Goal: Task Accomplishment & Management: Manage account settings

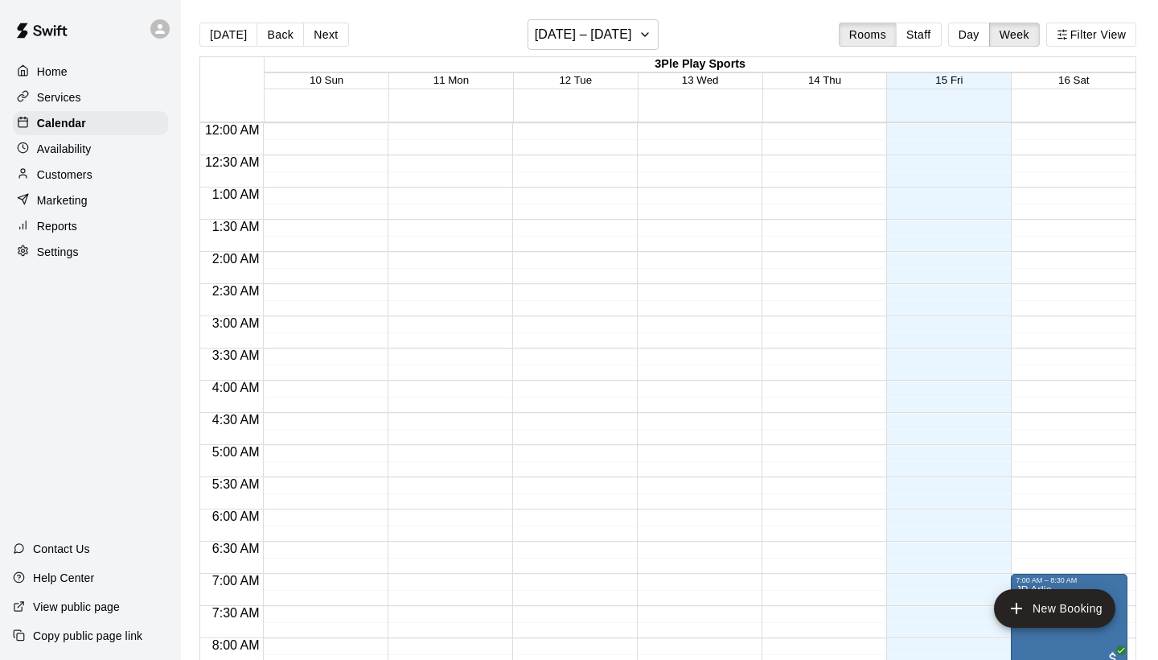
scroll to position [990, 0]
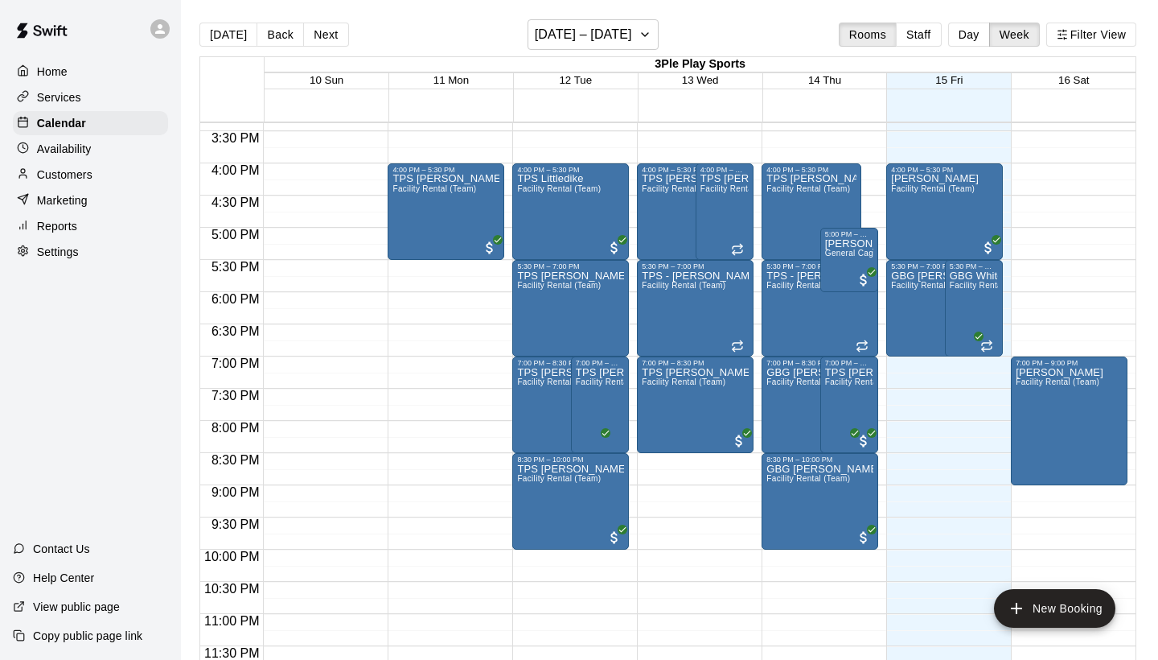
click at [97, 175] on div "Customers" at bounding box center [90, 174] width 155 height 24
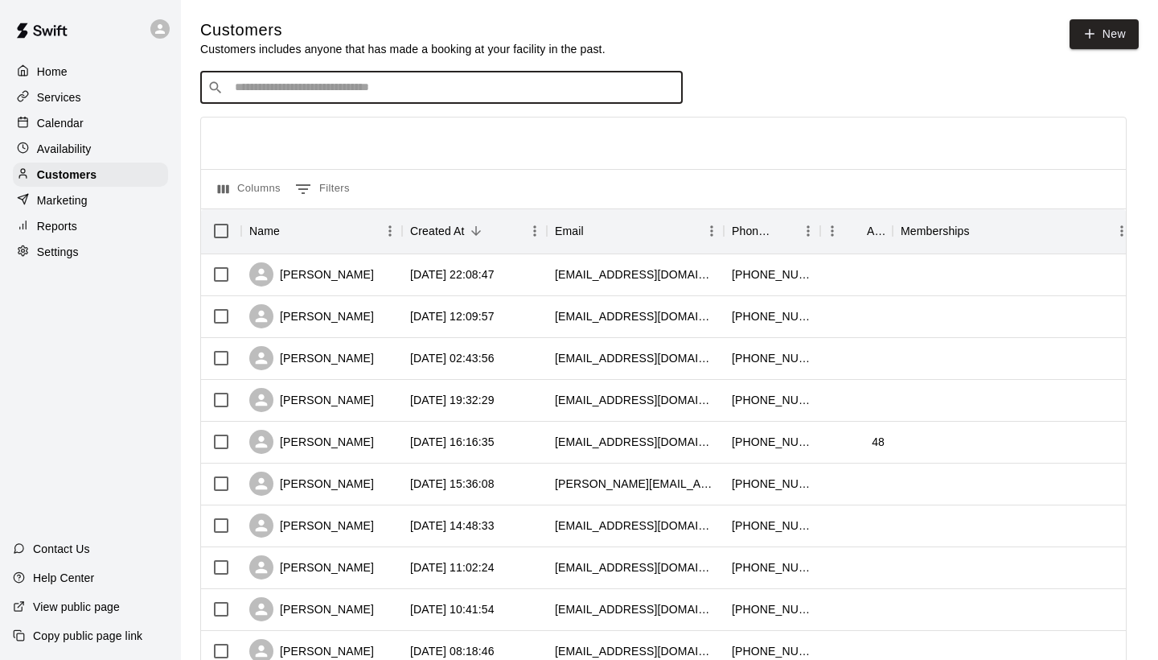
click at [302, 88] on input "Search customers by name or email" at bounding box center [453, 88] width 446 height 16
type input "****"
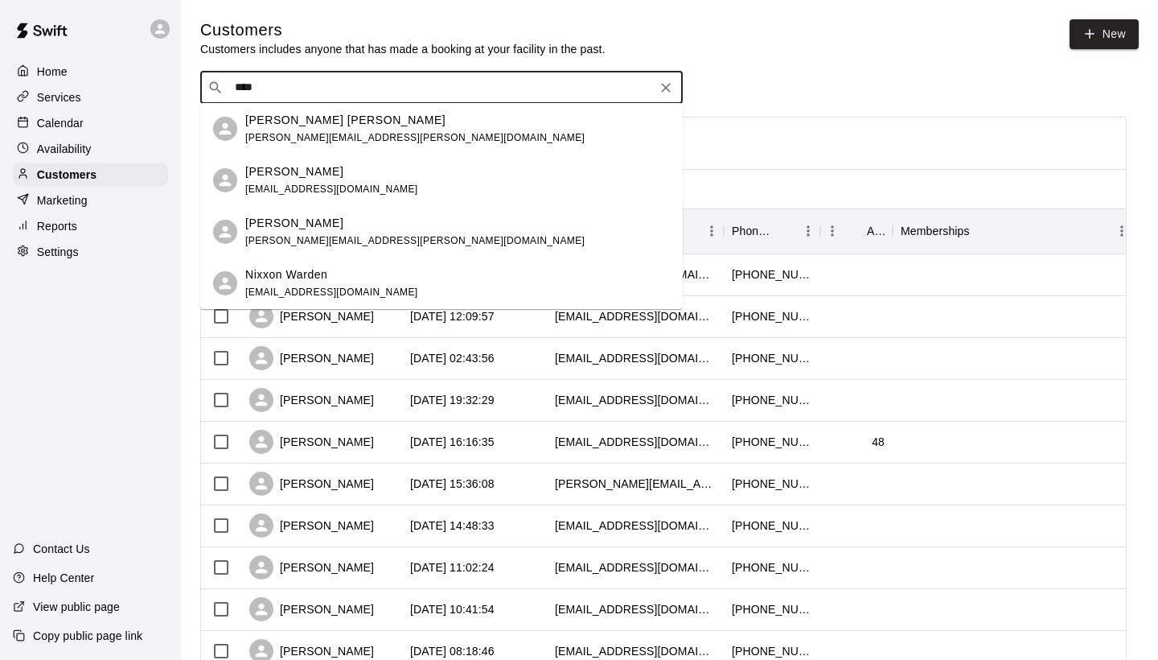
click at [302, 120] on p "[PERSON_NAME] [PERSON_NAME]" at bounding box center [345, 120] width 200 height 17
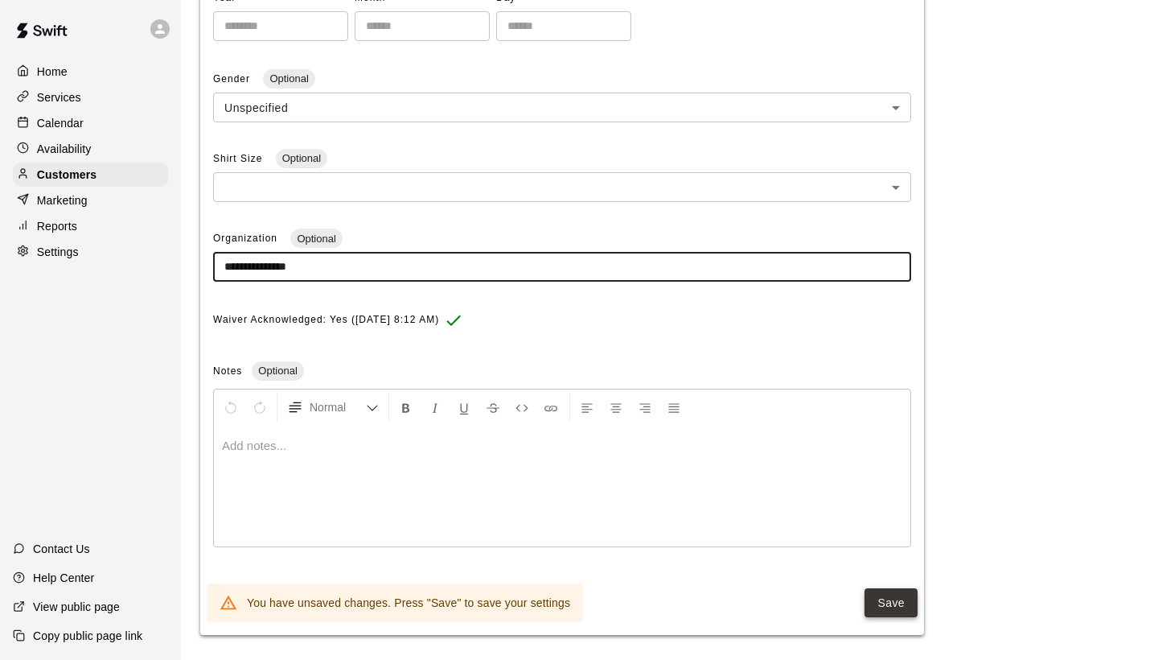
scroll to position [413, 0]
type input "**********"
click at [885, 594] on button "Save" at bounding box center [891, 604] width 53 height 30
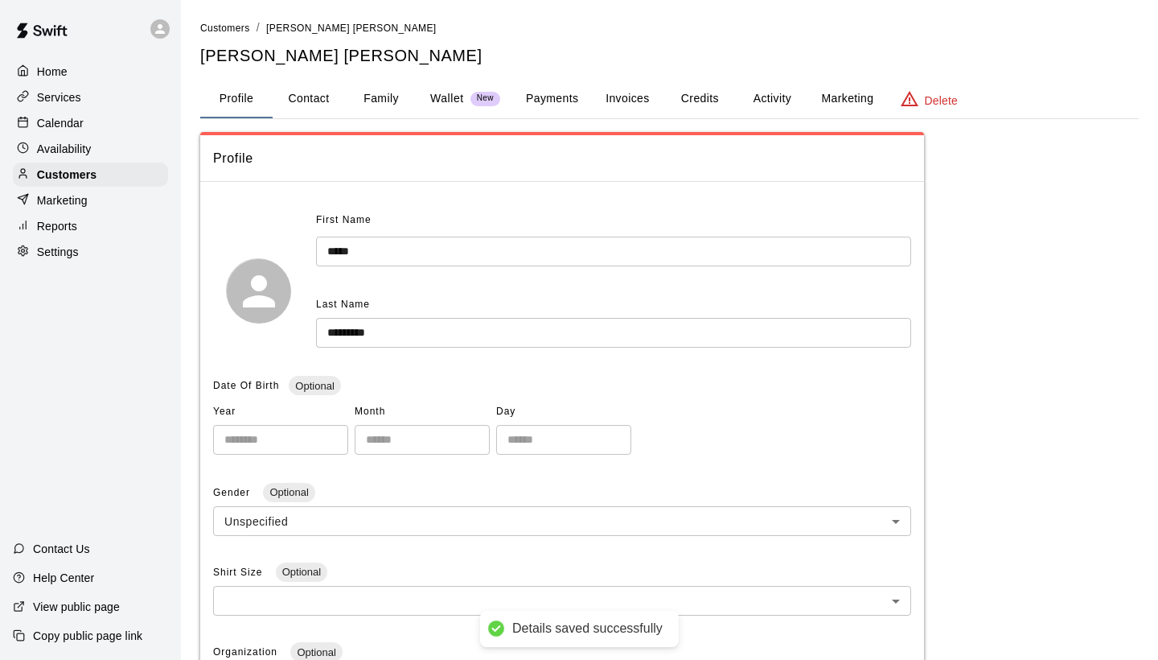
scroll to position [0, 0]
click at [232, 31] on span "Customers" at bounding box center [225, 28] width 50 height 11
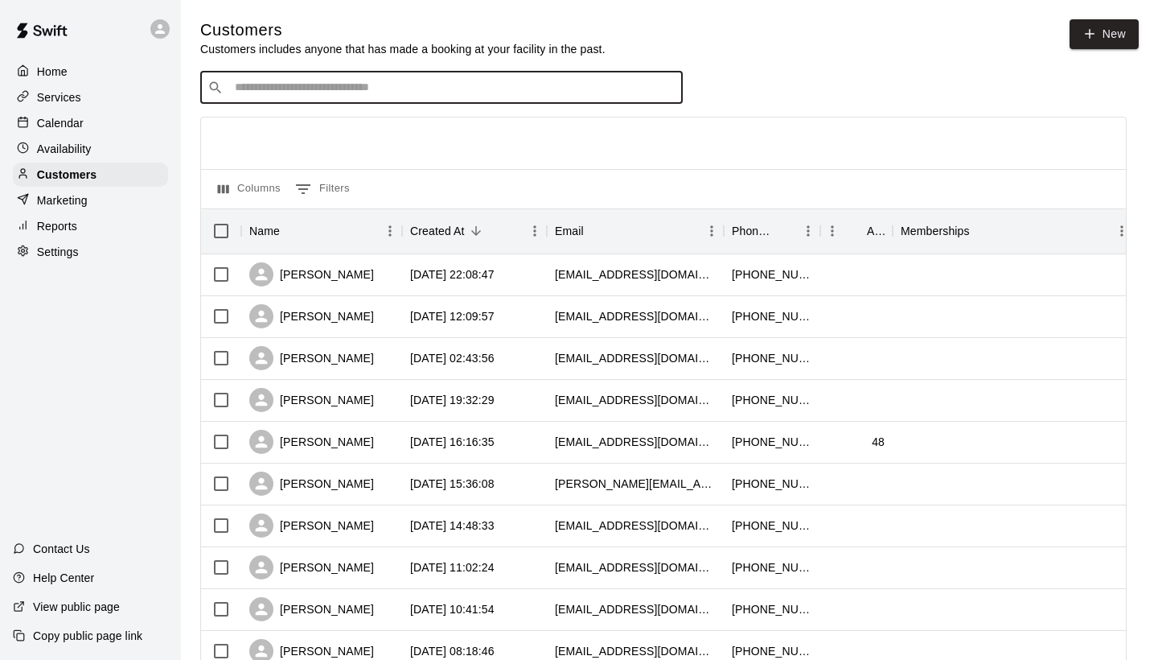
click at [265, 89] on input "Search customers by name or email" at bounding box center [453, 88] width 446 height 16
click at [363, 86] on input "**********" at bounding box center [441, 88] width 422 height 16
type input "*"
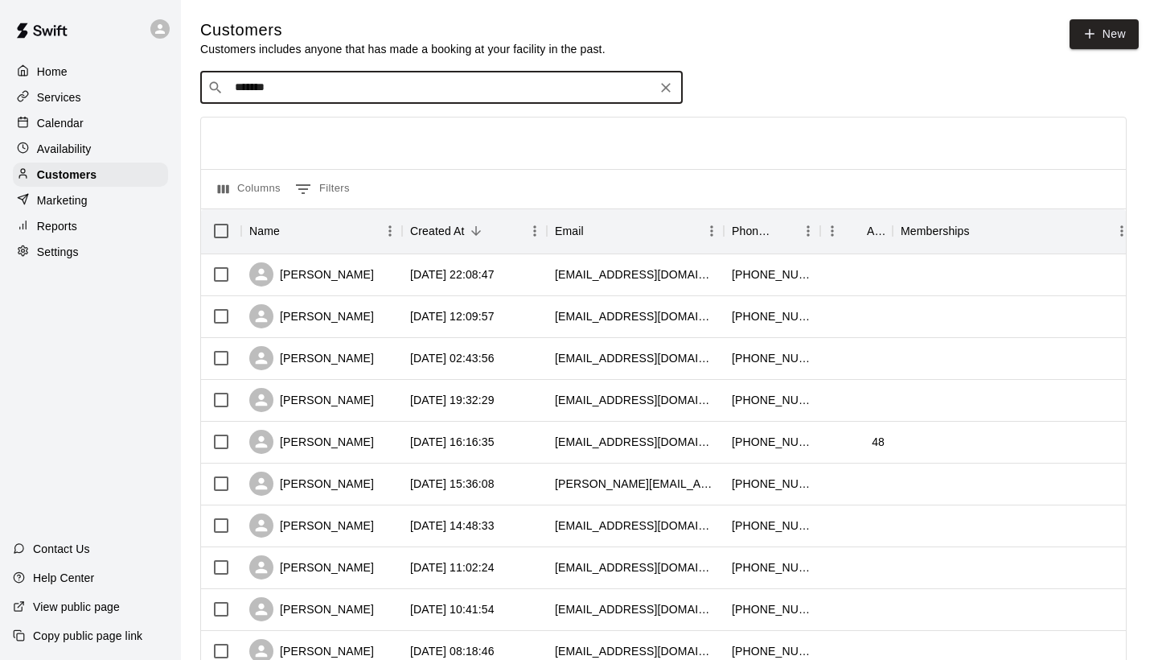
type input "********"
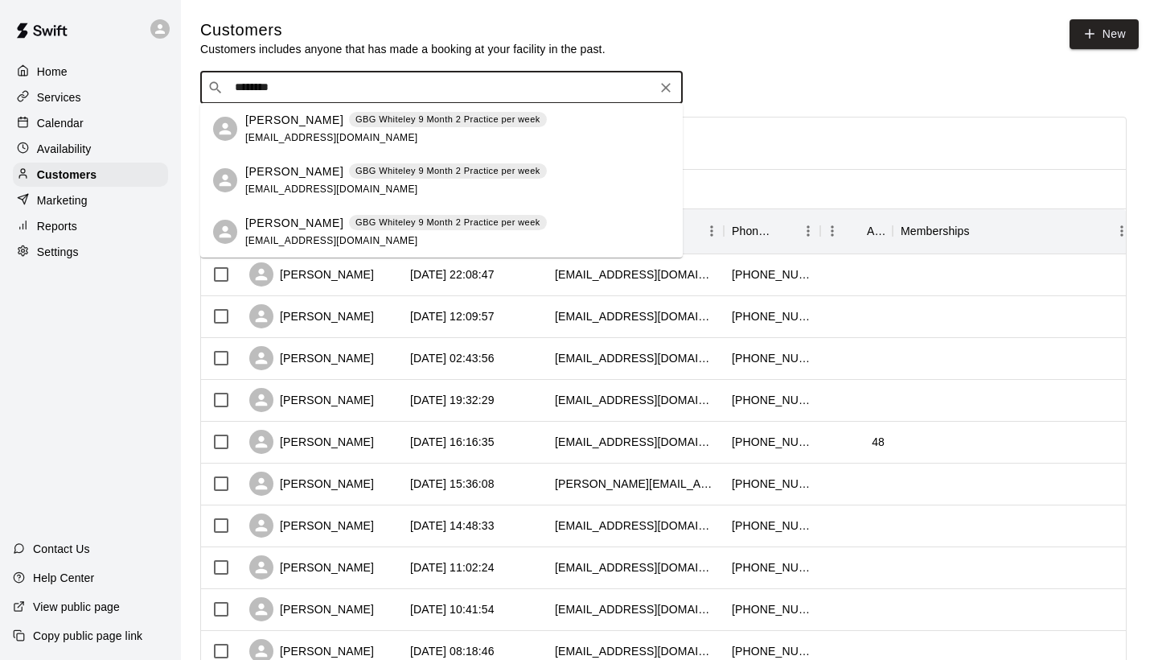
click at [313, 121] on p "[PERSON_NAME]" at bounding box center [294, 120] width 98 height 17
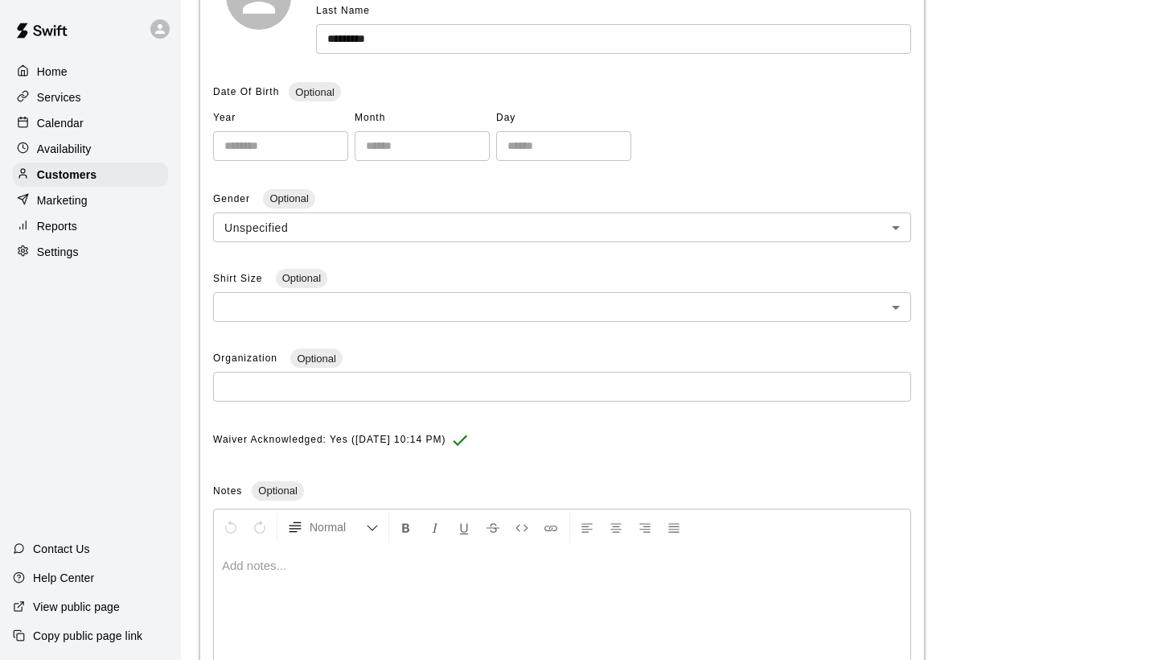
scroll to position [298, 0]
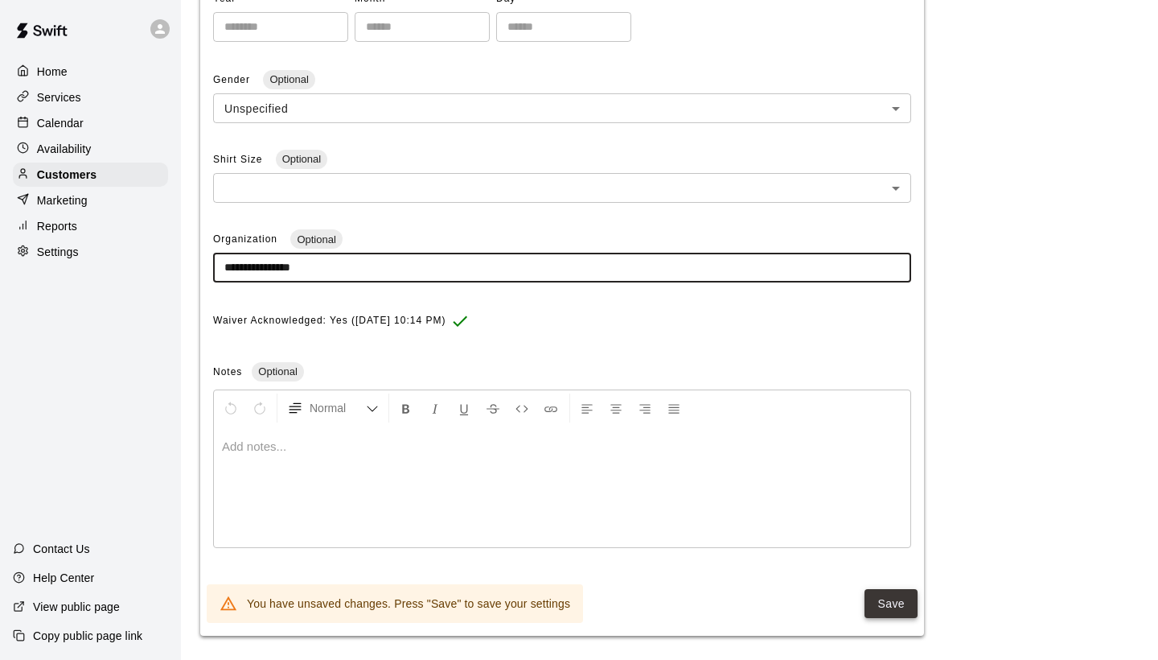
type input "**********"
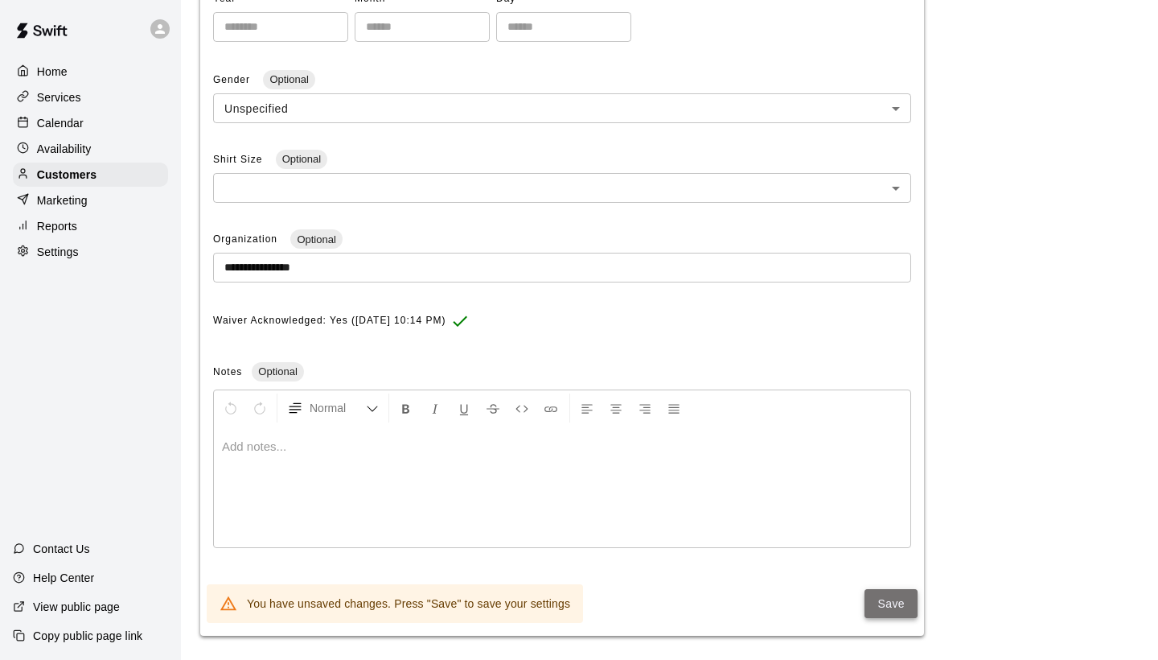
click at [898, 589] on button "Save" at bounding box center [891, 604] width 53 height 30
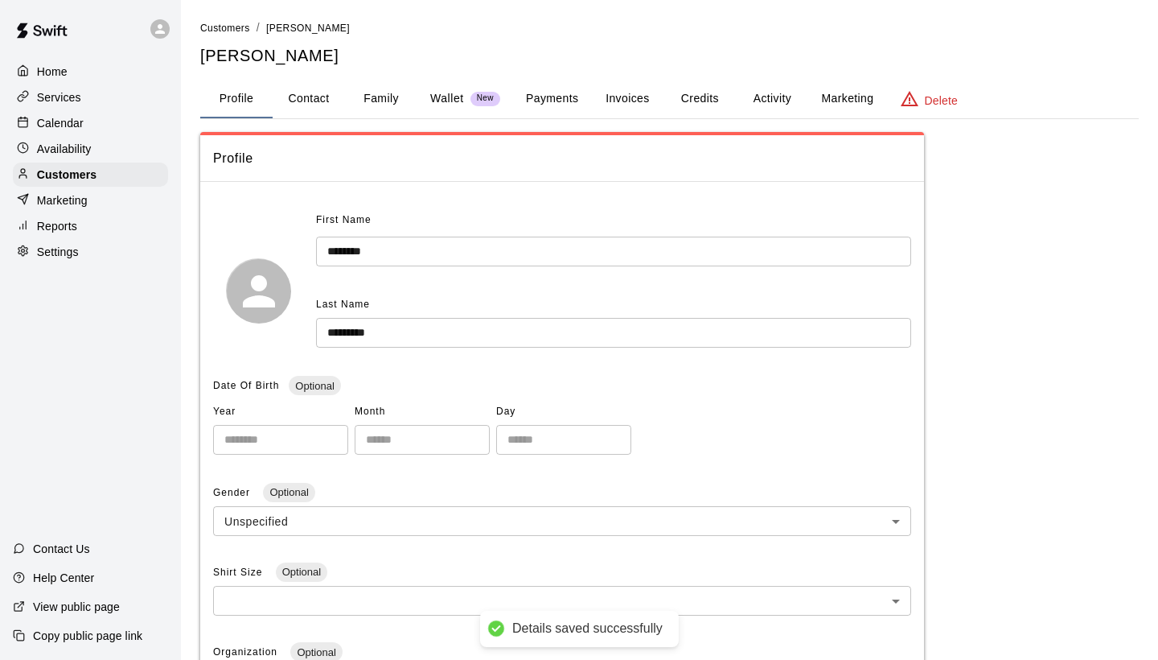
scroll to position [0, 0]
click at [233, 31] on span "Customers" at bounding box center [225, 28] width 50 height 11
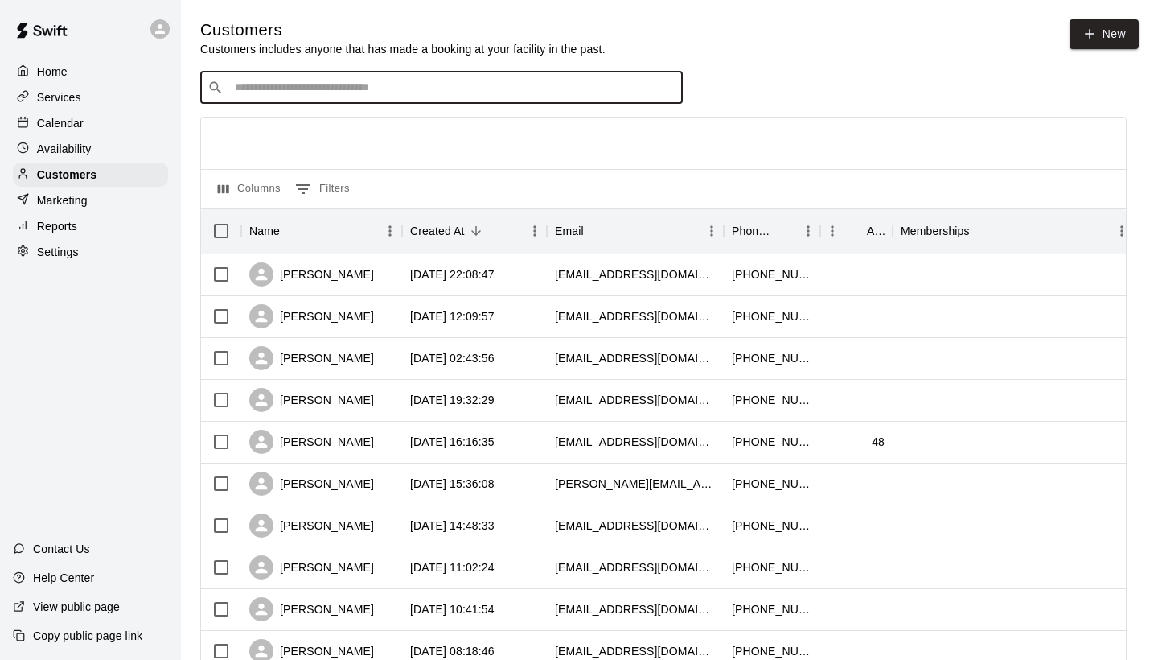
click at [317, 88] on input "Search customers by name or email" at bounding box center [453, 88] width 446 height 16
type input "*"
click at [248, 130] on div at bounding box center [663, 142] width 925 height 51
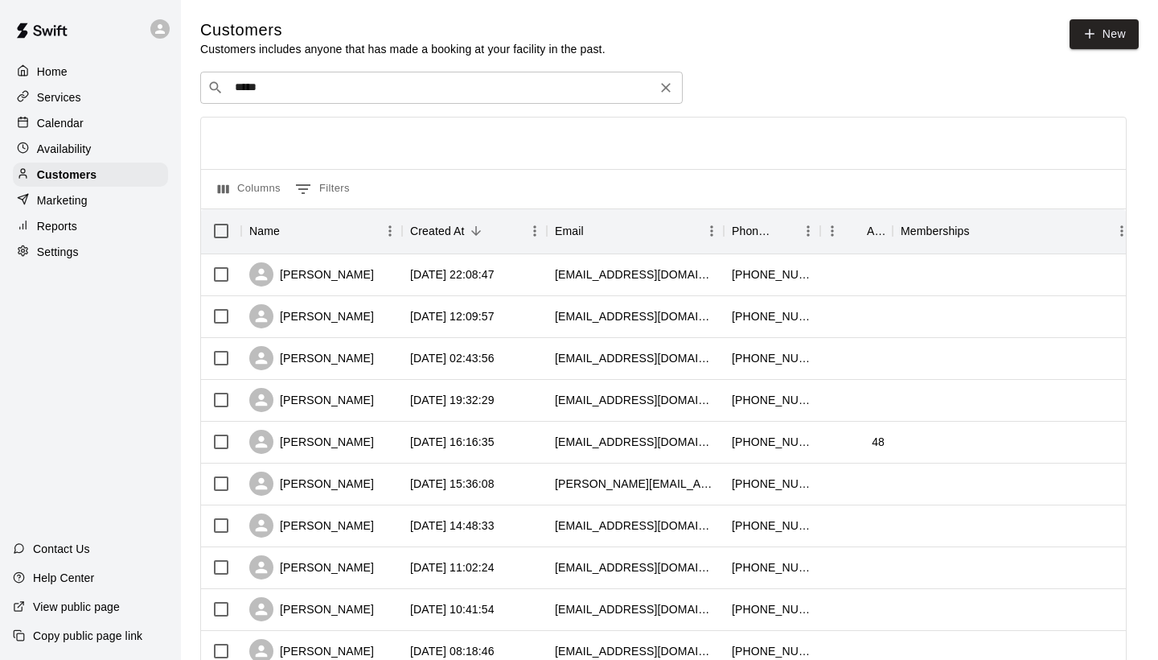
click at [275, 88] on input "*****" at bounding box center [441, 88] width 422 height 16
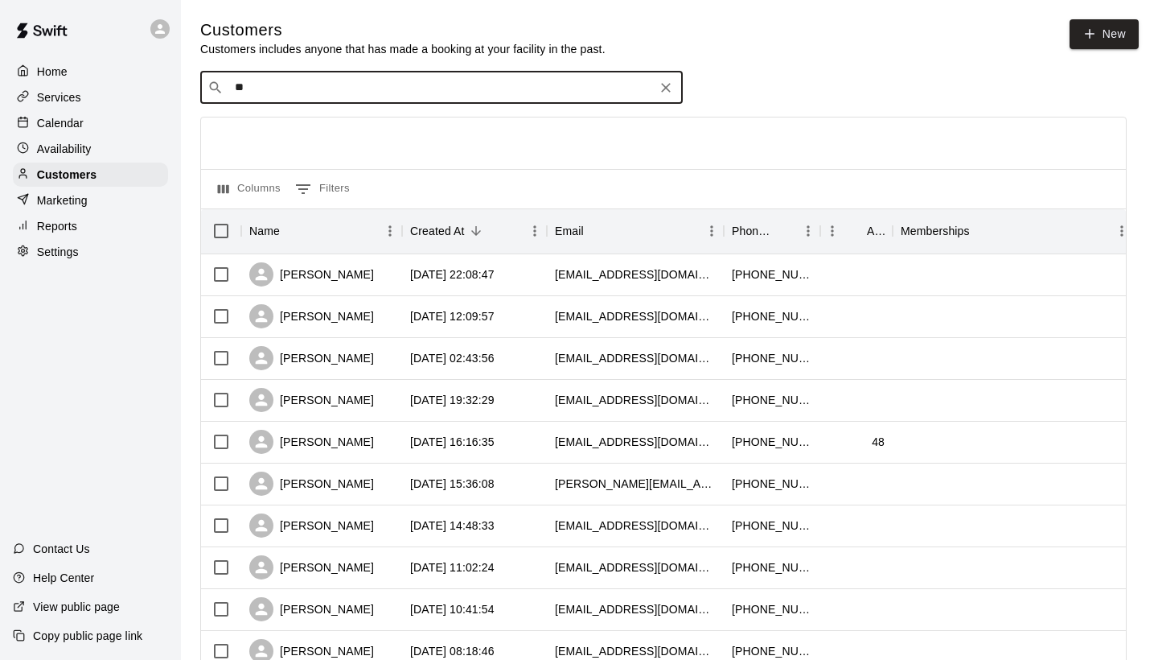
type input "*"
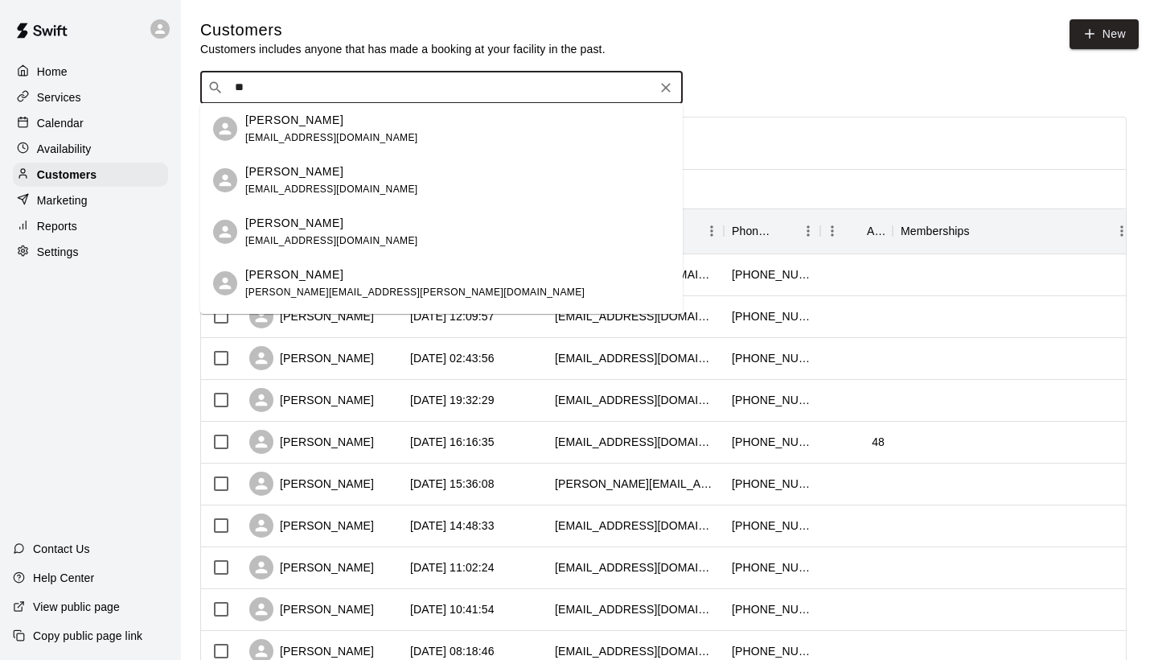
type input "*"
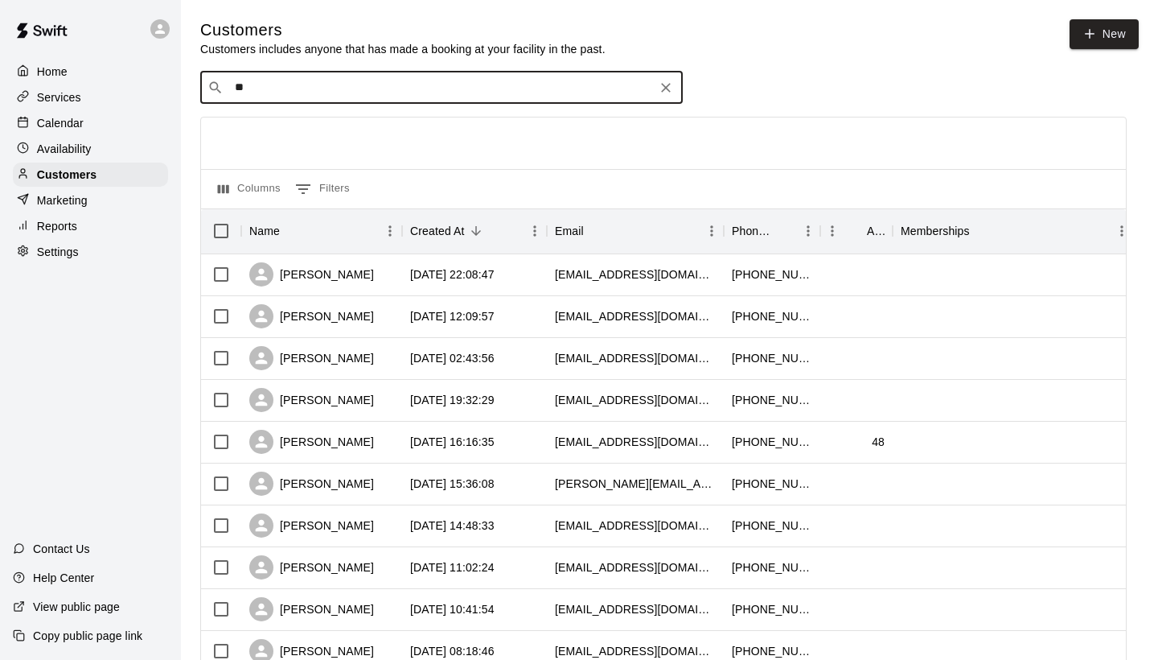
type input "*"
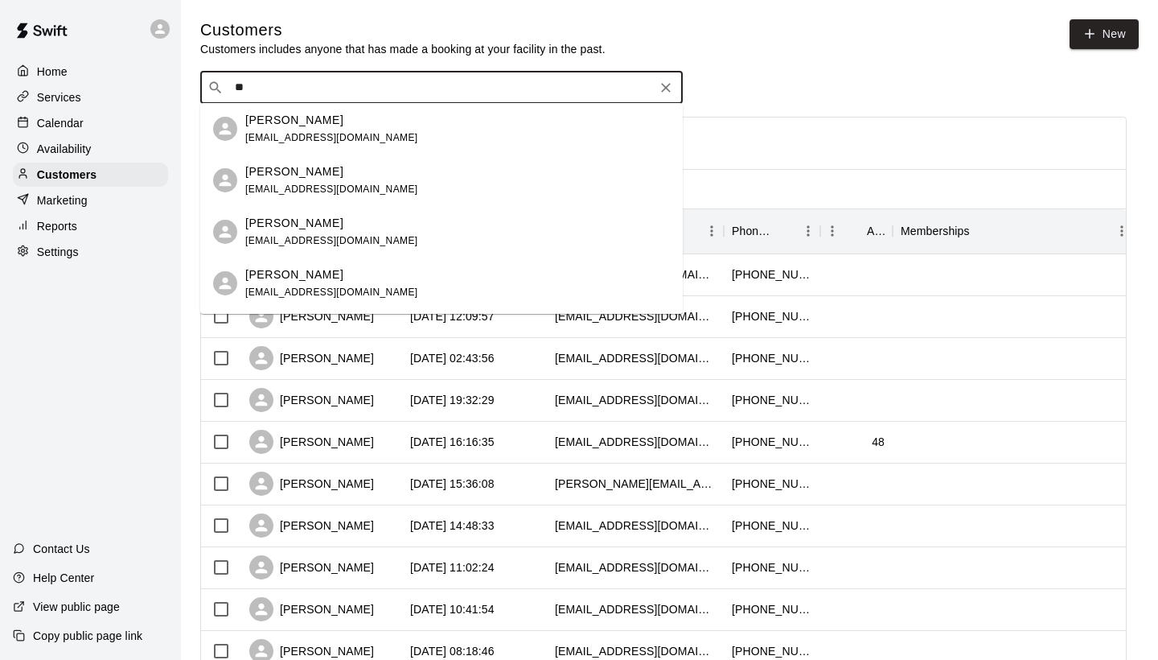
type input "*"
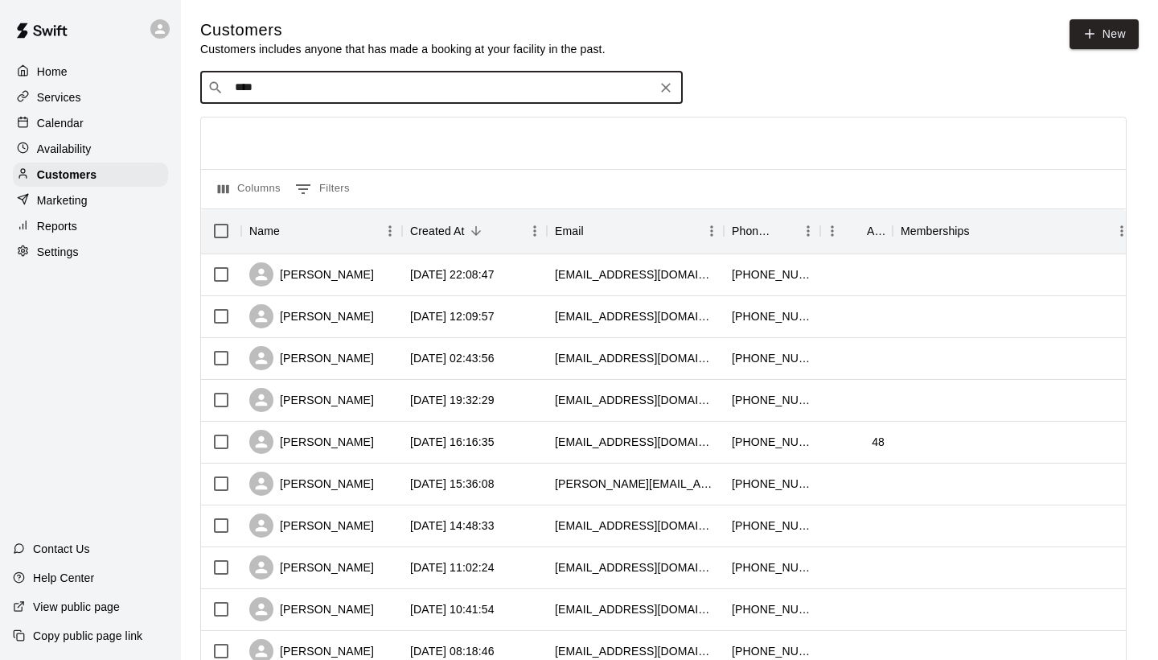
type input "*****"
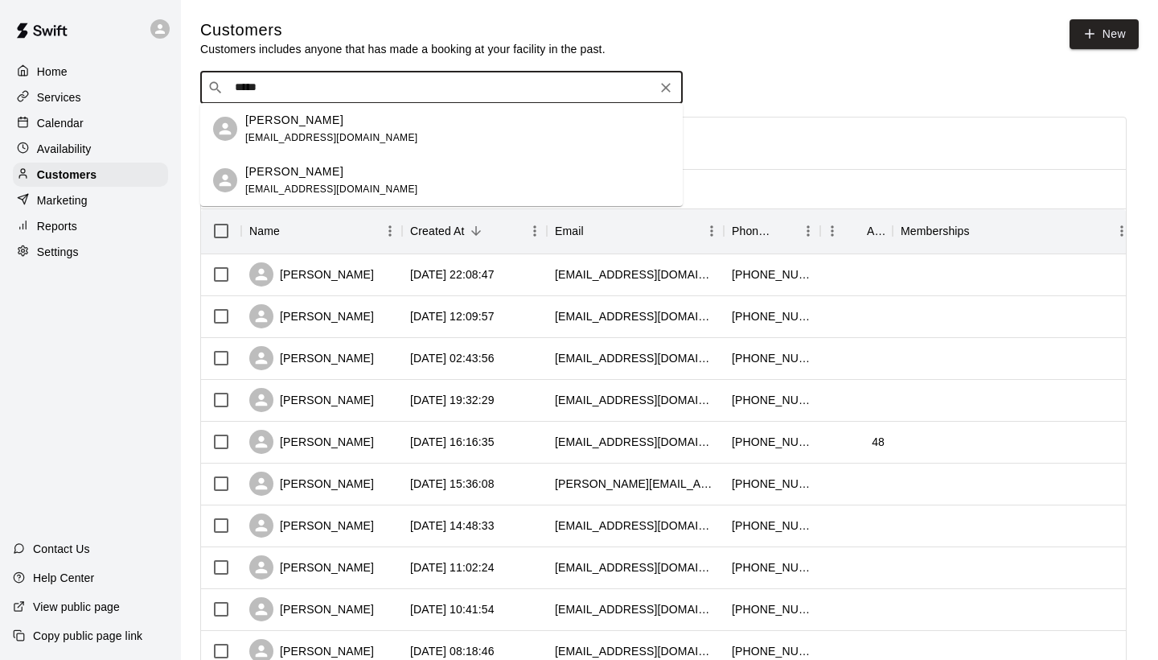
click at [278, 125] on p "[PERSON_NAME]" at bounding box center [294, 120] width 98 height 17
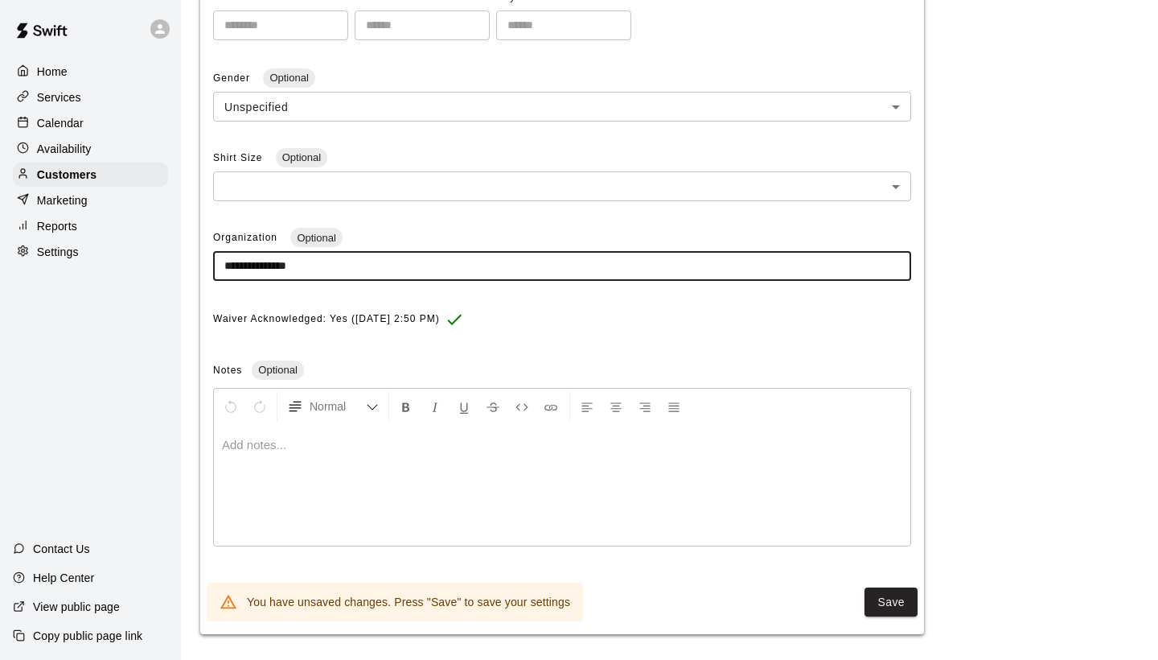
scroll to position [413, 0]
type input "**********"
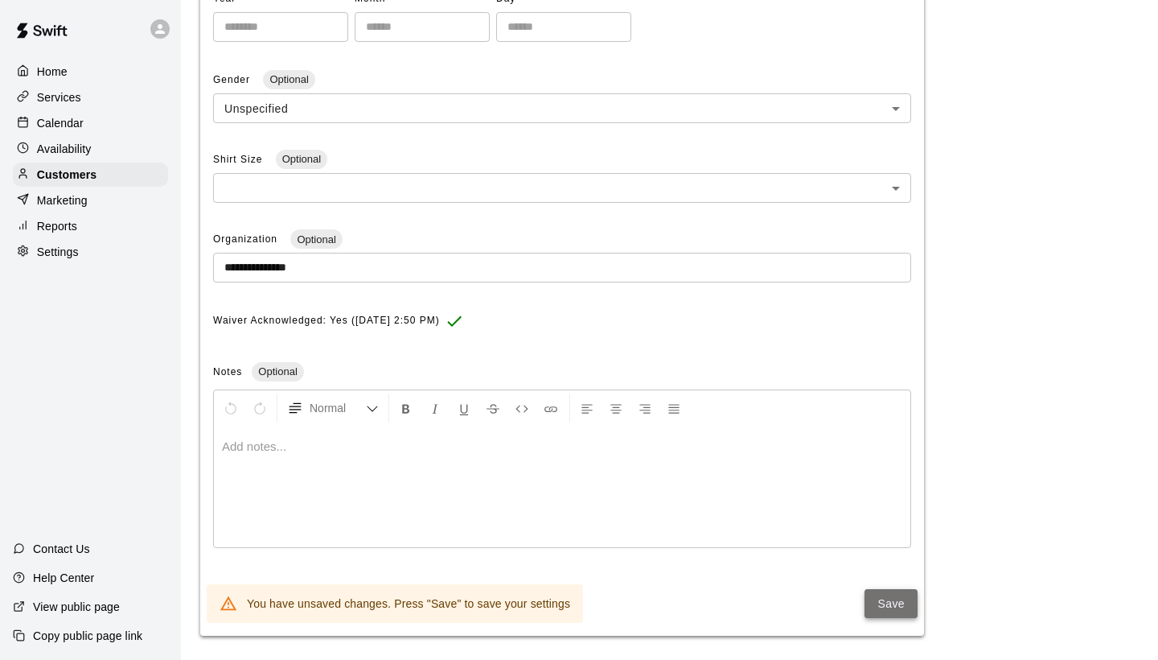
click at [889, 593] on button "Save" at bounding box center [891, 604] width 53 height 30
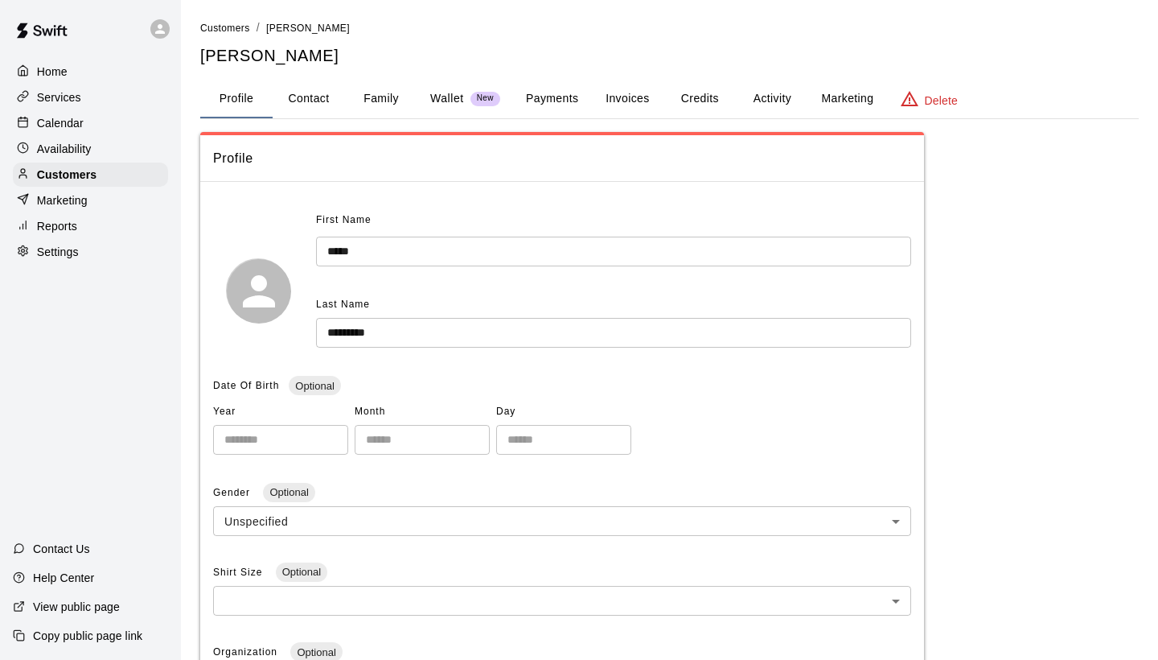
scroll to position [0, 0]
click at [389, 100] on button "Family" at bounding box center [381, 99] width 72 height 39
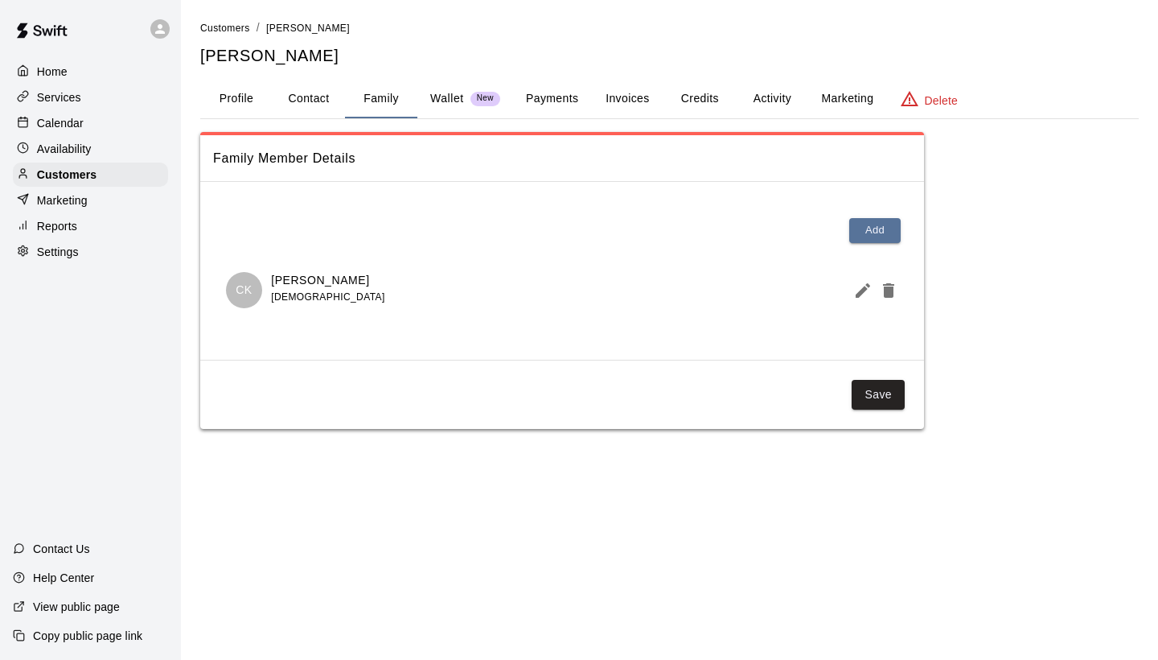
click at [444, 292] on div "CK [PERSON_NAME] [DEMOGRAPHIC_DATA]" at bounding box center [562, 290] width 672 height 36
click at [232, 26] on span "Customers" at bounding box center [225, 28] width 50 height 11
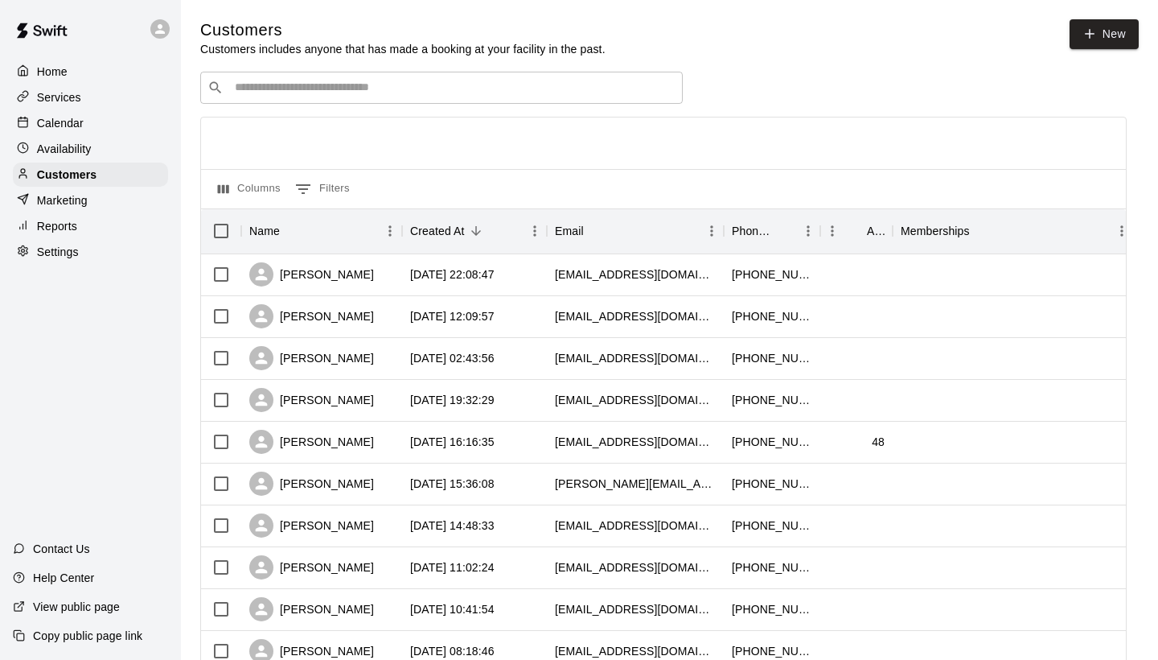
click at [285, 87] on input "Search customers by name or email" at bounding box center [453, 88] width 446 height 16
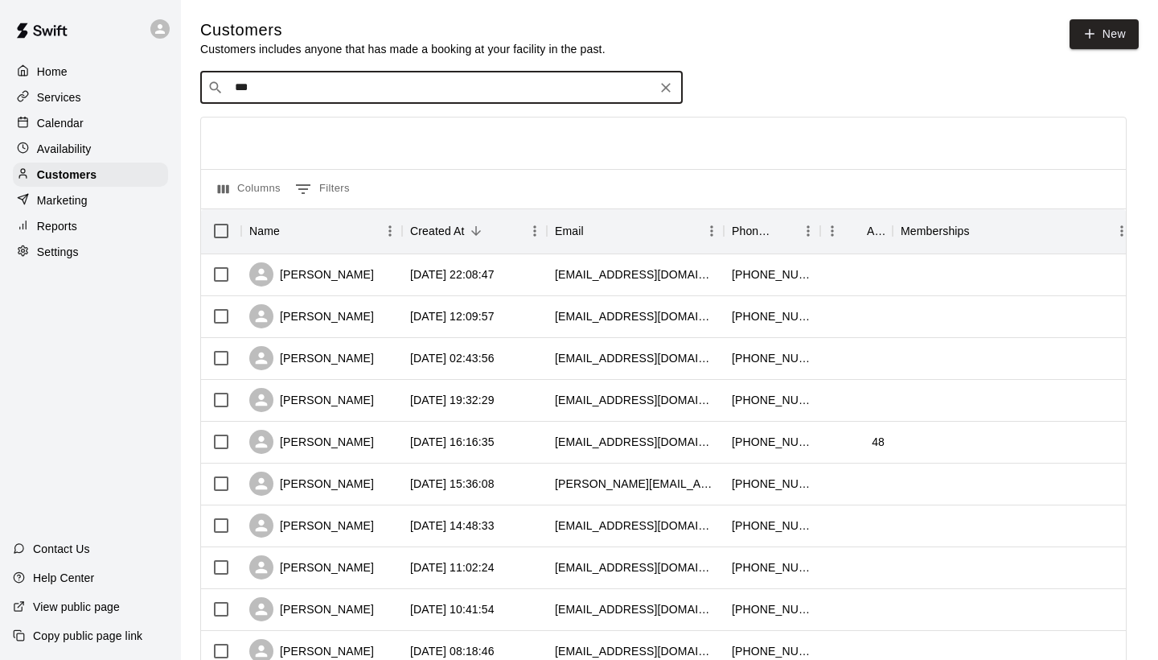
type input "***"
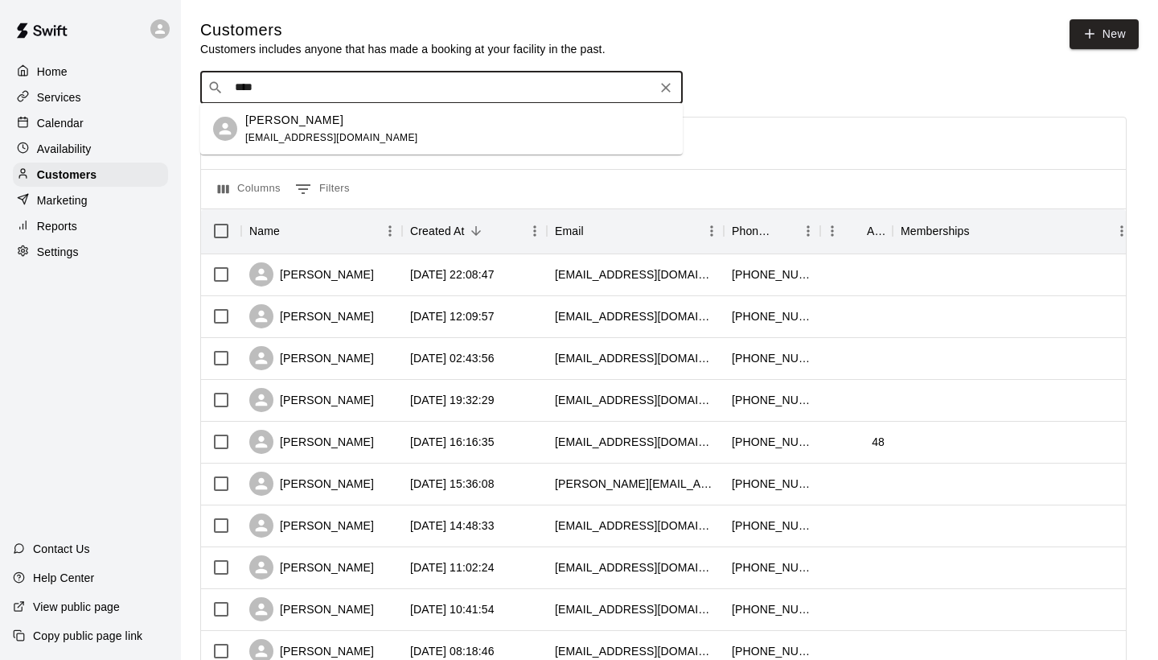
click at [280, 122] on p "[PERSON_NAME]" at bounding box center [294, 120] width 98 height 17
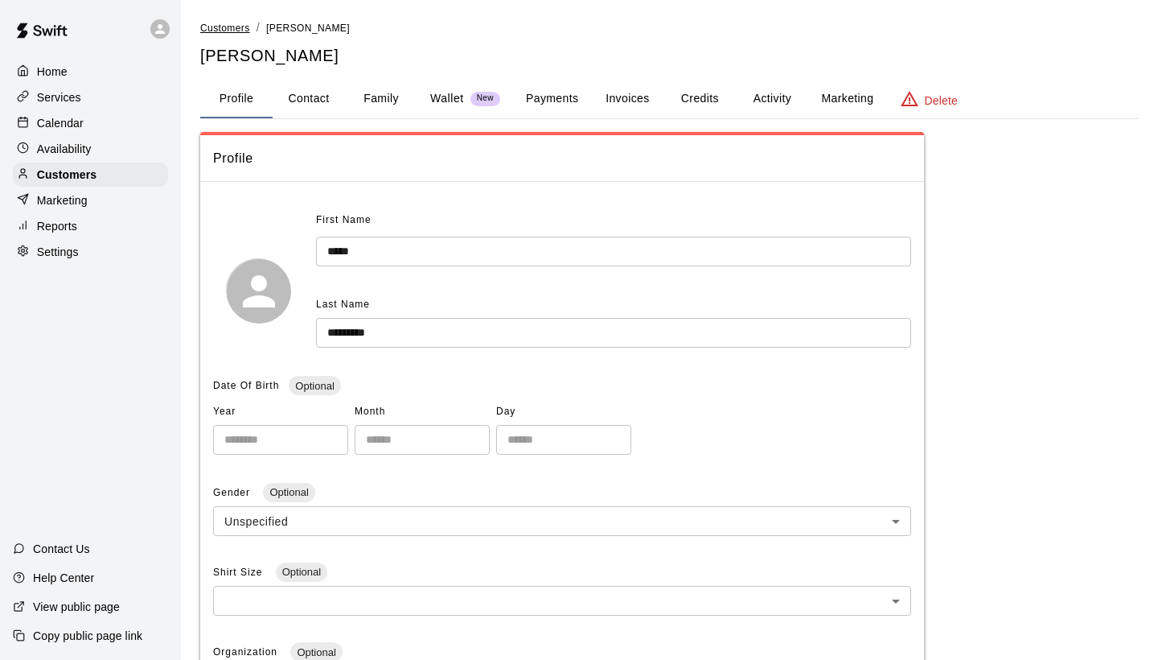
click at [226, 27] on span "Customers" at bounding box center [225, 28] width 50 height 11
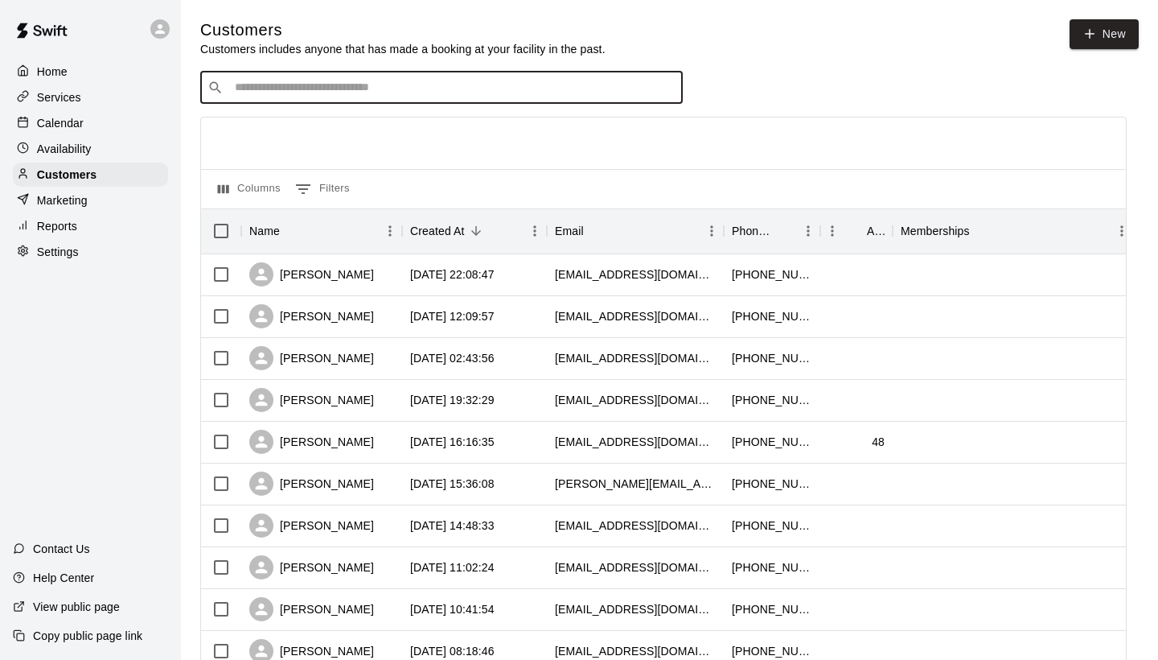
click at [298, 91] on input "Search customers by name or email" at bounding box center [453, 88] width 446 height 16
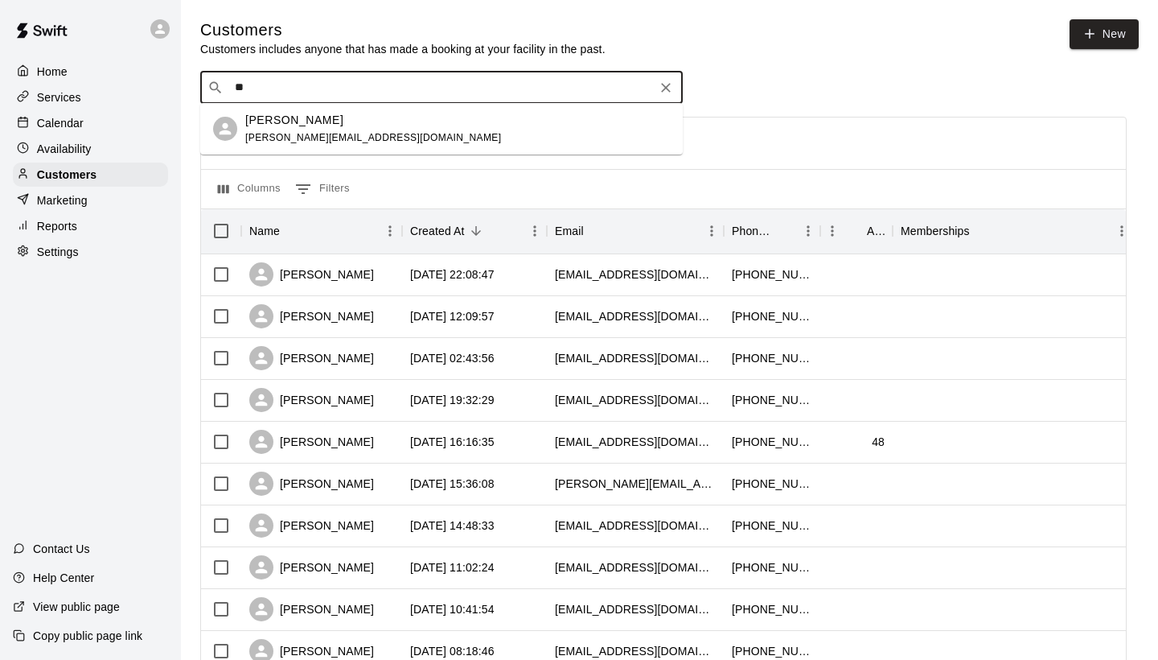
type input "*"
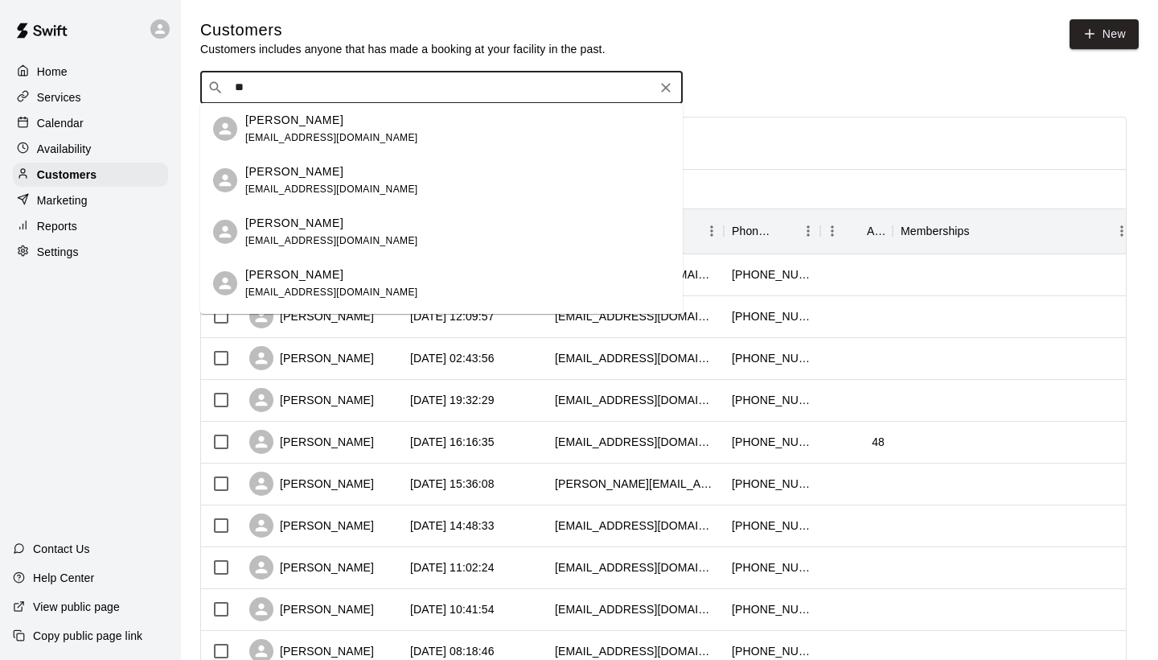
type input "*"
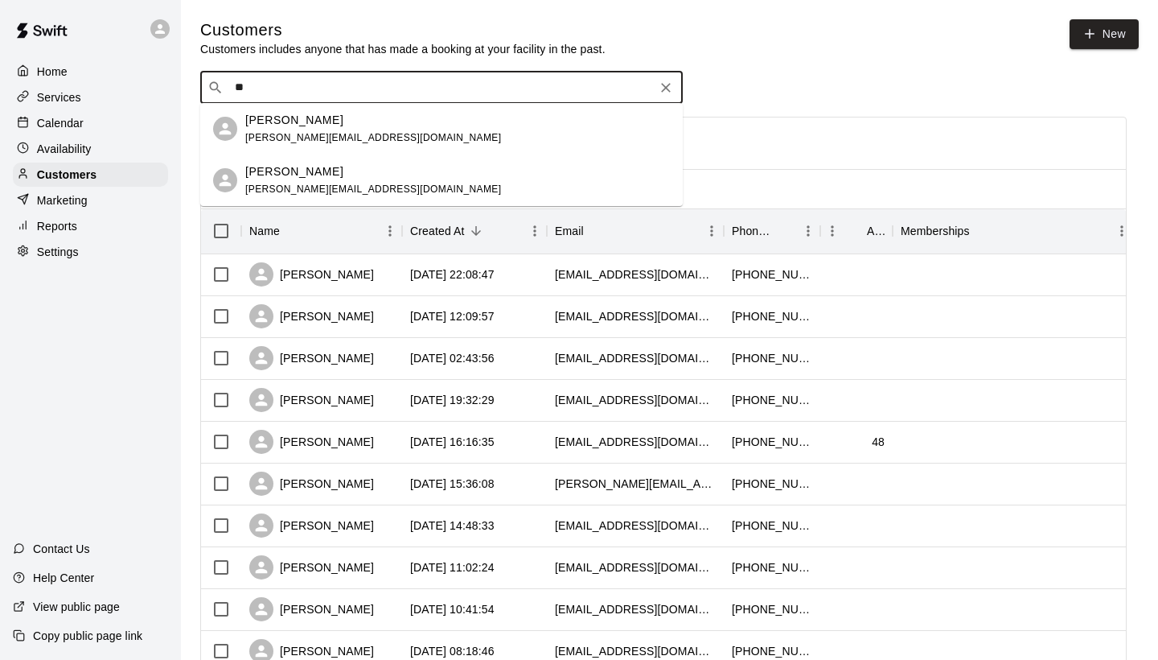
type input "*"
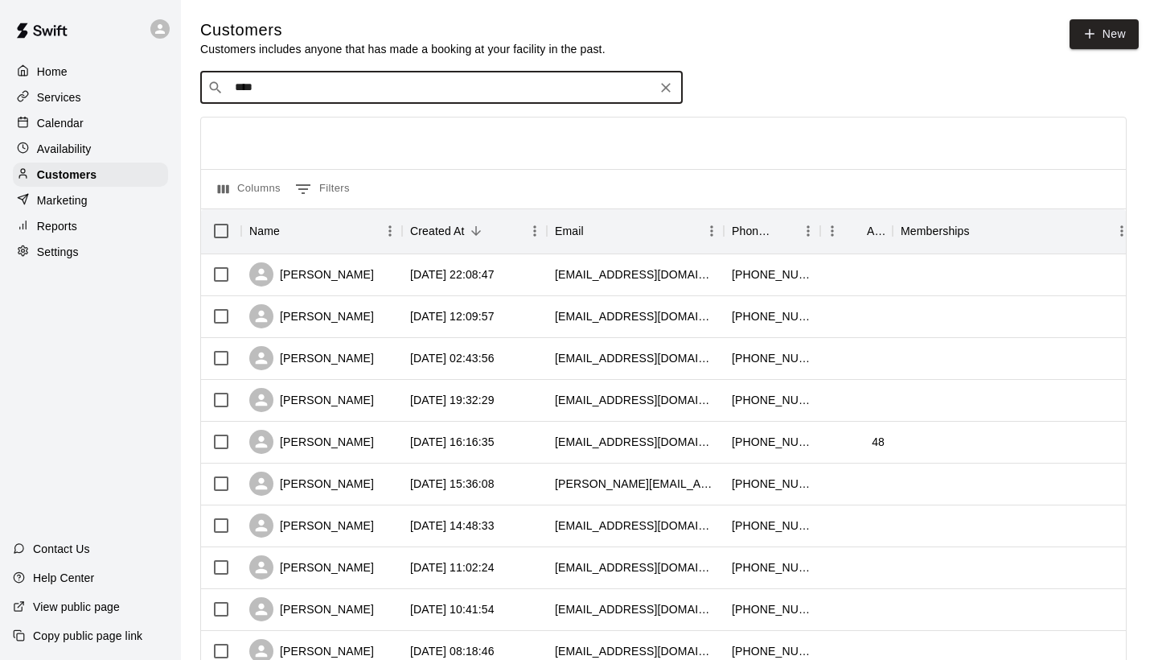
type input "*****"
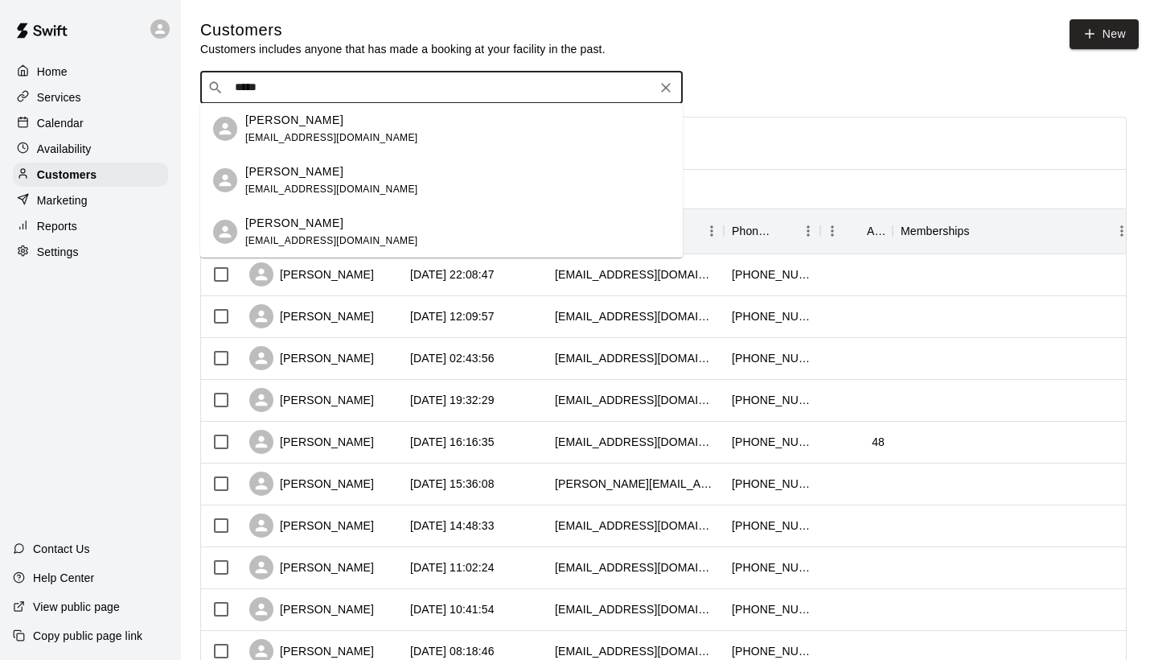
click at [270, 122] on p "[PERSON_NAME]" at bounding box center [294, 120] width 98 height 17
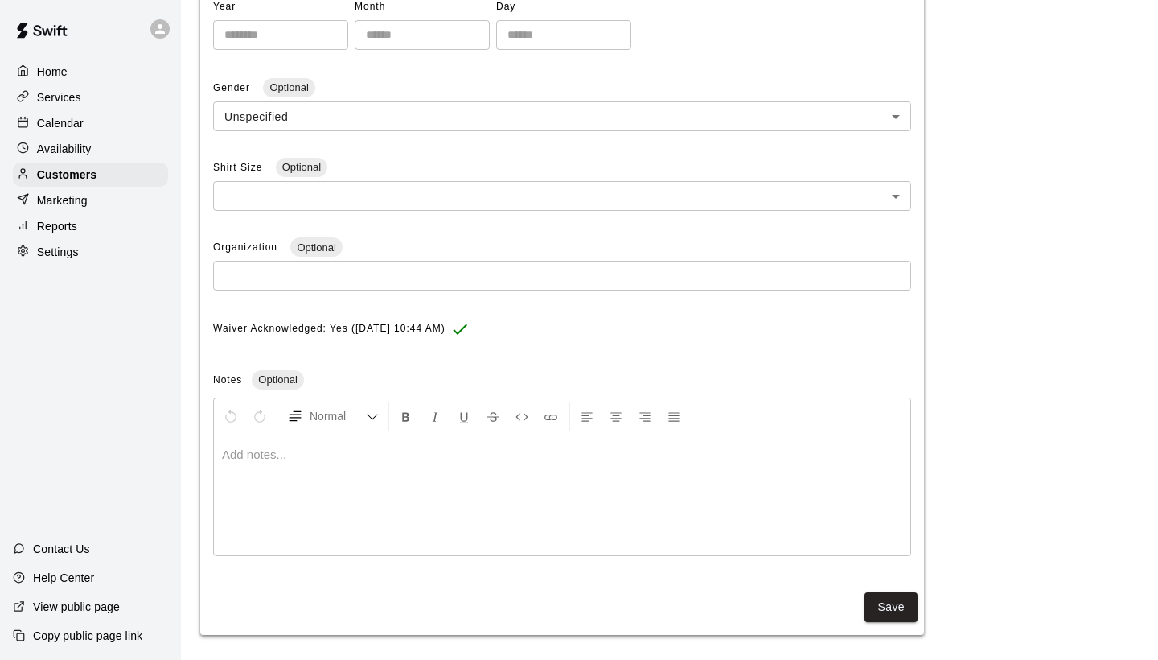
scroll to position [403, 0]
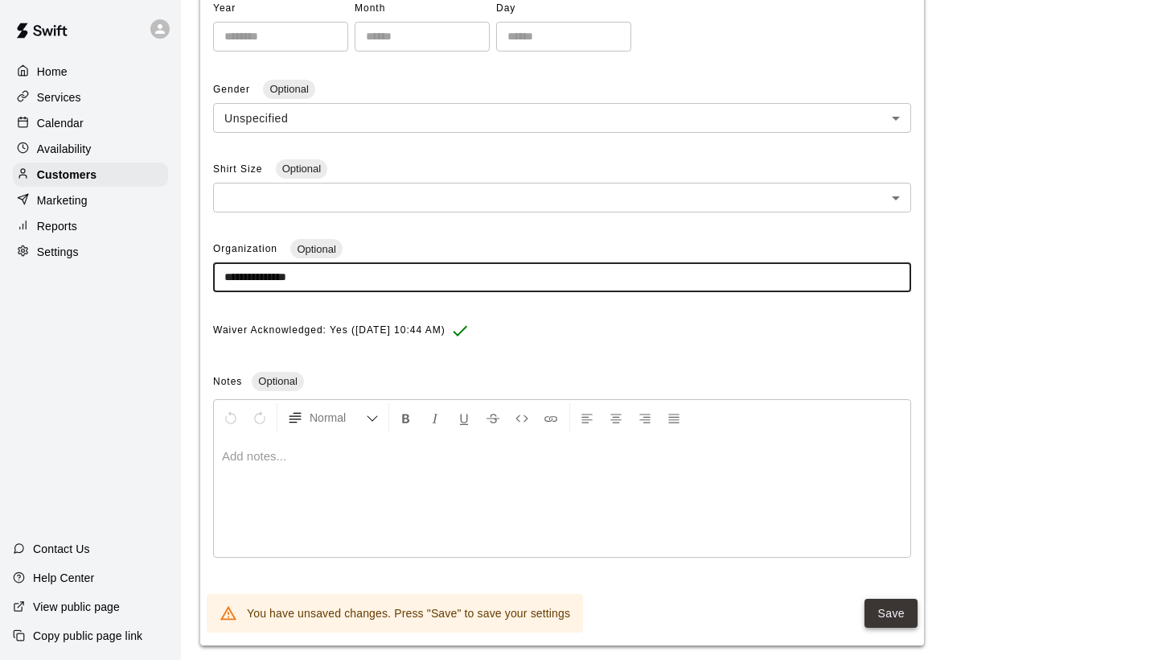
type input "**********"
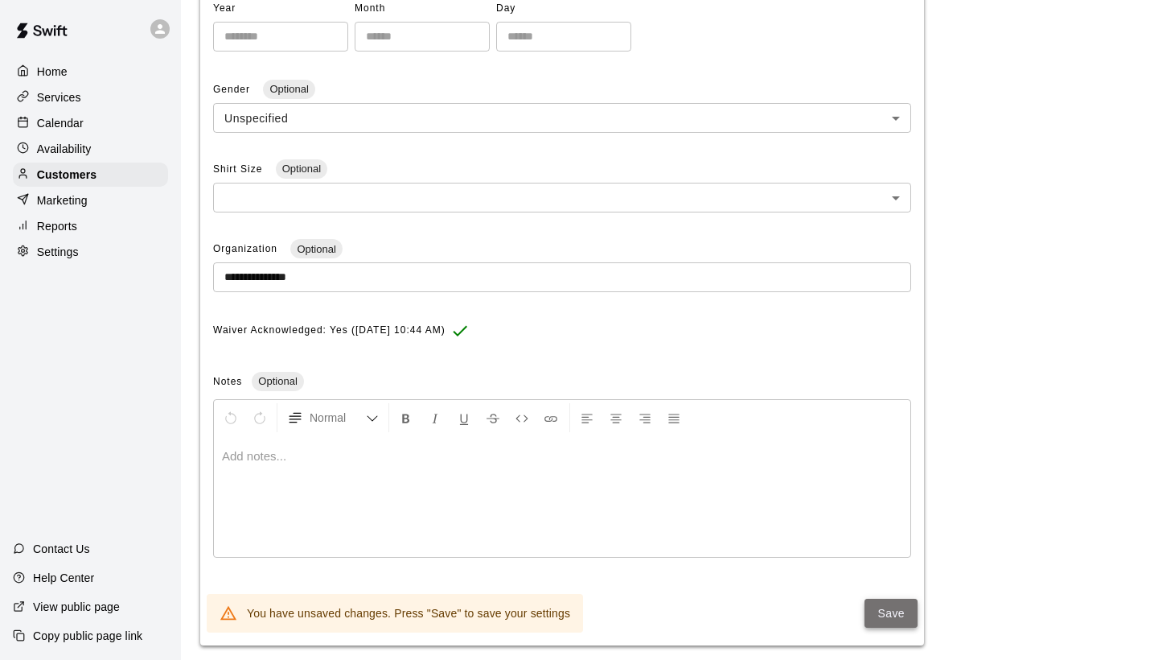
click at [892, 601] on button "Save" at bounding box center [891, 613] width 53 height 30
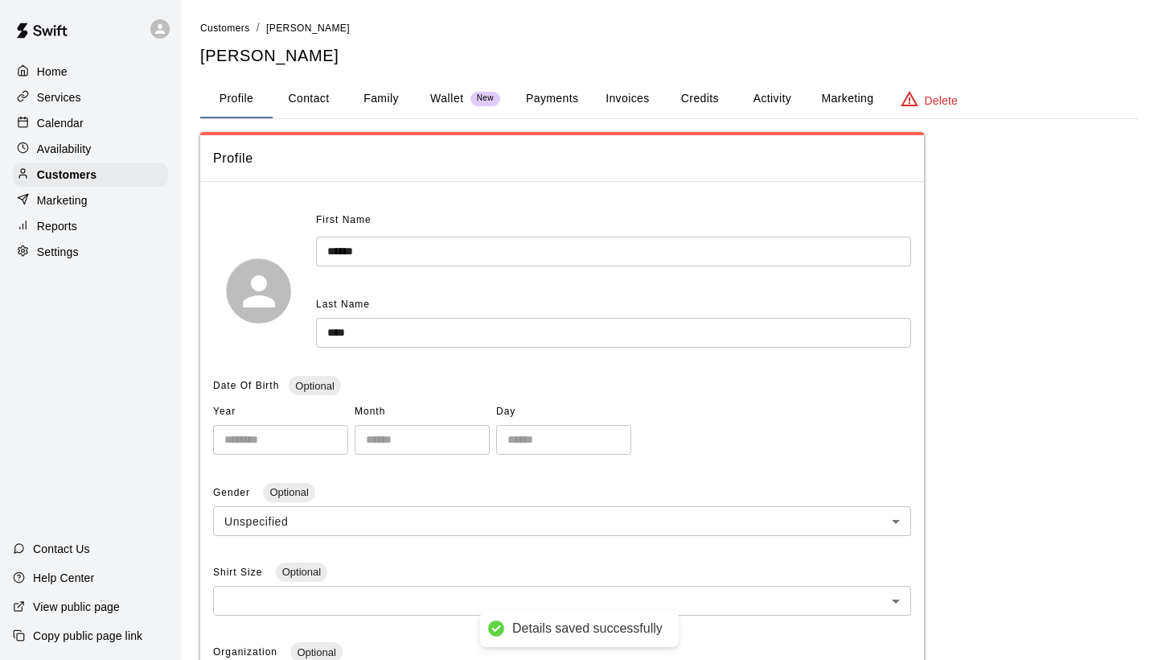
scroll to position [0, 0]
click at [236, 27] on span "Customers" at bounding box center [225, 28] width 50 height 11
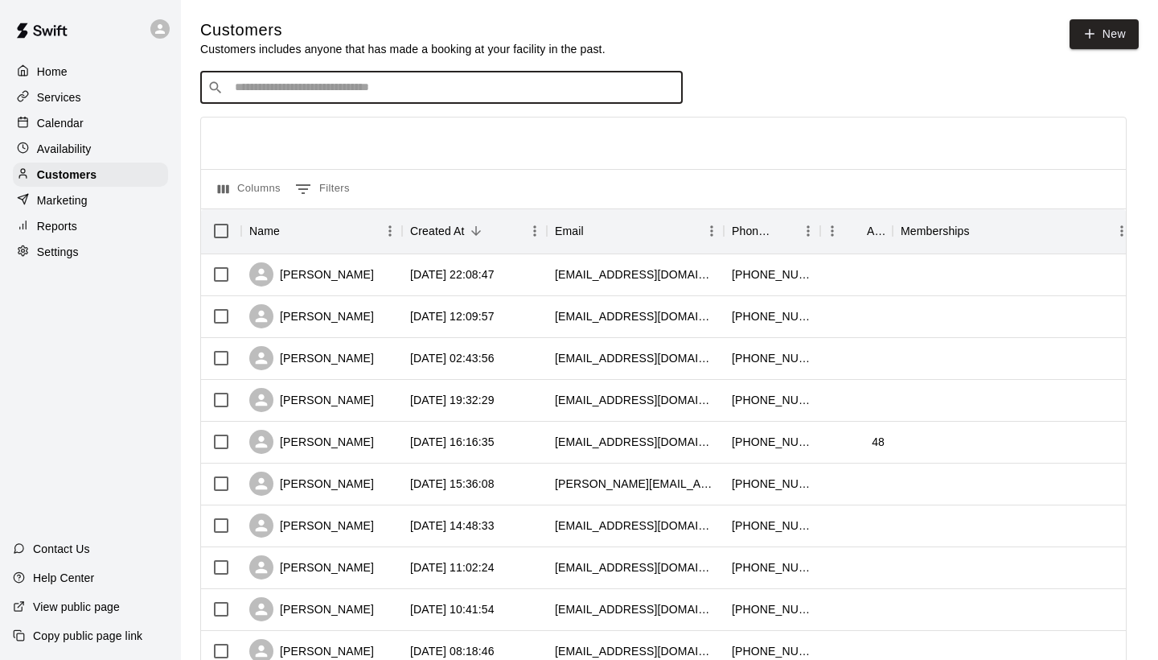
click at [294, 80] on input "Search customers by name or email" at bounding box center [453, 88] width 446 height 16
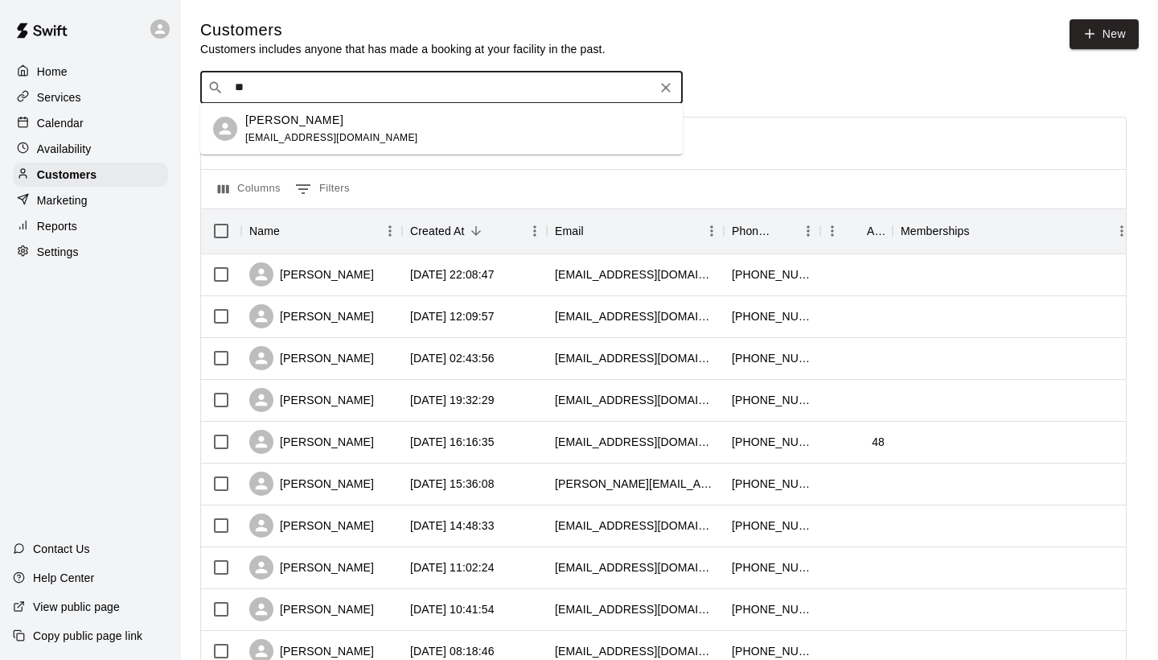
type input "*"
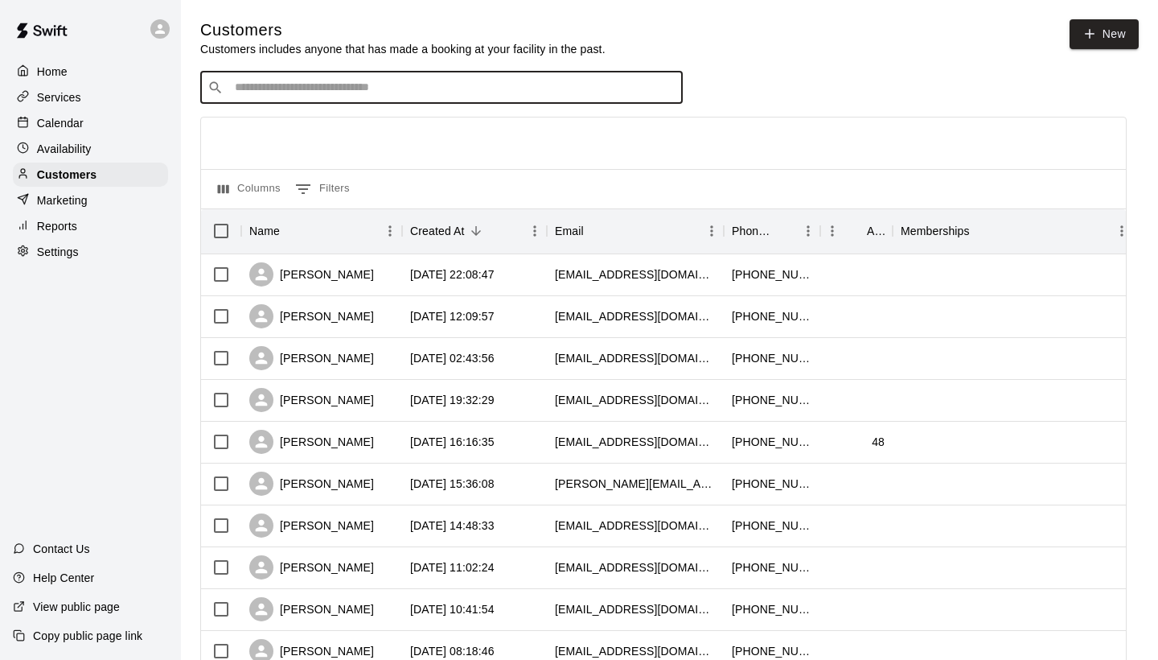
type input "*"
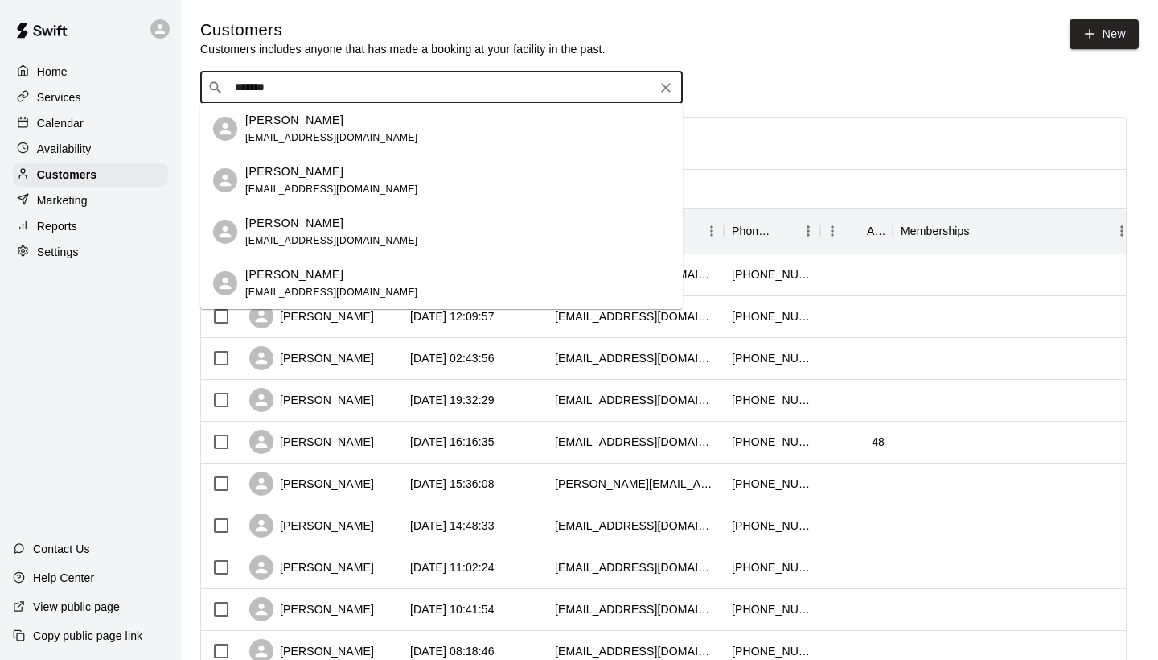
type input "********"
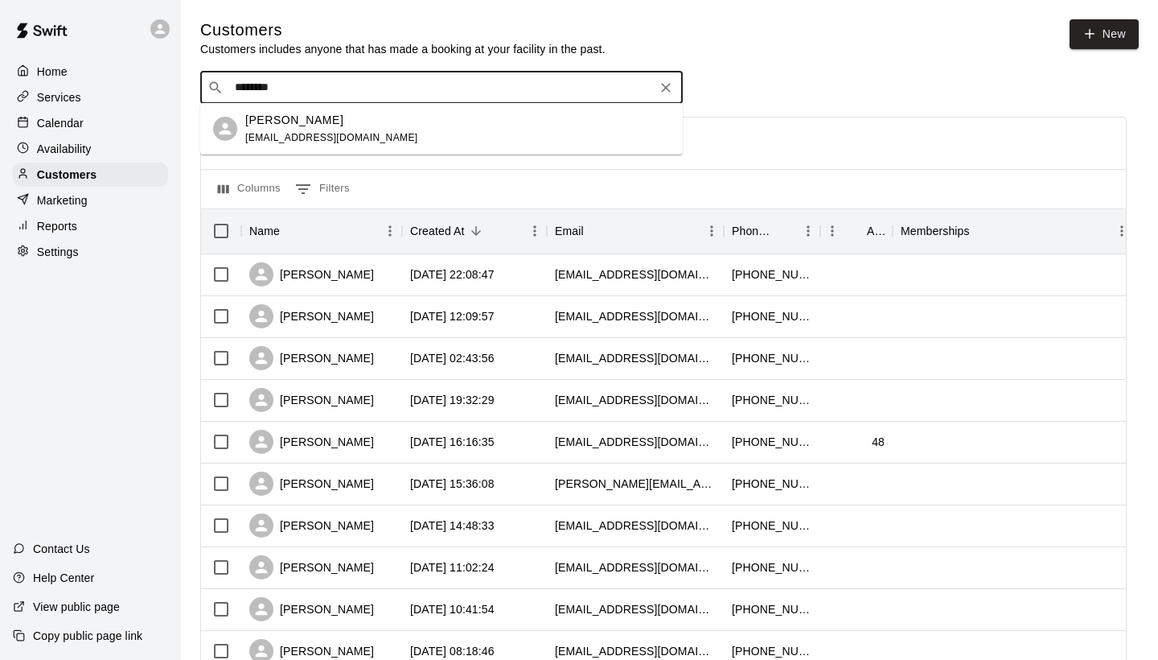
click at [276, 123] on p "[PERSON_NAME]" at bounding box center [294, 120] width 98 height 17
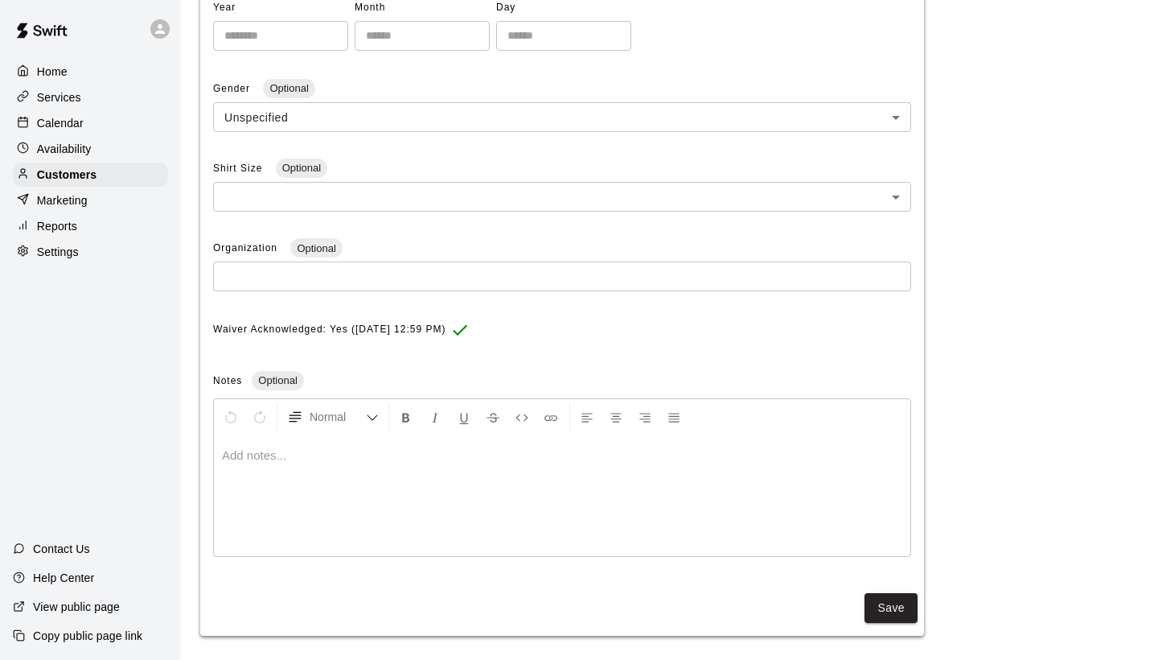
scroll to position [403, 0]
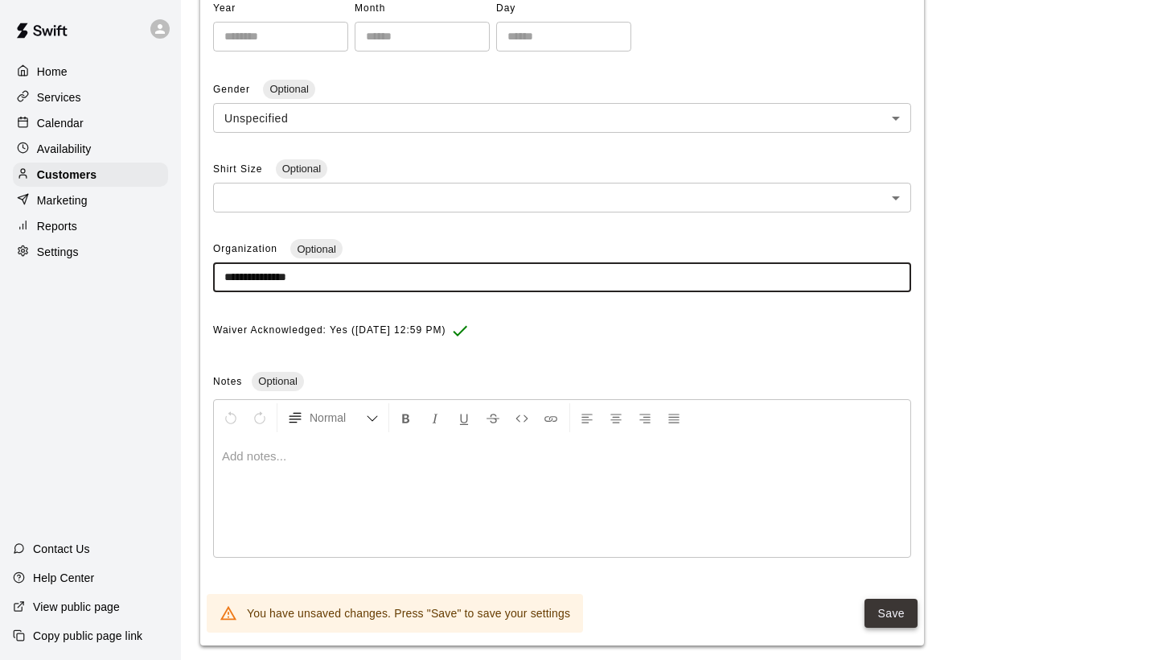
type input "**********"
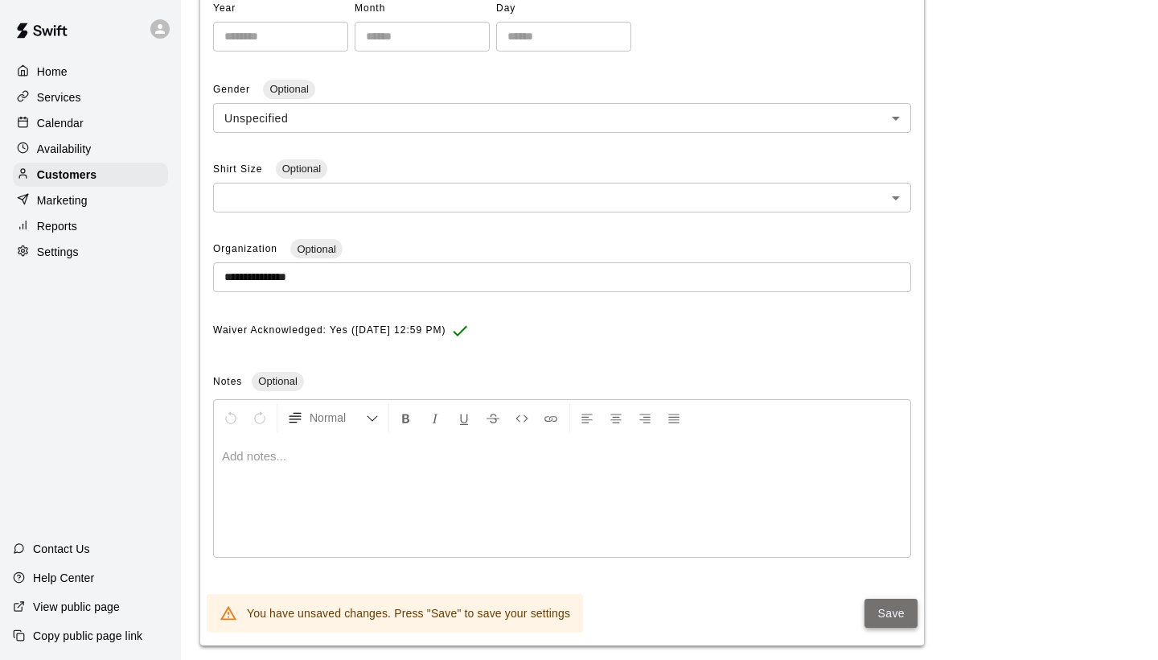
click at [892, 607] on button "Save" at bounding box center [891, 613] width 53 height 30
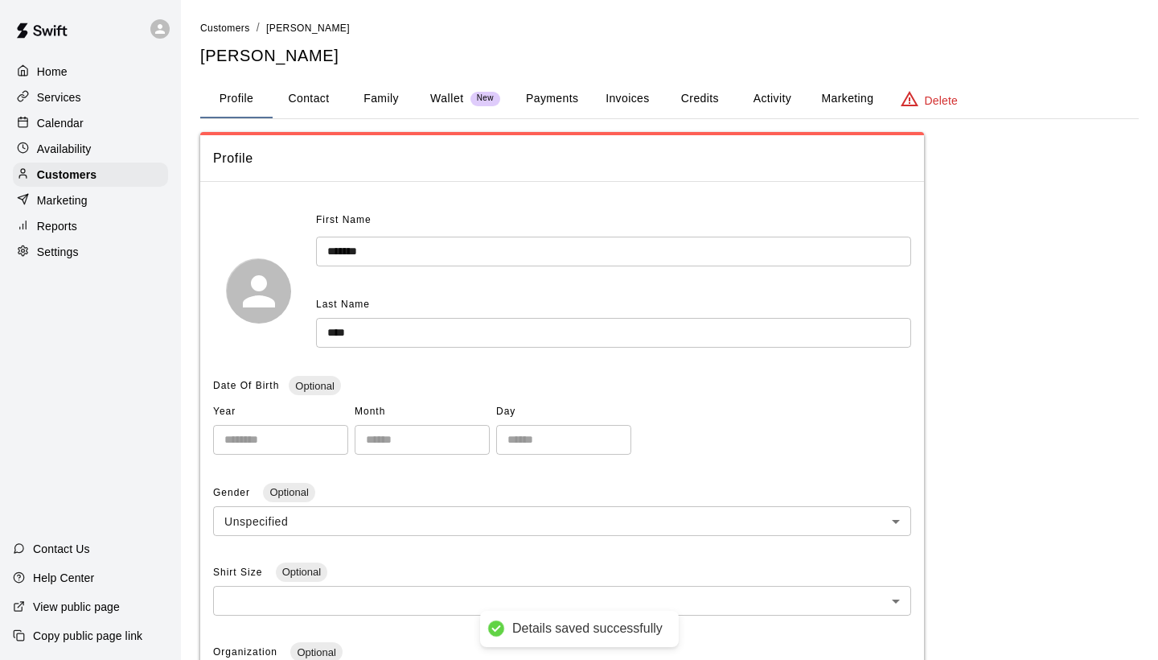
scroll to position [0, 0]
click at [230, 31] on span "Customers" at bounding box center [225, 28] width 50 height 11
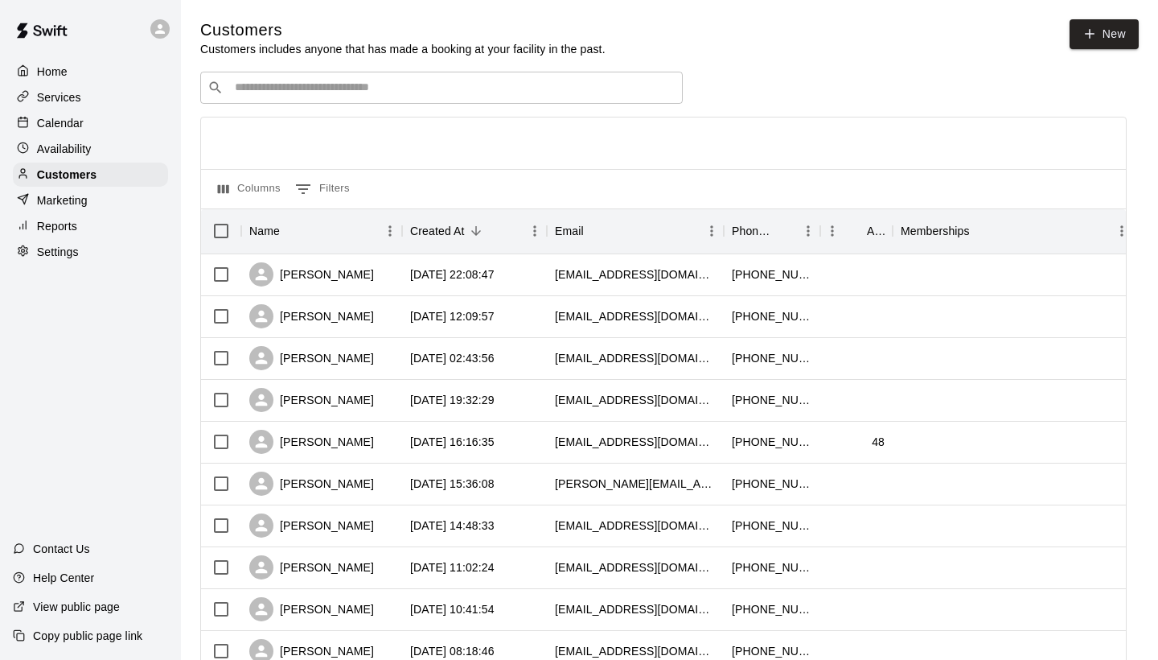
click at [255, 85] on input "Search customers by name or email" at bounding box center [453, 88] width 446 height 16
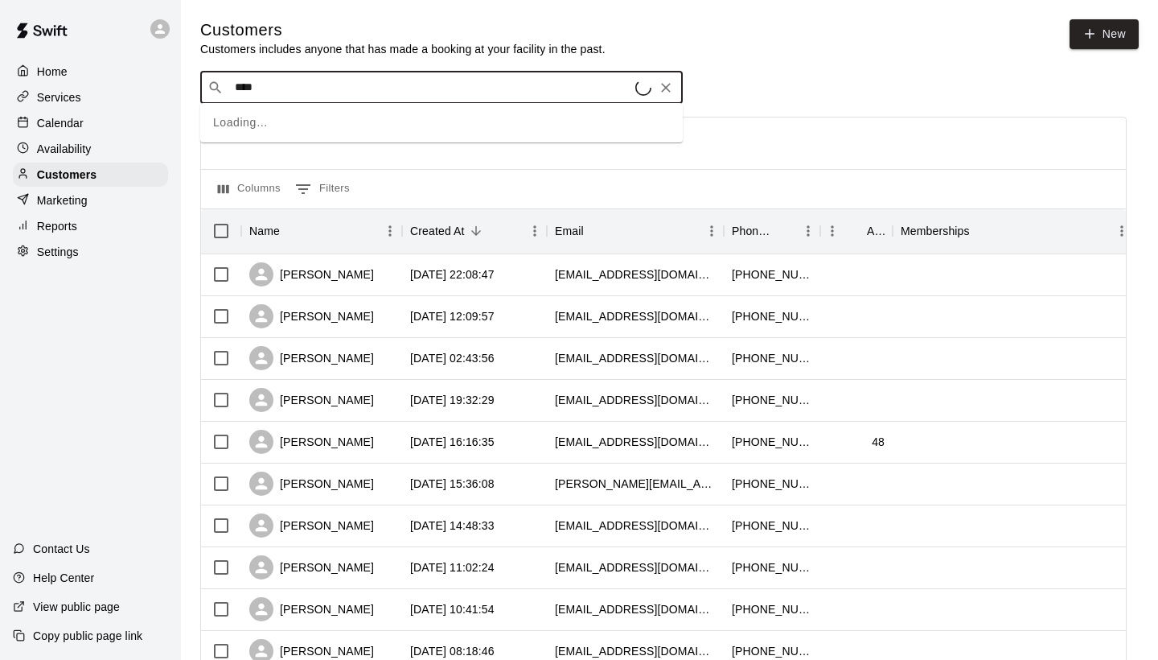
type input "*****"
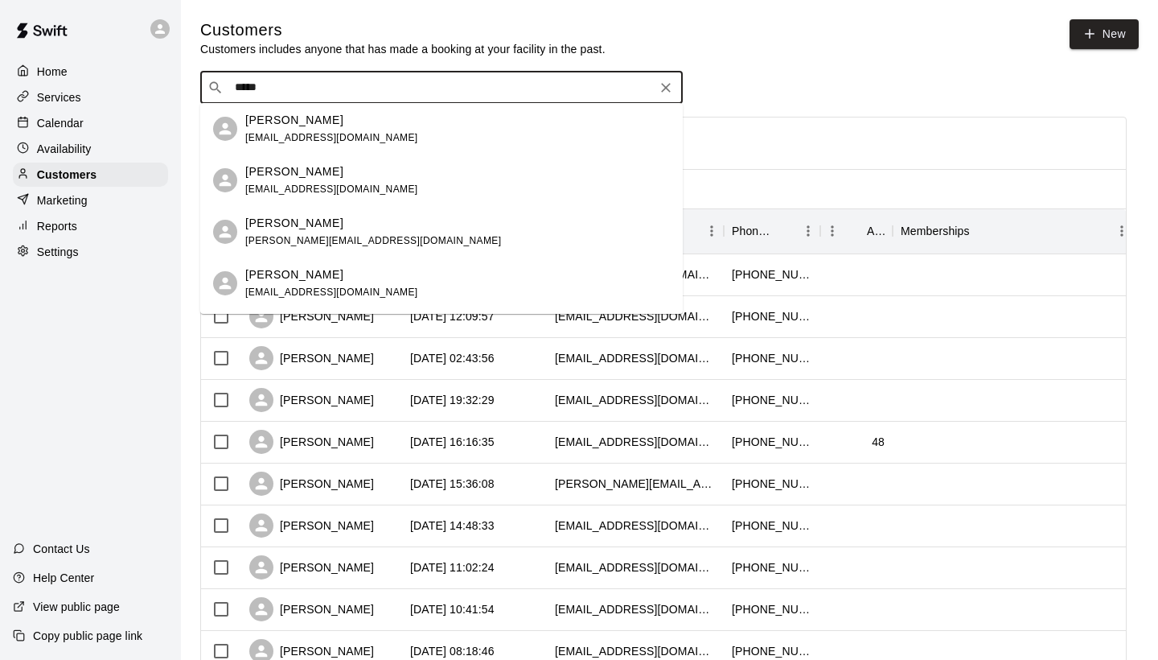
click at [284, 221] on p "[PERSON_NAME]" at bounding box center [294, 223] width 98 height 17
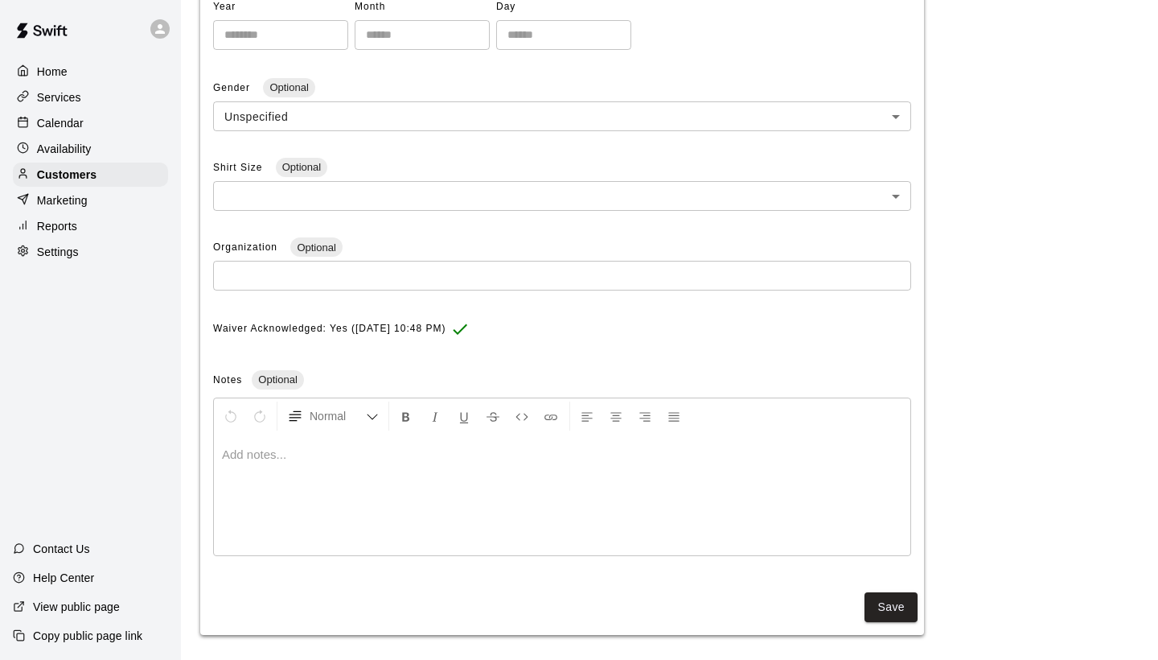
scroll to position [403, 0]
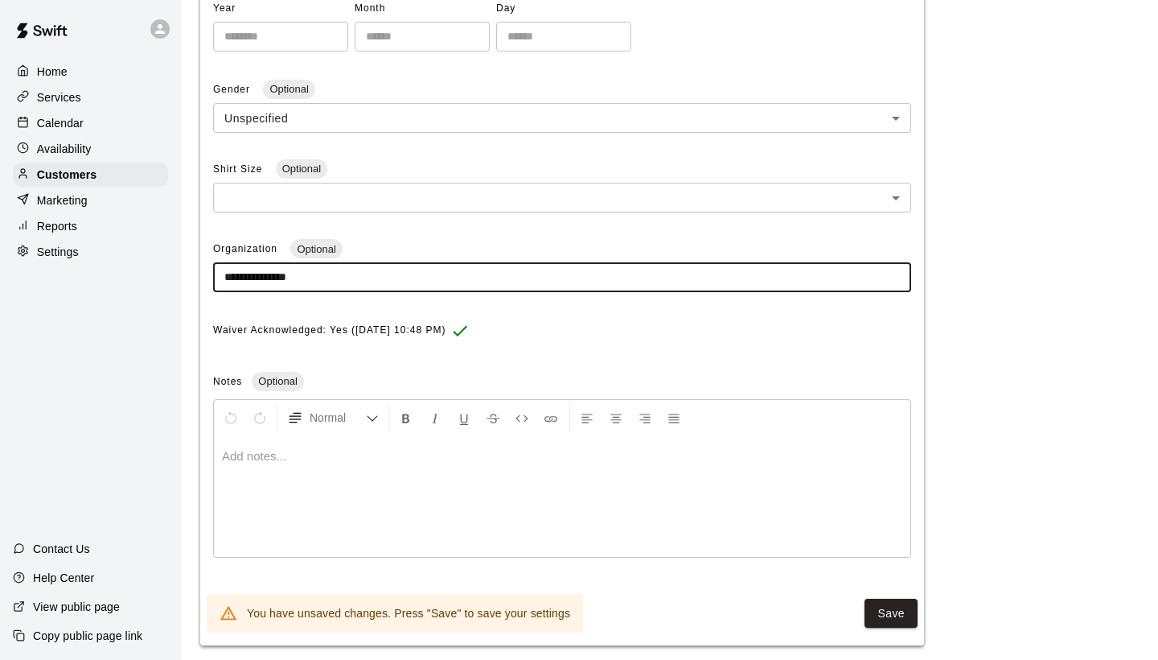
drag, startPoint x: 333, startPoint y: 267, endPoint x: 223, endPoint y: 271, distance: 110.3
click at [223, 271] on input "**********" at bounding box center [562, 277] width 698 height 30
type input "**********"
click at [881, 600] on button "Save" at bounding box center [891, 613] width 53 height 30
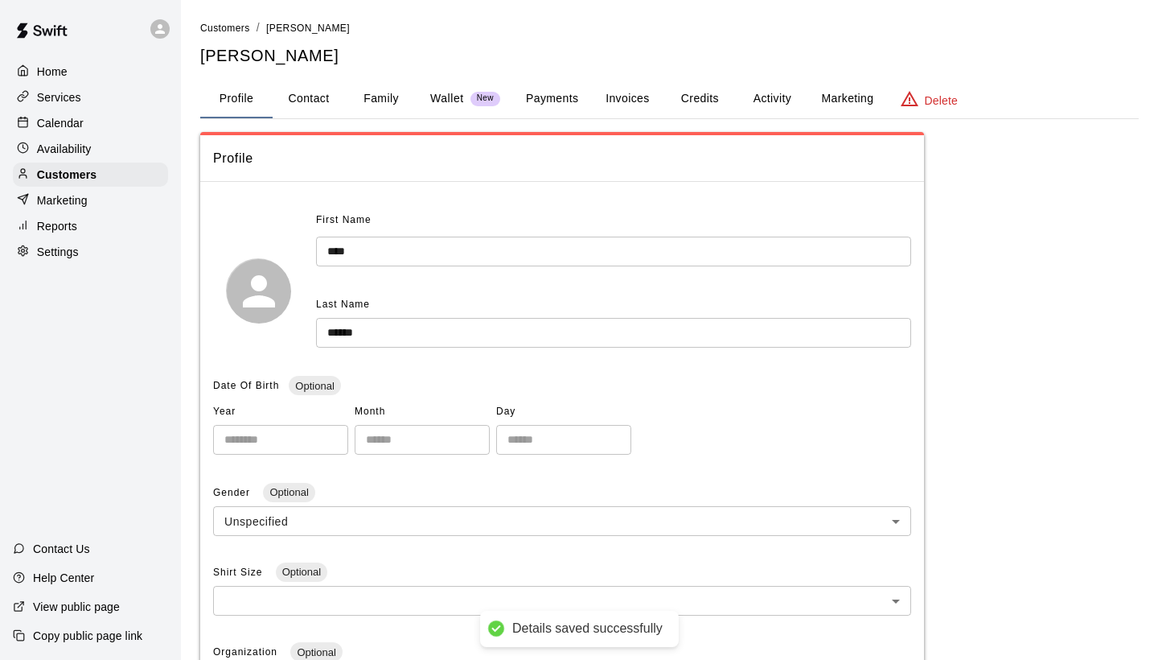
scroll to position [0, 0]
click at [232, 30] on span "Customers" at bounding box center [225, 28] width 50 height 11
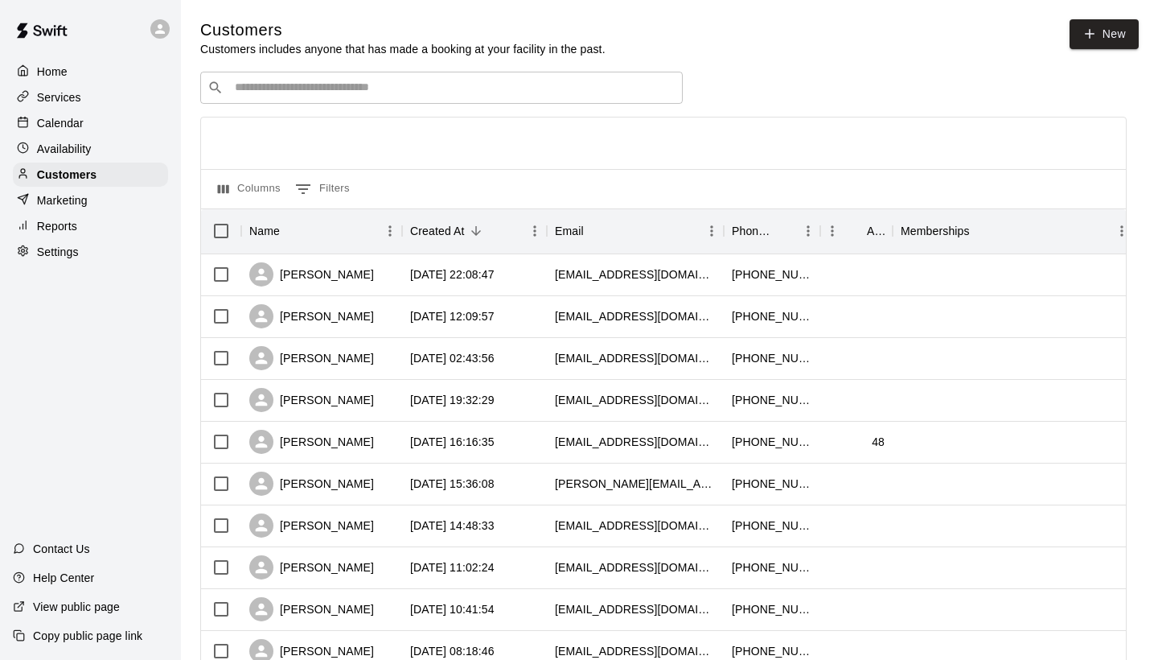
click at [255, 88] on input "Search customers by name or email" at bounding box center [453, 88] width 446 height 16
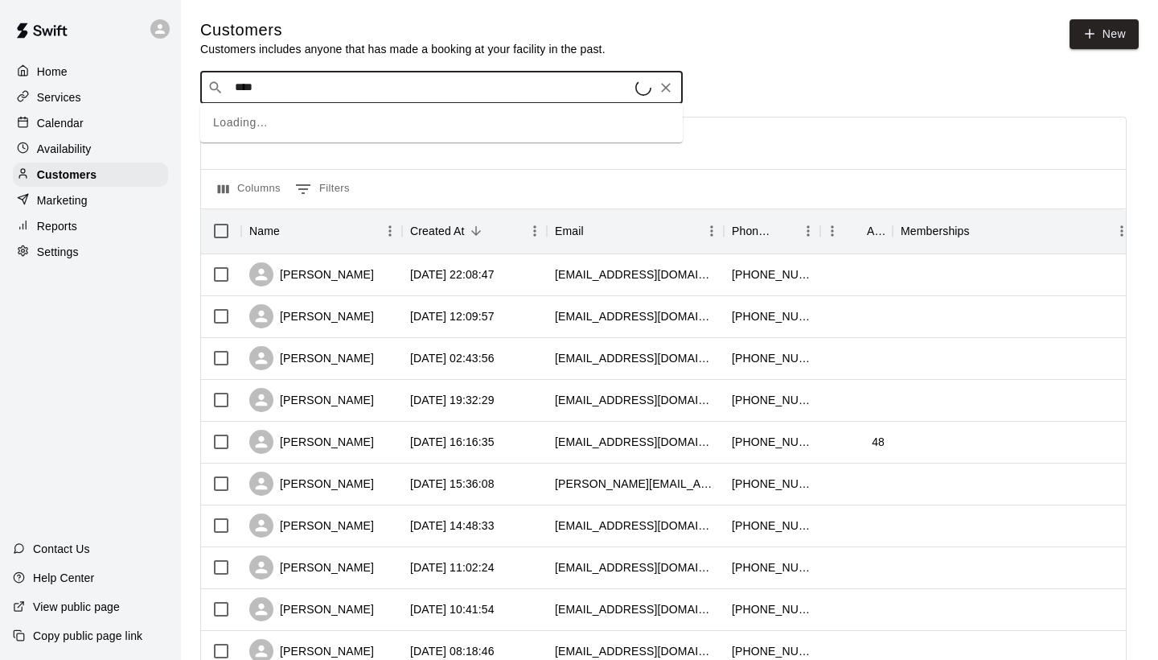
type input "*****"
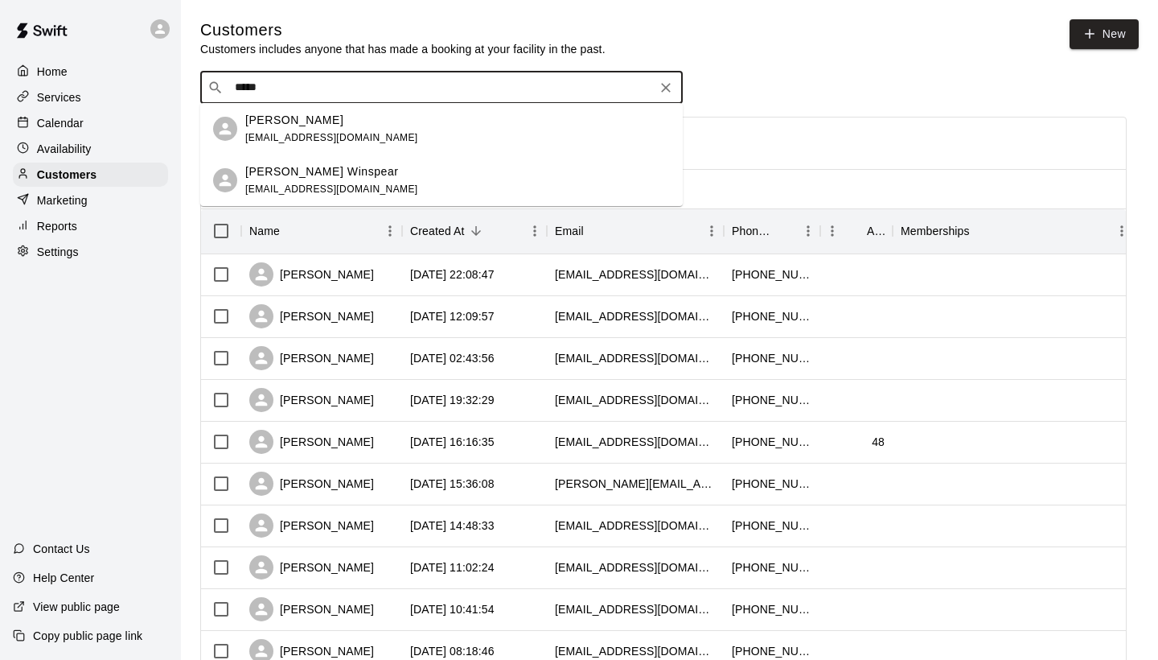
click at [274, 121] on p "[PERSON_NAME]" at bounding box center [294, 120] width 98 height 17
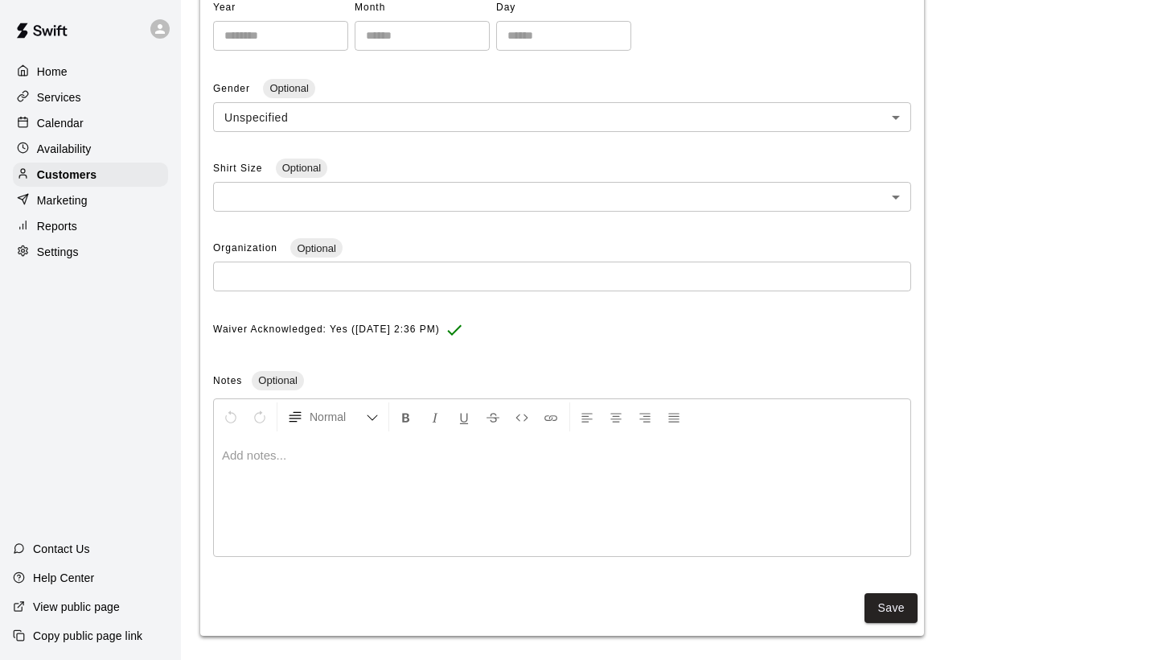
scroll to position [403, 0]
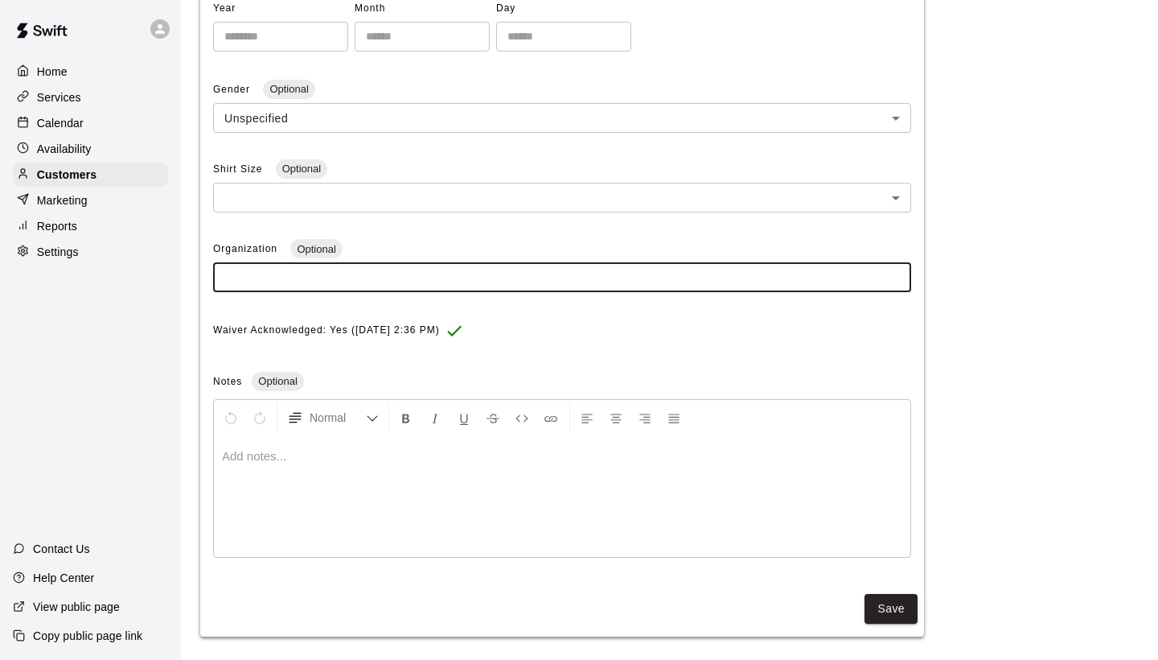
paste input "**********"
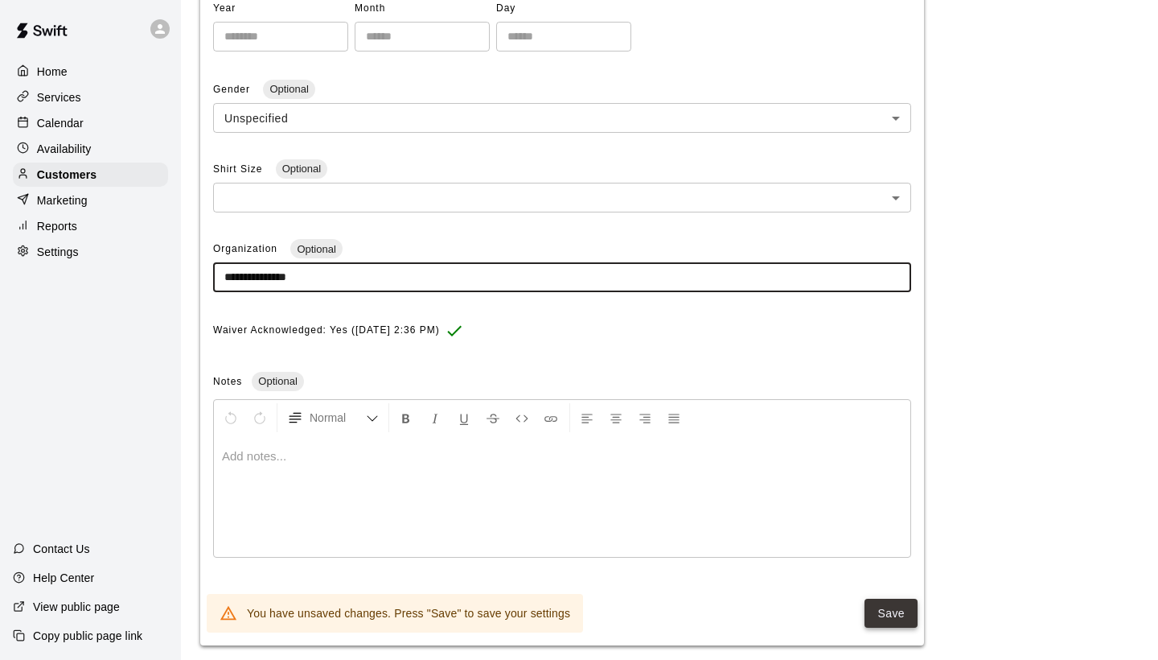
type input "**********"
click at [886, 607] on button "Save" at bounding box center [891, 613] width 53 height 30
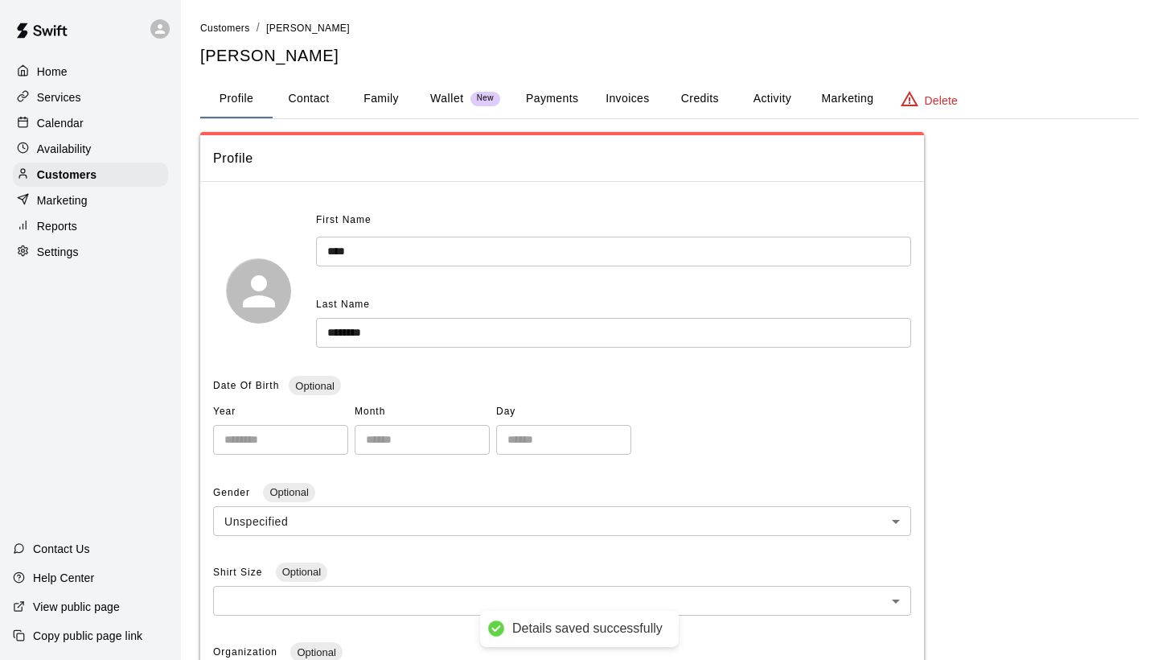
scroll to position [0, 0]
click at [233, 32] on span "Customers" at bounding box center [225, 28] width 50 height 11
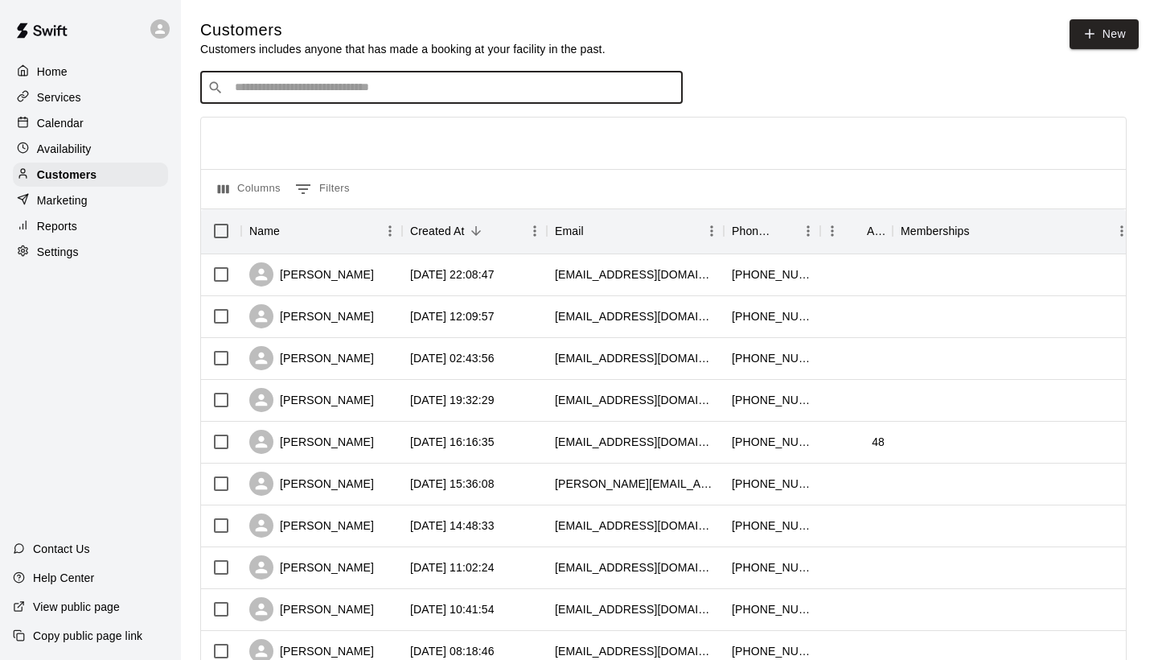
click at [270, 88] on input "Search customers by name or email" at bounding box center [453, 88] width 446 height 16
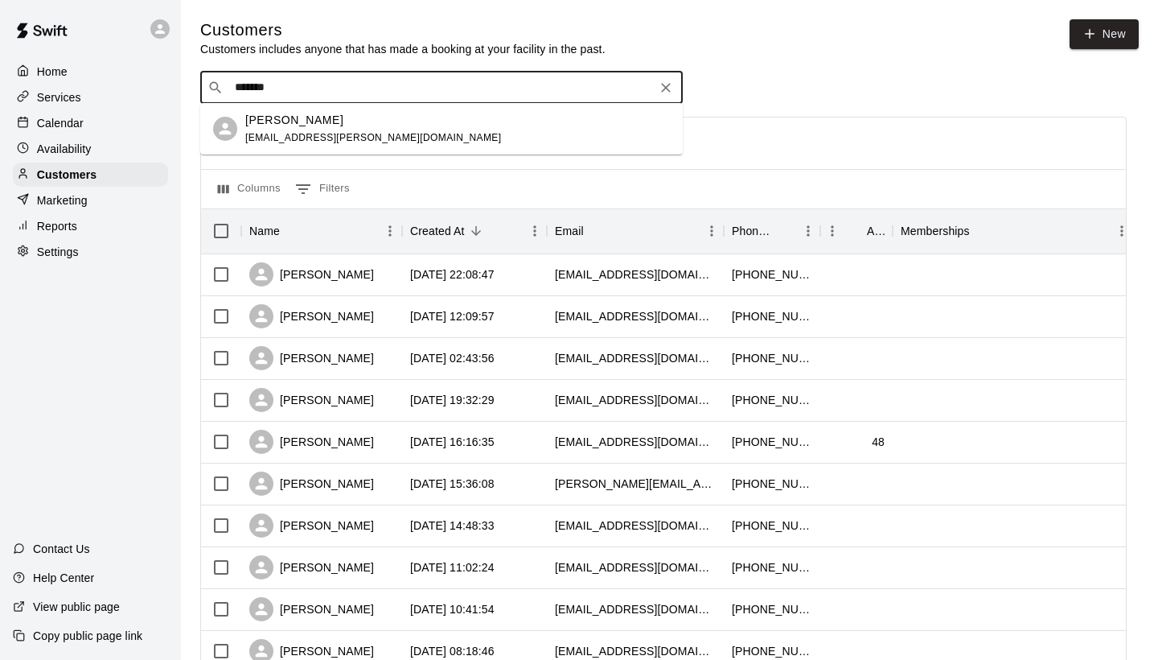
type input "*******"
click at [275, 125] on p "[PERSON_NAME]" at bounding box center [294, 120] width 98 height 17
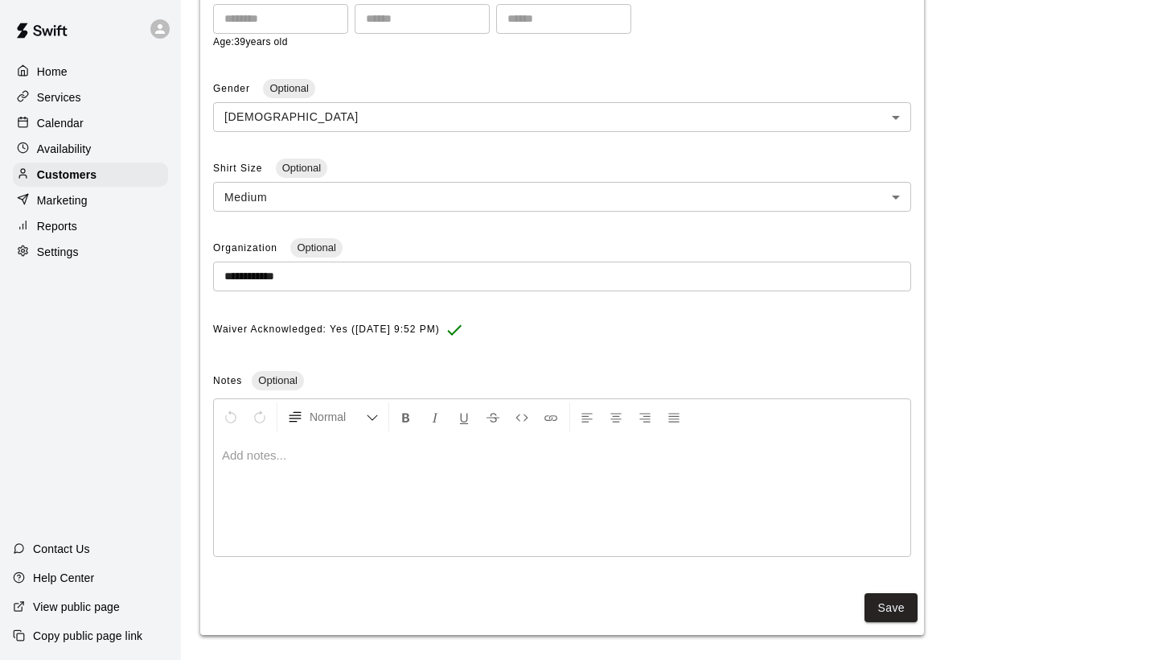
scroll to position [420, 0]
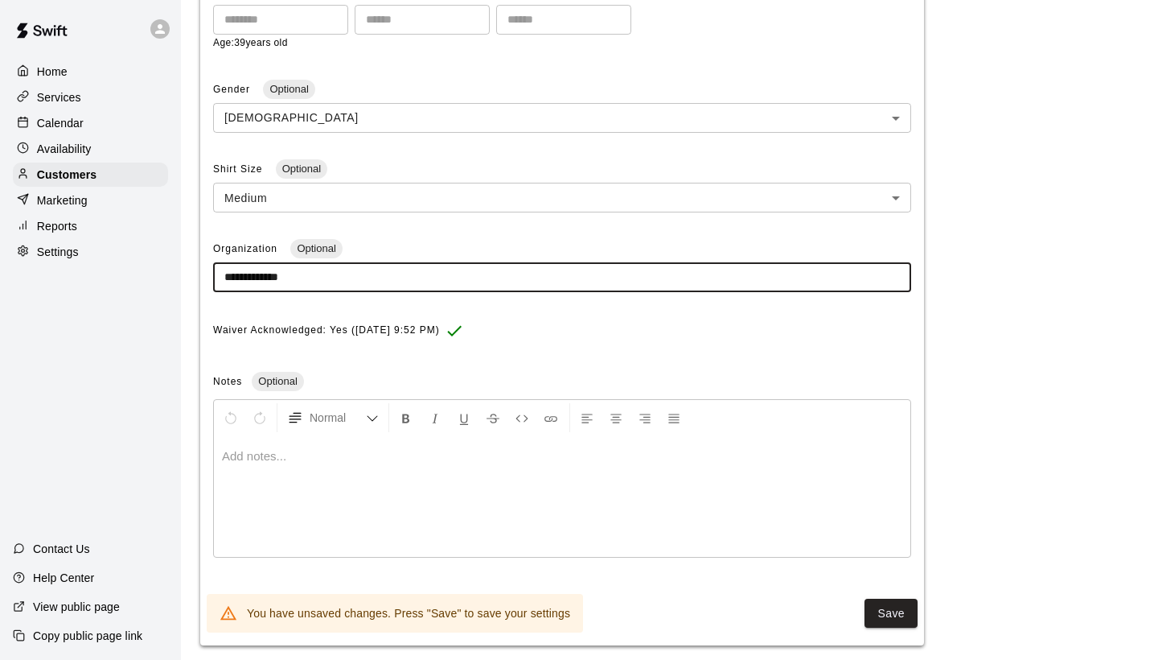
paste input "**********"
click at [306, 270] on input "**********" at bounding box center [562, 277] width 698 height 30
type input "**********"
click at [894, 607] on button "Save" at bounding box center [891, 613] width 53 height 30
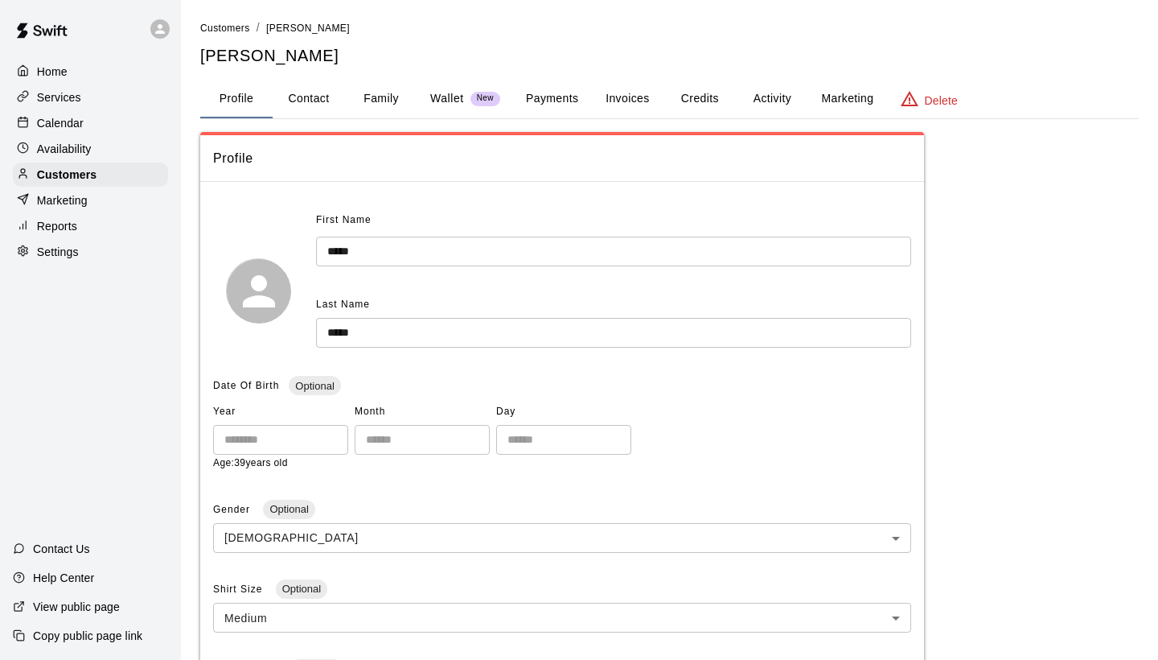
scroll to position [0, 0]
click at [220, 30] on span "Customers" at bounding box center [225, 28] width 50 height 11
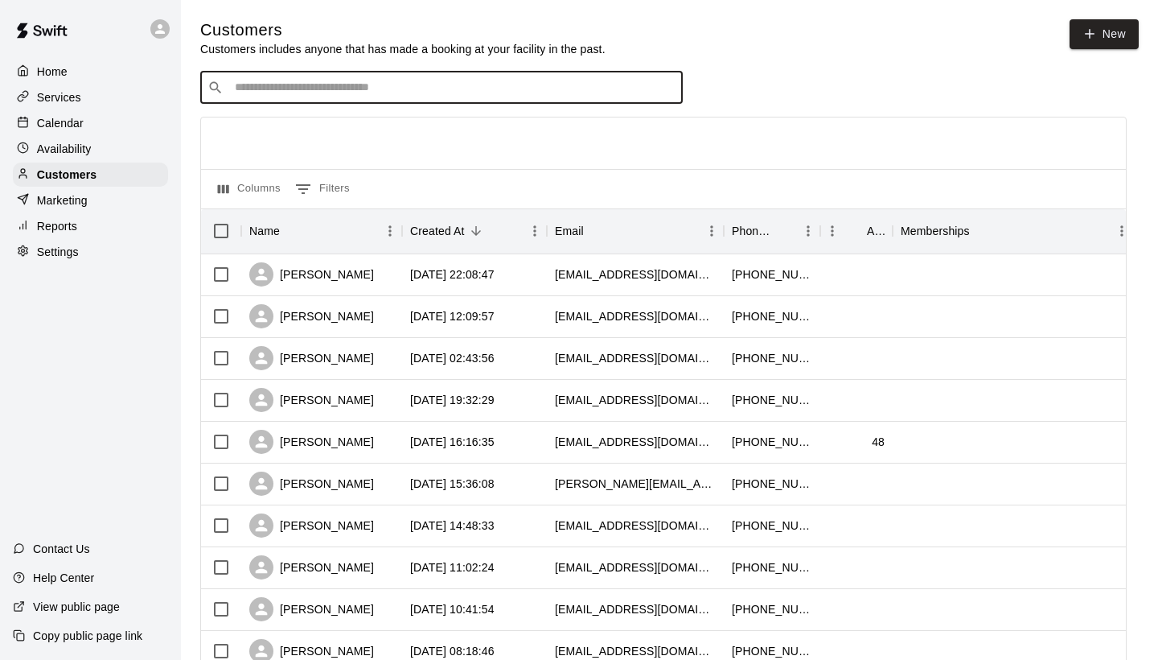
click at [261, 88] on input "Search customers by name or email" at bounding box center [453, 88] width 446 height 16
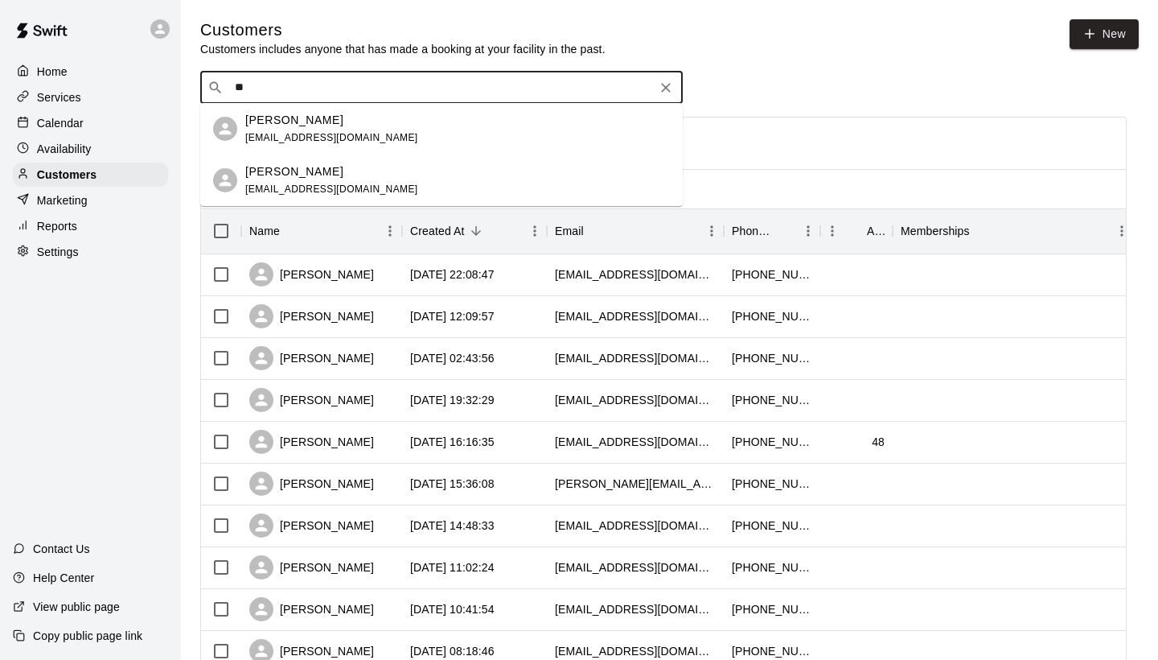
type input "*"
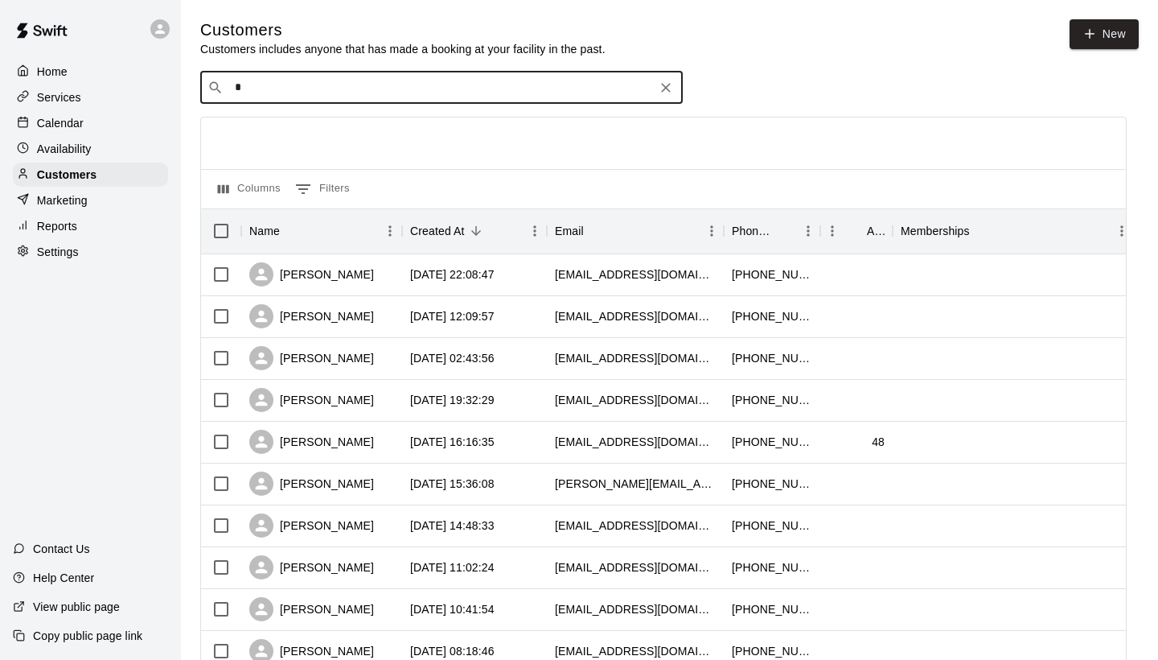
type input "**"
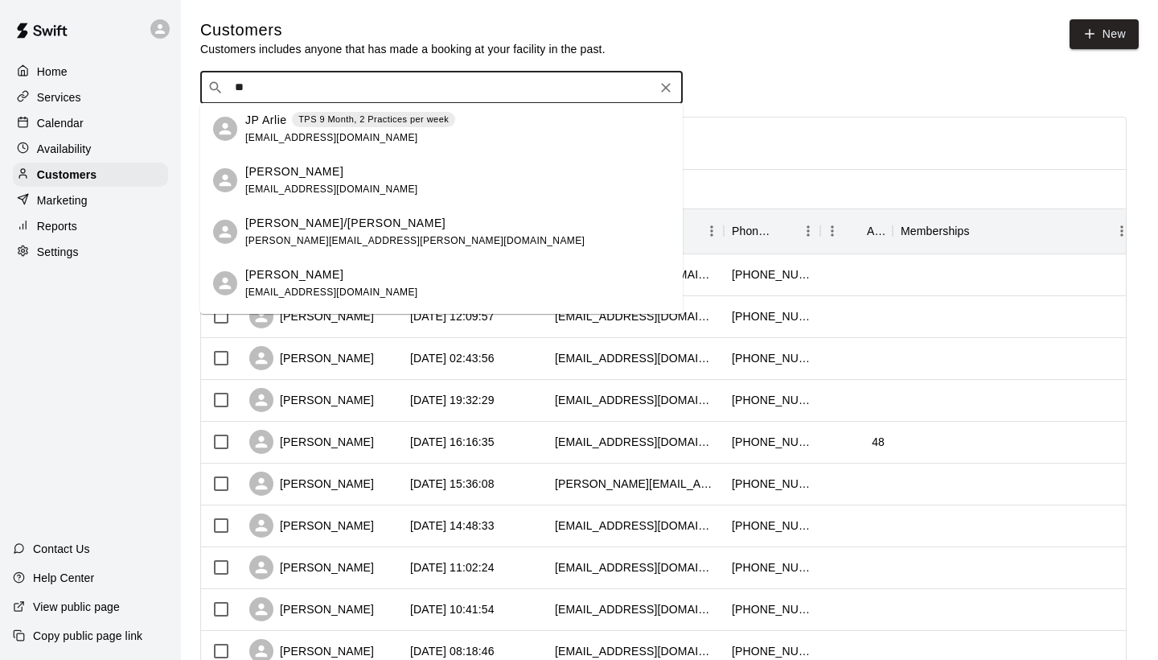
click at [308, 175] on div "[PERSON_NAME]" at bounding box center [331, 171] width 173 height 17
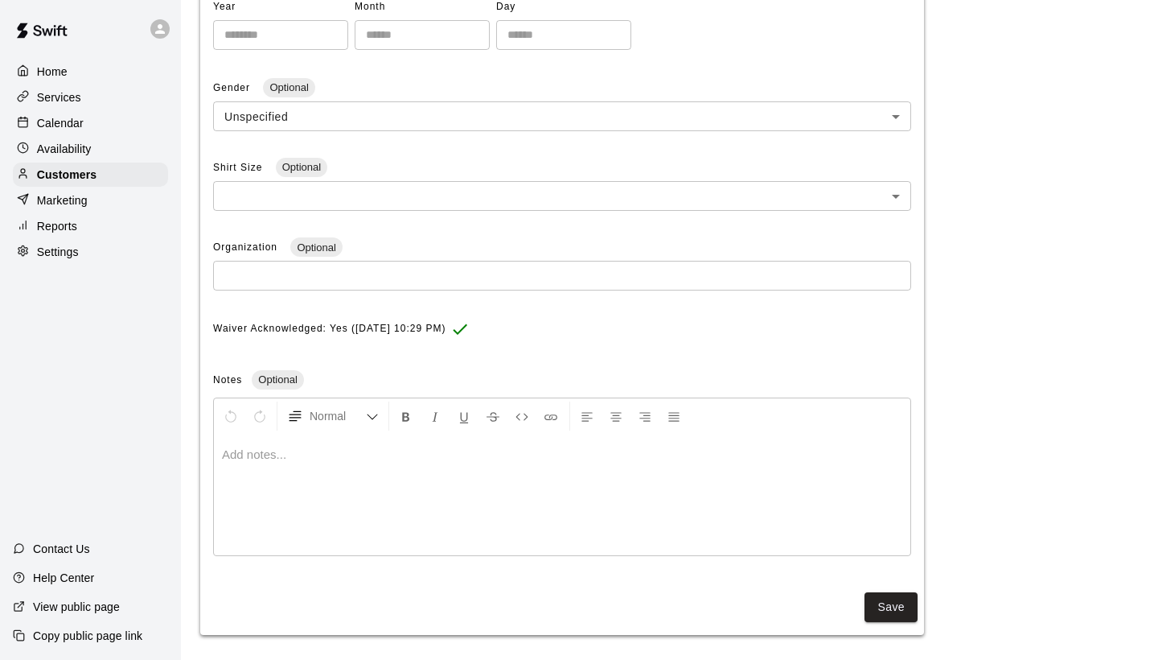
scroll to position [403, 0]
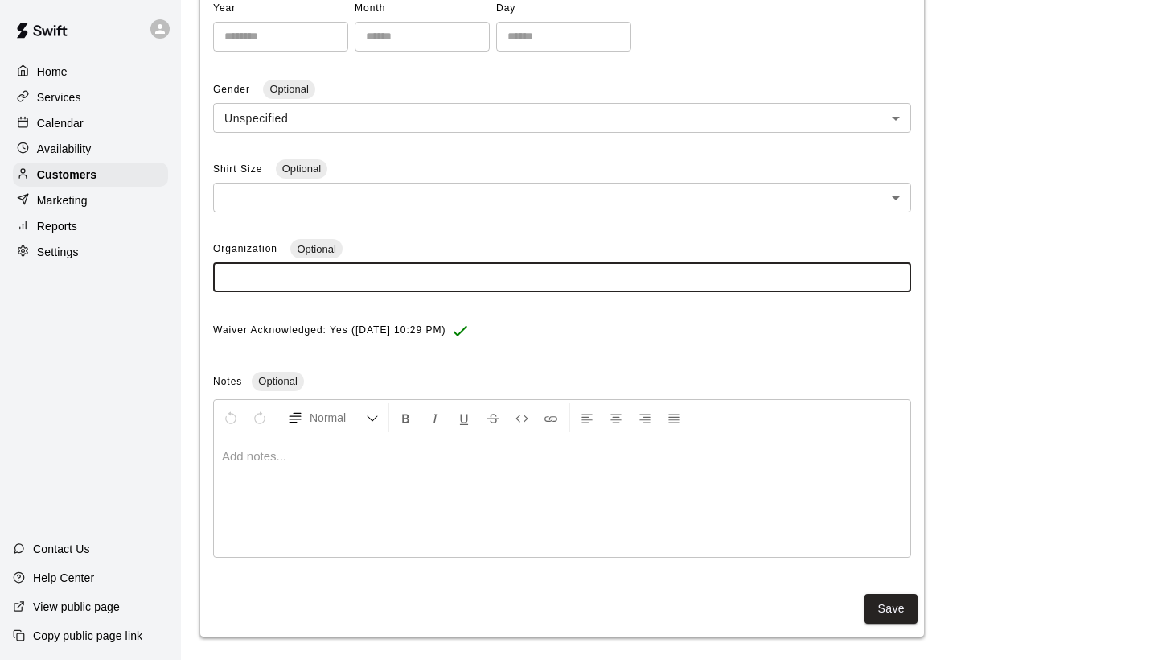
paste input "**********"
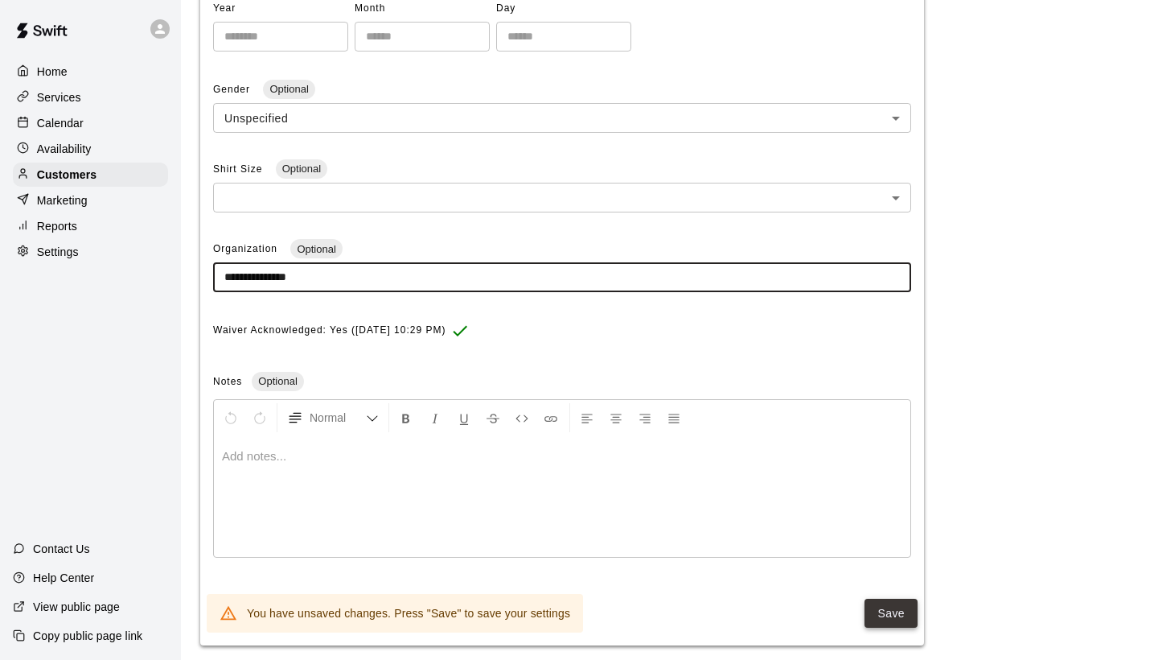
type input "**********"
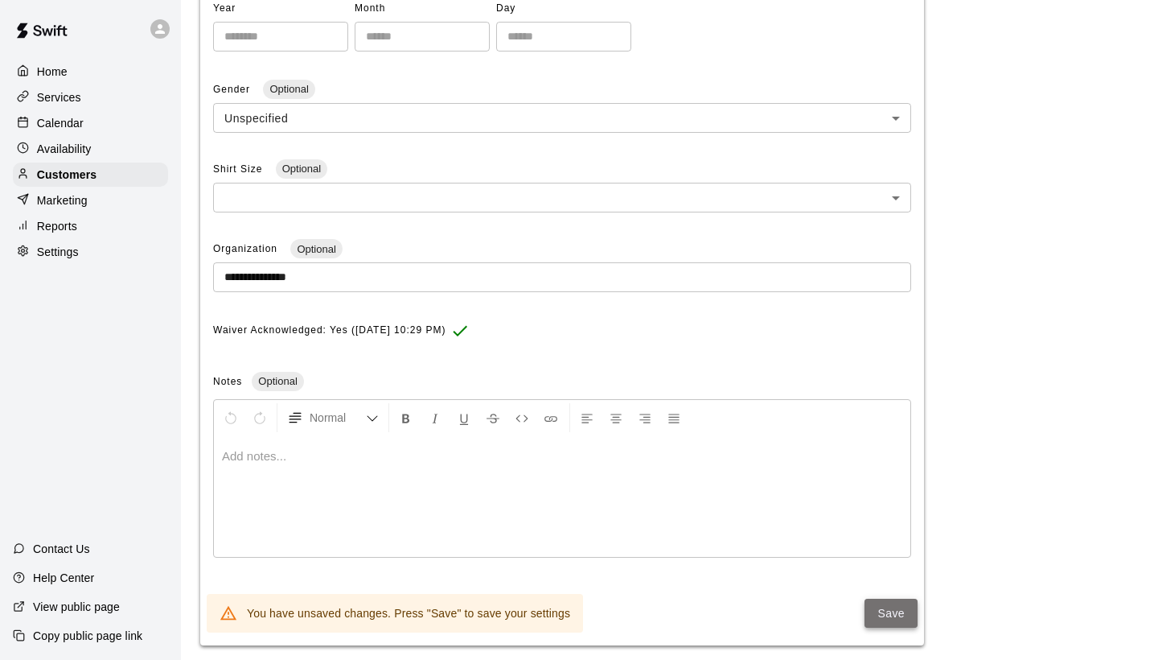
click at [882, 603] on button "Save" at bounding box center [891, 613] width 53 height 30
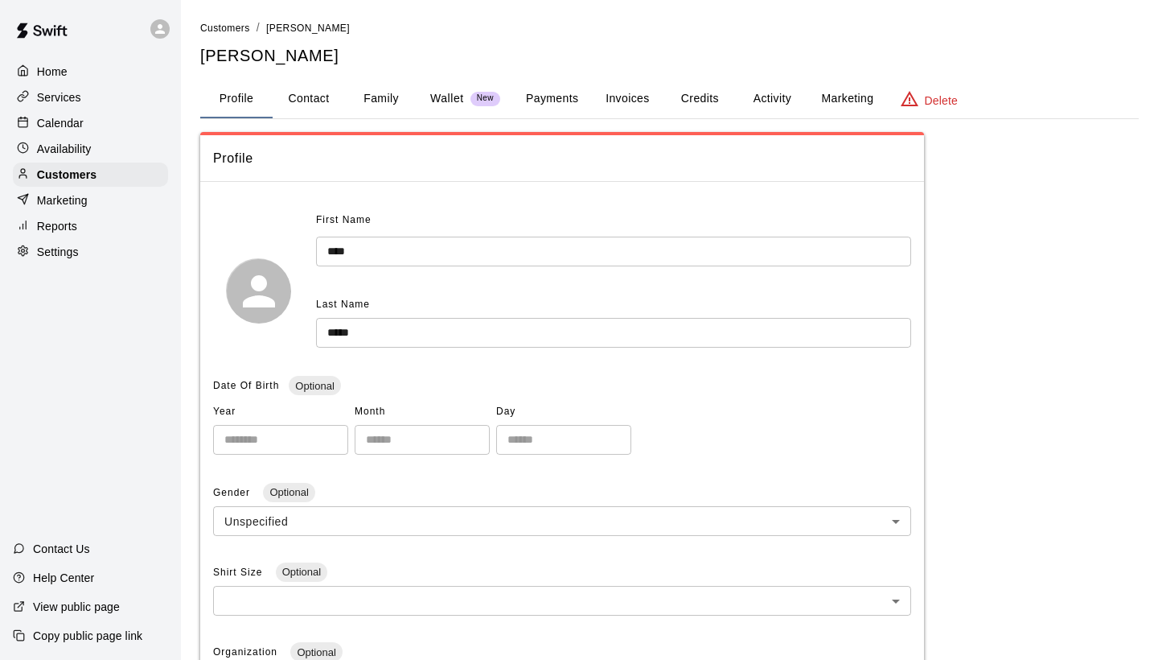
scroll to position [0, 0]
click at [216, 29] on span "Customers" at bounding box center [225, 28] width 50 height 11
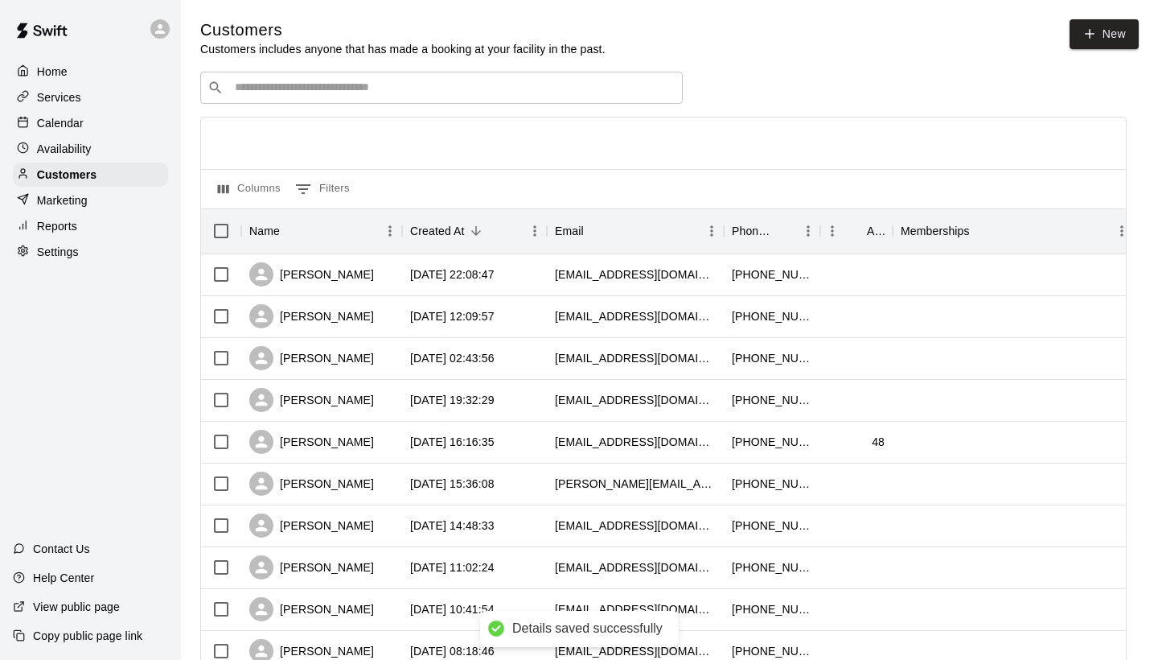
click at [293, 88] on input "Search customers by name or email" at bounding box center [453, 88] width 446 height 16
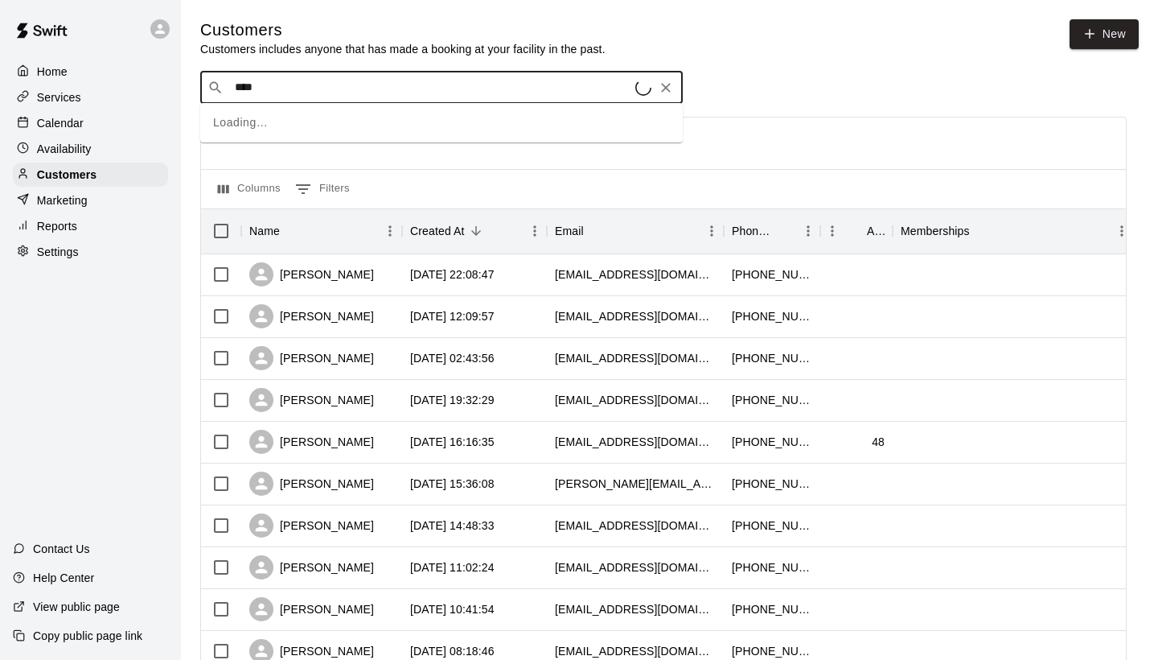
type input "*****"
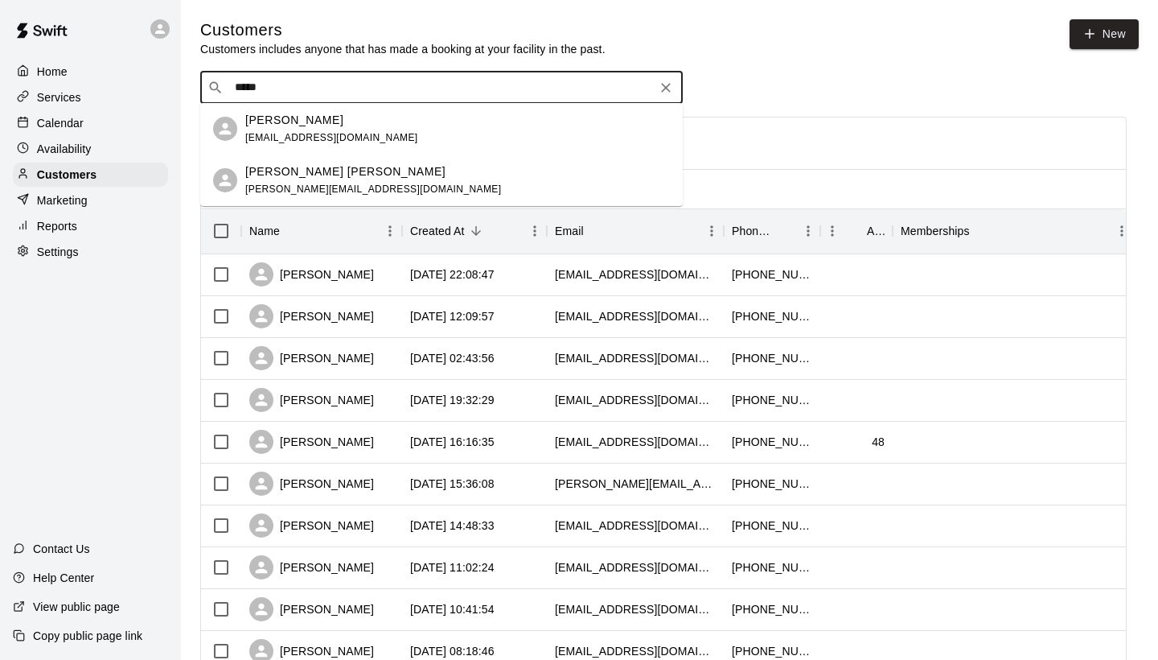
click at [260, 175] on p "[PERSON_NAME] [PERSON_NAME]" at bounding box center [345, 171] width 200 height 17
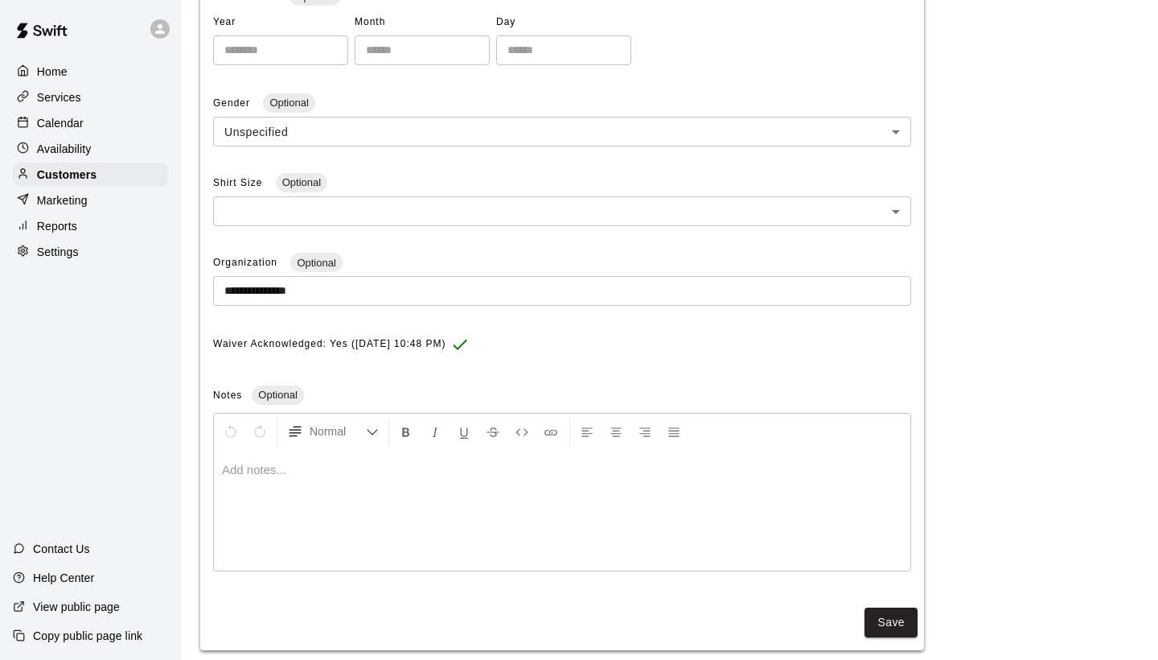
scroll to position [393, 0]
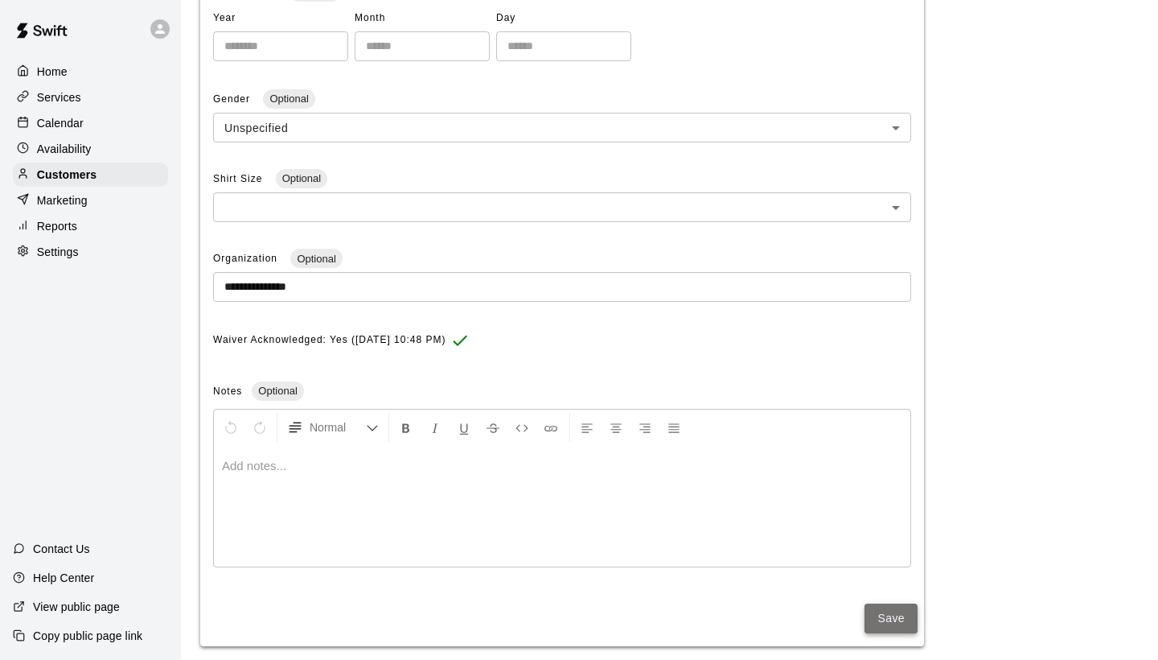
click at [886, 607] on button "Save" at bounding box center [891, 618] width 53 height 30
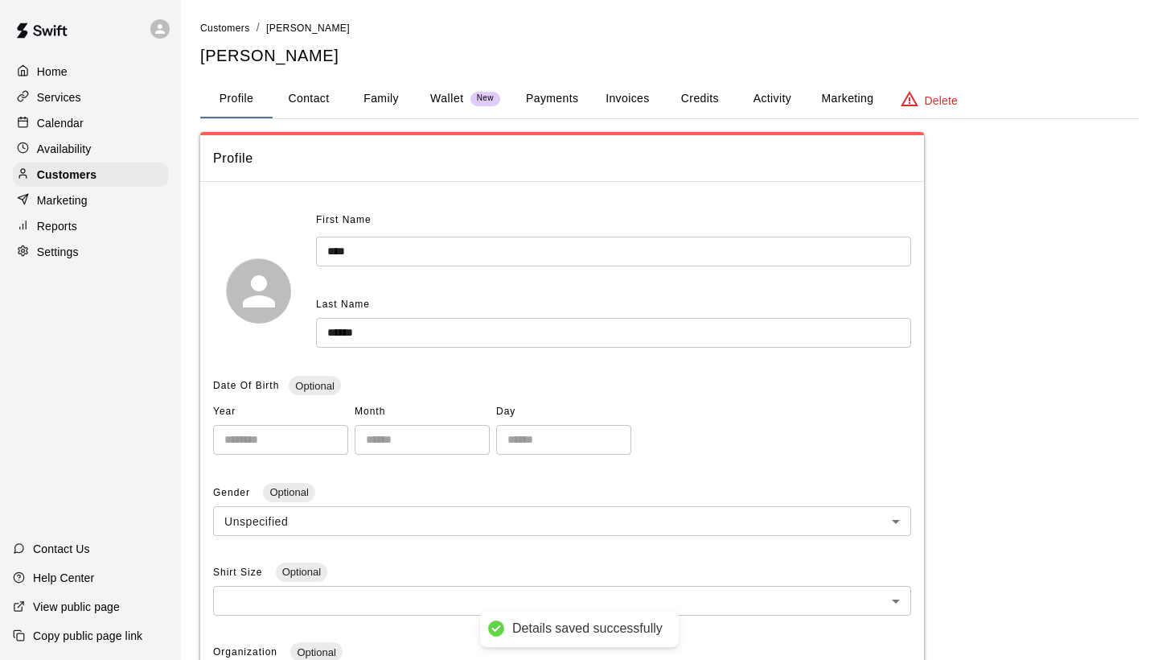
scroll to position [0, 0]
click at [232, 31] on span "Customers" at bounding box center [225, 28] width 50 height 11
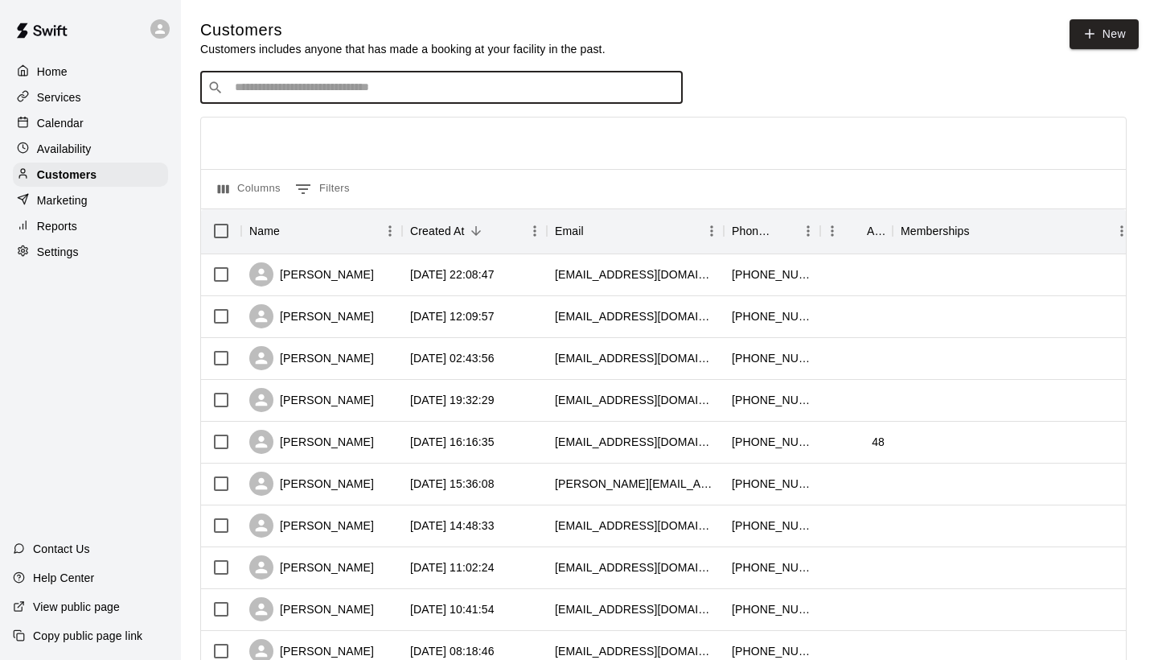
click at [242, 91] on input "Search customers by name or email" at bounding box center [453, 88] width 446 height 16
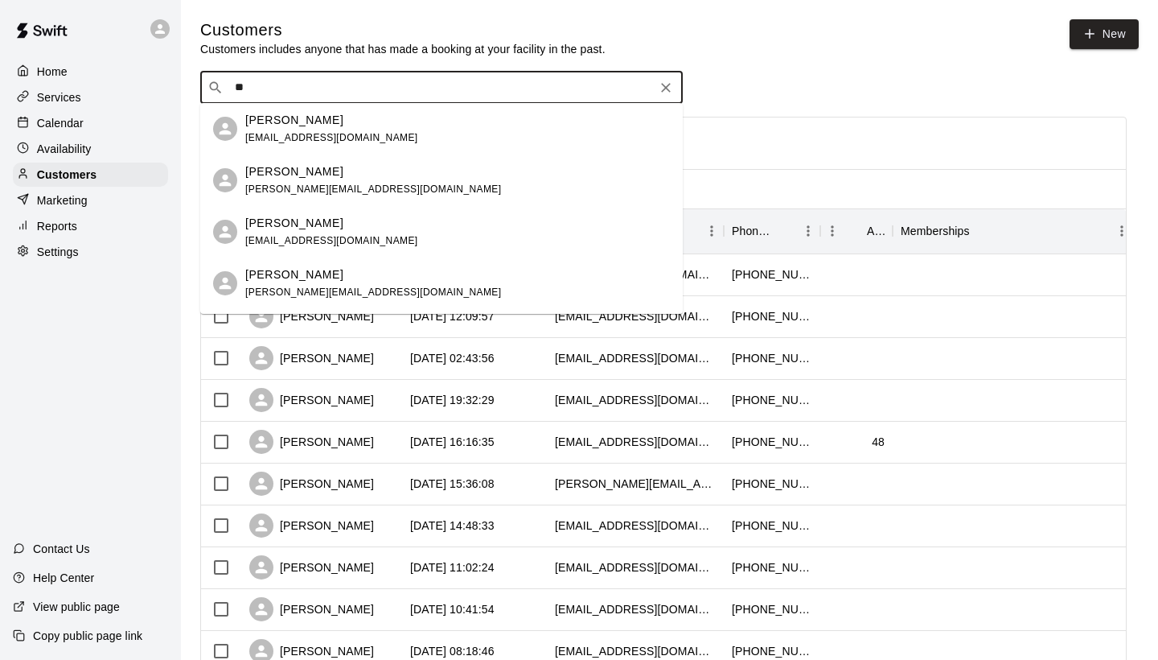
type input "*"
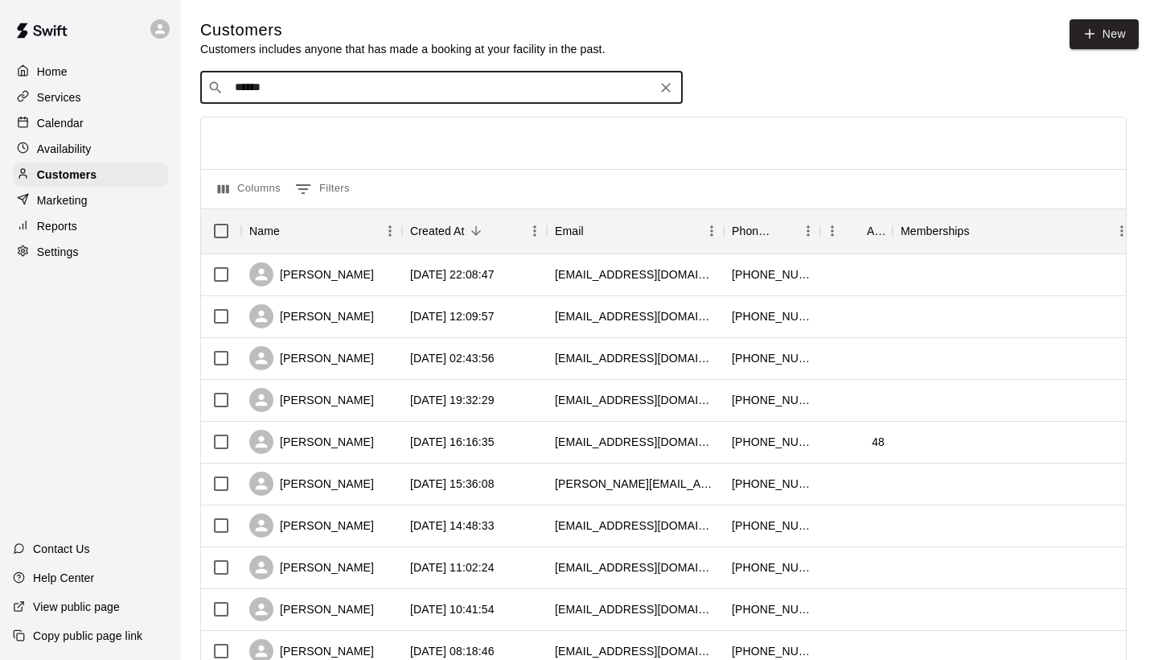
type input "*******"
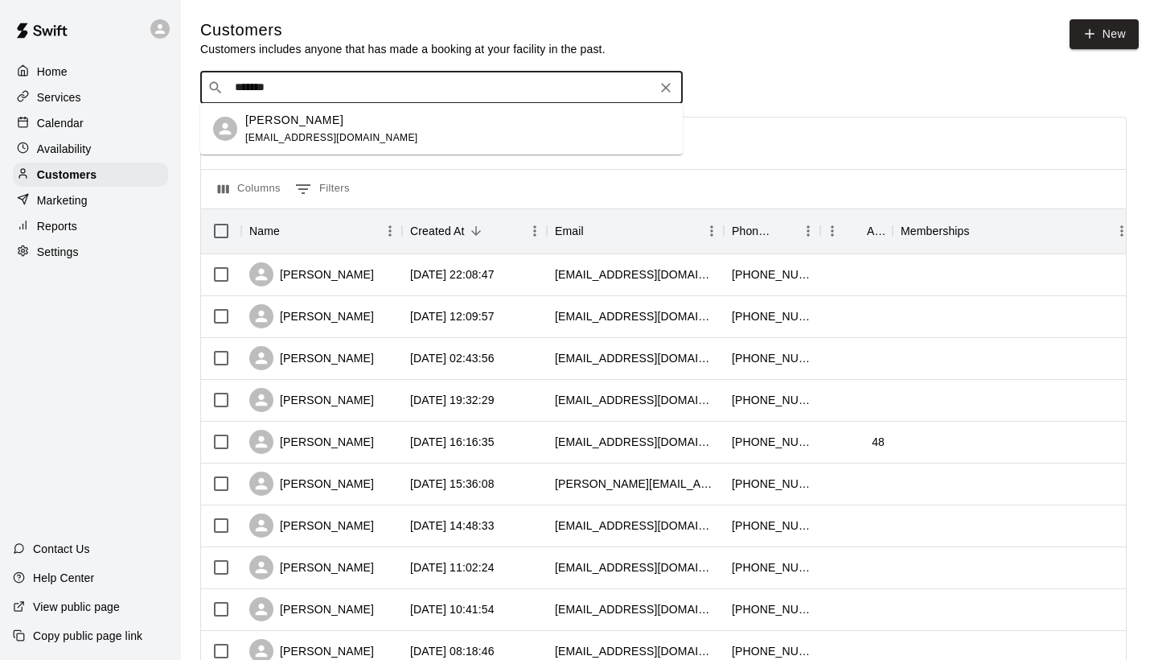
click at [261, 124] on p "[PERSON_NAME]" at bounding box center [294, 120] width 98 height 17
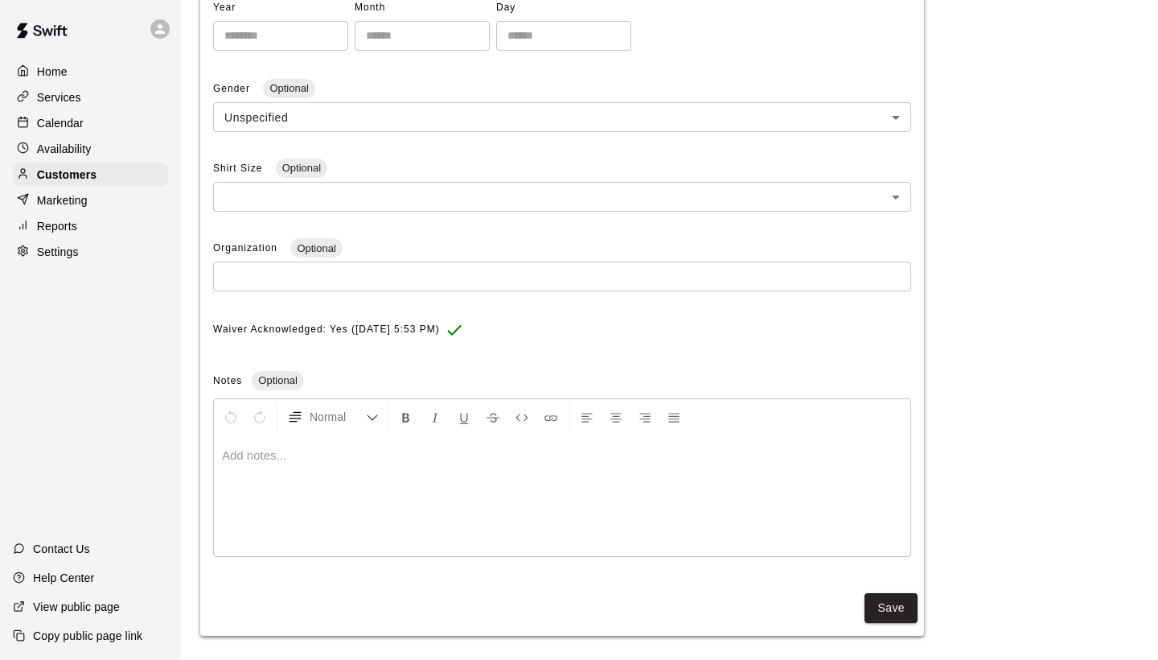
scroll to position [403, 0]
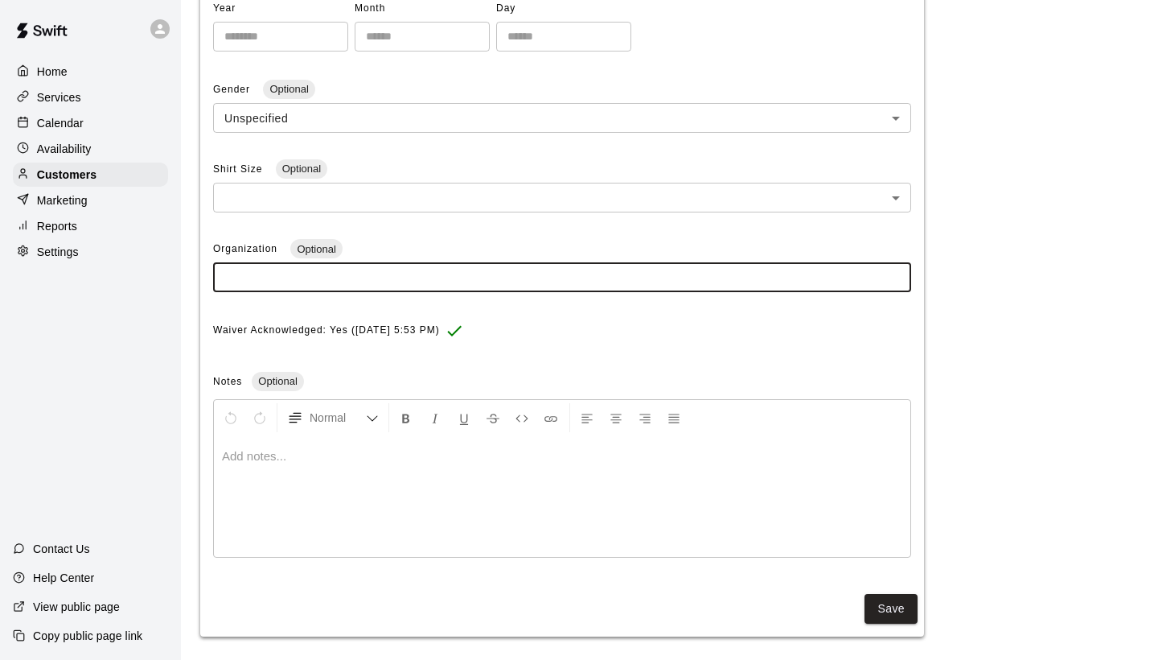
paste input "**********"
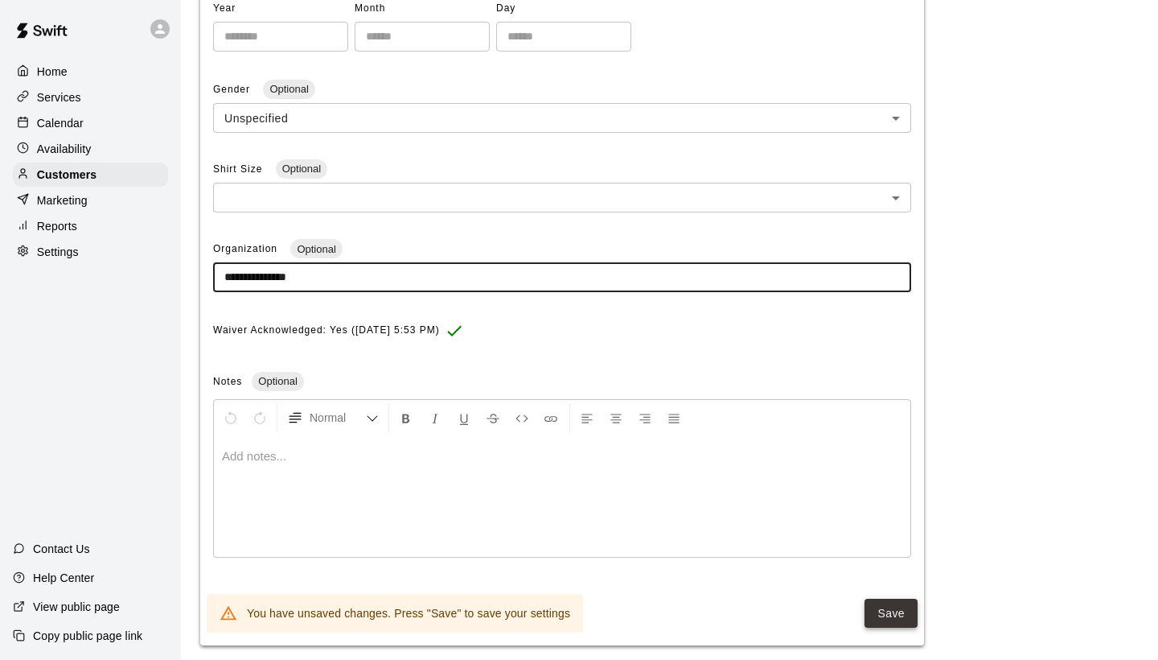
type input "**********"
click at [886, 605] on button "Save" at bounding box center [891, 613] width 53 height 30
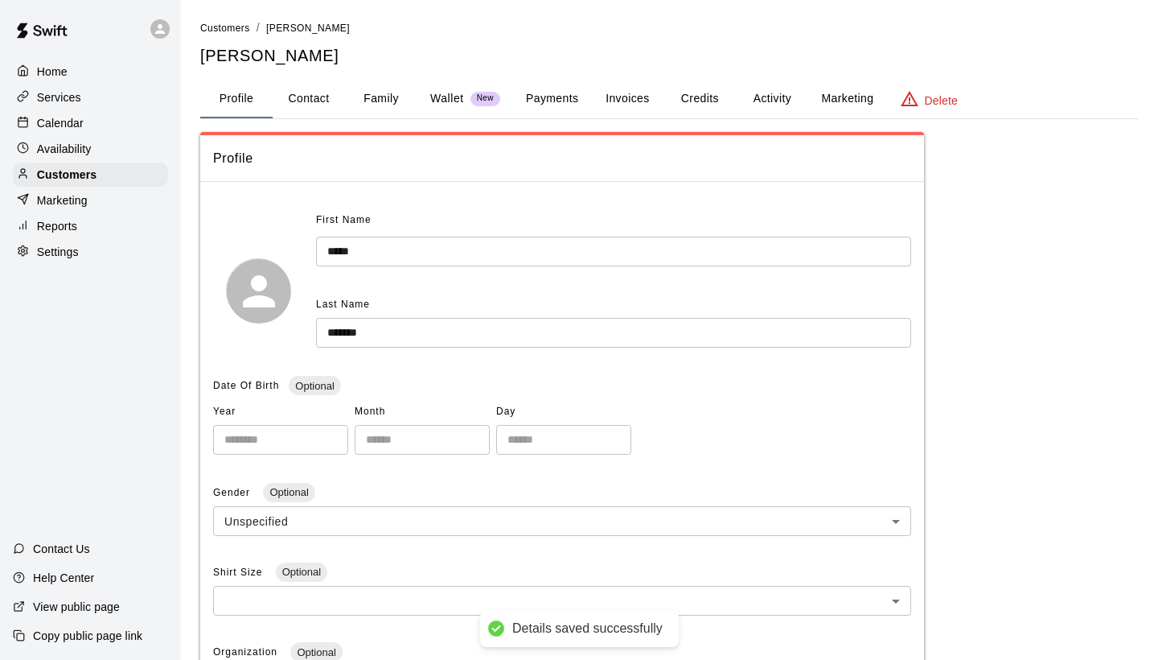
scroll to position [0, 0]
click at [230, 25] on span "Customers" at bounding box center [225, 28] width 50 height 11
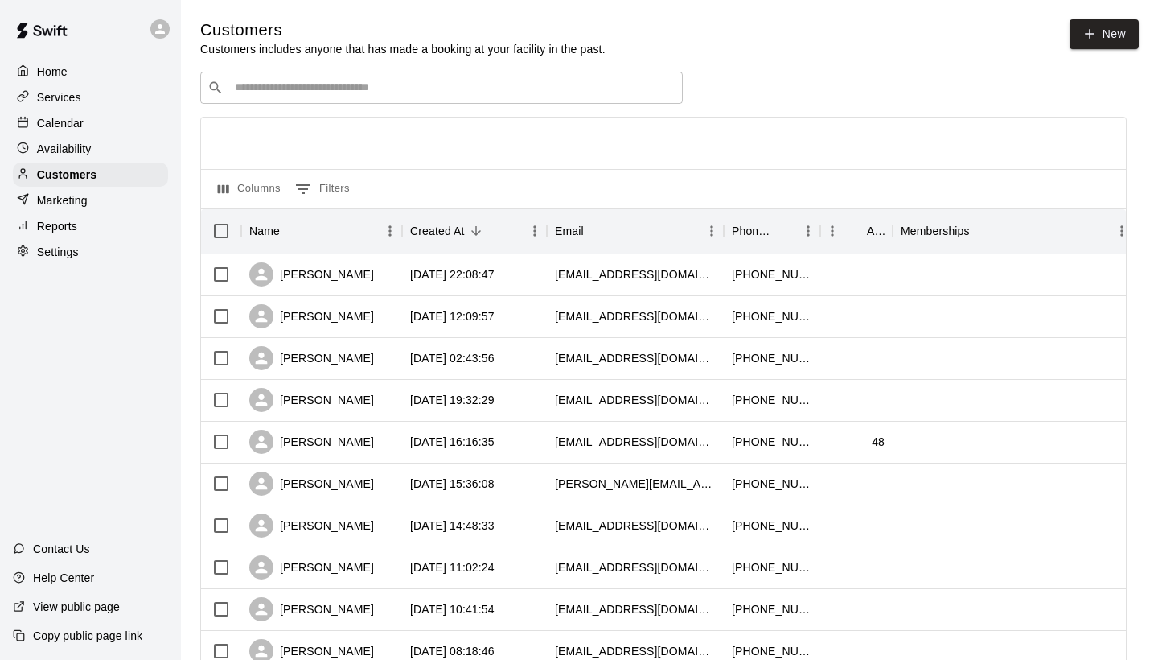
click at [299, 91] on input "Search customers by name or email" at bounding box center [453, 88] width 446 height 16
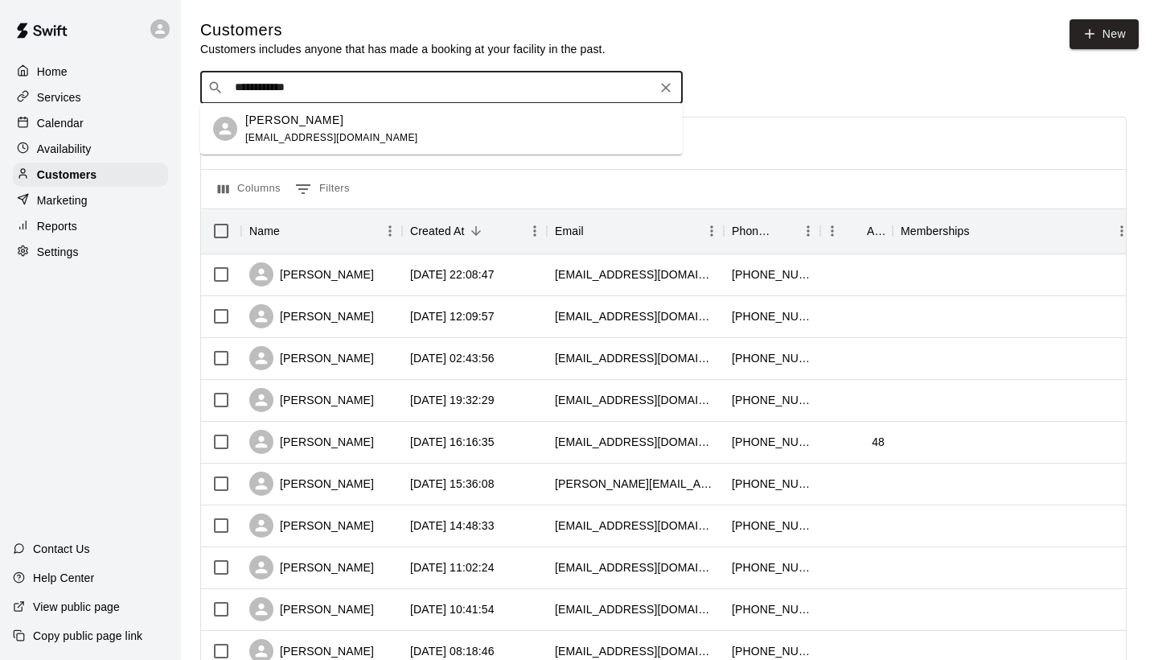
type input "**********"
click at [281, 120] on p "[PERSON_NAME]" at bounding box center [294, 120] width 98 height 17
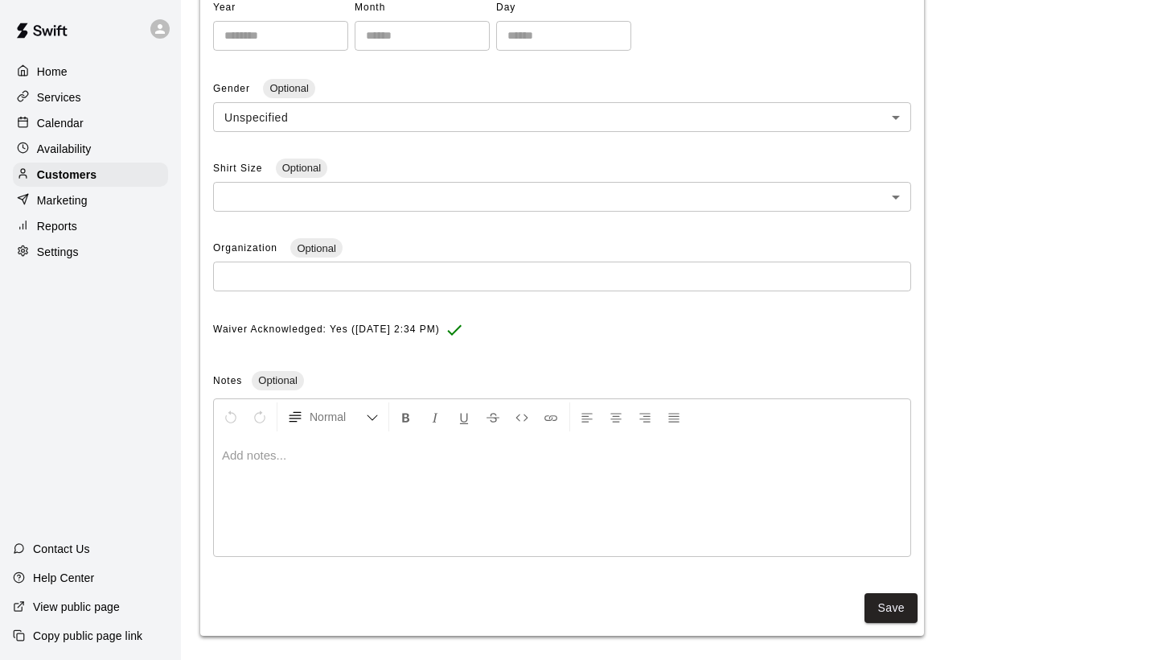
scroll to position [403, 0]
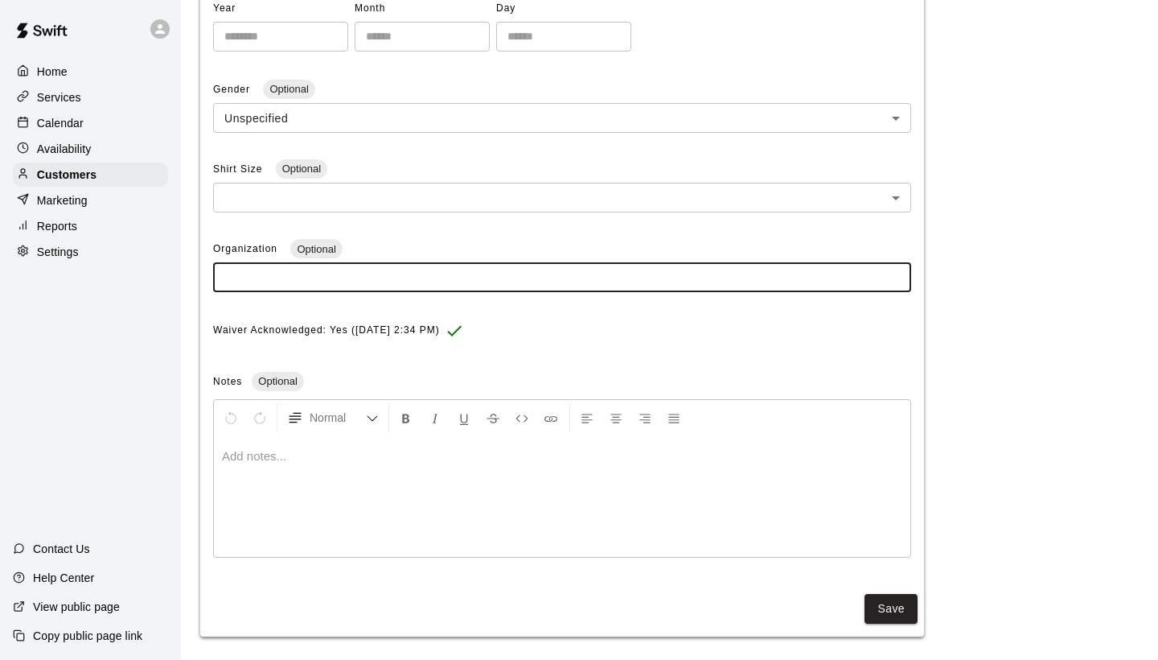
paste input "**********"
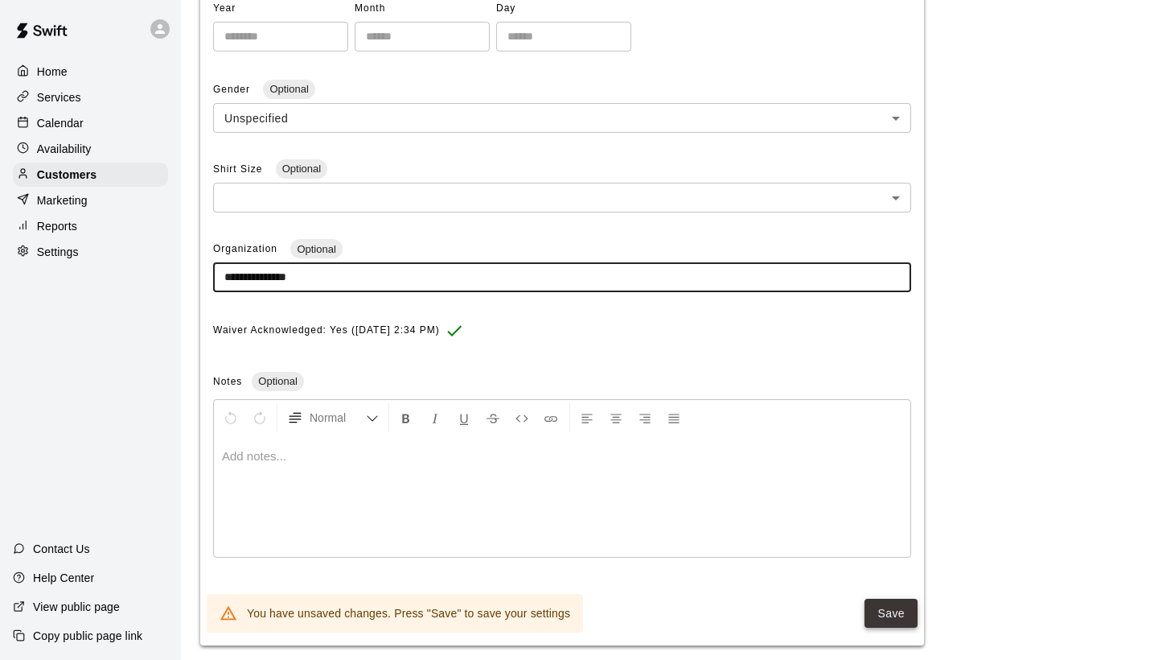
type input "**********"
click at [888, 606] on button "Save" at bounding box center [891, 613] width 53 height 30
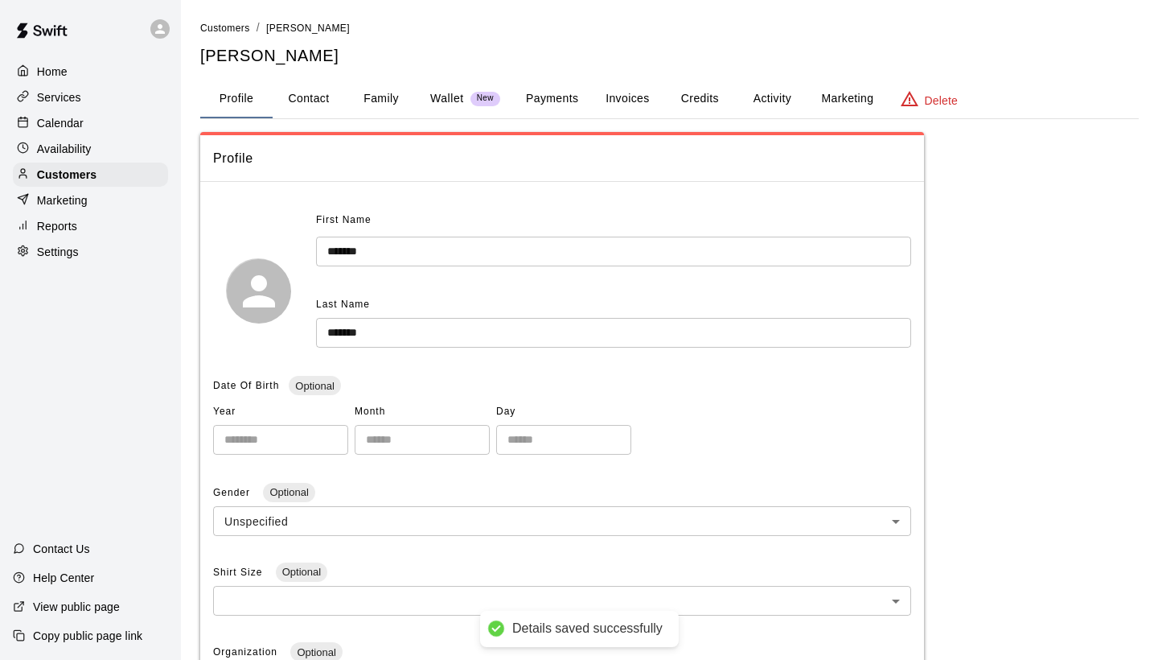
scroll to position [0, 0]
click at [221, 31] on span "Customers" at bounding box center [225, 28] width 50 height 11
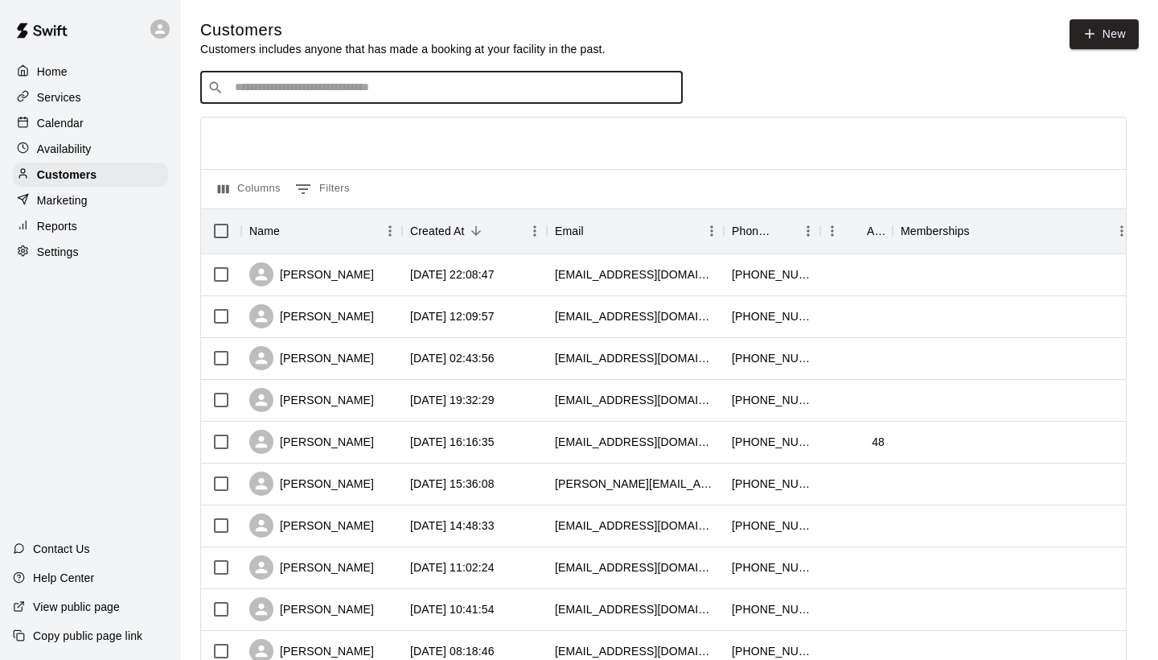
click at [268, 95] on input "Search customers by name or email" at bounding box center [453, 88] width 446 height 16
type input "****"
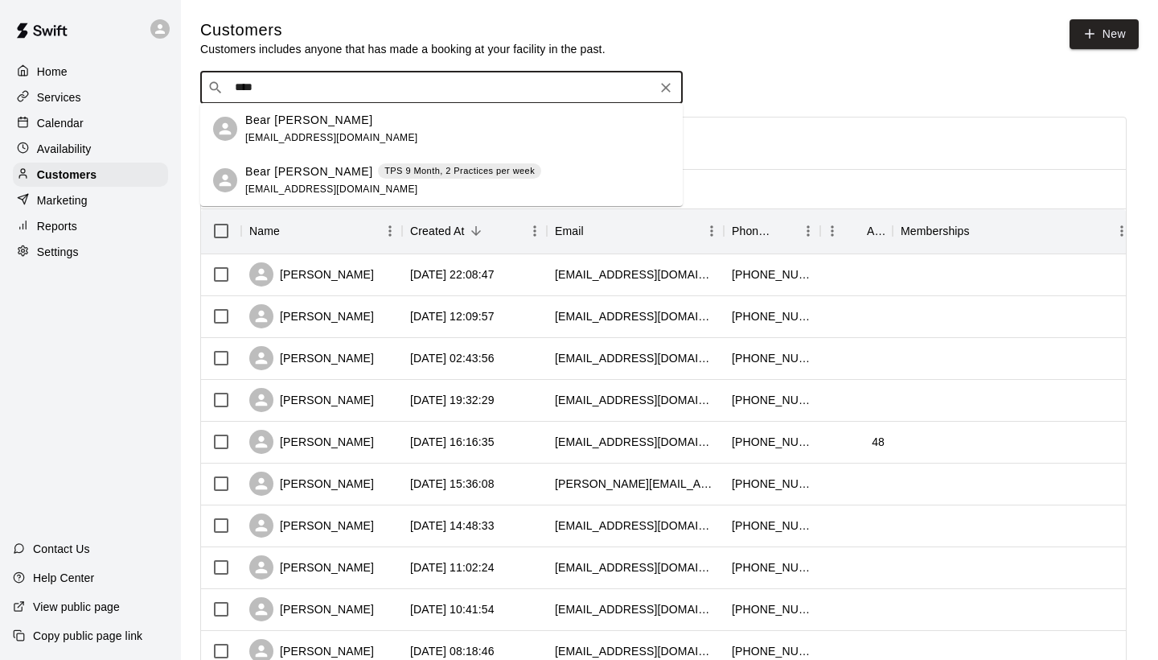
click at [276, 129] on div "Bear [PERSON_NAME] [EMAIL_ADDRESS][DOMAIN_NAME]" at bounding box center [331, 129] width 173 height 35
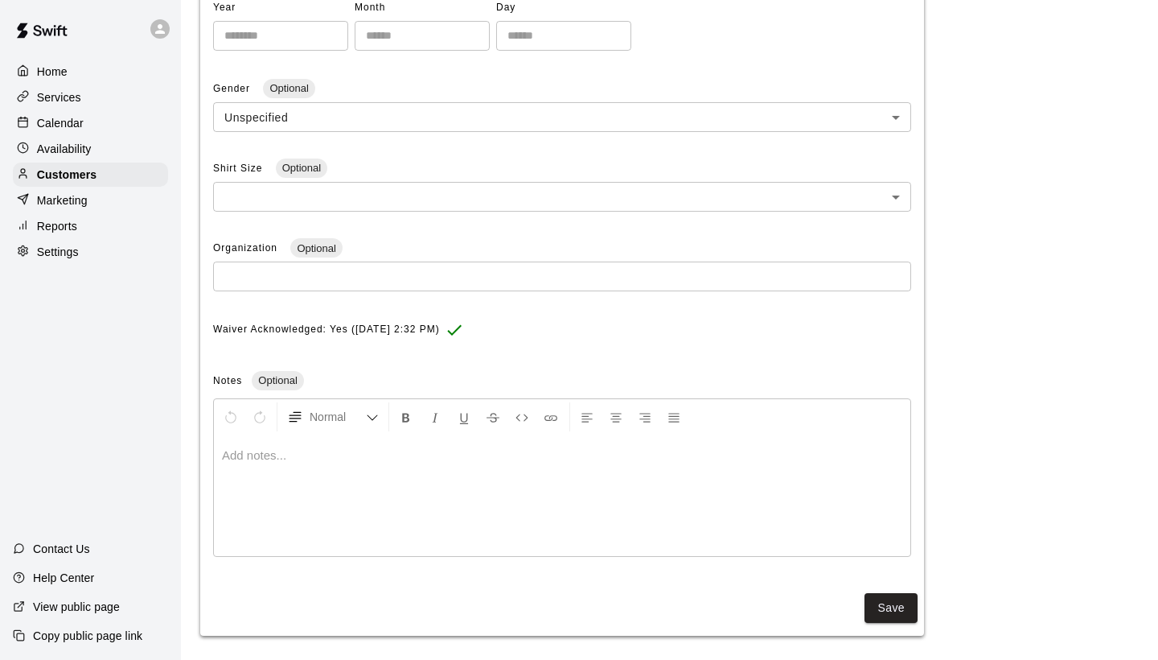
scroll to position [403, 0]
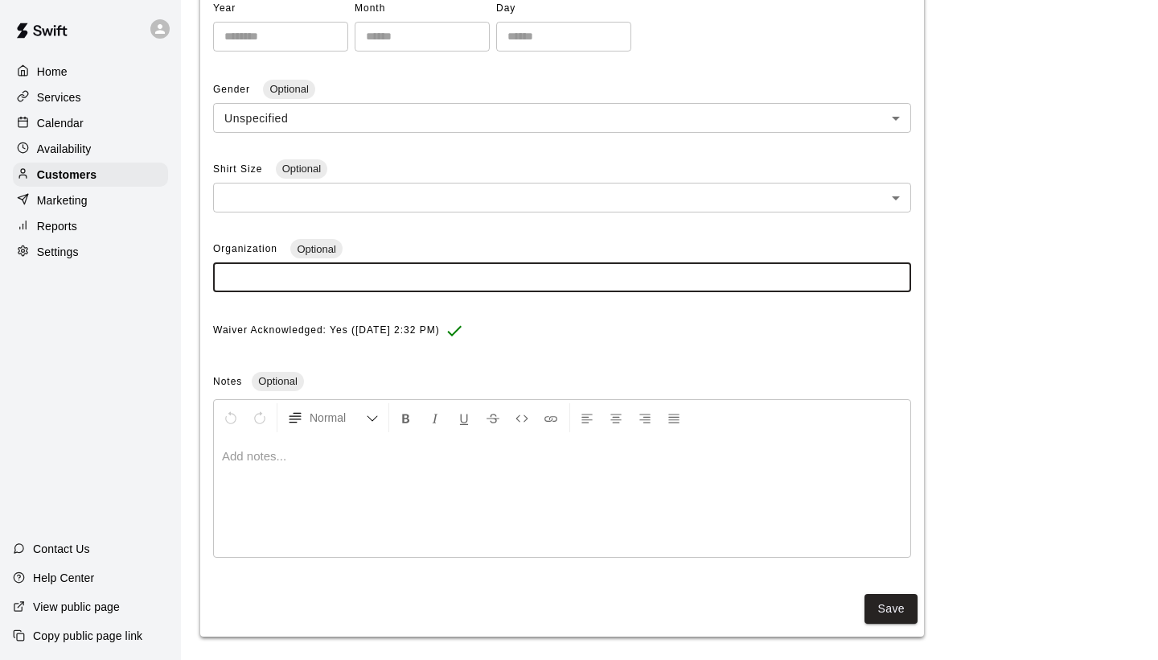
paste input "**********"
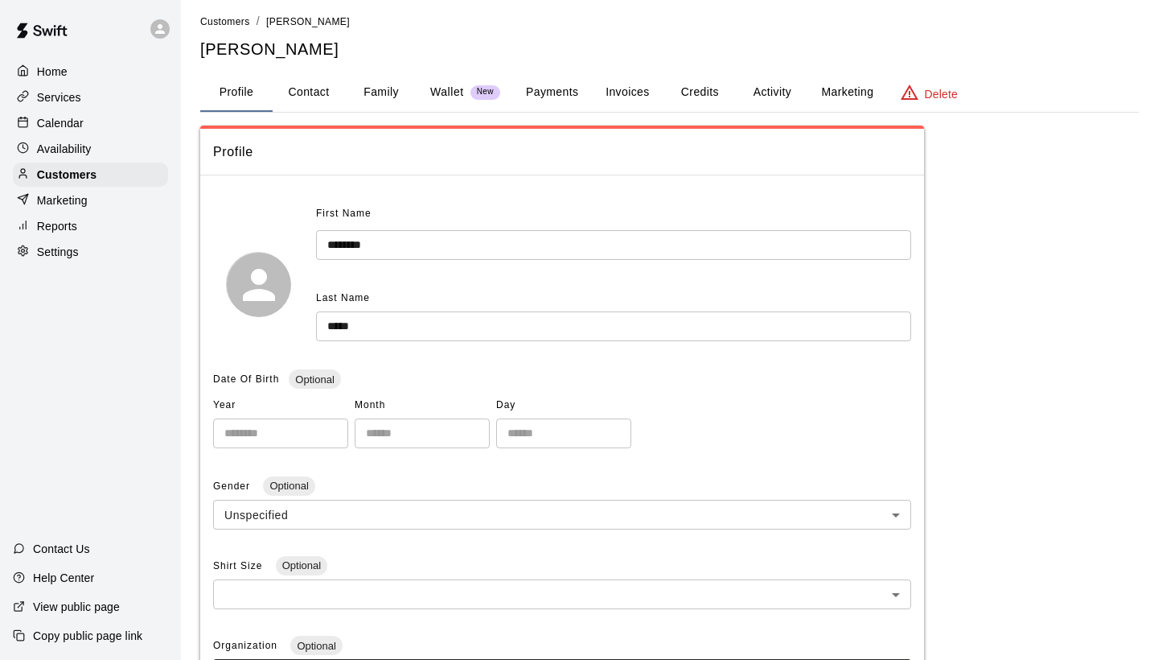
scroll to position [26, 0]
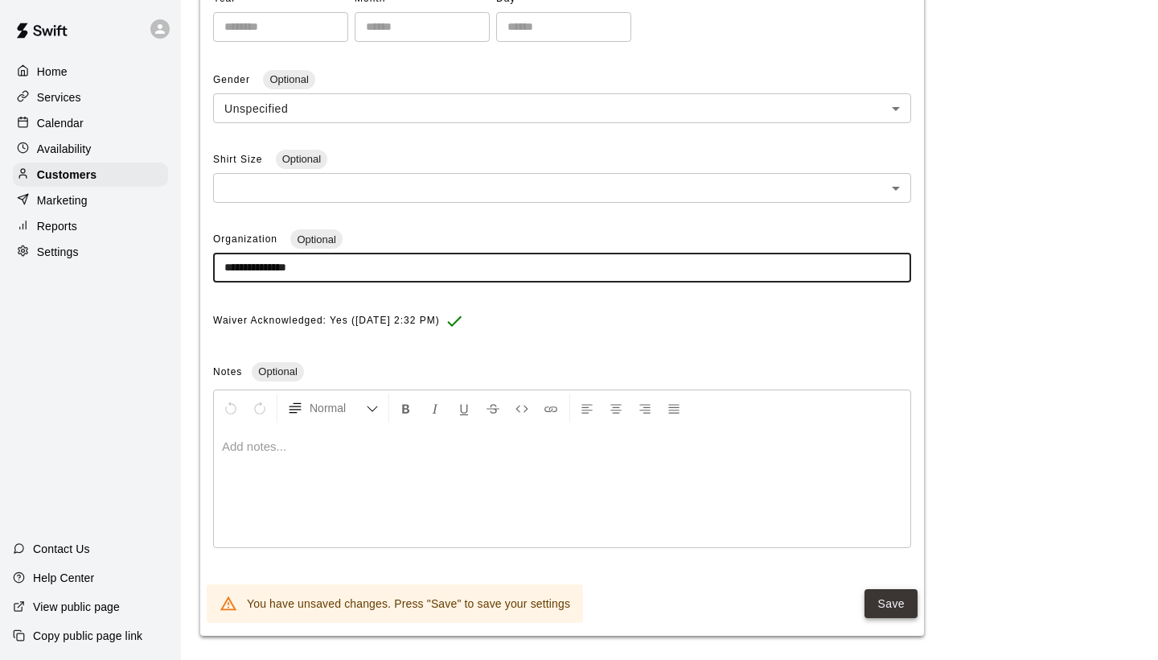
type input "**********"
click at [892, 591] on button "Save" at bounding box center [891, 604] width 53 height 30
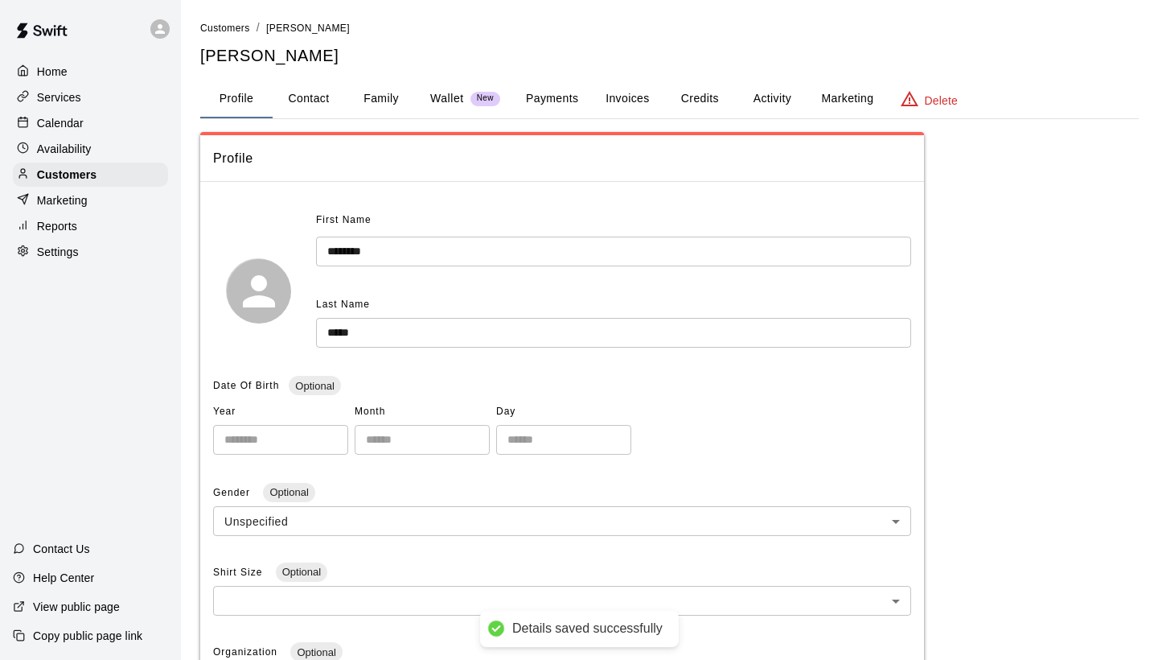
scroll to position [0, 0]
click at [222, 31] on span "Customers" at bounding box center [225, 28] width 50 height 11
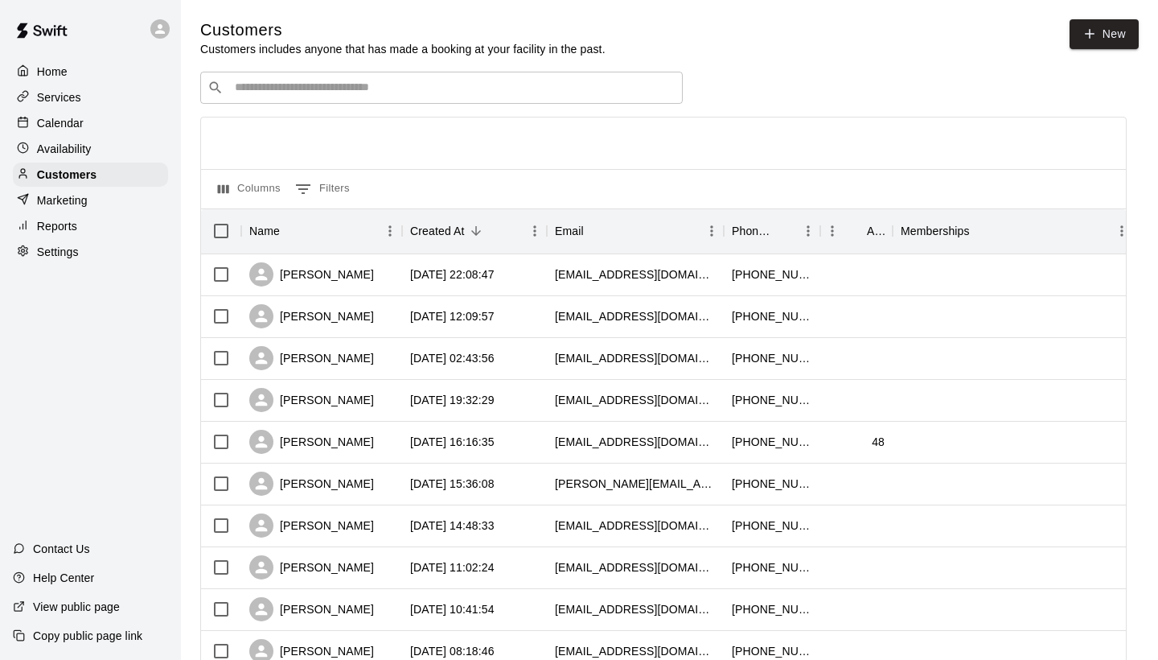
click at [289, 84] on input "Search customers by name or email" at bounding box center [453, 88] width 446 height 16
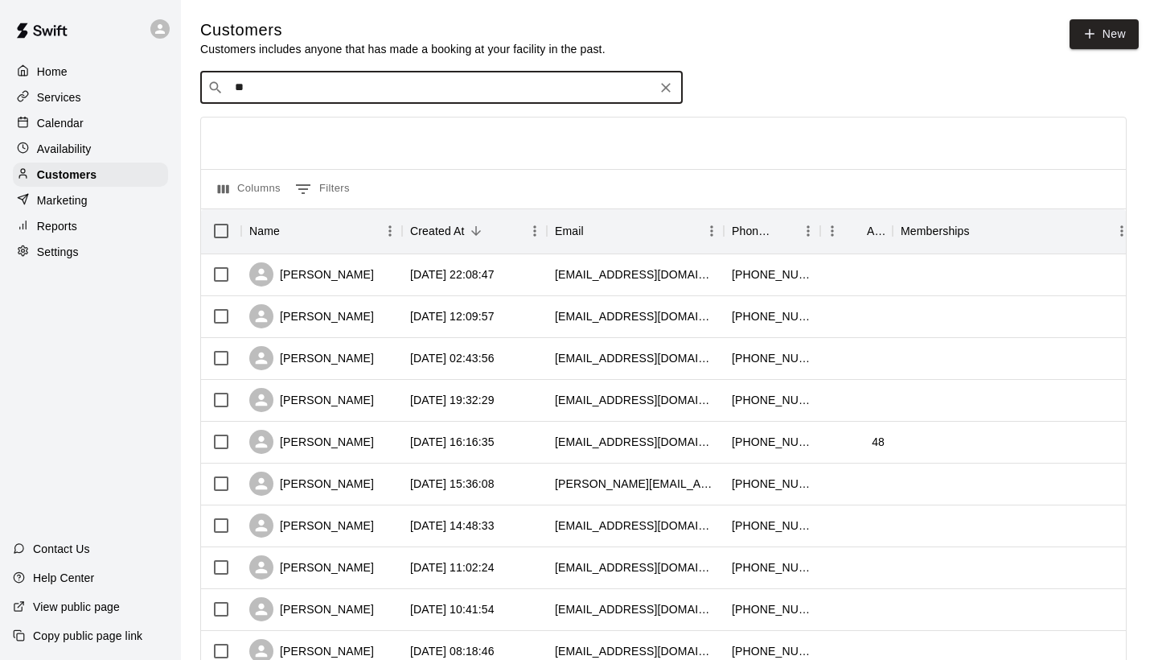
type input "*"
type input "*****"
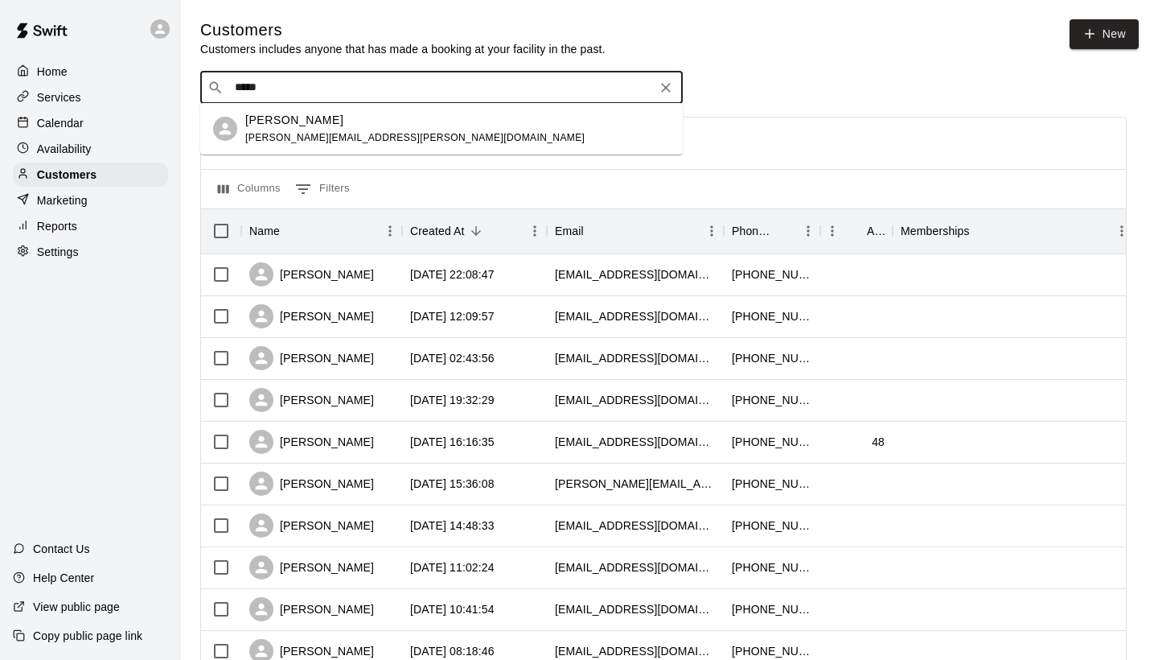
click at [285, 118] on p "[PERSON_NAME]" at bounding box center [294, 120] width 98 height 17
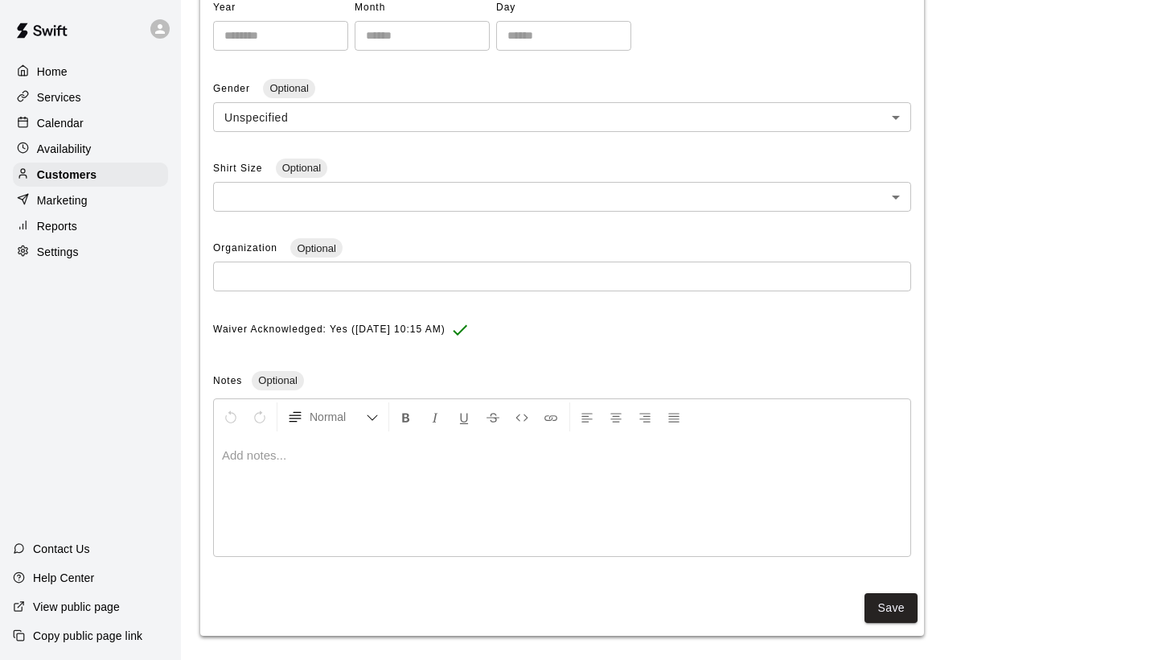
scroll to position [403, 0]
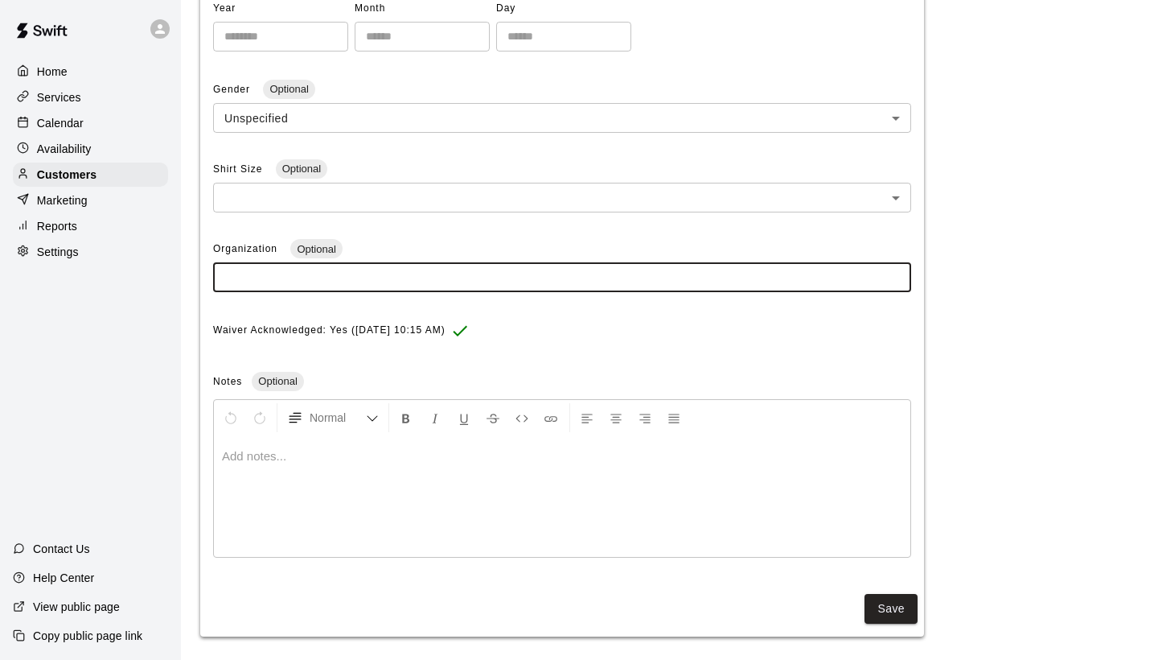
paste input "**********"
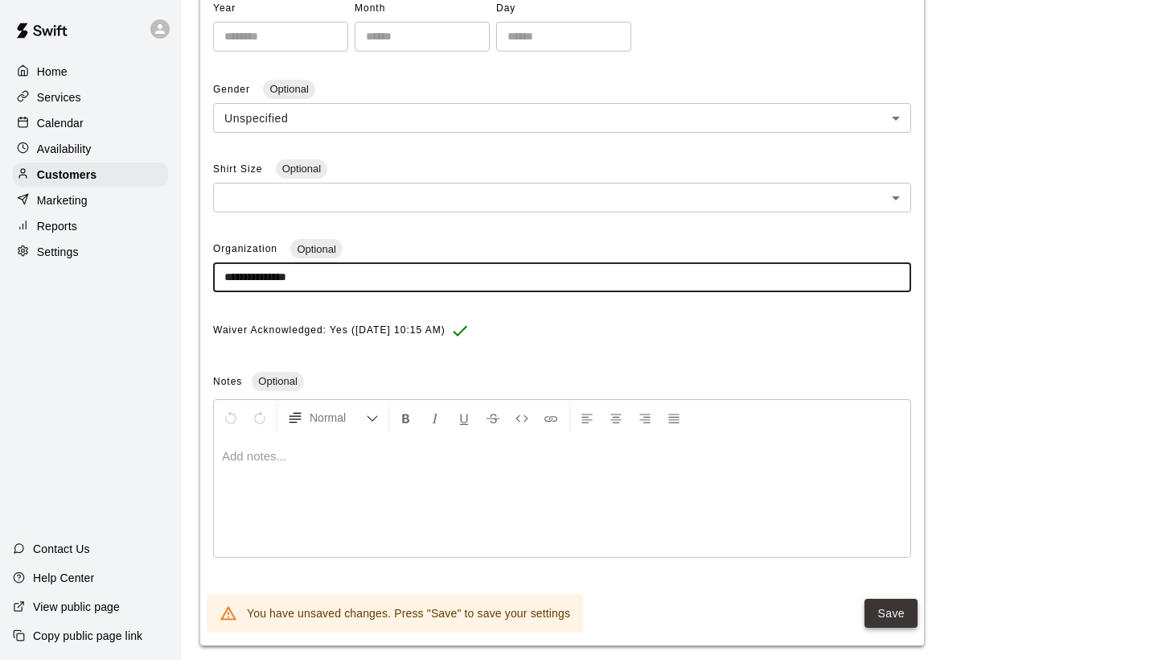
type input "**********"
click at [890, 602] on button "Save" at bounding box center [891, 613] width 53 height 30
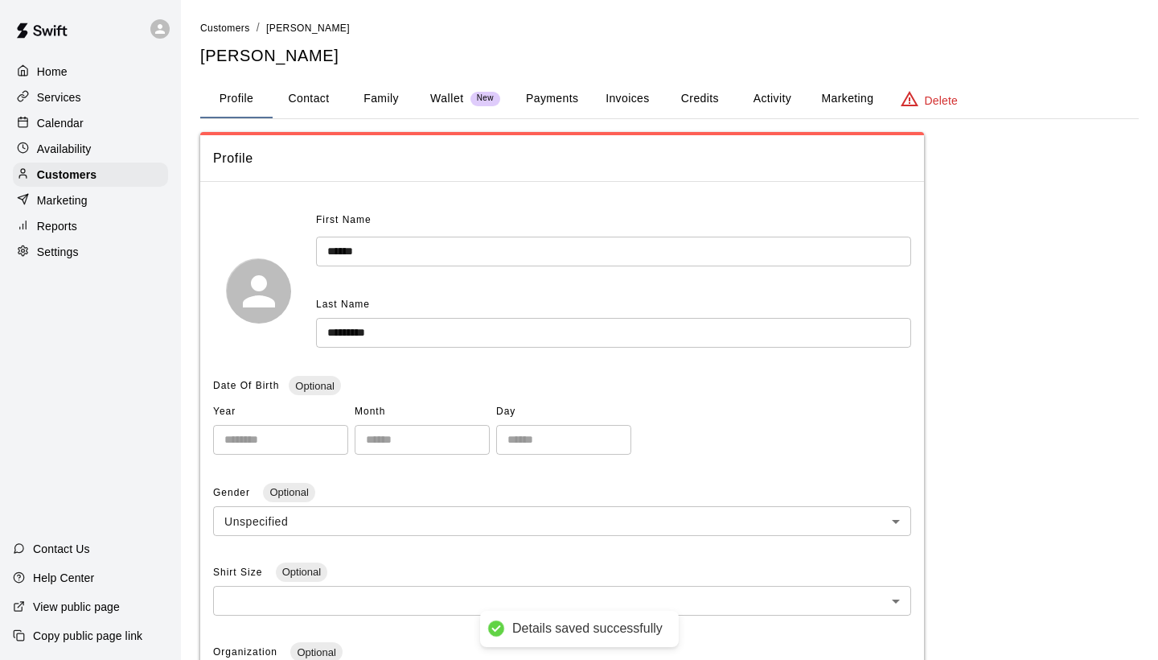
scroll to position [0, 0]
click at [232, 28] on span "Customers" at bounding box center [225, 28] width 50 height 11
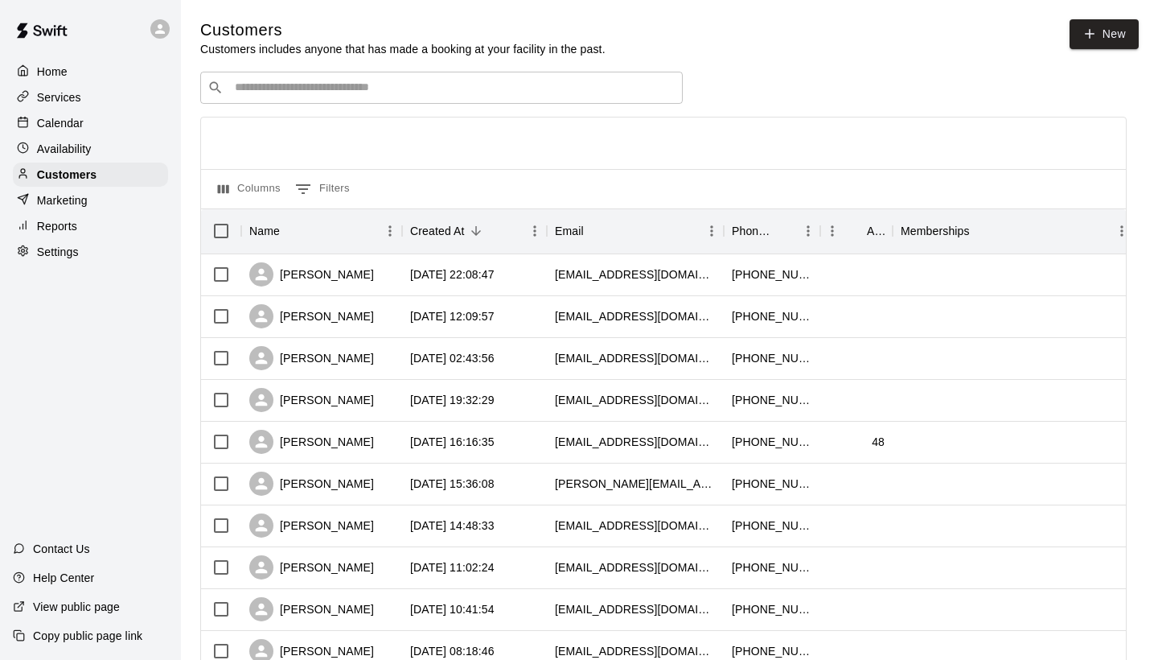
click at [247, 98] on div "​ ​" at bounding box center [441, 88] width 483 height 32
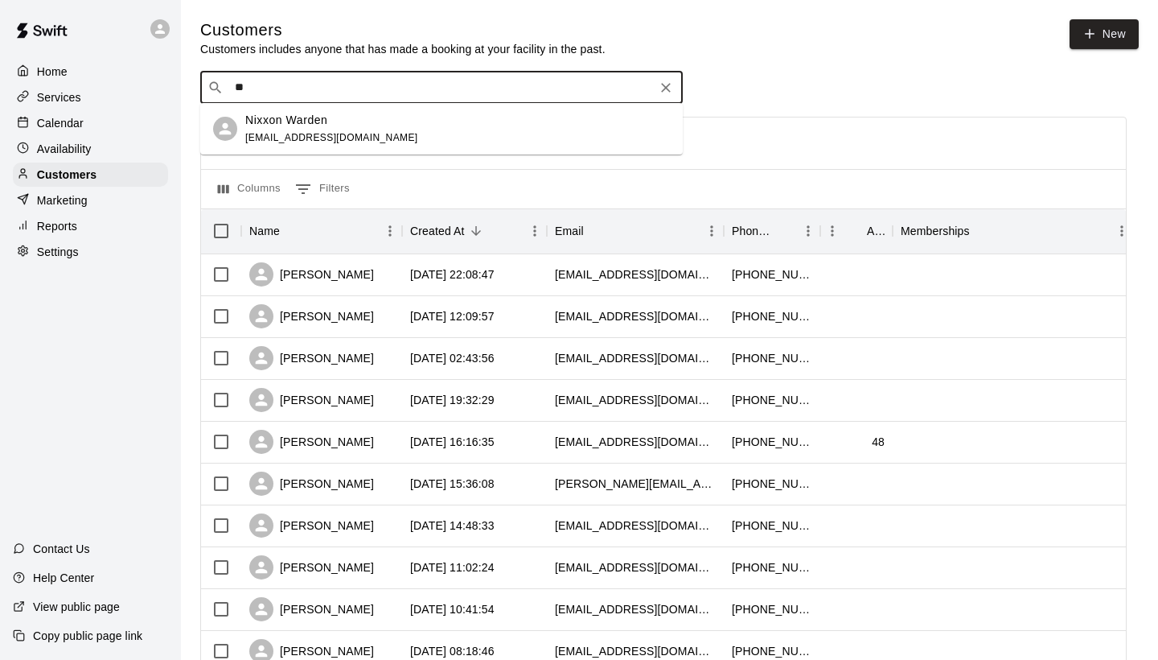
type input "*"
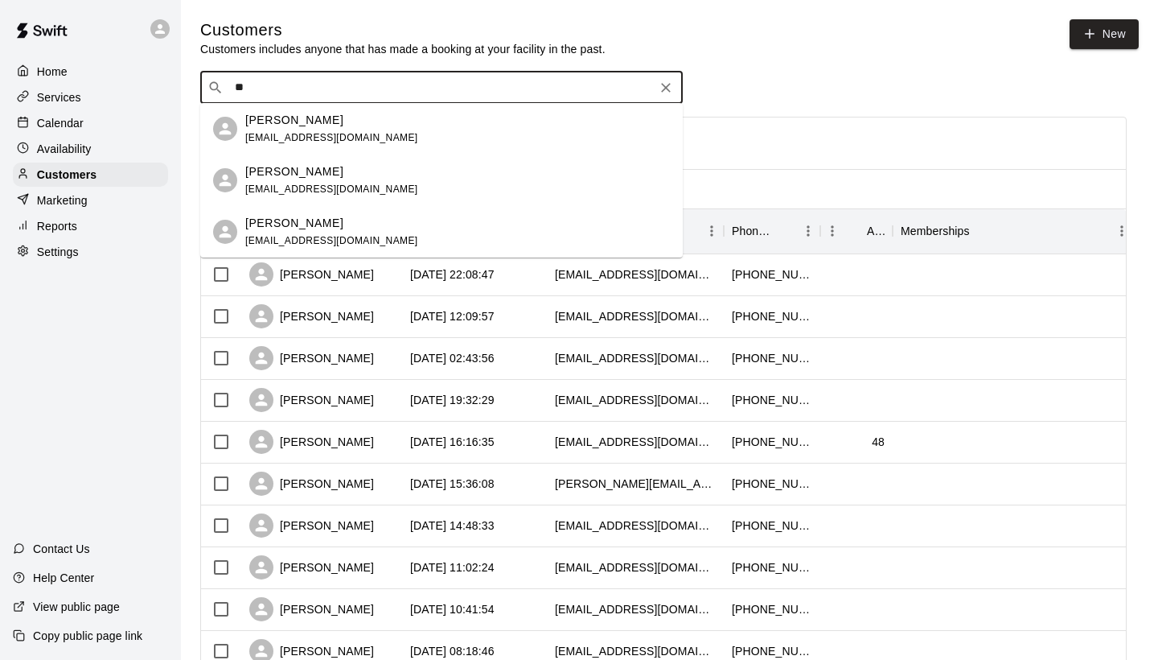
type input "*"
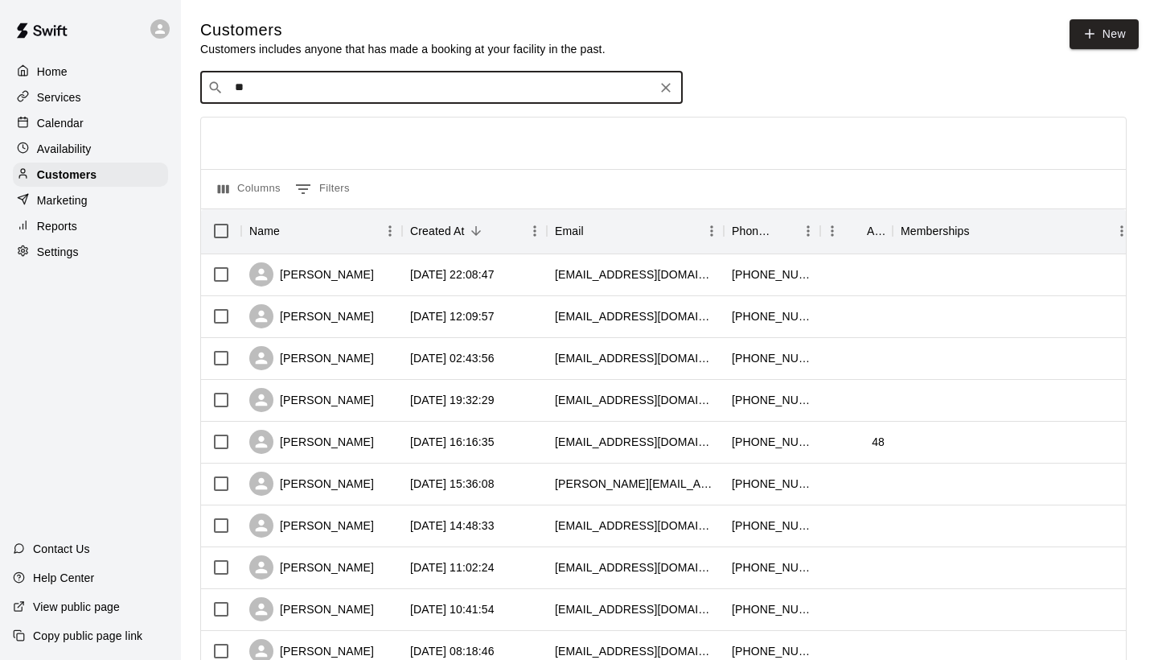
type input "*"
type input "*****"
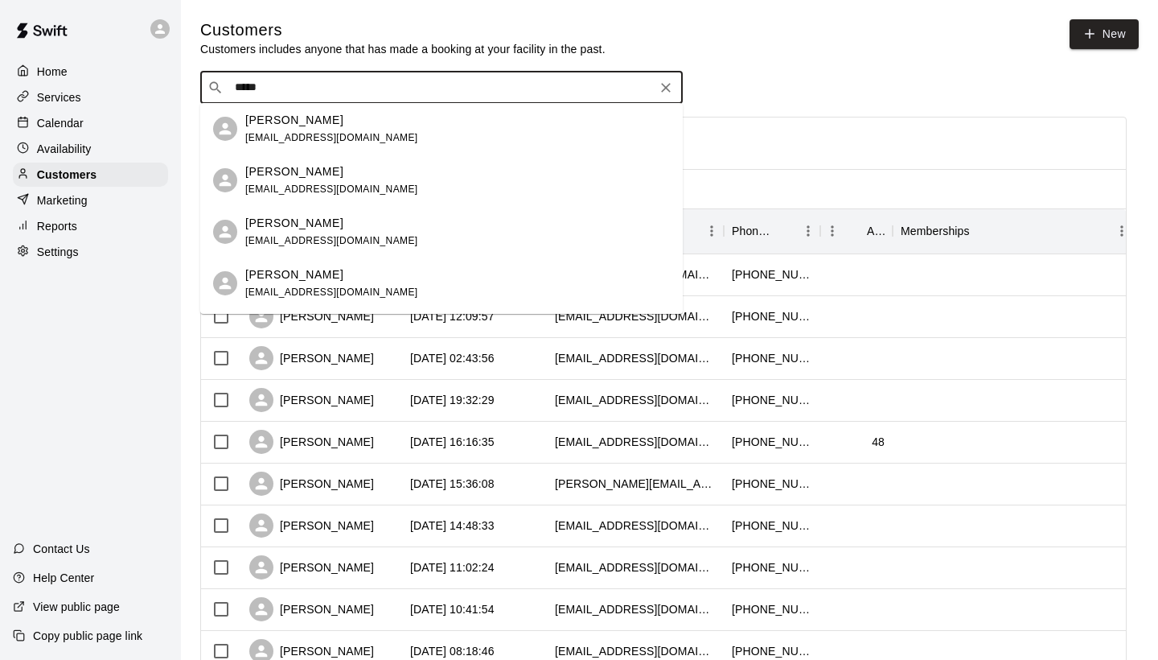
click at [299, 279] on p "[PERSON_NAME]" at bounding box center [294, 274] width 98 height 17
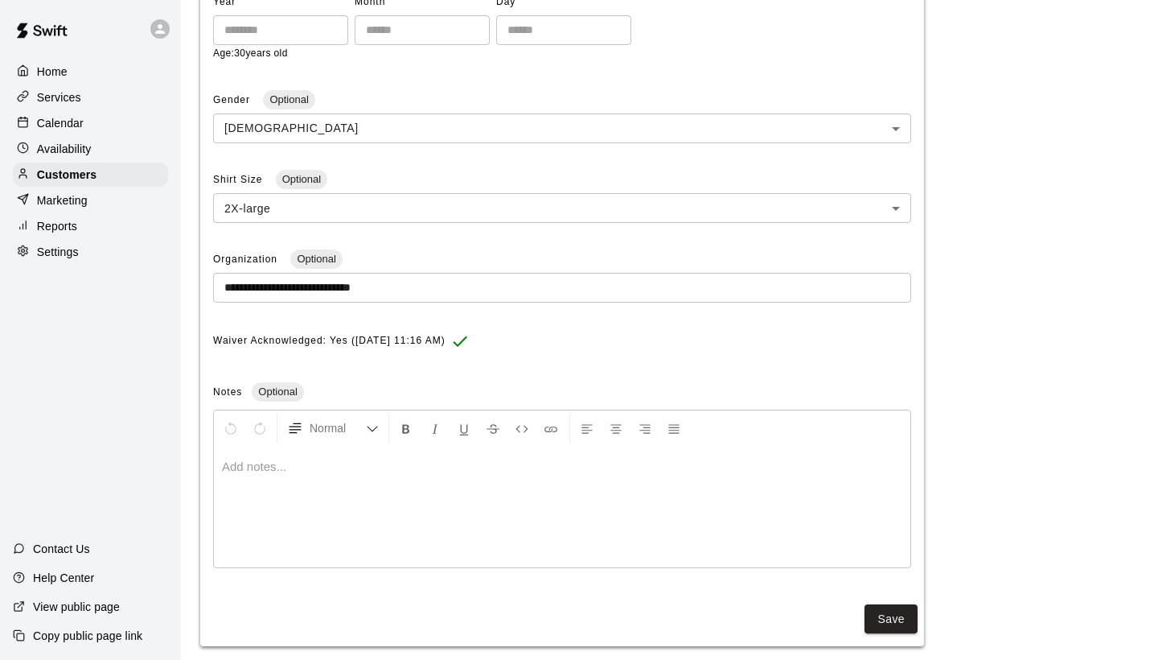
scroll to position [411, 0]
click at [899, 605] on button "Save" at bounding box center [891, 618] width 53 height 30
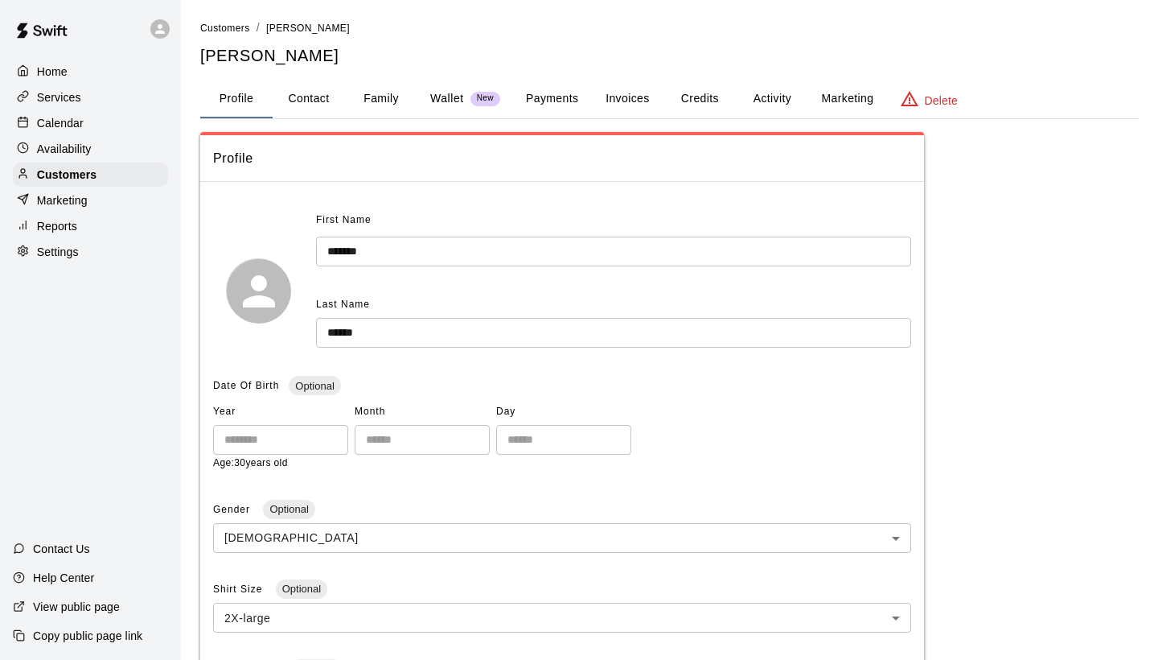
scroll to position [0, 0]
click at [233, 27] on span "Customers" at bounding box center [225, 28] width 50 height 11
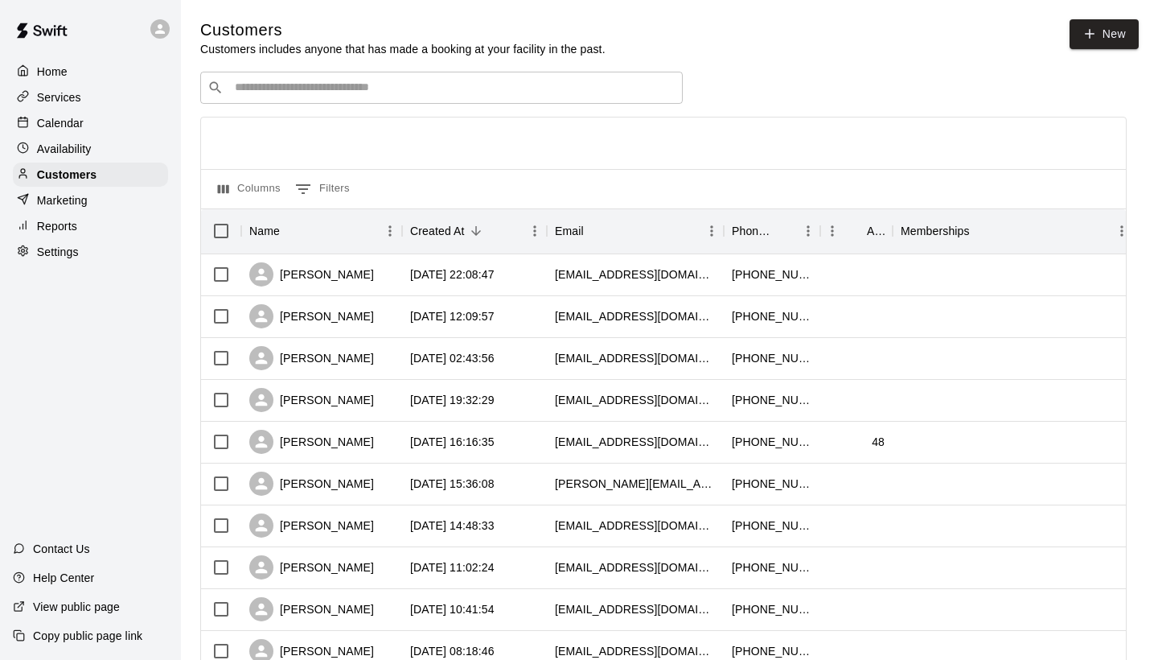
click at [257, 92] on input "Search customers by name or email" at bounding box center [453, 88] width 446 height 16
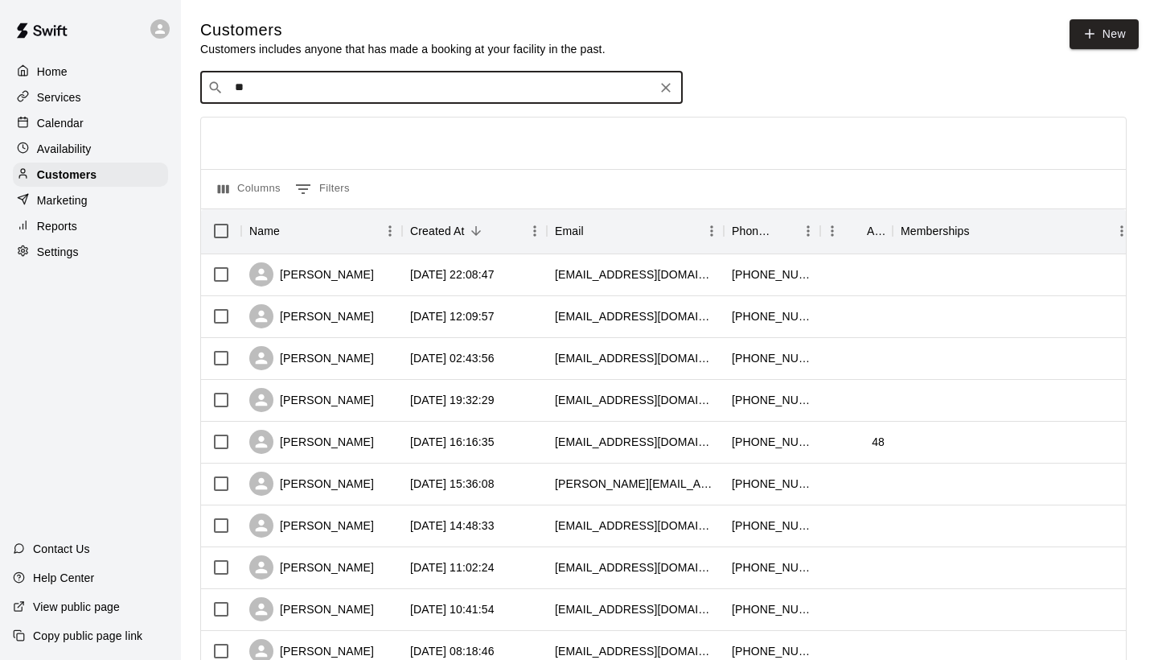
type input "*"
type input "****"
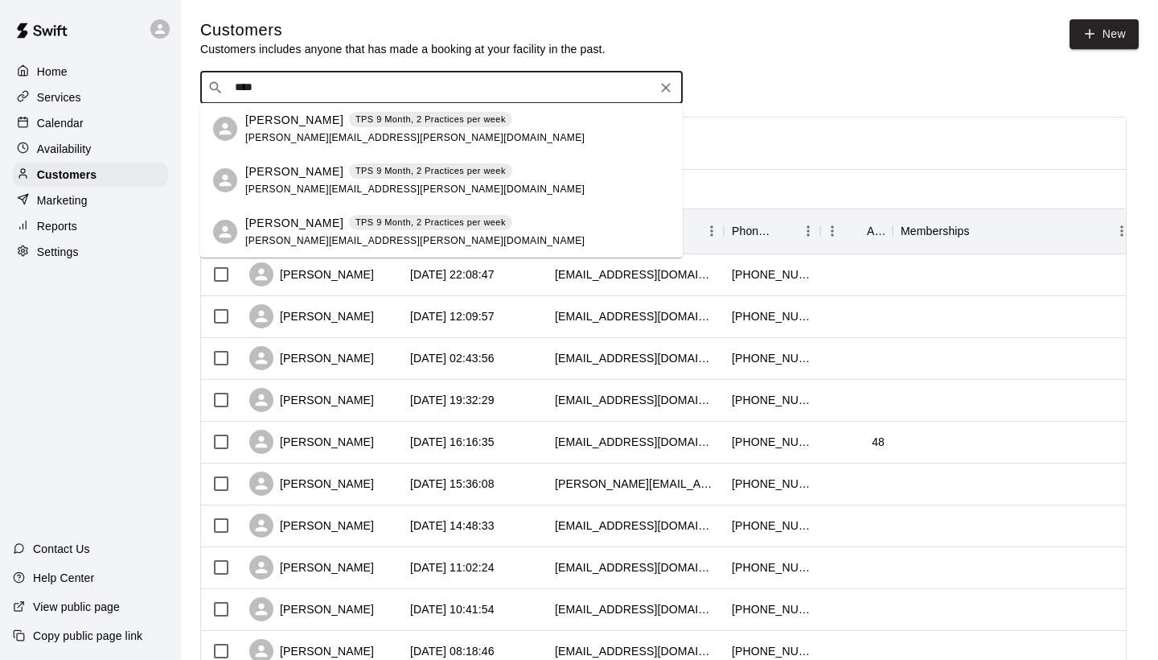
click at [290, 131] on div "[PERSON_NAME] TPS 9 Month, 2 Practices per week [PERSON_NAME][EMAIL_ADDRESS][PE…" at bounding box center [414, 129] width 339 height 35
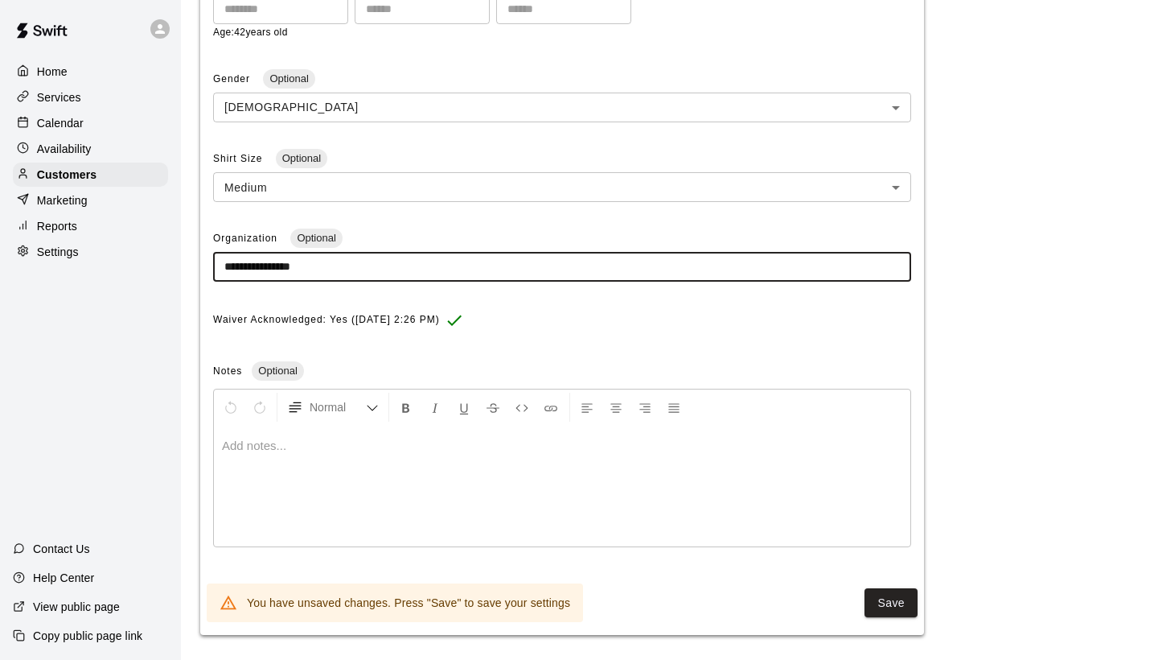
scroll to position [430, 0]
type input "**********"
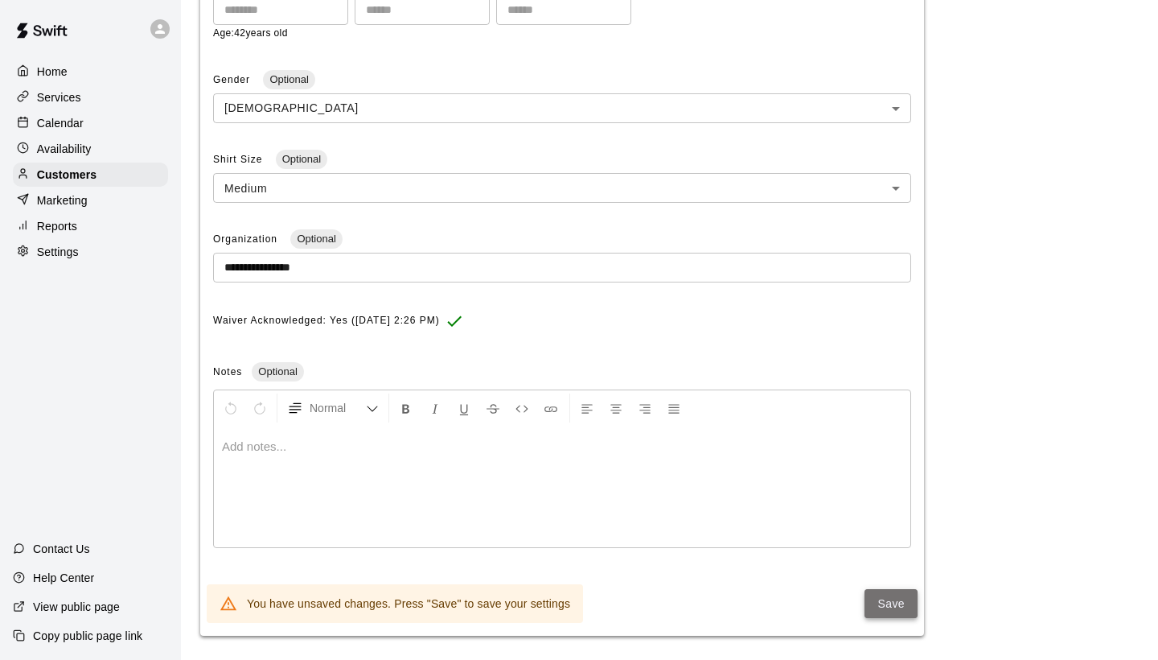
click at [897, 598] on button "Save" at bounding box center [891, 604] width 53 height 30
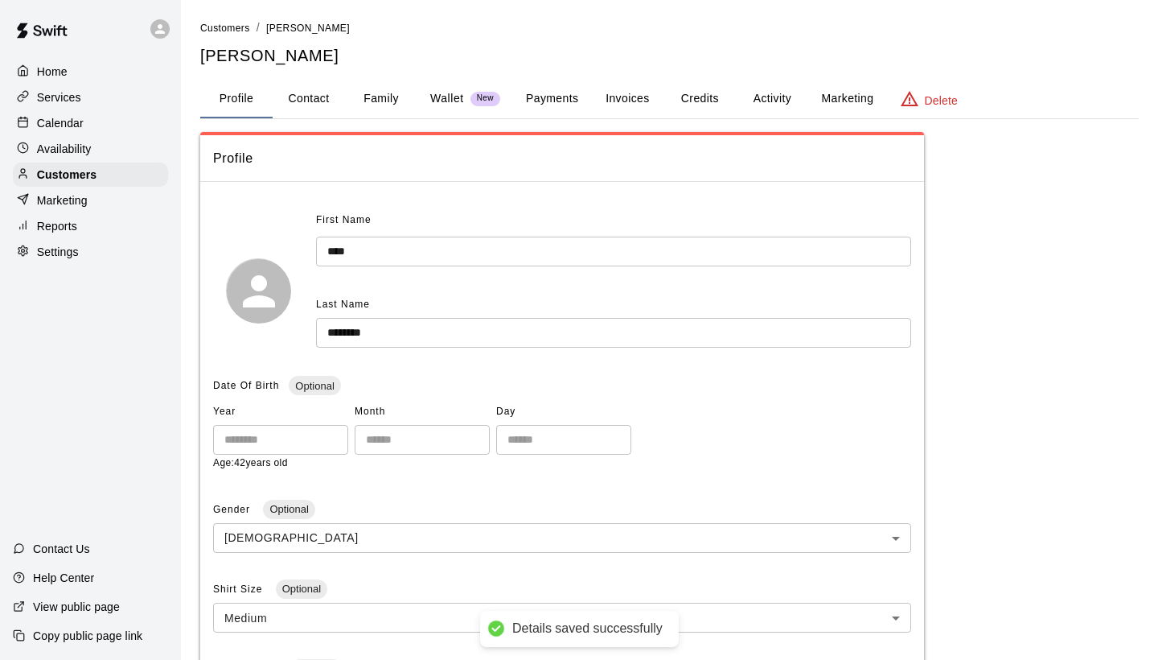
scroll to position [0, 0]
click at [389, 100] on button "Family" at bounding box center [381, 99] width 72 height 39
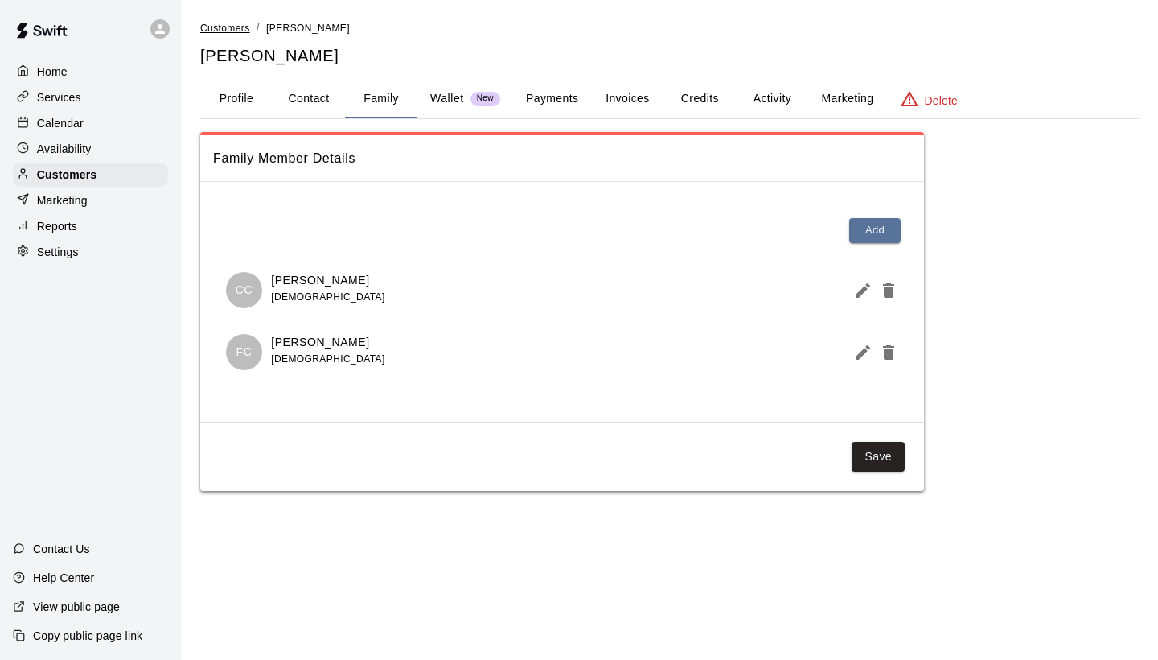
click at [231, 27] on span "Customers" at bounding box center [225, 28] width 50 height 11
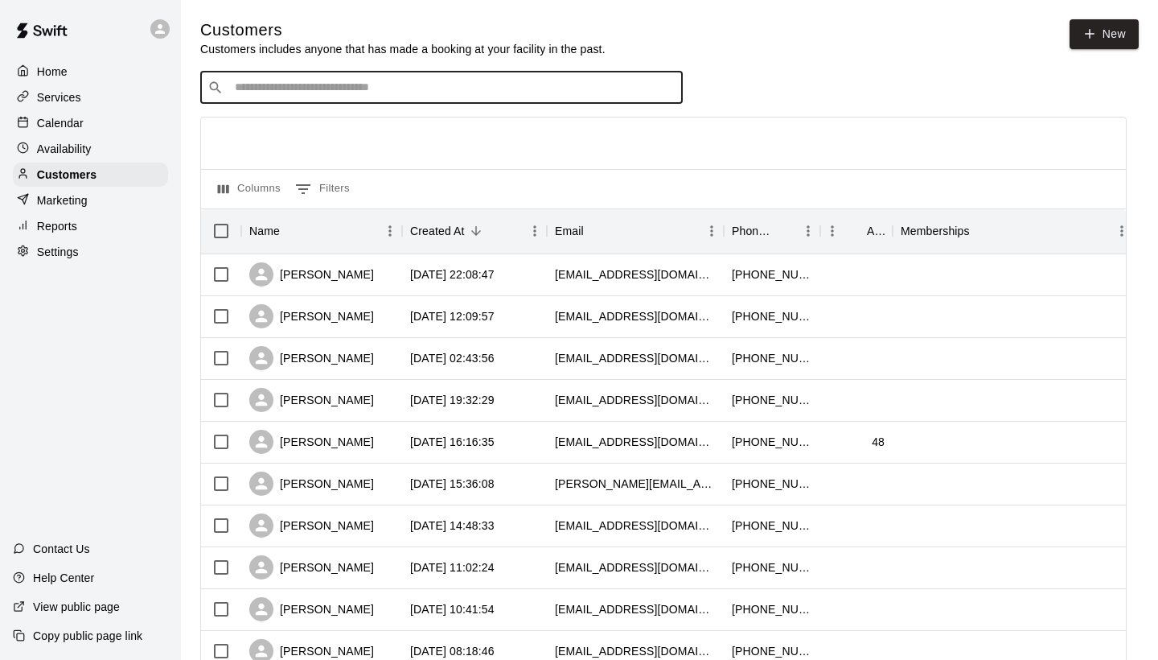
click at [274, 87] on input "Search customers by name or email" at bounding box center [453, 88] width 446 height 16
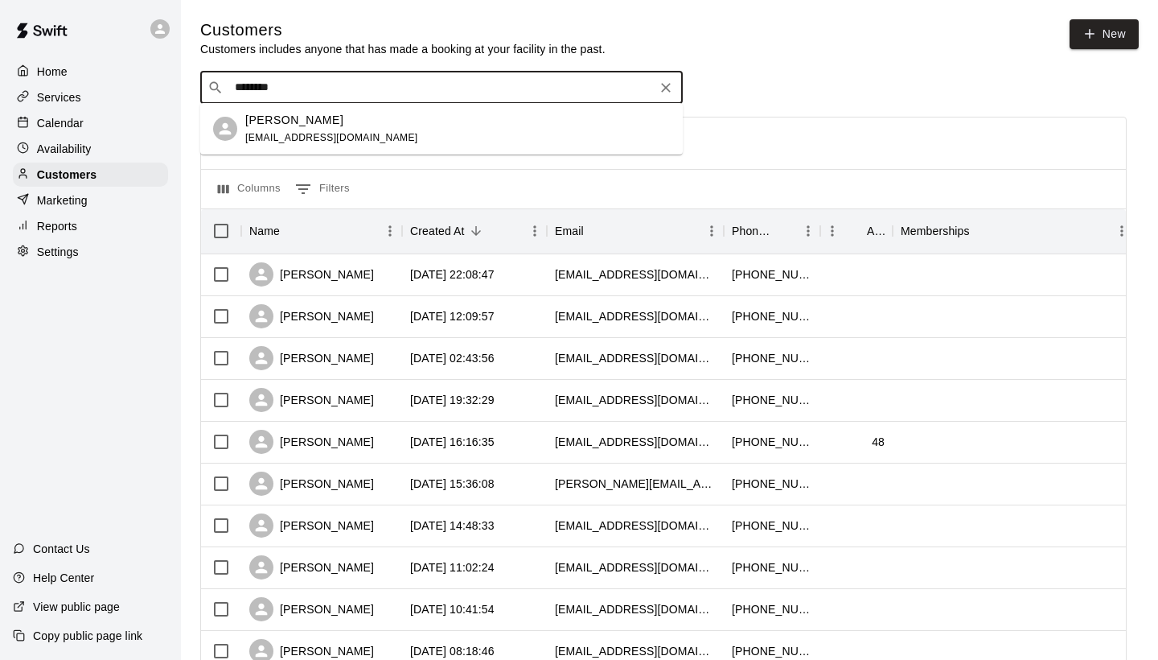
type input "*********"
click at [269, 123] on p "[PERSON_NAME]" at bounding box center [294, 120] width 98 height 17
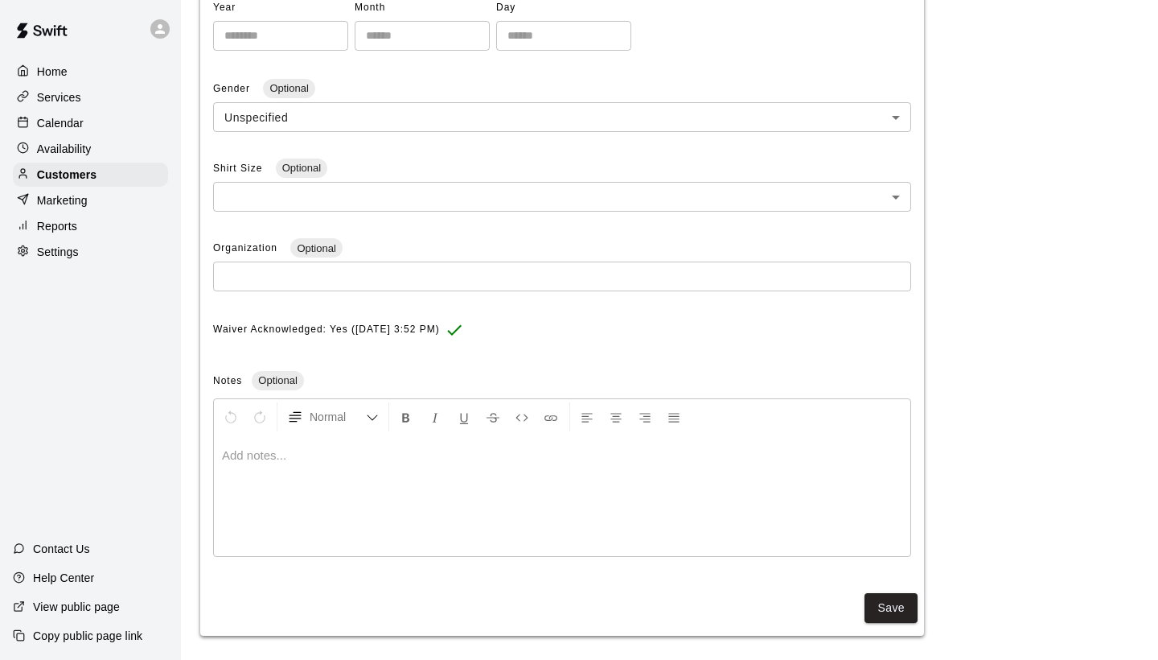
scroll to position [403, 0]
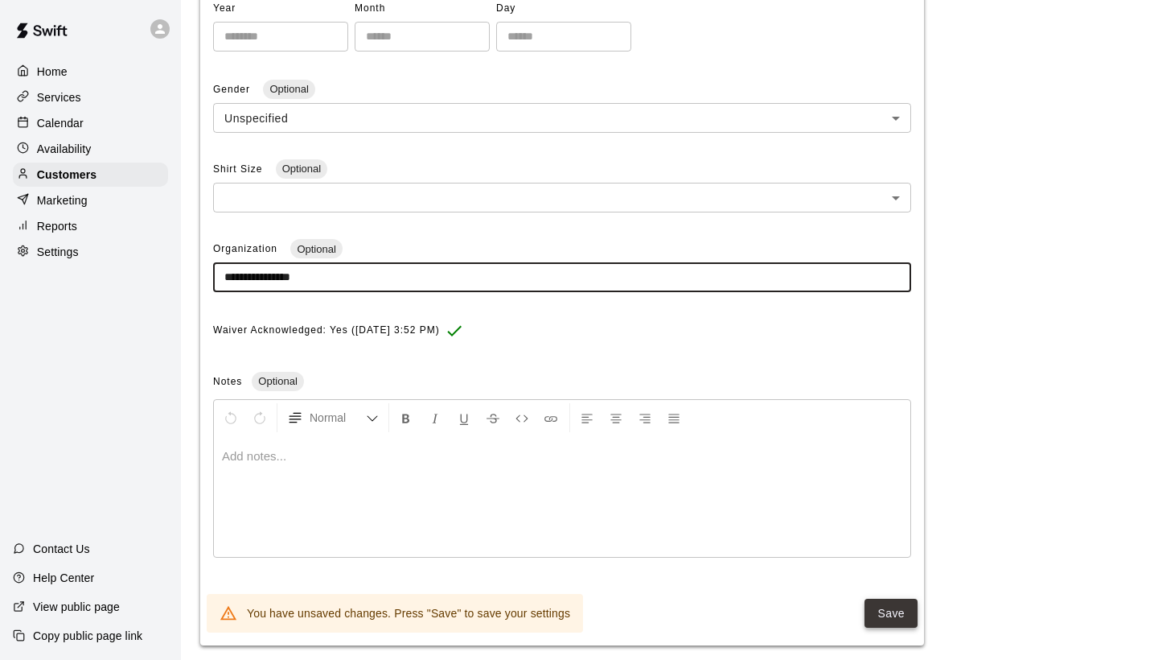
type input "**********"
click at [881, 600] on button "Save" at bounding box center [891, 613] width 53 height 30
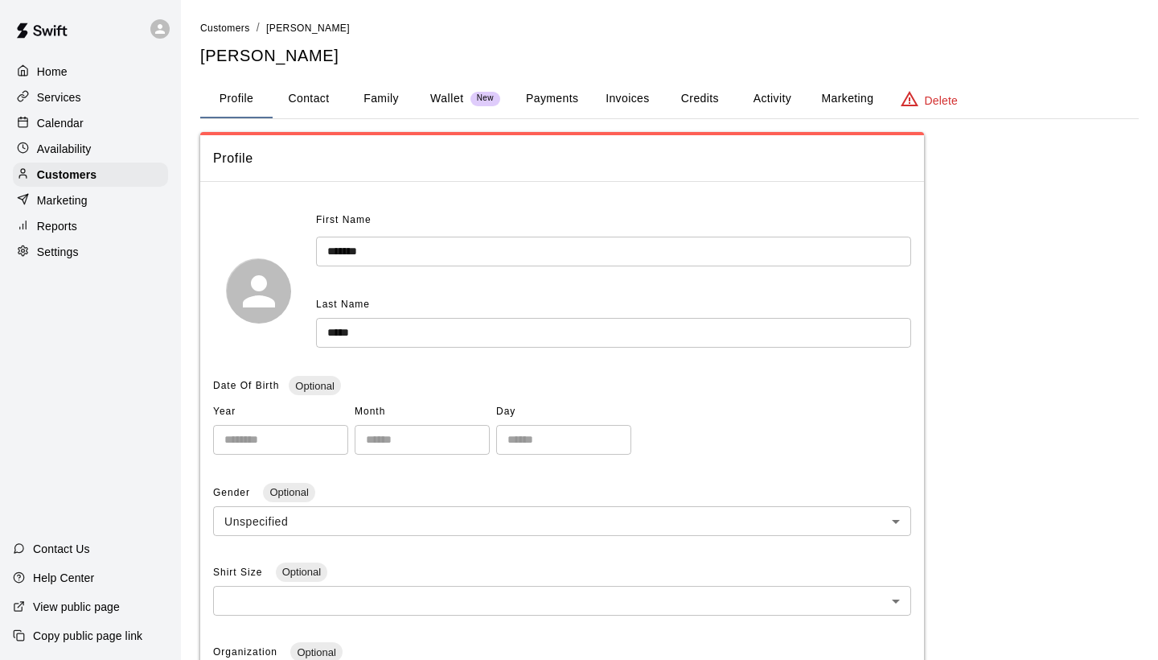
scroll to position [0, 0]
click at [230, 31] on span "Customers" at bounding box center [225, 28] width 50 height 11
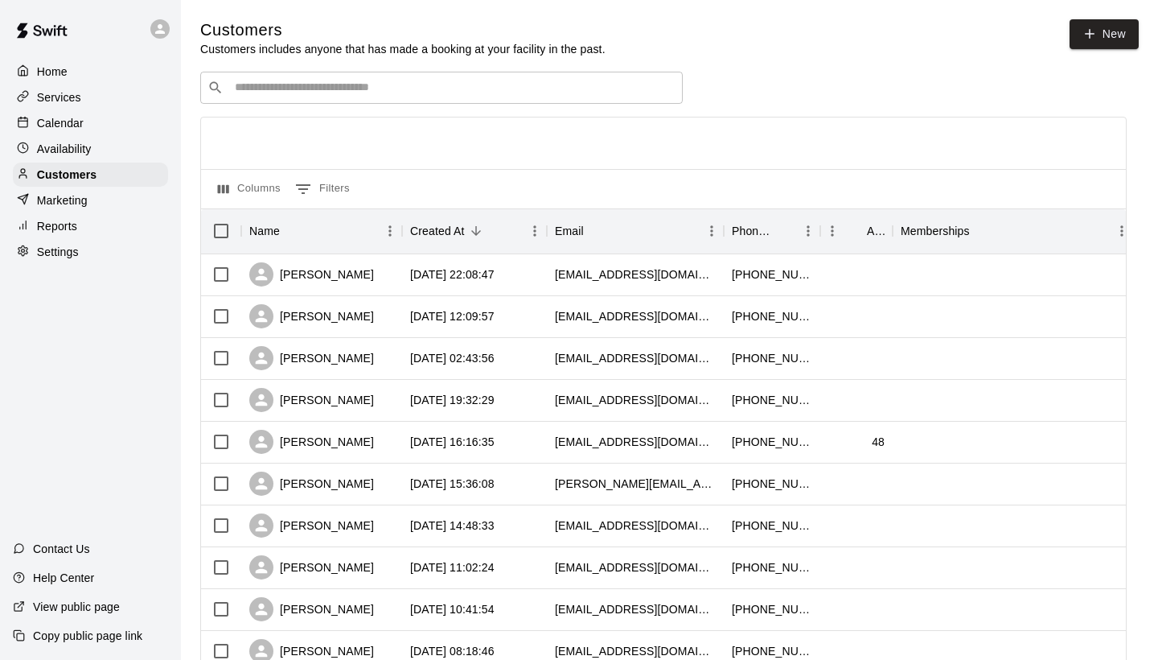
click at [266, 88] on input "Search customers by name or email" at bounding box center [453, 88] width 446 height 16
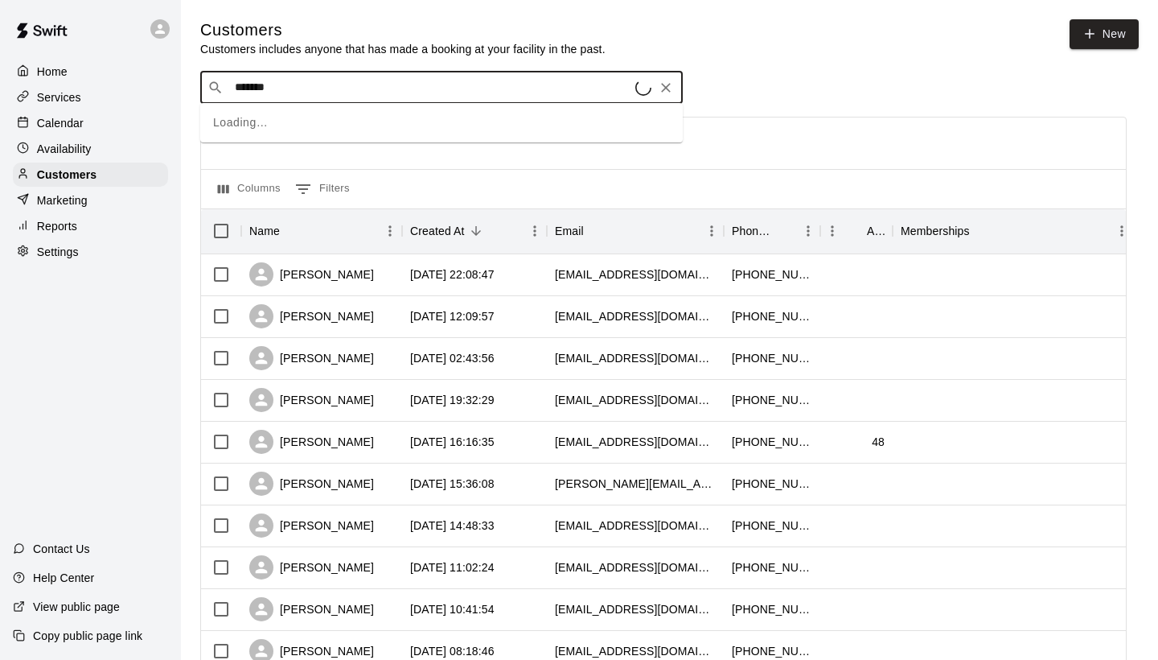
type input "********"
click at [268, 122] on p "[PERSON_NAME]" at bounding box center [294, 120] width 98 height 17
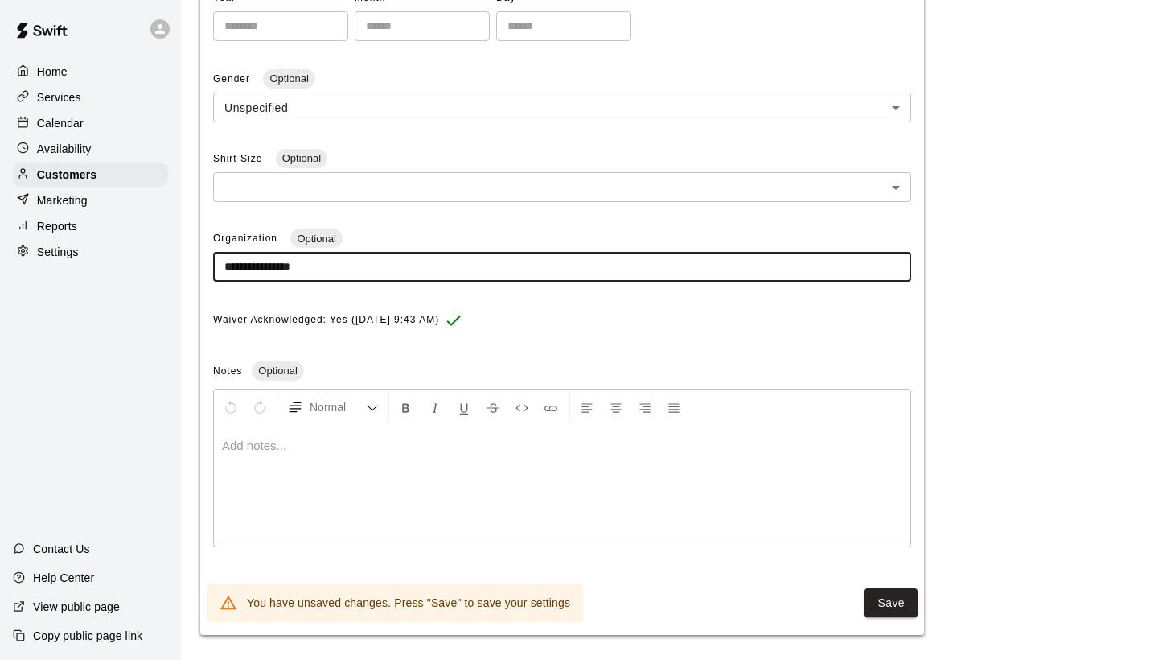
scroll to position [413, 0]
type input "**********"
click at [887, 590] on button "Save" at bounding box center [891, 604] width 53 height 30
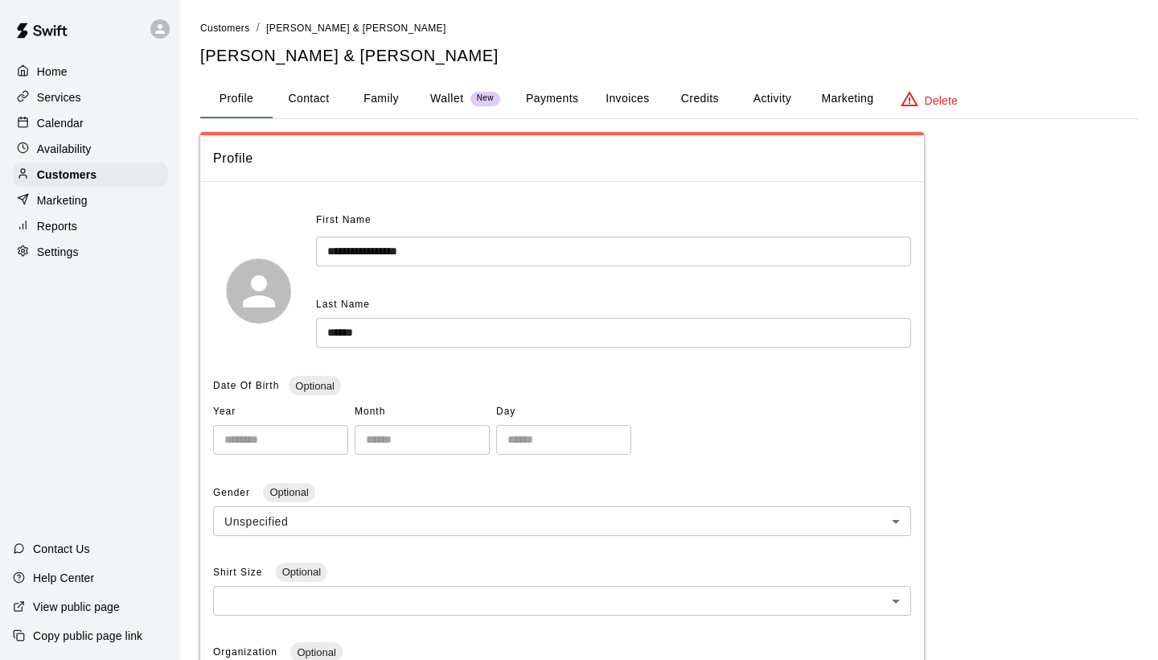
scroll to position [0, 0]
click at [236, 27] on span "Customers" at bounding box center [225, 28] width 50 height 11
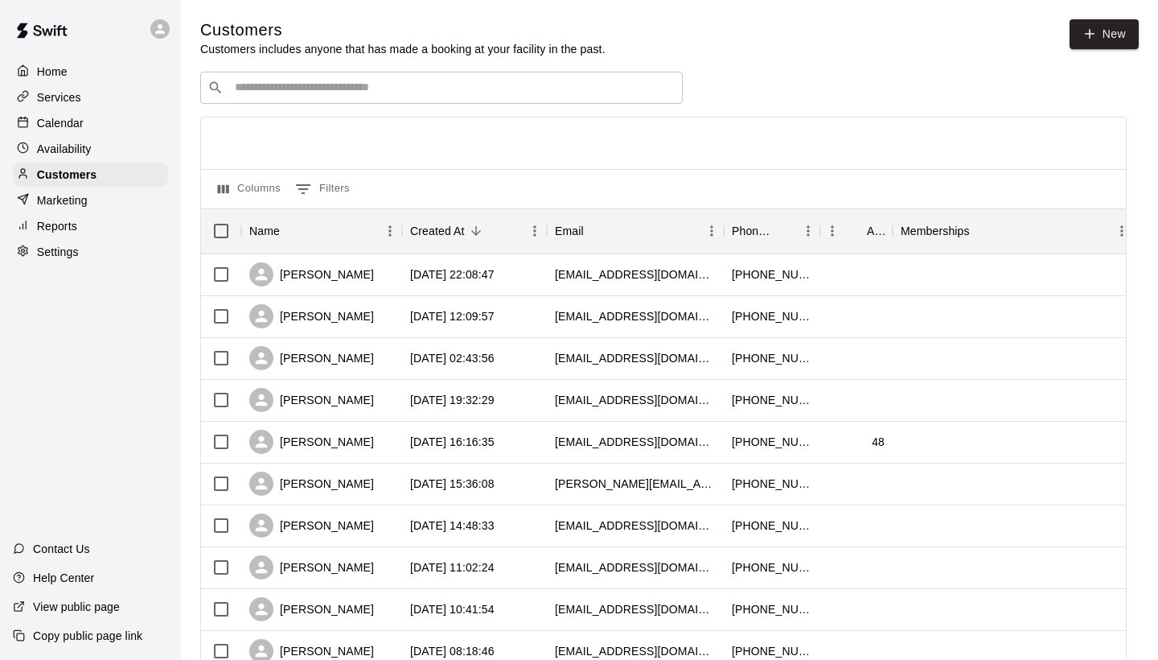
click at [273, 87] on input "Search customers by name or email" at bounding box center [453, 88] width 446 height 16
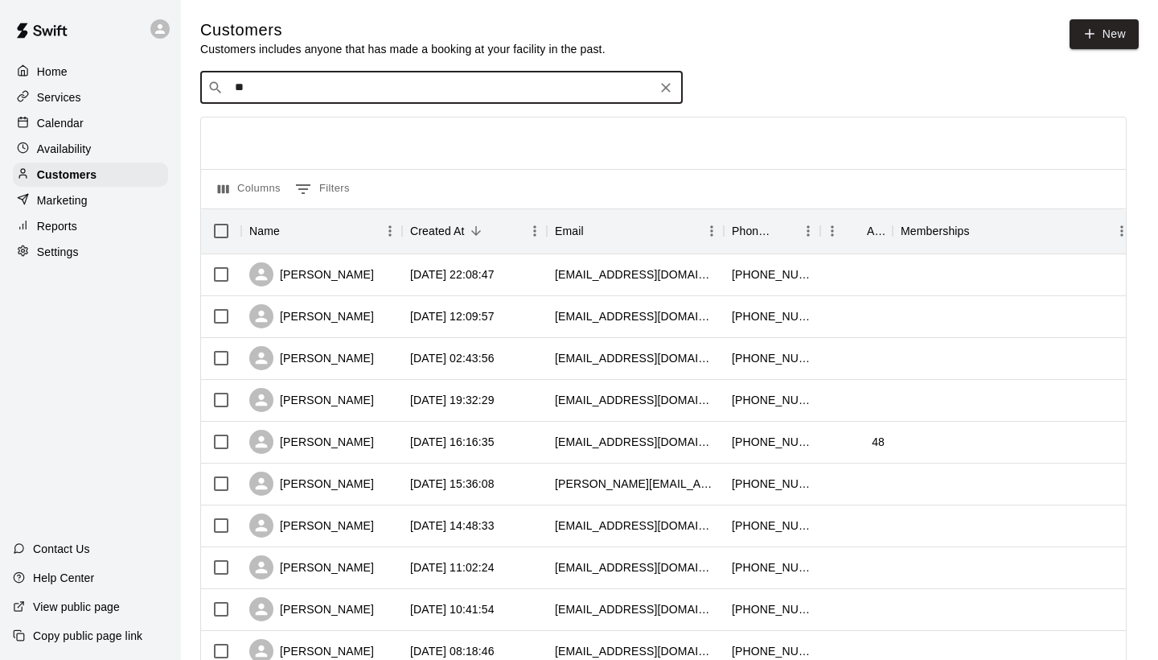
type input "*"
type input "***"
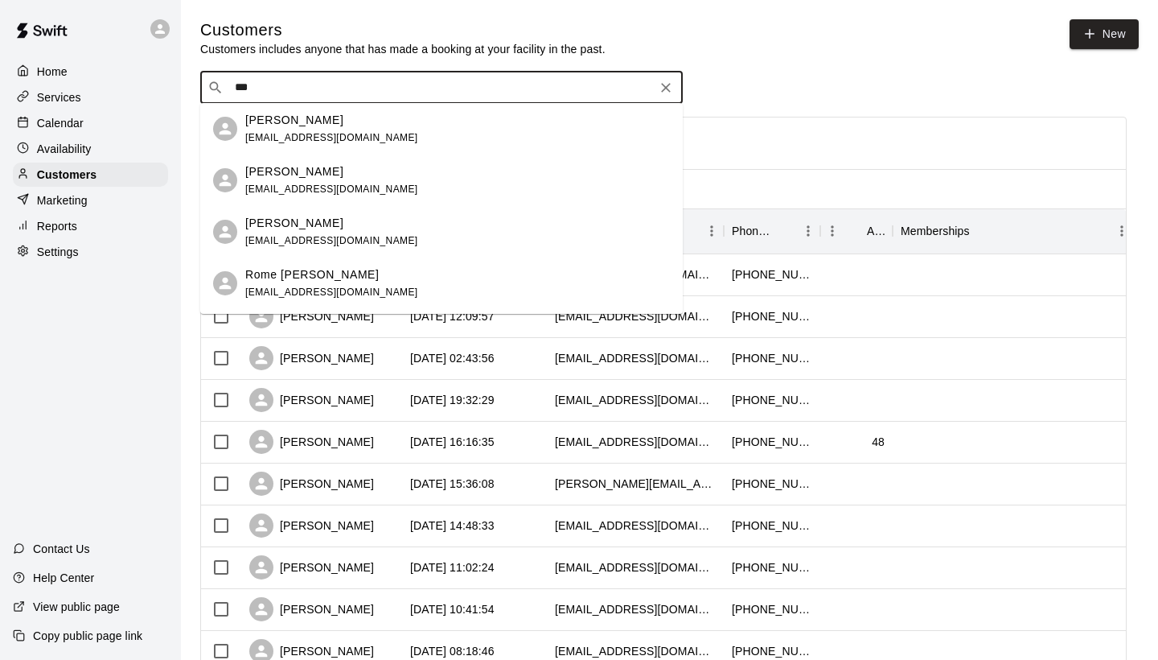
click at [286, 172] on p "[PERSON_NAME]" at bounding box center [294, 171] width 98 height 17
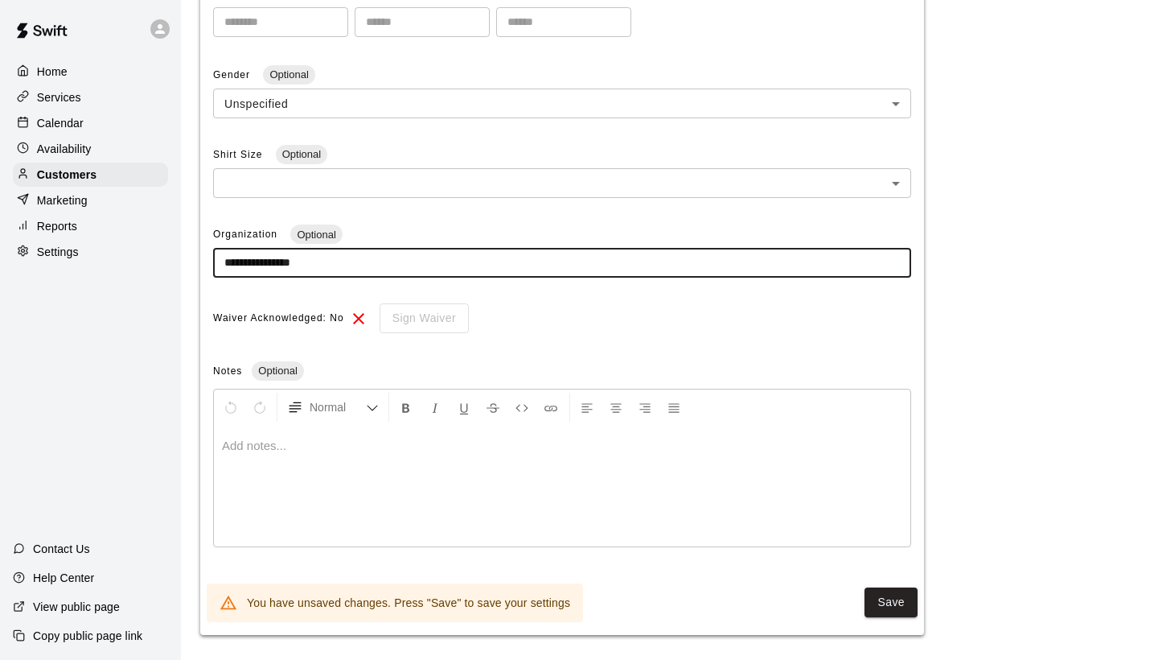
scroll to position [417, 0]
type input "**********"
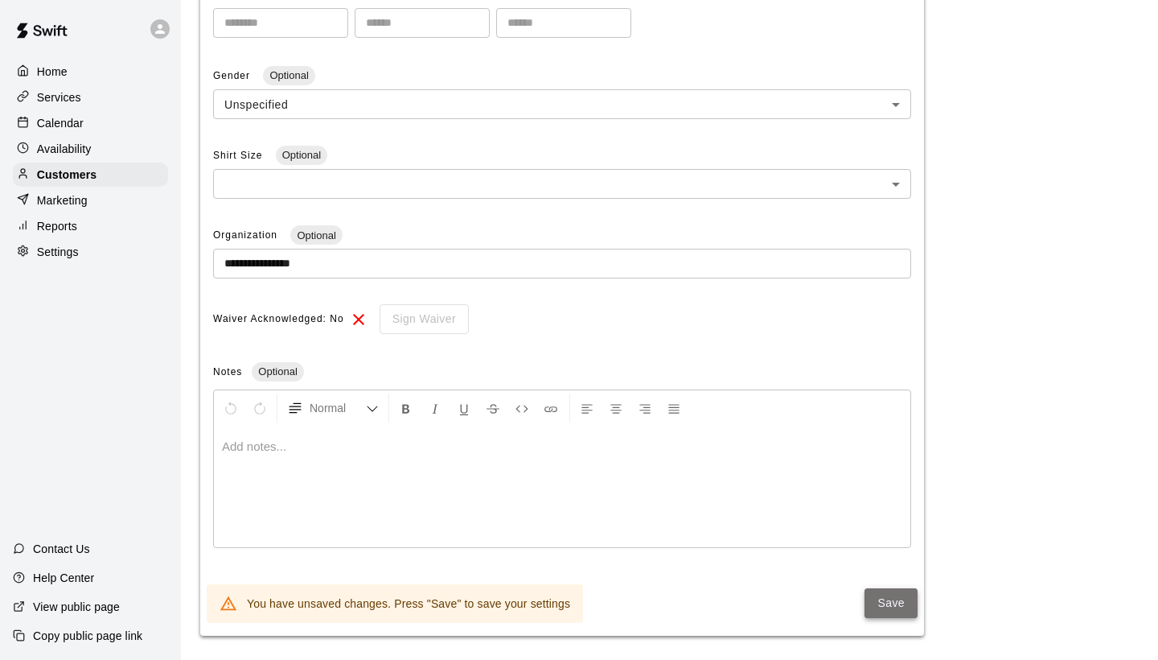
click at [890, 596] on button "Save" at bounding box center [891, 603] width 53 height 30
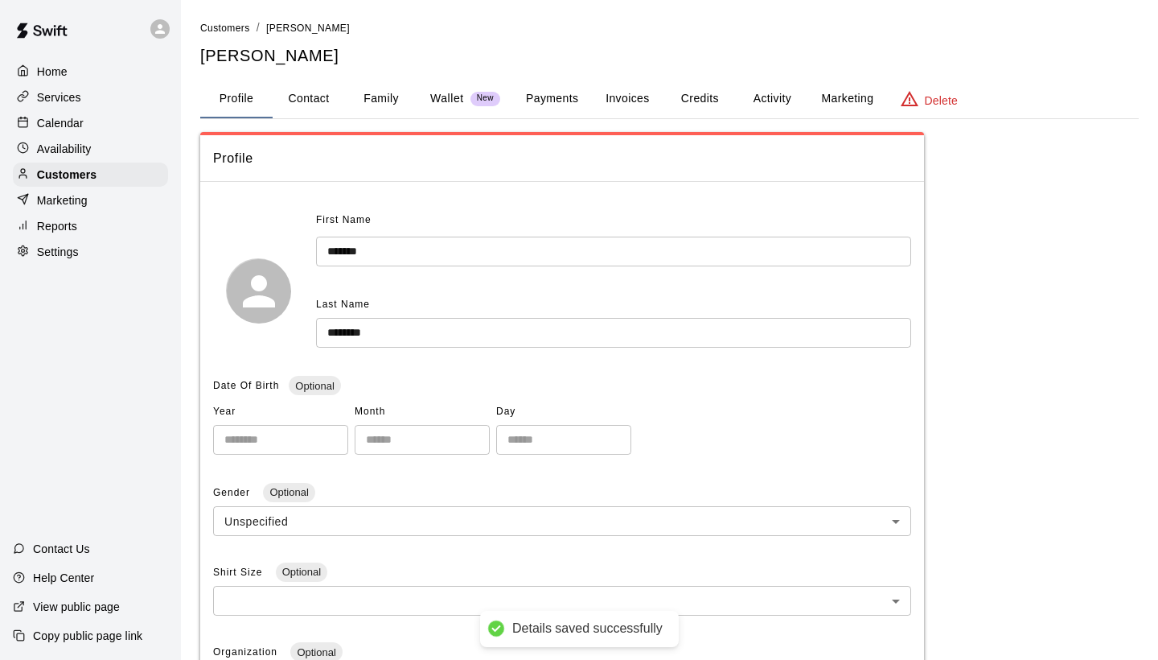
scroll to position [0, 0]
click at [227, 28] on span "Customers" at bounding box center [225, 28] width 50 height 11
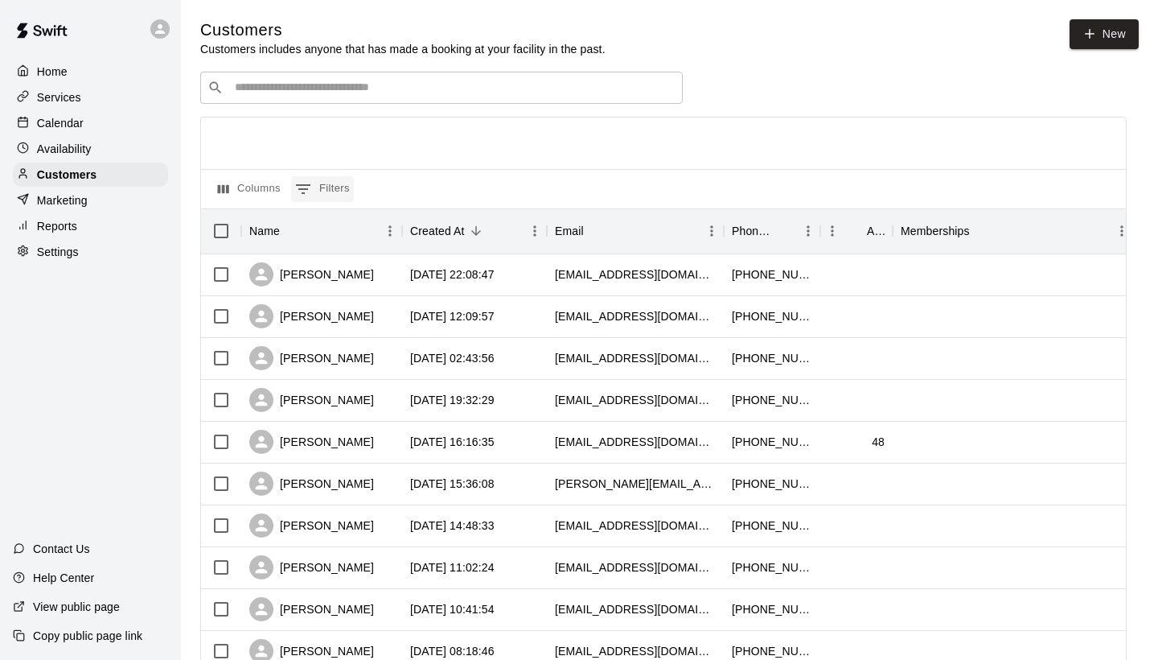
click at [324, 190] on button "0 Filters" at bounding box center [322, 189] width 63 height 26
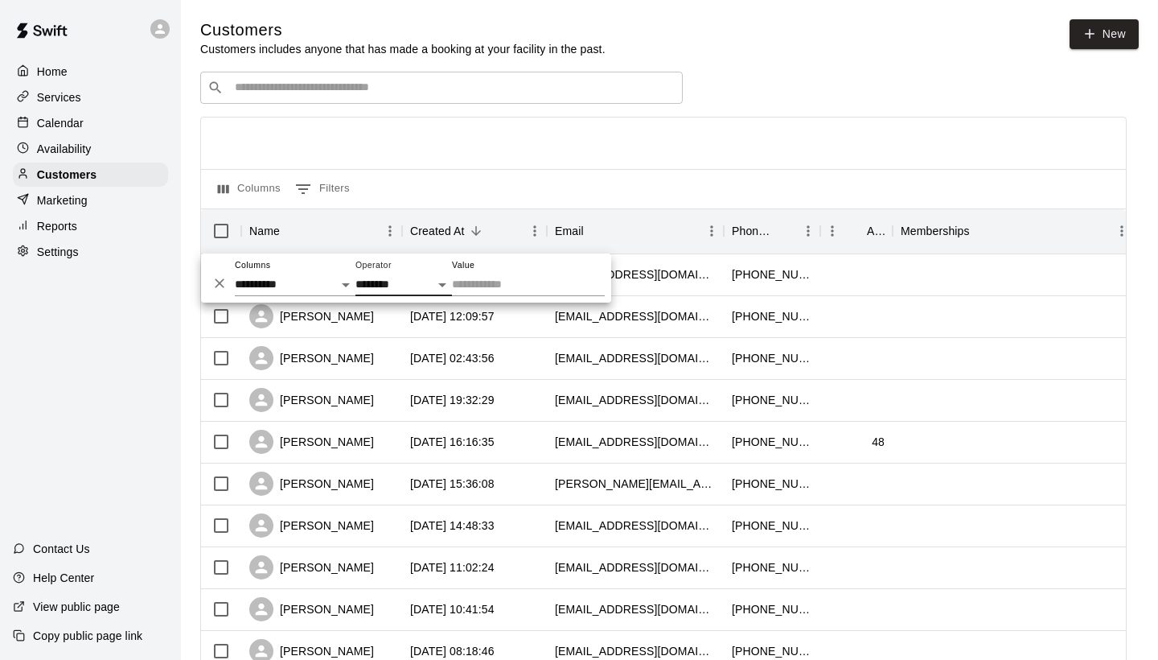
click at [472, 287] on input "Value" at bounding box center [528, 284] width 153 height 23
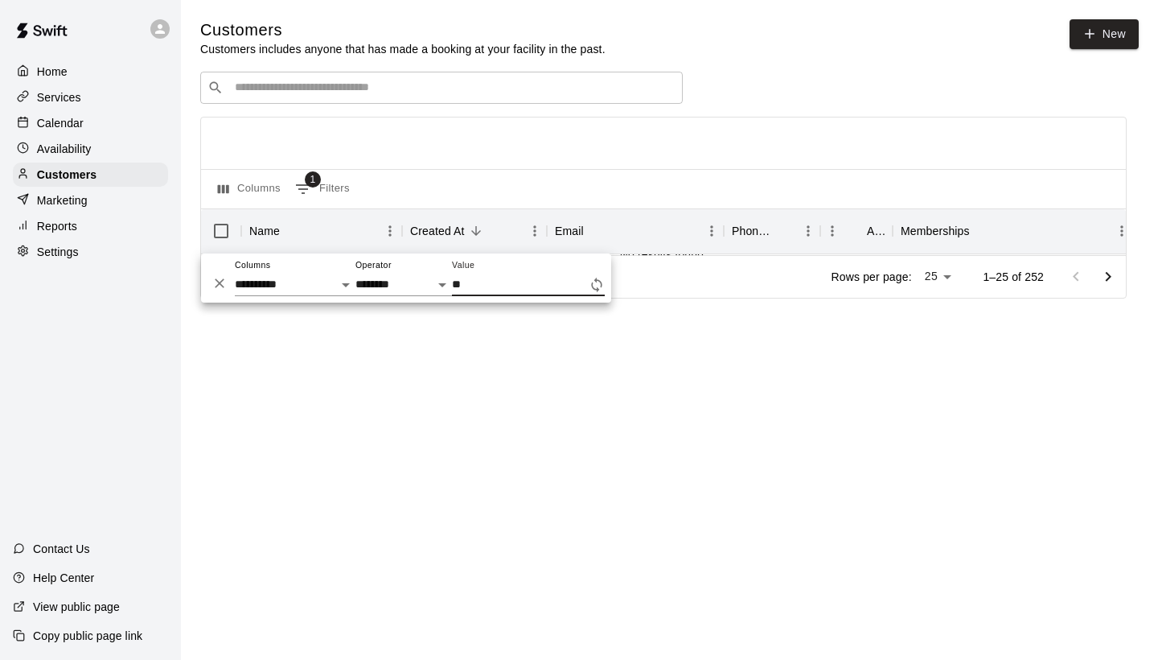
type input "*"
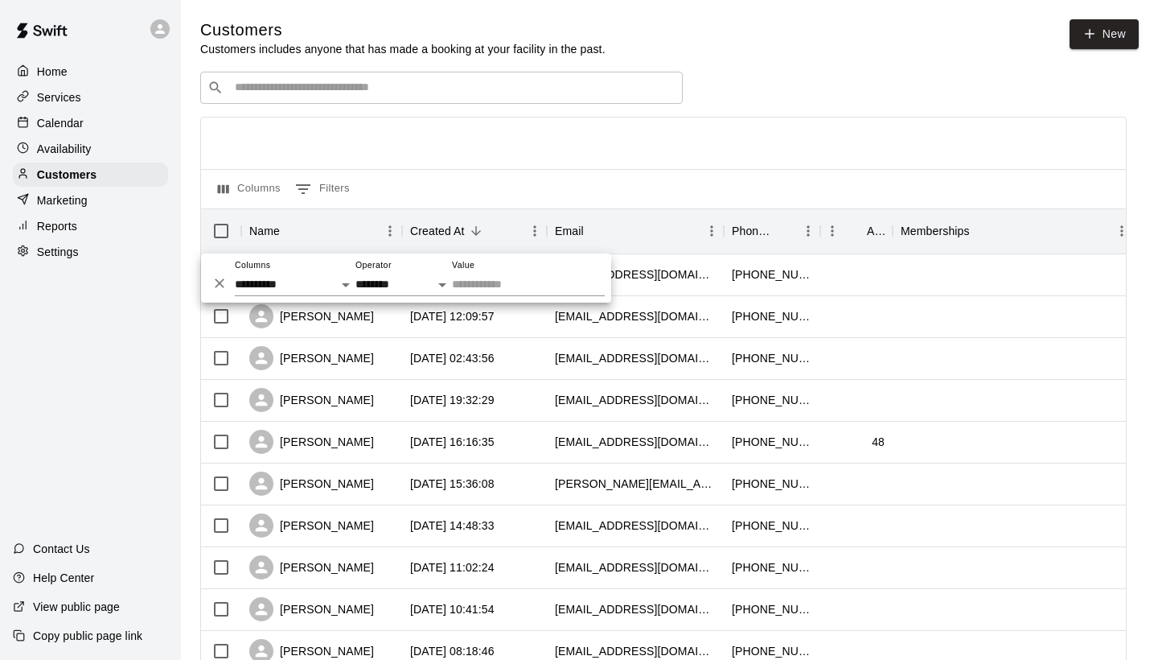
click at [561, 159] on div at bounding box center [663, 142] width 925 height 51
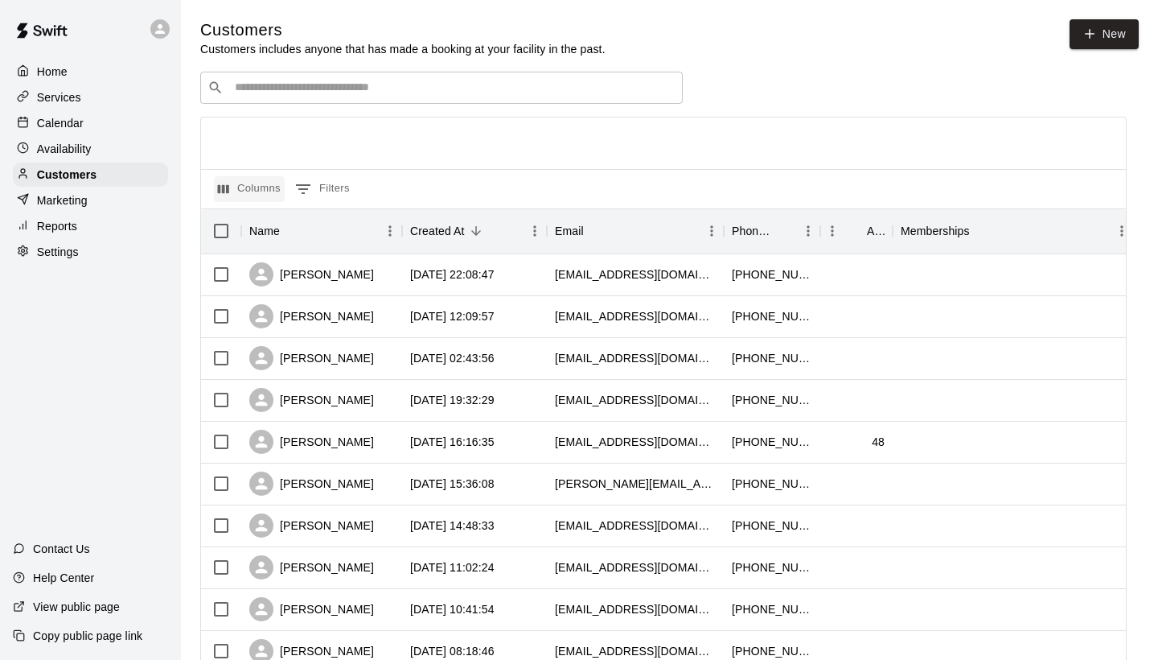
click at [248, 191] on button "Columns" at bounding box center [249, 189] width 71 height 26
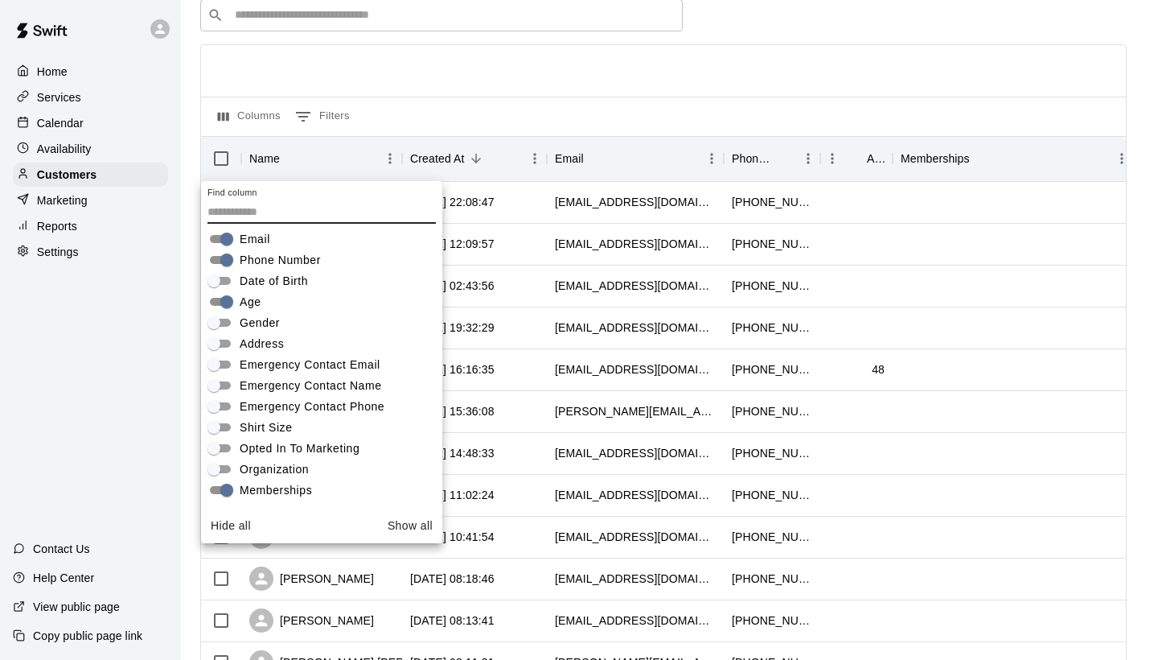
scroll to position [112, 0]
click at [642, 119] on div "Columns 0 Filters" at bounding box center [663, 116] width 925 height 39
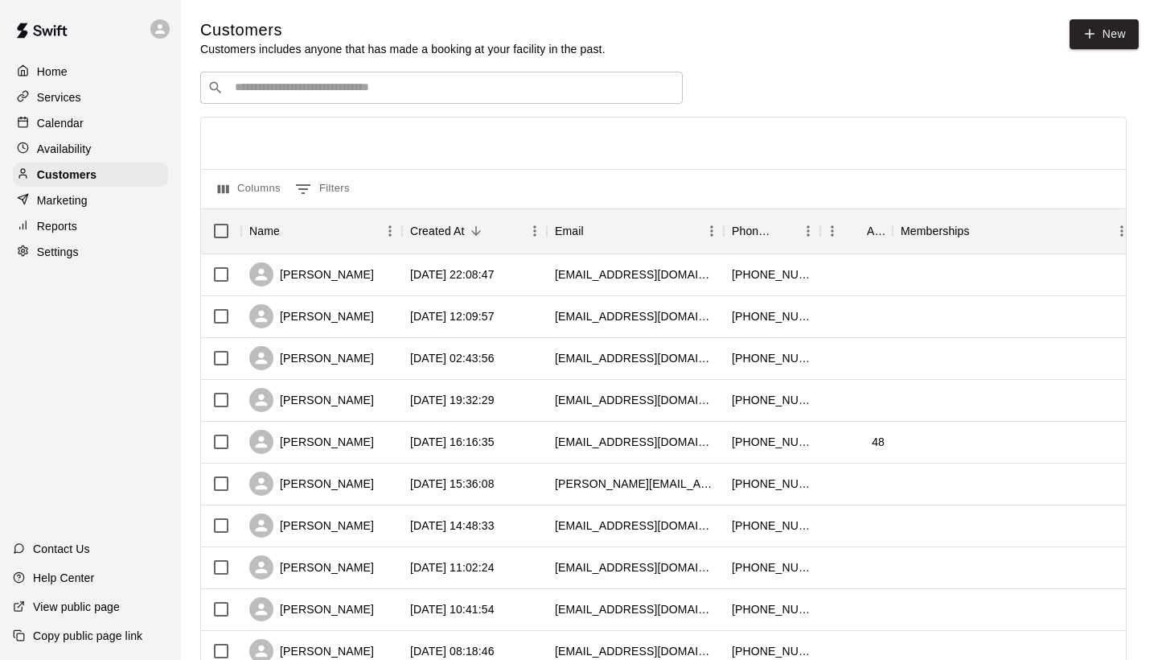
scroll to position [0, 0]
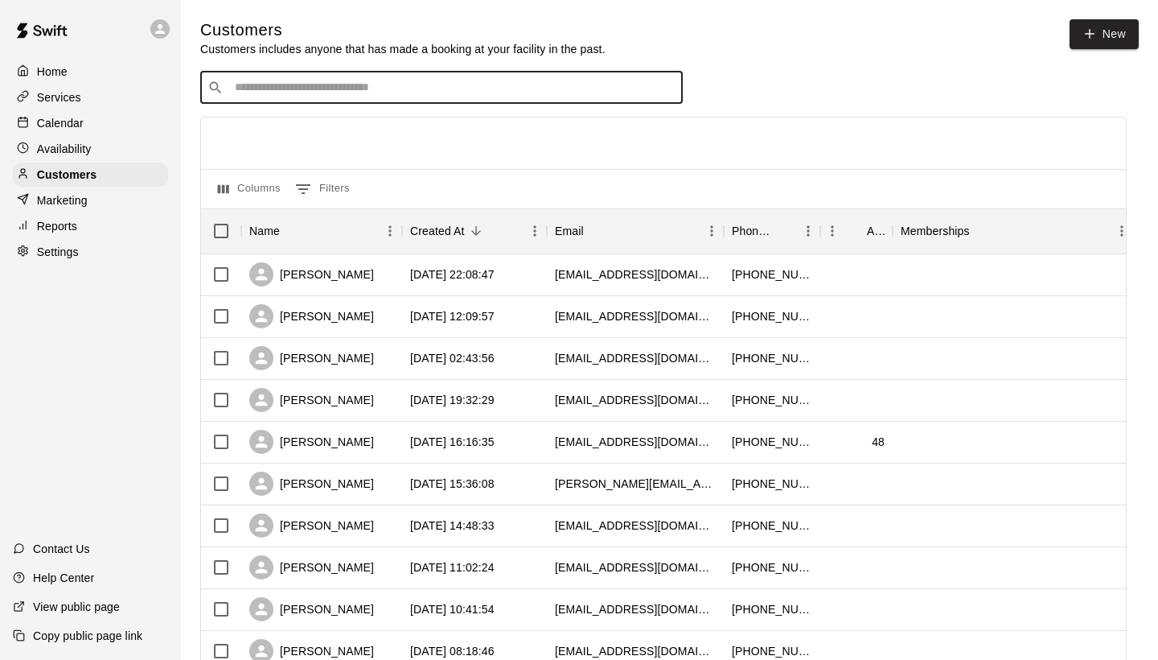
click at [296, 88] on input "Search customers by name or email" at bounding box center [453, 88] width 446 height 16
type input "*"
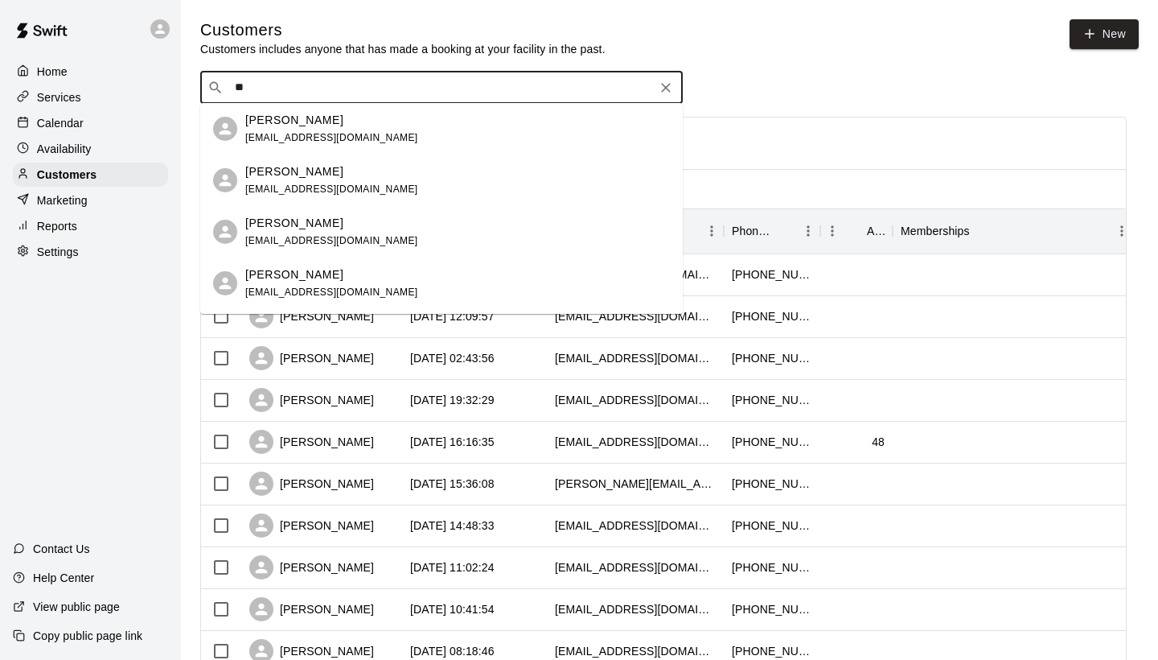
type input "*"
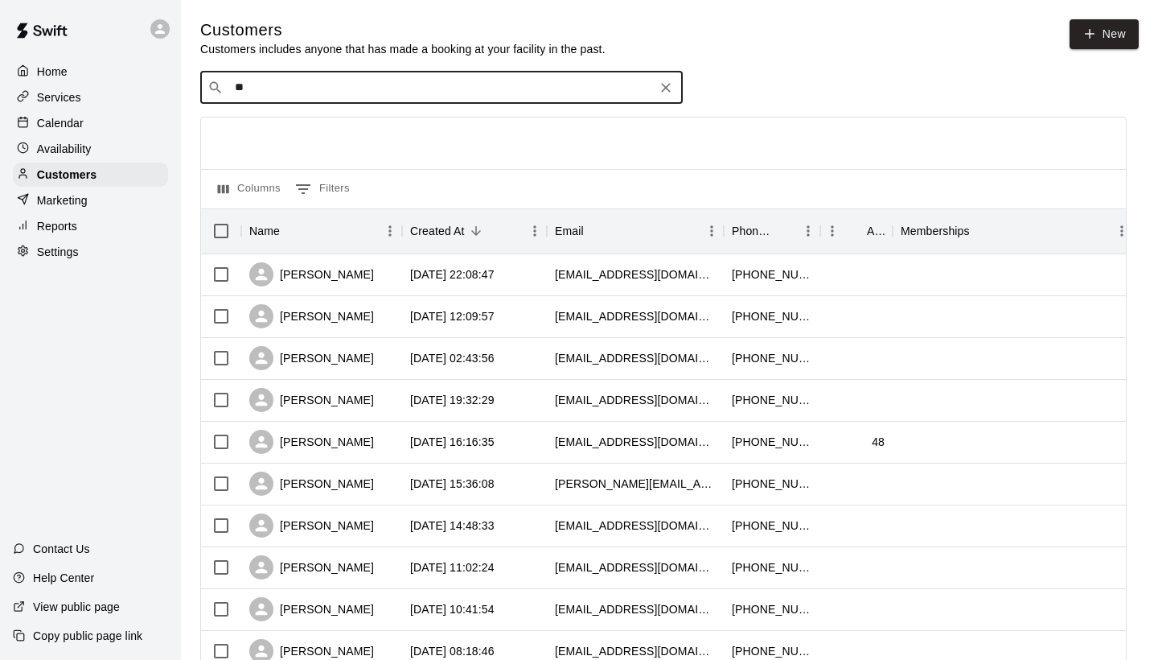
type input "*"
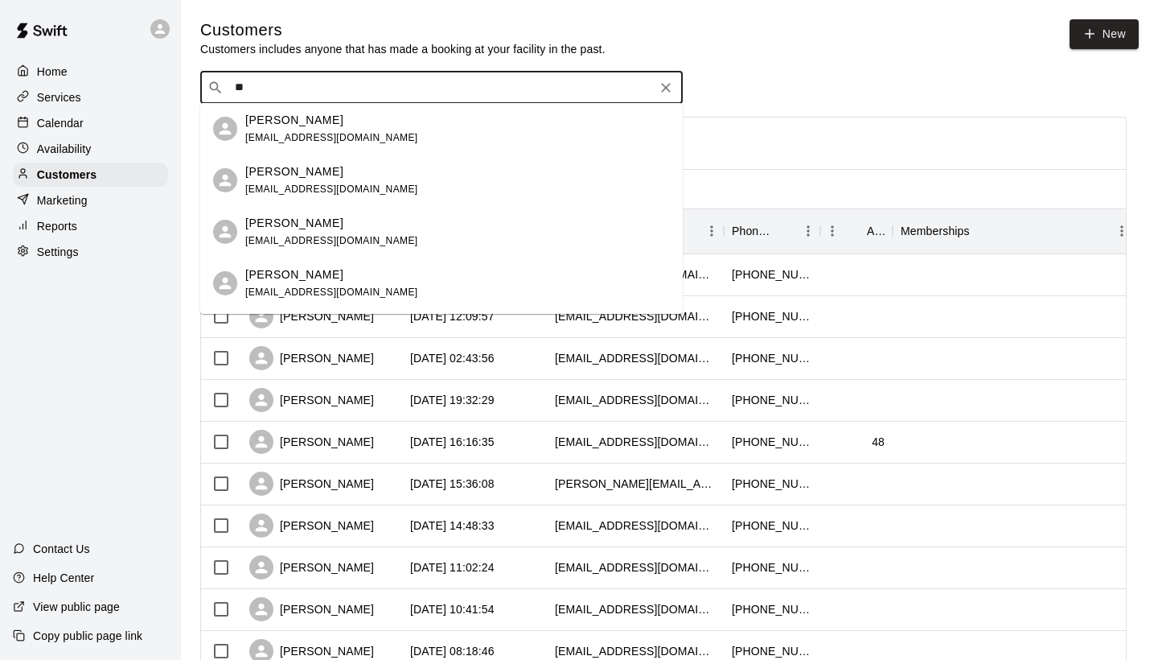
type input "*"
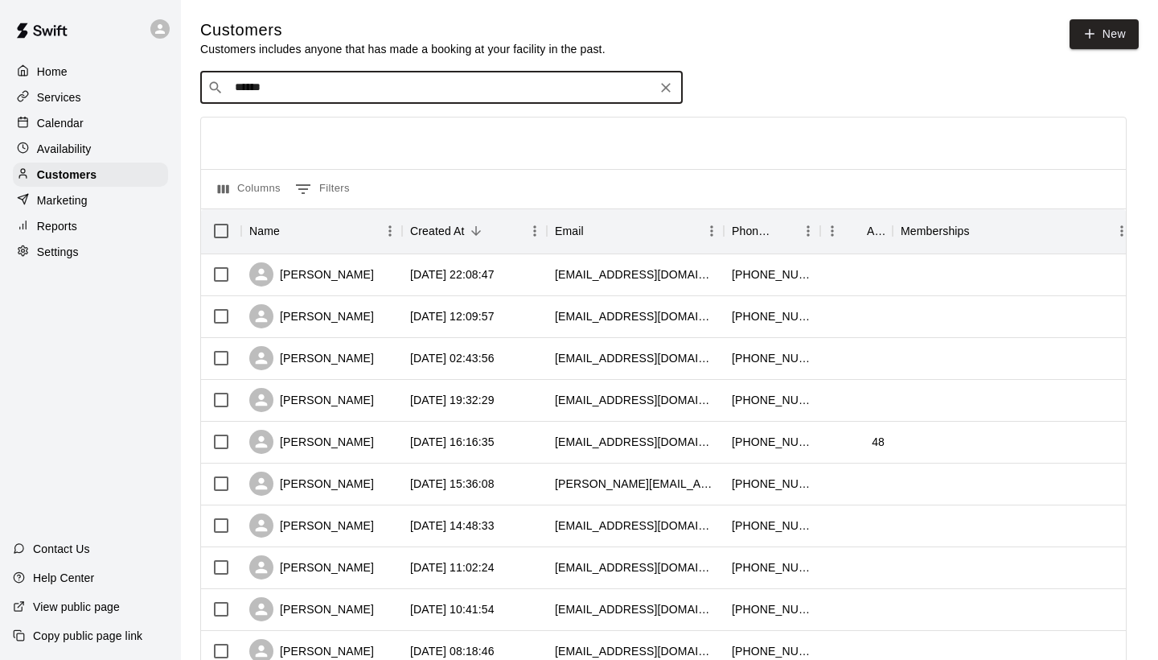
type input "*******"
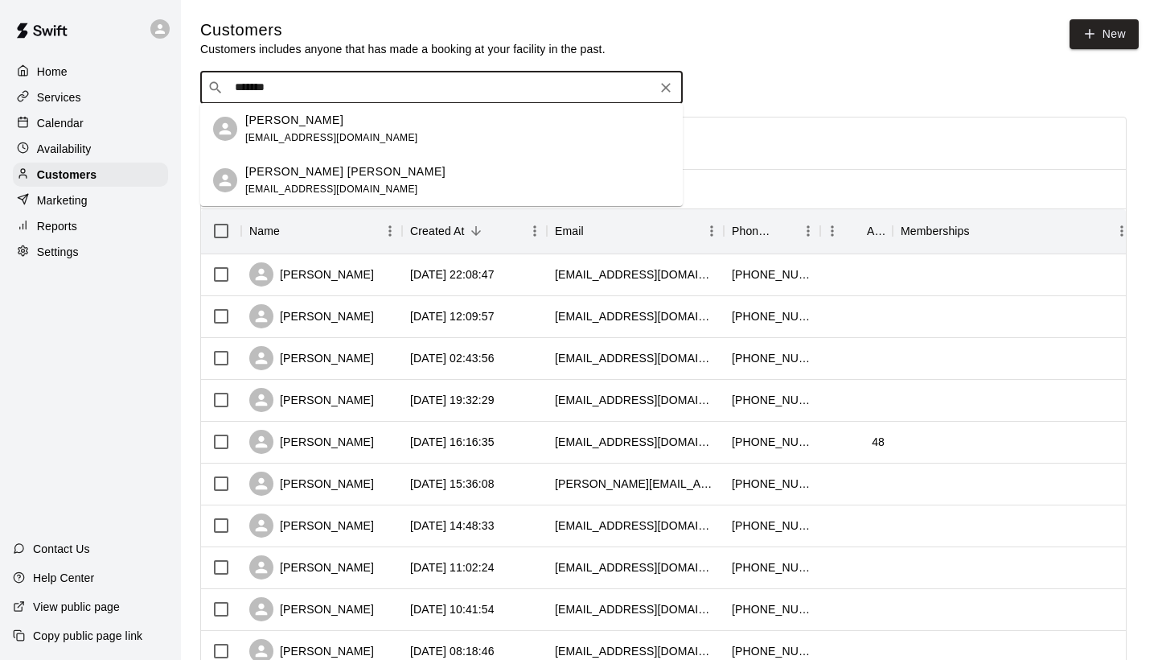
click at [321, 126] on div "[PERSON_NAME]" at bounding box center [331, 120] width 173 height 17
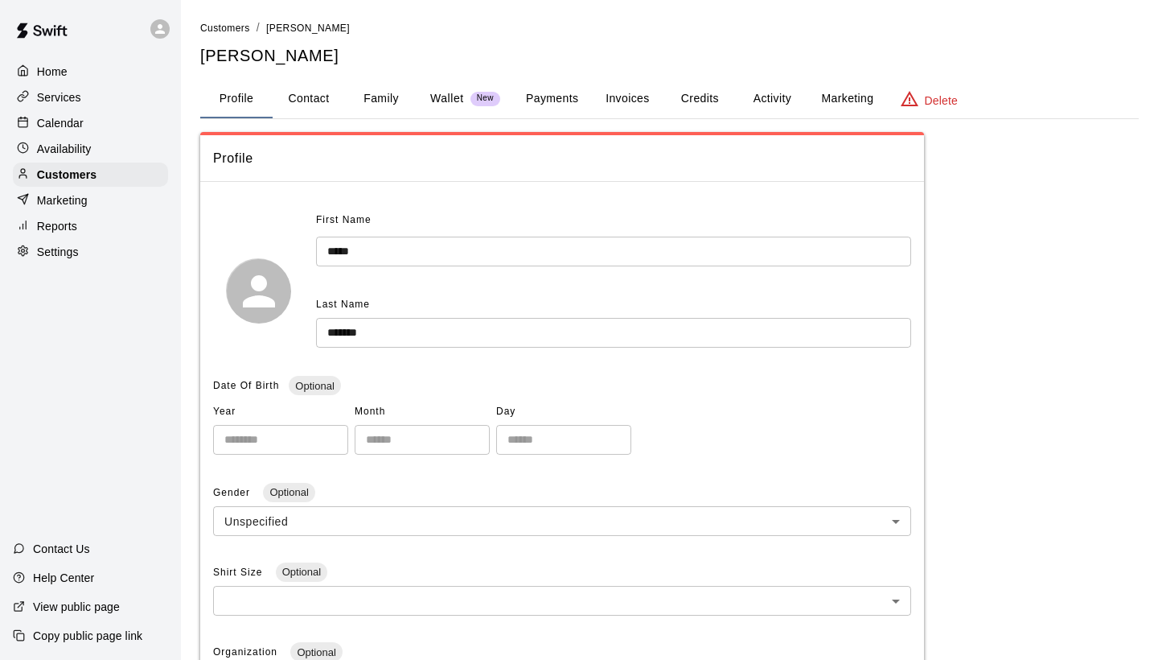
click at [379, 101] on button "Family" at bounding box center [381, 99] width 72 height 39
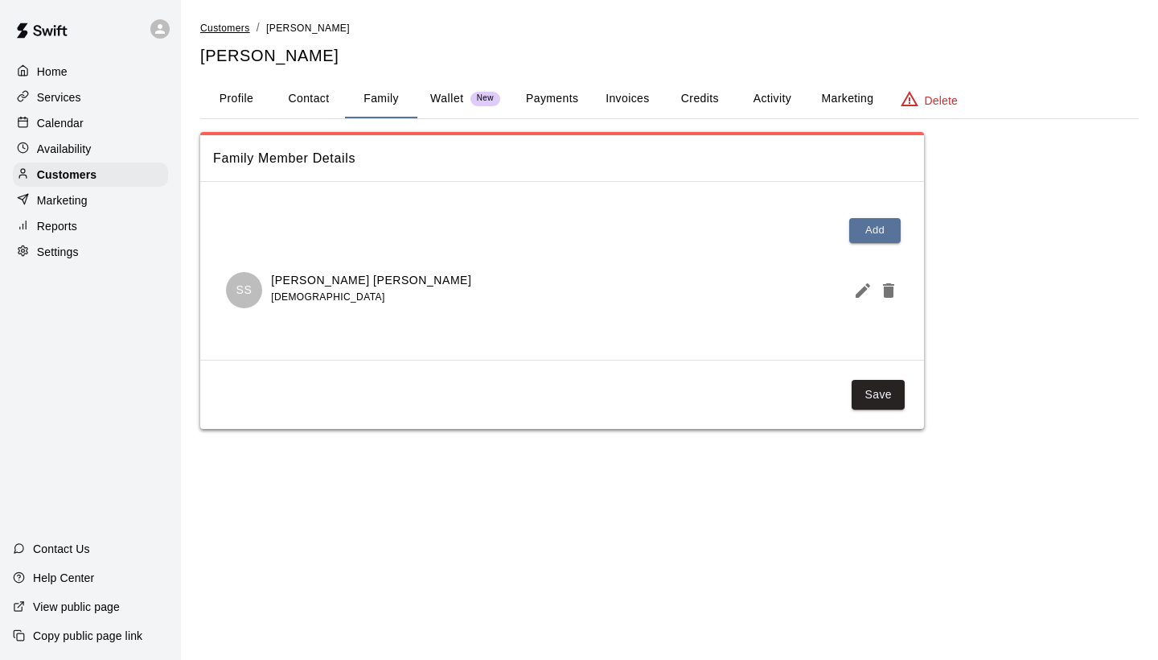
click at [231, 27] on span "Customers" at bounding box center [225, 28] width 50 height 11
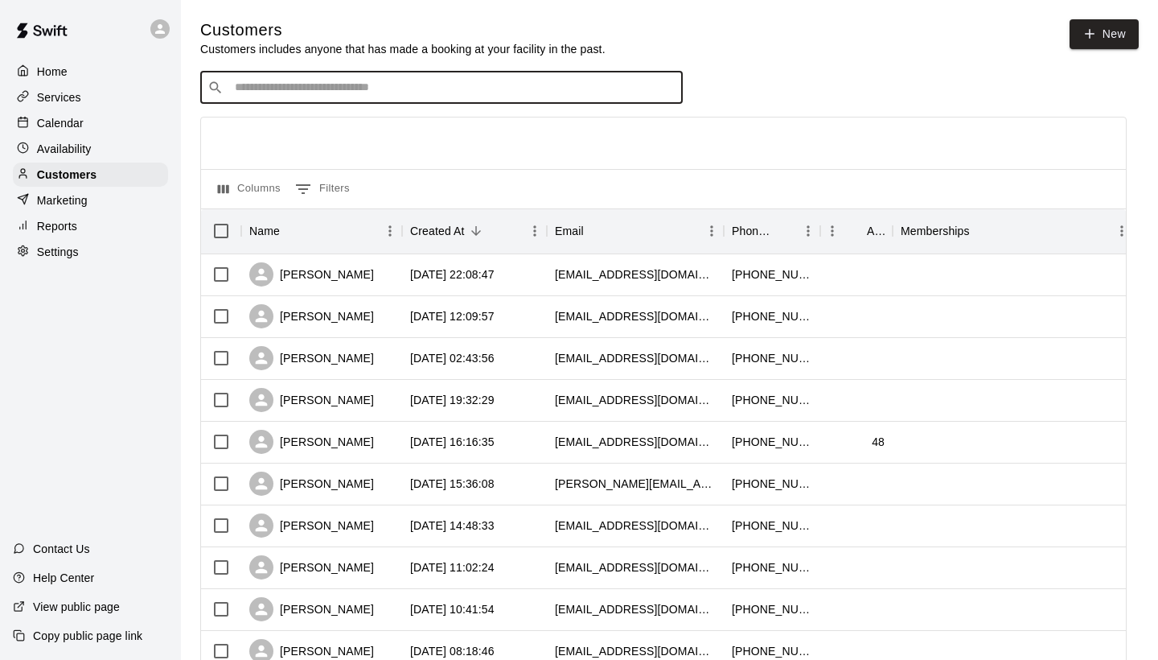
click at [299, 84] on input "Search customers by name or email" at bounding box center [453, 88] width 446 height 16
type input "*"
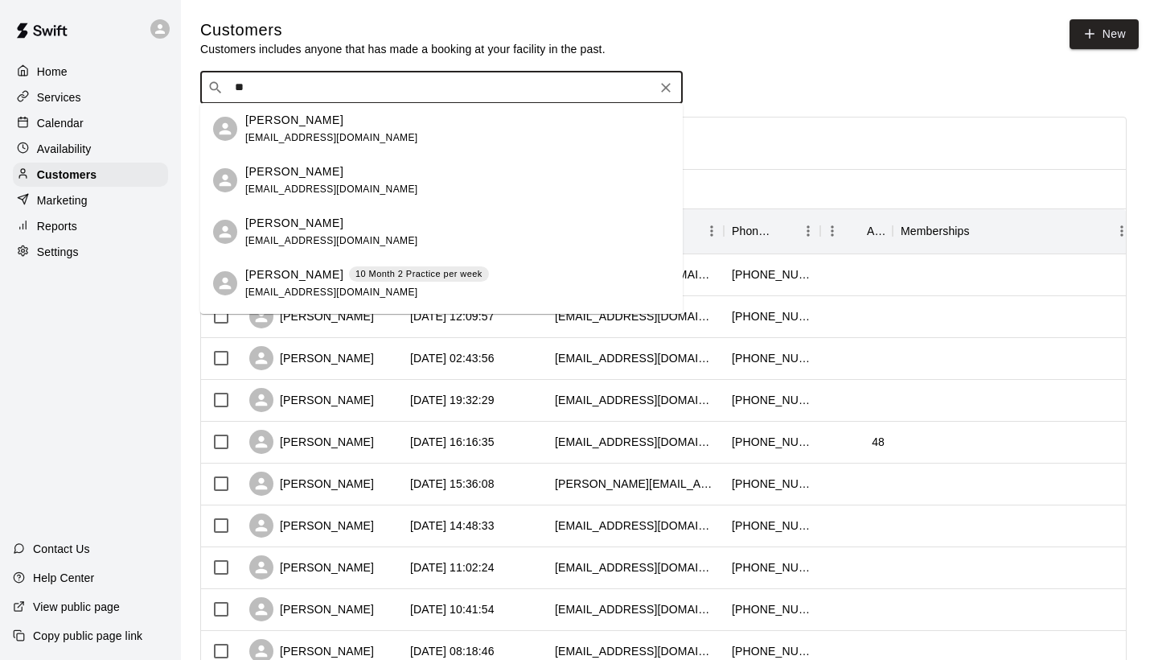
type input "*"
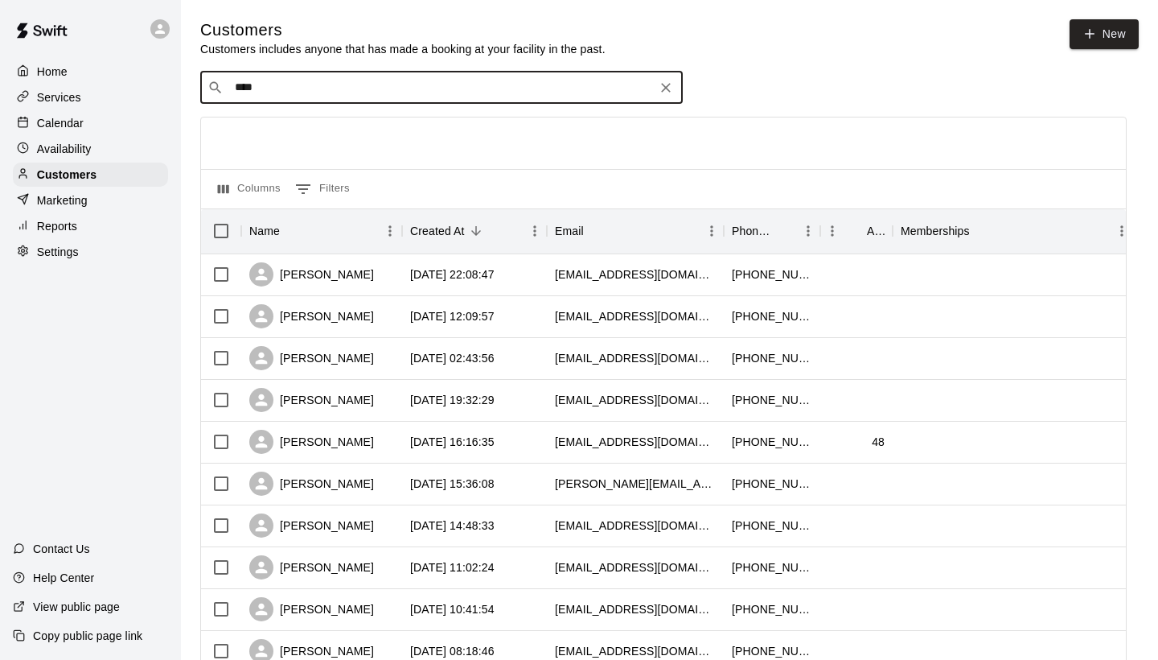
type input "*****"
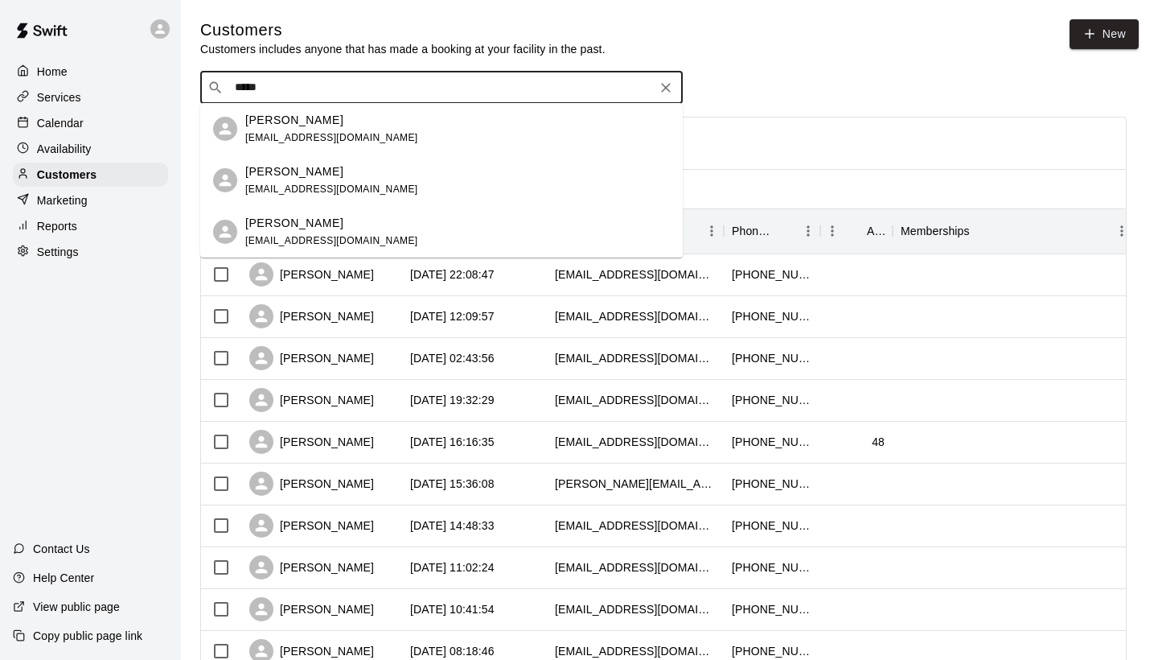
click at [320, 126] on div "[PERSON_NAME]" at bounding box center [331, 120] width 173 height 17
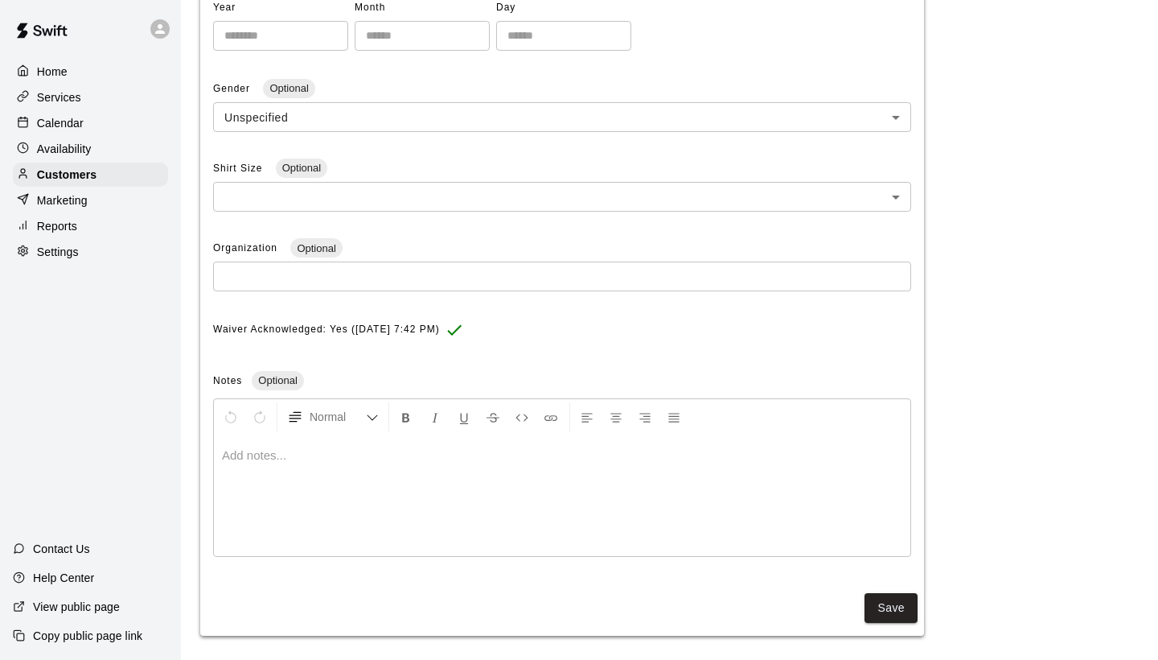
scroll to position [403, 0]
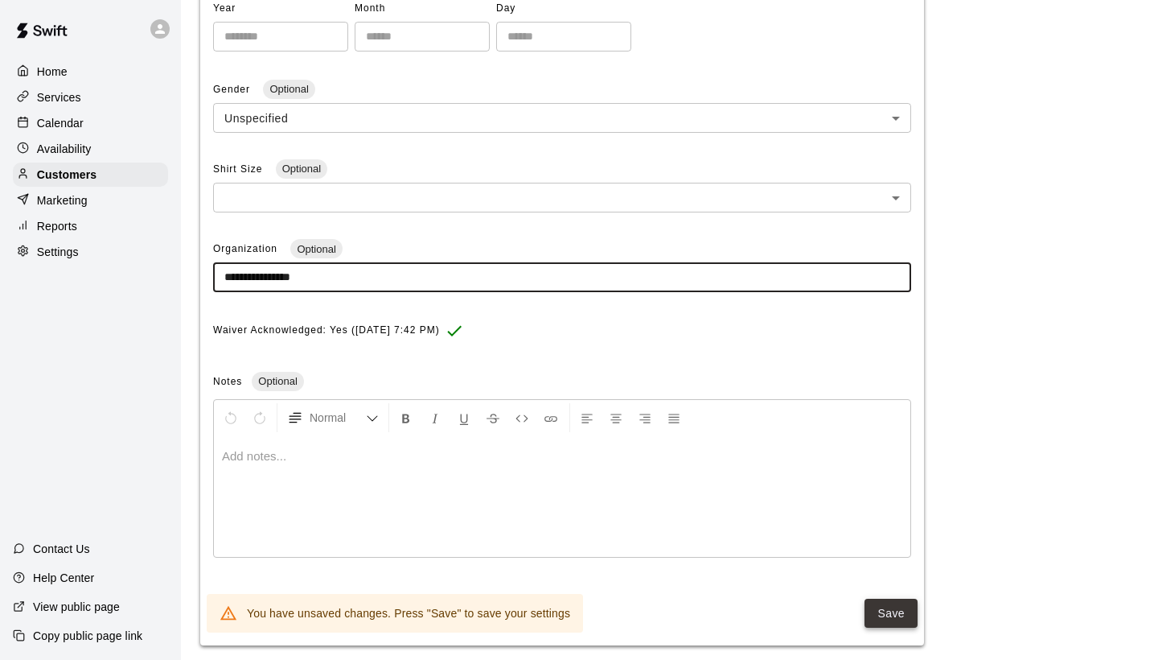
type input "**********"
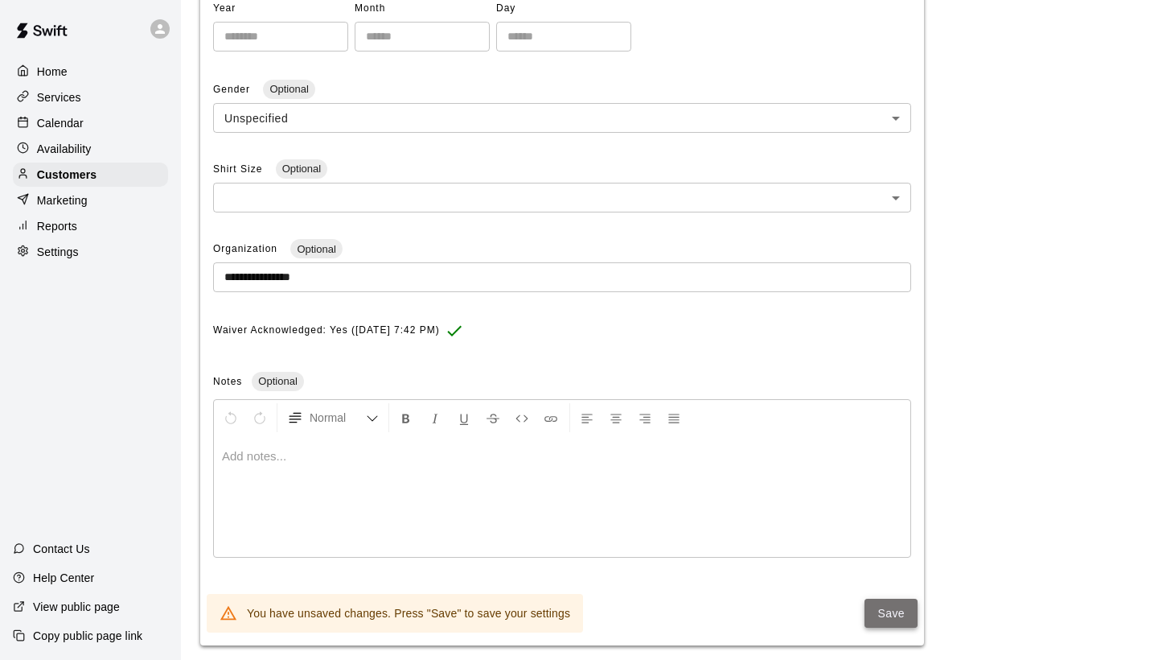
click at [890, 602] on button "Save" at bounding box center [891, 613] width 53 height 30
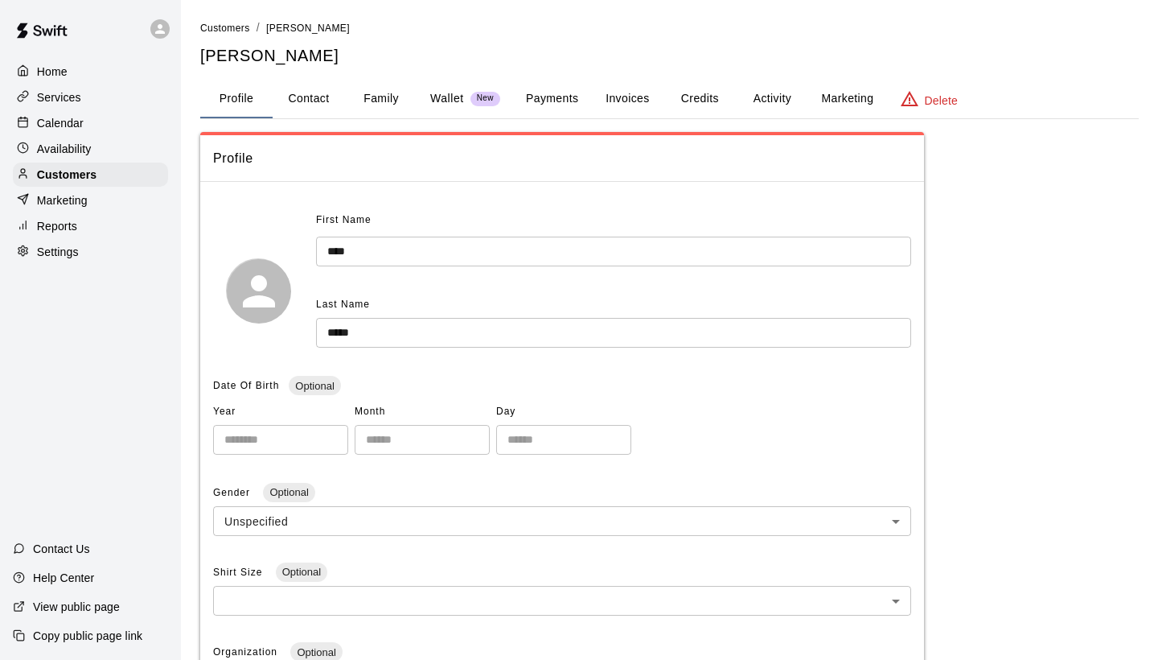
scroll to position [0, 0]
click at [230, 26] on span "Customers" at bounding box center [225, 28] width 50 height 11
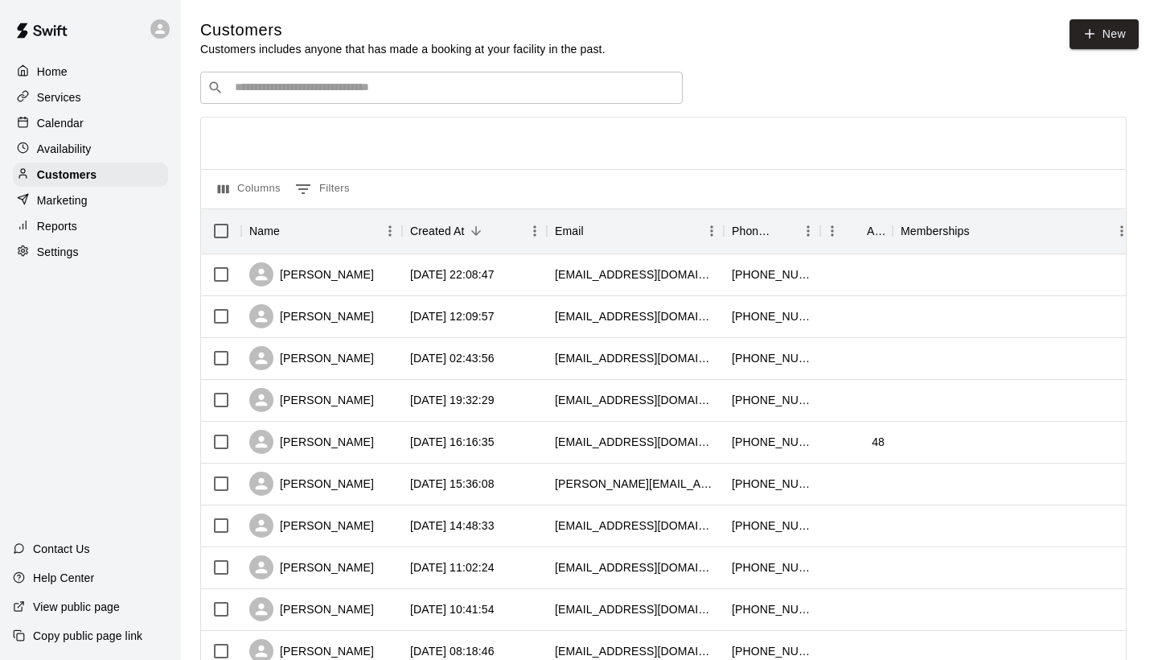
click at [266, 87] on input "Search customers by name or email" at bounding box center [453, 88] width 446 height 16
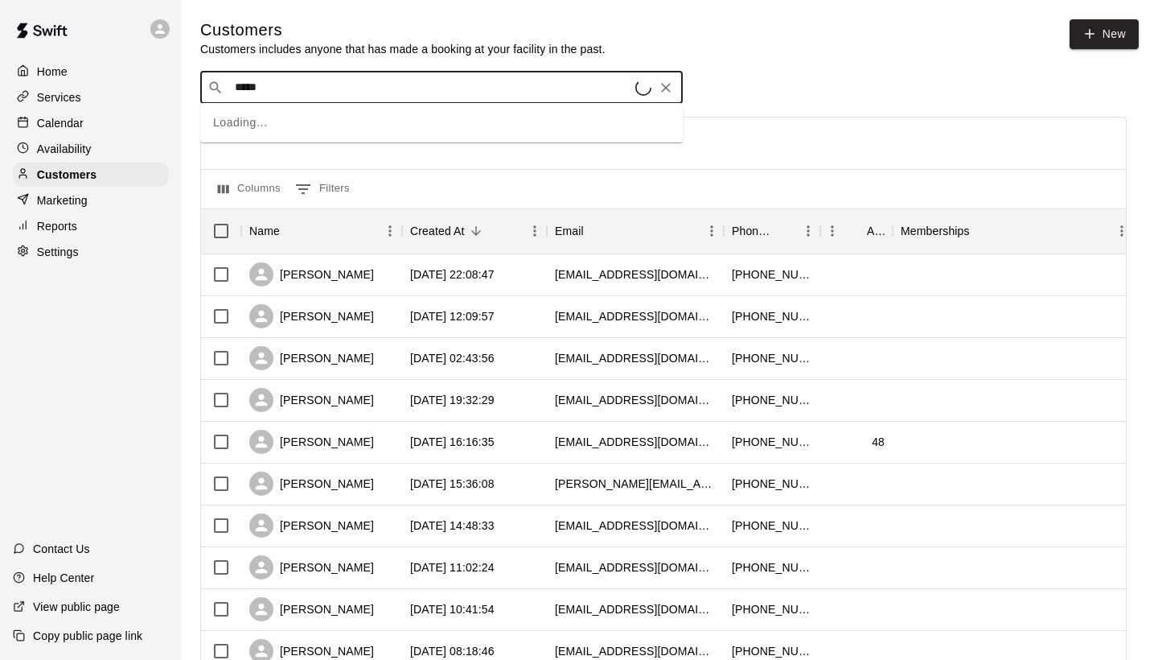
type input "******"
click at [273, 126] on p "[PERSON_NAME]" at bounding box center [294, 120] width 98 height 17
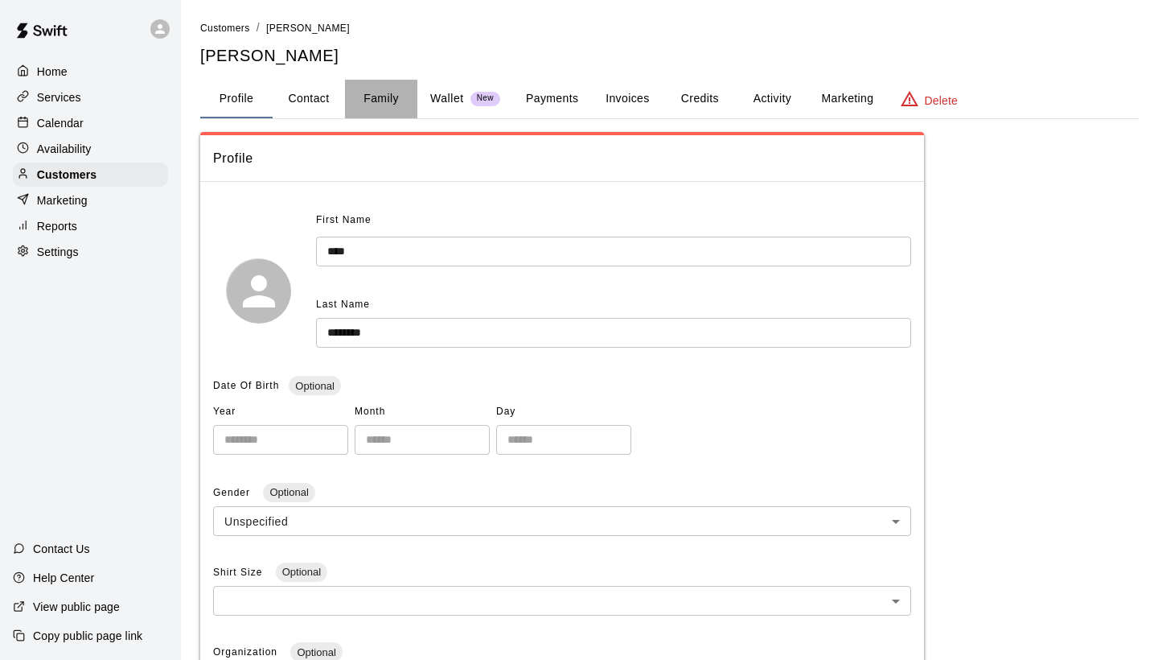
click at [384, 97] on button "Family" at bounding box center [381, 99] width 72 height 39
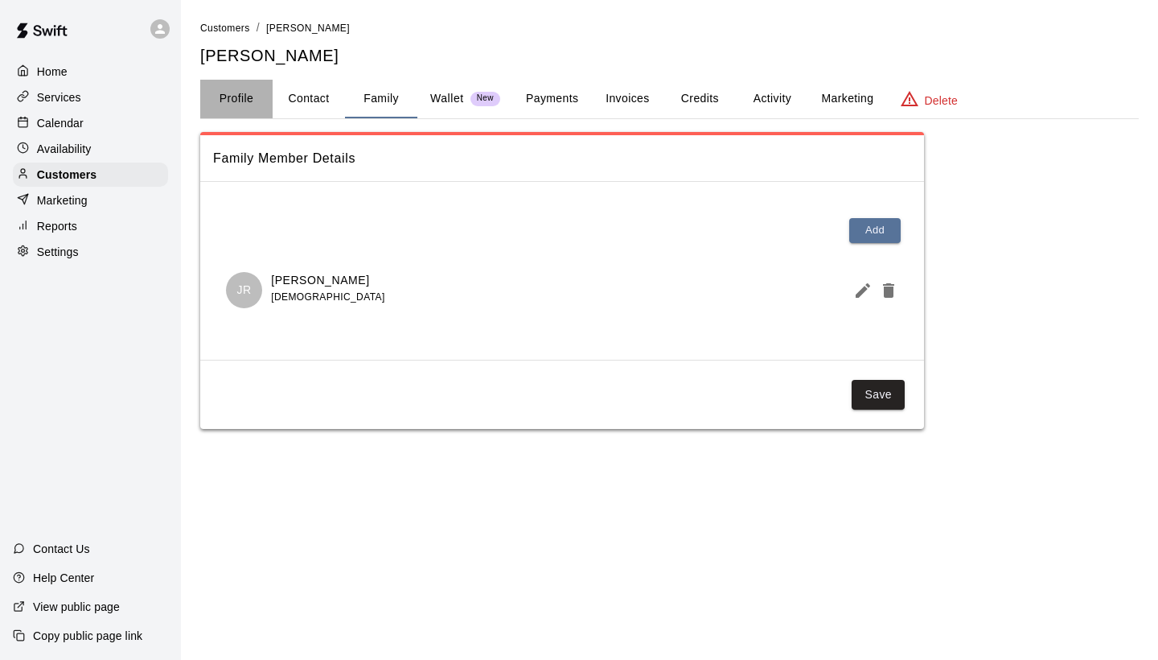
click at [242, 98] on button "Profile" at bounding box center [236, 99] width 72 height 39
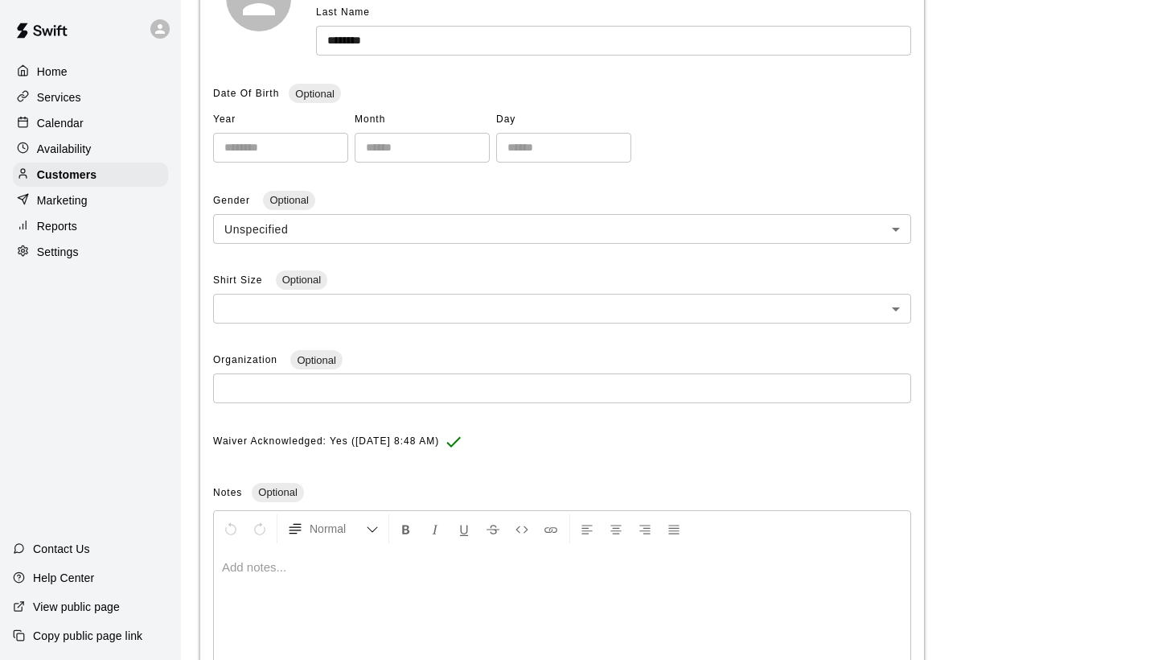
scroll to position [315, 0]
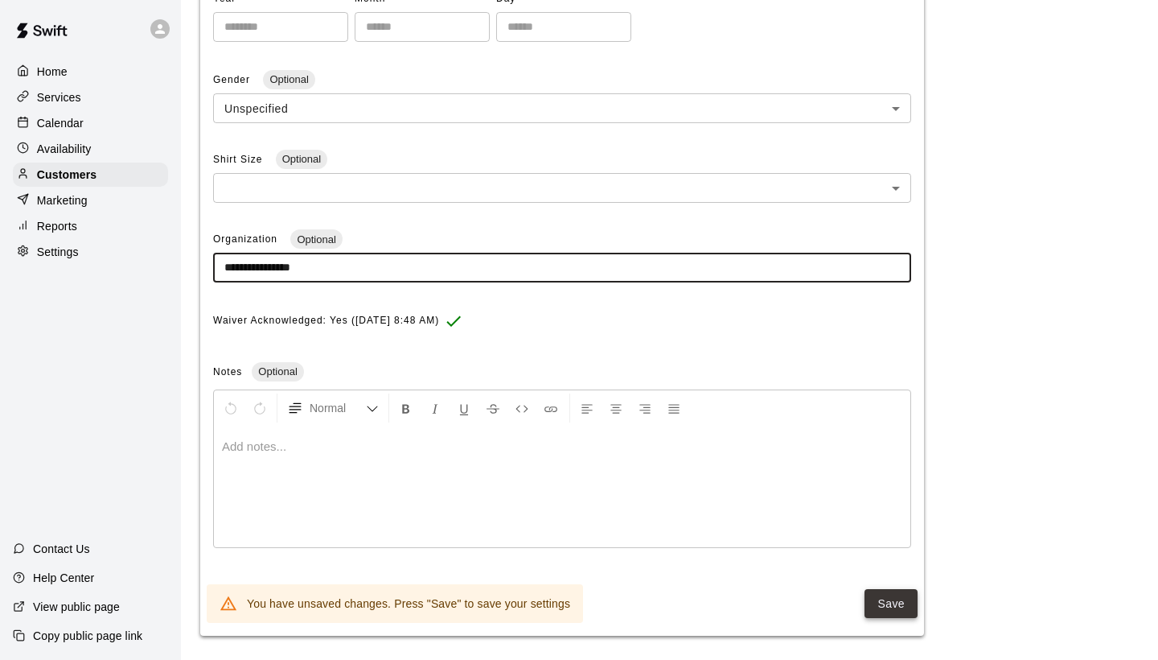
type input "**********"
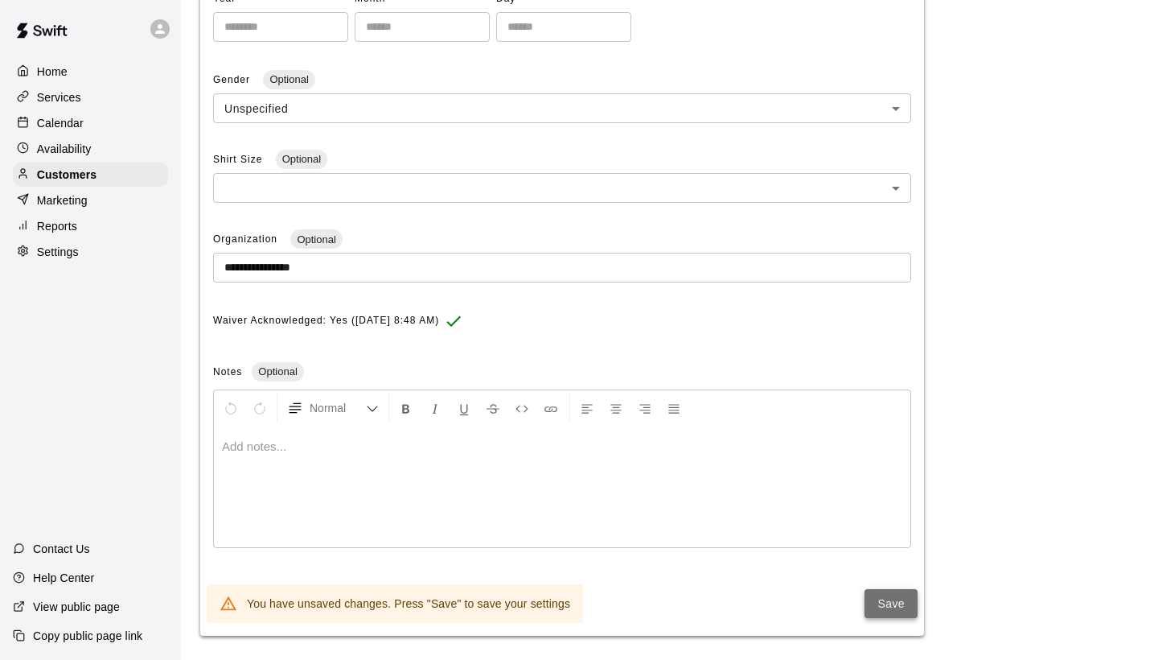
click at [894, 599] on button "Save" at bounding box center [891, 604] width 53 height 30
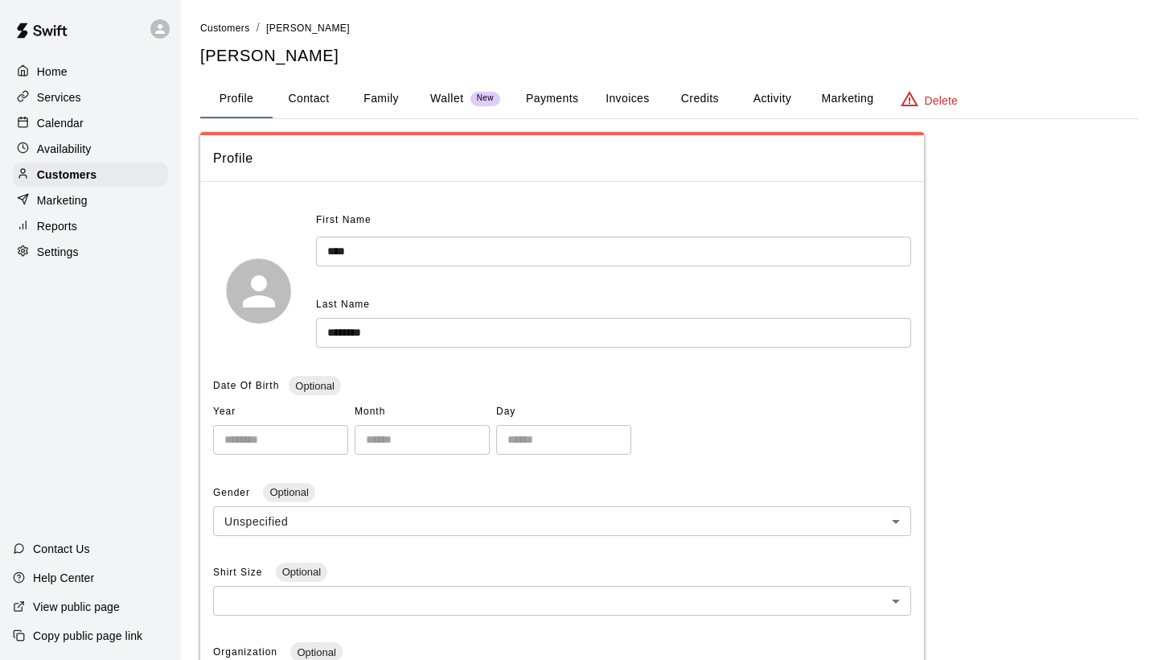
scroll to position [0, 0]
click at [224, 25] on span "Customers" at bounding box center [225, 28] width 50 height 11
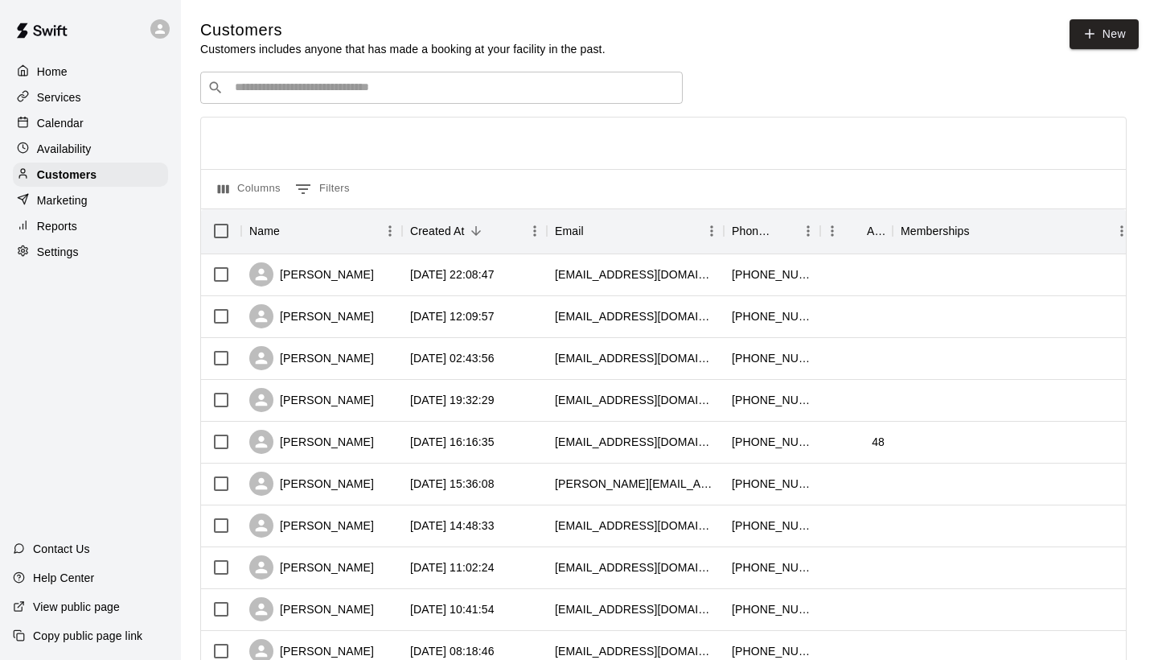
click at [290, 87] on input "Search customers by name or email" at bounding box center [453, 88] width 446 height 16
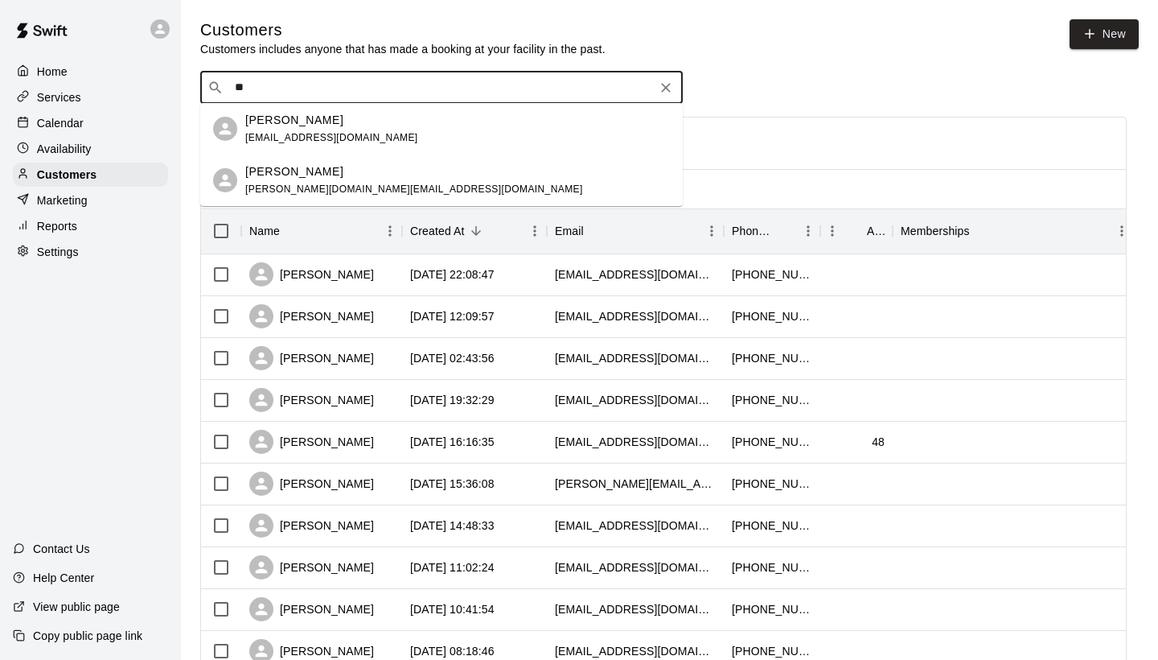
type input "*"
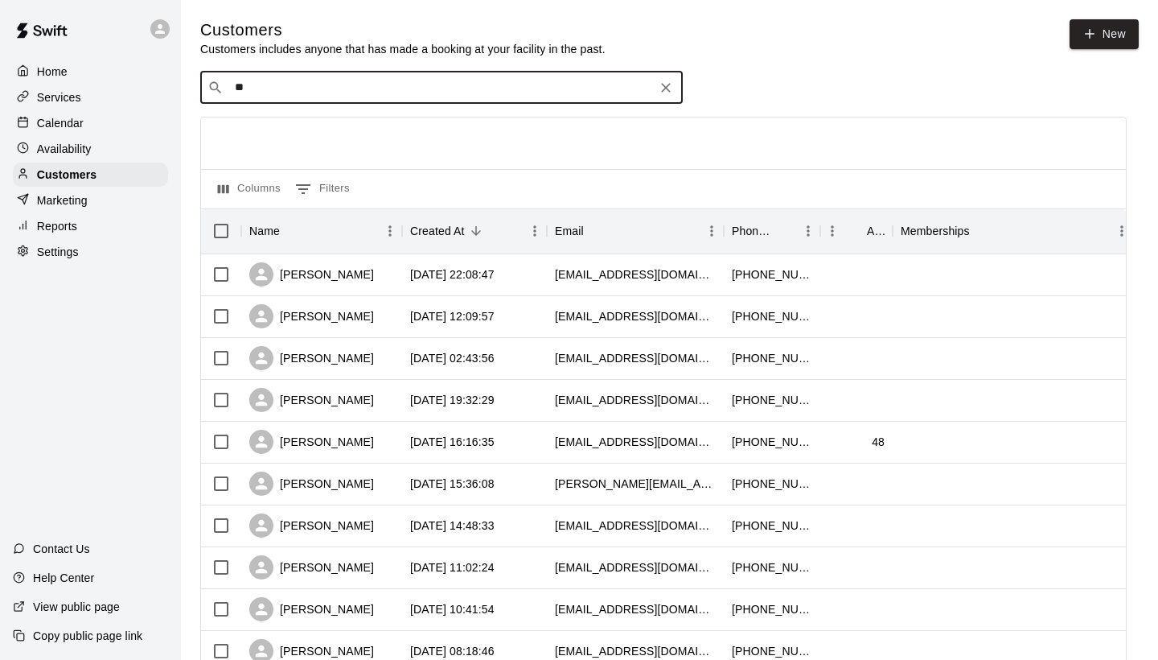
type input "*"
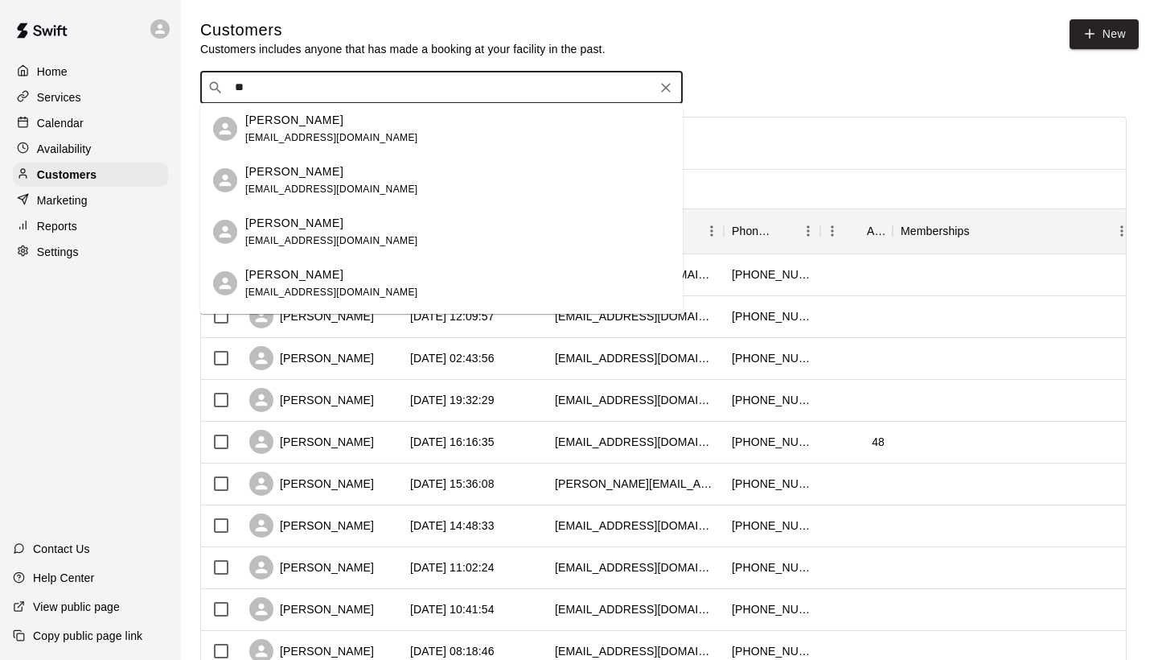
type input "*"
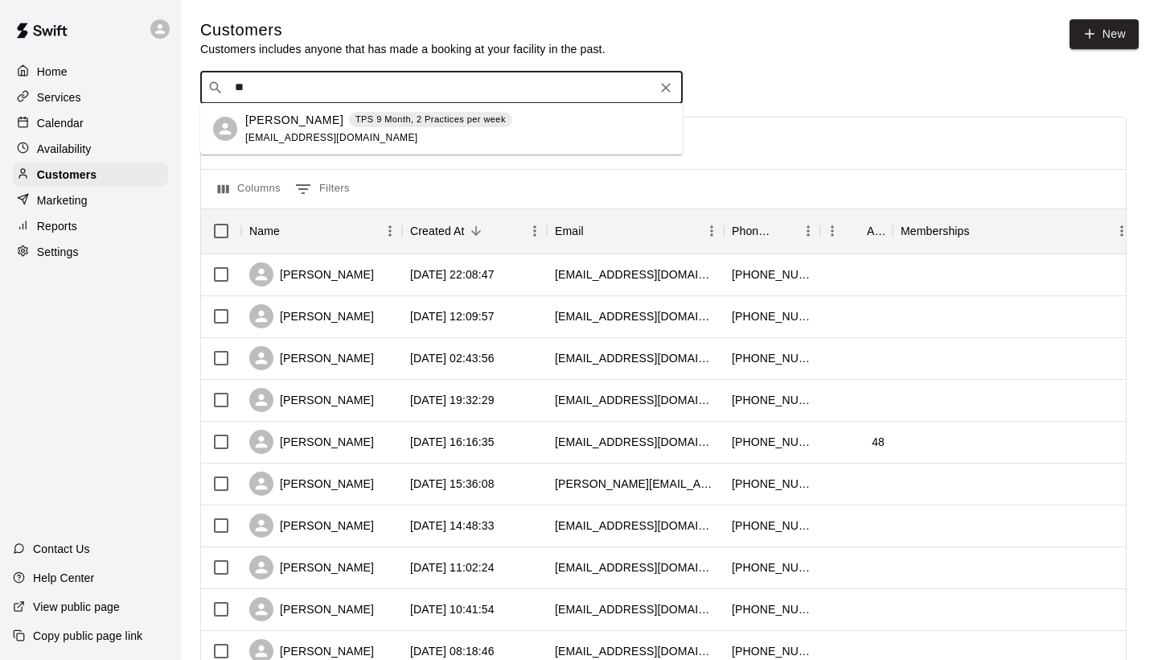
type input "*"
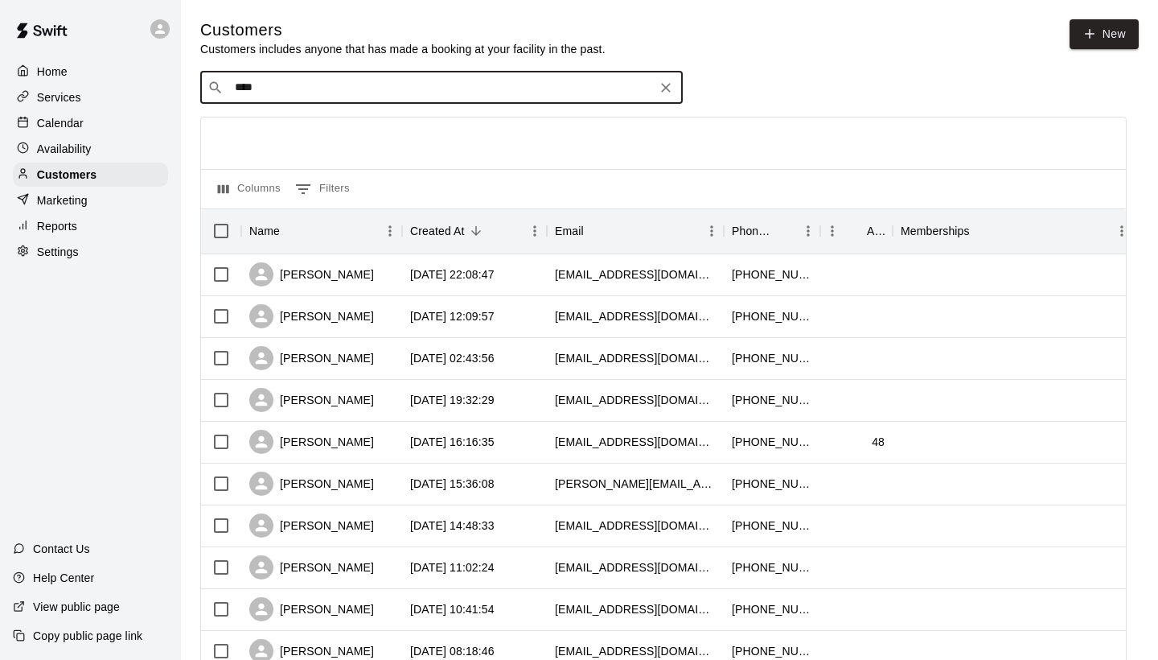
type input "*****"
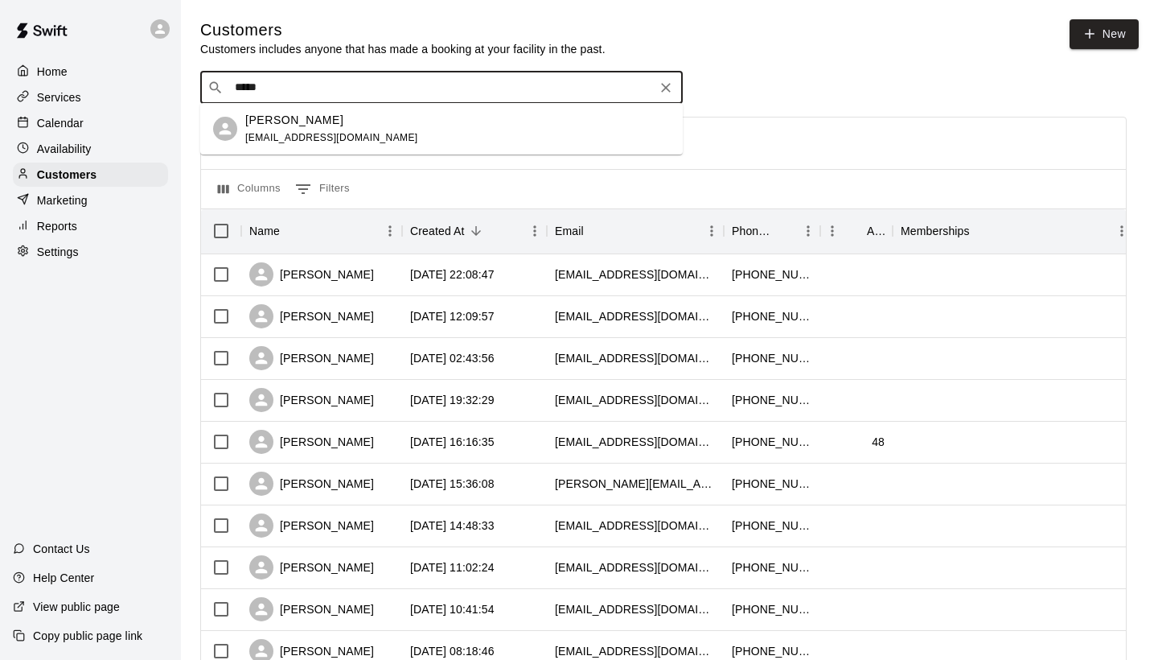
click at [280, 125] on p "[PERSON_NAME]" at bounding box center [294, 120] width 98 height 17
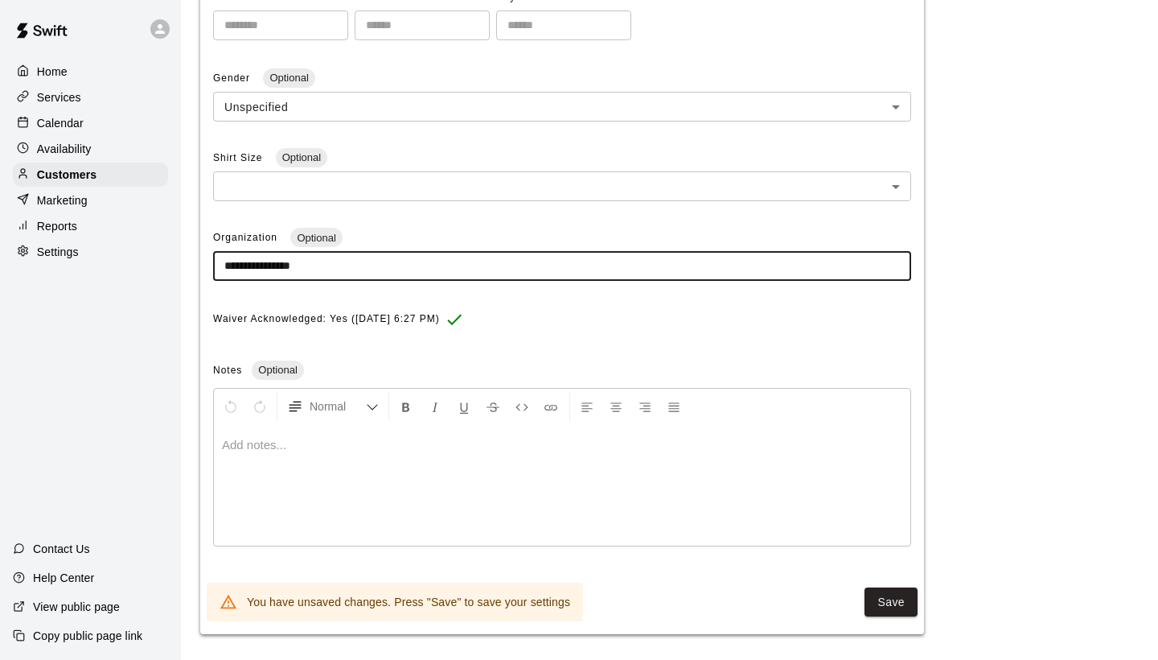
scroll to position [413, 0]
type input "**********"
click at [895, 594] on button "Save" at bounding box center [891, 604] width 53 height 30
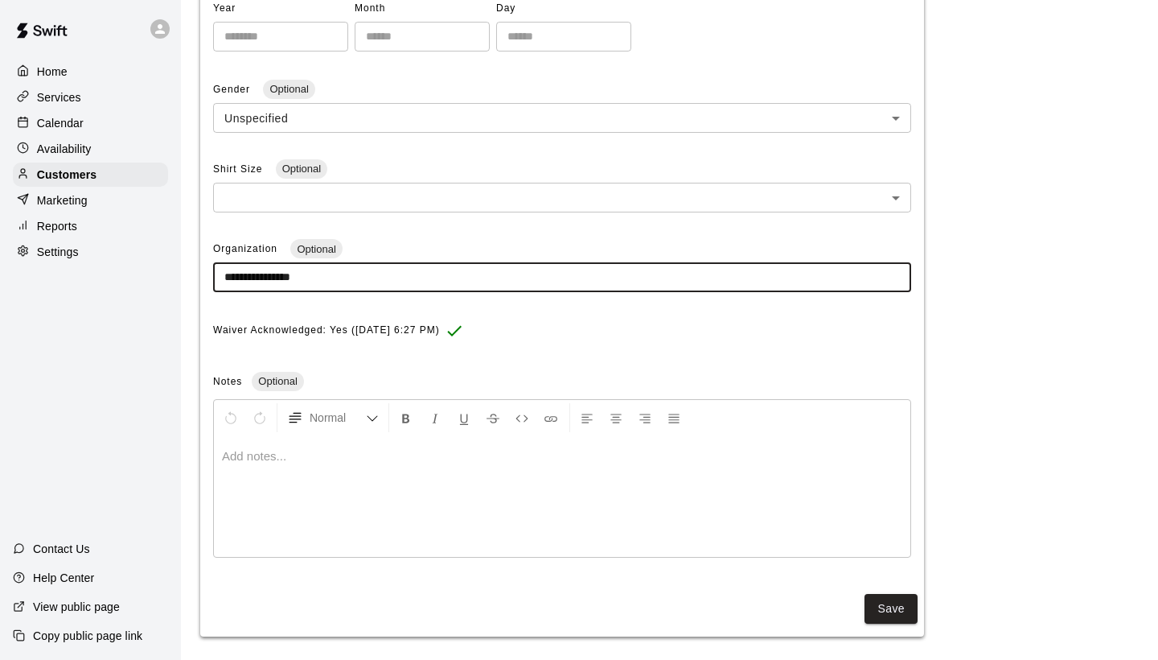
drag, startPoint x: 352, startPoint y: 277, endPoint x: 220, endPoint y: 266, distance: 132.3
click at [220, 266] on input "**********" at bounding box center [562, 277] width 698 height 30
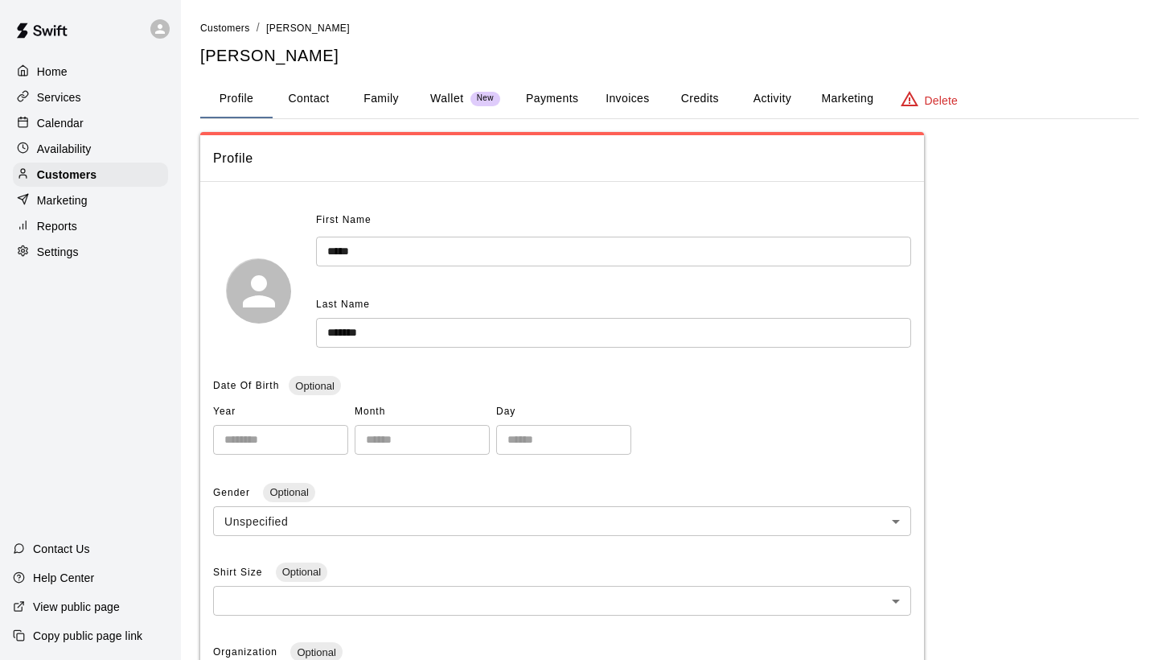
scroll to position [0, 0]
click at [231, 31] on span "Customers" at bounding box center [225, 28] width 50 height 11
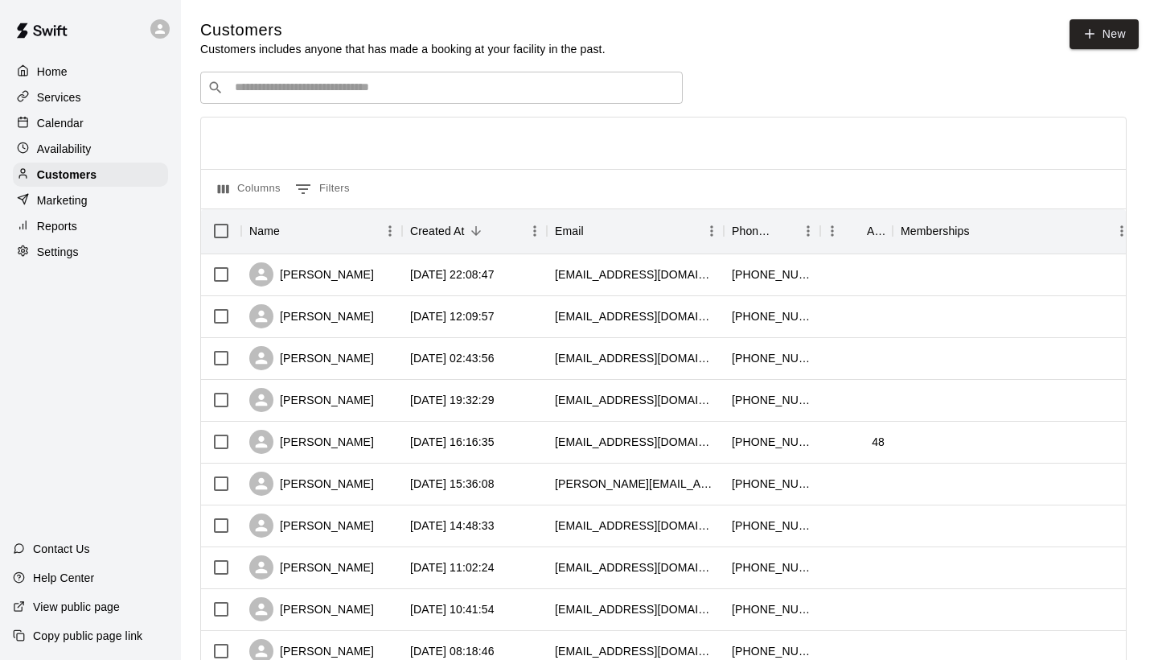
click at [298, 92] on input "Search customers by name or email" at bounding box center [453, 88] width 446 height 16
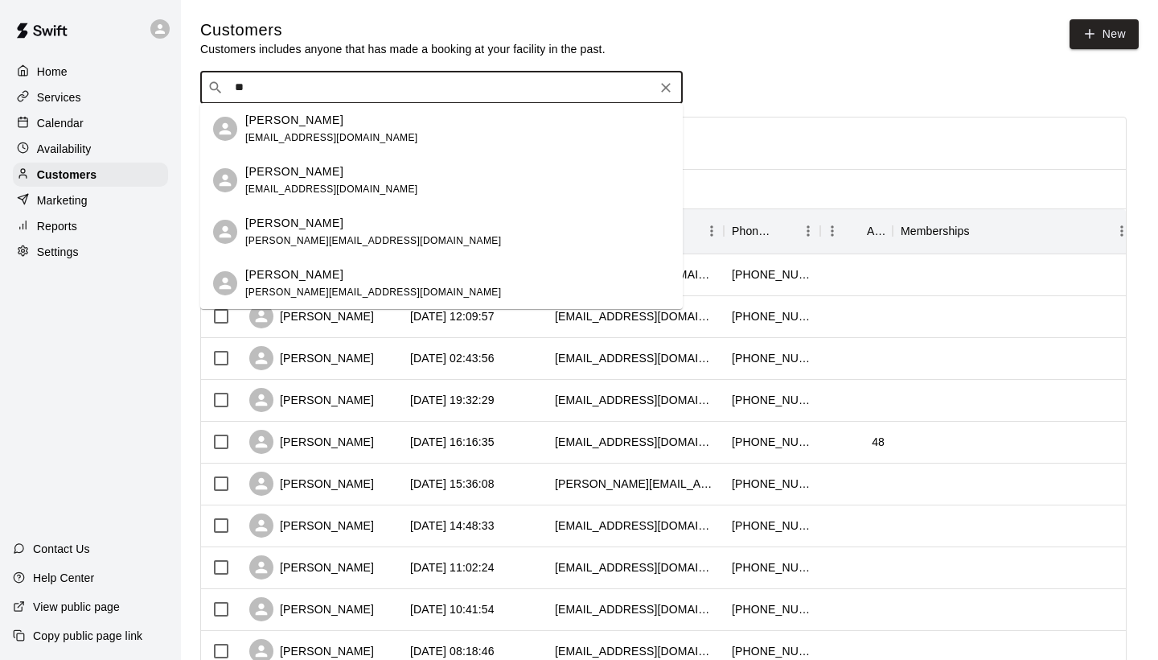
type input "*"
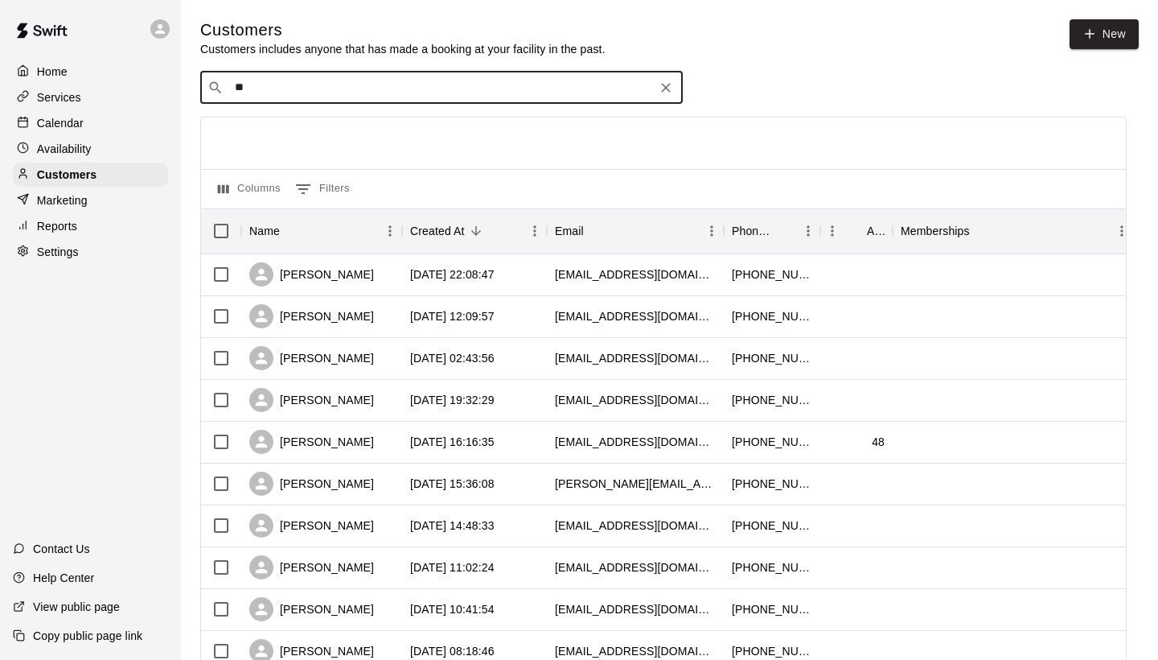
type input "*"
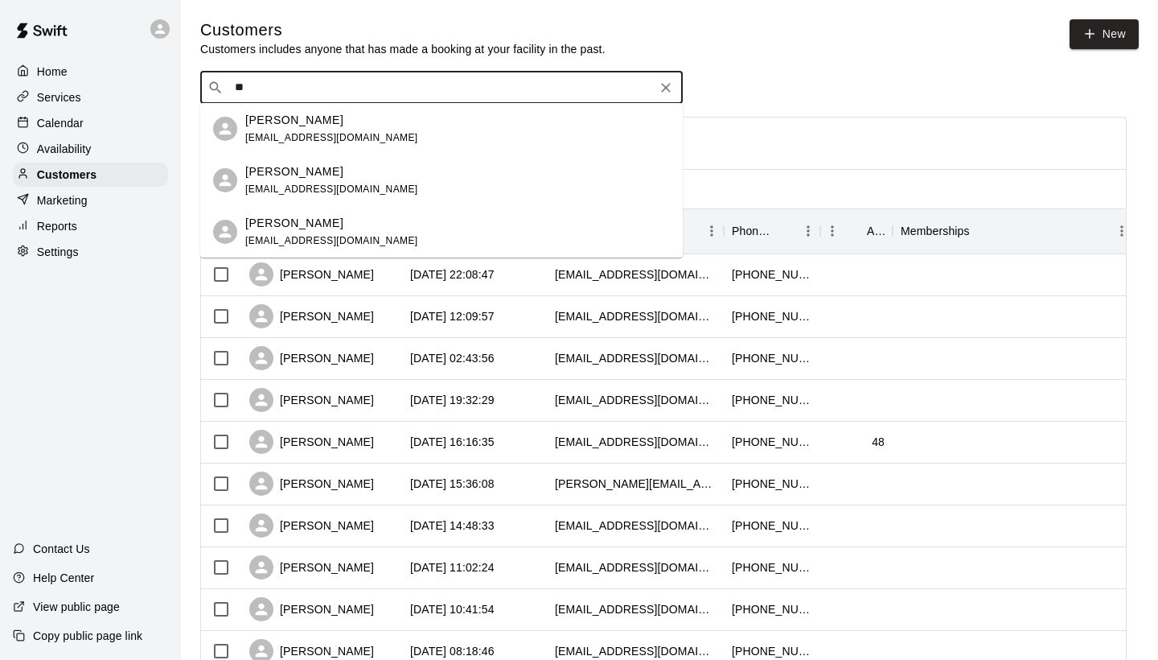
type input "*"
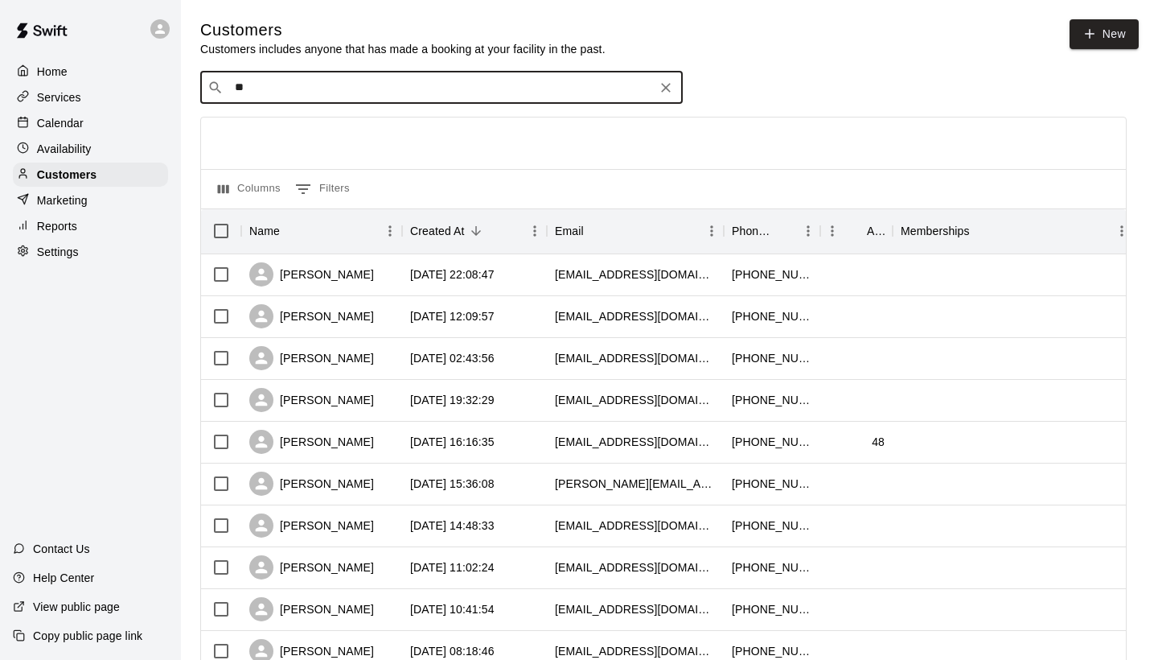
type input "*"
type input "********"
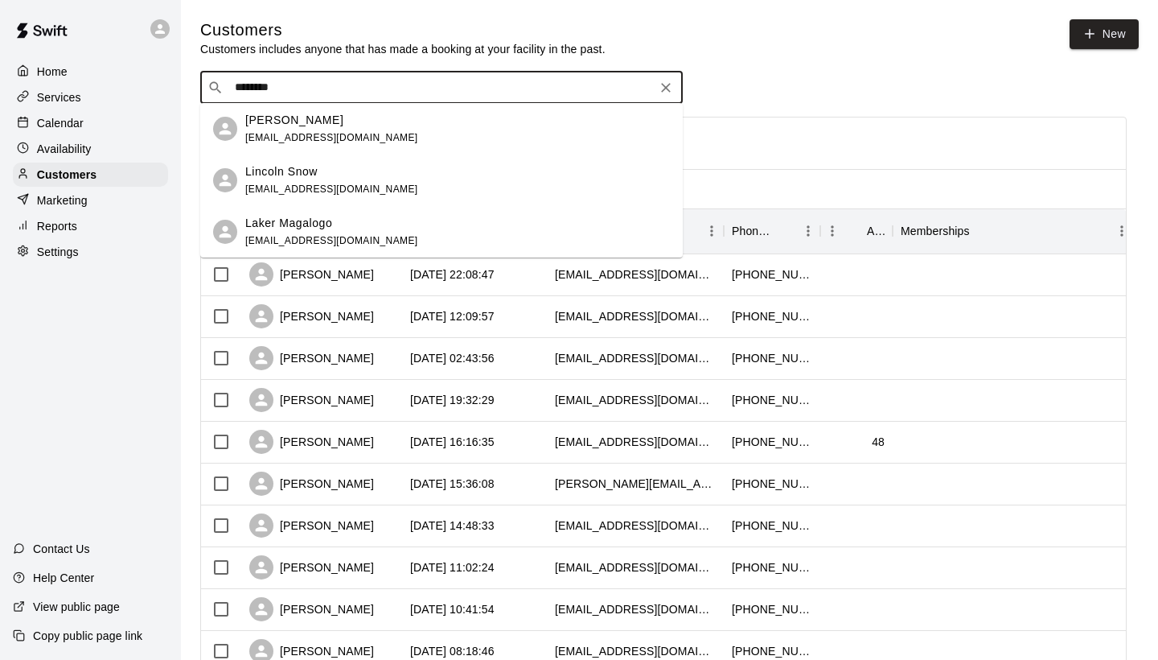
click at [459, 138] on div "[PERSON_NAME] [EMAIL_ADDRESS][DOMAIN_NAME]" at bounding box center [457, 129] width 425 height 35
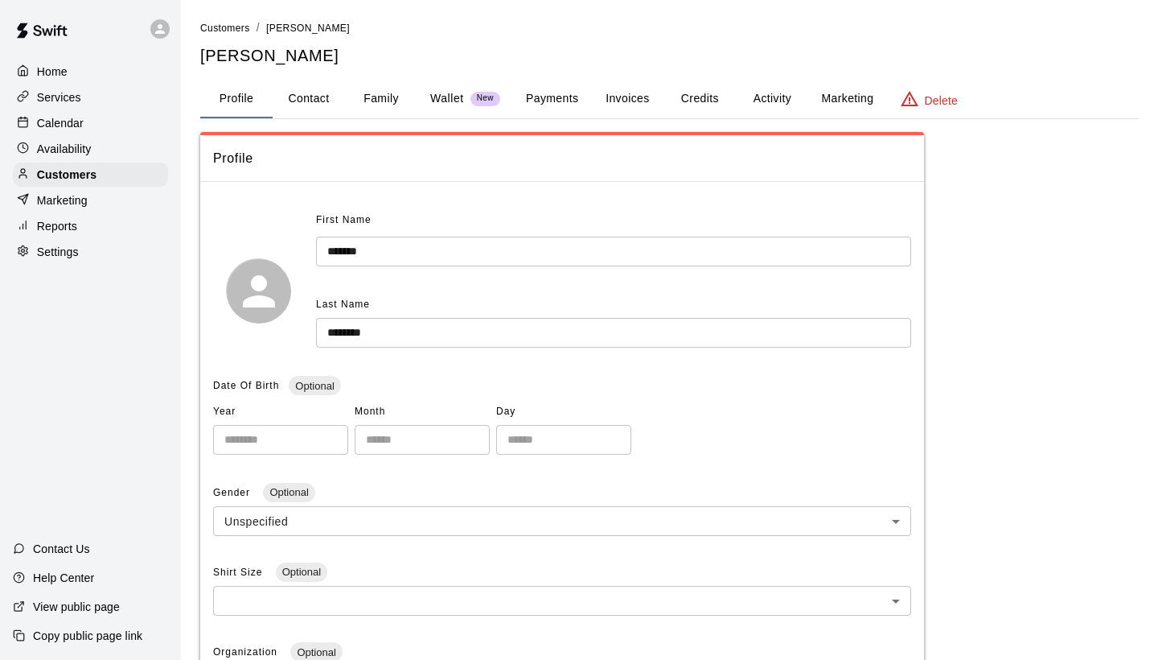
click at [389, 99] on button "Family" at bounding box center [381, 99] width 72 height 39
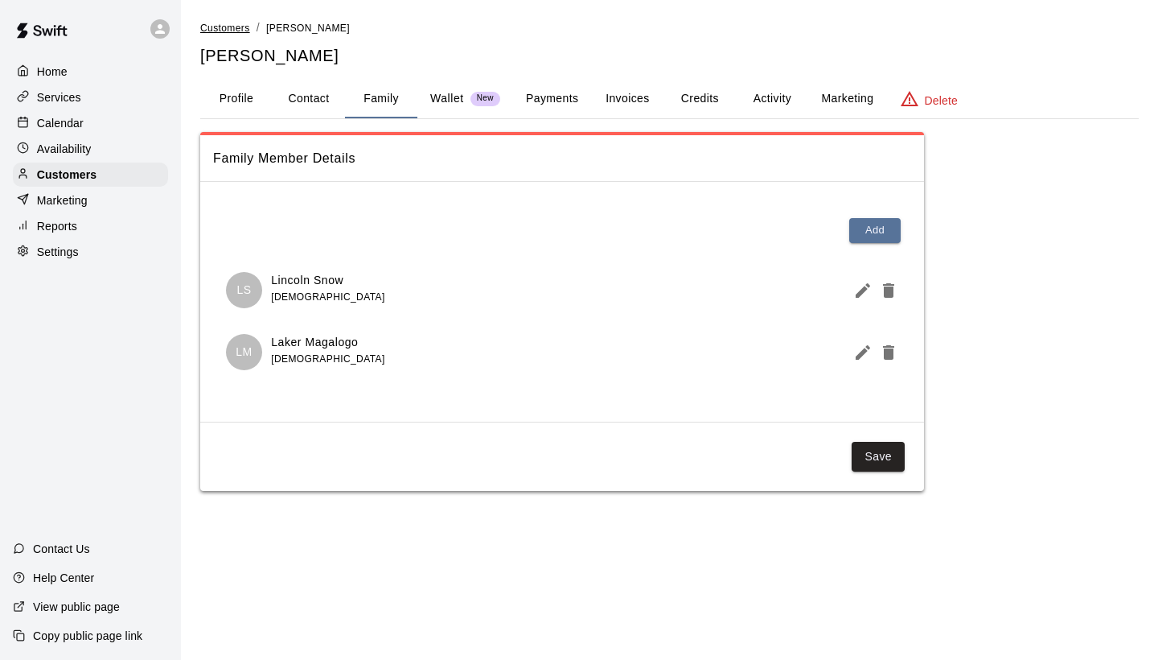
click at [235, 27] on span "Customers" at bounding box center [225, 28] width 50 height 11
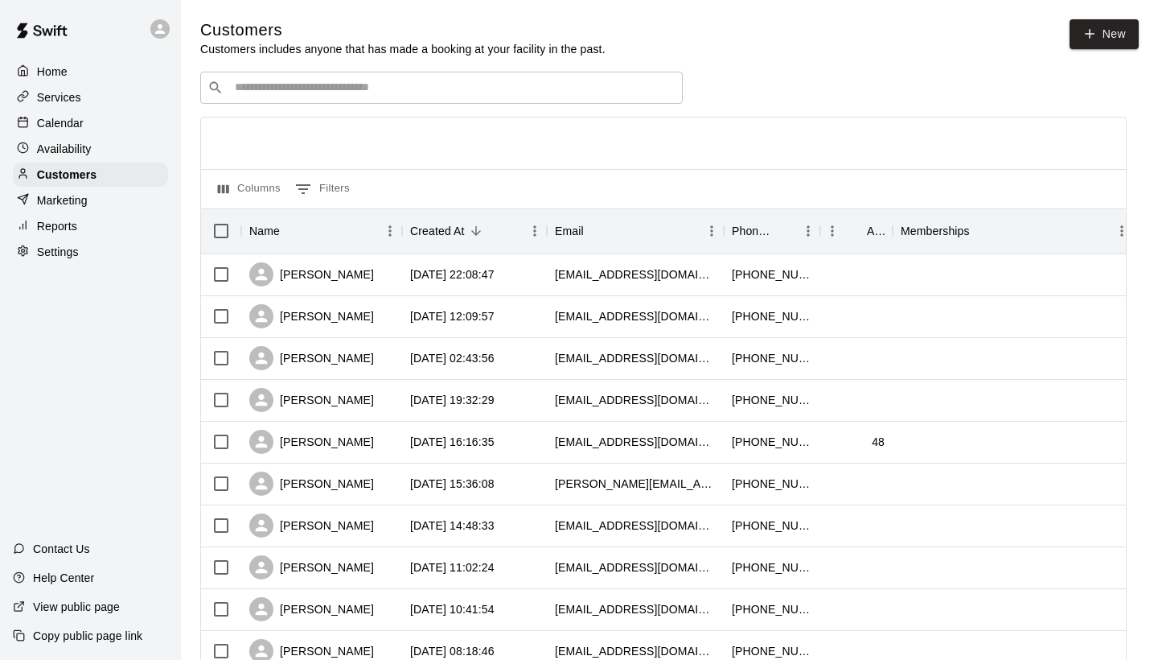
click at [296, 89] on input "Search customers by name or email" at bounding box center [453, 88] width 446 height 16
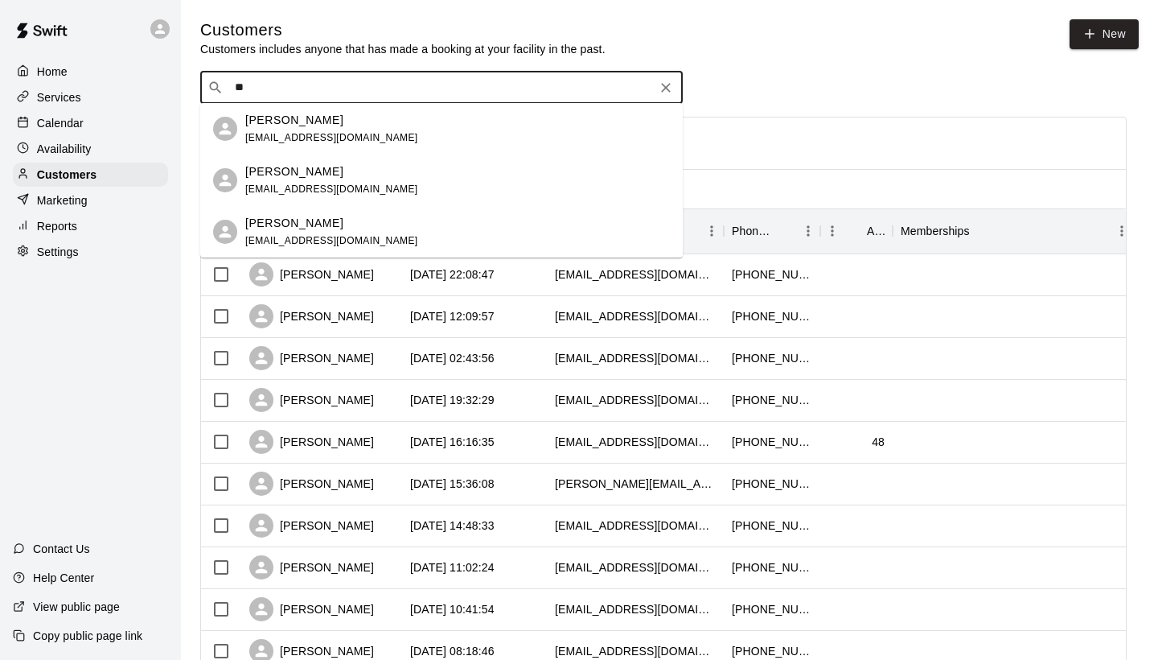
type input "*"
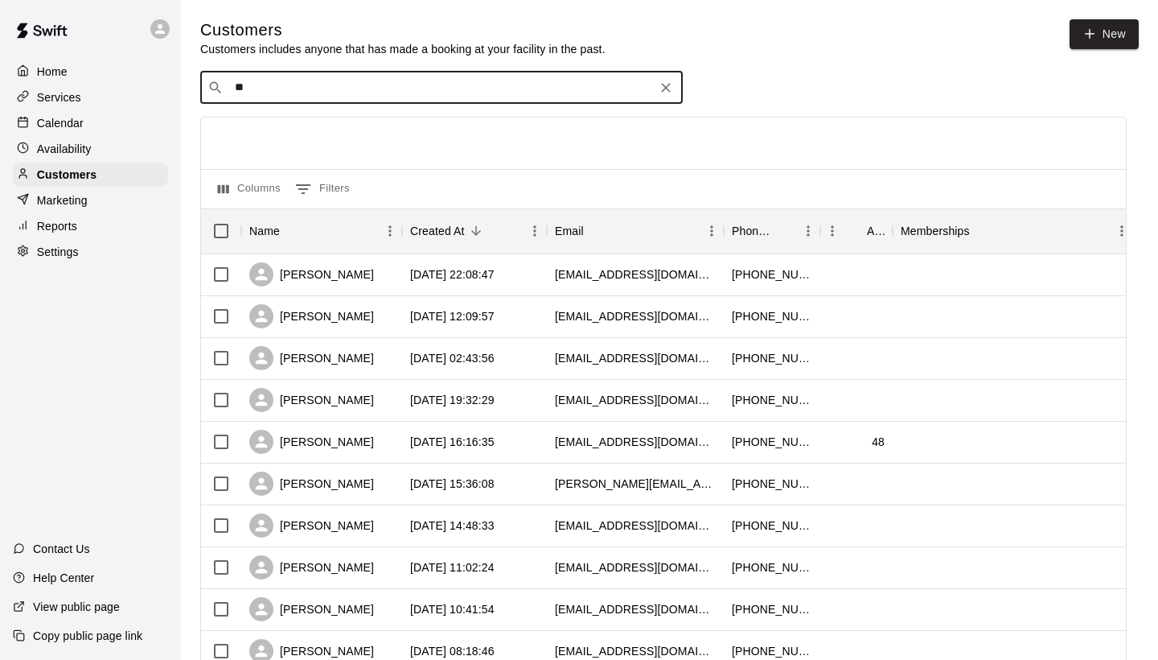
type input "*"
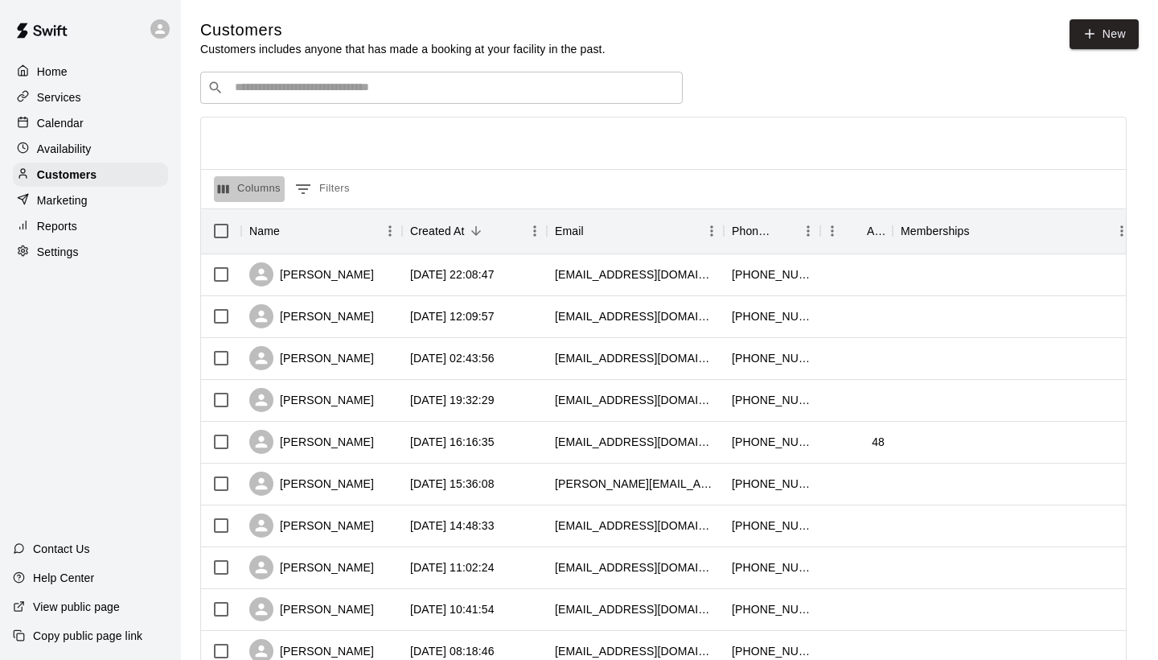
click at [263, 190] on button "Columns" at bounding box center [249, 189] width 71 height 26
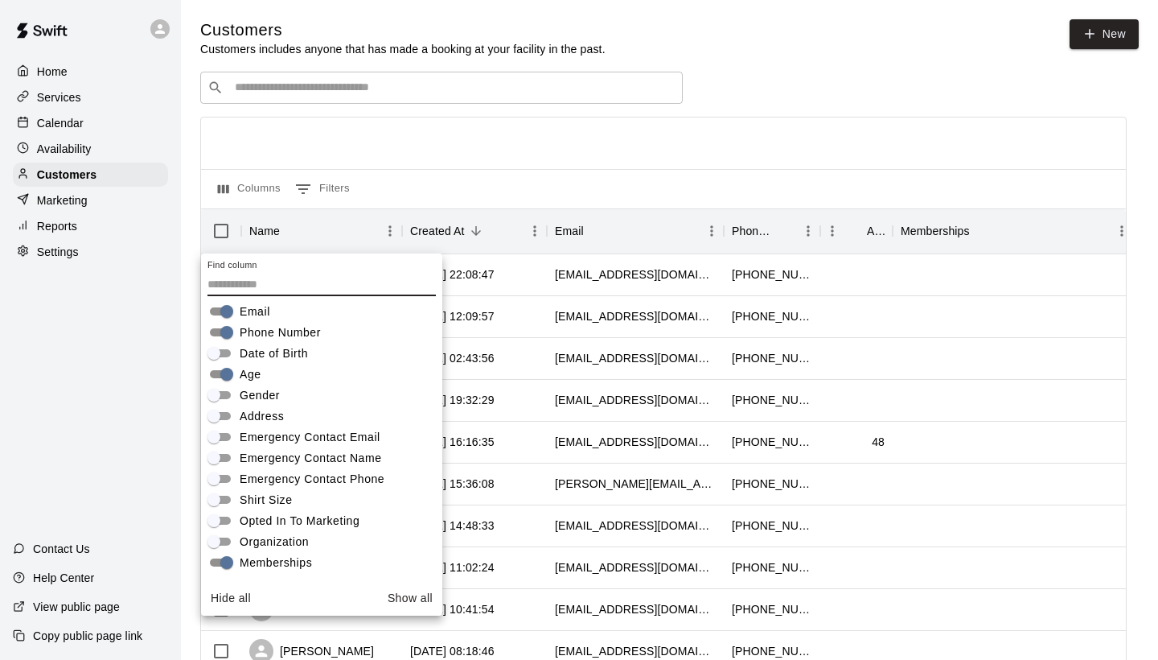
scroll to position [112, 0]
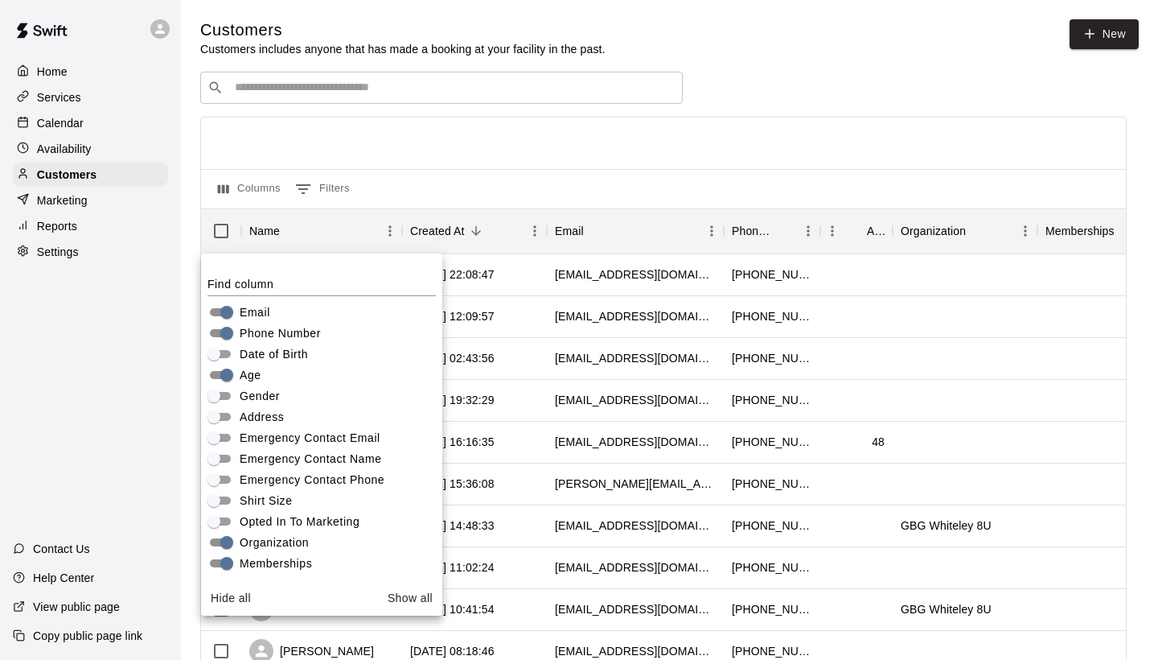
click at [484, 142] on div at bounding box center [663, 142] width 925 height 51
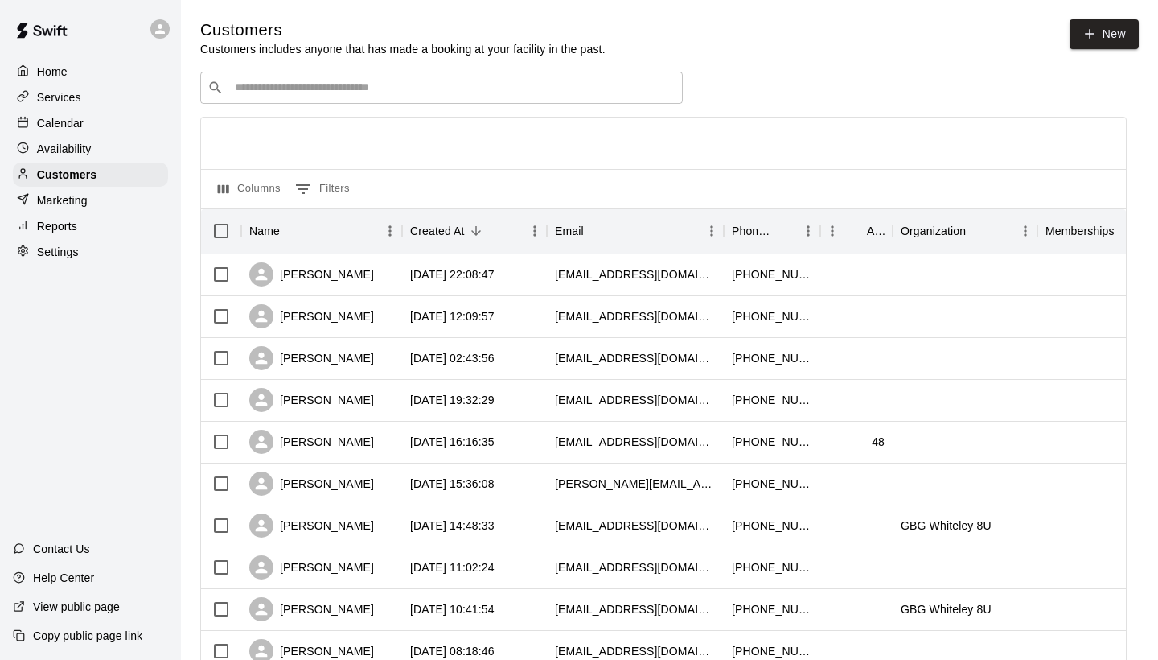
scroll to position [0, 0]
click at [260, 187] on button "Columns" at bounding box center [249, 189] width 71 height 26
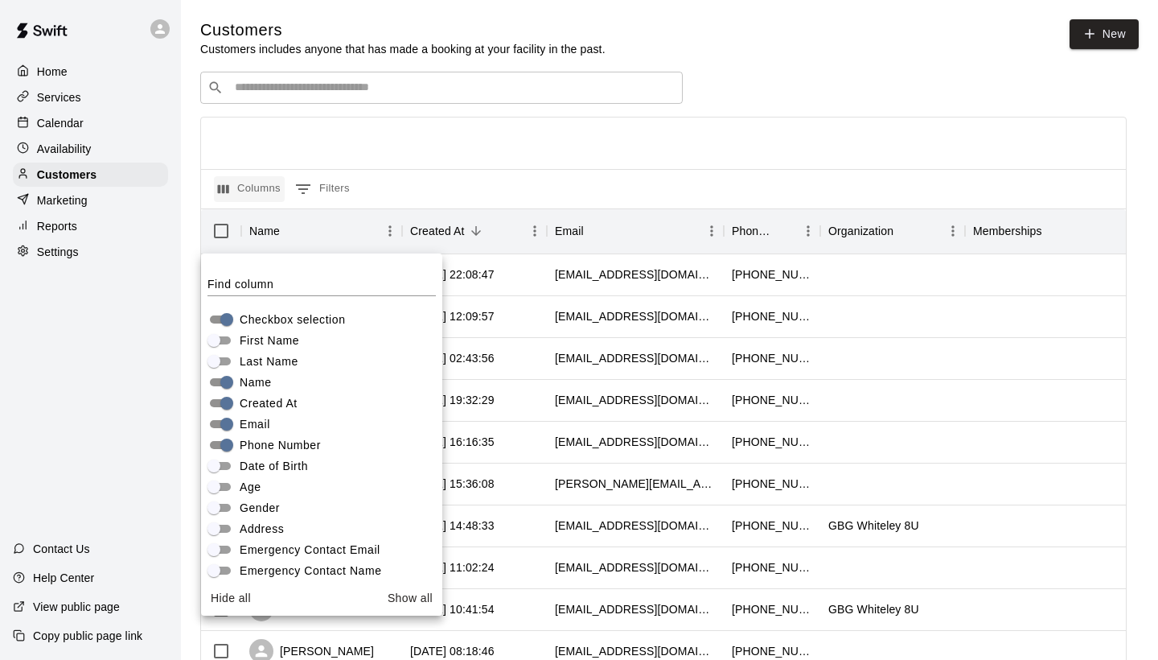
click at [263, 185] on button "Columns" at bounding box center [249, 189] width 71 height 26
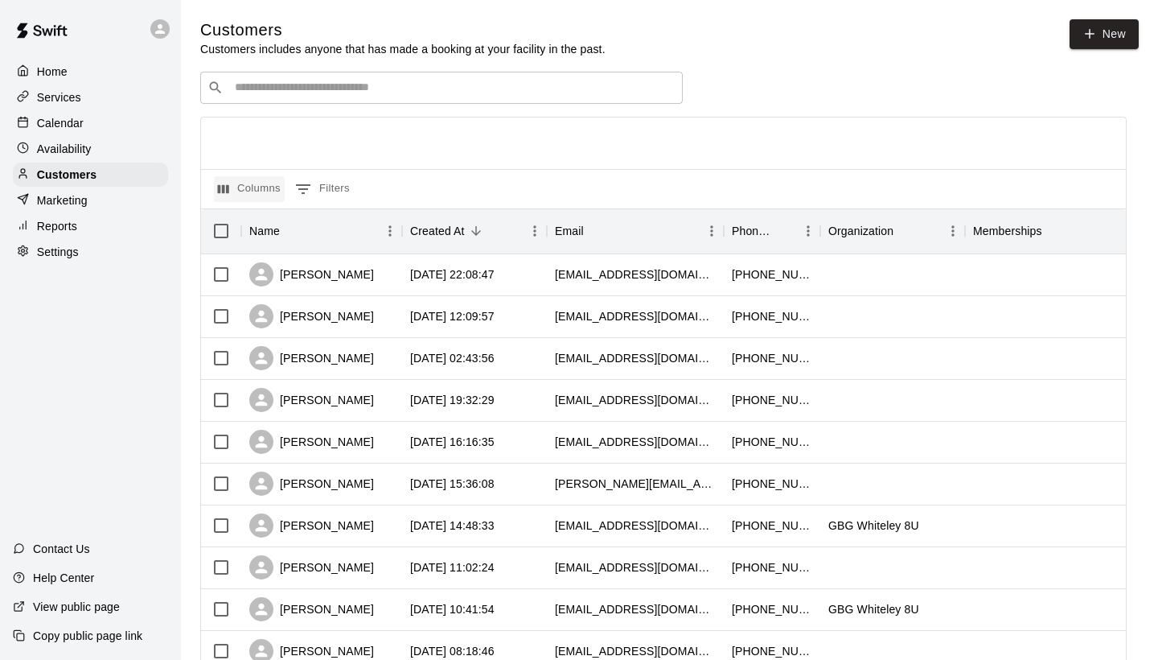
click at [263, 185] on button "Columns" at bounding box center [249, 189] width 71 height 26
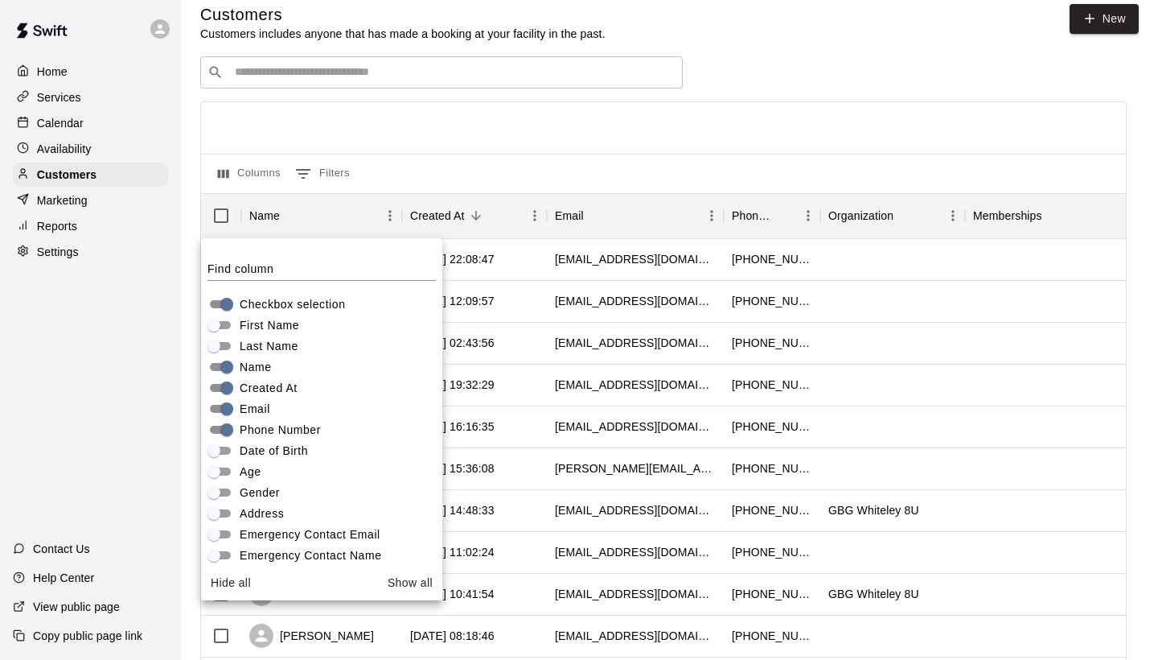
click at [408, 155] on div "Columns 0 Filters" at bounding box center [663, 173] width 925 height 39
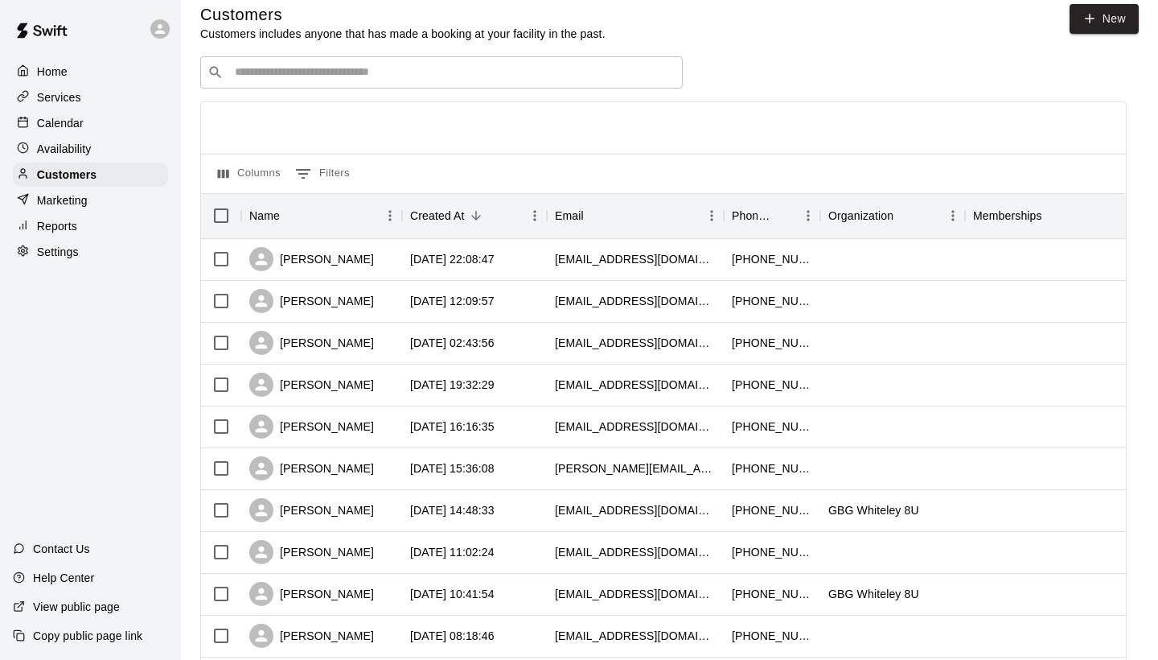
click at [365, 72] on input "Search customers by name or email" at bounding box center [453, 72] width 446 height 16
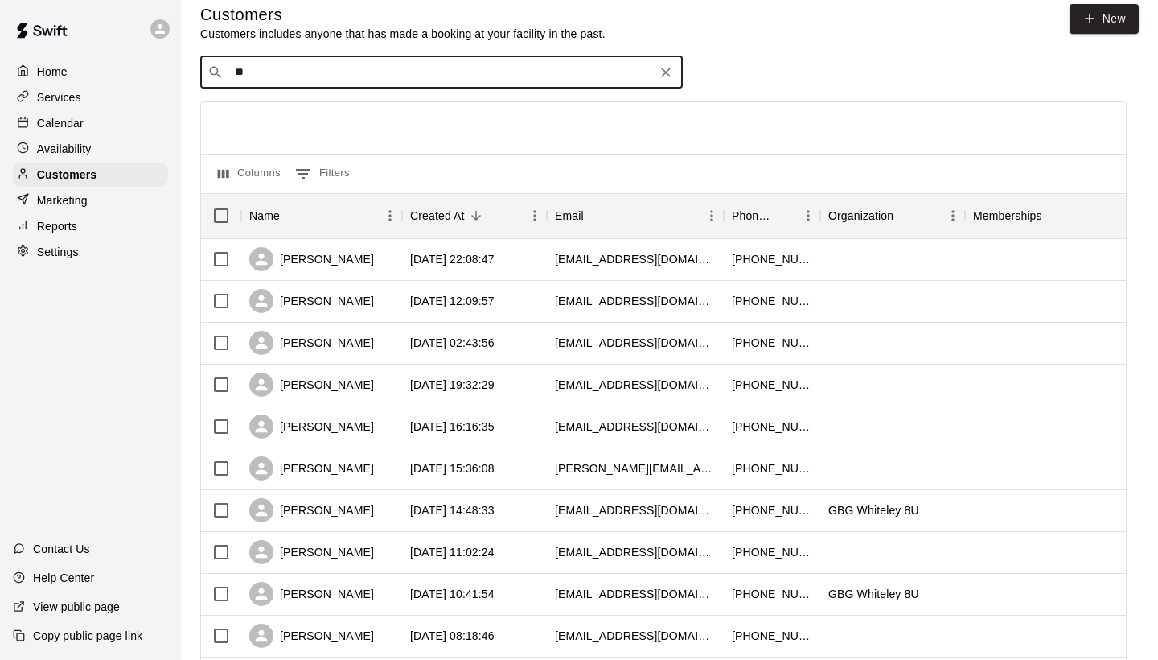
type input "*"
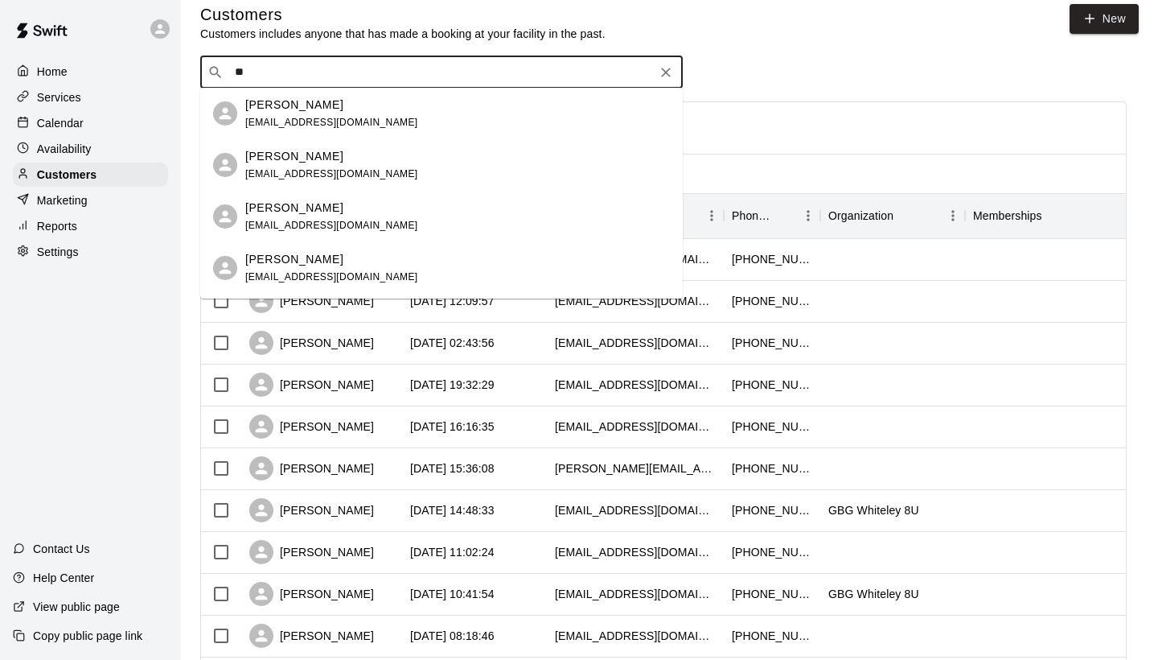
type input "*"
click at [382, 117] on span "[EMAIL_ADDRESS][DOMAIN_NAME]" at bounding box center [331, 122] width 173 height 11
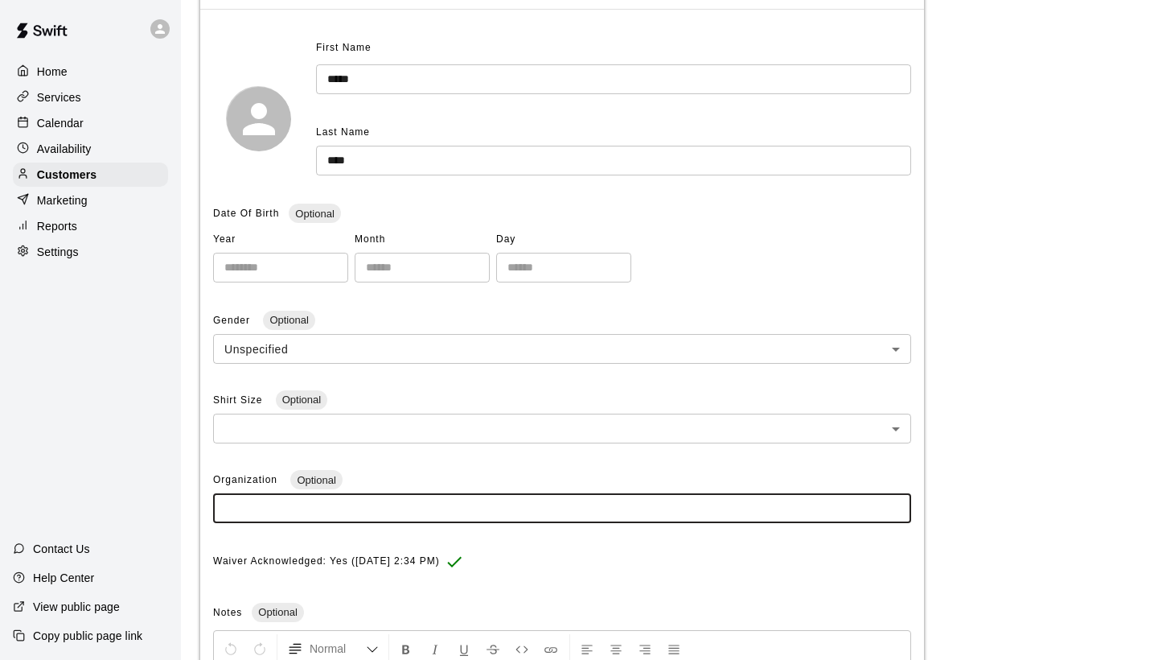
scroll to position [46, 0]
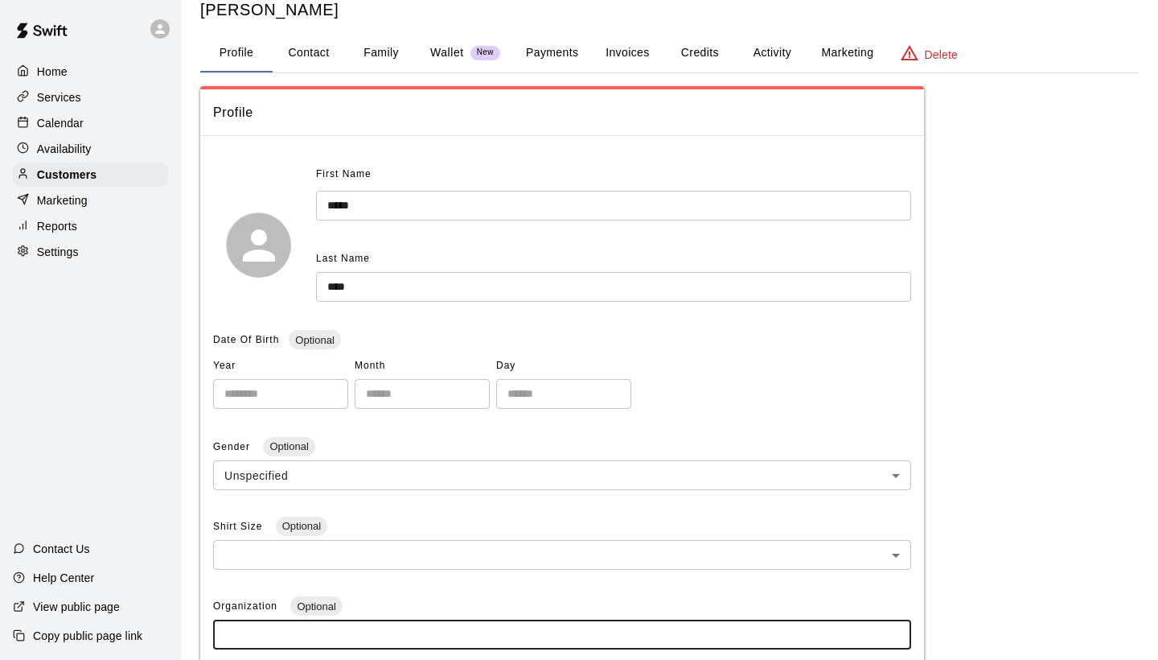
click at [381, 57] on button "Family" at bounding box center [381, 53] width 72 height 39
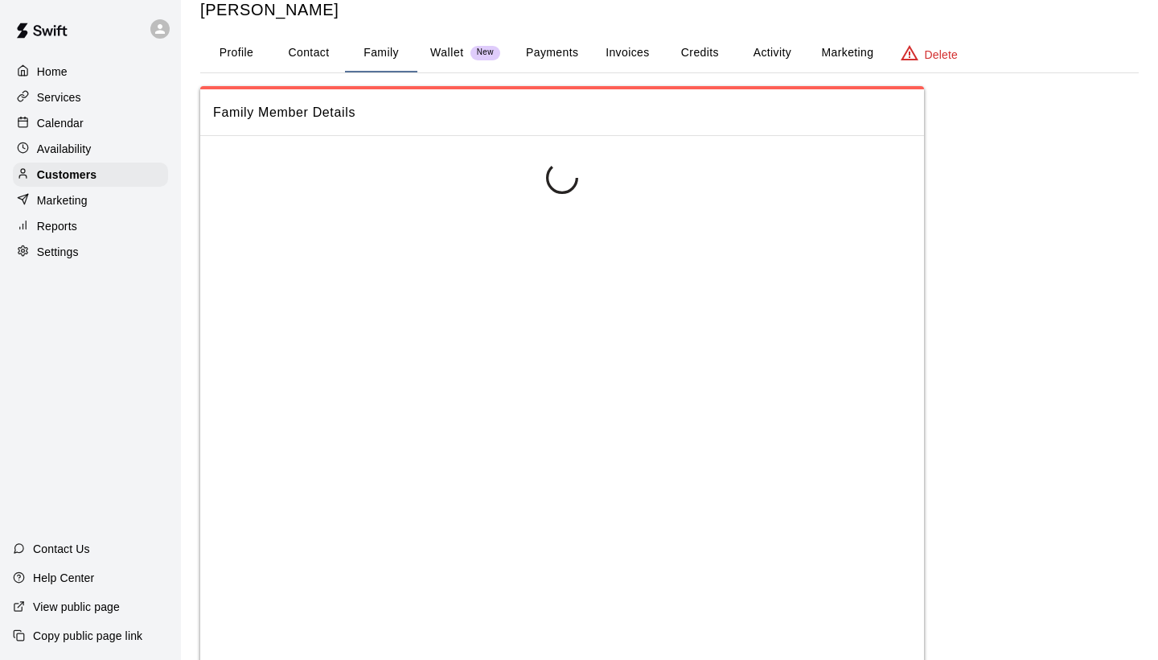
scroll to position [0, 0]
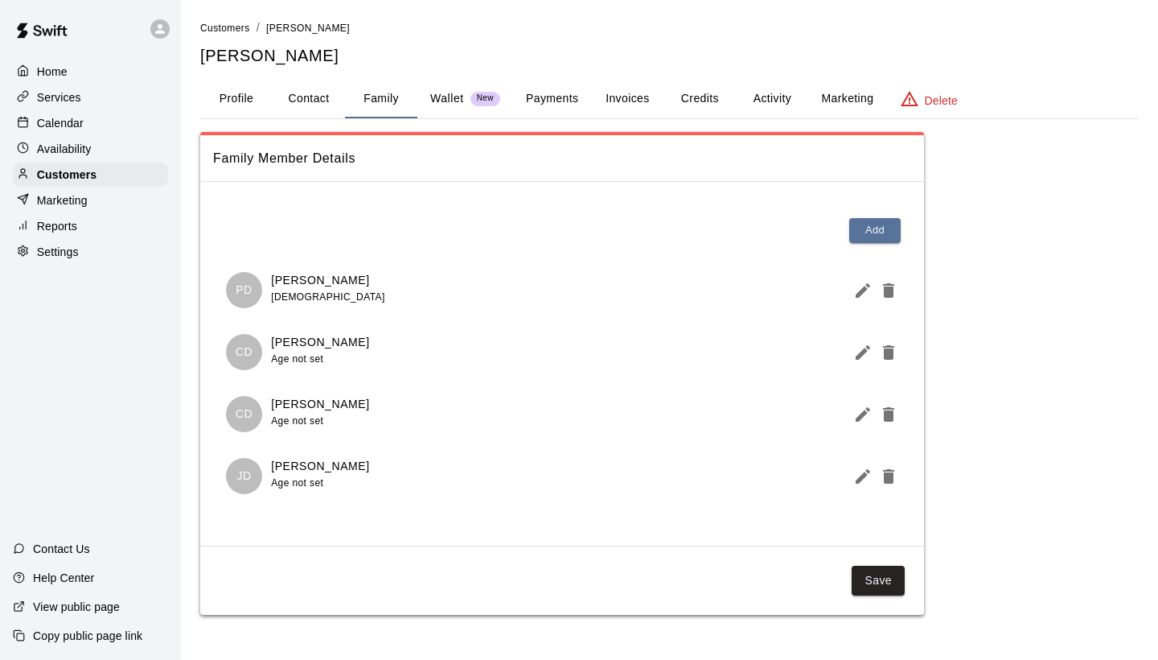
click at [242, 101] on button "Profile" at bounding box center [236, 99] width 72 height 39
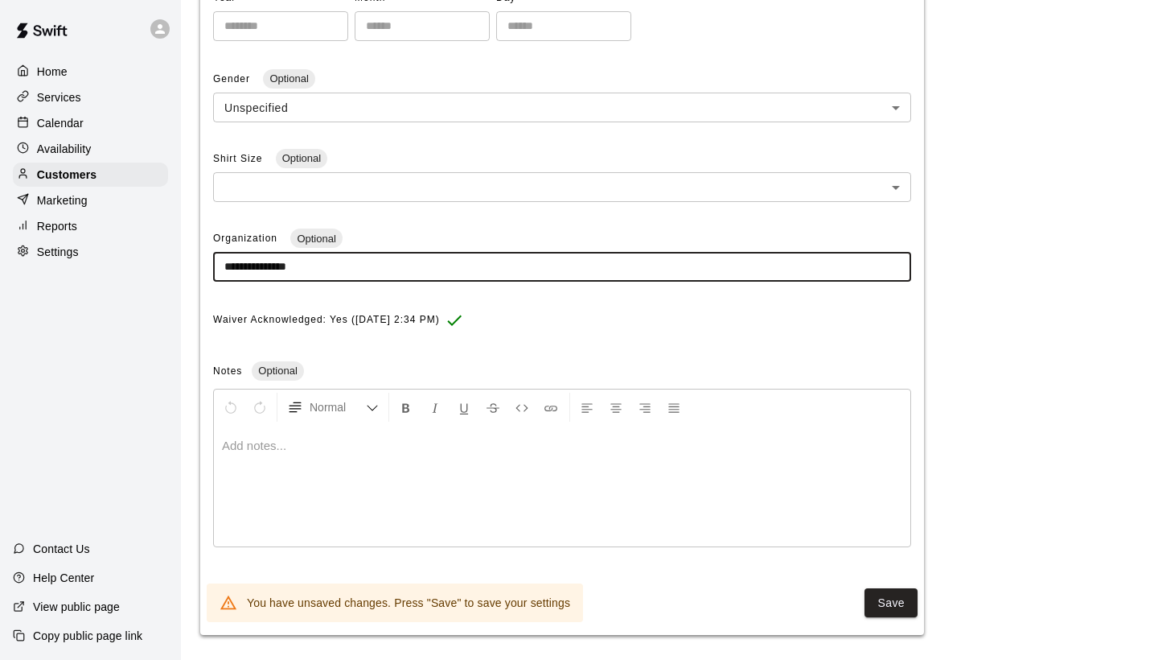
scroll to position [413, 0]
type input "**********"
click at [892, 589] on button "Save" at bounding box center [891, 604] width 53 height 30
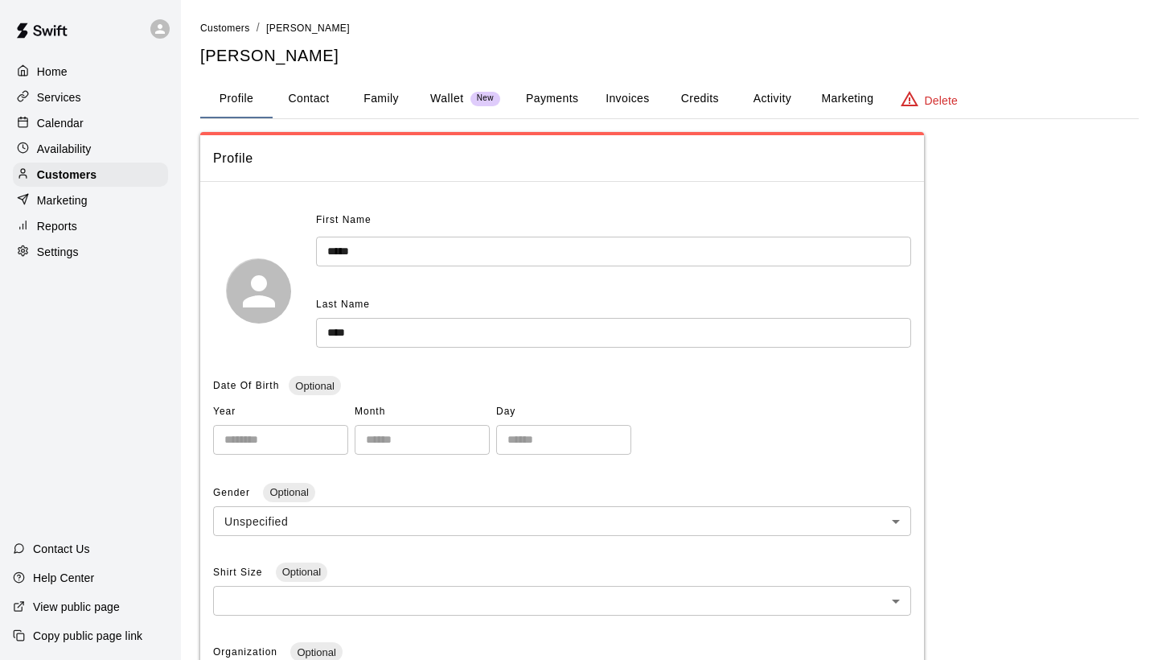
scroll to position [0, 0]
click at [232, 29] on span "Customers" at bounding box center [225, 28] width 50 height 11
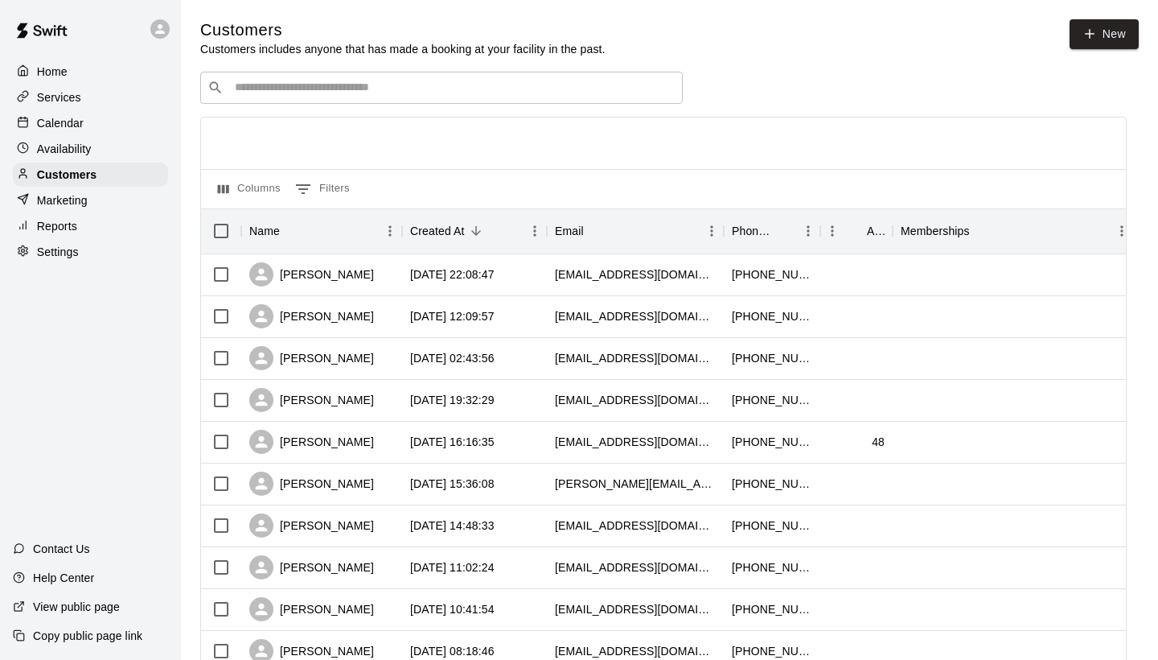
click at [252, 88] on input "Search customers by name or email" at bounding box center [453, 88] width 446 height 16
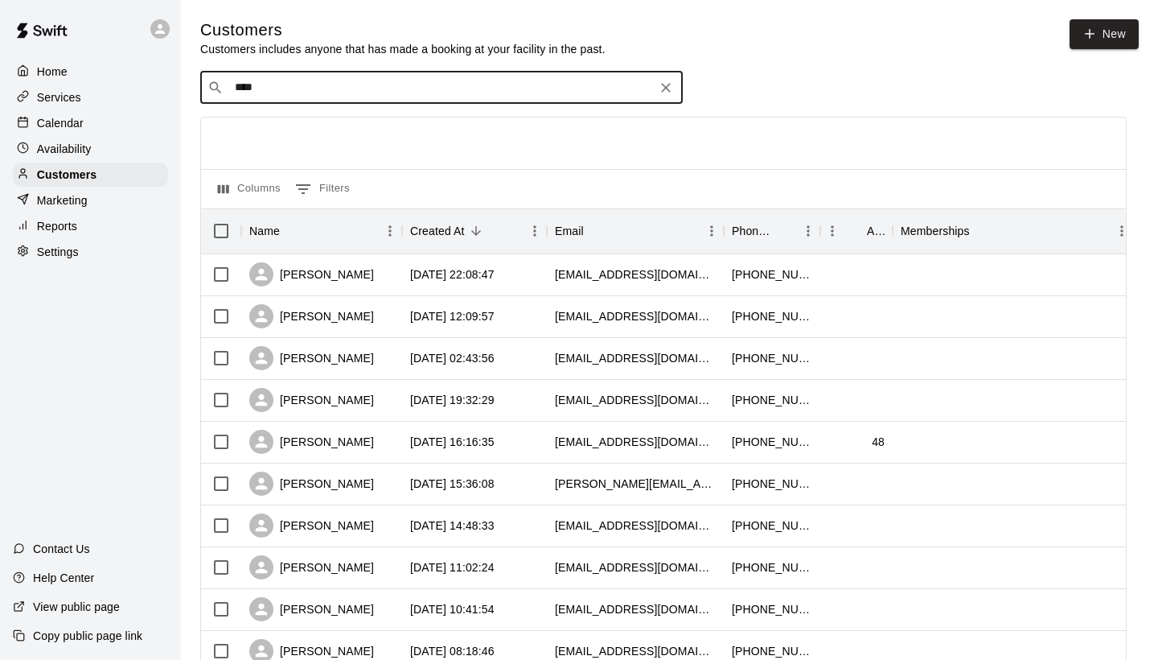
type input "*****"
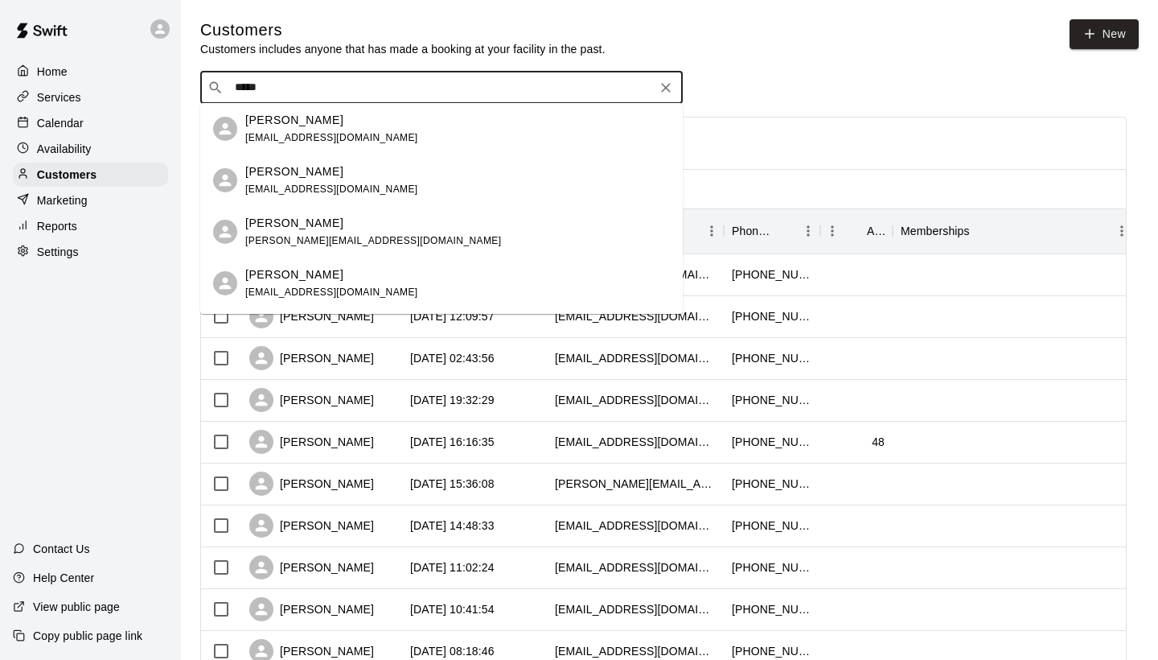
click at [309, 231] on p "[PERSON_NAME]" at bounding box center [294, 223] width 98 height 17
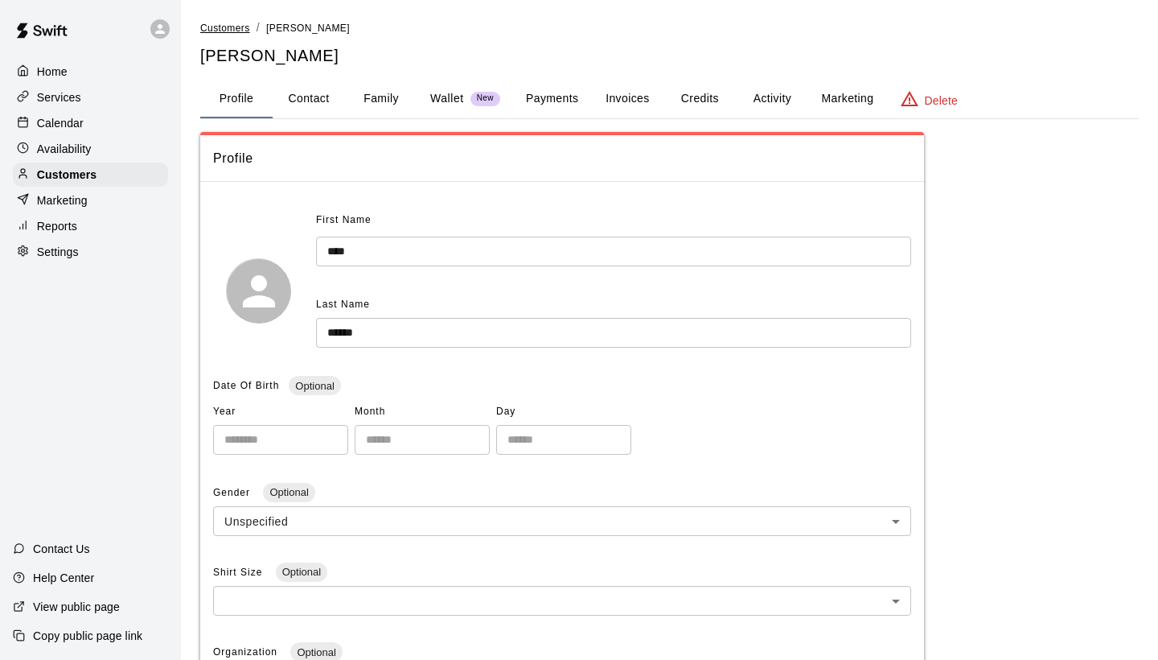
click at [227, 29] on span "Customers" at bounding box center [225, 28] width 50 height 11
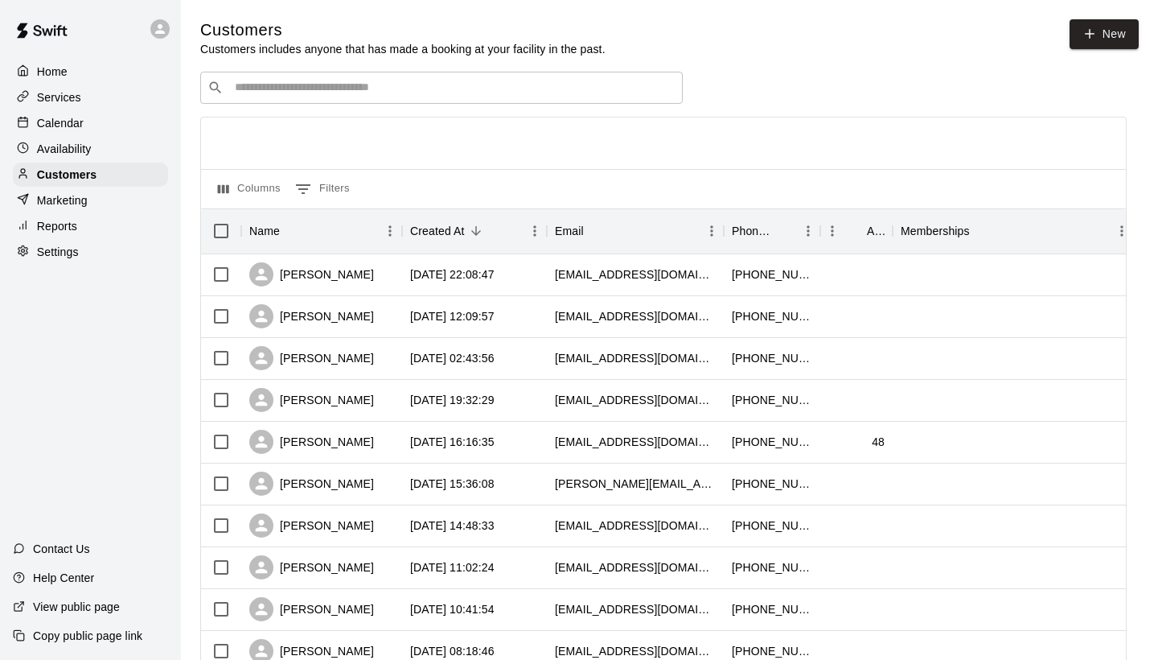
click at [372, 88] on input "Search customers by name or email" at bounding box center [453, 88] width 446 height 16
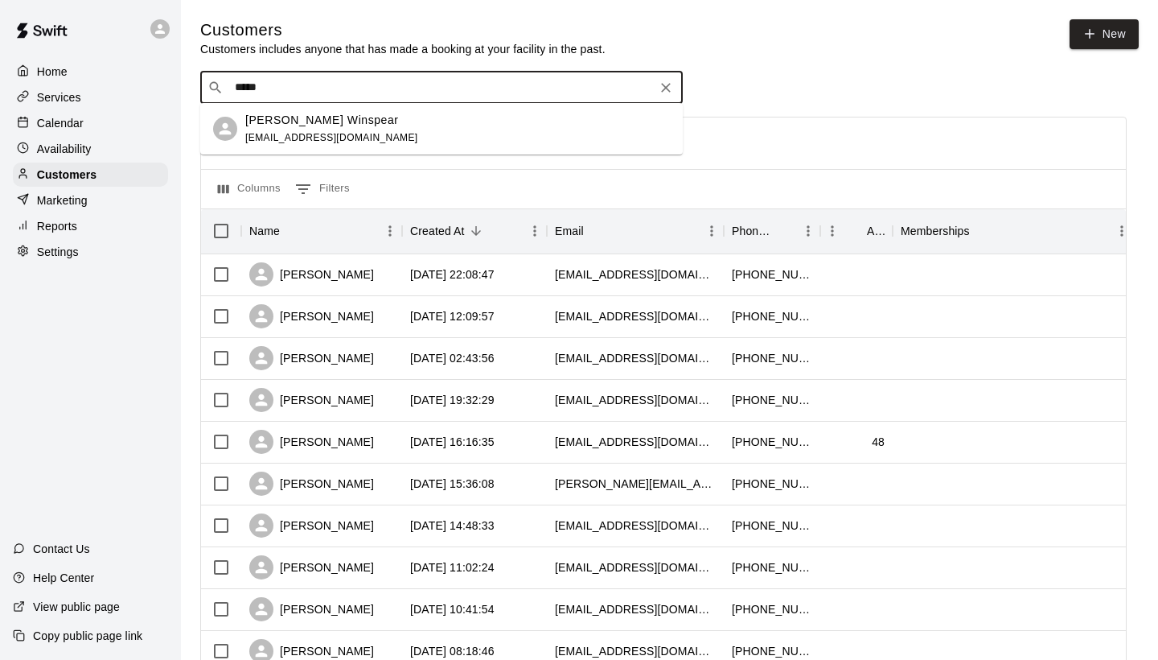
type input "******"
click at [365, 122] on div "[PERSON_NAME] Winspear" at bounding box center [331, 120] width 173 height 17
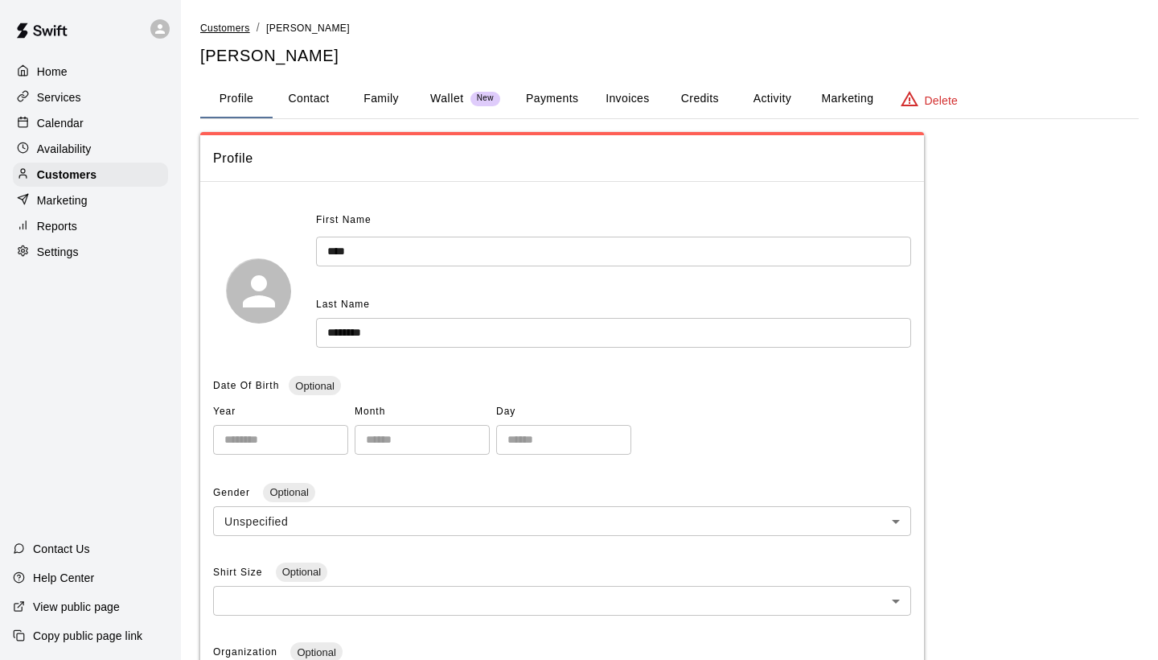
click at [228, 29] on span "Customers" at bounding box center [225, 28] width 50 height 11
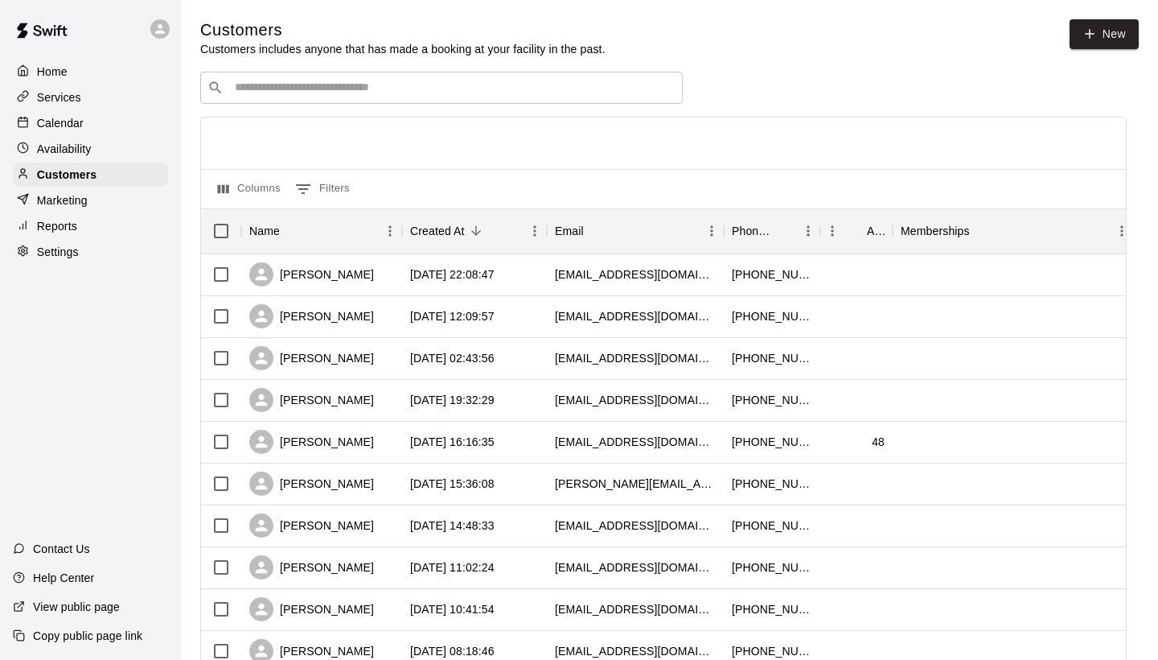
click at [287, 94] on input "Search customers by name or email" at bounding box center [453, 88] width 446 height 16
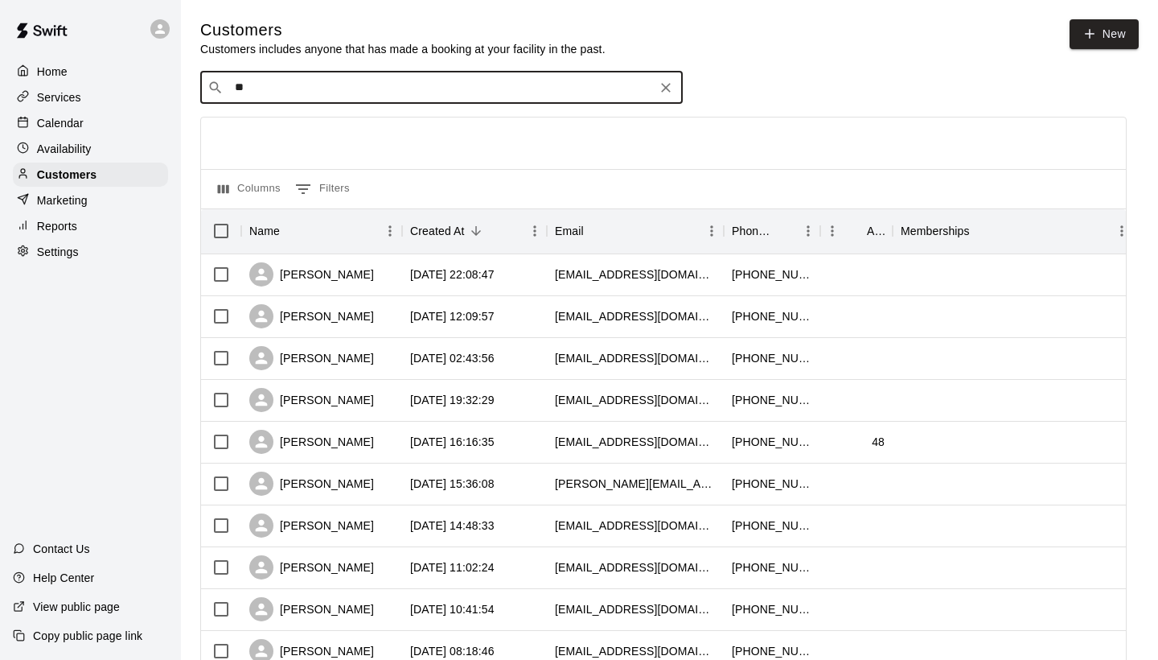
type input "***"
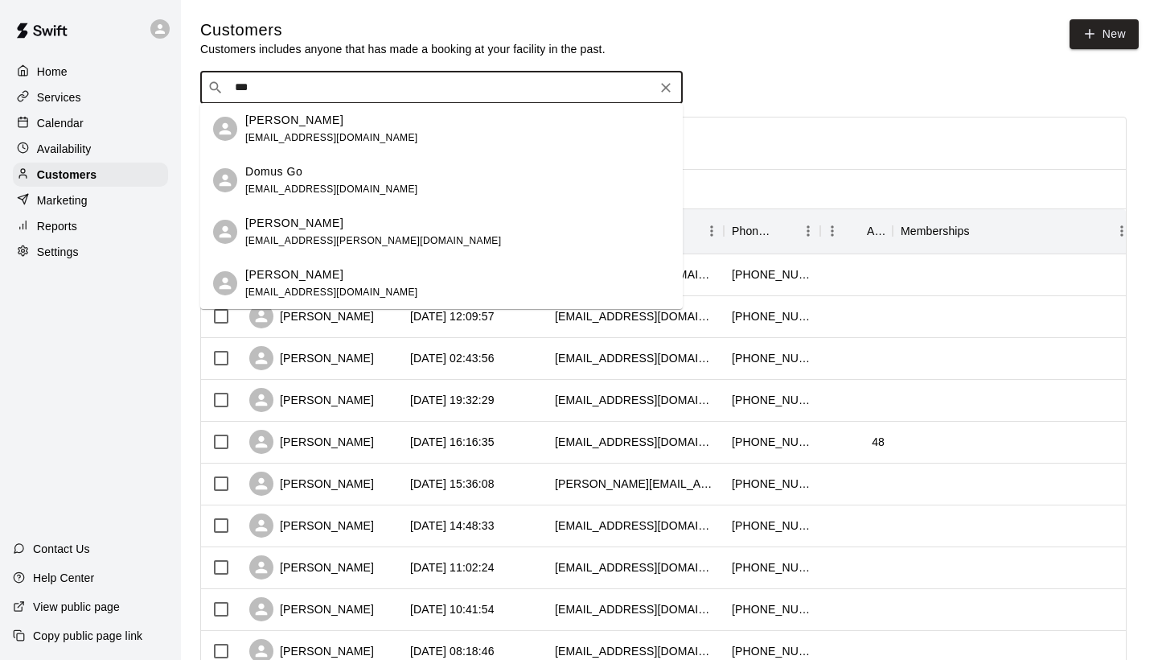
click at [322, 231] on p "[PERSON_NAME]" at bounding box center [294, 223] width 98 height 17
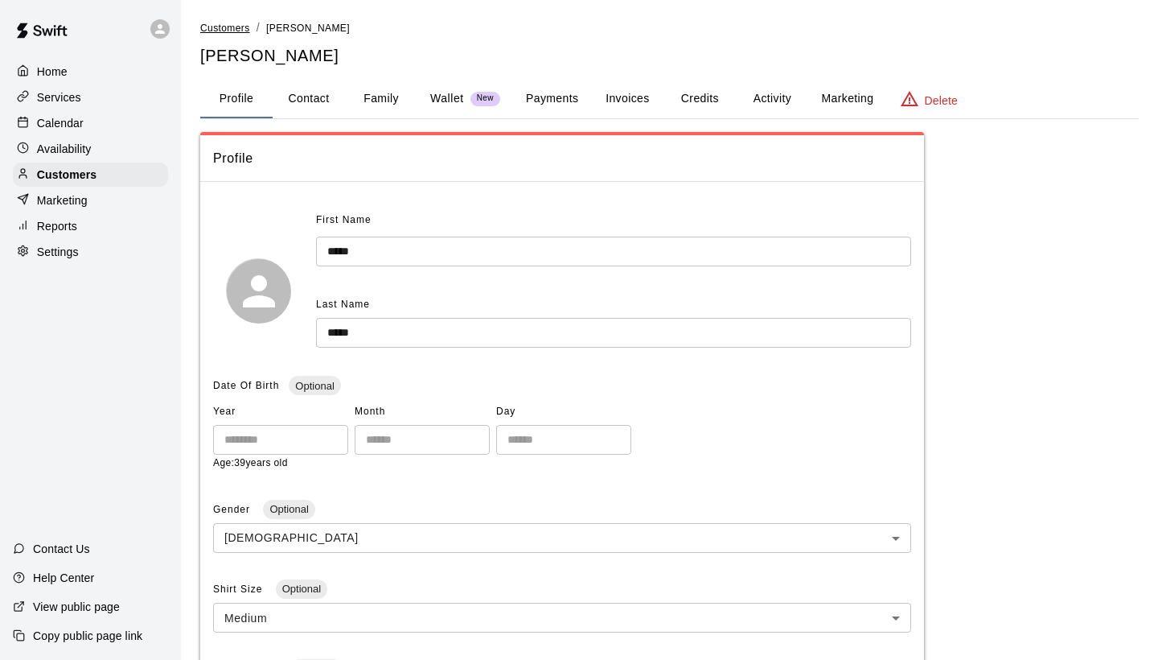
click at [221, 30] on span "Customers" at bounding box center [225, 28] width 50 height 11
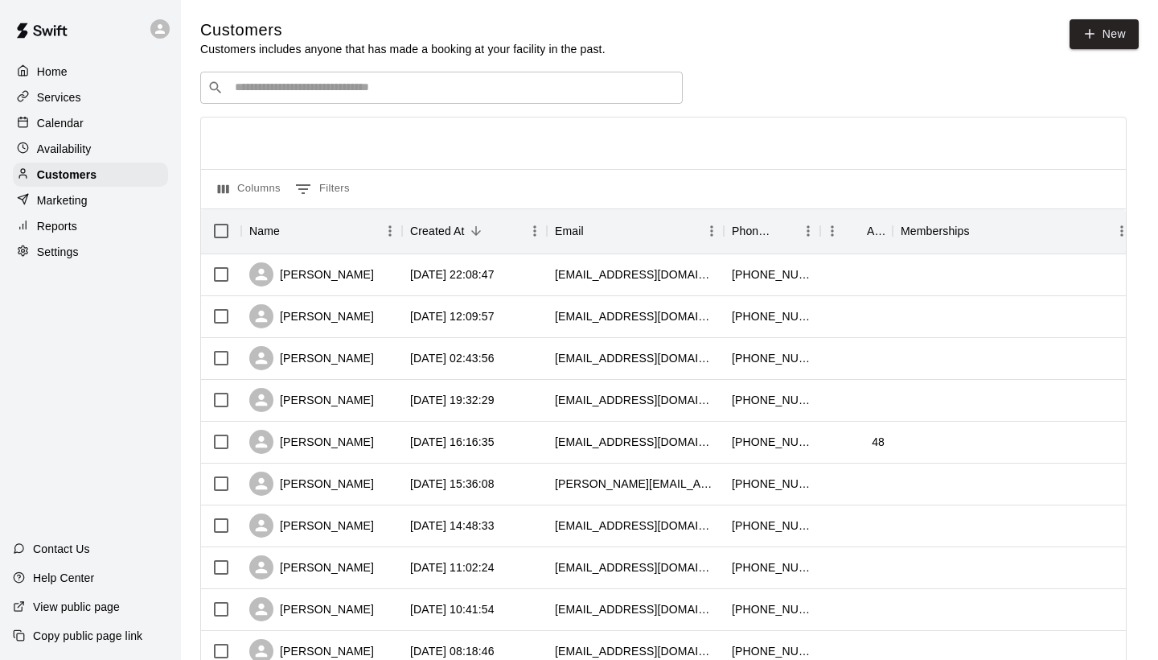
click at [286, 84] on input "Search customers by name or email" at bounding box center [453, 88] width 446 height 16
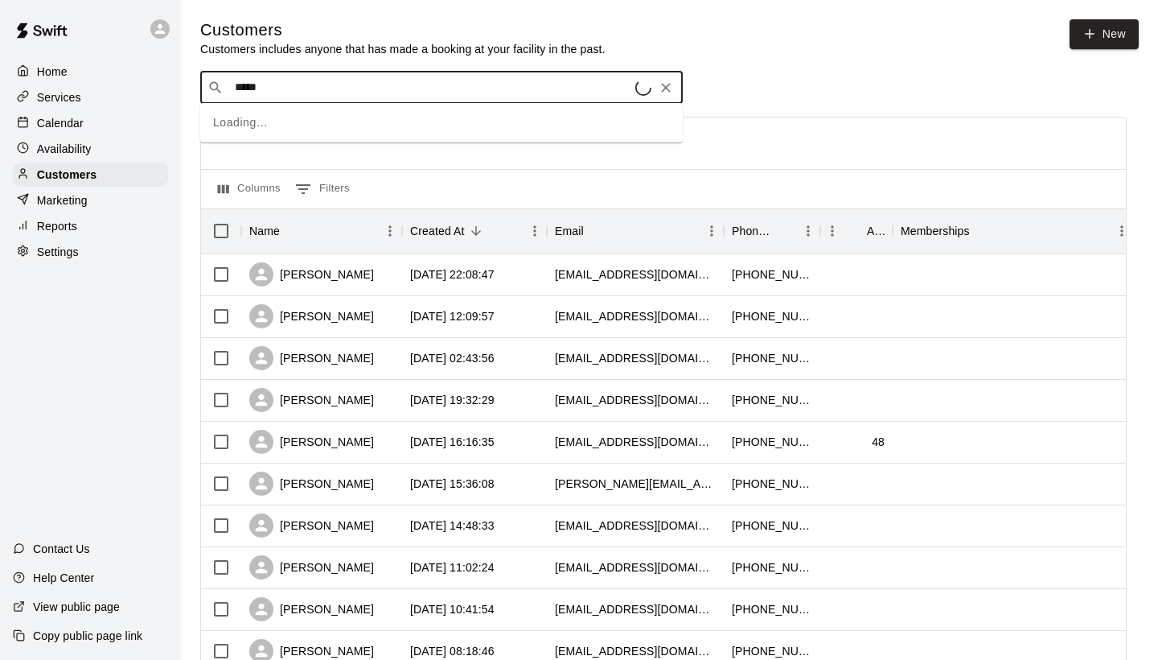
type input "*****"
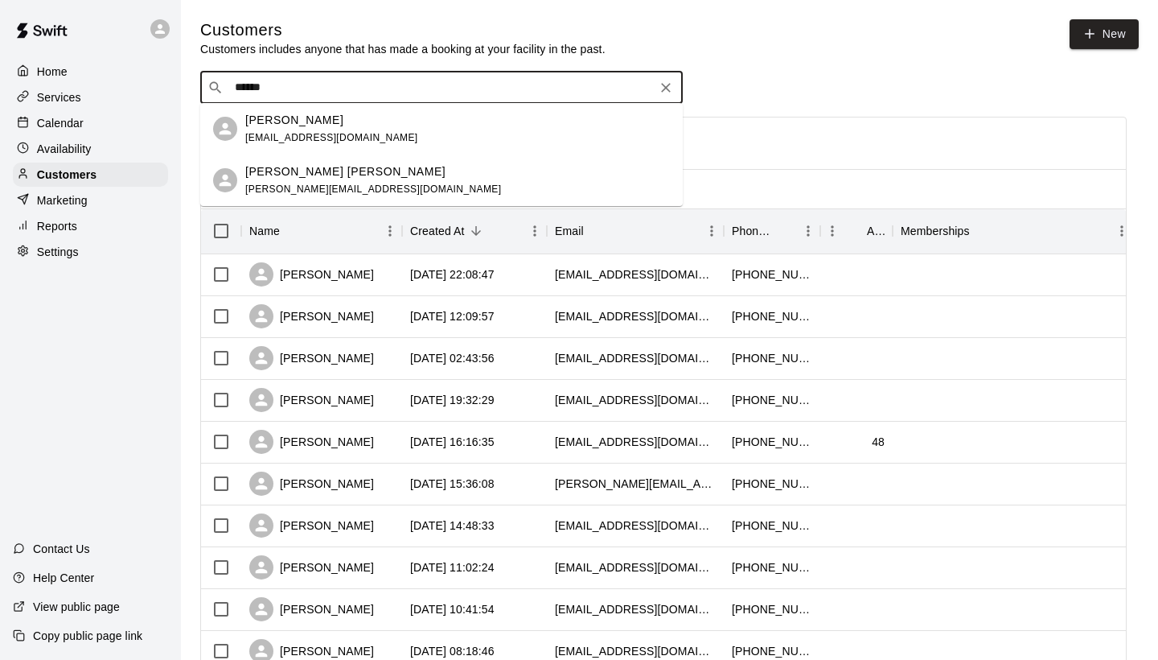
click at [337, 171] on div "[PERSON_NAME] [PERSON_NAME]" at bounding box center [373, 171] width 256 height 17
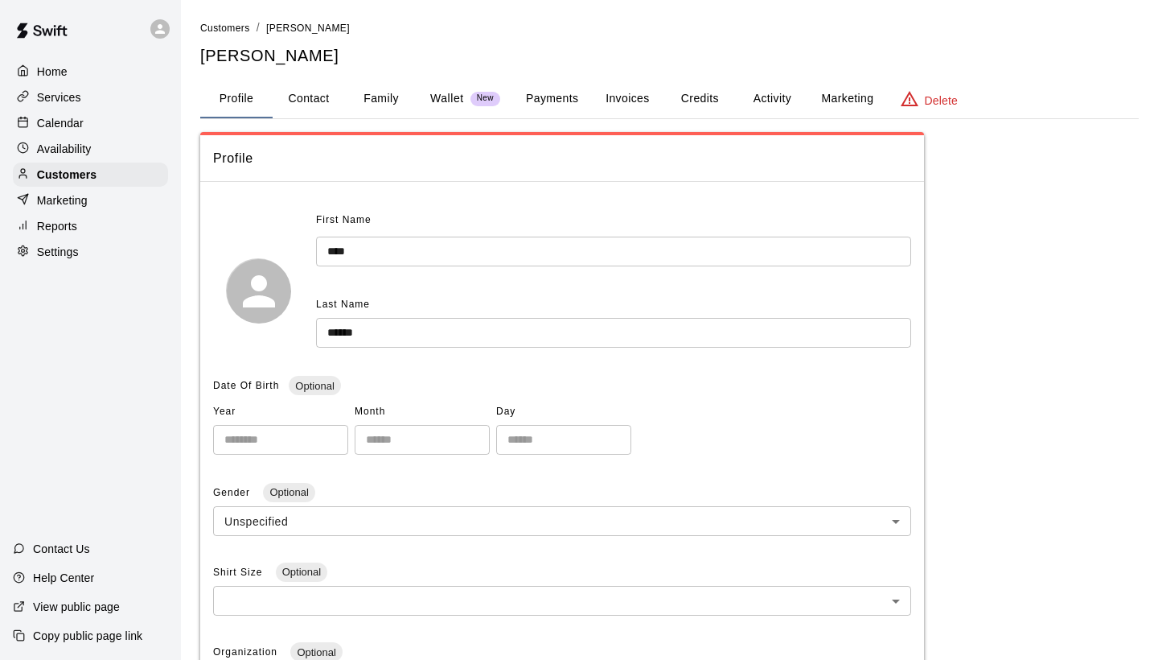
click at [385, 98] on button "Family" at bounding box center [381, 99] width 72 height 39
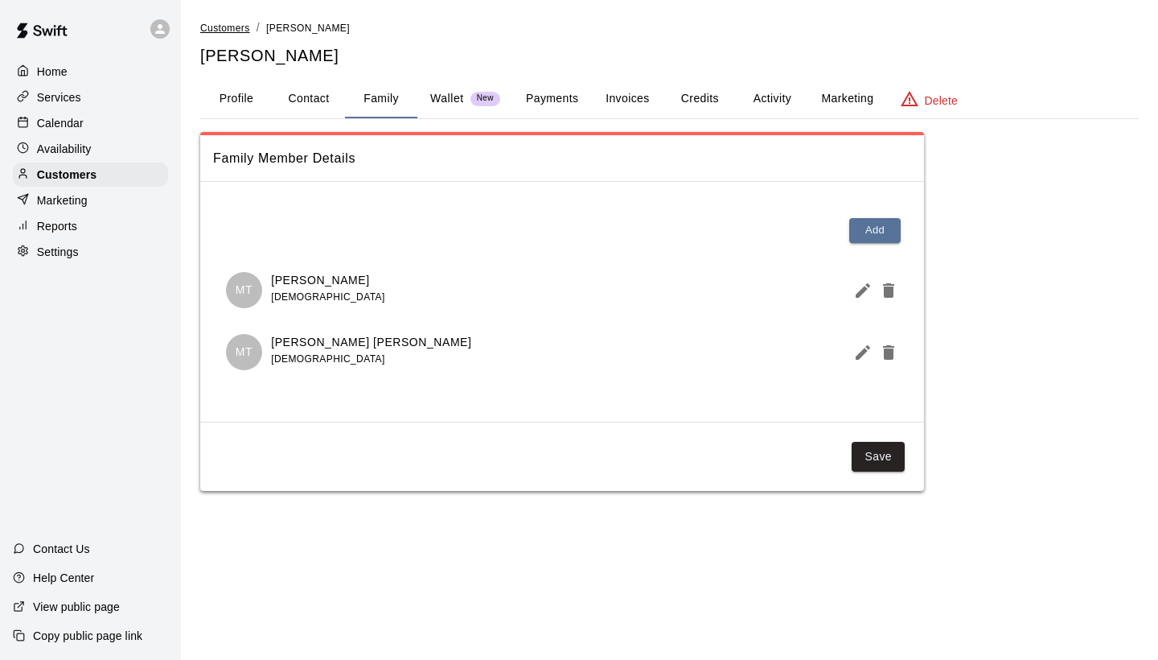
click at [236, 29] on span "Customers" at bounding box center [225, 28] width 50 height 11
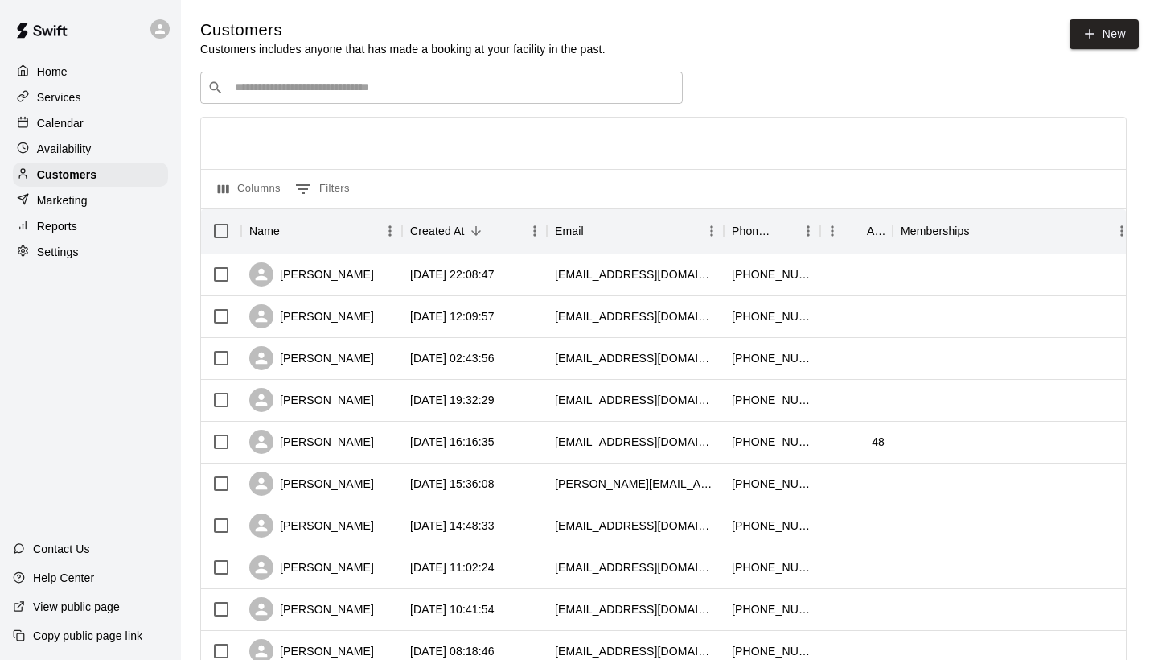
click at [343, 89] on input "Search customers by name or email" at bounding box center [453, 88] width 446 height 16
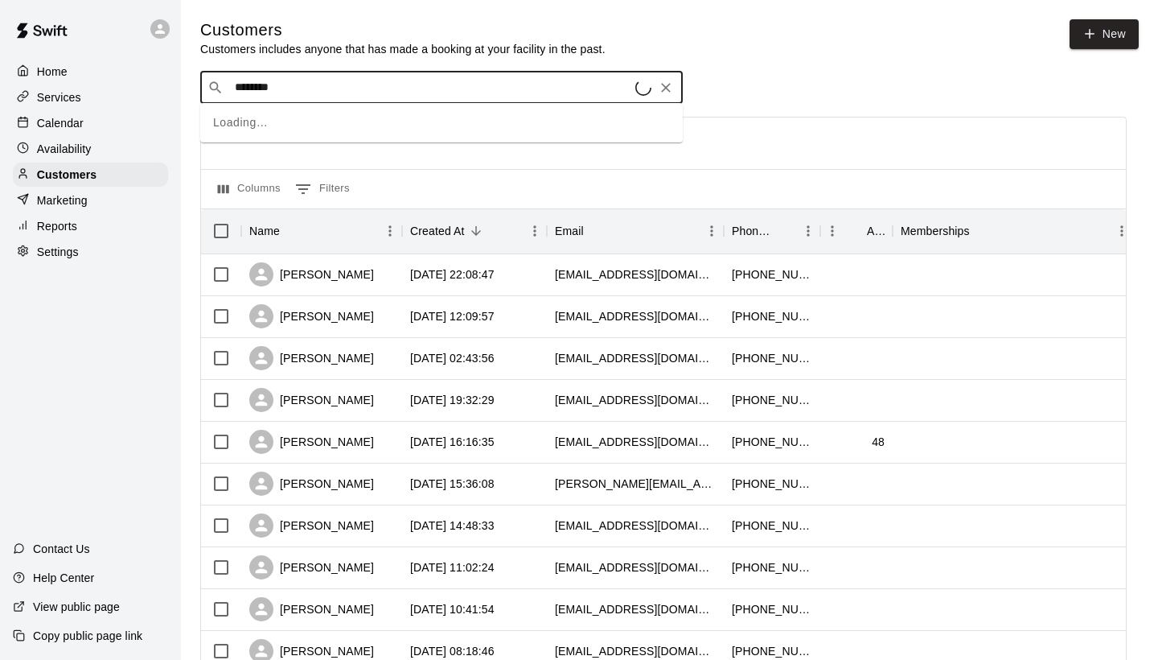
type input "*********"
click at [349, 123] on div "[PERSON_NAME]" at bounding box center [331, 120] width 173 height 17
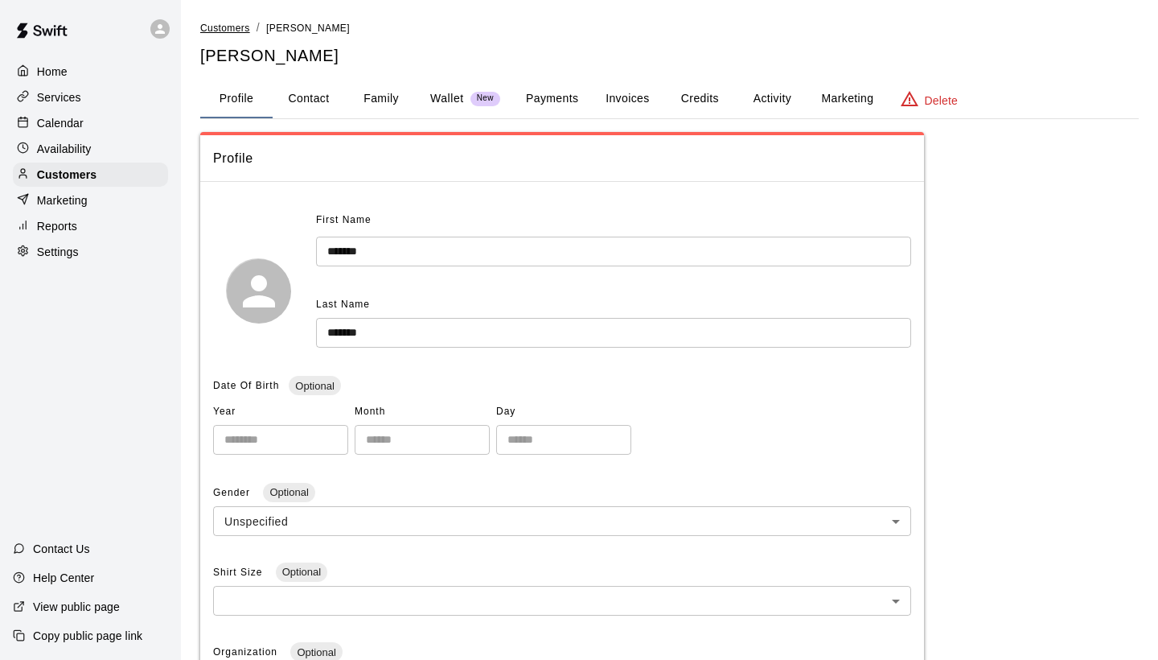
click at [236, 25] on span "Customers" at bounding box center [225, 28] width 50 height 11
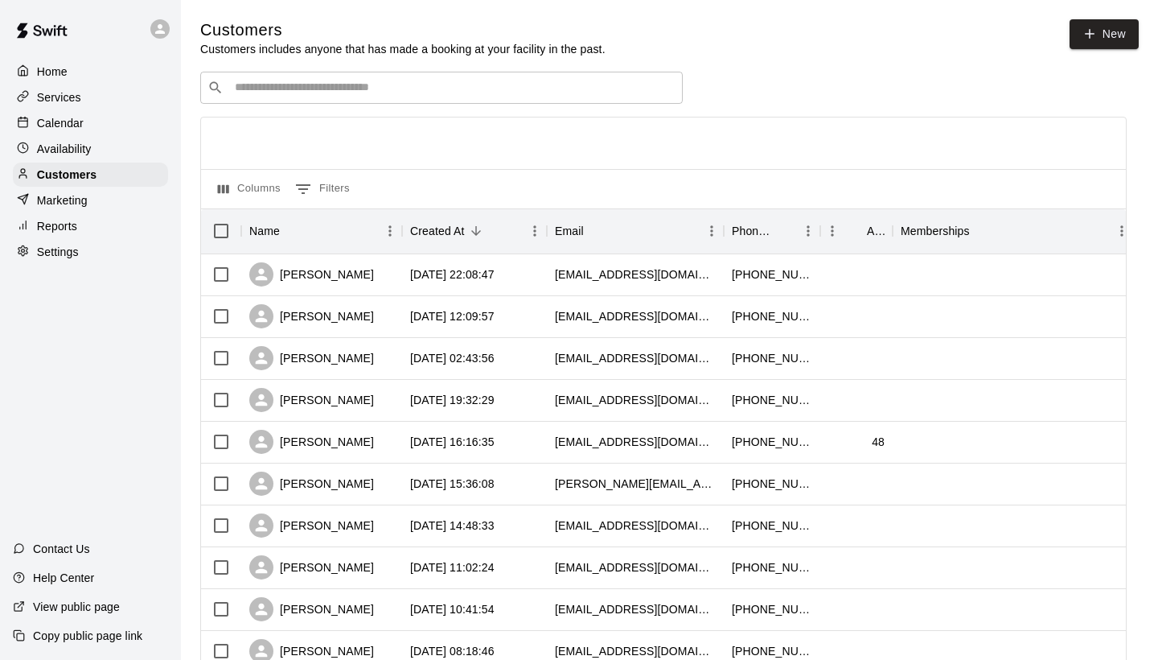
click at [282, 92] on input "Search customers by name or email" at bounding box center [453, 88] width 446 height 16
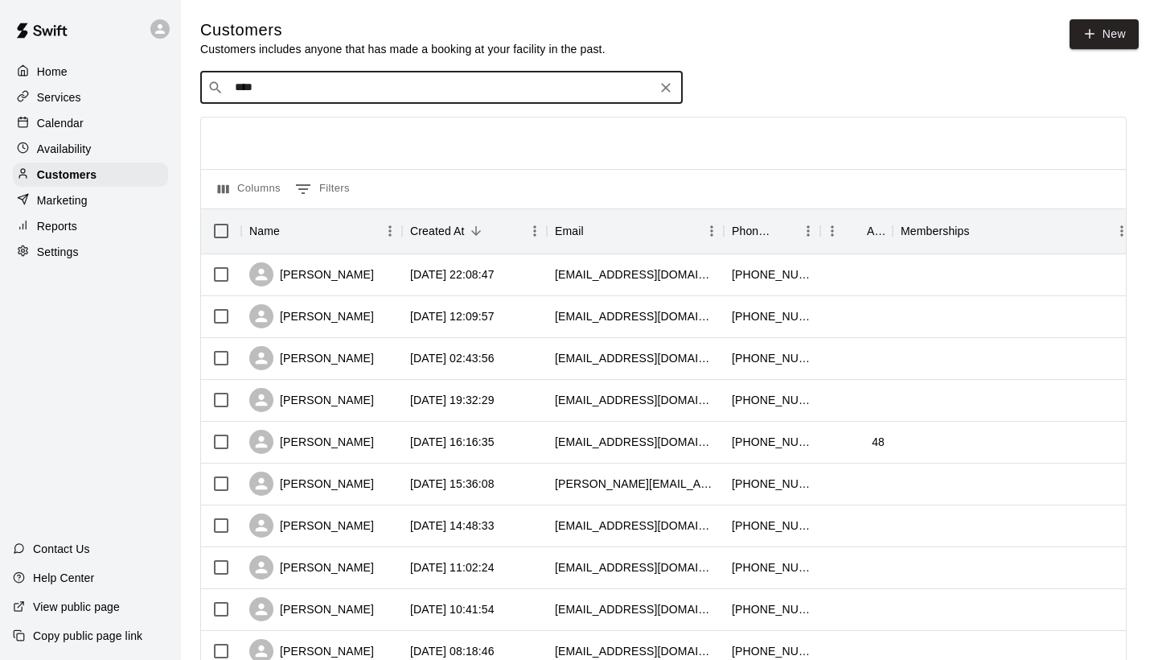
type input "****"
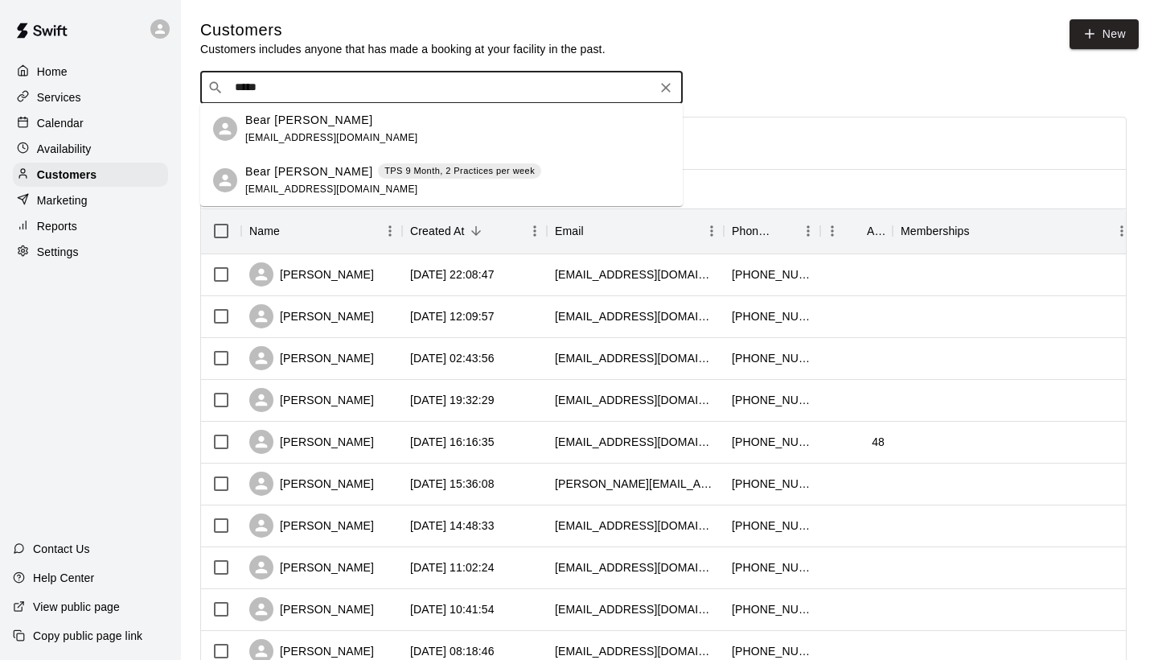
click at [307, 137] on span "[EMAIL_ADDRESS][DOMAIN_NAME]" at bounding box center [331, 137] width 173 height 11
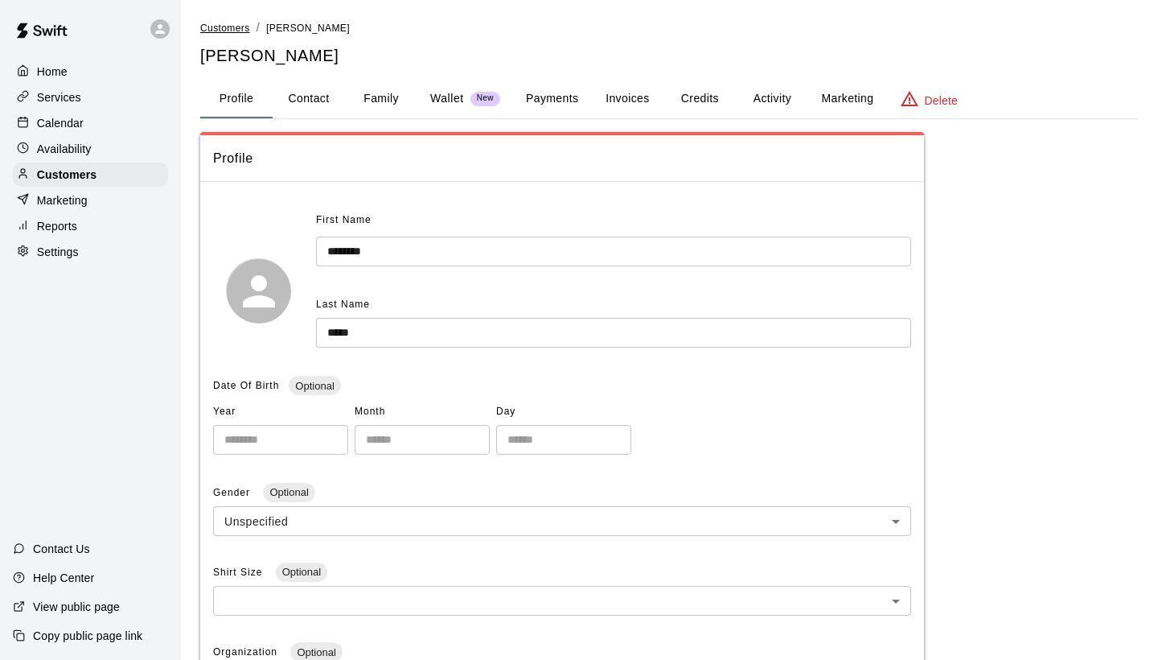
click at [227, 23] on span "Customers" at bounding box center [225, 28] width 50 height 11
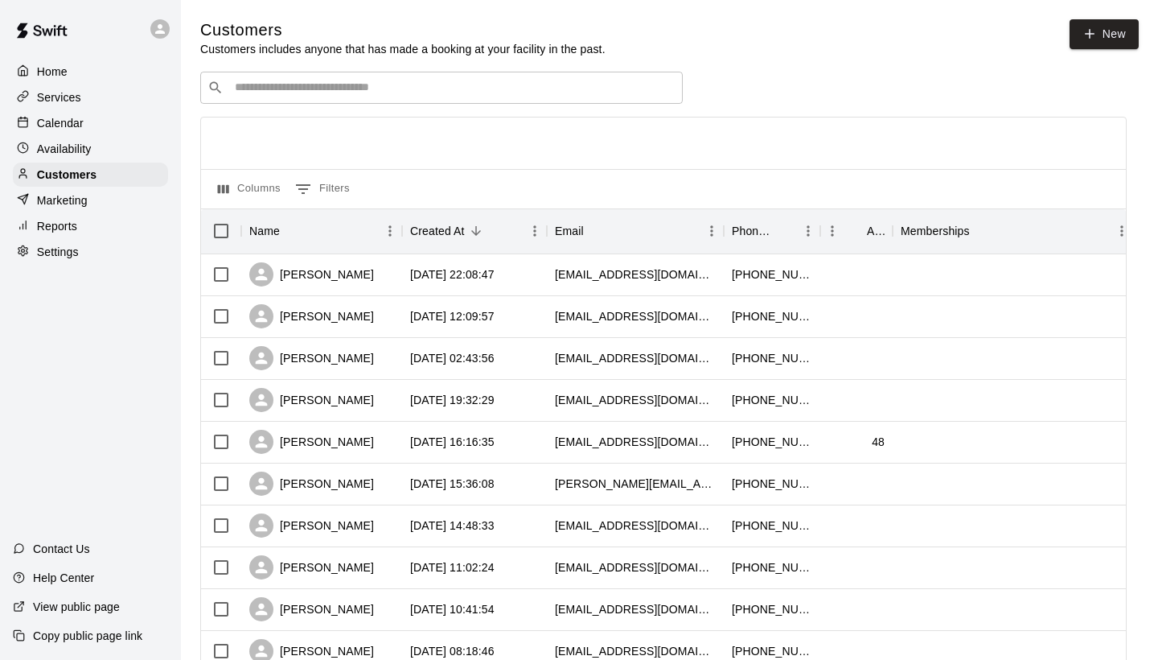
click at [323, 84] on input "Search customers by name or email" at bounding box center [453, 88] width 446 height 16
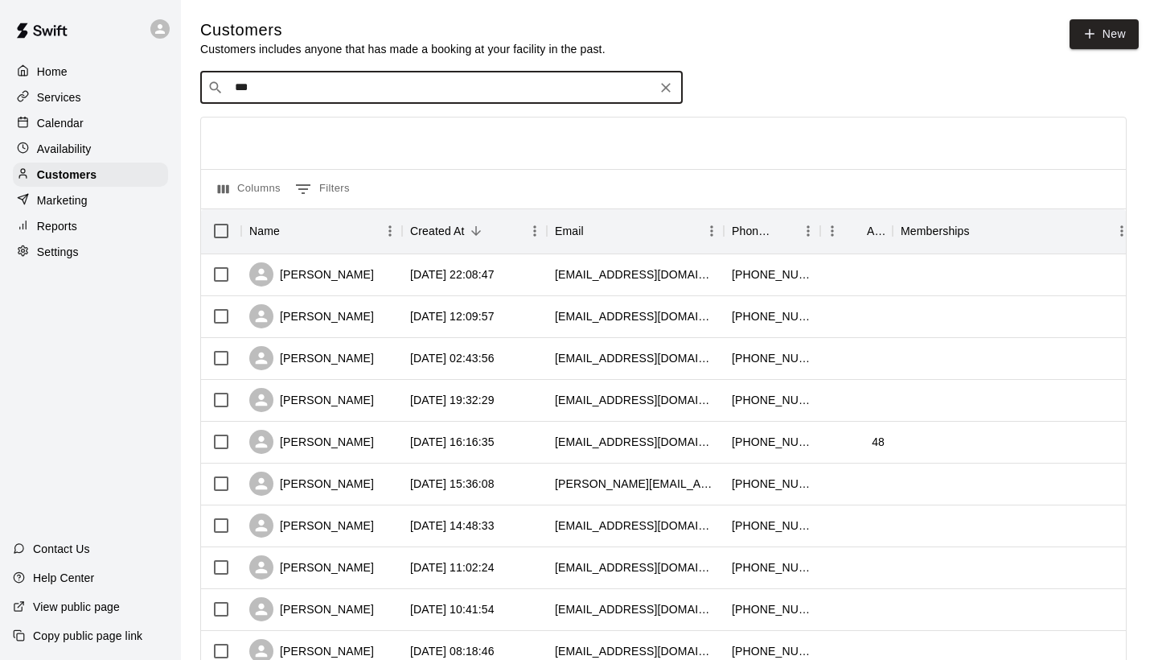
type input "****"
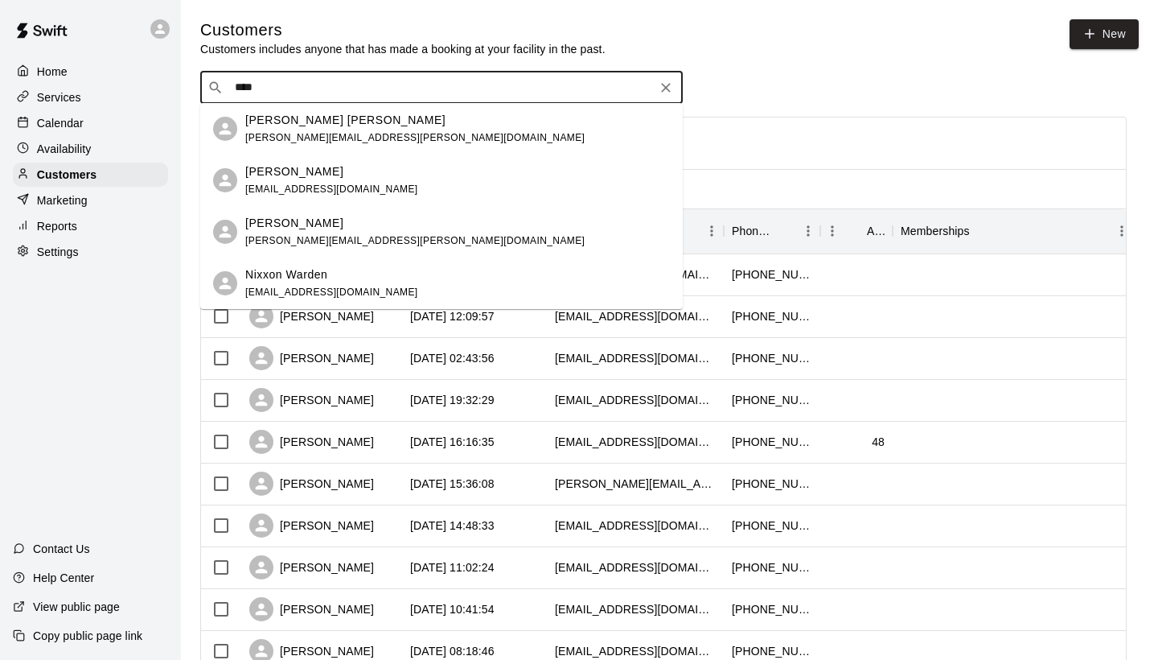
click at [282, 125] on p "[PERSON_NAME] [PERSON_NAME]" at bounding box center [345, 120] width 200 height 17
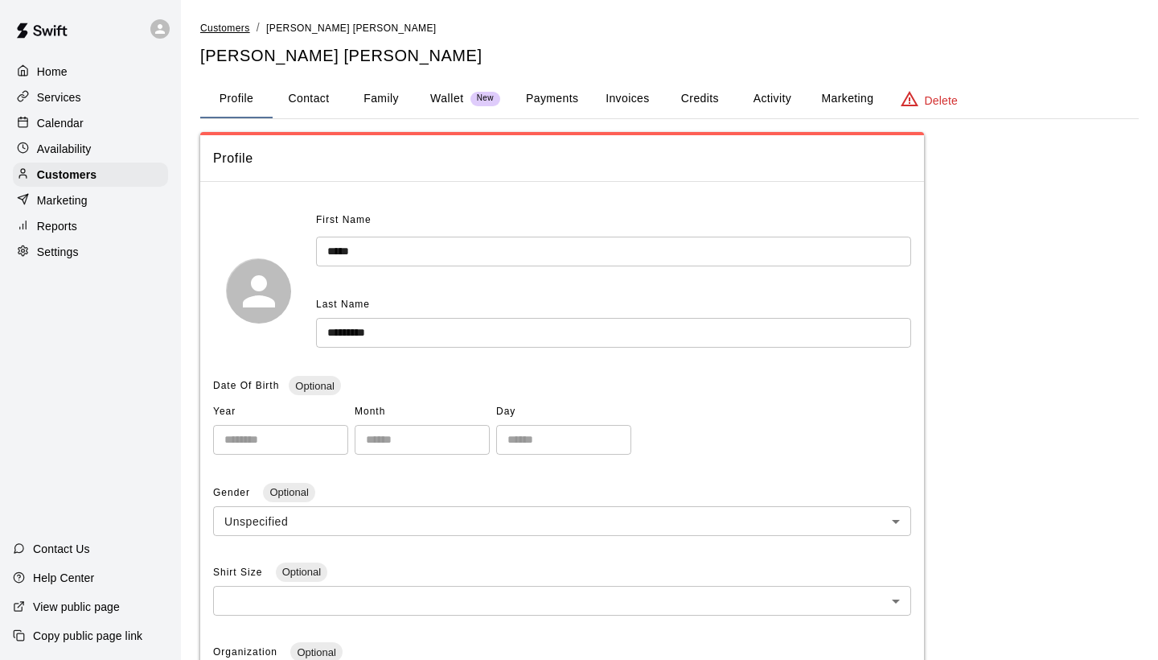
click at [225, 31] on span "Customers" at bounding box center [225, 28] width 50 height 11
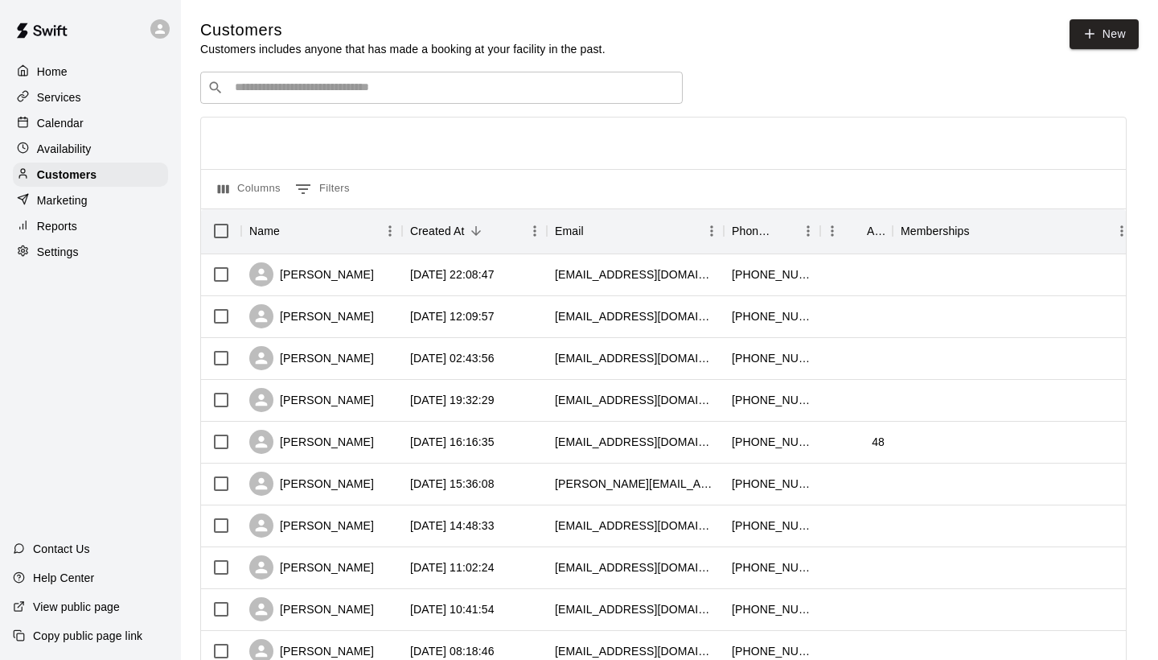
click at [257, 80] on input "Search customers by name or email" at bounding box center [453, 88] width 446 height 16
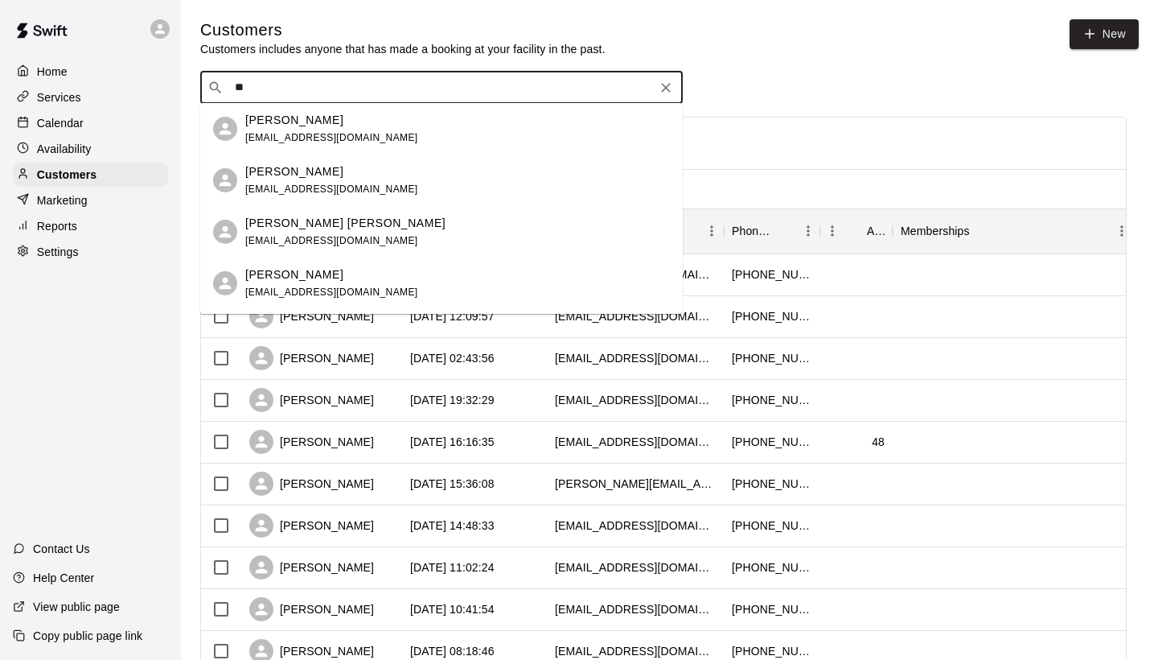
type input "*"
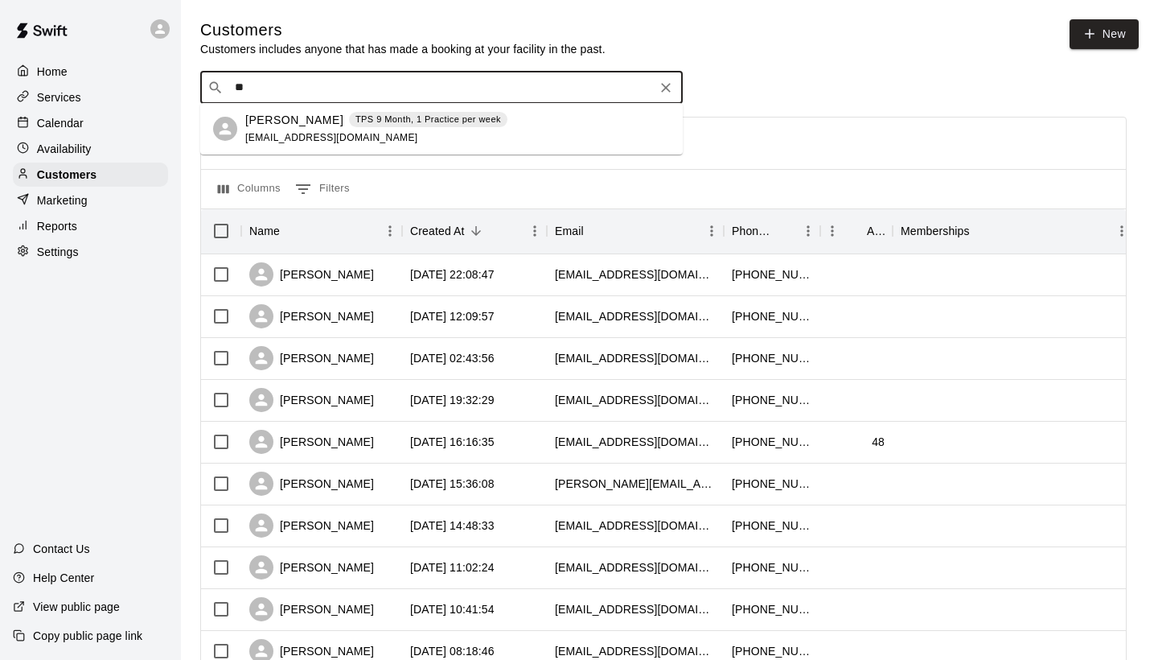
type input "*"
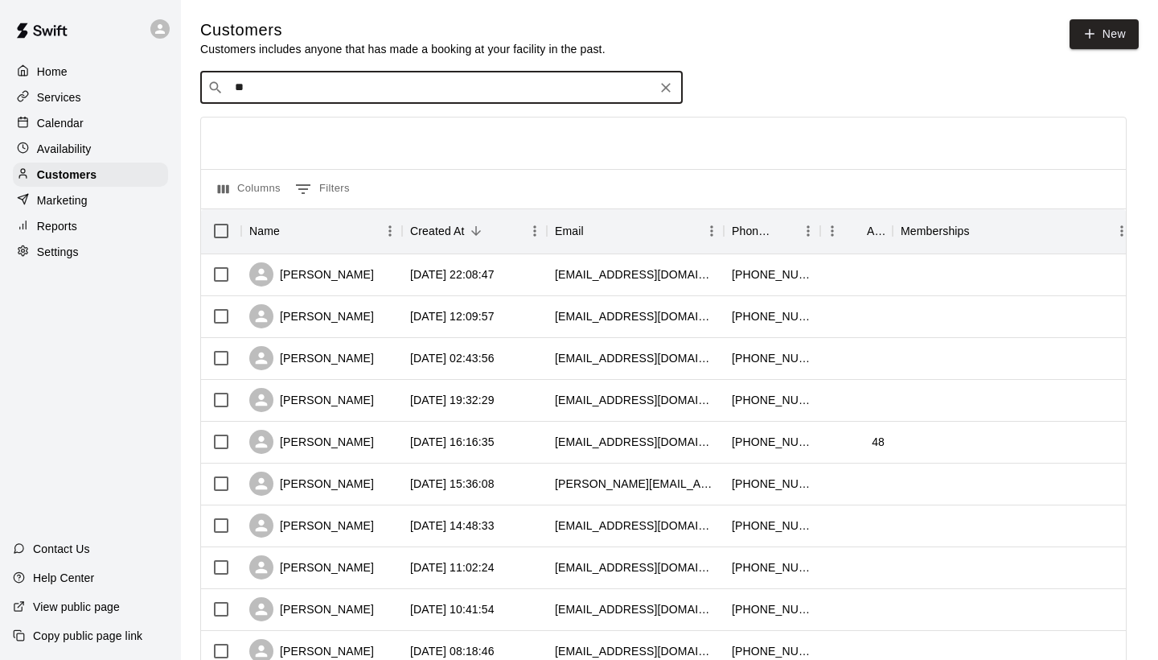
type input "*"
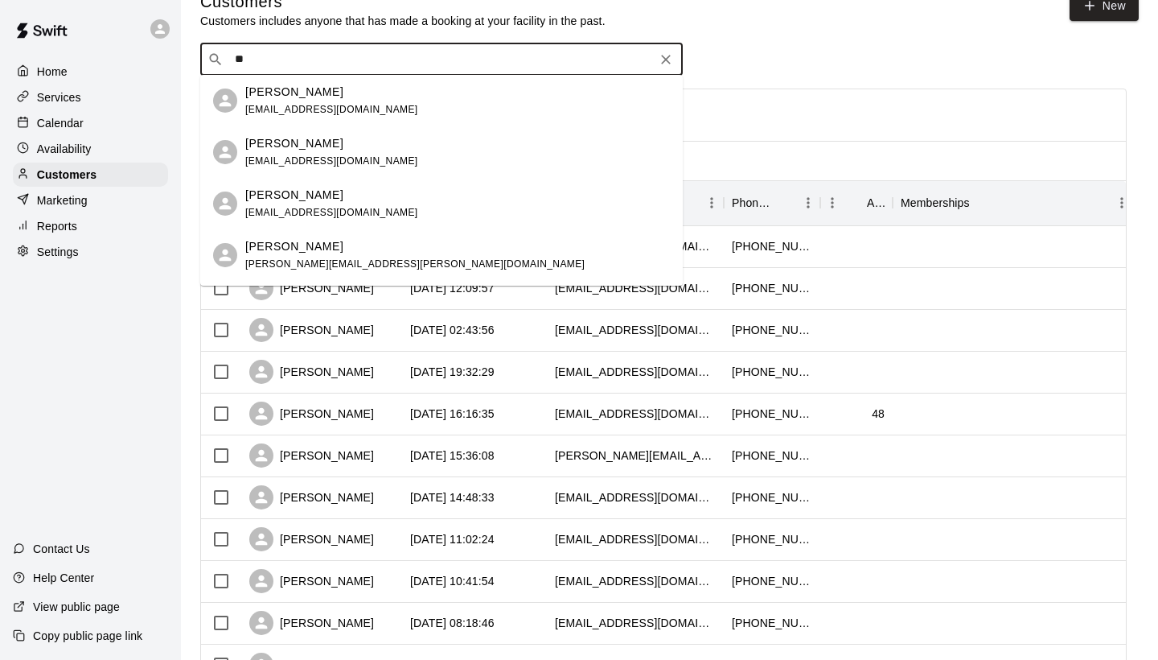
type input "*"
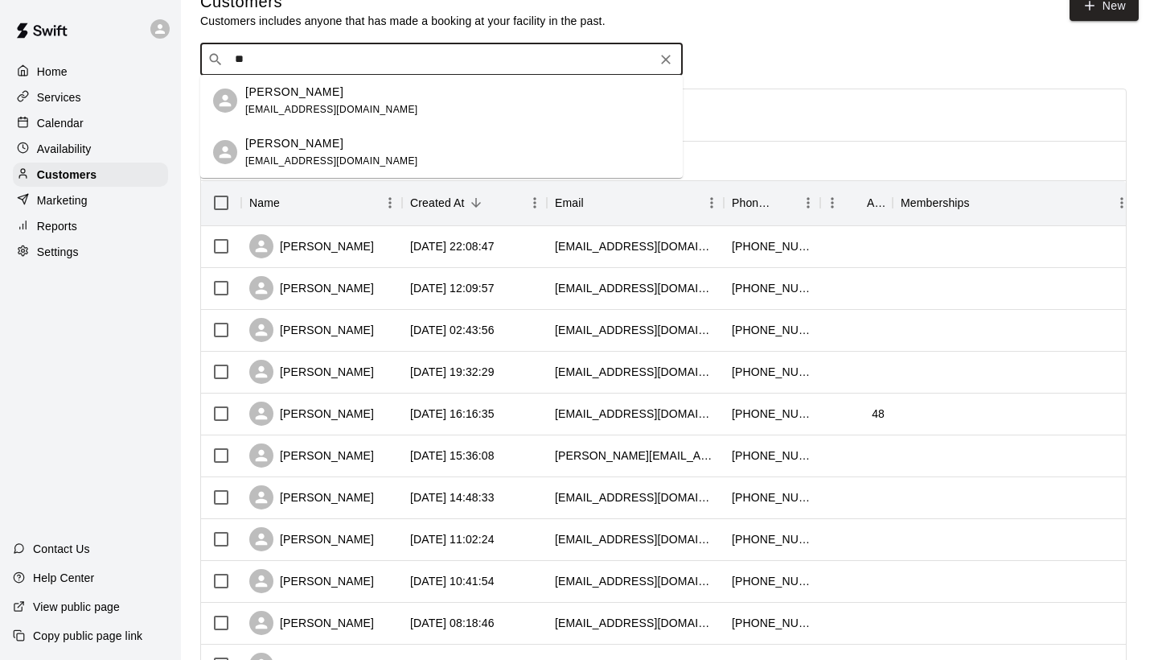
type input "*"
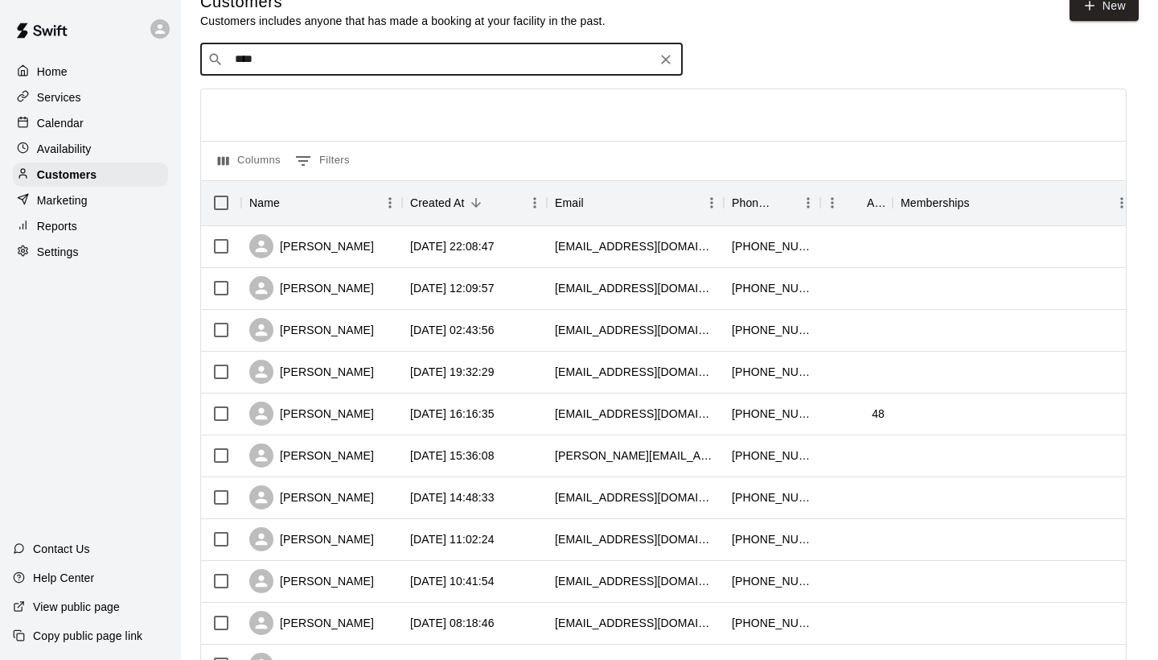
type input "*****"
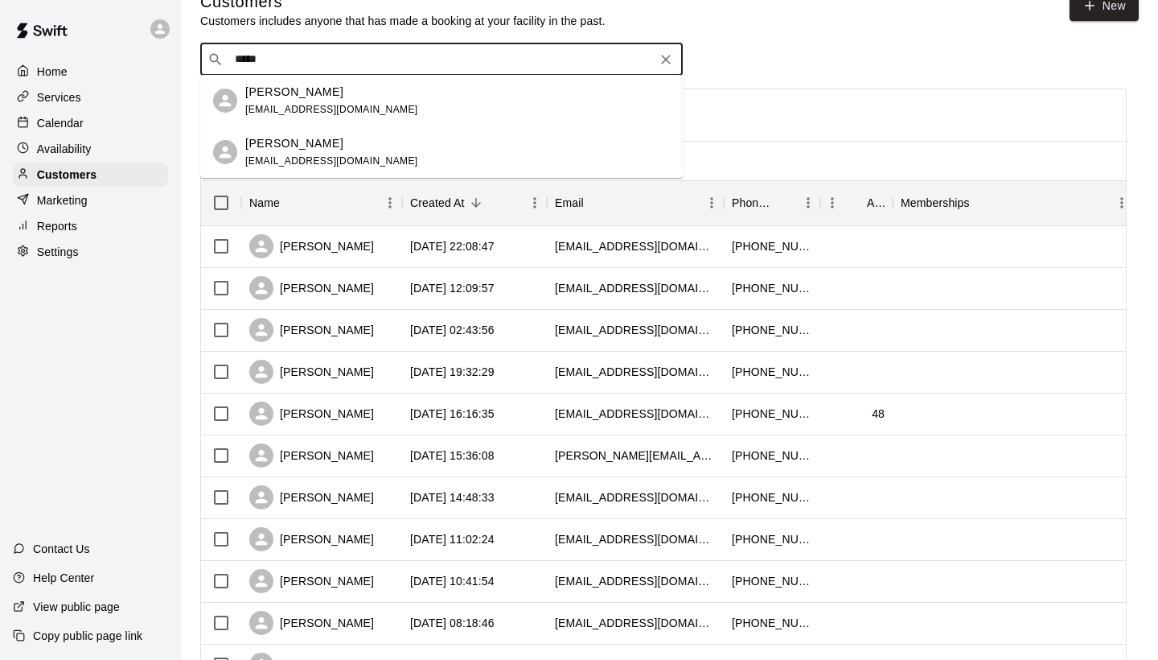
click at [411, 114] on div "[PERSON_NAME] [EMAIL_ADDRESS][DOMAIN_NAME]" at bounding box center [457, 101] width 425 height 35
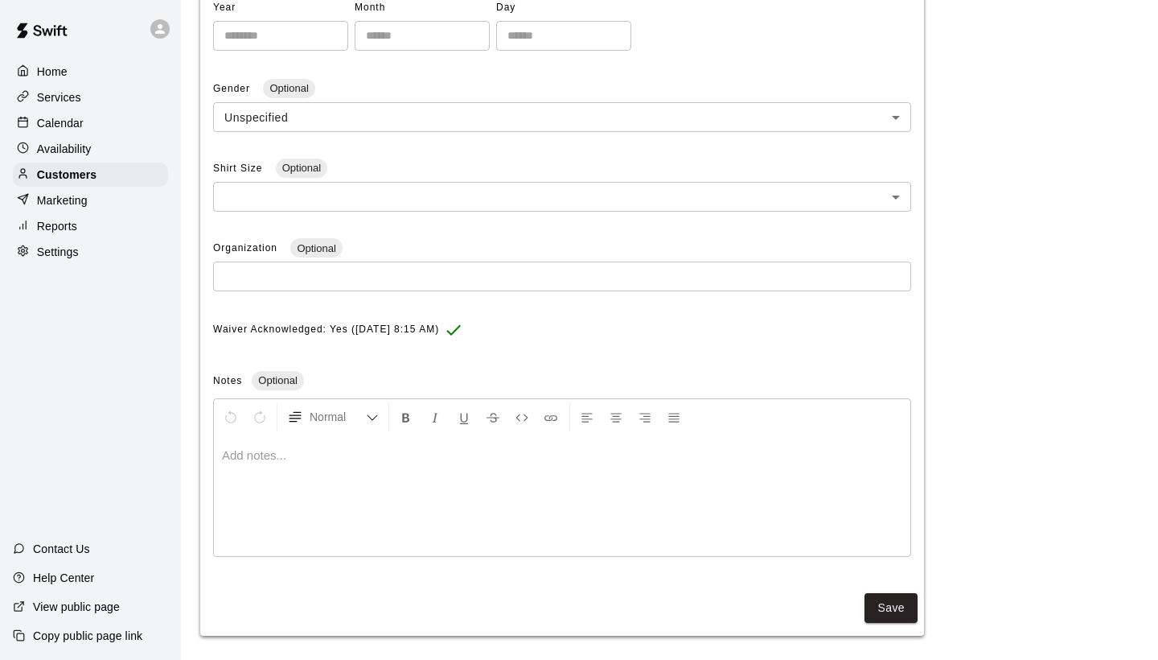
scroll to position [403, 0]
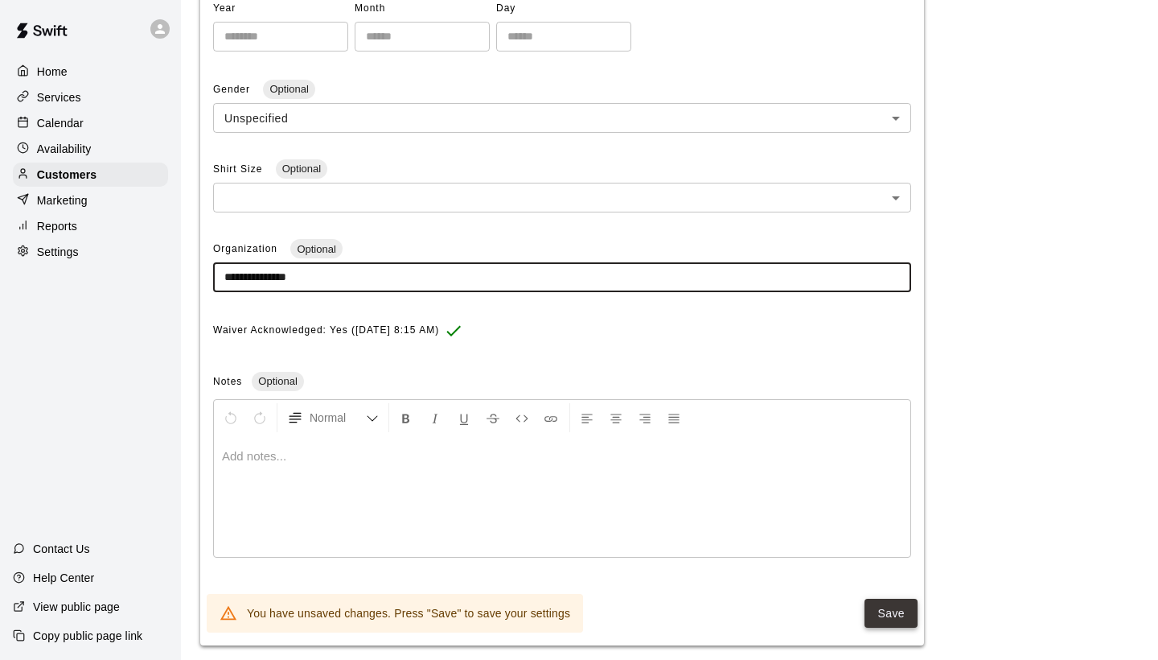
type input "**********"
click at [890, 605] on button "Save" at bounding box center [891, 613] width 53 height 30
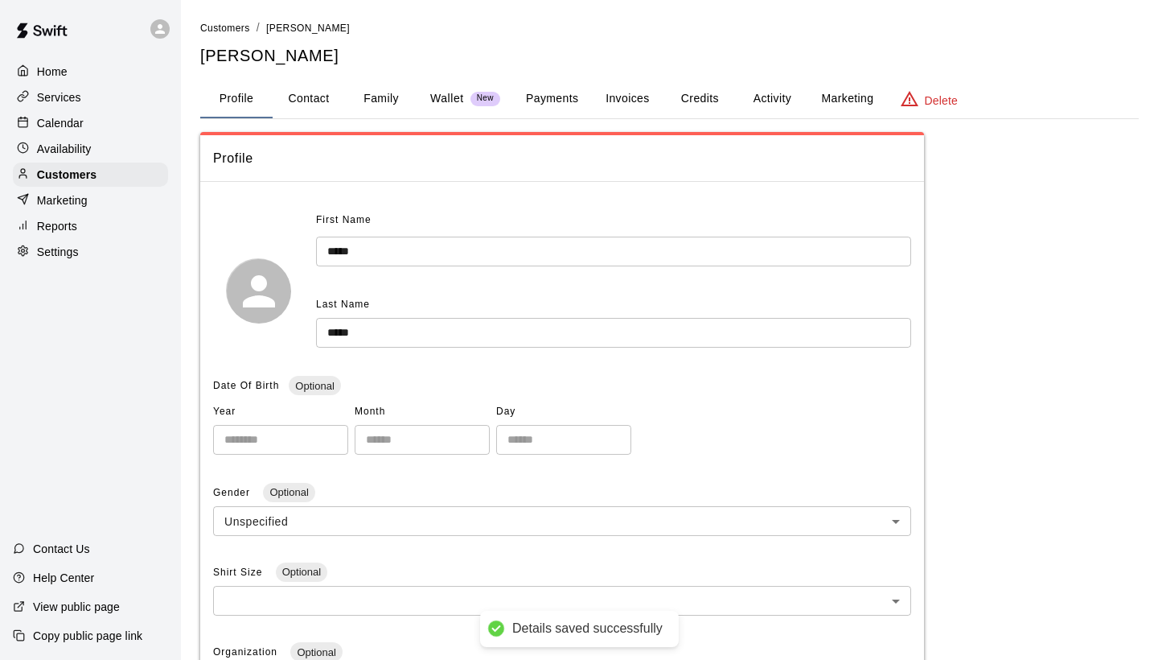
scroll to position [0, 0]
click at [230, 26] on span "Customers" at bounding box center [225, 28] width 50 height 11
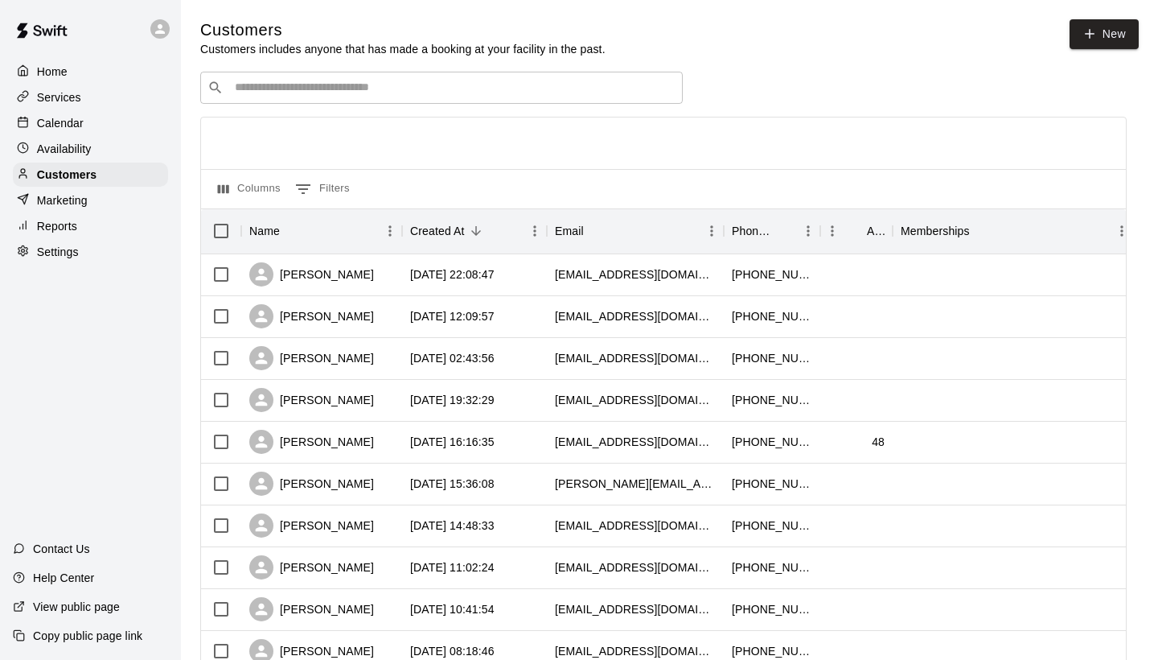
click at [371, 84] on input "Search customers by name or email" at bounding box center [453, 88] width 446 height 16
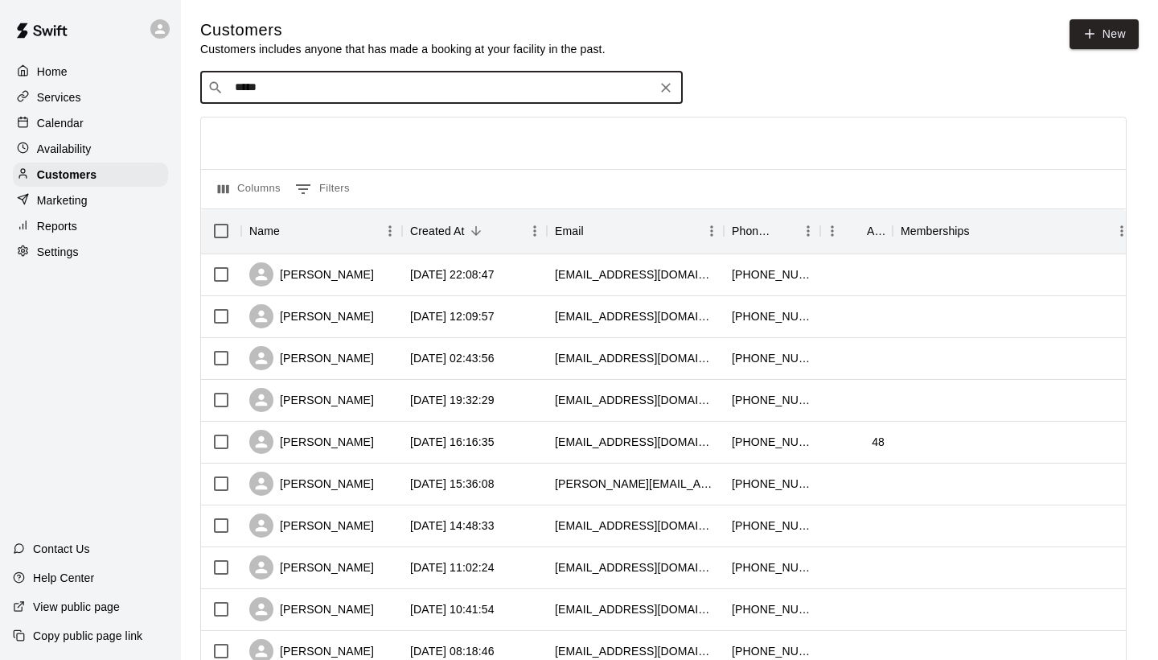
type input "****"
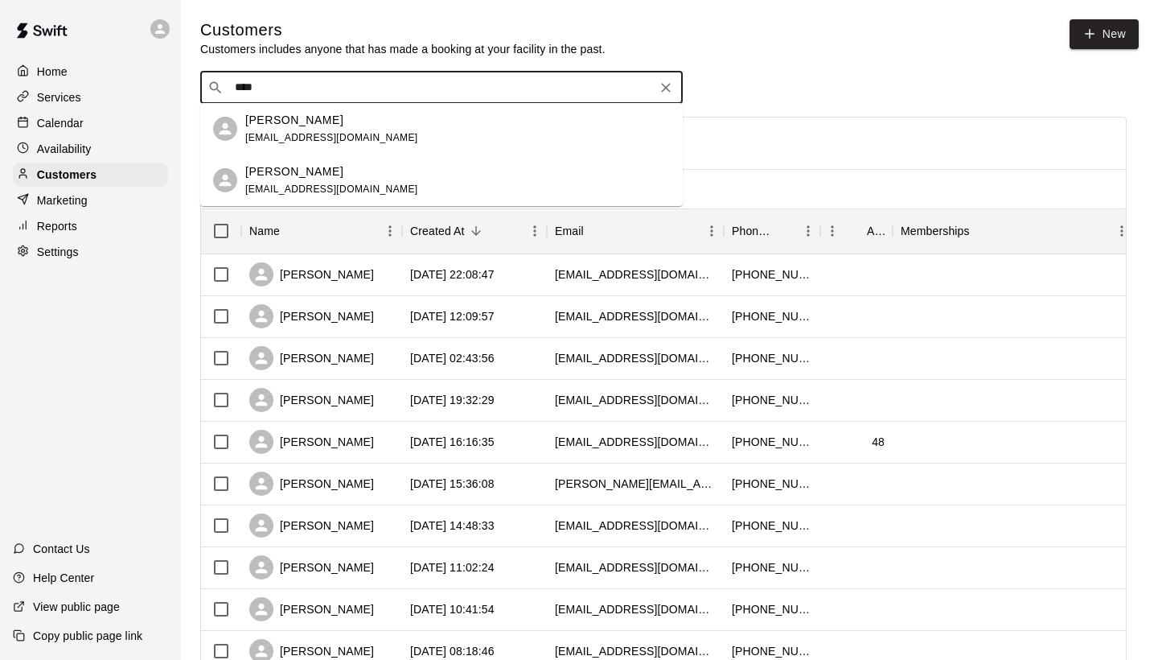
click at [324, 126] on div "[PERSON_NAME]" at bounding box center [331, 120] width 173 height 17
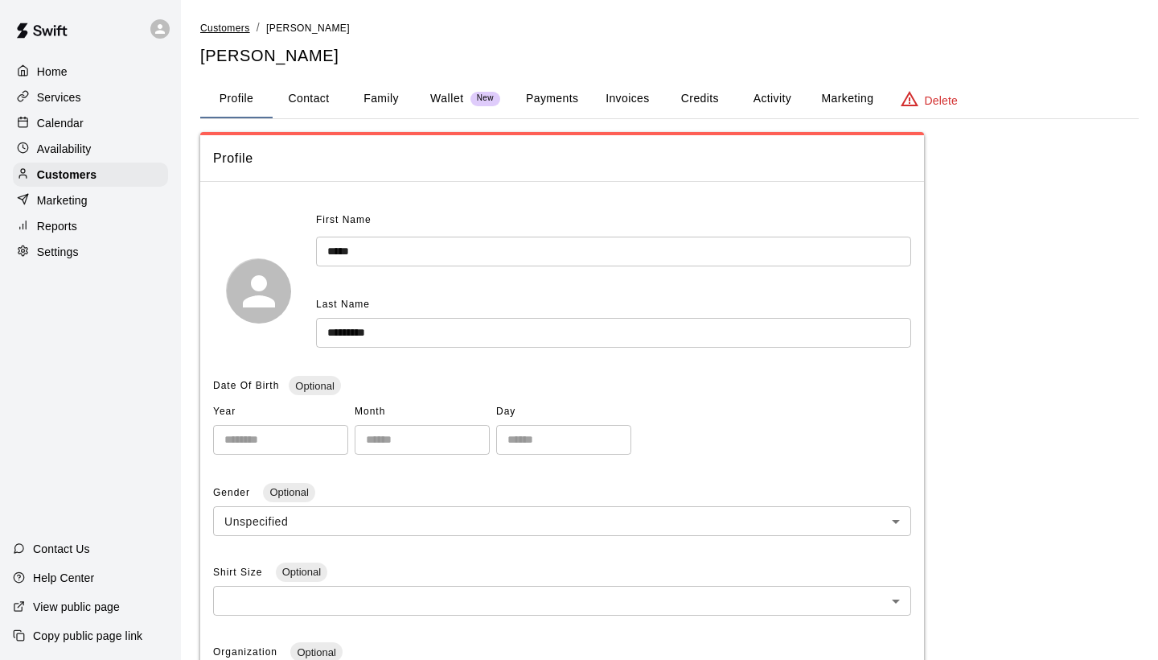
click at [226, 29] on span "Customers" at bounding box center [225, 28] width 50 height 11
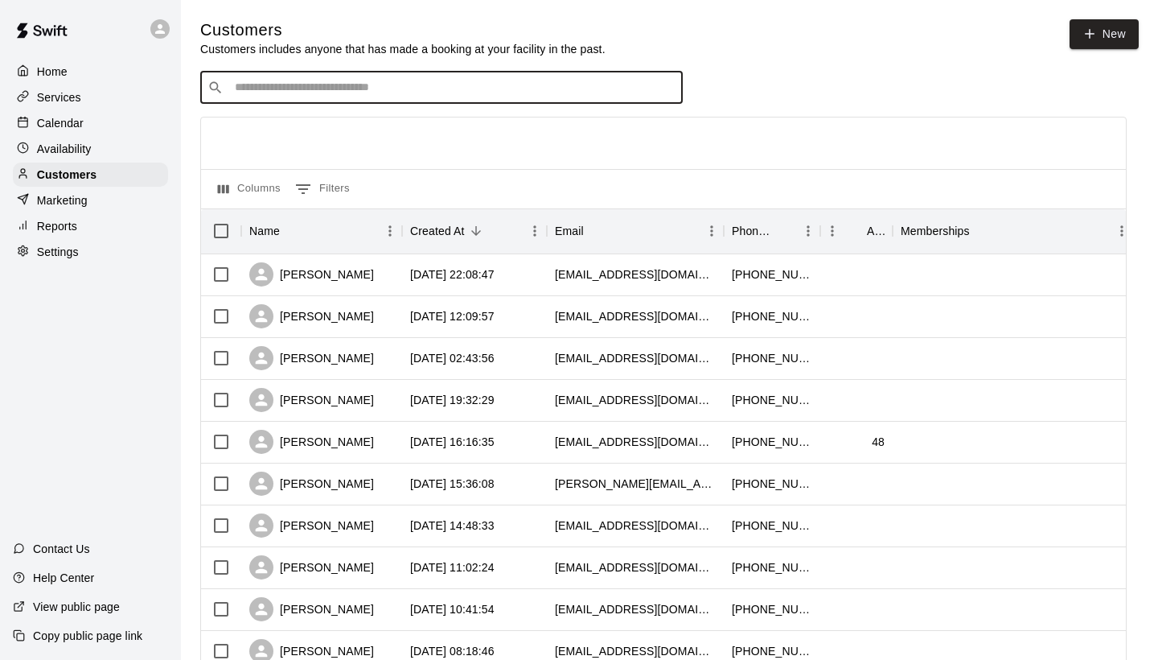
click at [269, 89] on input "Search customers by name or email" at bounding box center [453, 88] width 446 height 16
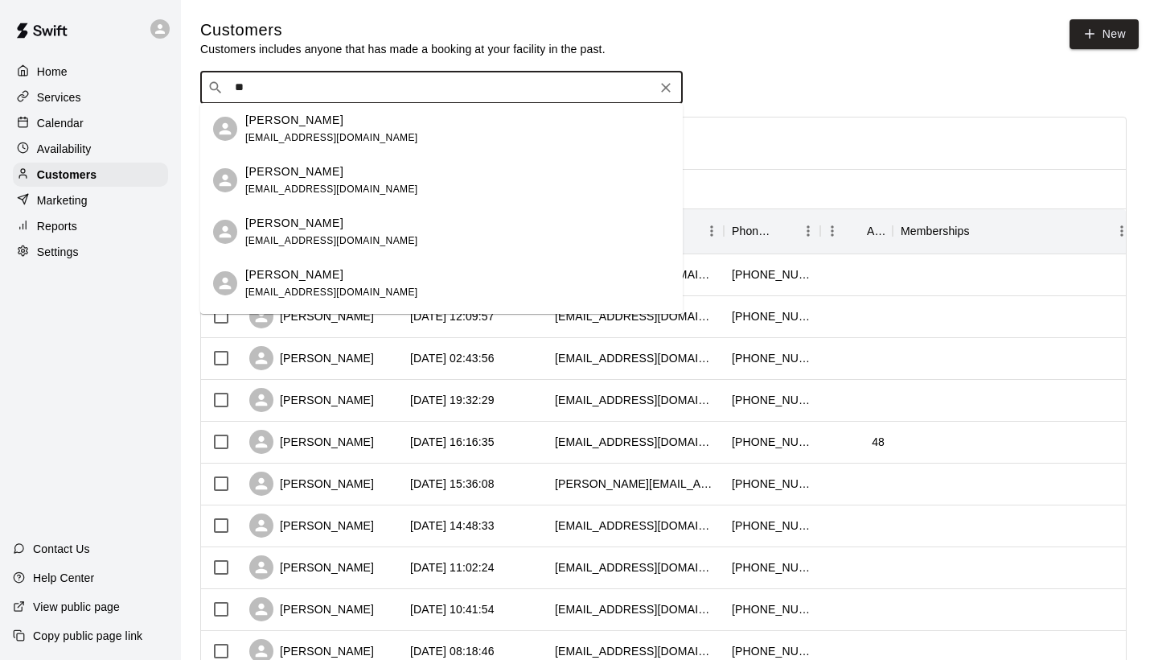
type input "*"
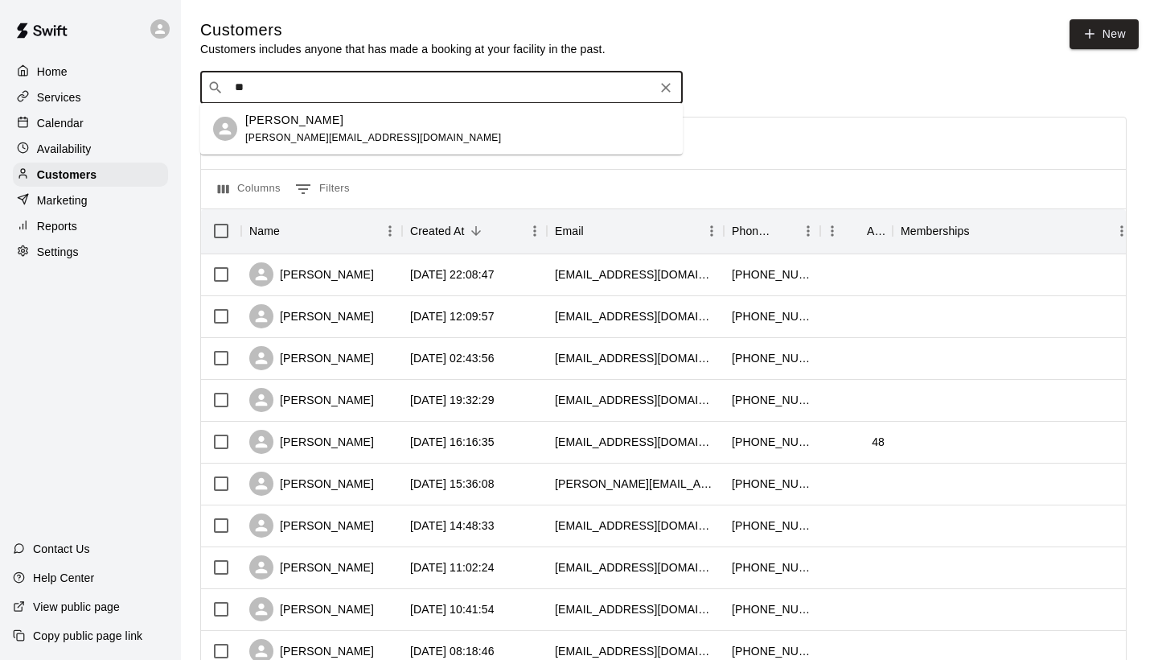
type input "*"
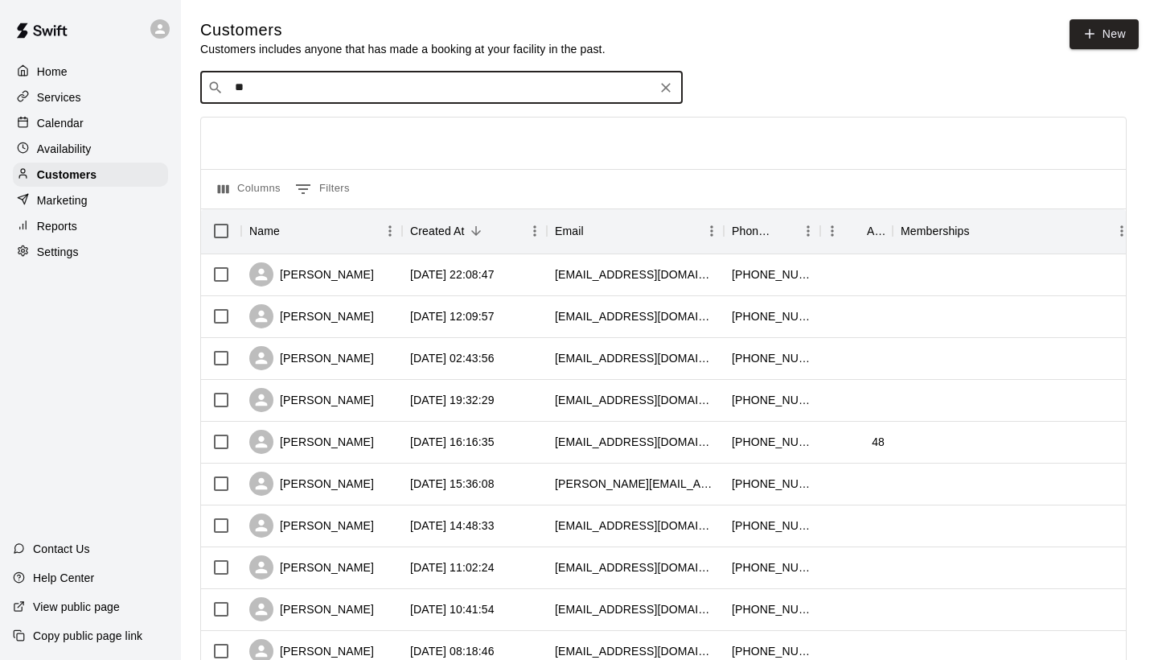
type input "*"
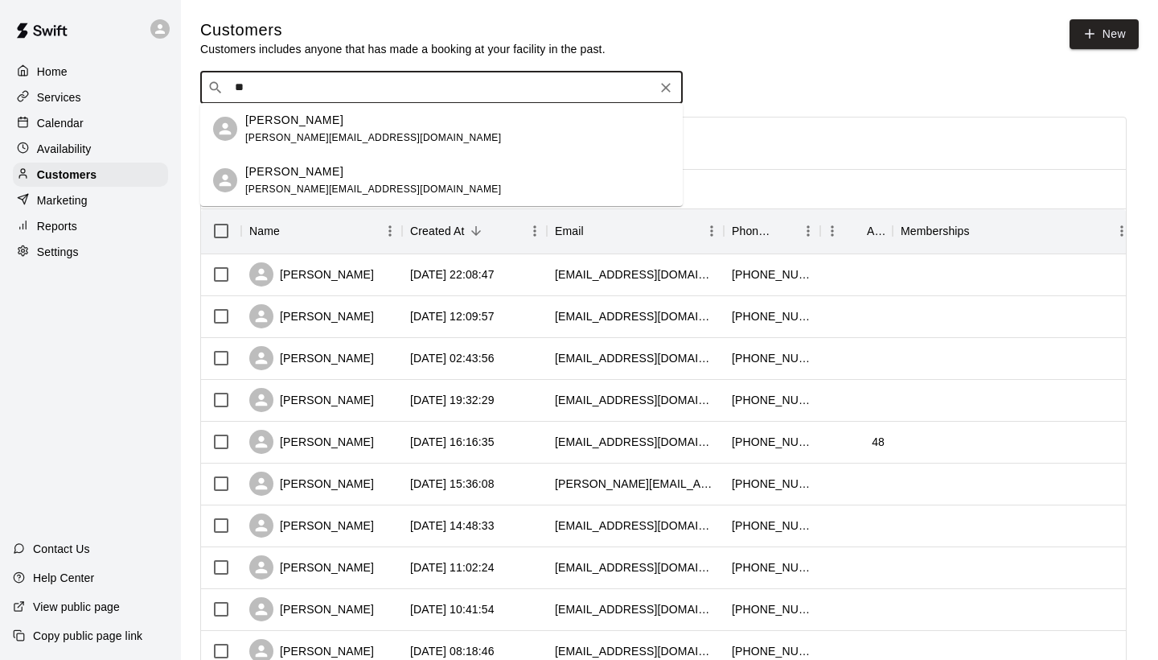
type input "*"
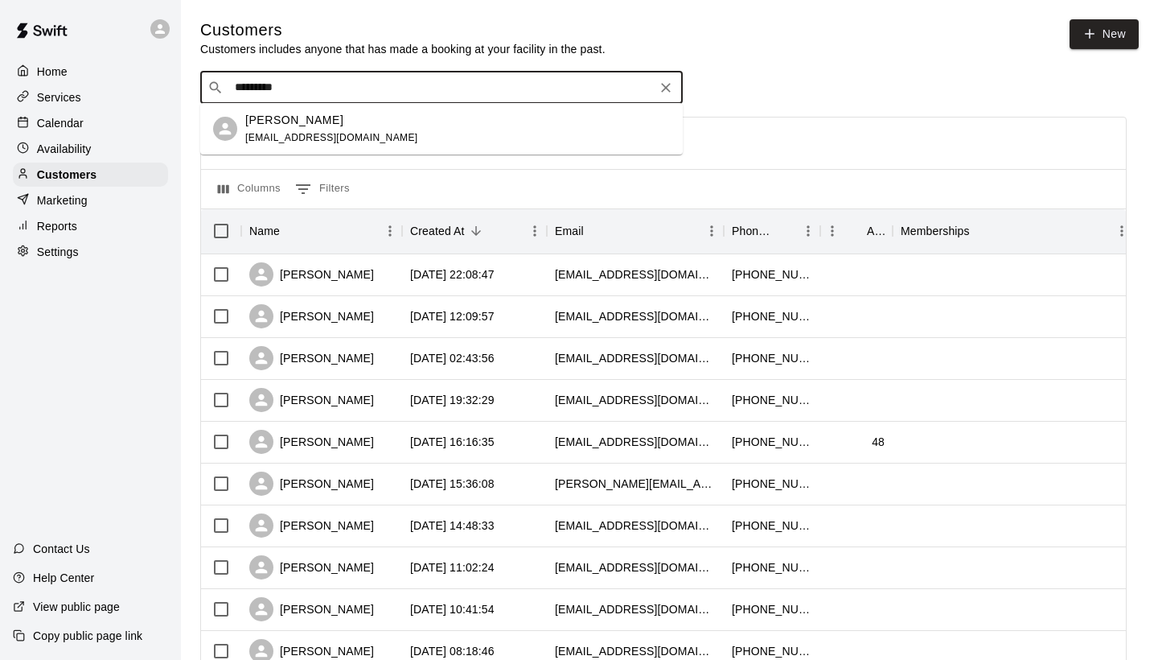
type input "**********"
click at [336, 130] on div "[PERSON_NAME] [EMAIL_ADDRESS][DOMAIN_NAME]" at bounding box center [331, 129] width 173 height 35
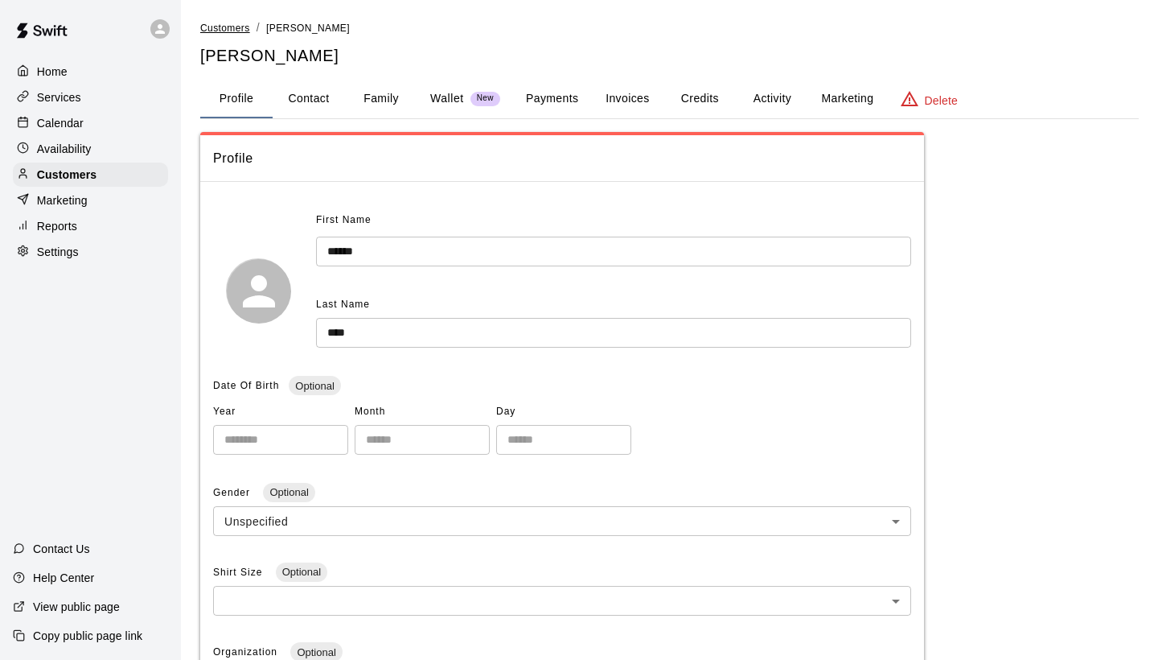
click at [235, 28] on span "Customers" at bounding box center [225, 28] width 50 height 11
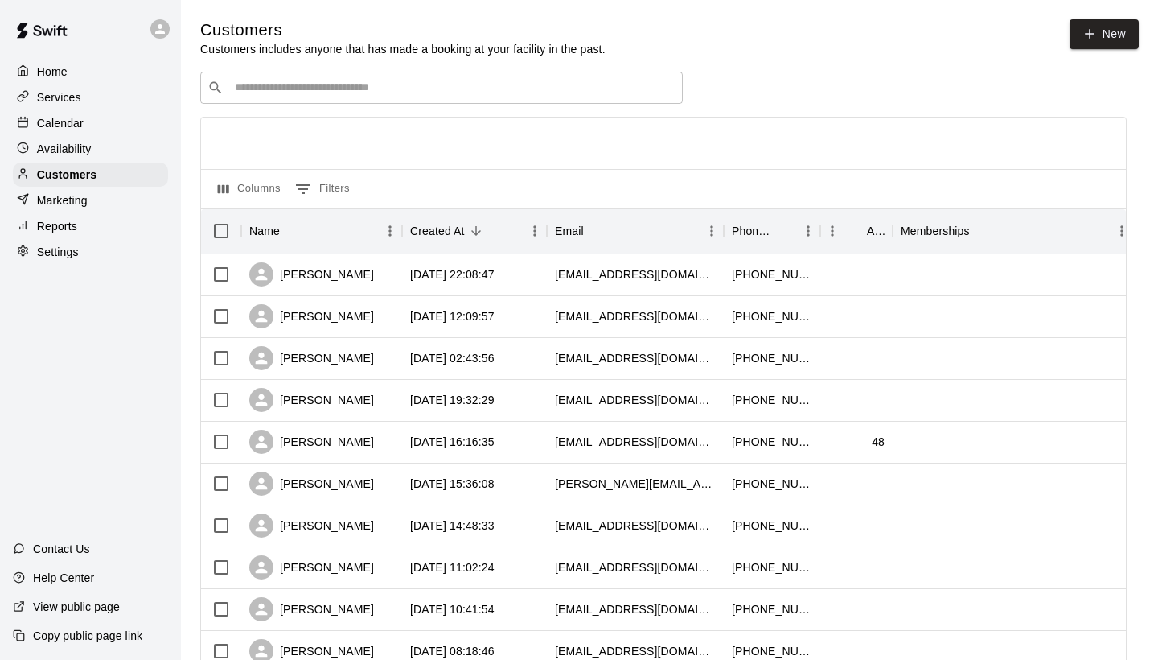
click at [363, 86] on input "Search customers by name or email" at bounding box center [453, 88] width 446 height 16
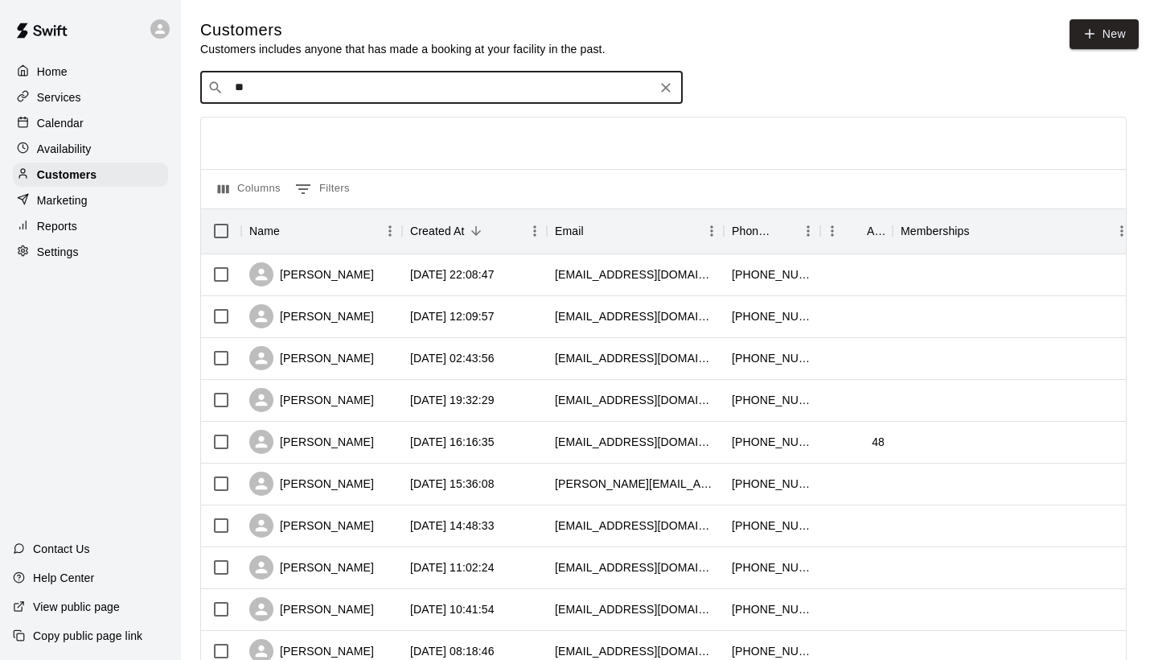
type input "*"
type input "***"
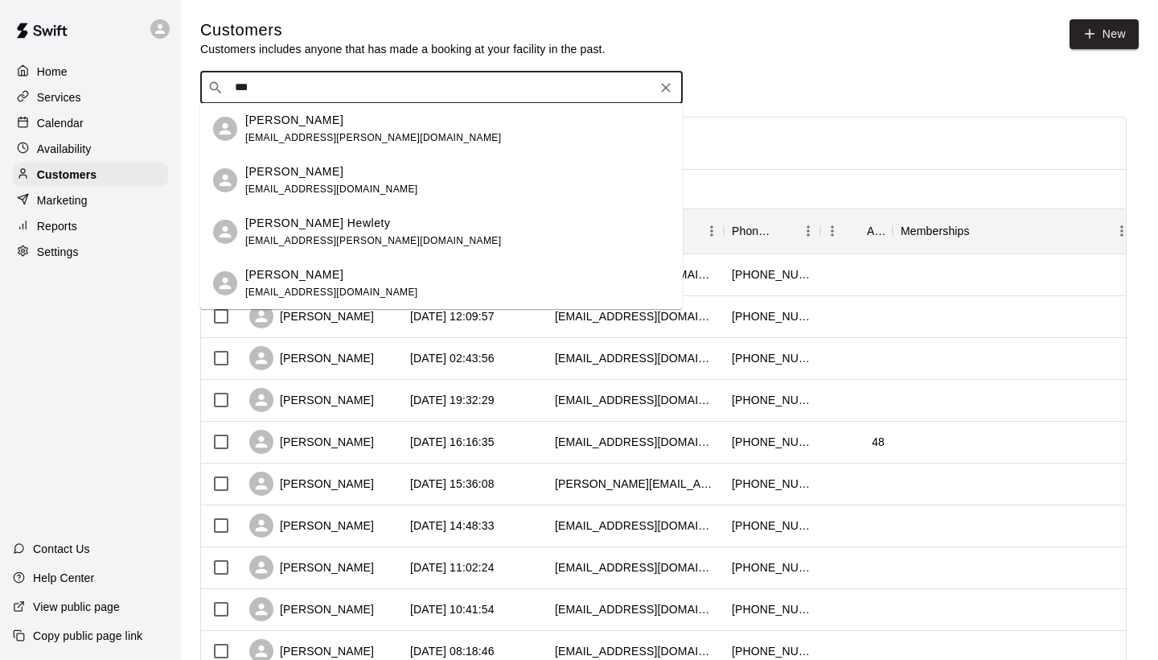
click at [337, 123] on div "[PERSON_NAME]" at bounding box center [373, 120] width 256 height 17
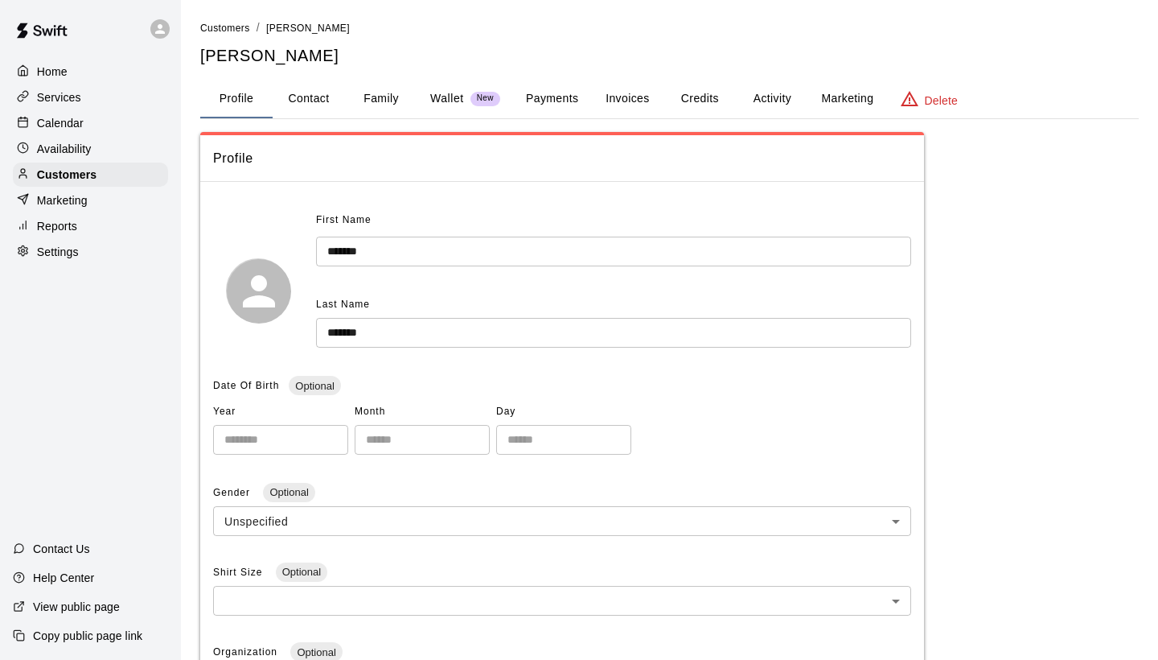
click at [372, 101] on button "Family" at bounding box center [381, 99] width 72 height 39
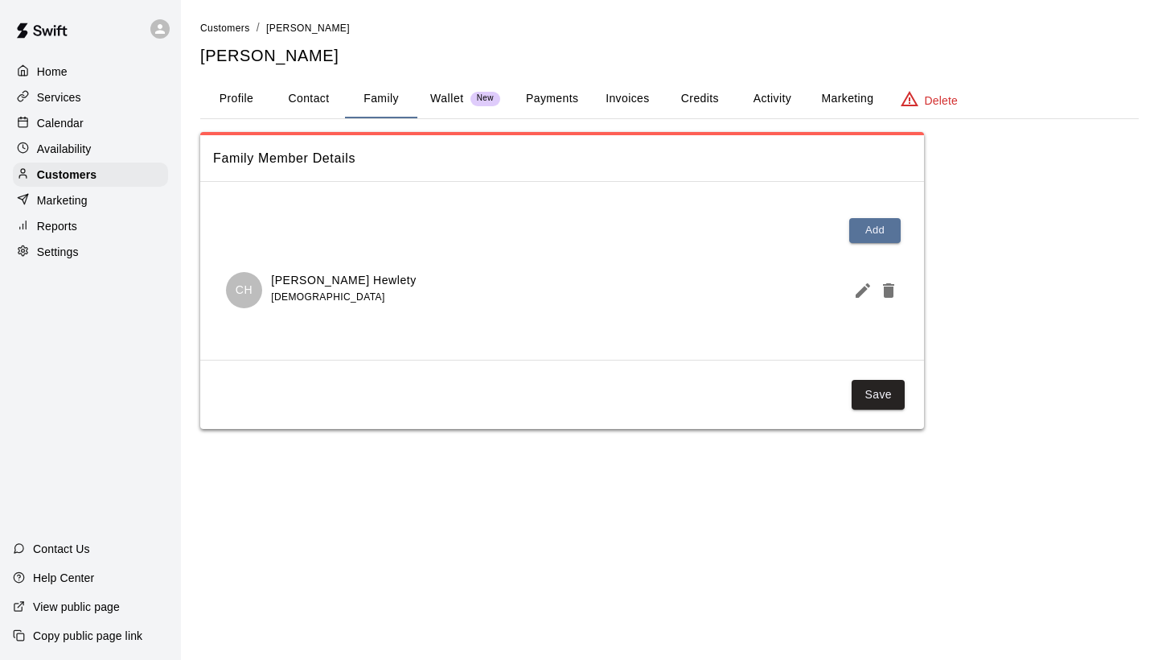
click at [245, 100] on button "Profile" at bounding box center [236, 99] width 72 height 39
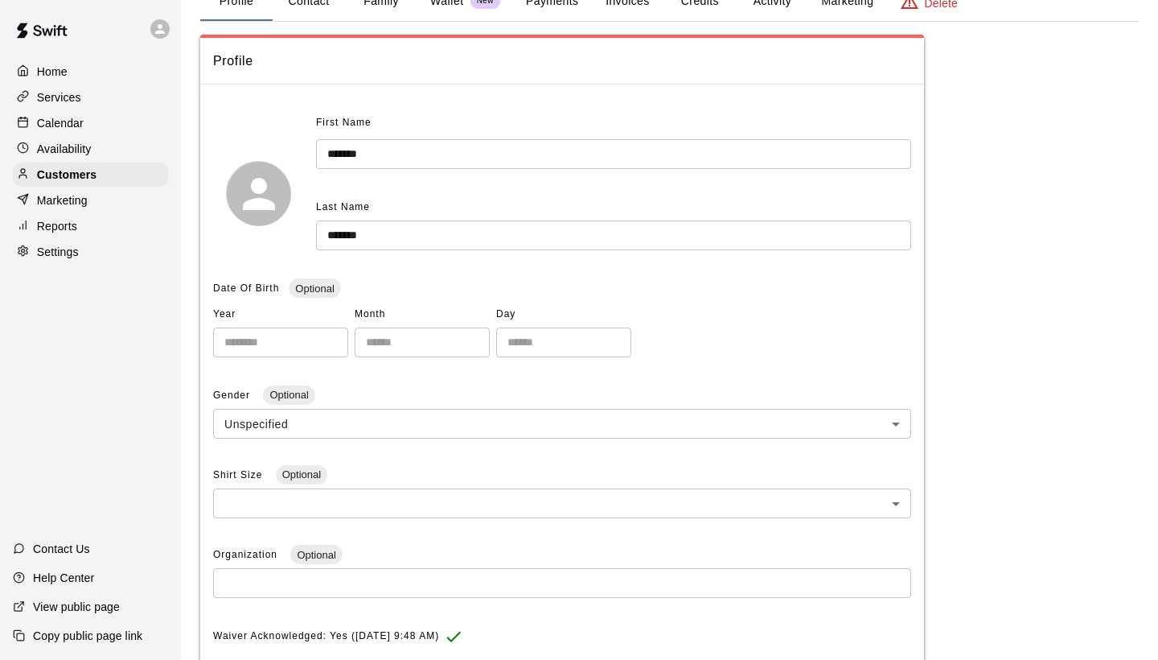
scroll to position [103, 0]
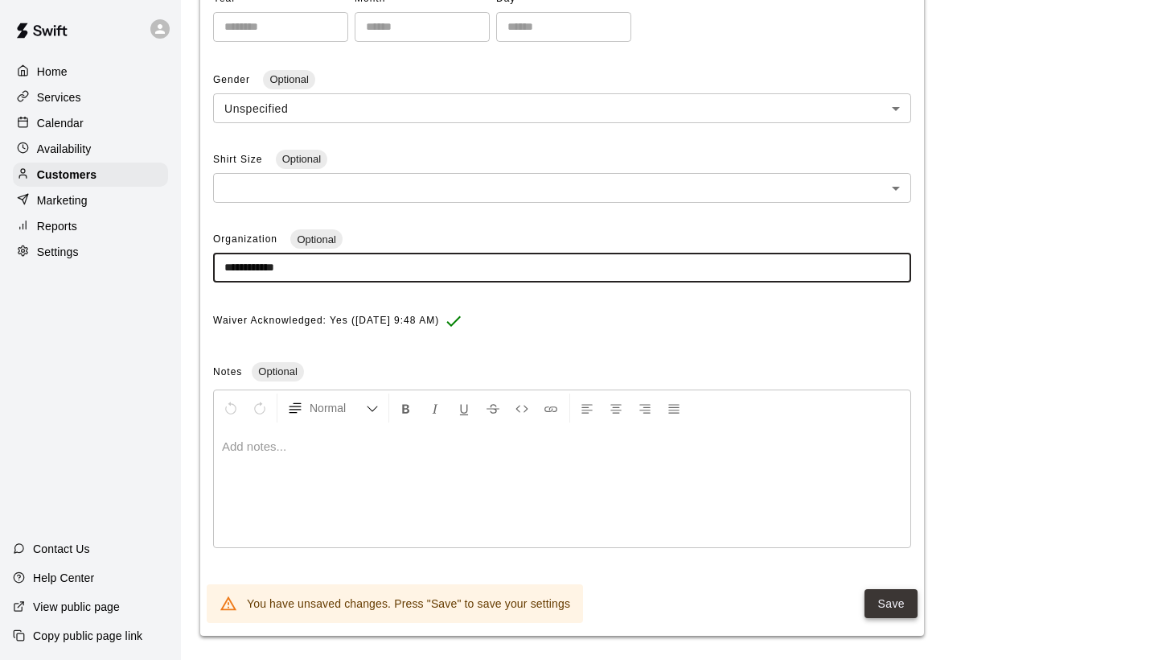
type input "**********"
click at [890, 598] on button "Save" at bounding box center [891, 604] width 53 height 30
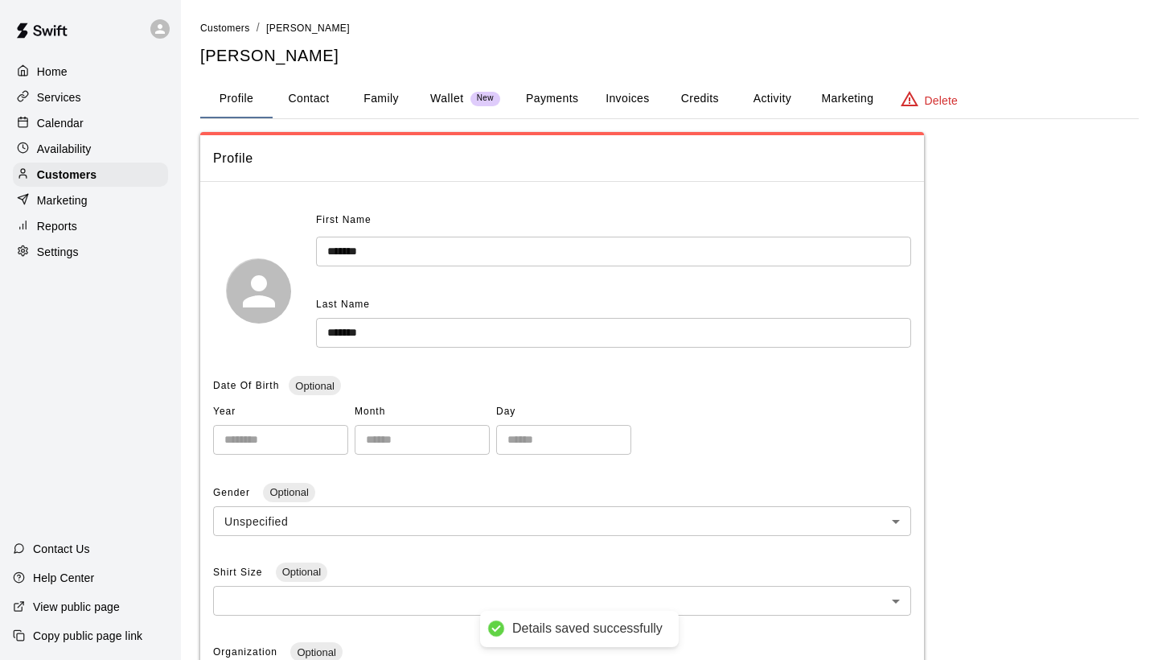
scroll to position [0, 0]
click at [218, 28] on span "Customers" at bounding box center [225, 28] width 50 height 11
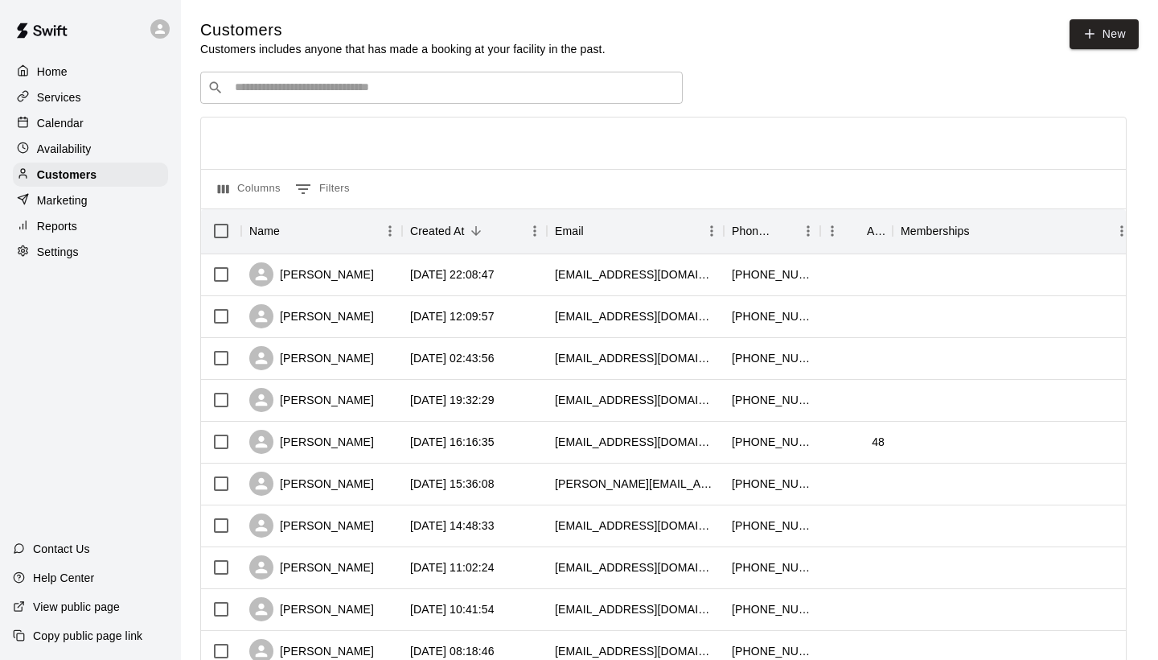
click at [282, 84] on input "Search customers by name or email" at bounding box center [453, 88] width 446 height 16
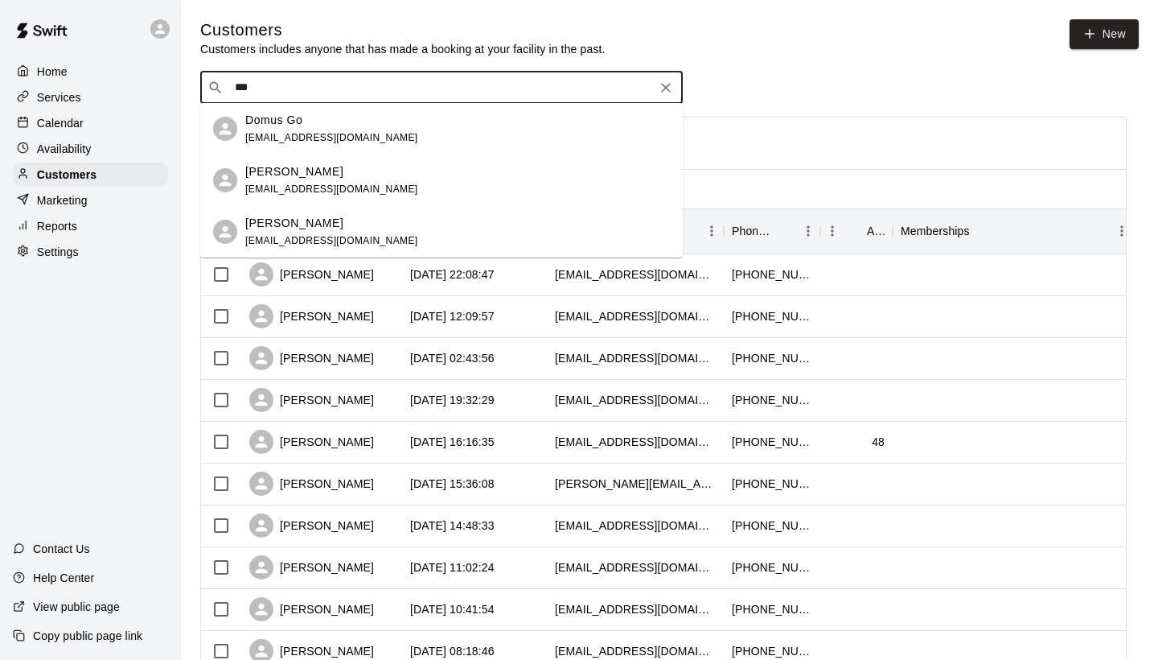
type input "***"
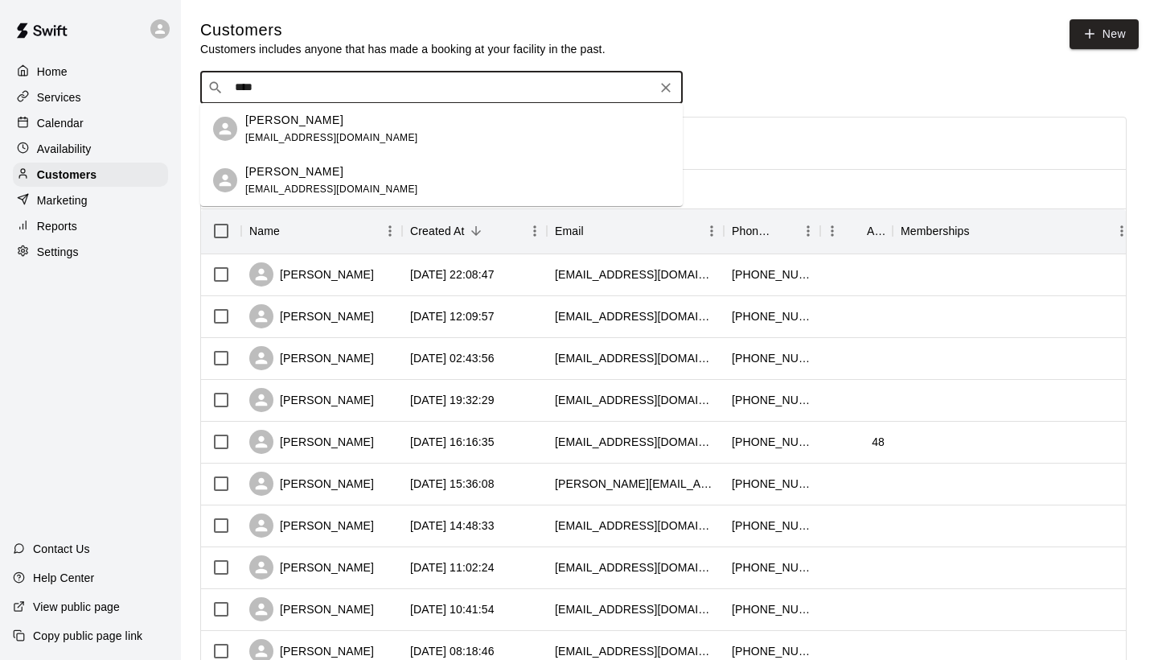
click at [282, 125] on p "[PERSON_NAME]" at bounding box center [294, 120] width 98 height 17
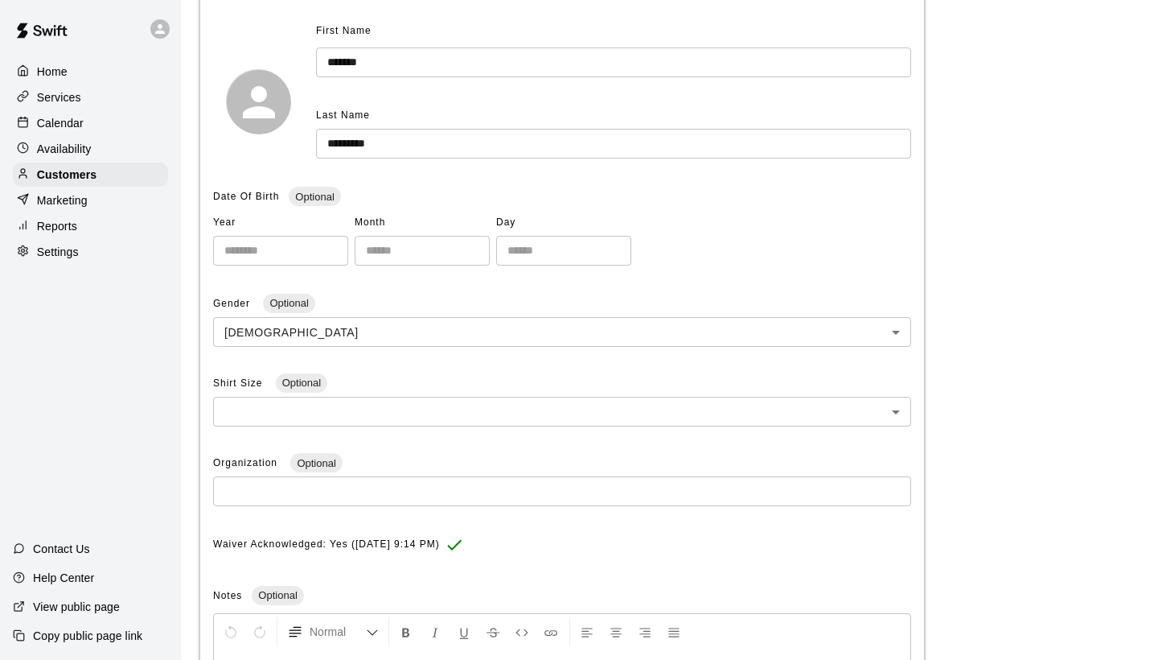
scroll to position [199, 0]
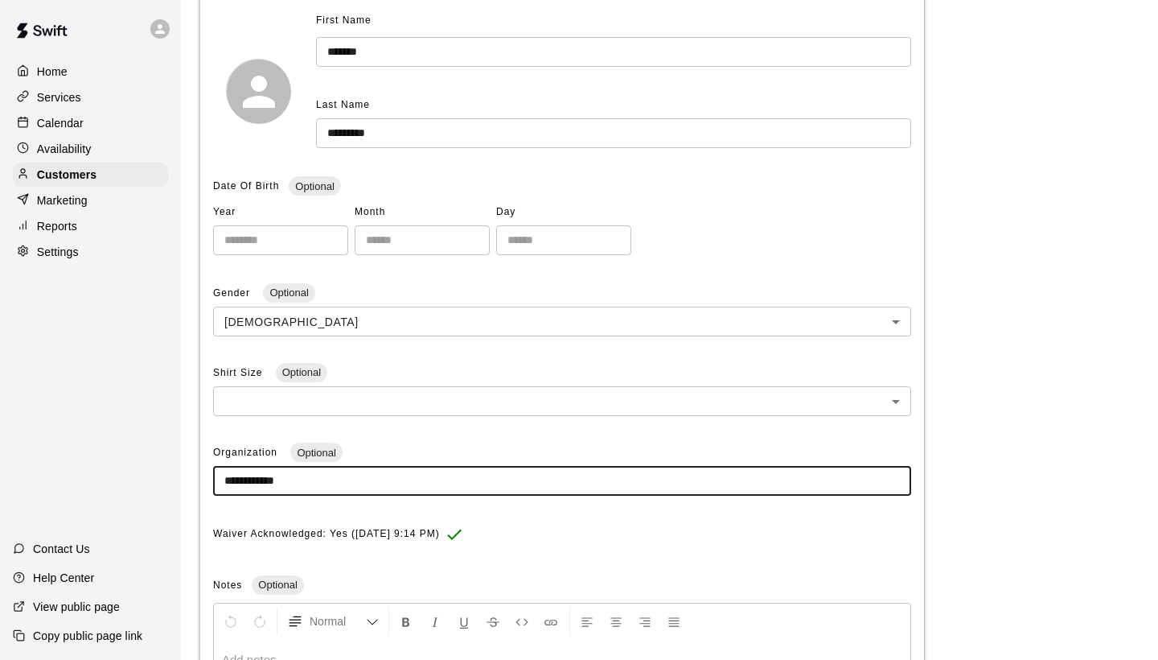
drag, startPoint x: 312, startPoint y: 470, endPoint x: 228, endPoint y: 474, distance: 84.6
click at [228, 474] on input "**********" at bounding box center [562, 481] width 698 height 30
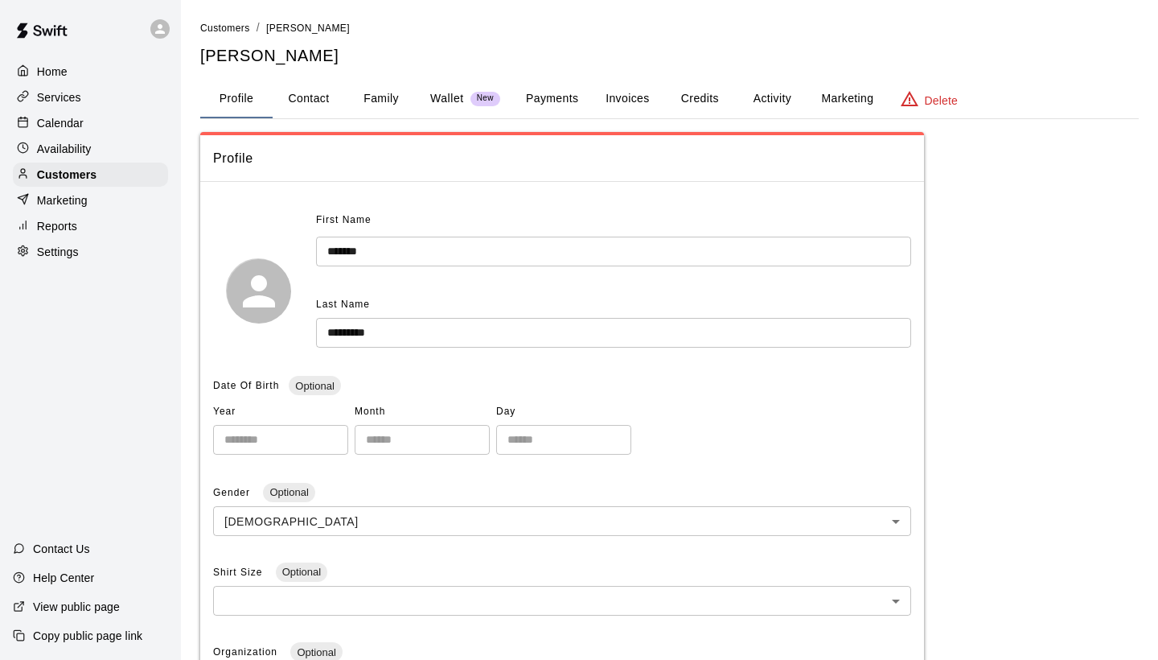
scroll to position [0, 0]
type input "**********"
click at [224, 31] on span "Customers" at bounding box center [225, 28] width 50 height 11
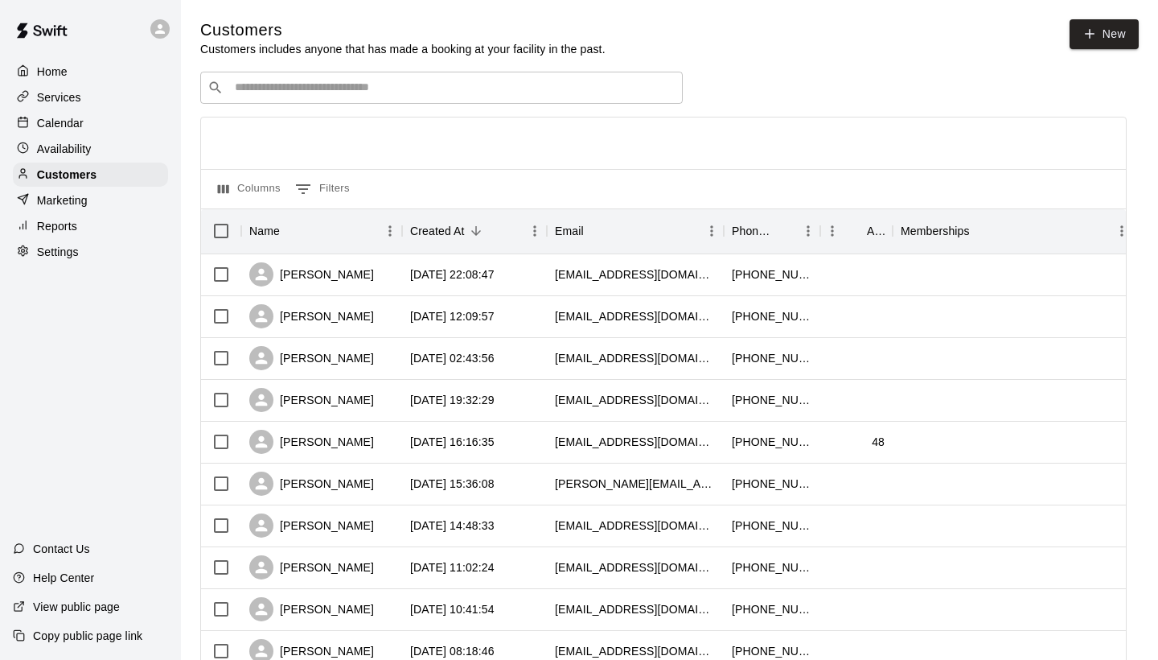
click at [299, 86] on input "Search customers by name or email" at bounding box center [453, 88] width 446 height 16
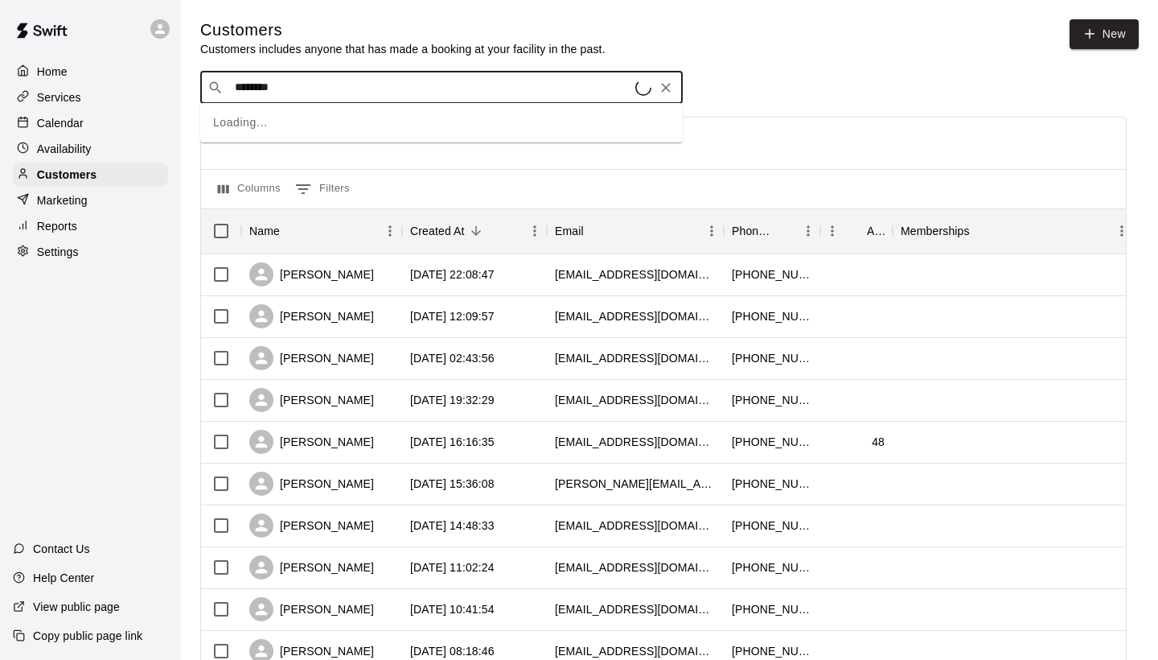
type input "*********"
click at [321, 122] on div "[PERSON_NAME]" at bounding box center [331, 120] width 173 height 17
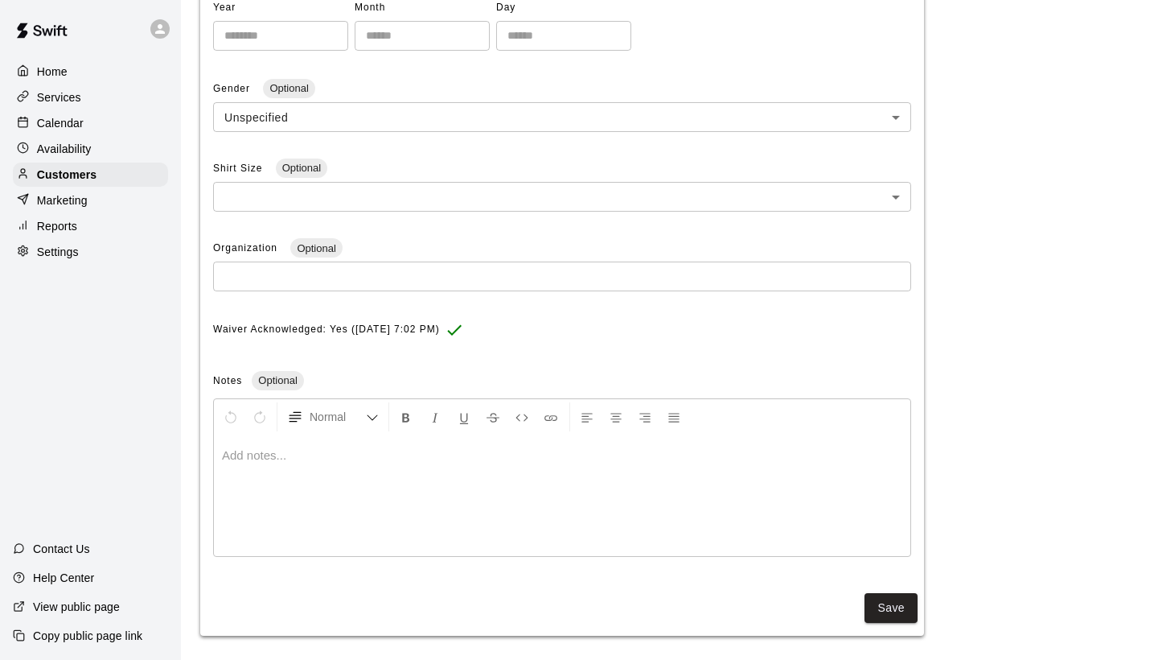
scroll to position [403, 0]
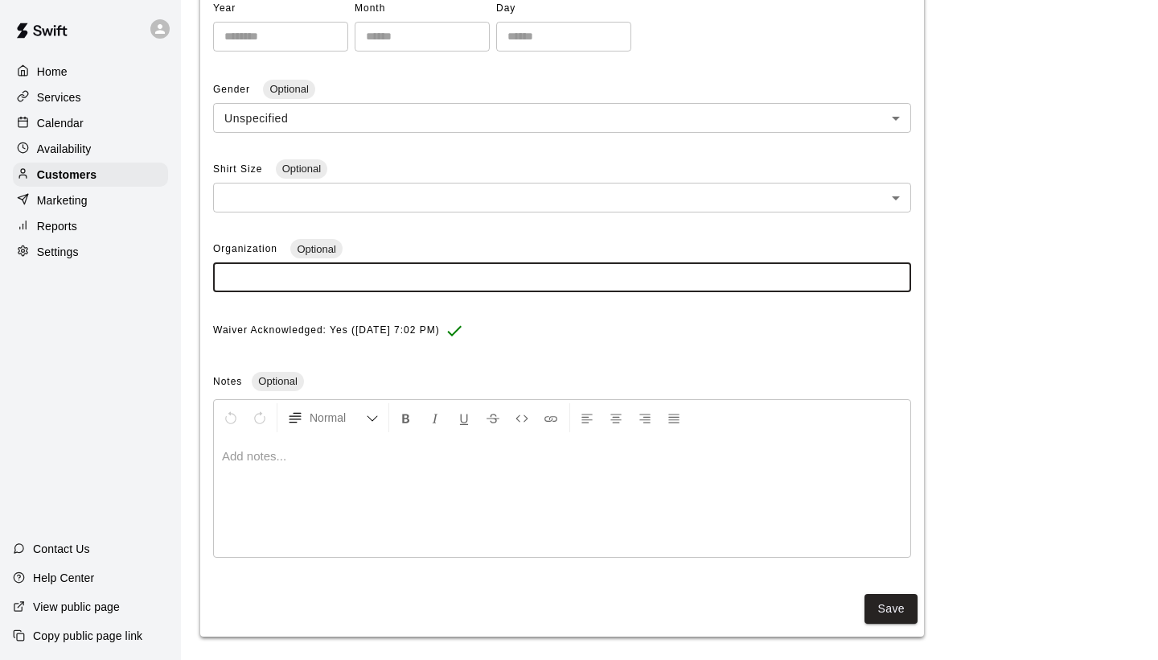
paste input "**********"
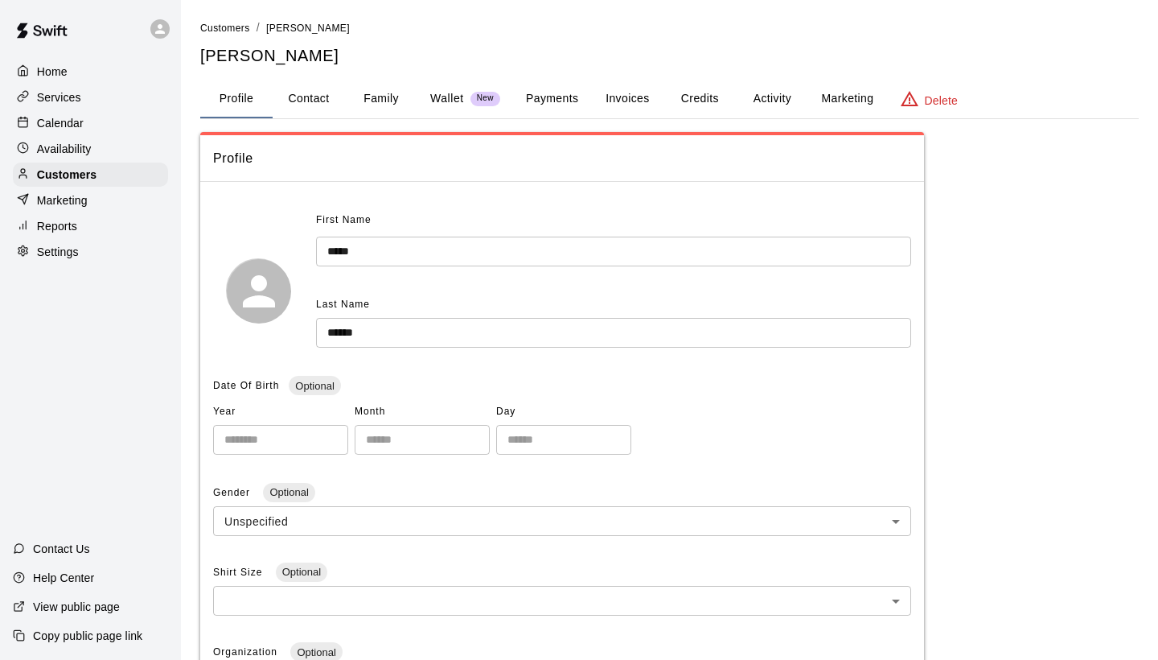
scroll to position [0, 0]
type input "**********"
click at [226, 29] on span "Customers" at bounding box center [225, 28] width 50 height 11
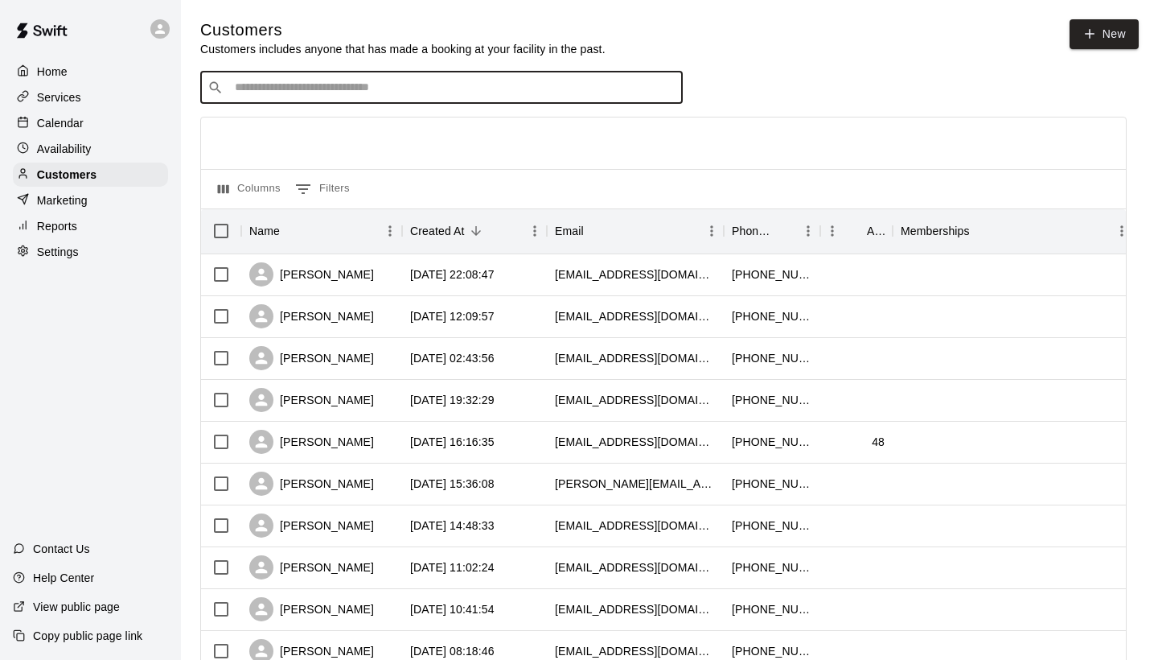
click at [247, 84] on input "Search customers by name or email" at bounding box center [453, 88] width 446 height 16
type input "**********"
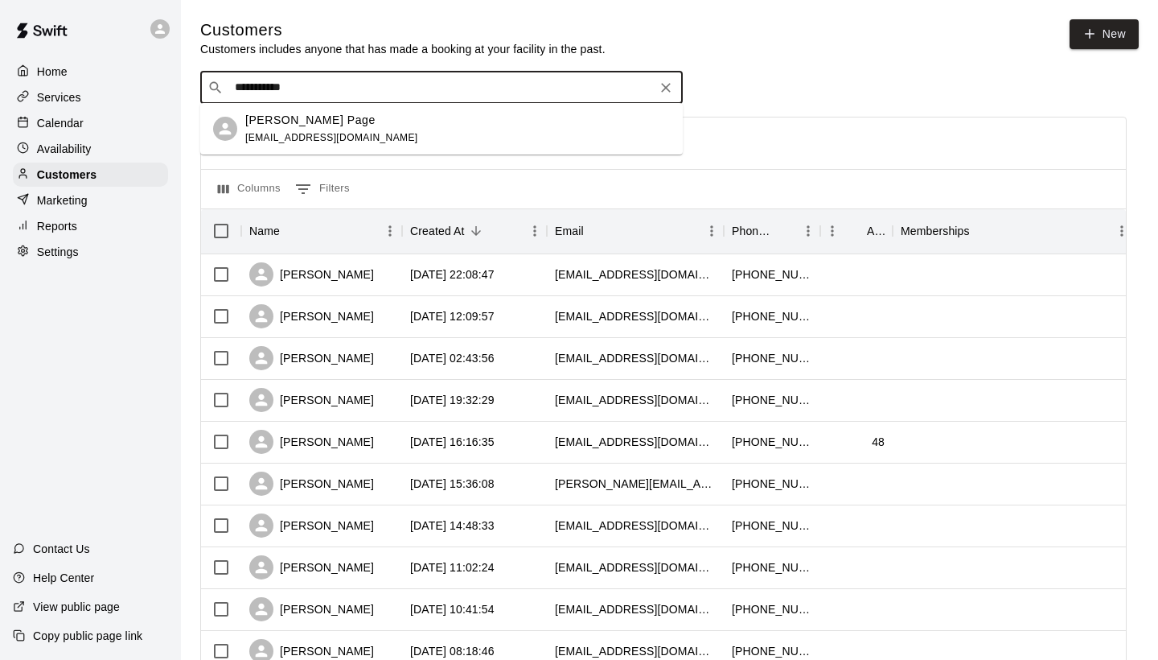
click at [277, 129] on div "[PERSON_NAME] Page [EMAIL_ADDRESS][DOMAIN_NAME]" at bounding box center [331, 129] width 173 height 35
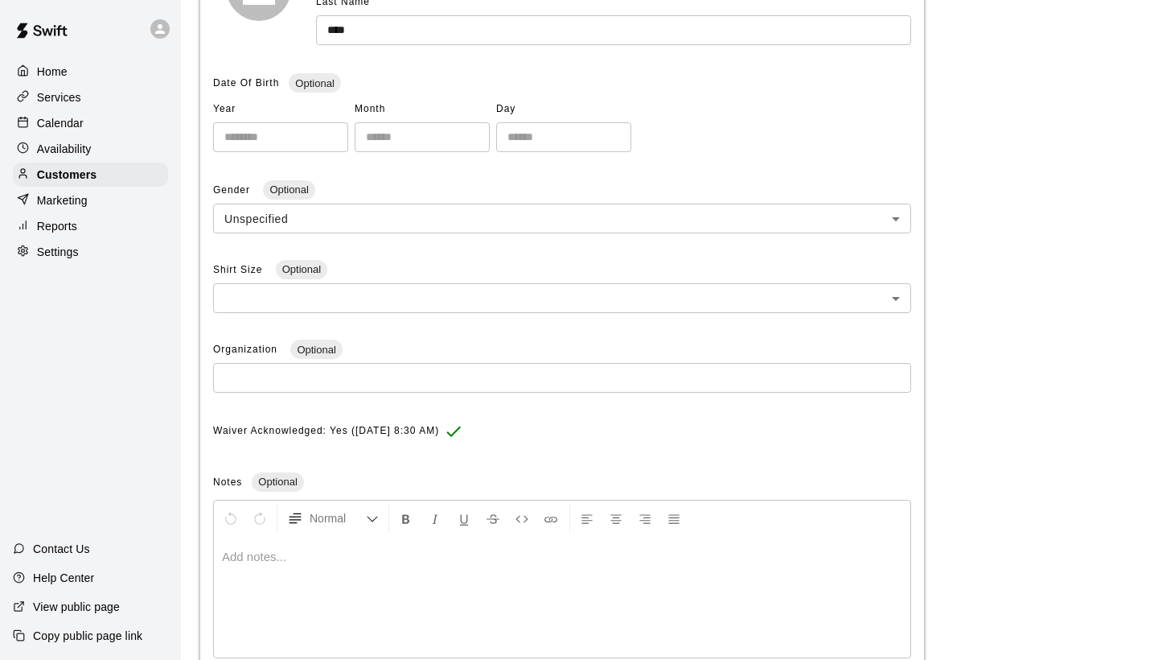
scroll to position [306, 0]
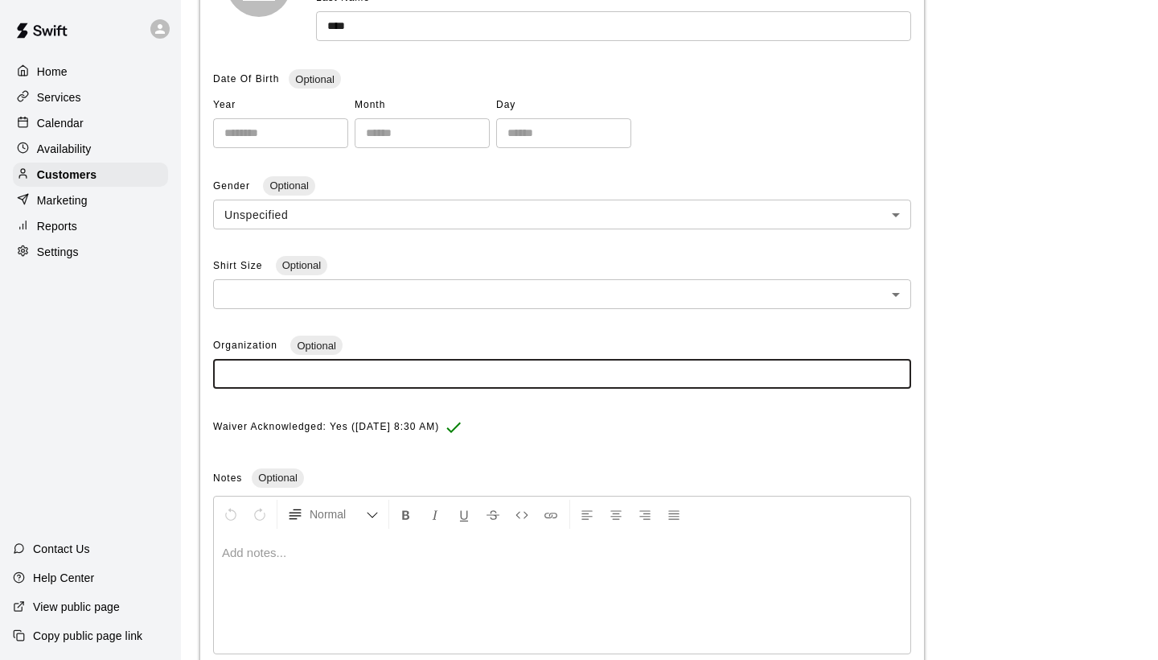
paste input "**********"
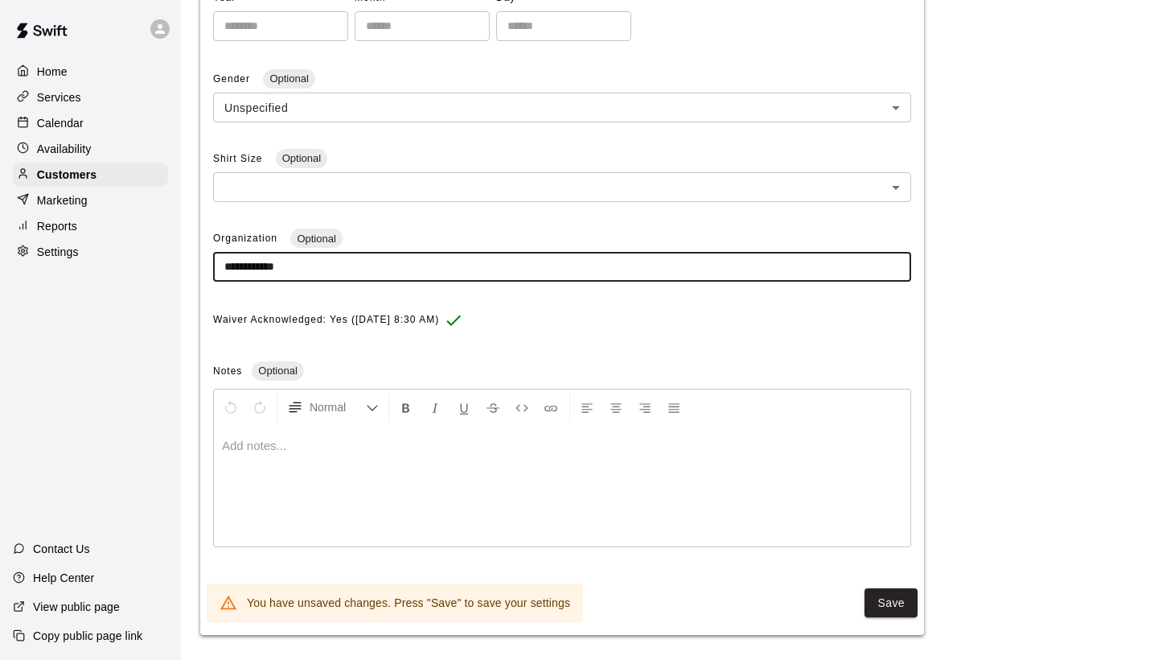
scroll to position [413, 0]
type input "**********"
click at [882, 595] on button "Save" at bounding box center [891, 604] width 53 height 30
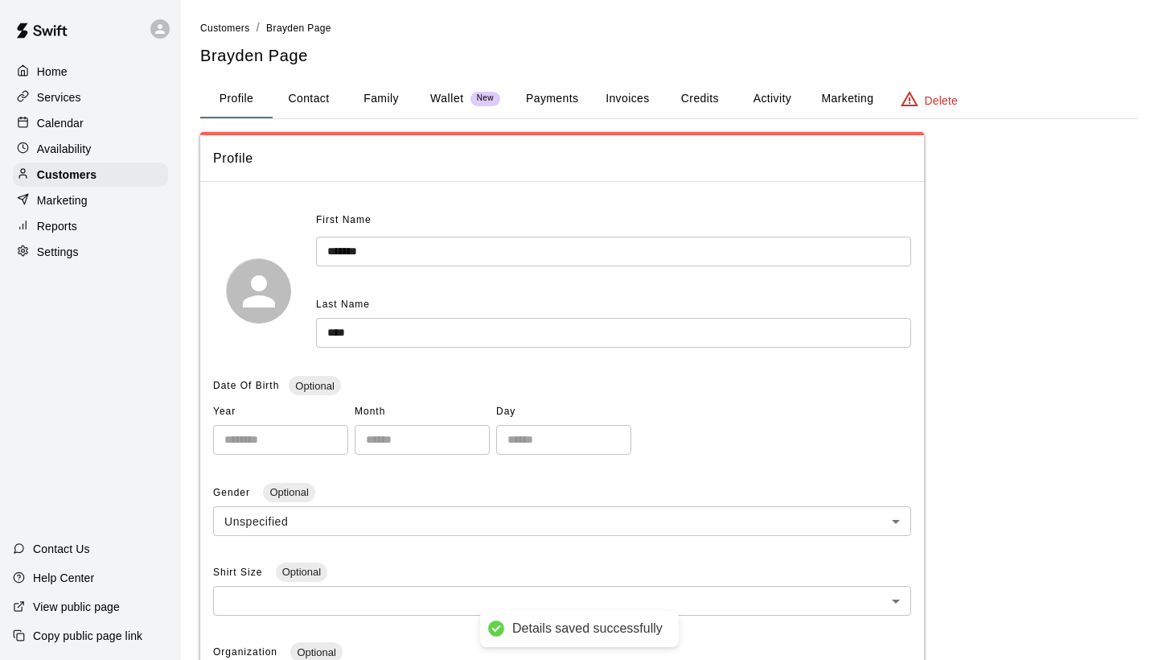
scroll to position [0, 0]
click at [228, 30] on span "Customers" at bounding box center [225, 28] width 50 height 11
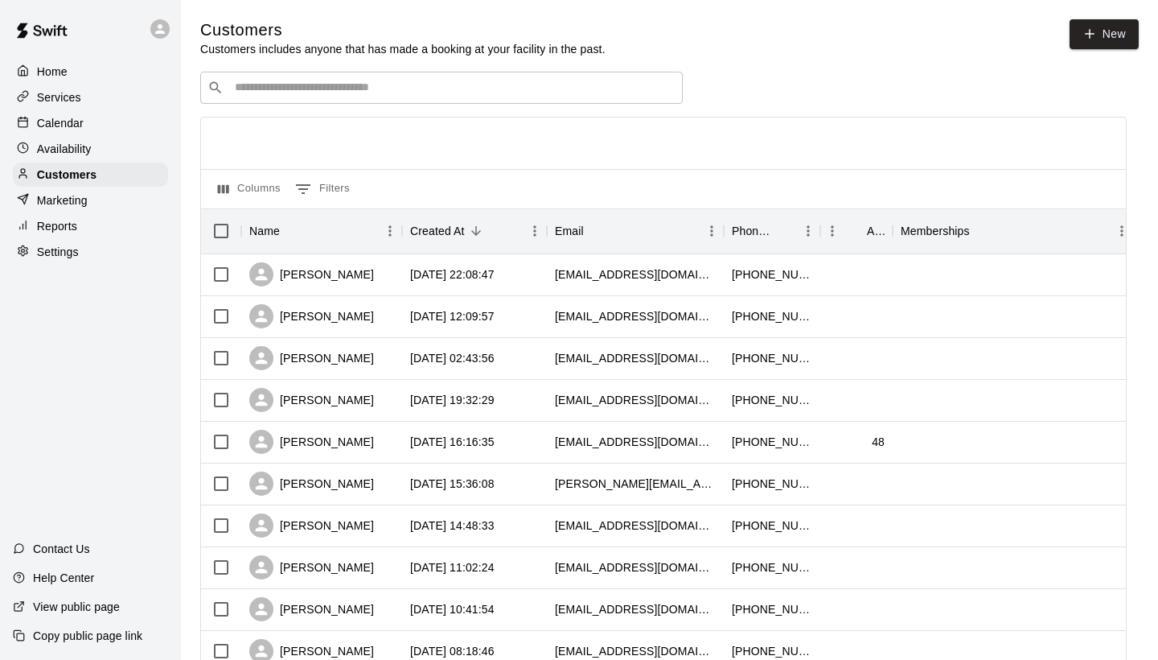
click at [259, 89] on input "Search customers by name or email" at bounding box center [453, 88] width 446 height 16
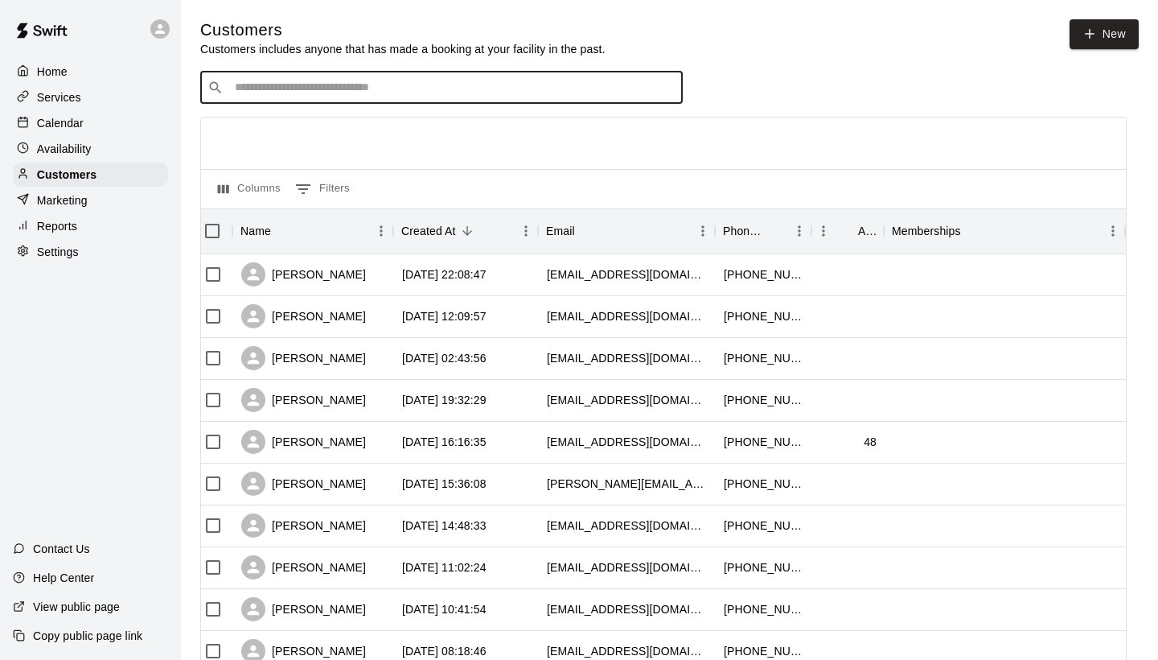
scroll to position [0, 8]
click at [260, 184] on button "Columns" at bounding box center [249, 189] width 71 height 26
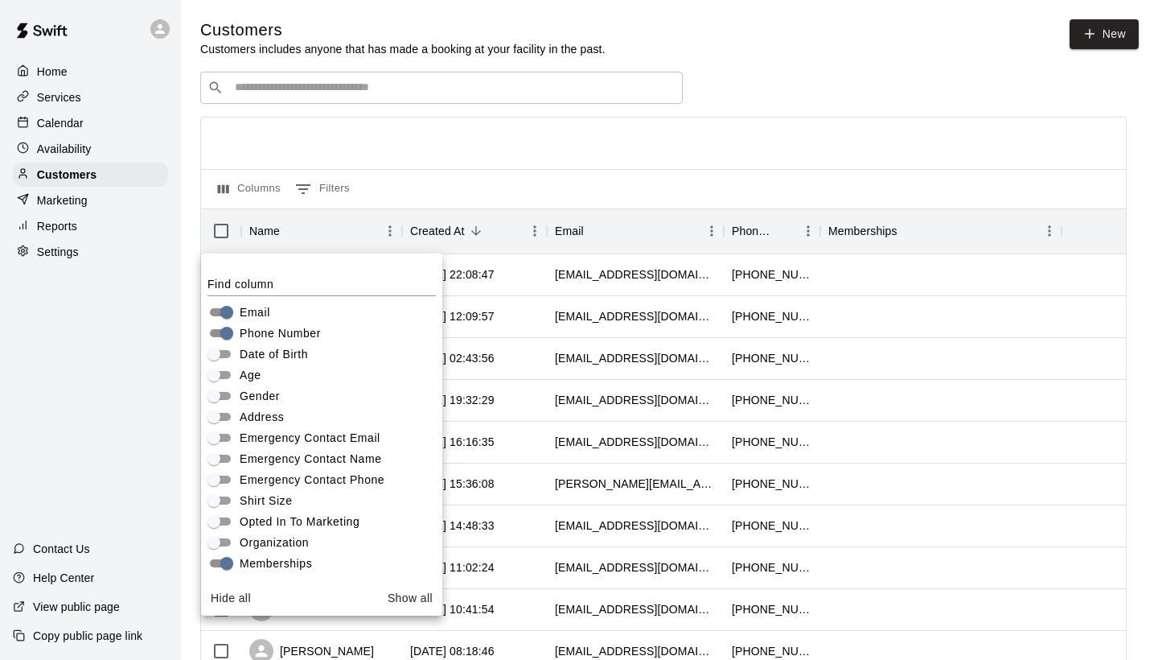
scroll to position [0, 0]
click at [594, 165] on div at bounding box center [663, 142] width 925 height 51
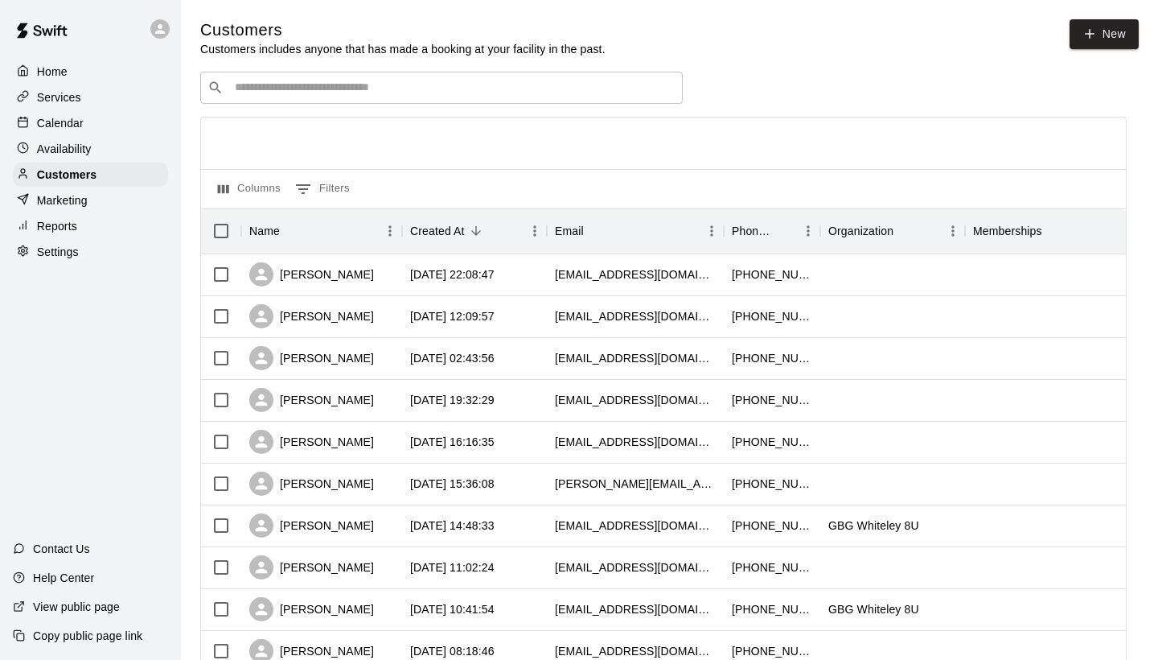
click at [409, 84] on input "Search customers by name or email" at bounding box center [453, 88] width 446 height 16
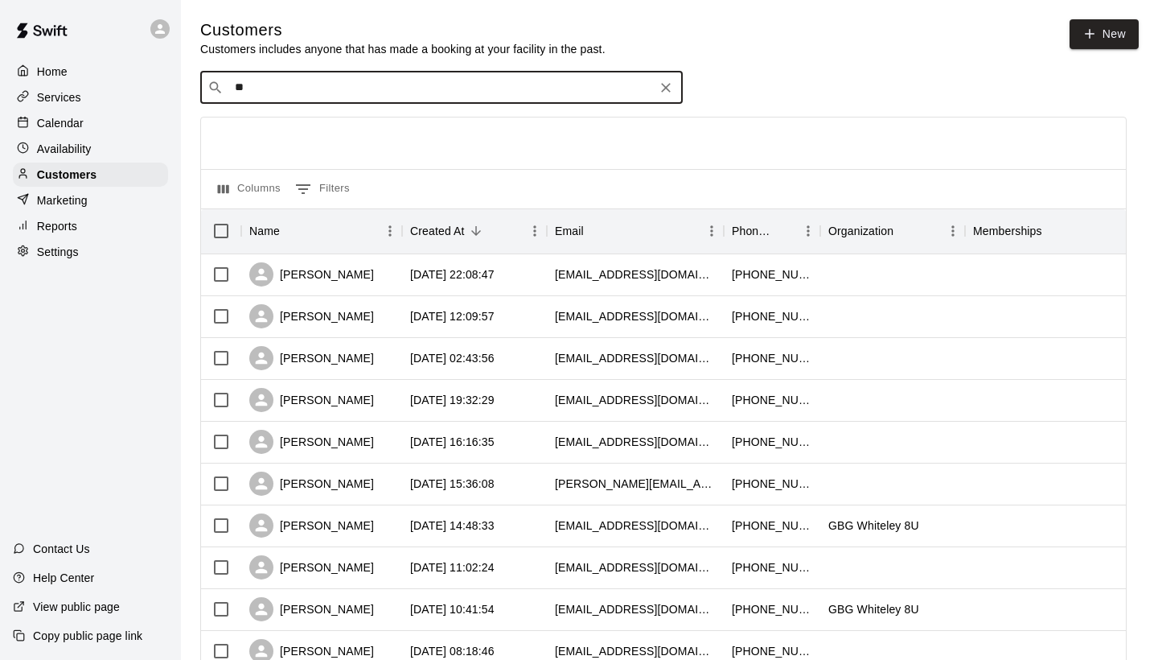
type input "*"
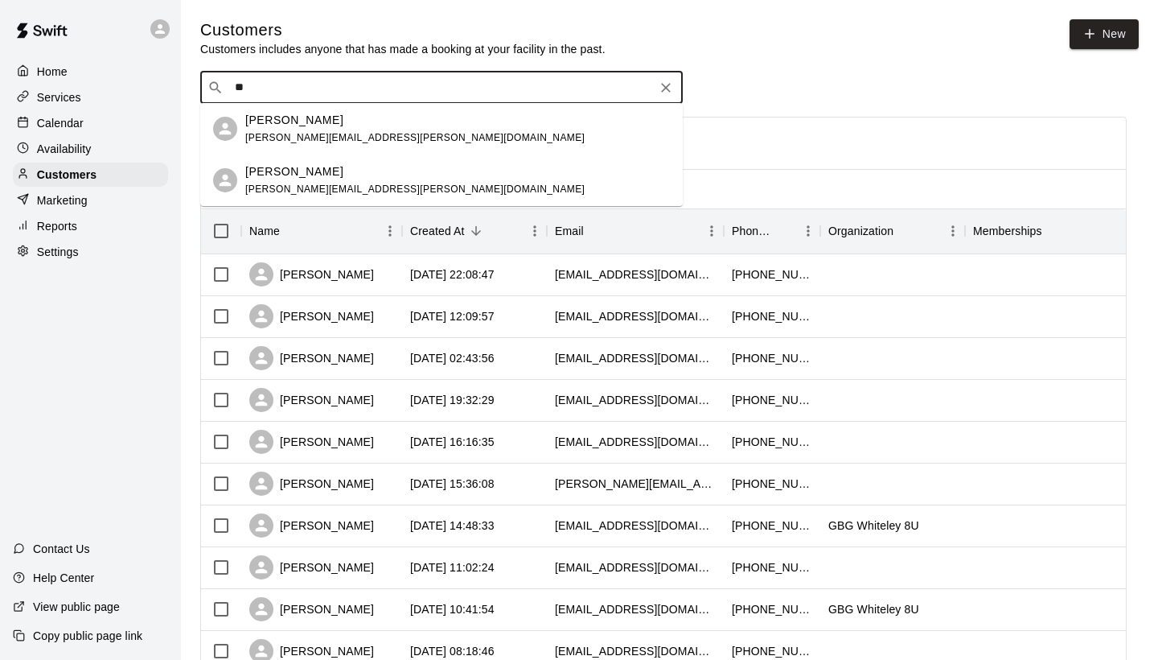
type input "*"
click at [339, 120] on div "[PERSON_NAME]" at bounding box center [414, 120] width 339 height 17
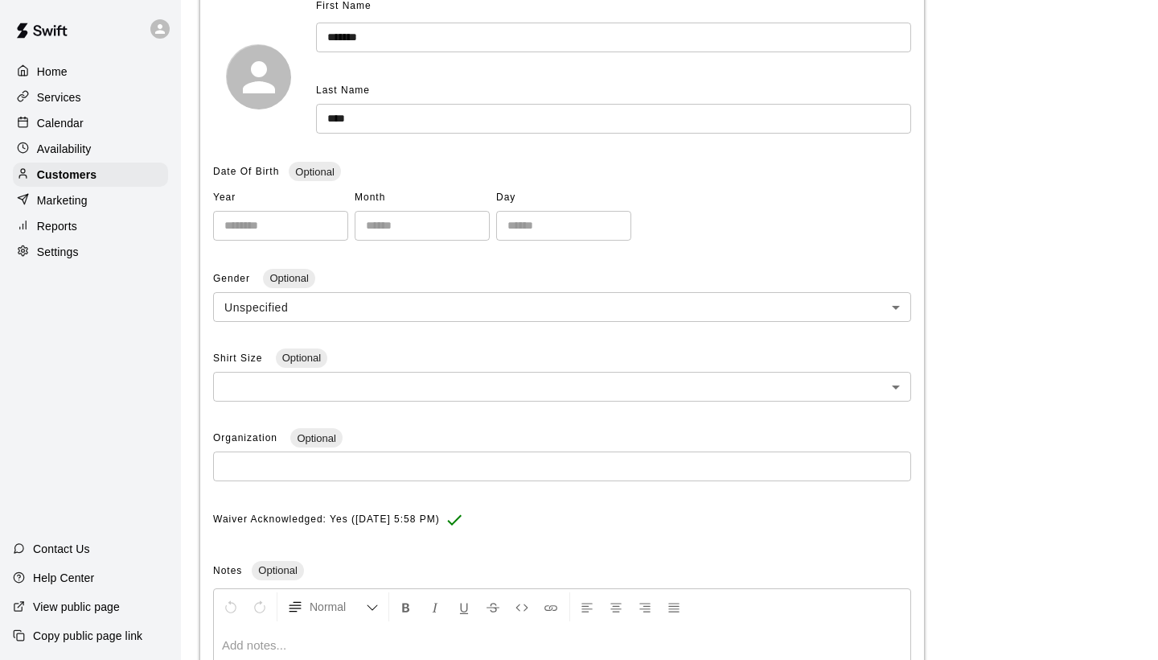
scroll to position [217, 0]
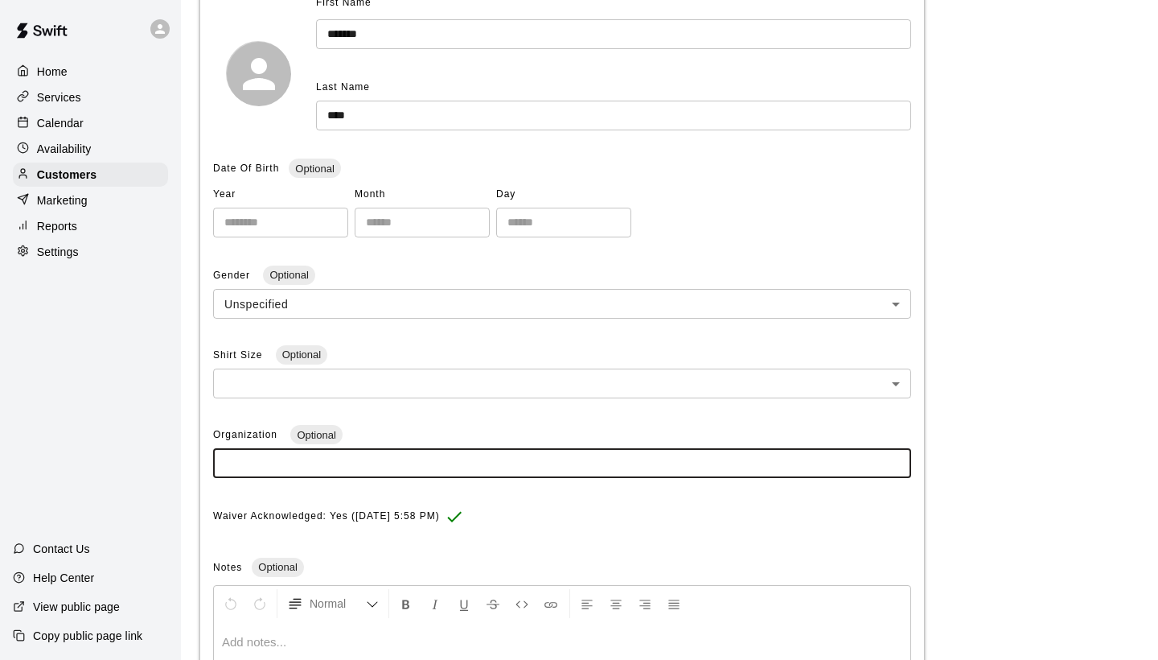
paste input "**********"
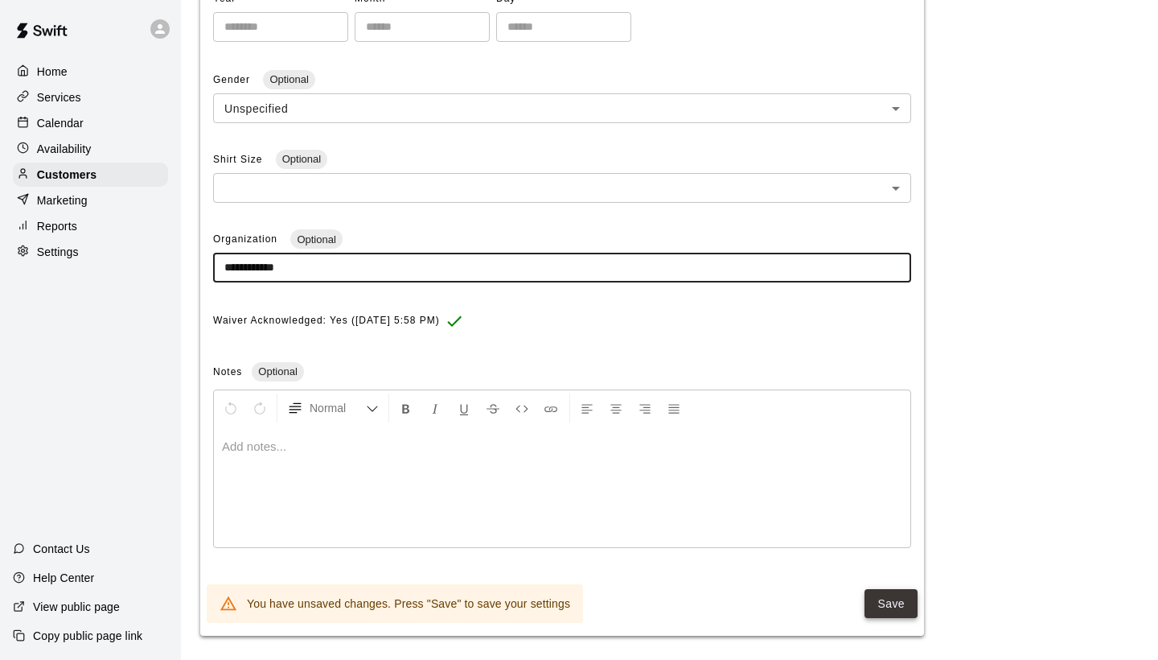
type input "**********"
click at [892, 596] on button "Save" at bounding box center [891, 604] width 53 height 30
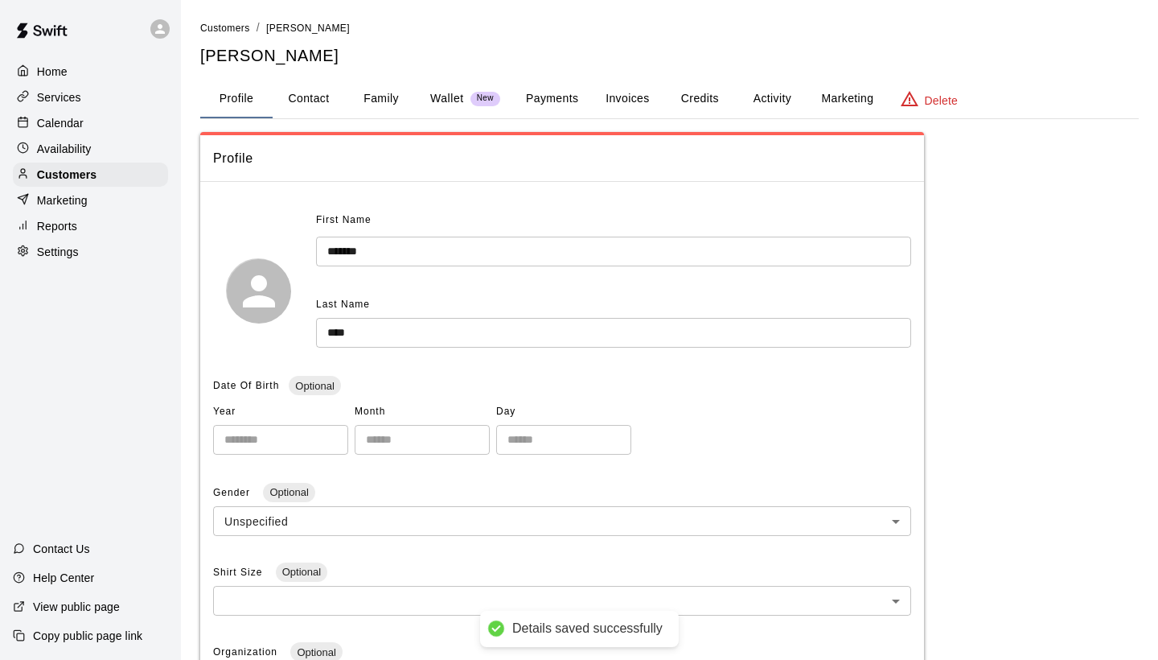
scroll to position [0, 0]
click at [223, 30] on span "Customers" at bounding box center [225, 28] width 50 height 11
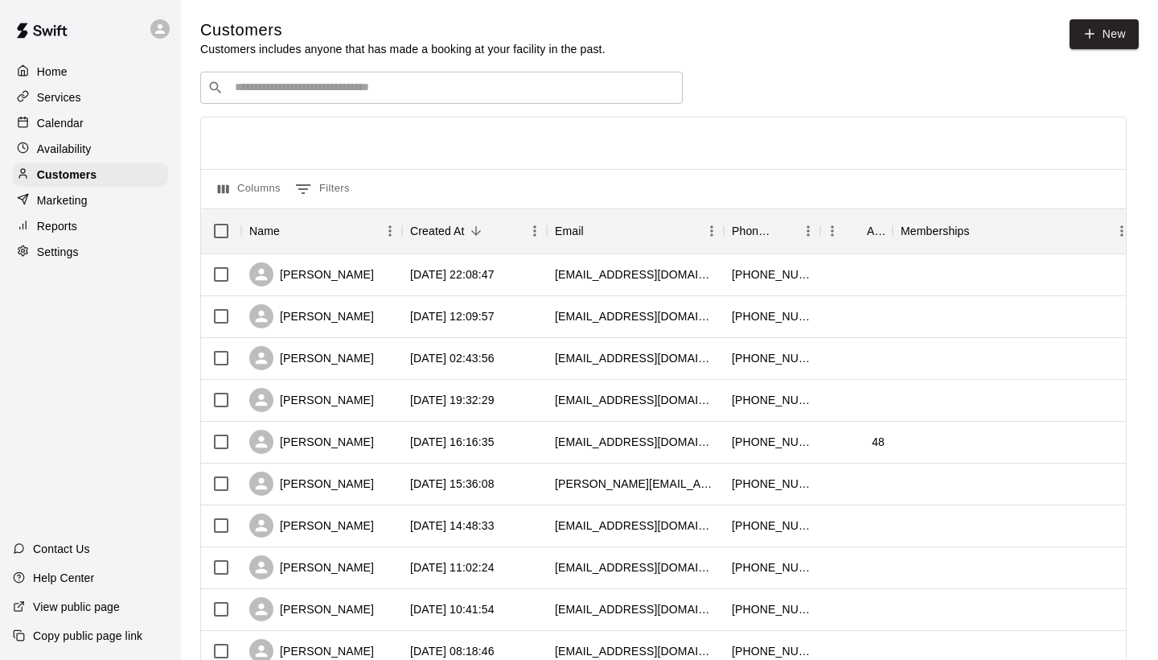
click at [262, 84] on input "Search customers by name or email" at bounding box center [453, 88] width 446 height 16
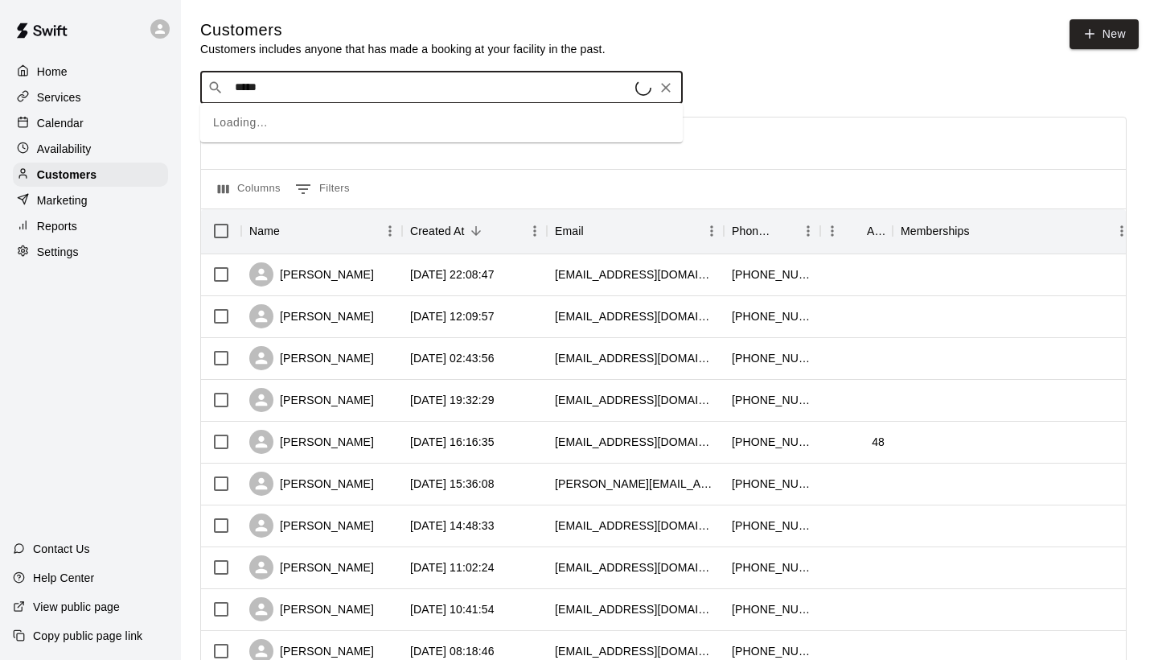
type input "******"
click at [264, 122] on p "Canyon [PERSON_NAME]" at bounding box center [316, 120] width 143 height 17
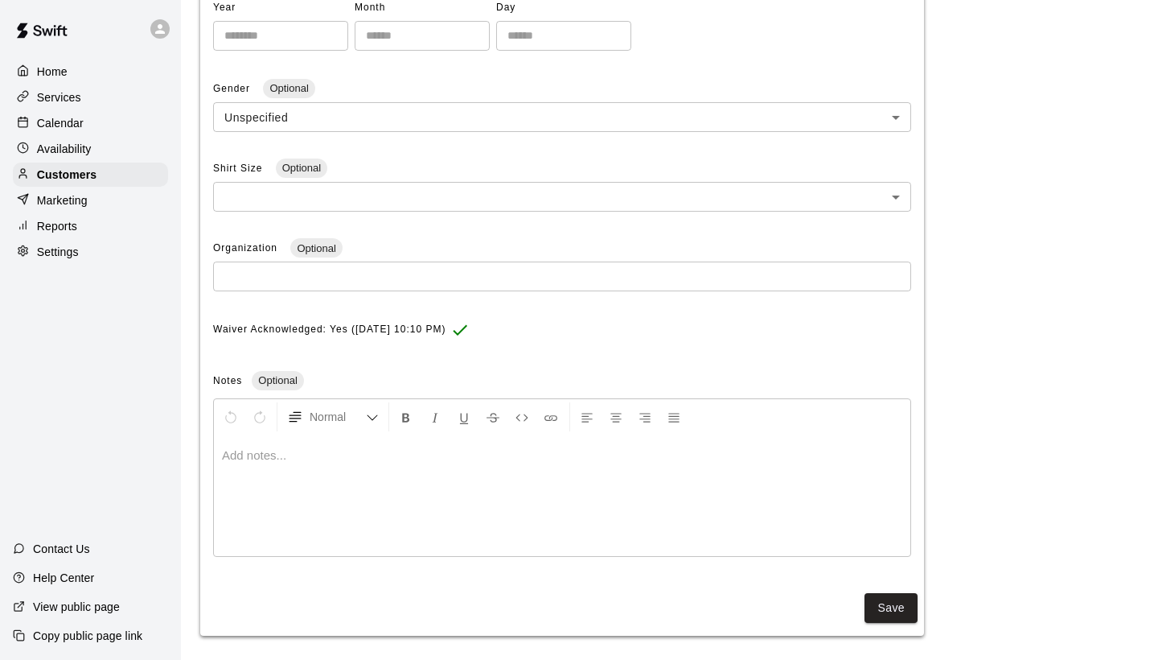
scroll to position [403, 0]
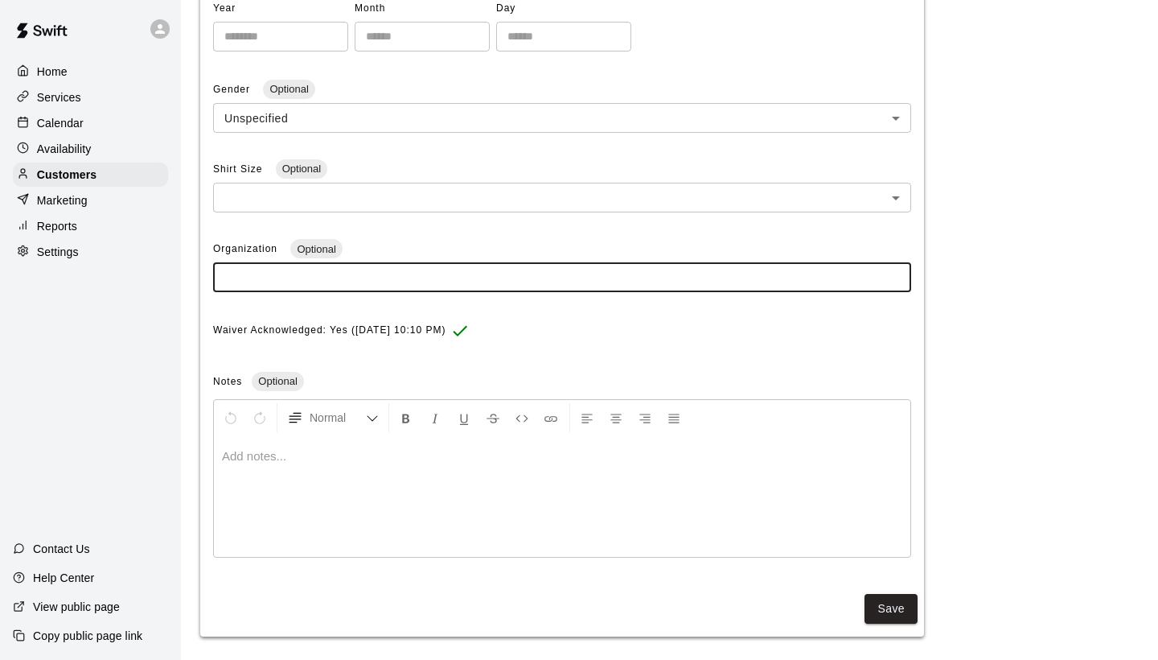
paste input "**********"
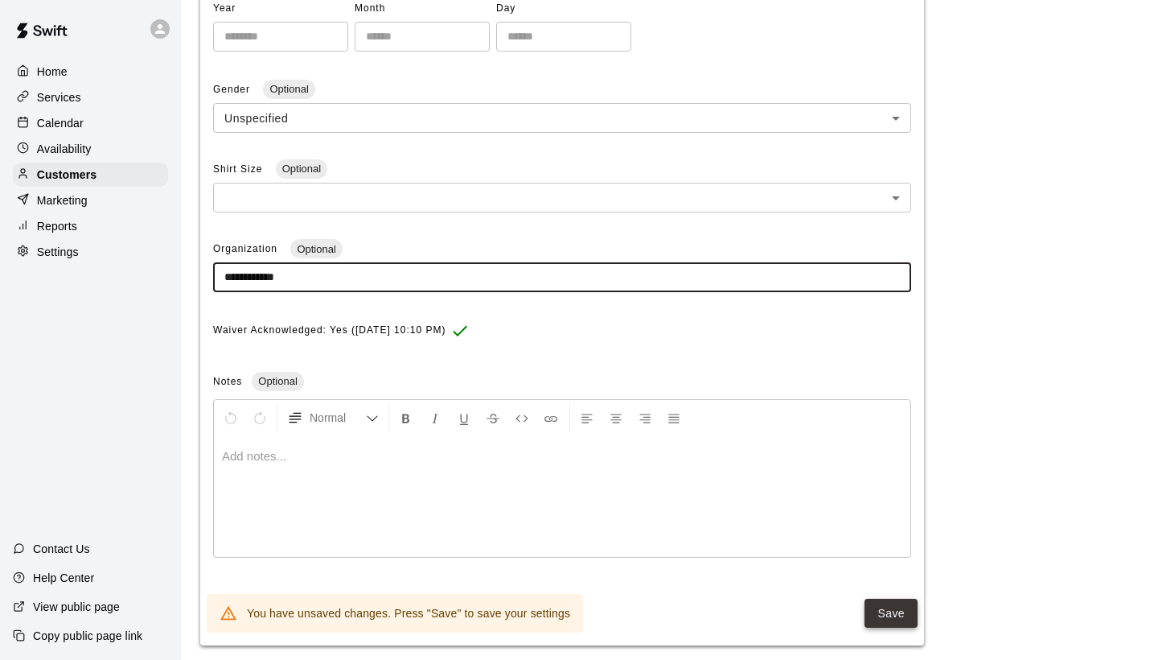
type input "**********"
click at [891, 602] on button "Save" at bounding box center [891, 613] width 53 height 30
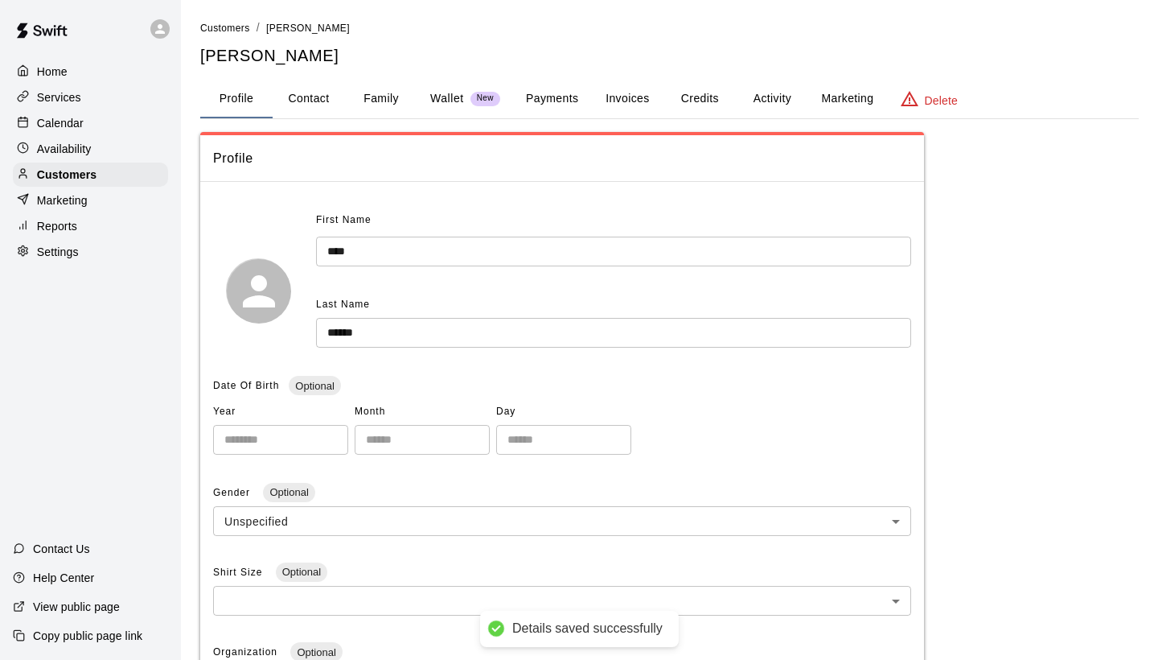
scroll to position [0, 0]
click at [235, 94] on button "Profile" at bounding box center [236, 99] width 72 height 39
click at [214, 30] on span "Customers" at bounding box center [225, 28] width 50 height 11
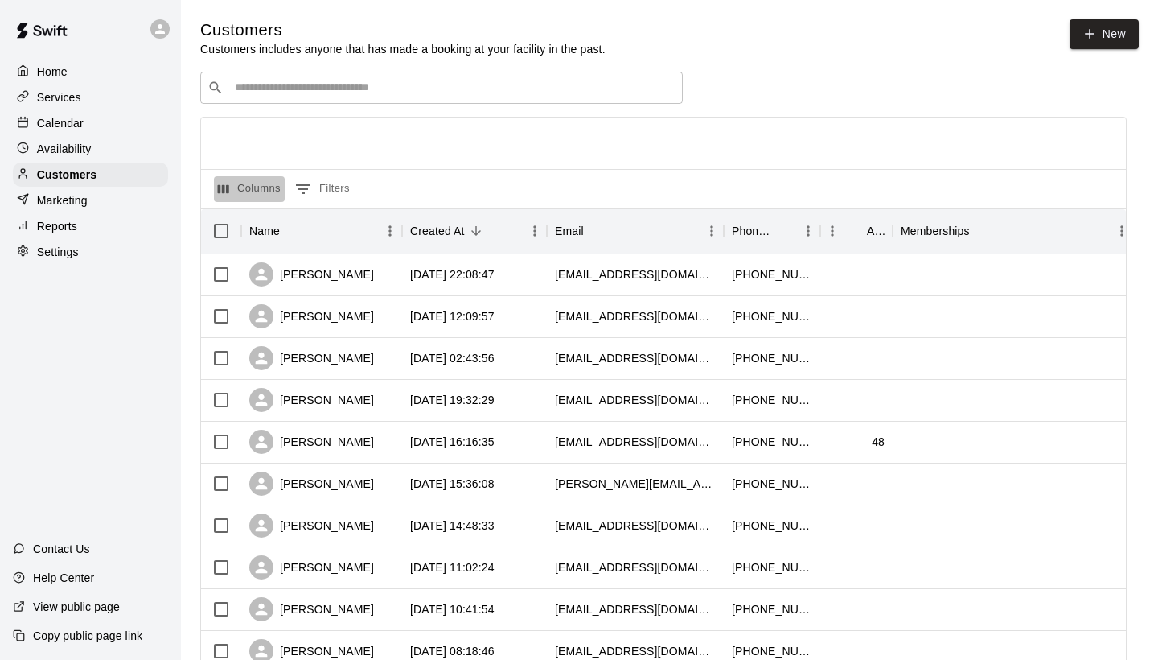
click at [257, 189] on button "Columns" at bounding box center [249, 189] width 71 height 26
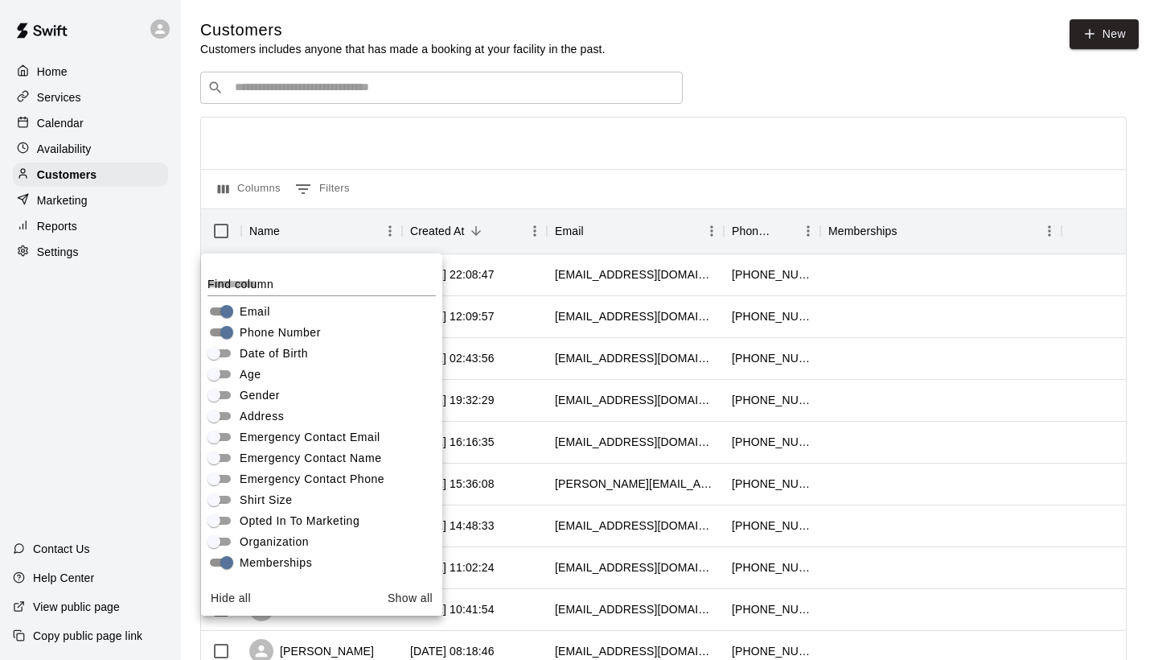
scroll to position [112, 0]
click at [428, 175] on div "Columns 0 Filters" at bounding box center [663, 188] width 925 height 39
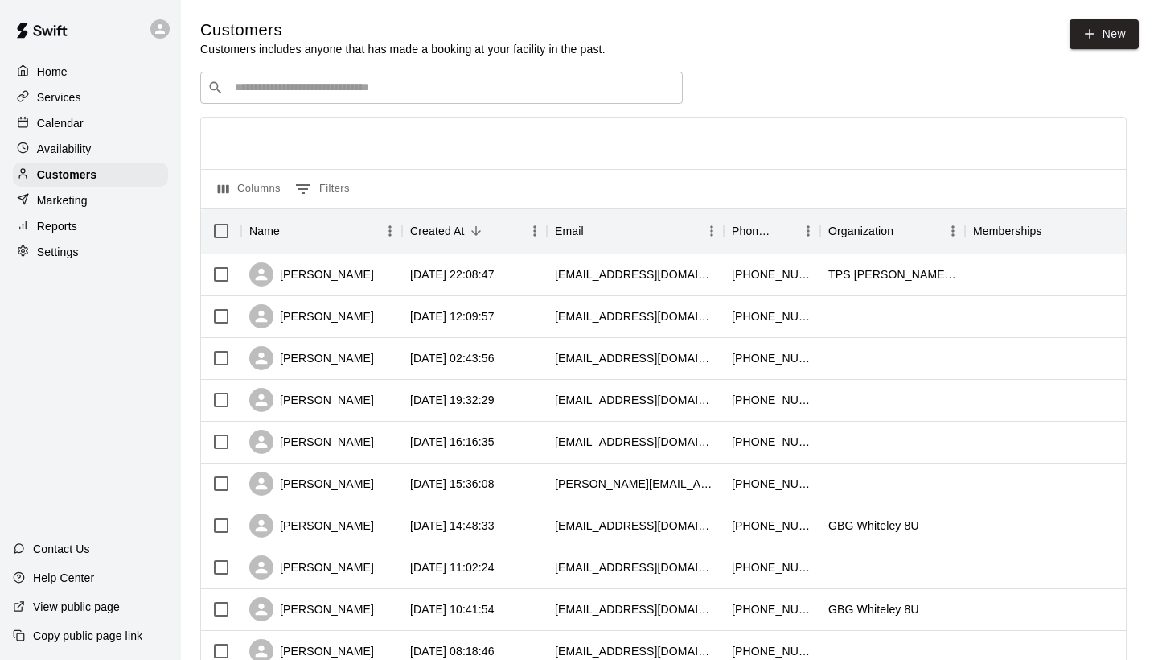
scroll to position [0, 0]
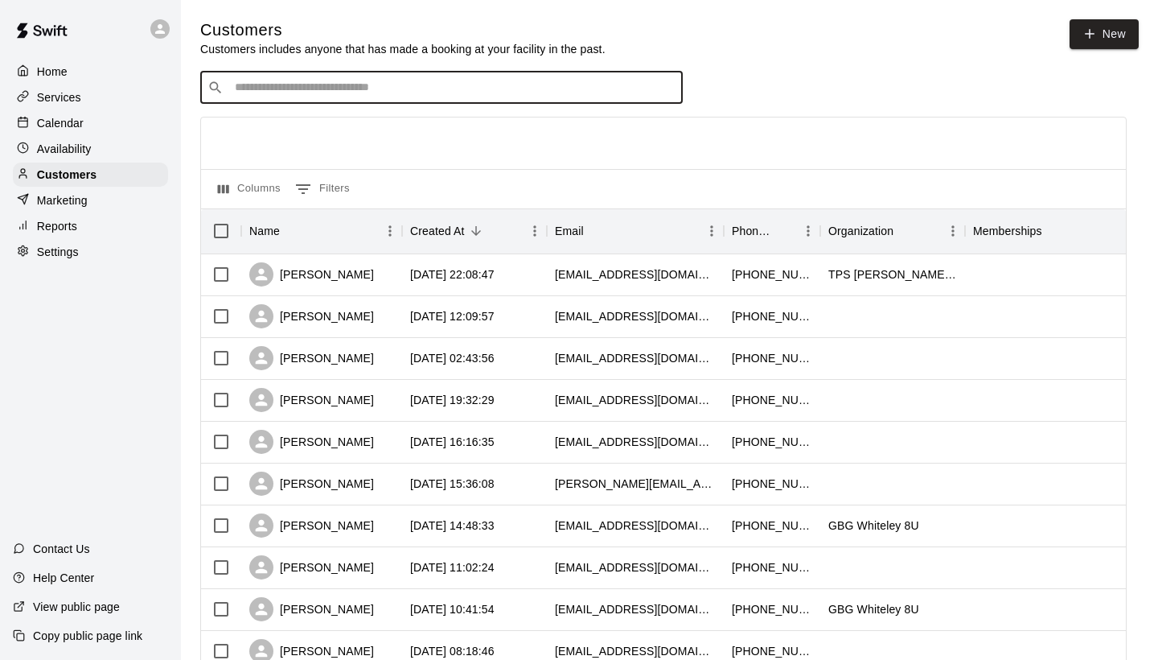
click at [320, 90] on input "Search customers by name or email" at bounding box center [453, 88] width 446 height 16
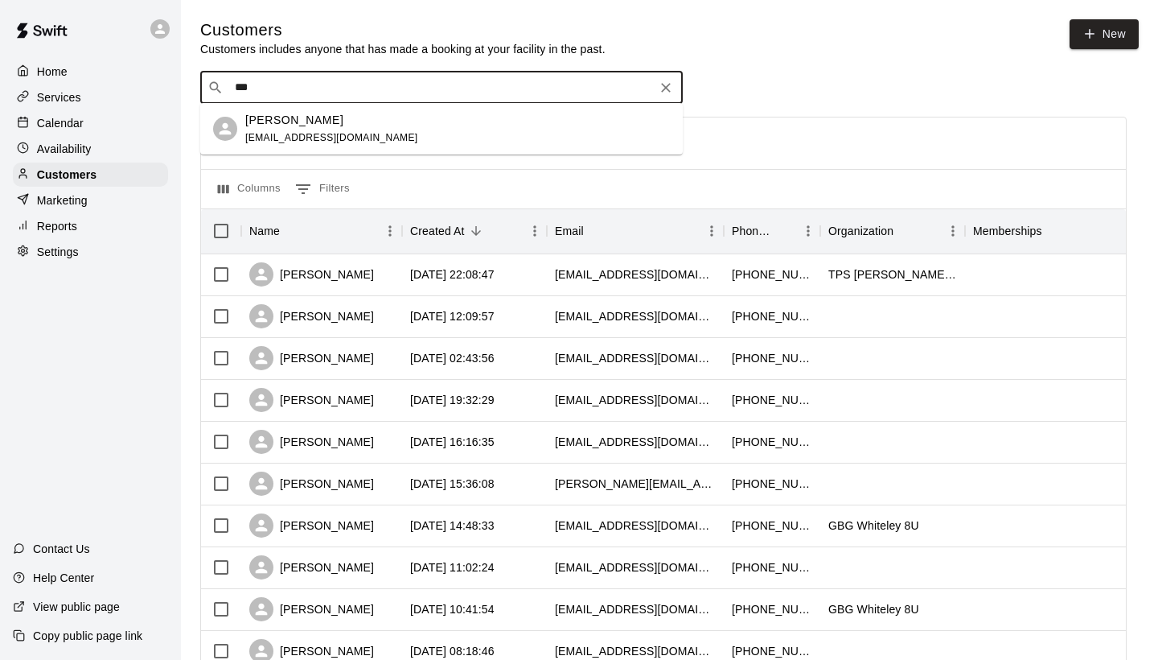
type input "***"
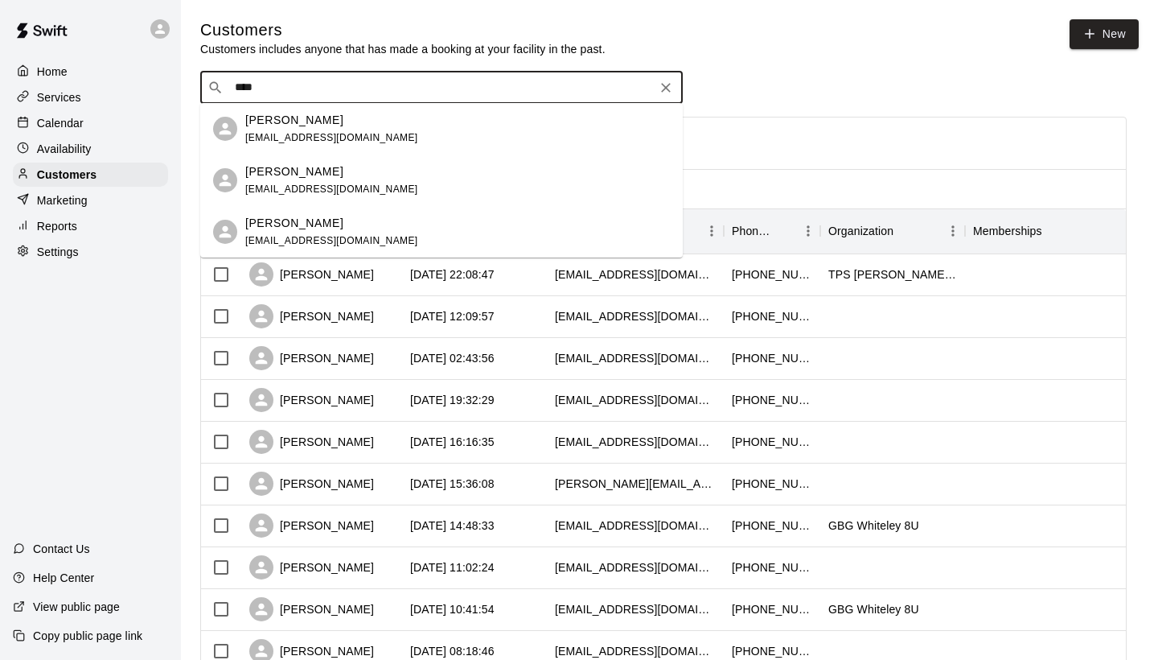
click at [308, 125] on p "[PERSON_NAME]" at bounding box center [294, 120] width 98 height 17
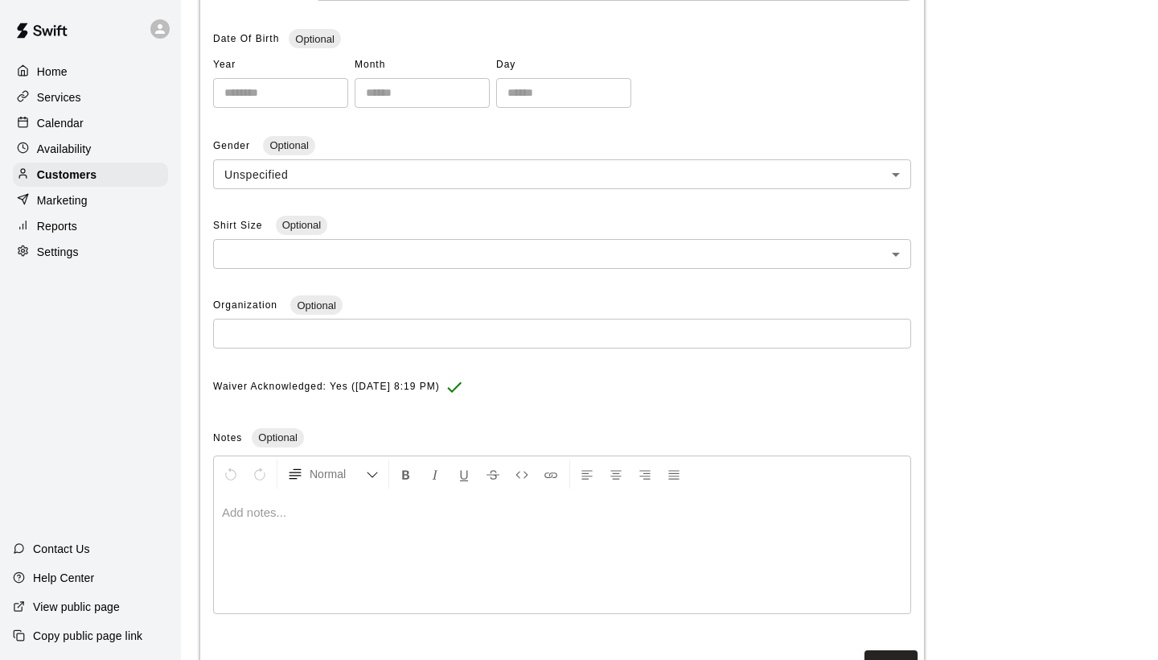
scroll to position [359, 0]
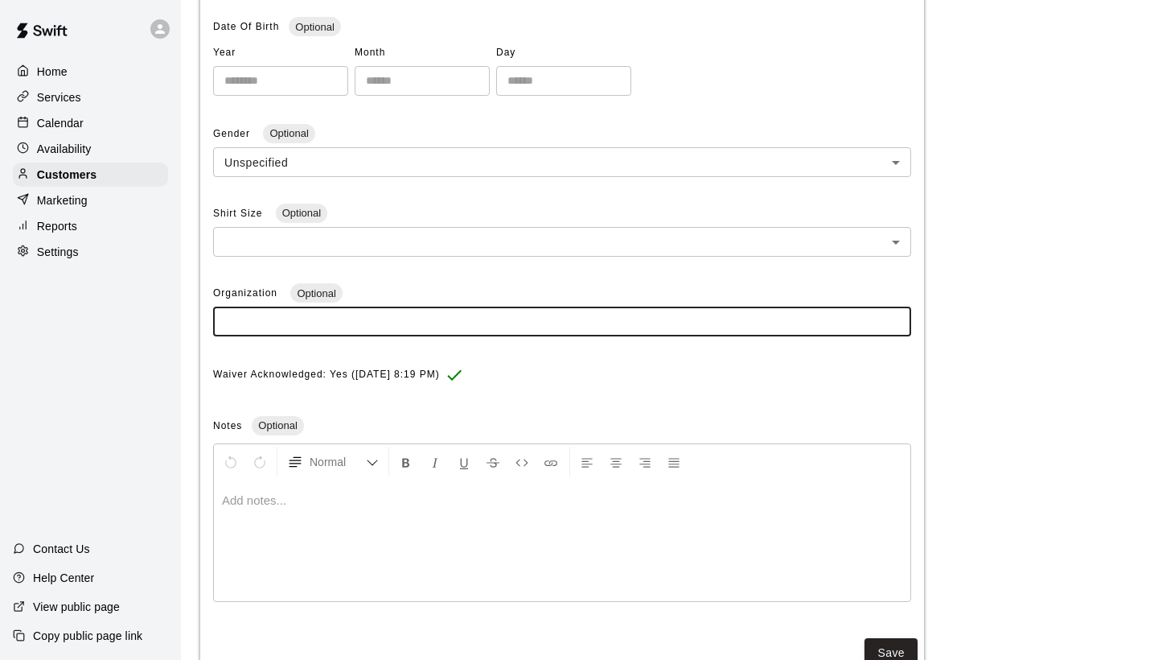
paste input "**********"
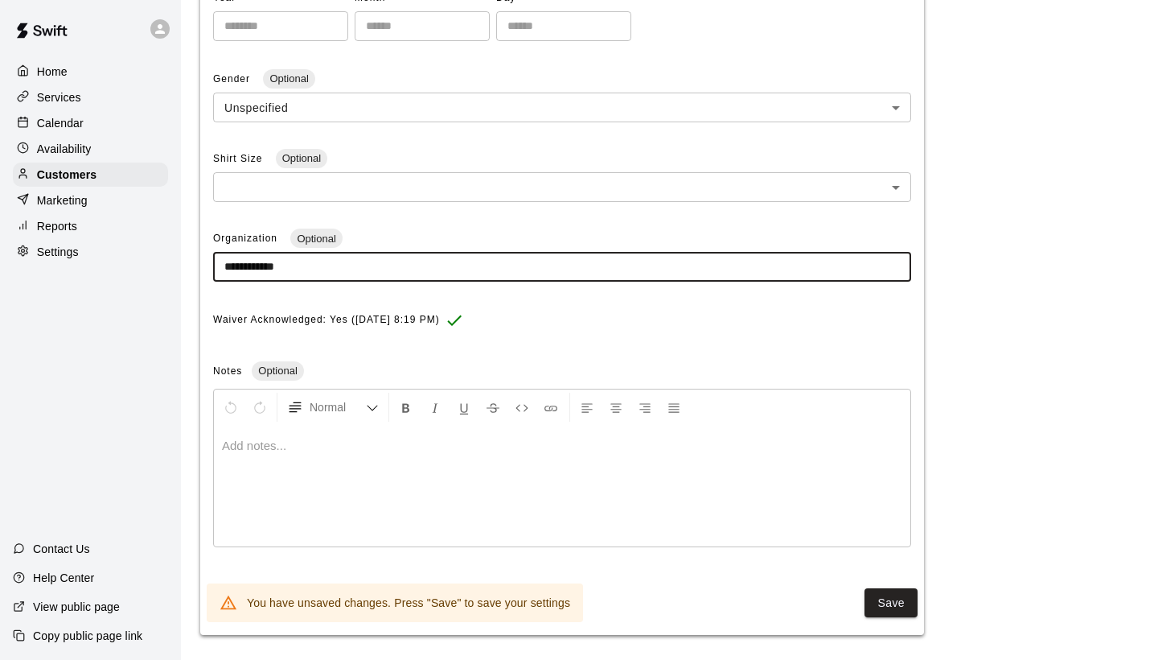
scroll to position [413, 0]
type input "**********"
click at [901, 594] on button "Save" at bounding box center [891, 604] width 53 height 30
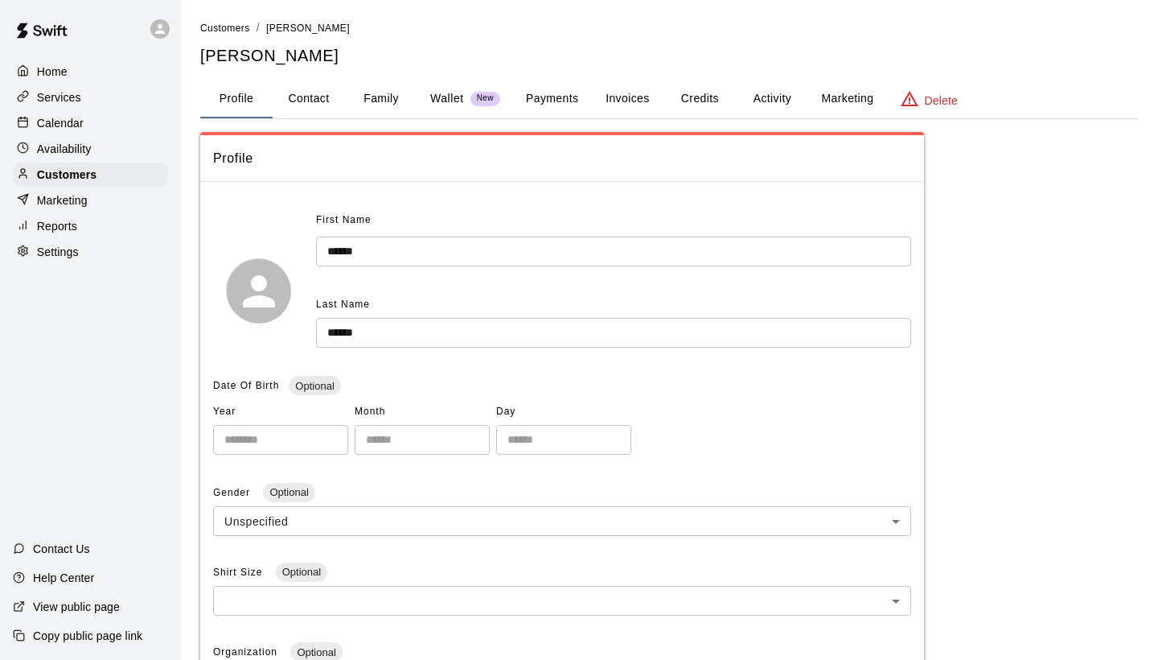
scroll to position [0, 0]
click at [236, 28] on span "Customers" at bounding box center [225, 28] width 50 height 11
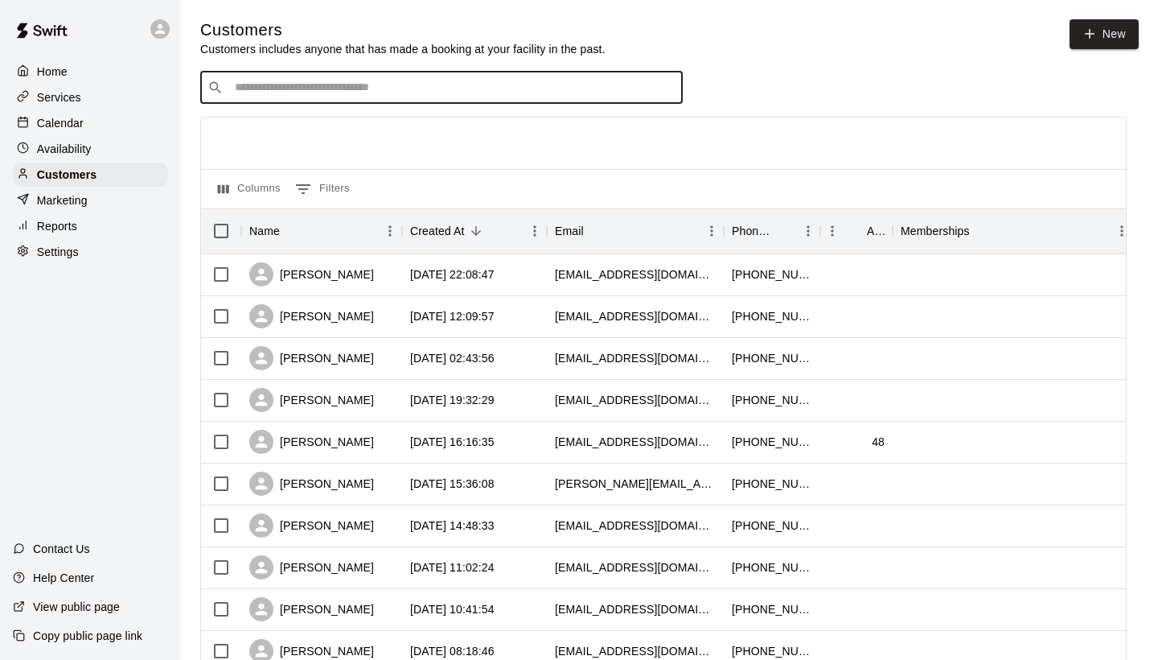
click at [257, 88] on input "Search customers by name or email" at bounding box center [453, 88] width 446 height 16
type input "****"
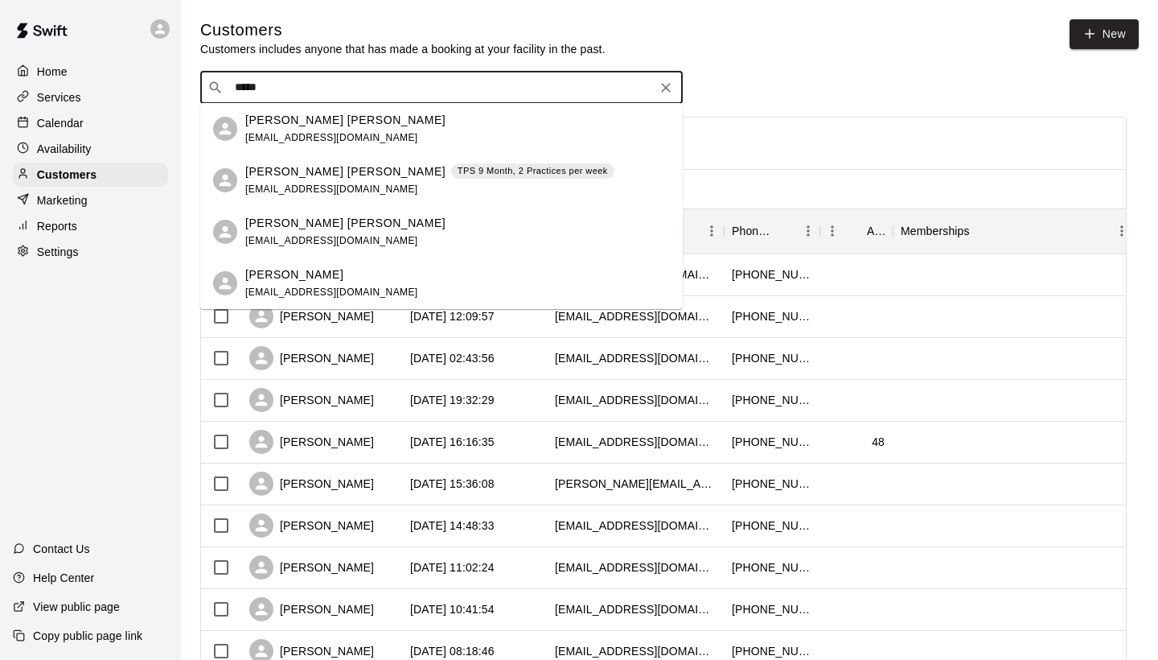
click at [289, 177] on p "[PERSON_NAME] [PERSON_NAME]" at bounding box center [345, 171] width 200 height 17
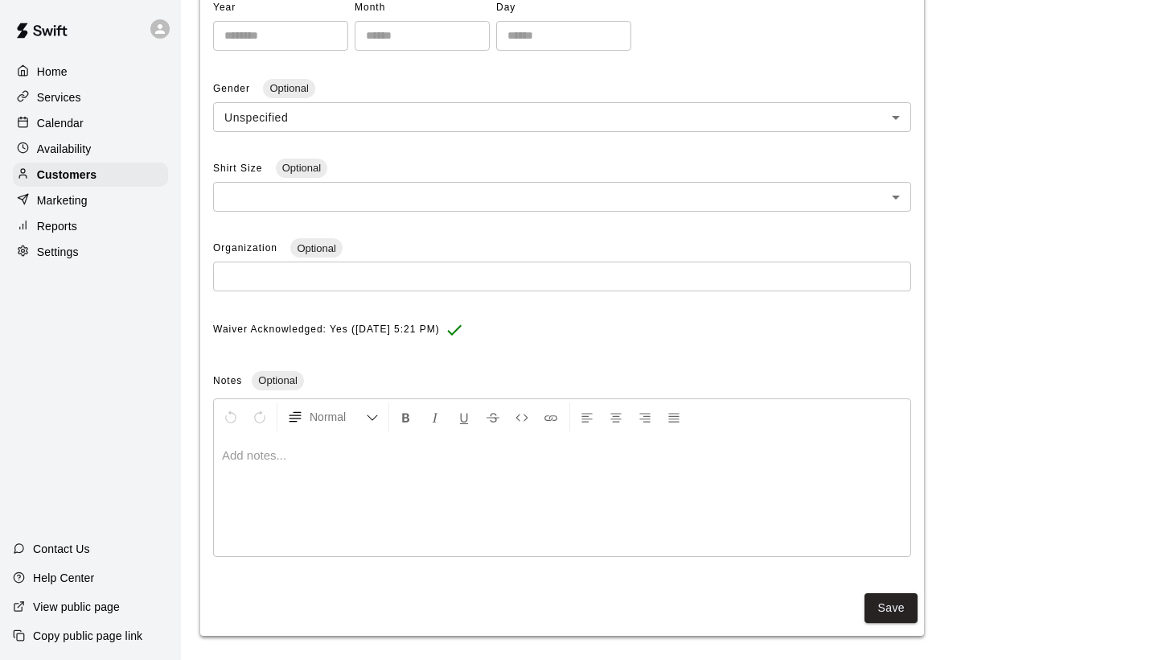
scroll to position [403, 0]
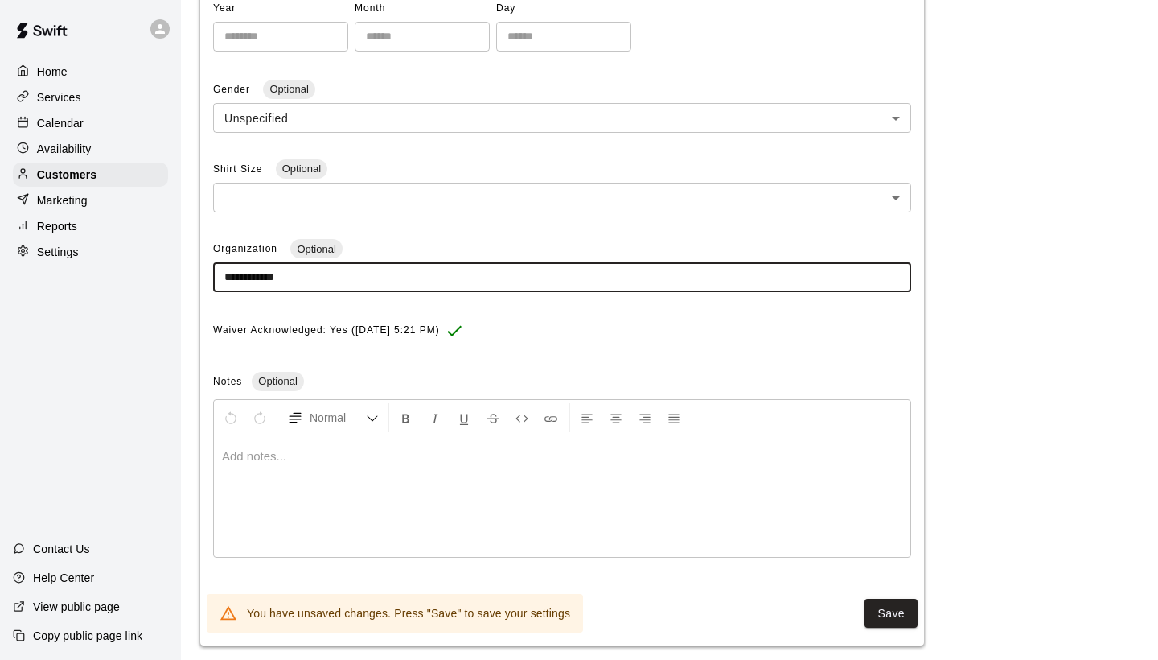
drag, startPoint x: 315, startPoint y: 271, endPoint x: 224, endPoint y: 268, distance: 91.8
click at [224, 268] on input "**********" at bounding box center [562, 277] width 698 height 30
type input "**********"
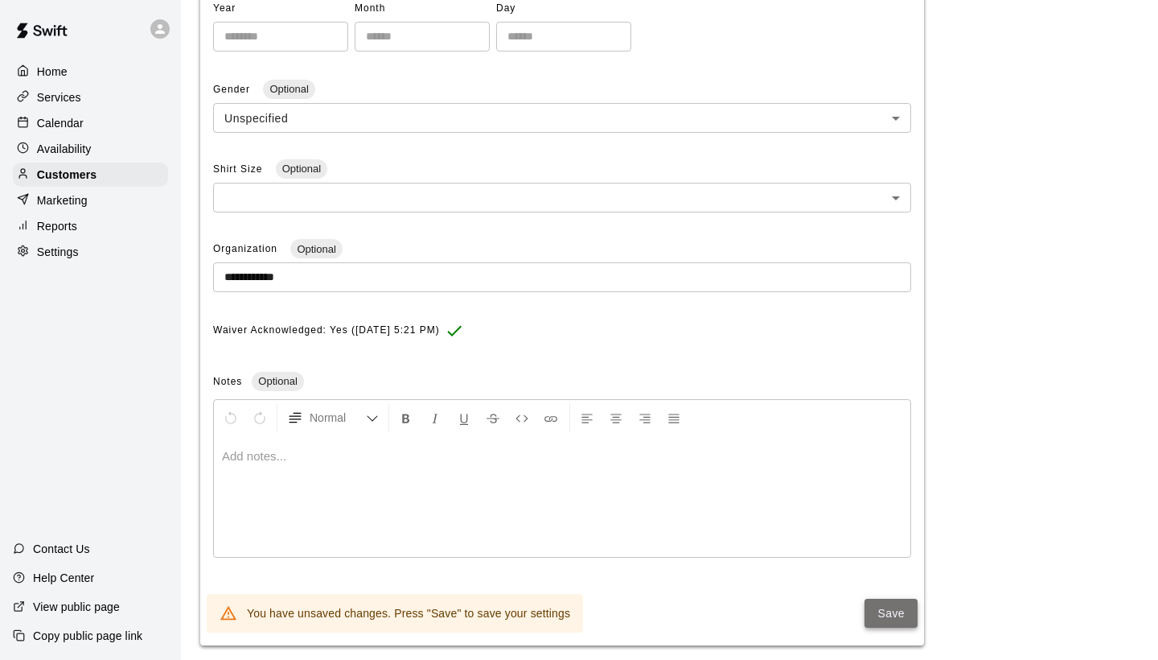
click at [886, 602] on button "Save" at bounding box center [891, 613] width 53 height 30
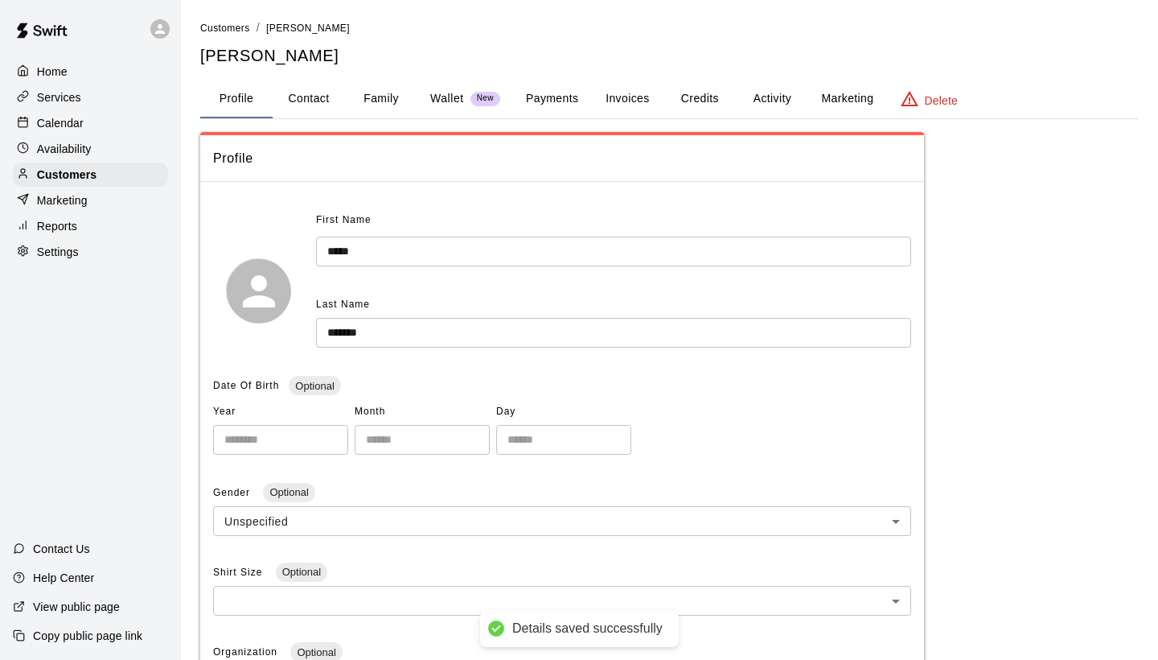
scroll to position [0, 0]
click at [228, 28] on span "Customers" at bounding box center [225, 28] width 50 height 11
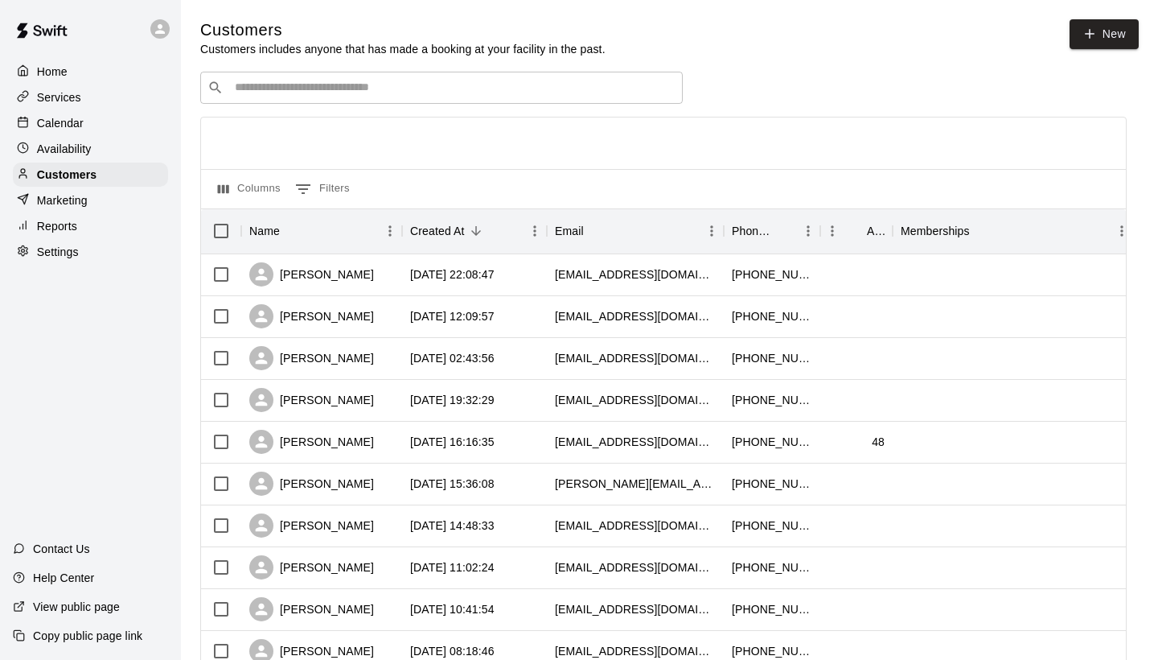
click at [269, 88] on input "Search customers by name or email" at bounding box center [453, 88] width 446 height 16
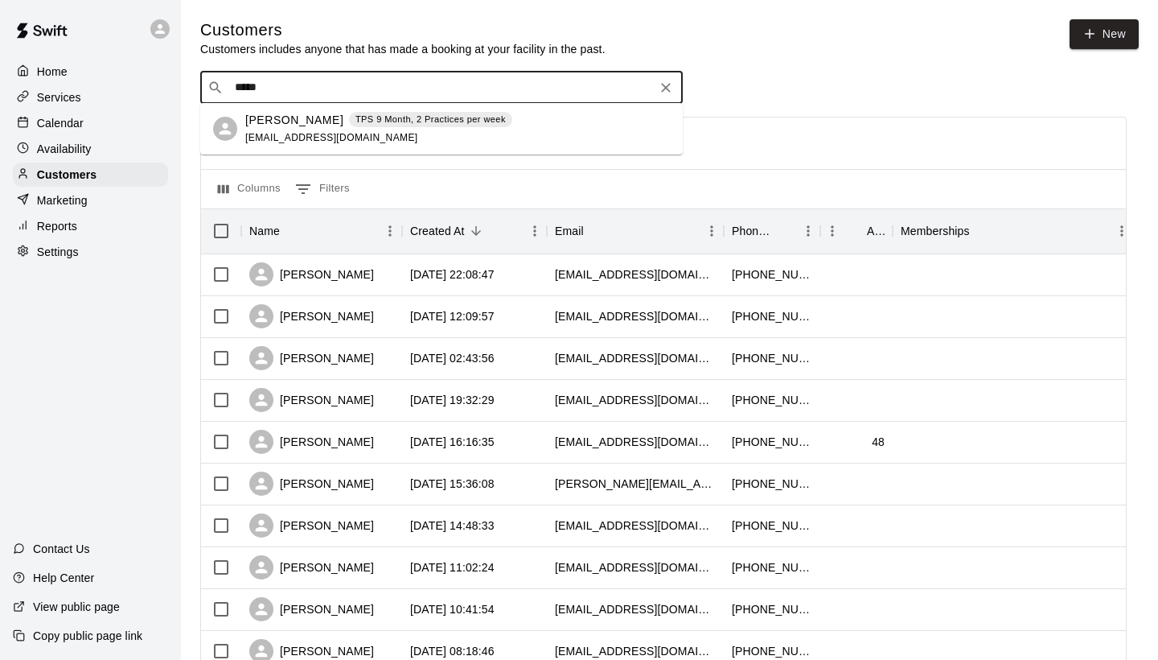
type input "******"
click at [266, 128] on p "[PERSON_NAME]" at bounding box center [294, 120] width 98 height 17
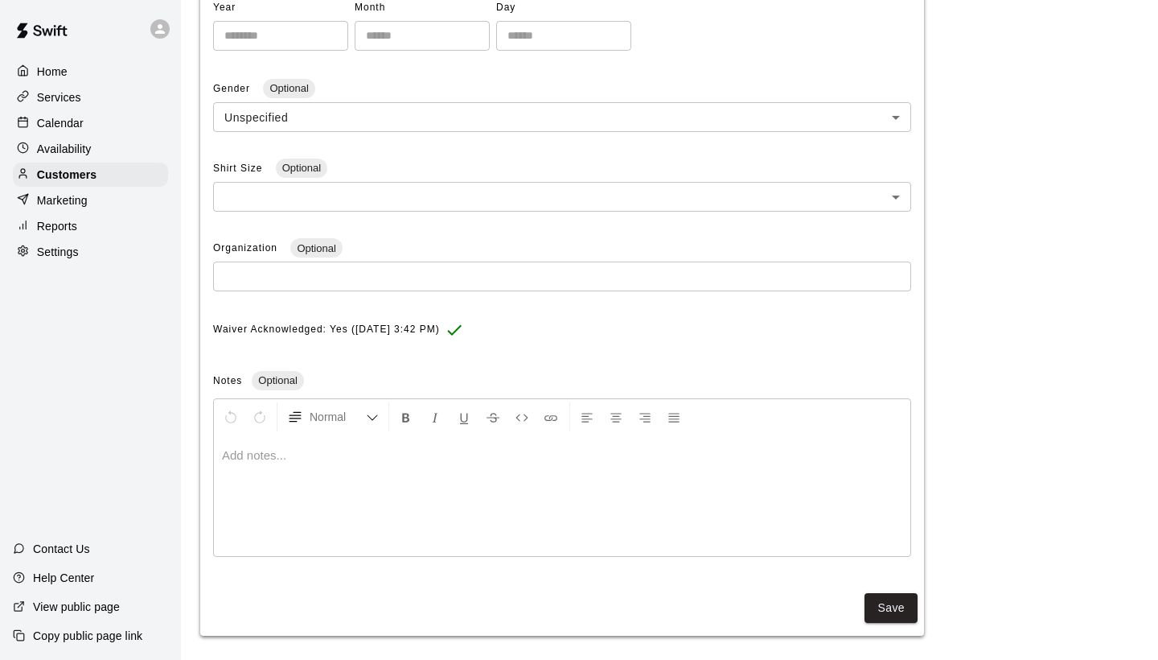
scroll to position [403, 0]
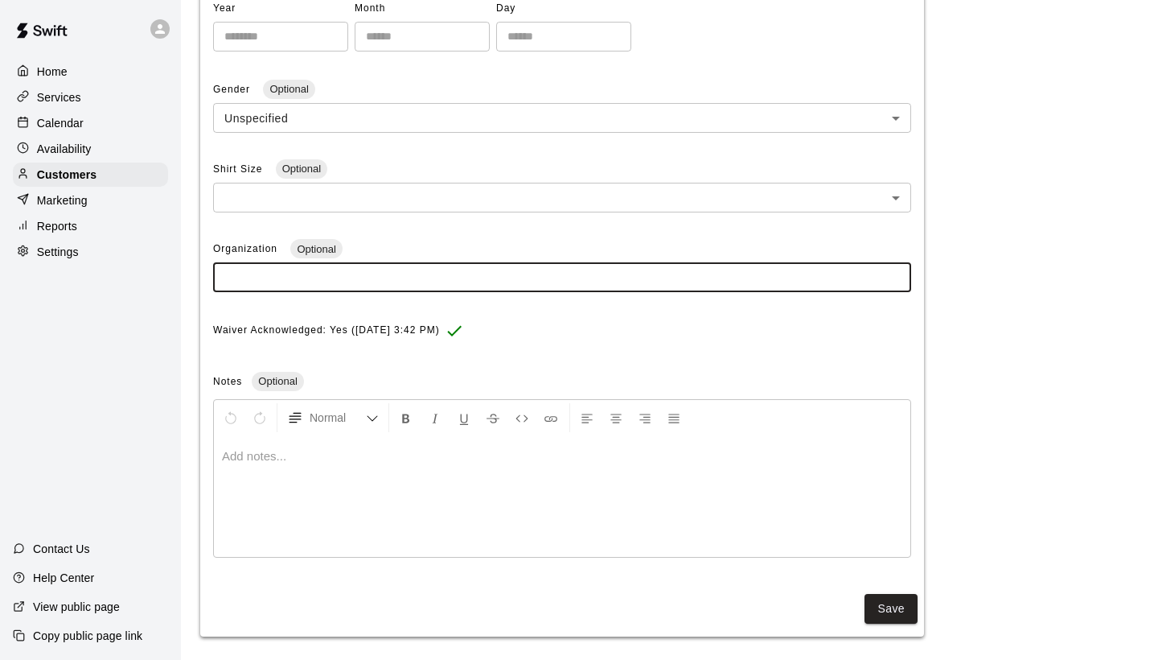
paste input "**********"
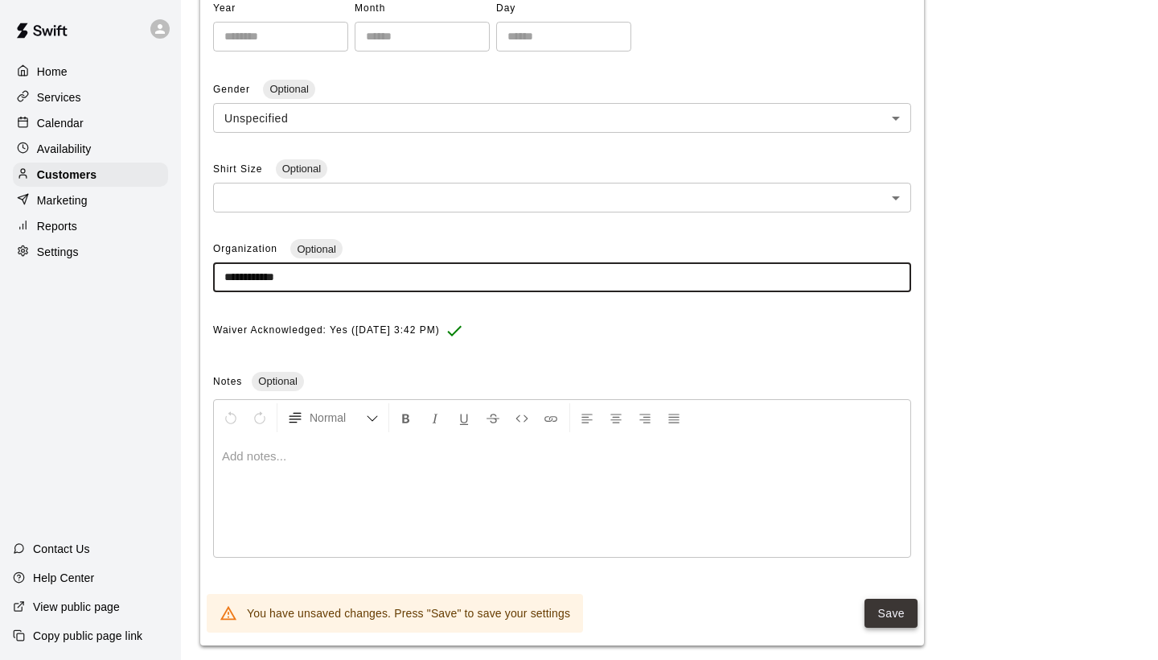
type input "**********"
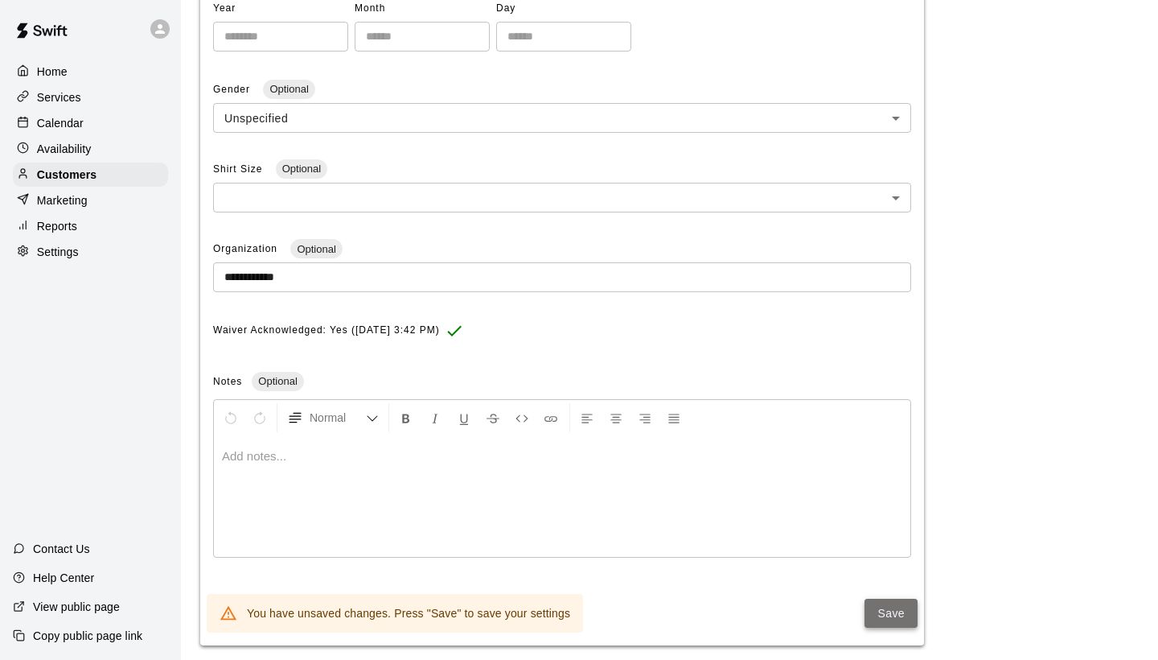
click at [894, 613] on button "Save" at bounding box center [891, 613] width 53 height 30
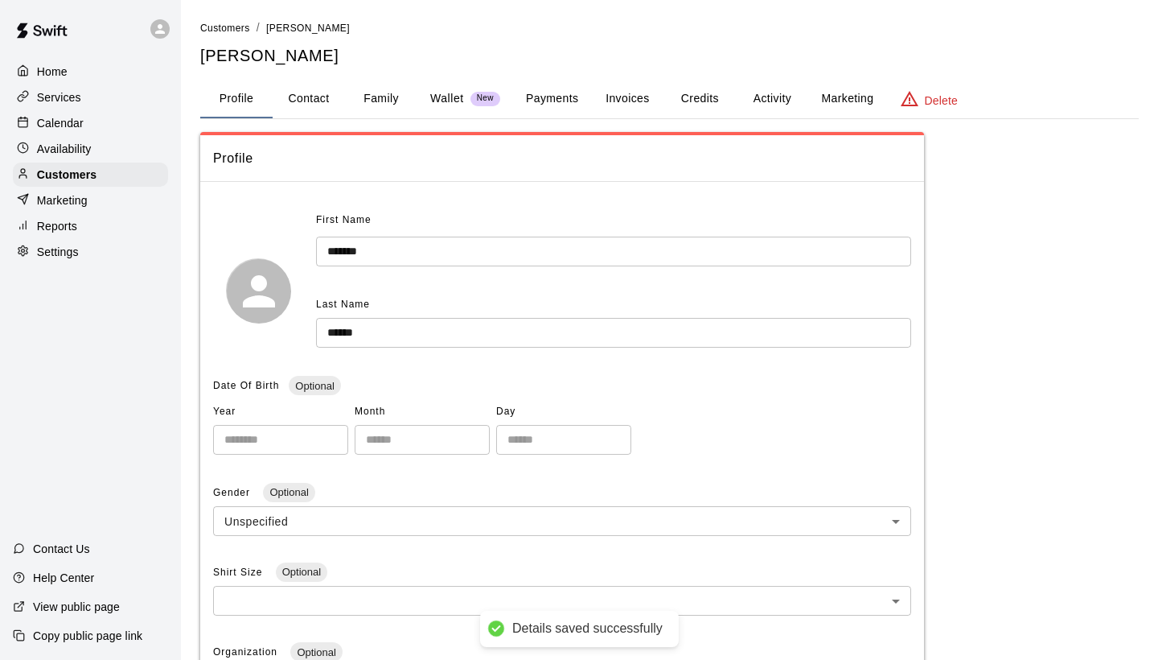
scroll to position [0, 0]
click at [220, 31] on span "Customers" at bounding box center [225, 28] width 50 height 11
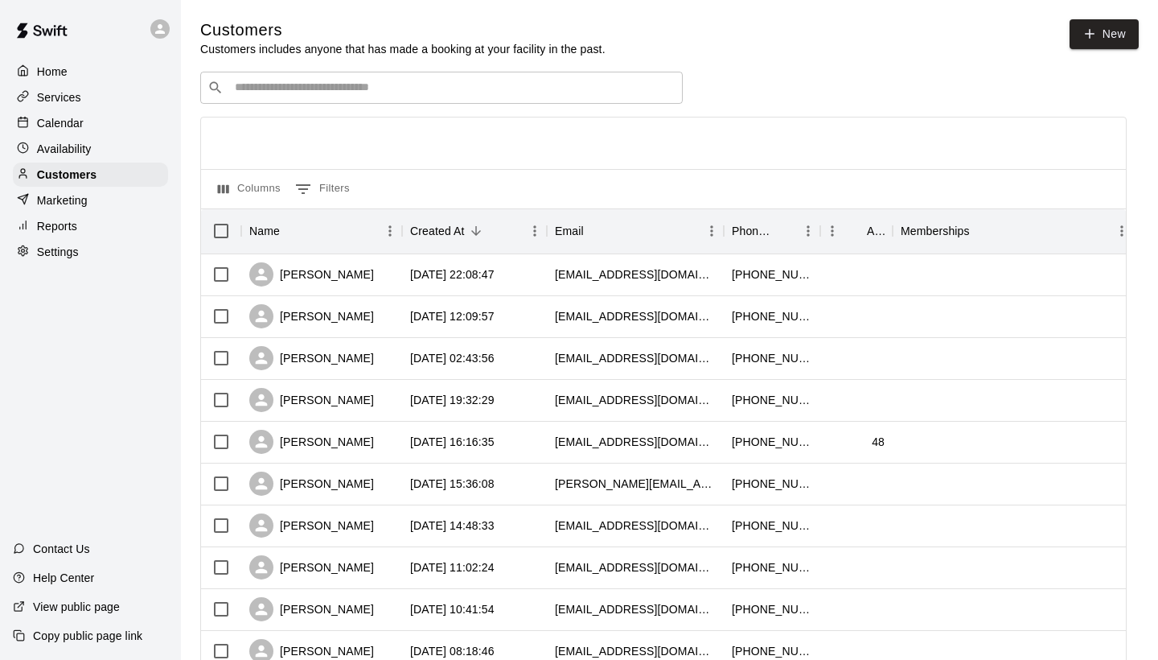
click at [253, 90] on input "Search customers by name or email" at bounding box center [453, 88] width 446 height 16
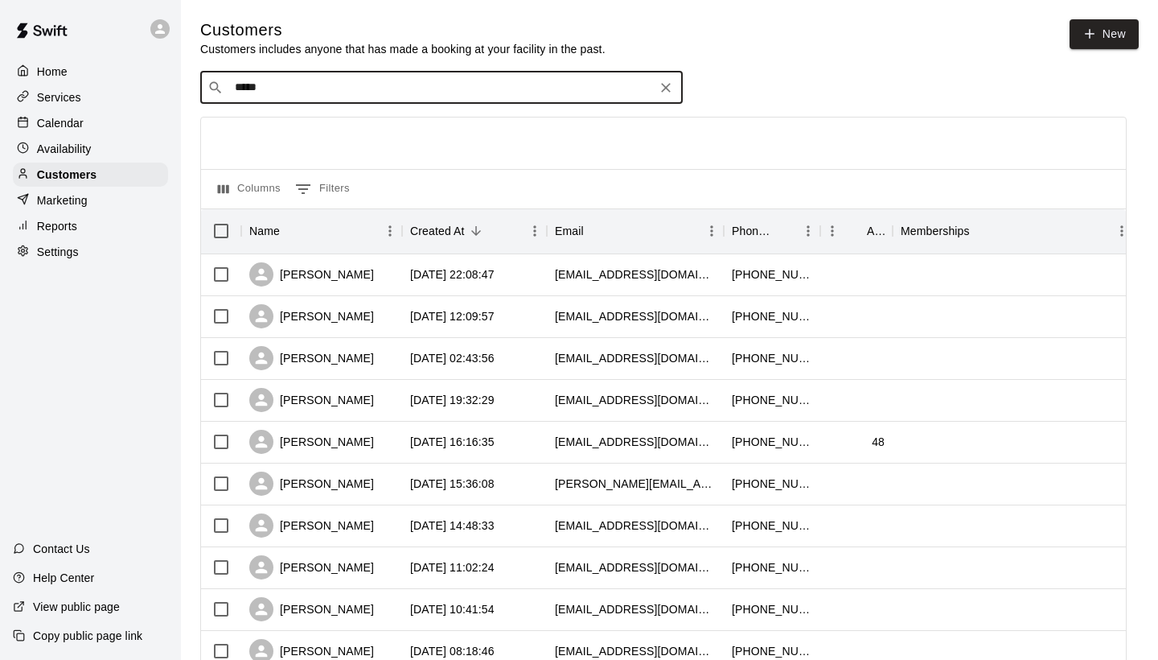
type input "*****"
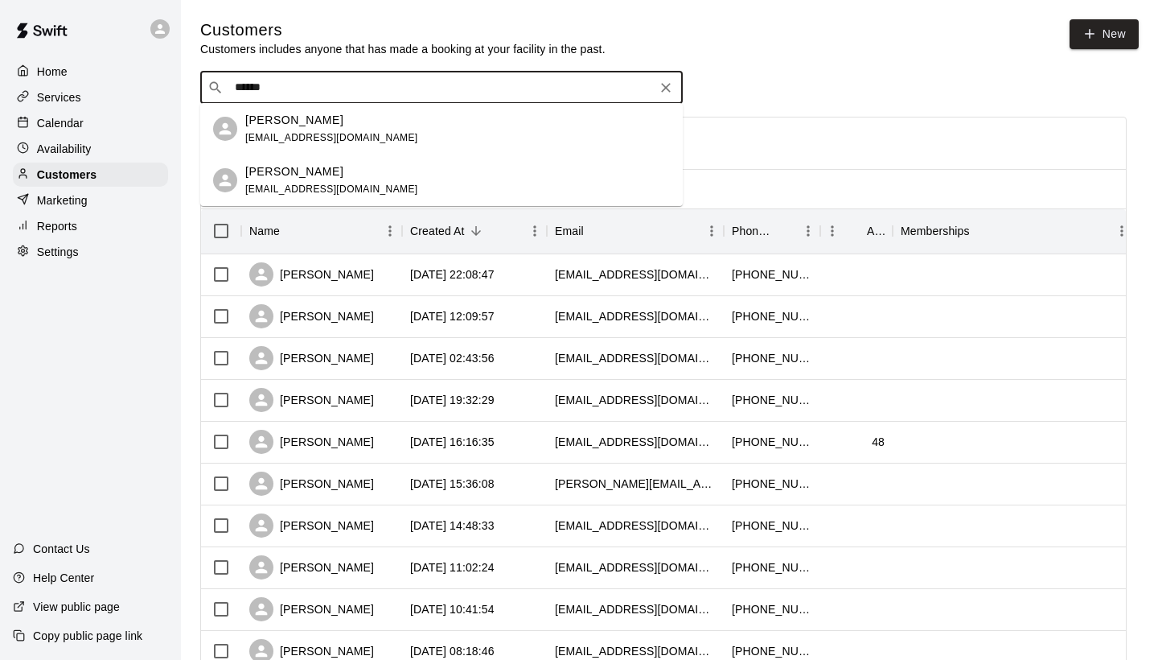
click at [267, 129] on div "[PERSON_NAME] [EMAIL_ADDRESS][DOMAIN_NAME]" at bounding box center [331, 129] width 173 height 35
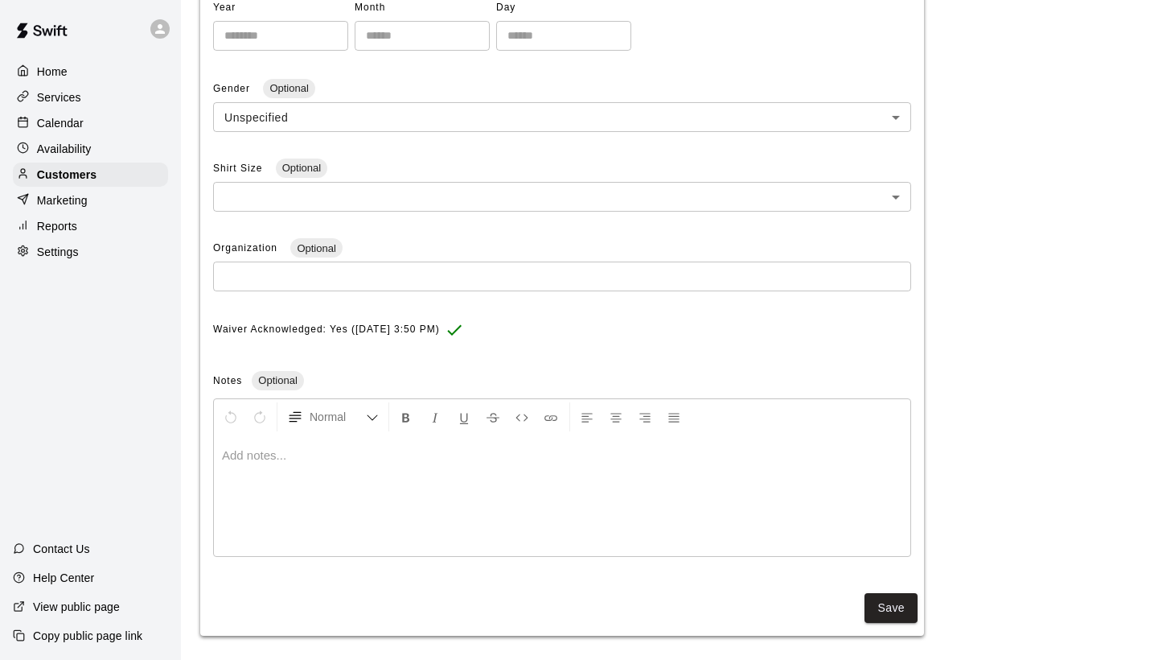
scroll to position [403, 0]
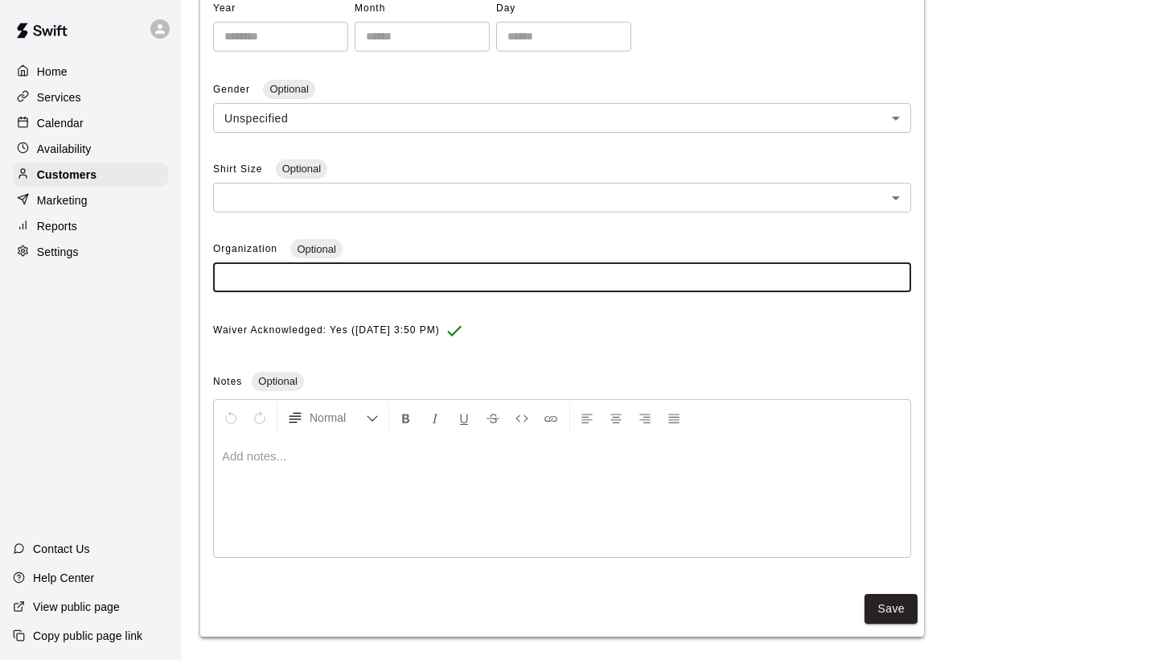
paste input "**********"
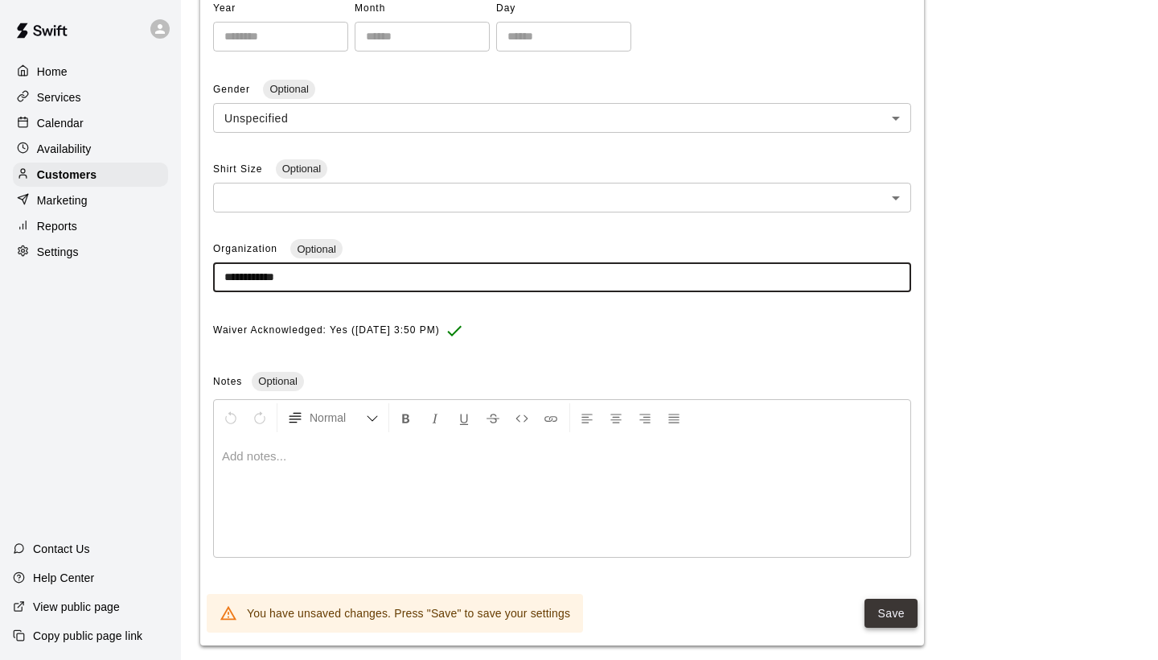
type input "**********"
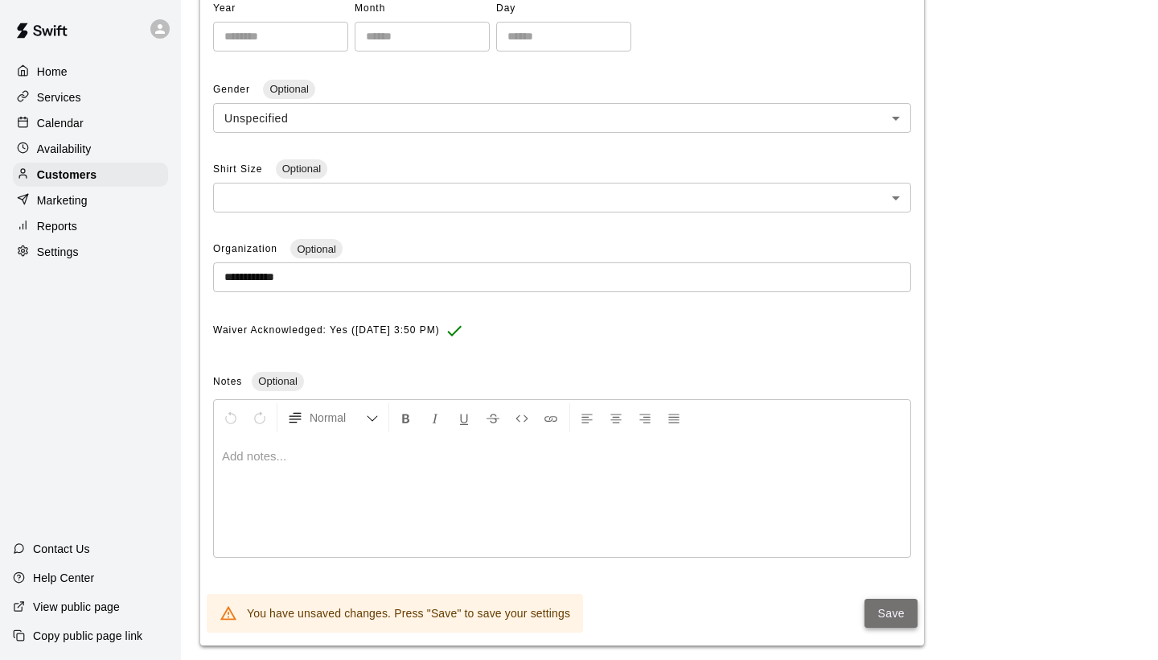
click at [884, 605] on button "Save" at bounding box center [891, 613] width 53 height 30
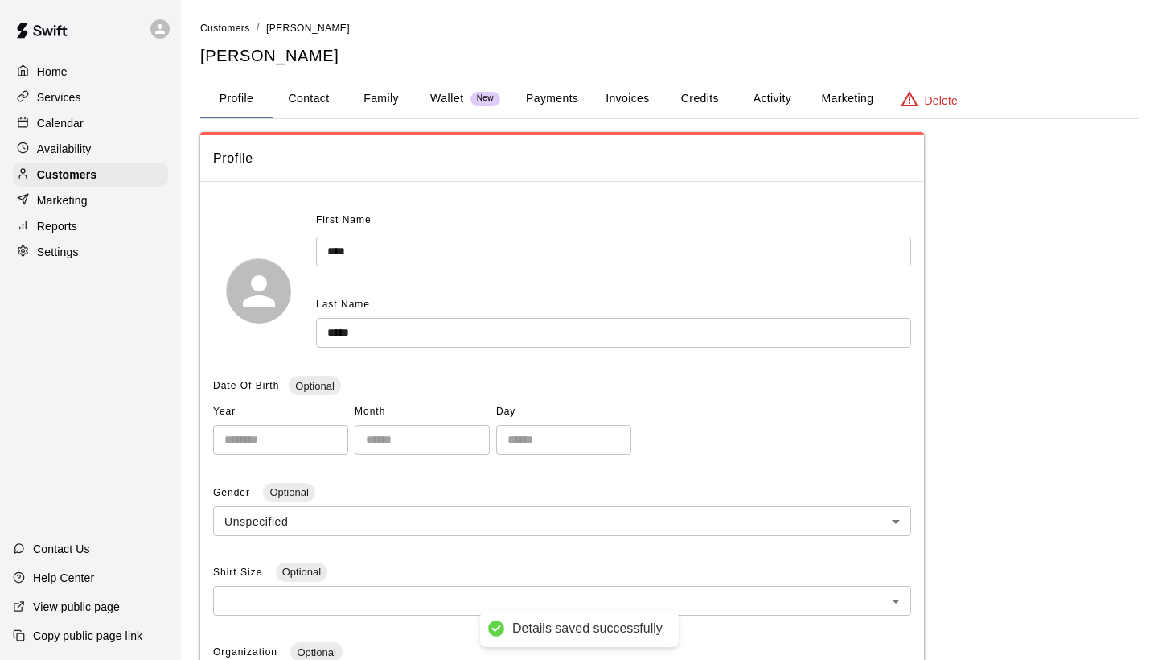
scroll to position [0, 0]
click at [223, 33] on span "Customers" at bounding box center [225, 28] width 50 height 11
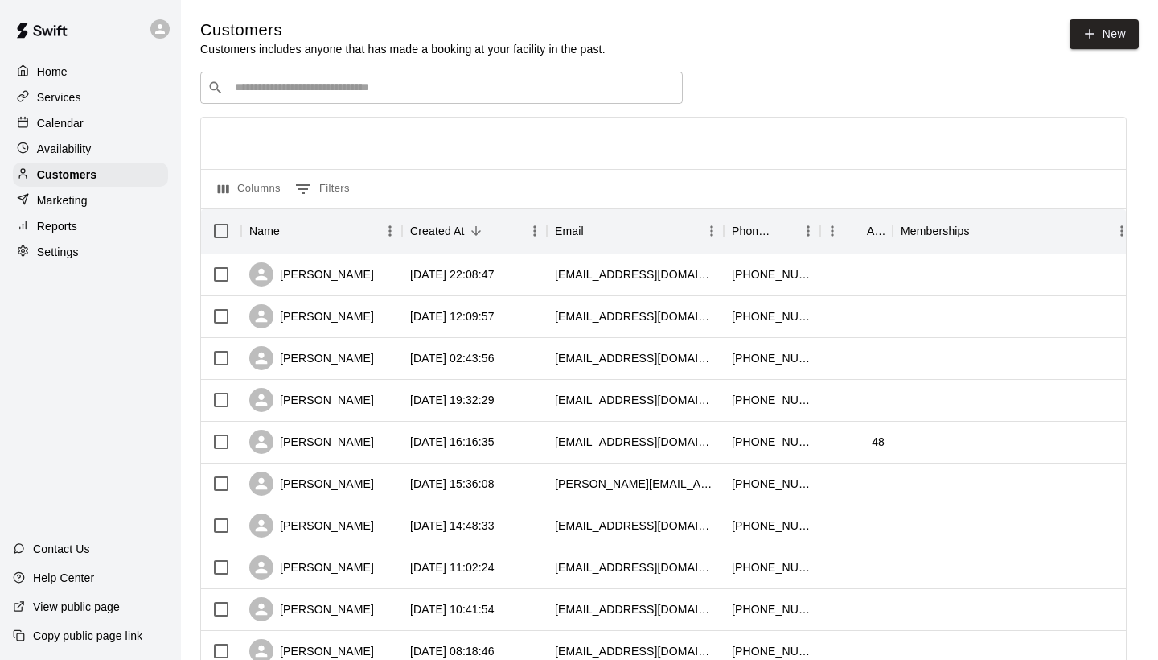
click at [273, 89] on input "Search customers by name or email" at bounding box center [453, 88] width 446 height 16
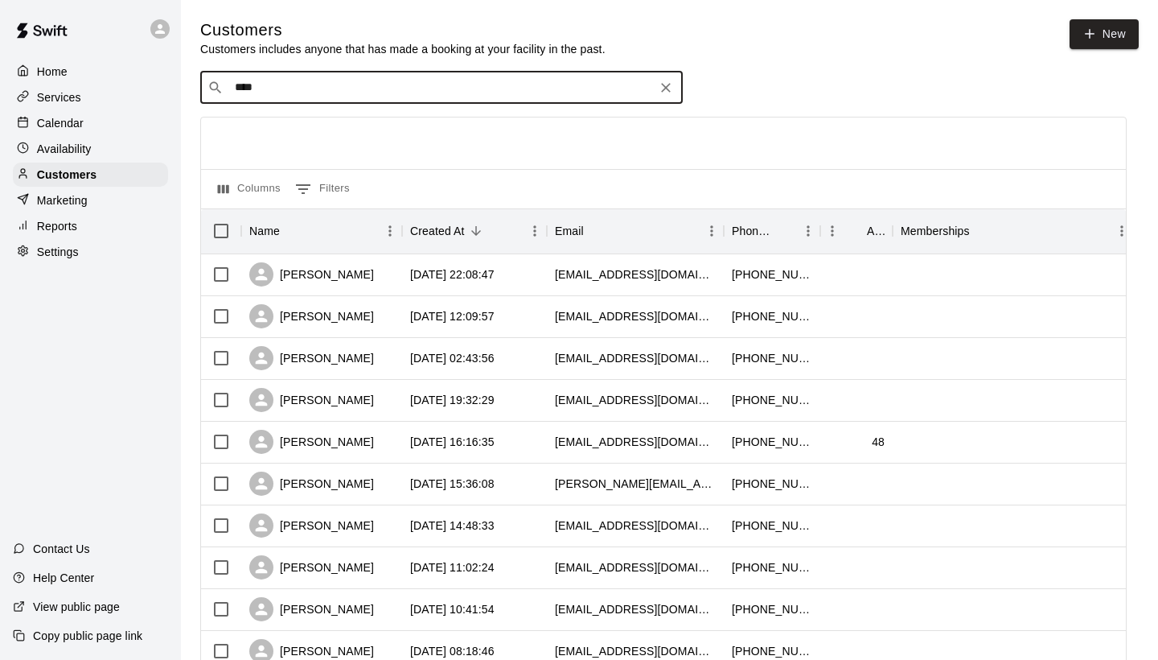
type input "*****"
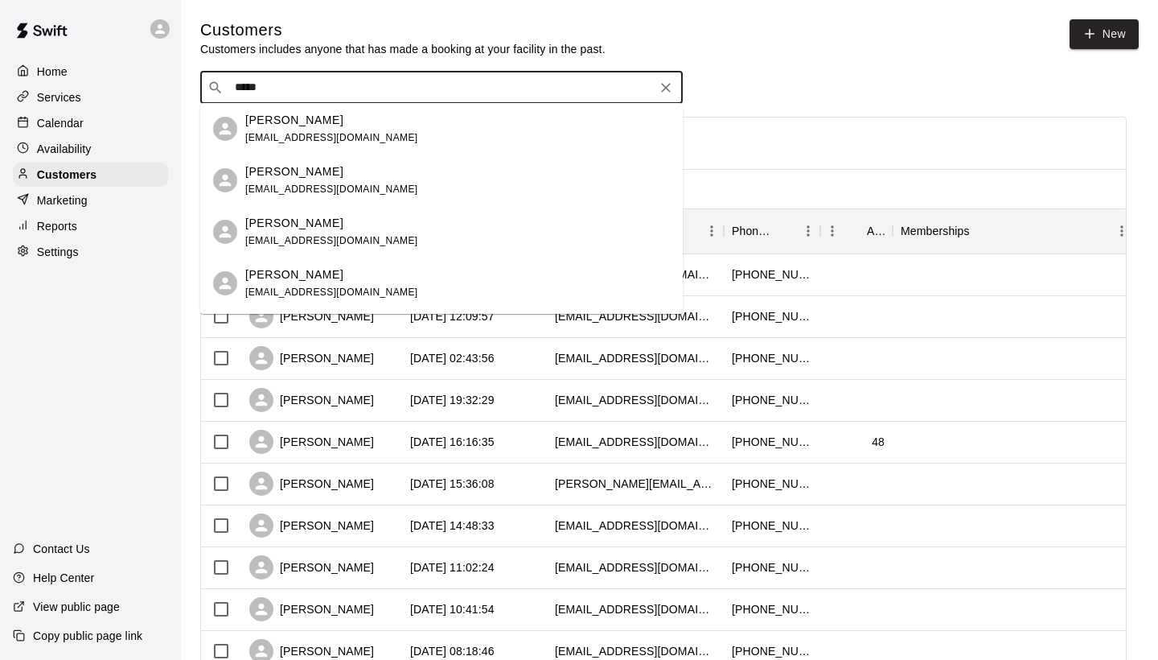
click at [305, 224] on p "[PERSON_NAME]" at bounding box center [294, 223] width 98 height 17
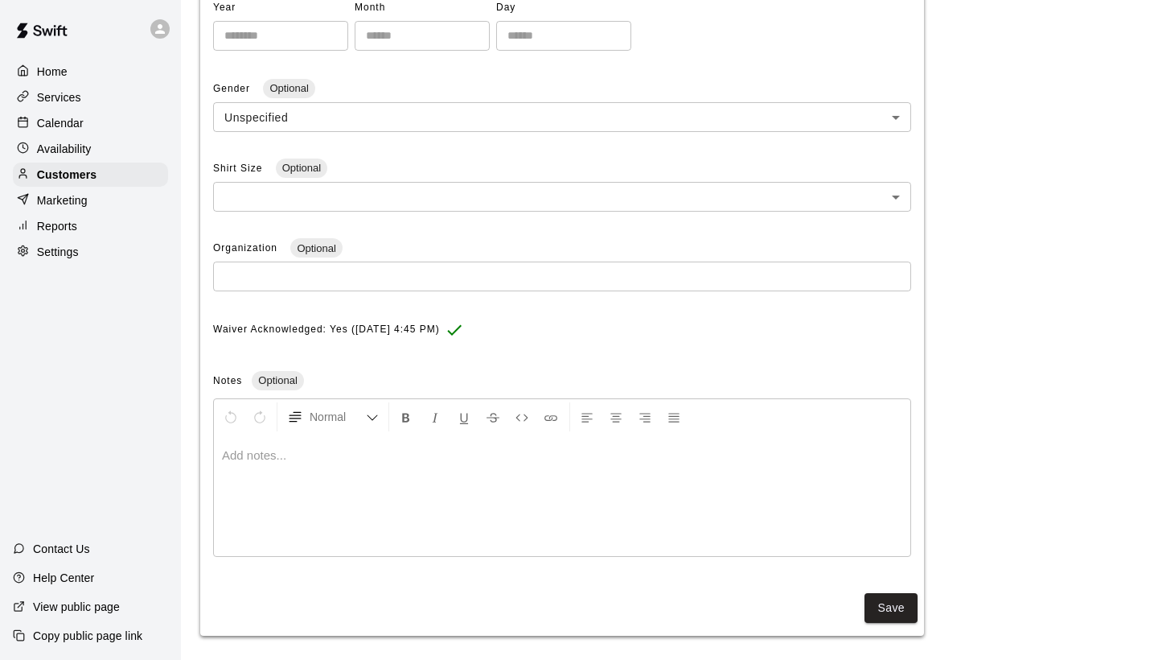
scroll to position [403, 0]
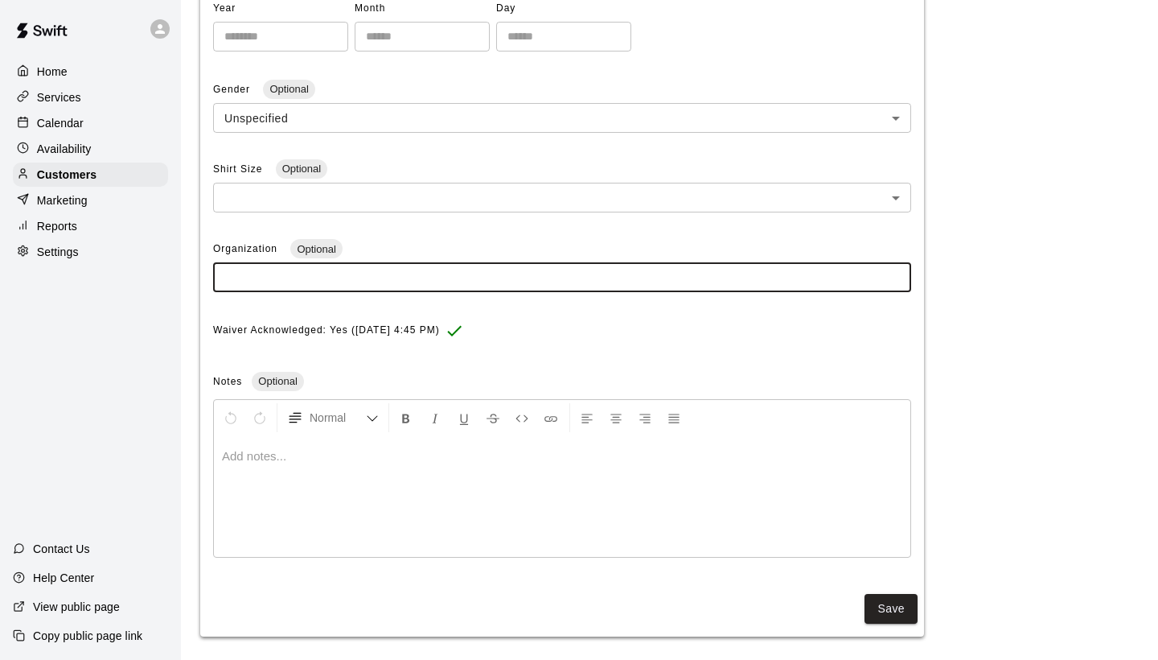
paste input "**********"
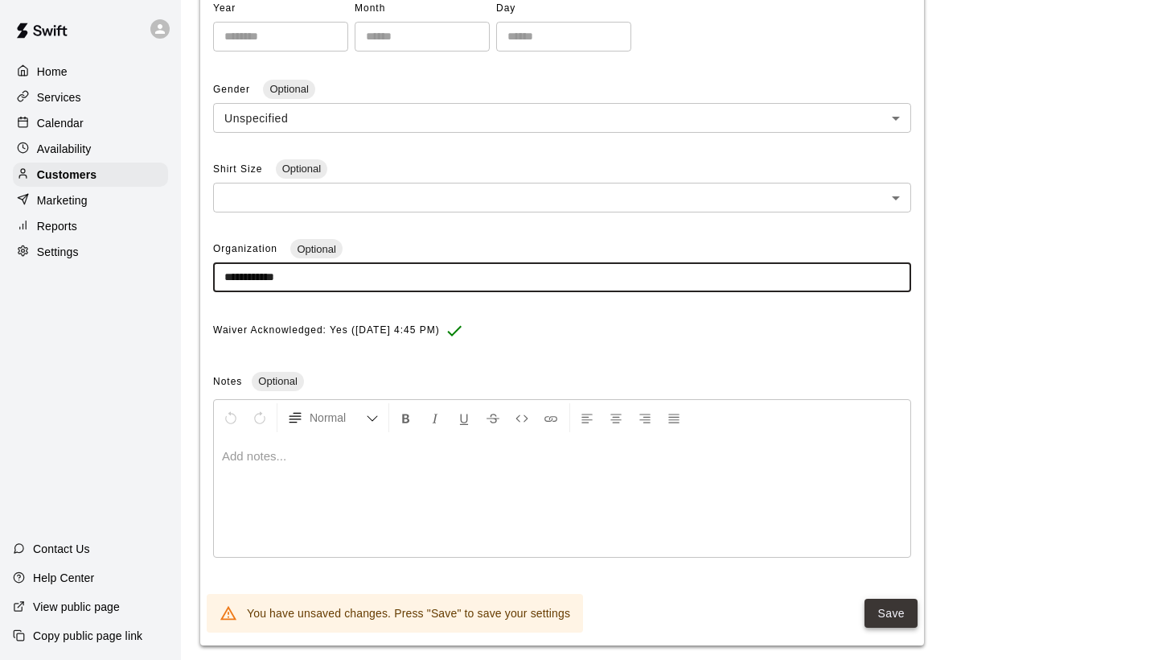
type input "**********"
click at [889, 603] on button "Save" at bounding box center [891, 613] width 53 height 30
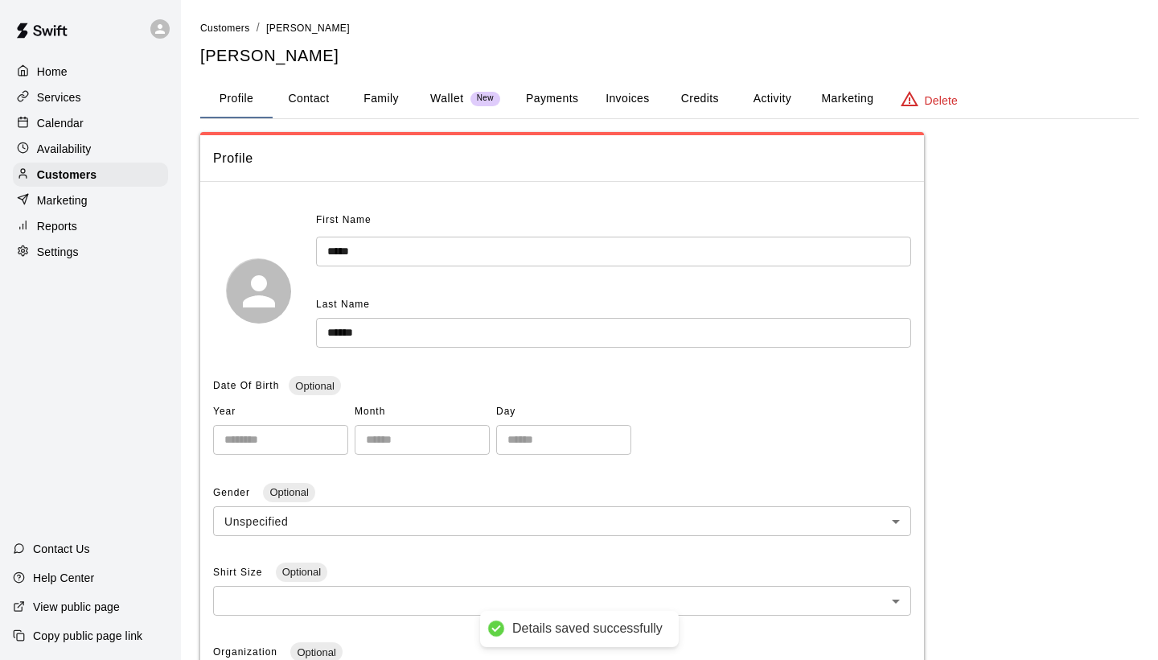
scroll to position [0, 0]
click at [391, 98] on button "Family" at bounding box center [381, 99] width 72 height 39
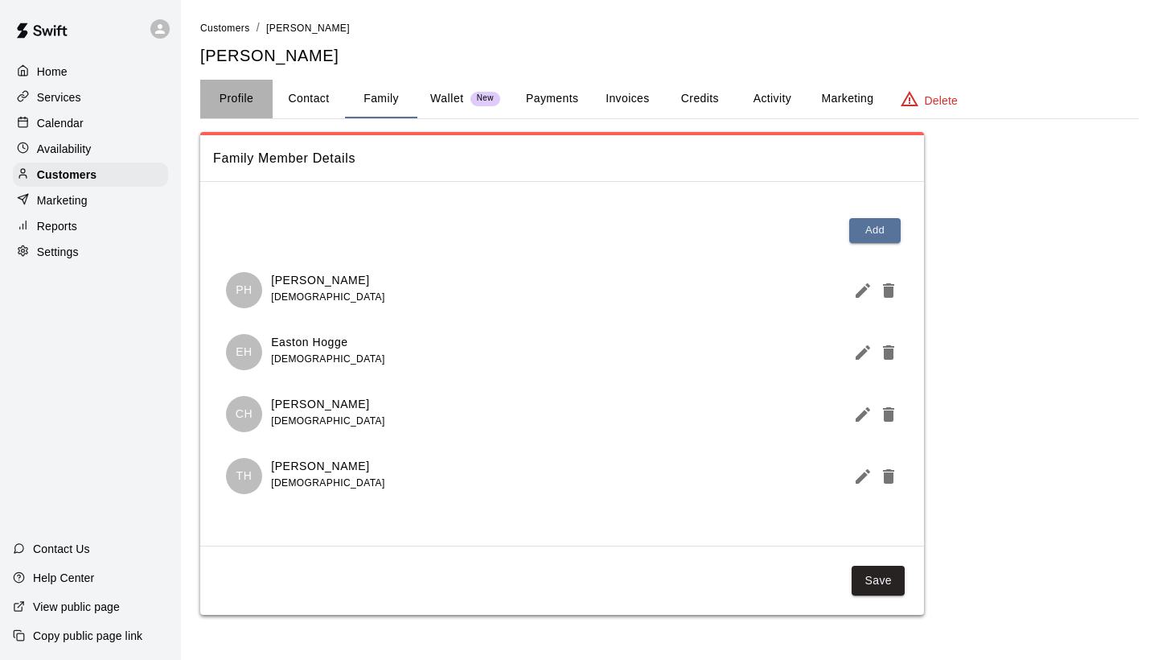
click at [245, 97] on button "Profile" at bounding box center [236, 99] width 72 height 39
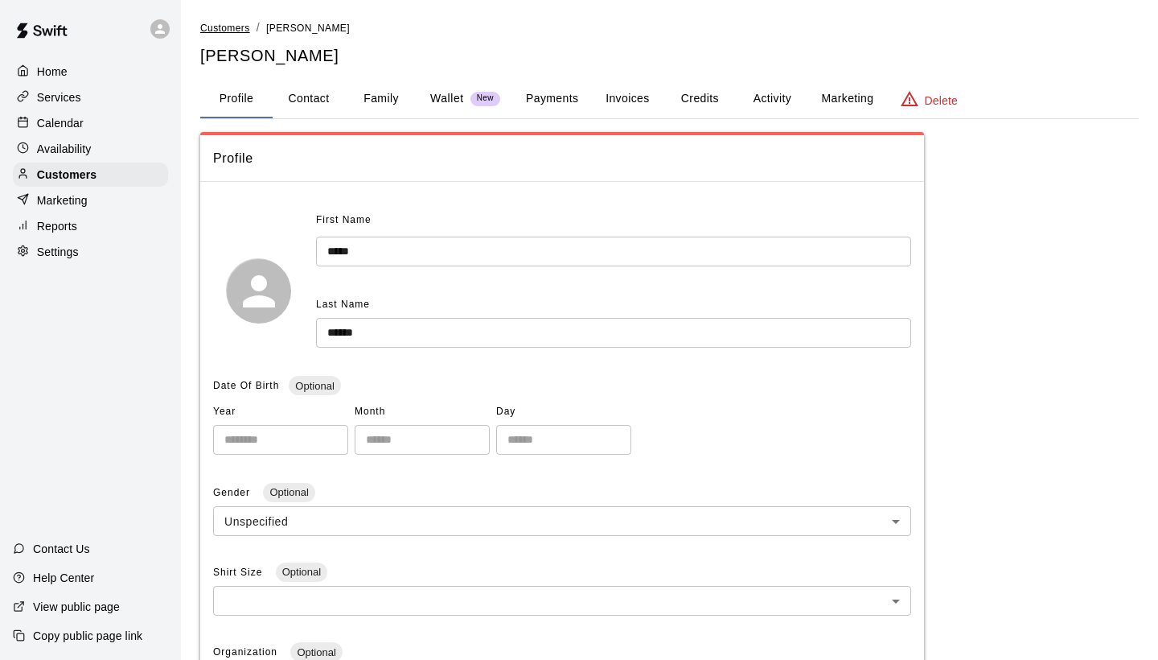
click at [229, 33] on span "Customers" at bounding box center [225, 28] width 50 height 11
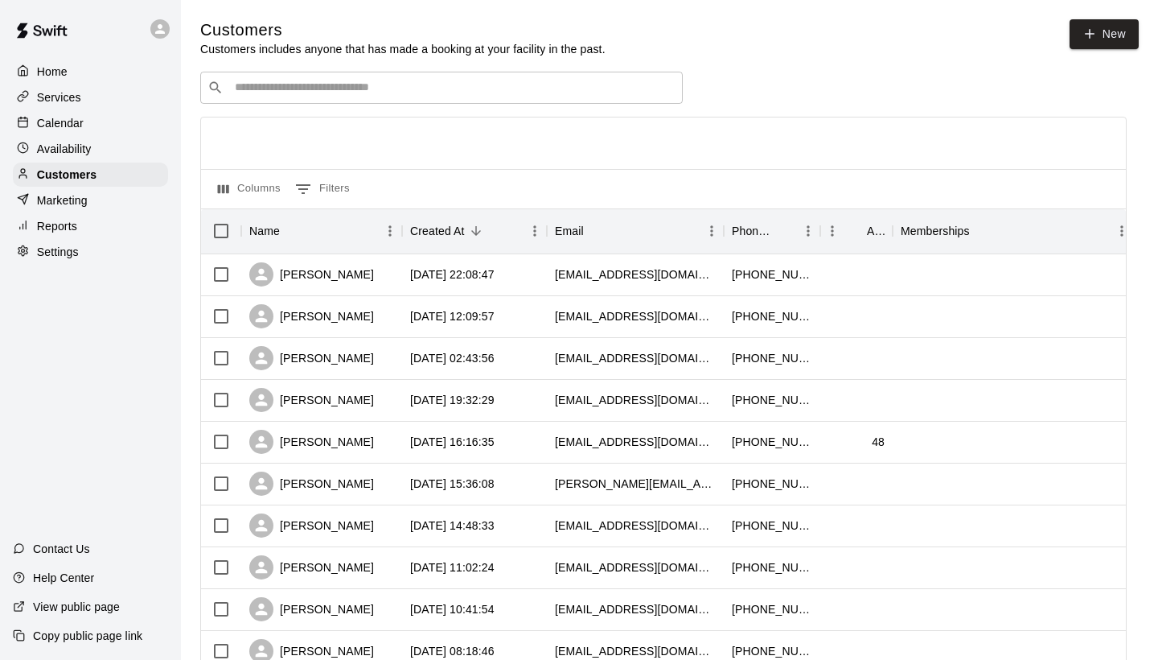
click at [291, 88] on input "Search customers by name or email" at bounding box center [453, 88] width 446 height 16
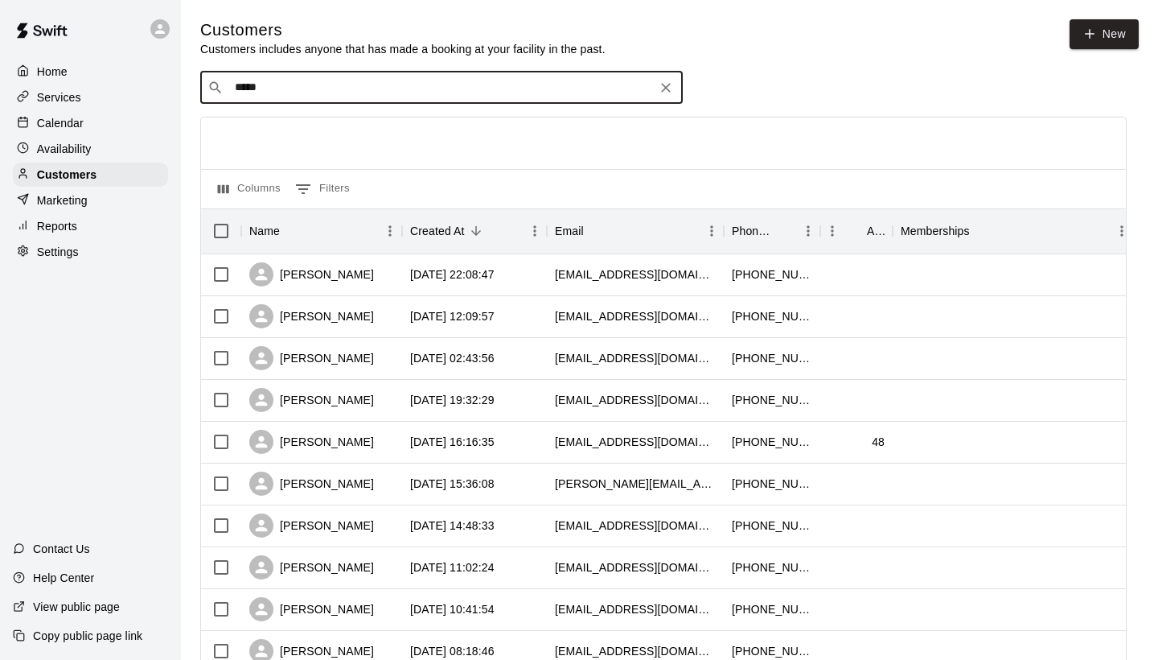
type input "****"
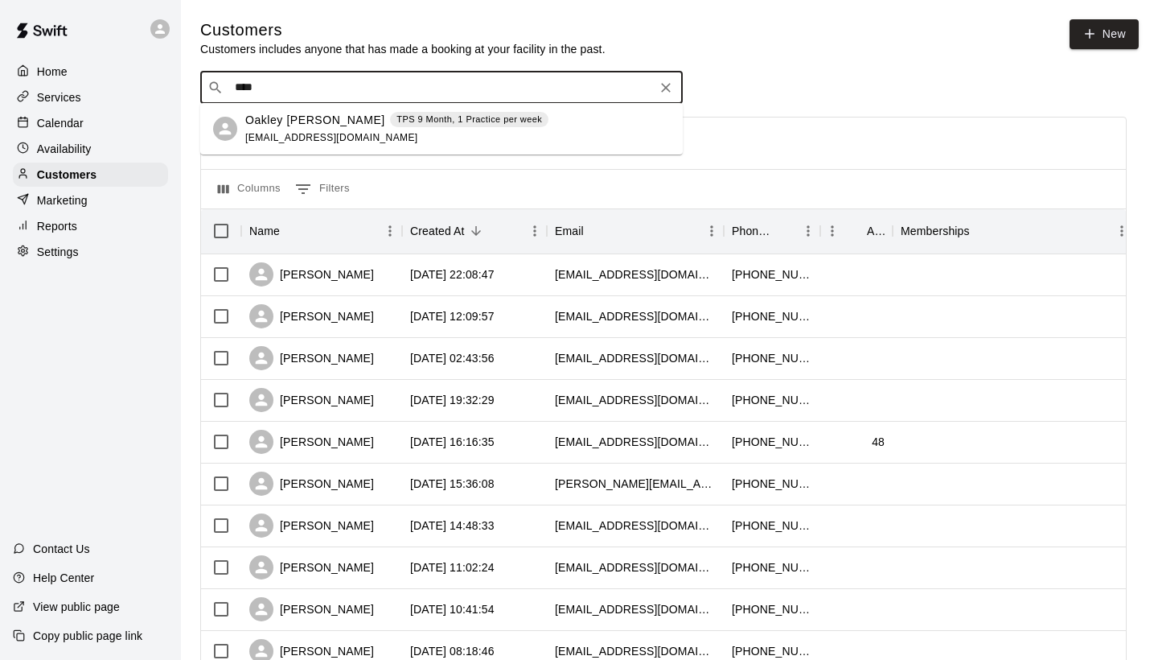
click at [289, 128] on p "Oakley [PERSON_NAME]" at bounding box center [315, 120] width 140 height 17
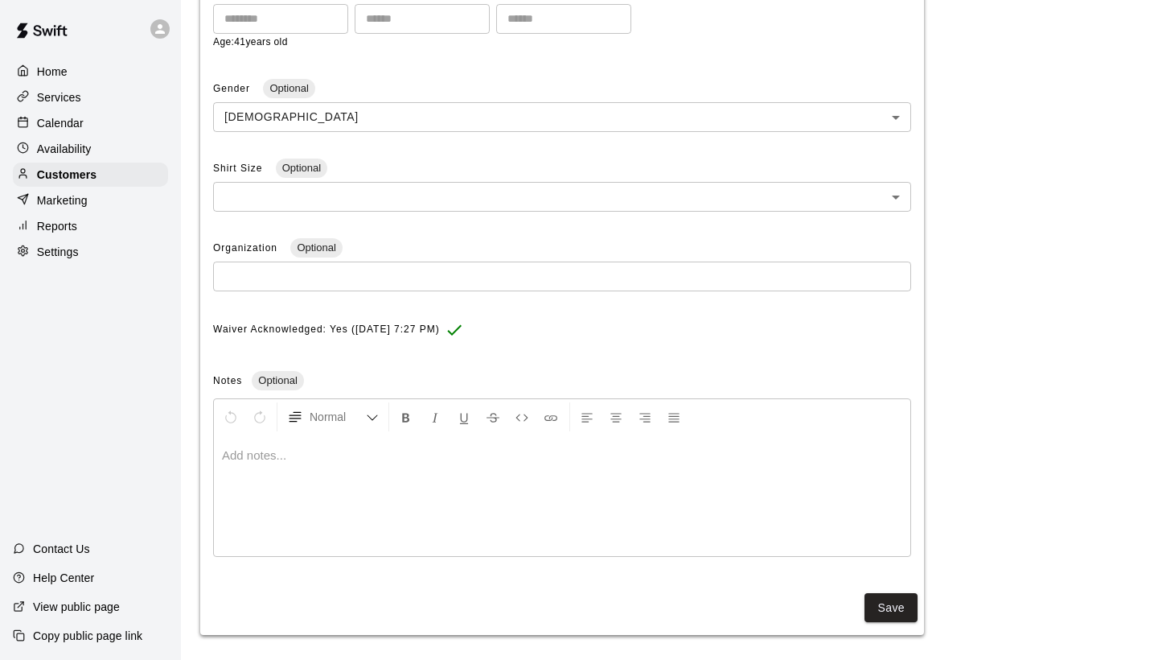
scroll to position [420, 0]
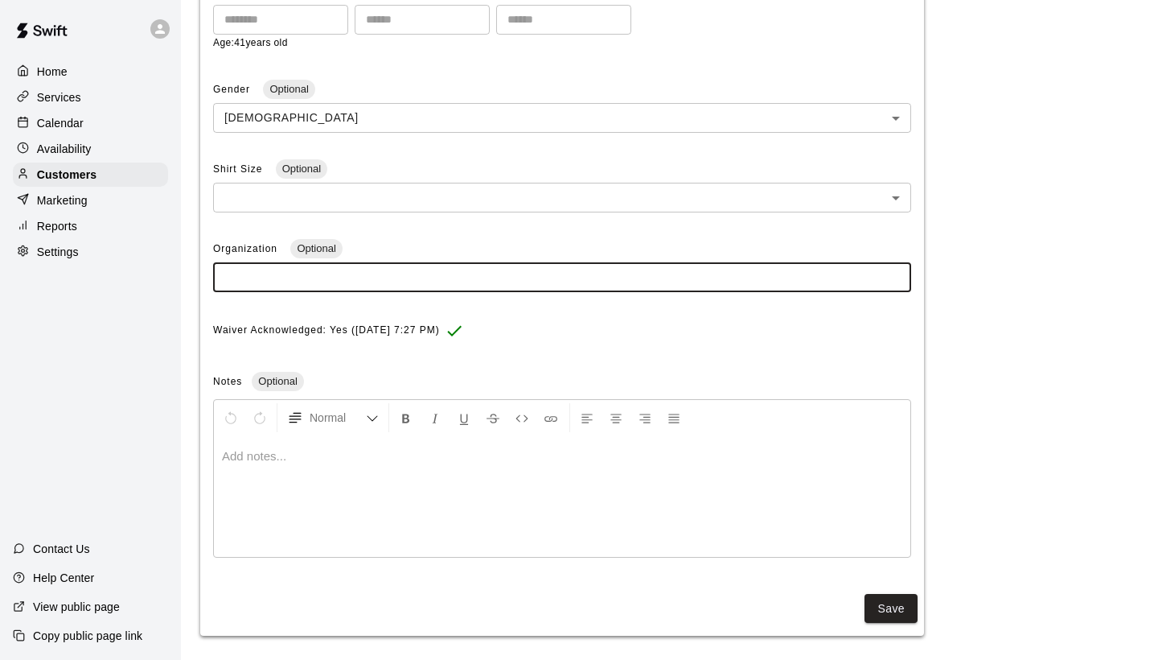
paste input "**********"
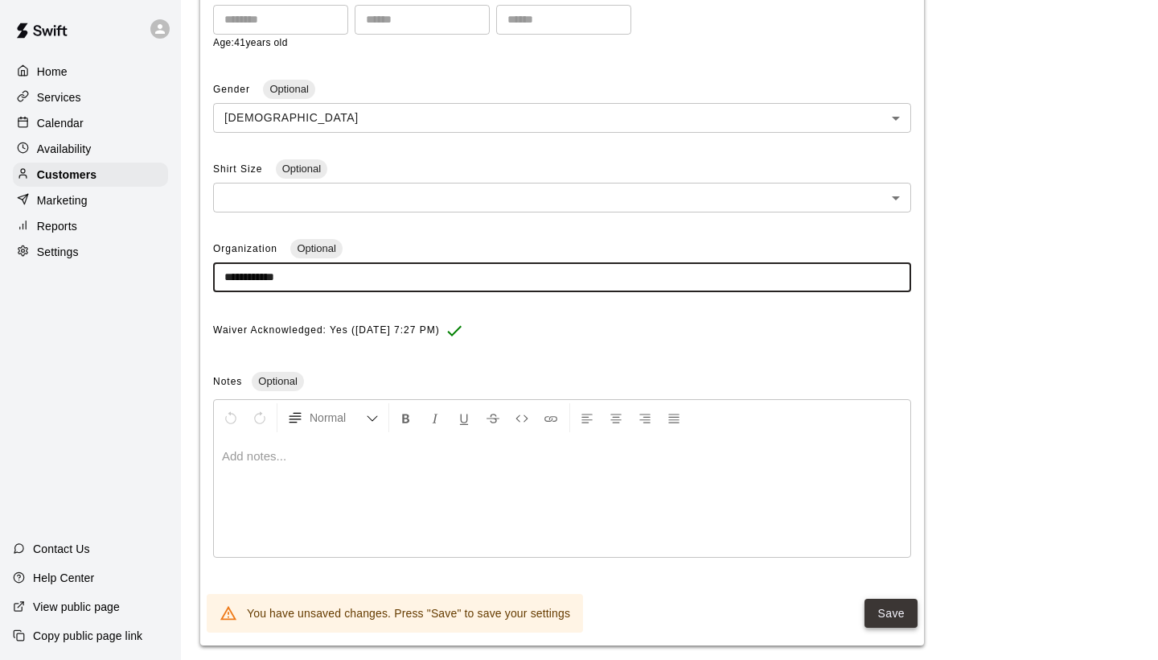
type input "**********"
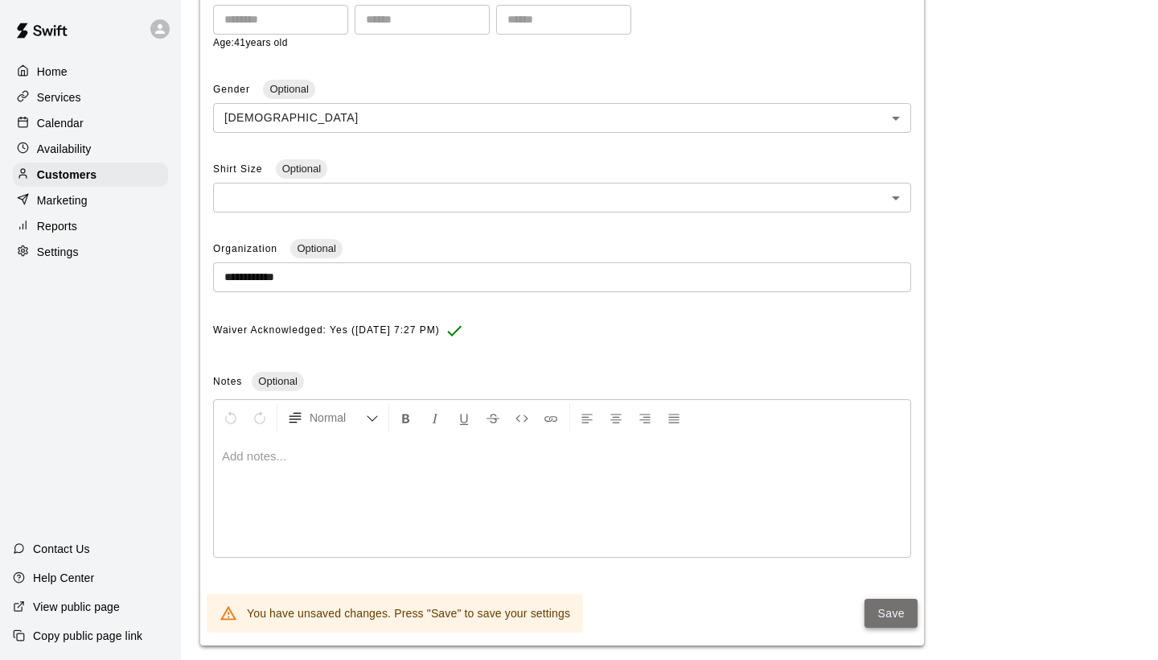
click at [896, 607] on button "Save" at bounding box center [891, 613] width 53 height 30
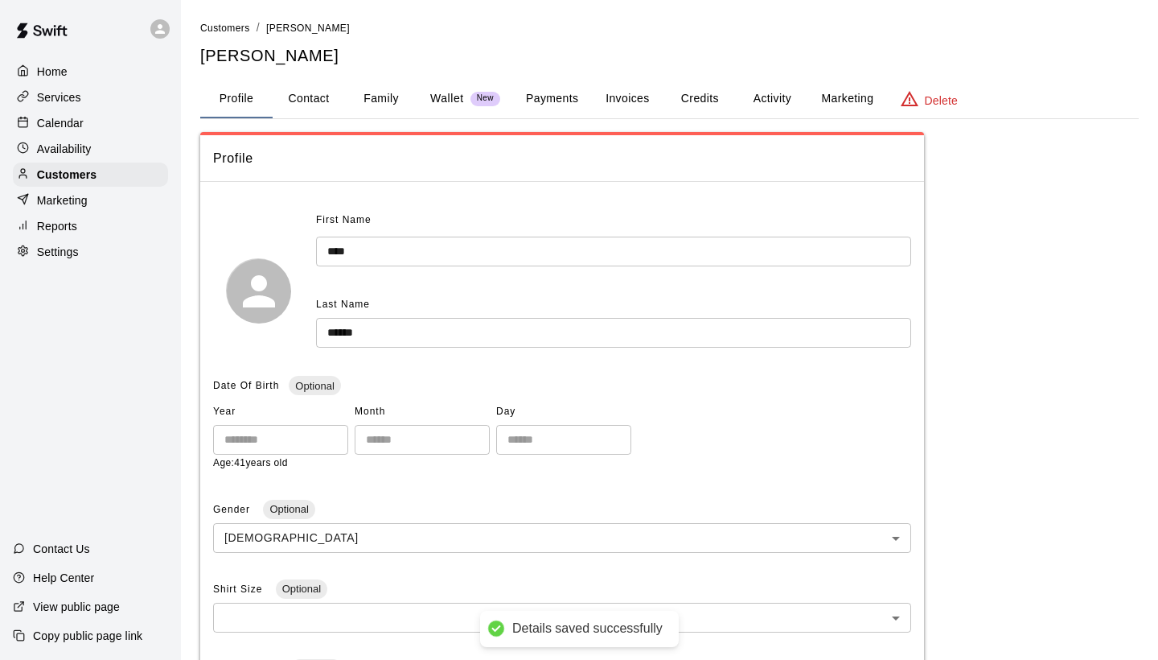
scroll to position [0, 0]
click at [232, 23] on span "Customers" at bounding box center [225, 28] width 50 height 11
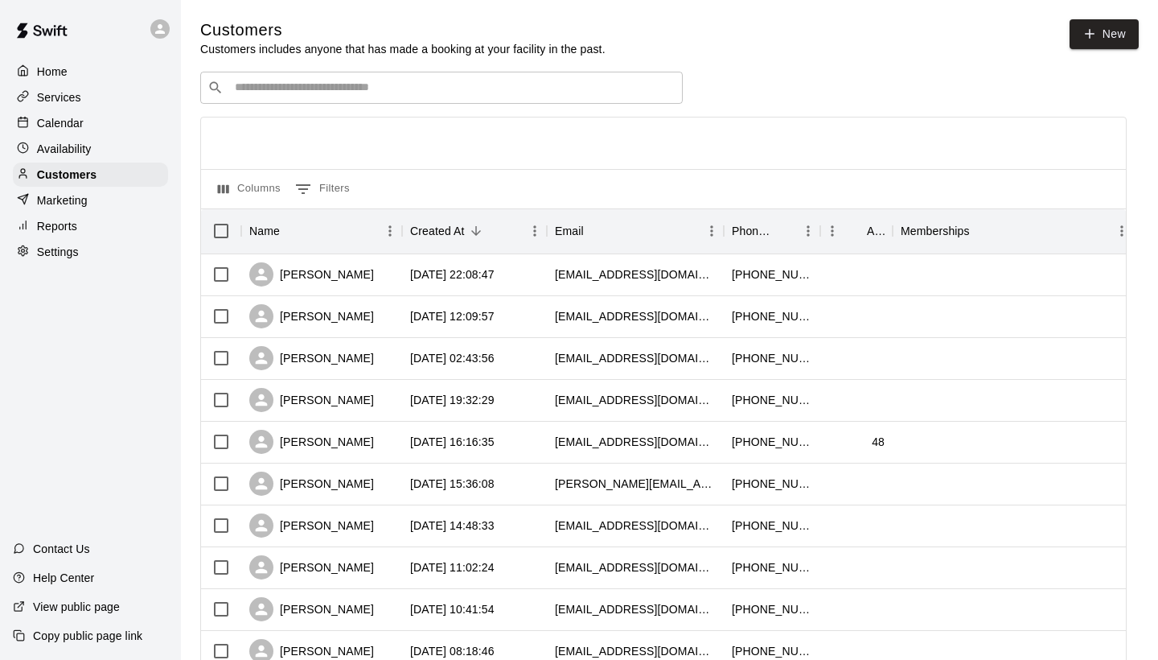
click at [264, 88] on input "Search customers by name or email" at bounding box center [453, 88] width 446 height 16
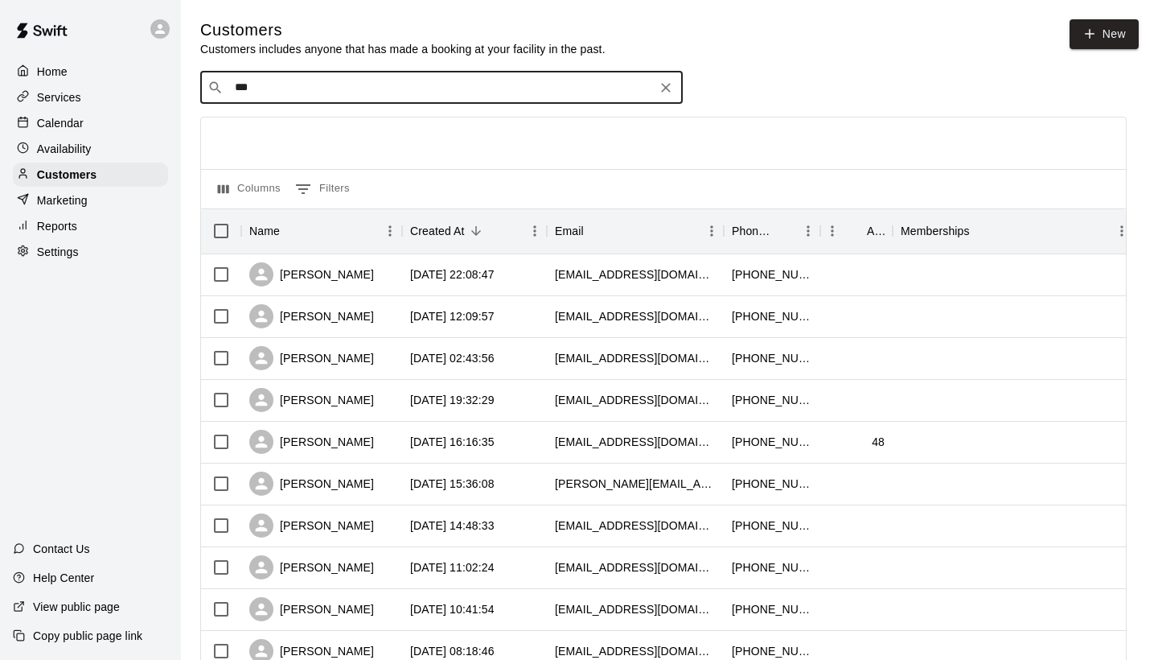
type input "****"
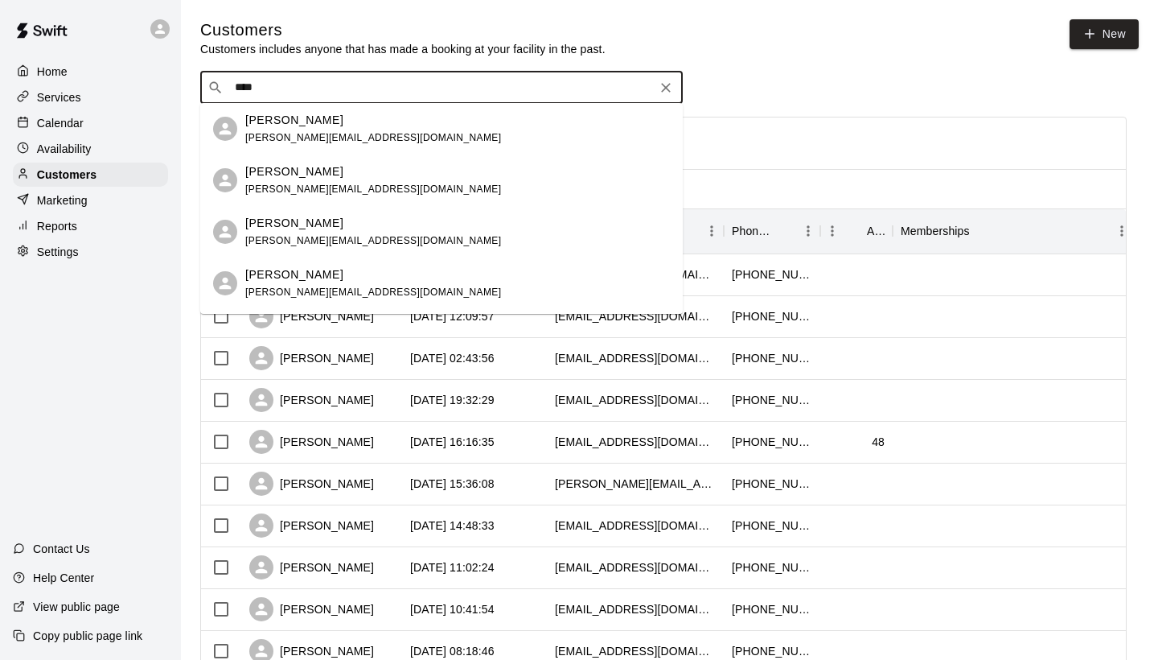
click at [262, 221] on p "[PERSON_NAME]" at bounding box center [294, 223] width 98 height 17
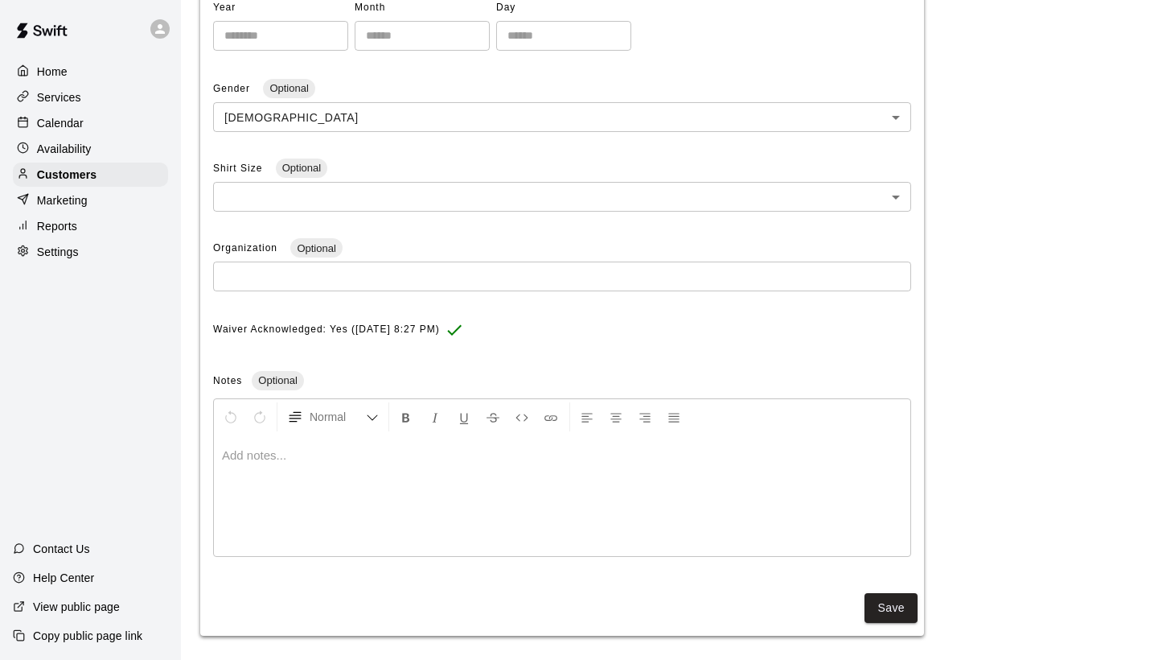
scroll to position [403, 0]
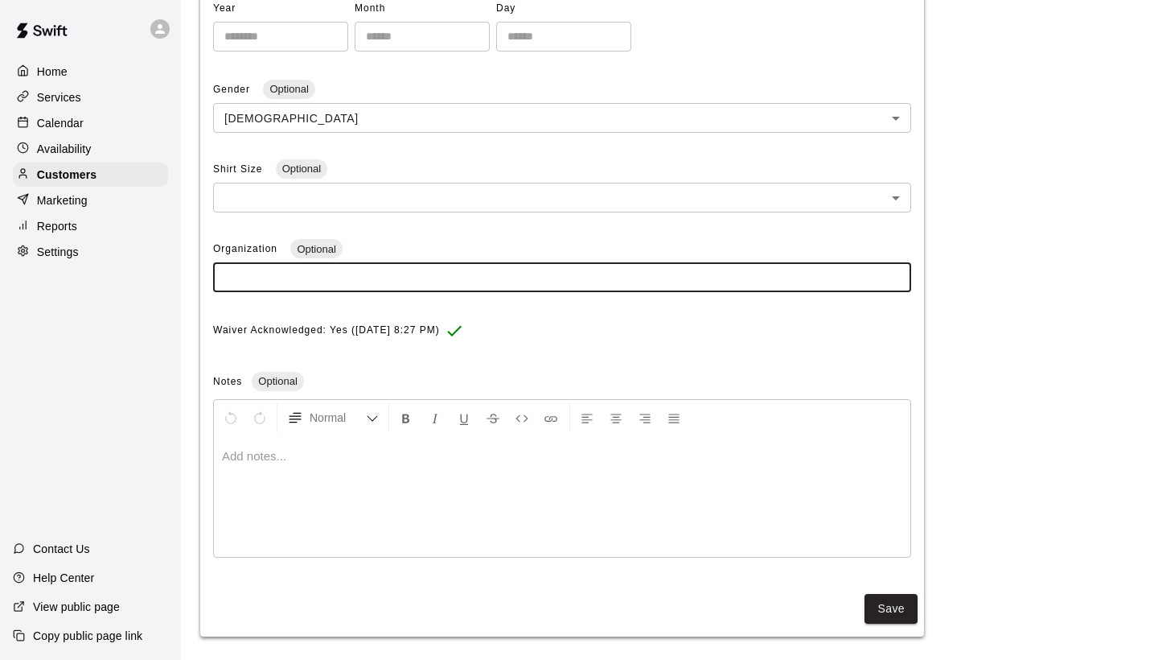
paste input "**********"
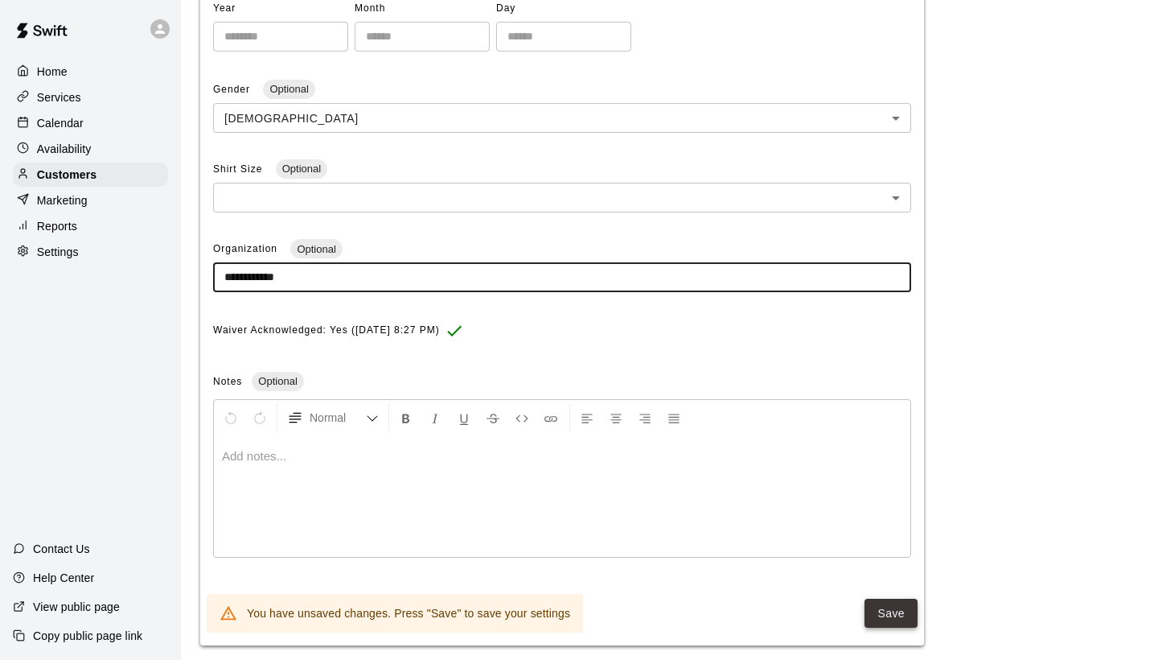
type input "**********"
click at [902, 609] on button "Save" at bounding box center [891, 613] width 53 height 30
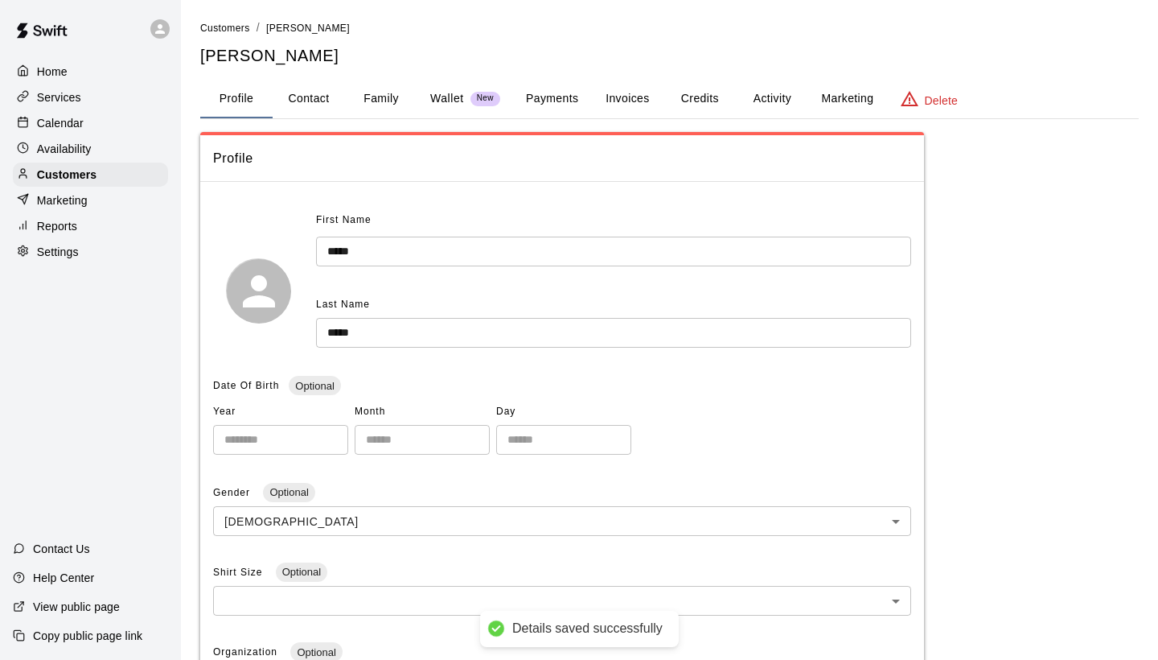
scroll to position [0, 0]
click at [394, 101] on button "Family" at bounding box center [381, 99] width 72 height 39
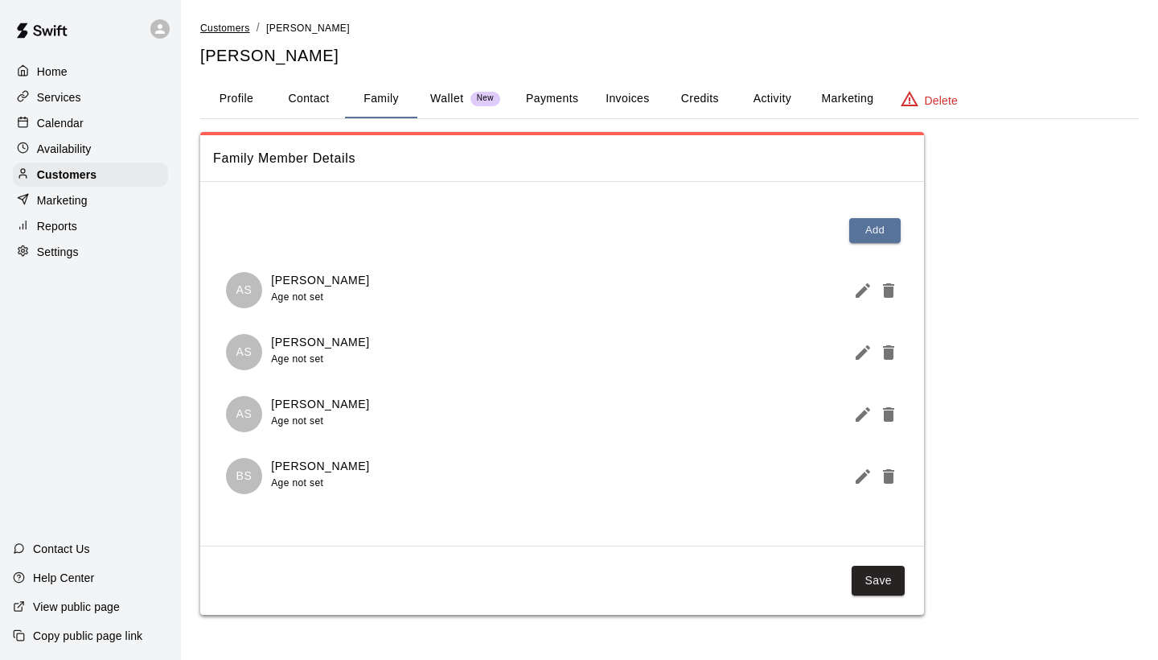
click at [228, 28] on span "Customers" at bounding box center [225, 28] width 50 height 11
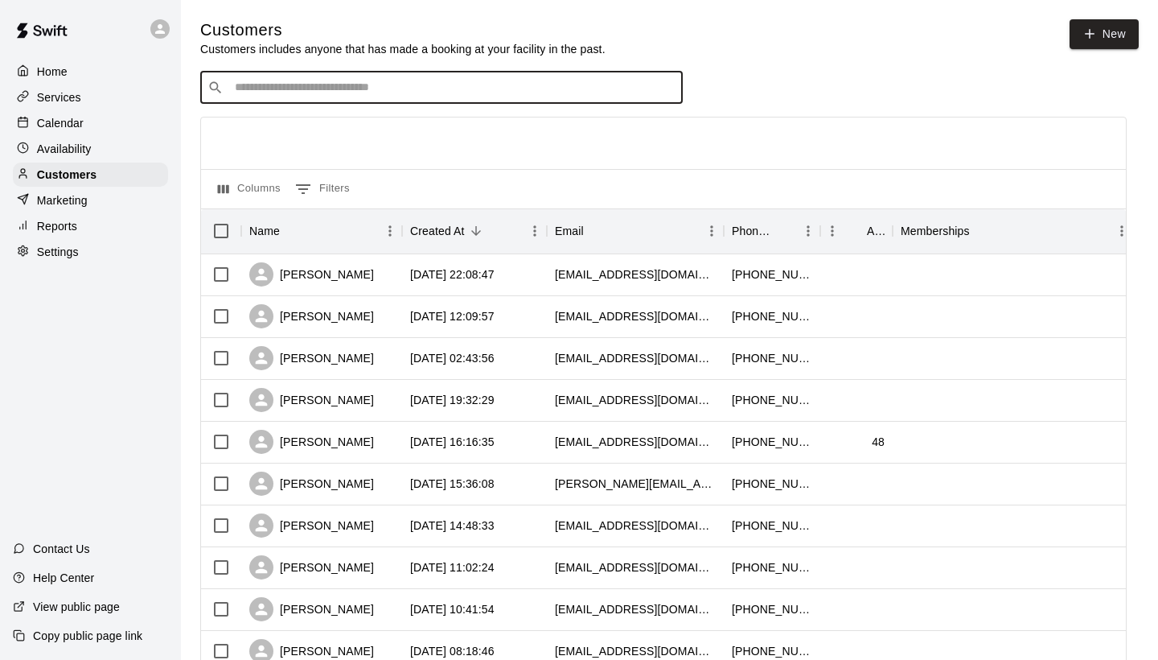
click at [292, 84] on input "Search customers by name or email" at bounding box center [453, 88] width 446 height 16
type input "****"
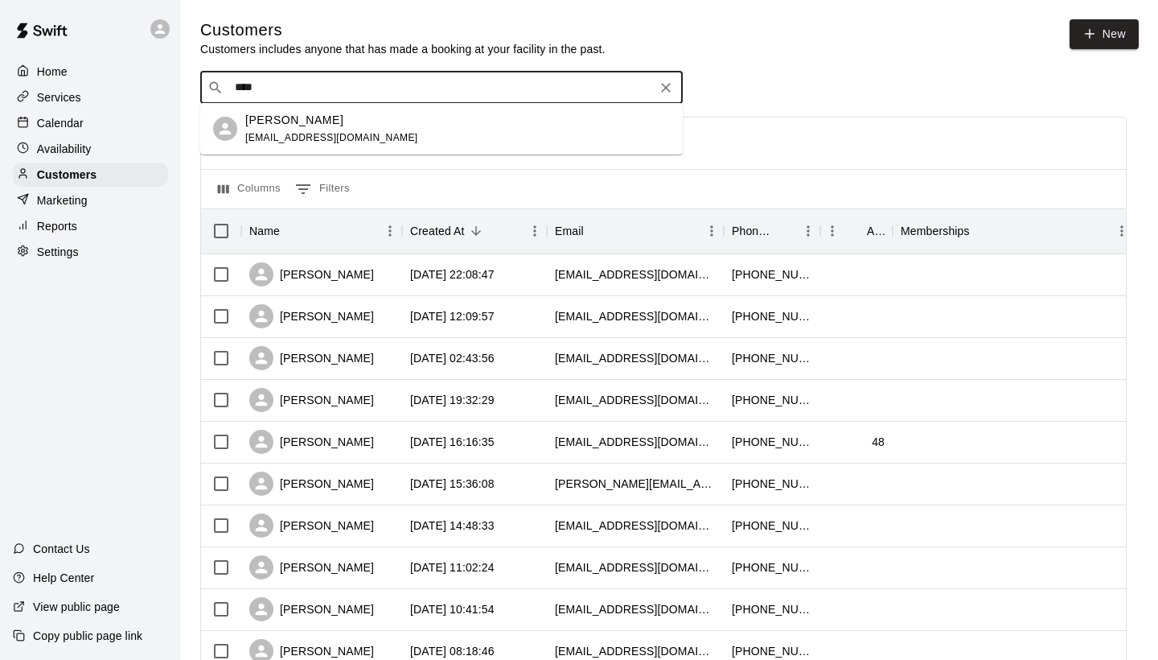
click at [288, 122] on p "[PERSON_NAME]" at bounding box center [294, 120] width 98 height 17
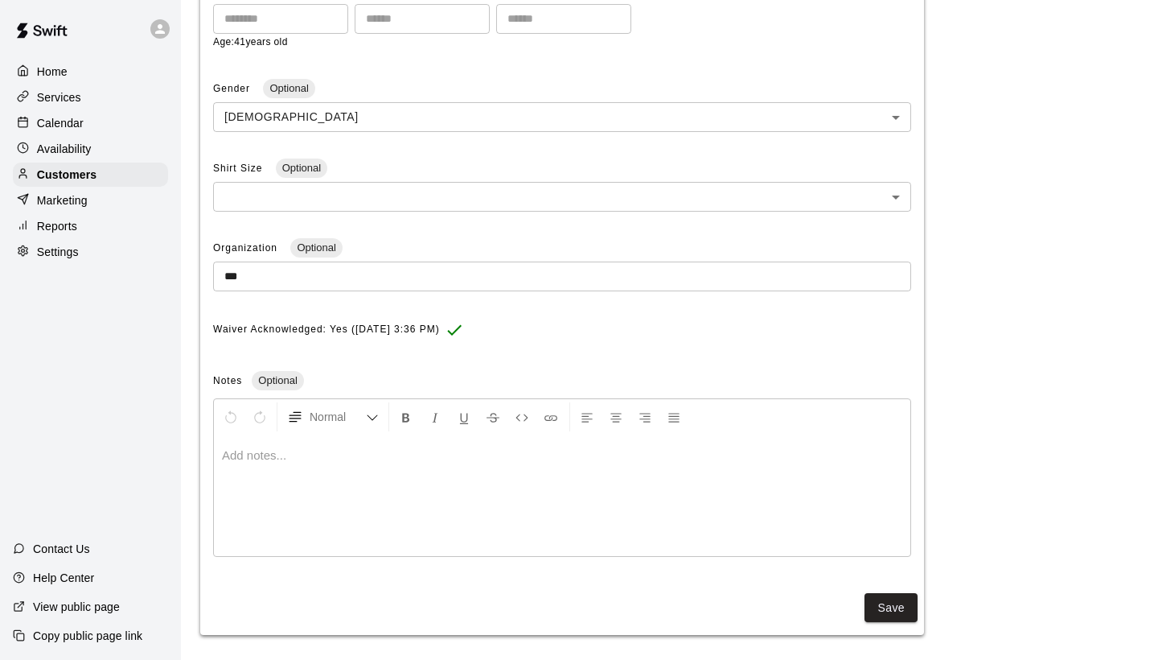
scroll to position [420, 0]
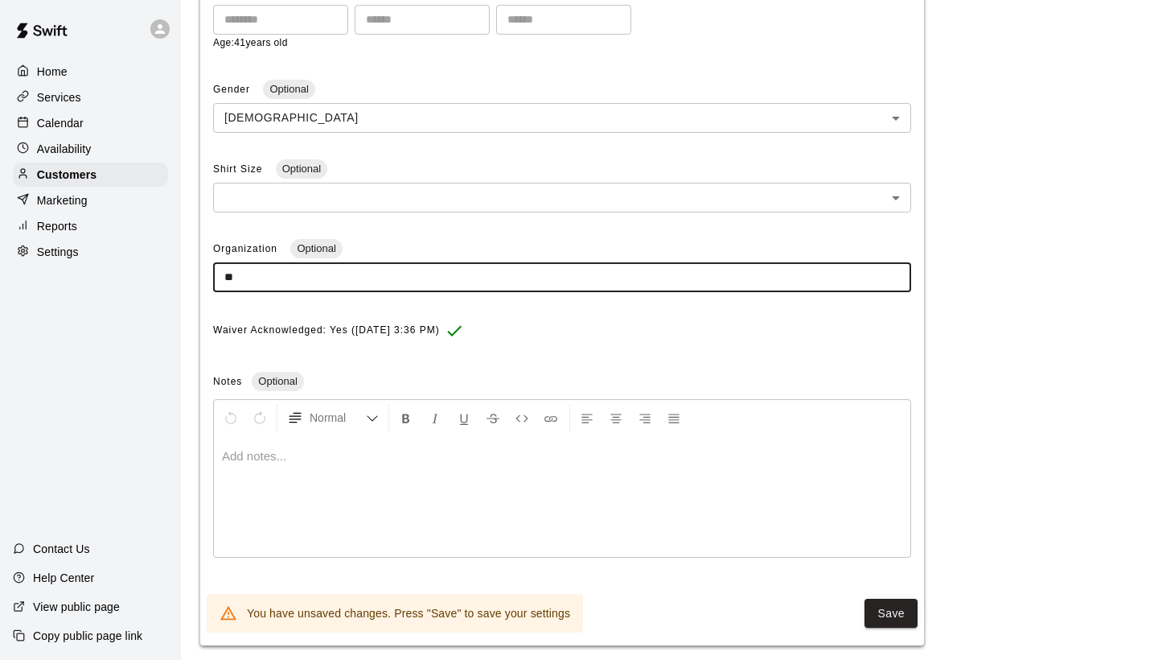
type input "*"
paste input "**********"
type input "**********"
click at [893, 603] on button "Save" at bounding box center [891, 613] width 53 height 30
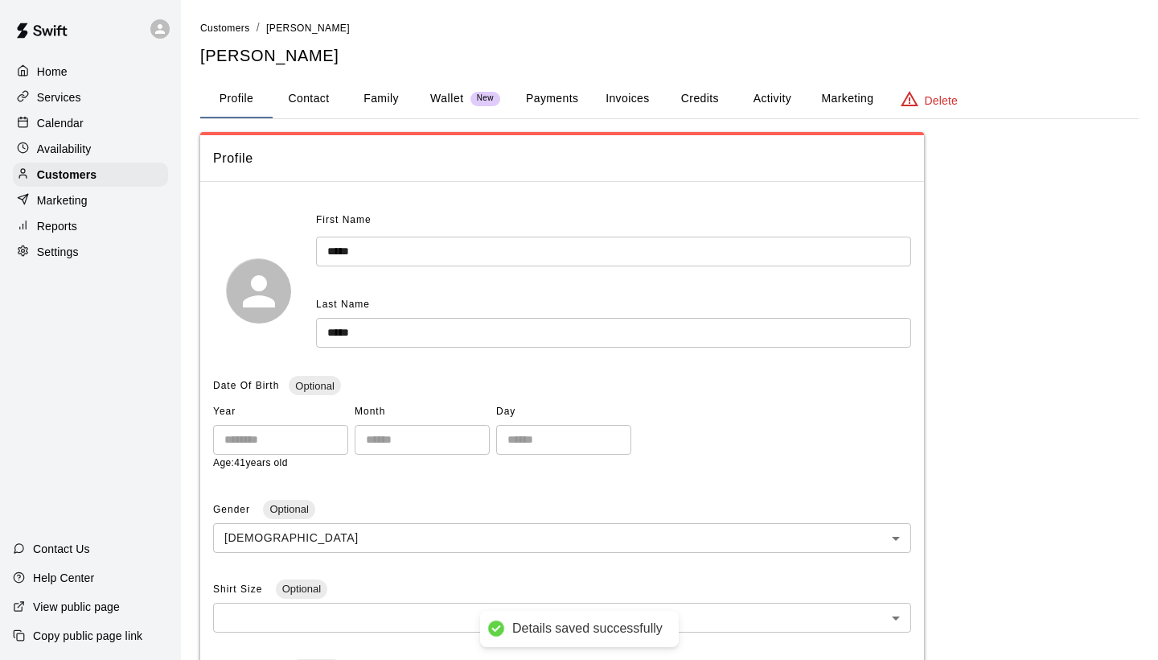
scroll to position [0, 0]
click at [378, 100] on button "Family" at bounding box center [381, 99] width 72 height 39
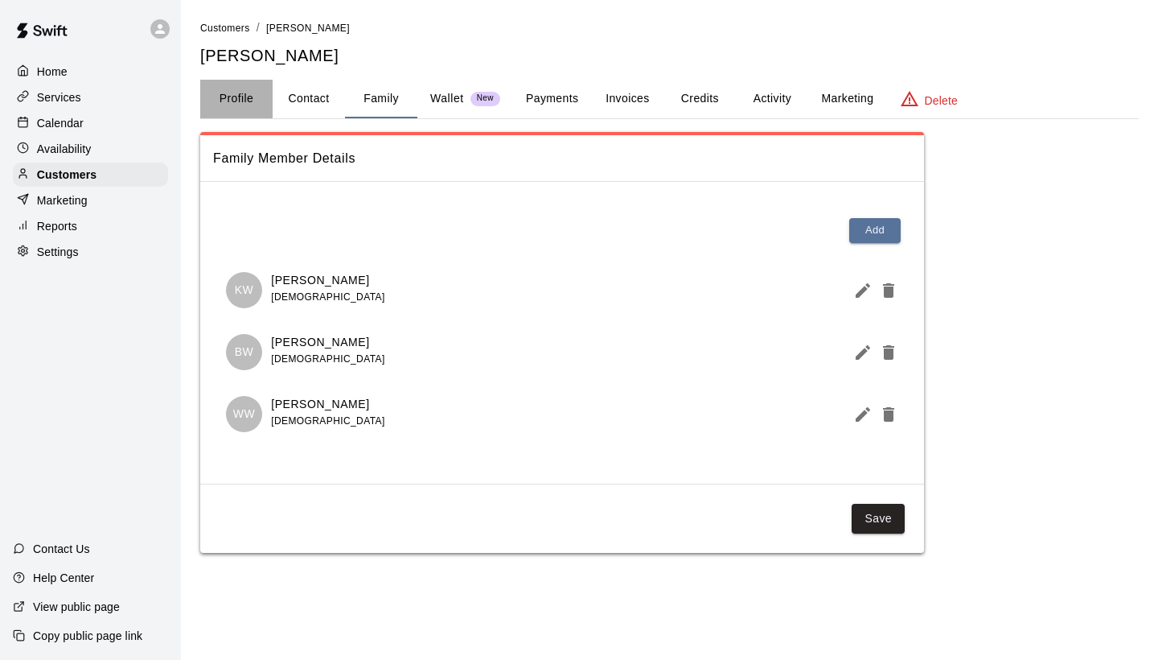
click at [243, 97] on button "Profile" at bounding box center [236, 99] width 72 height 39
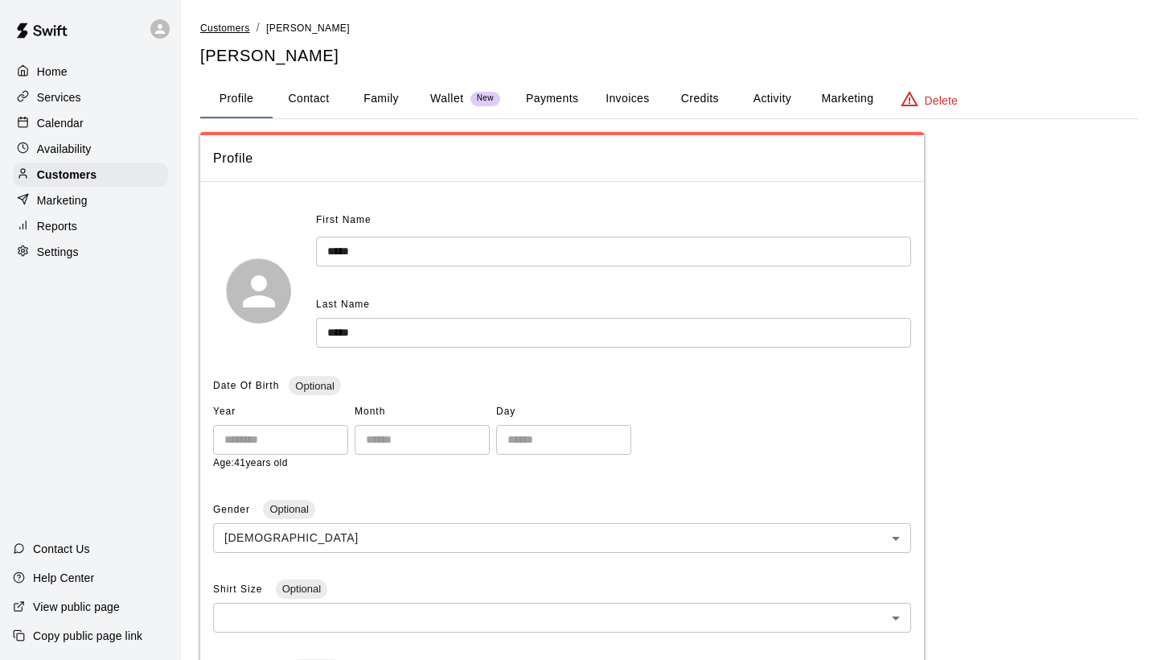
click at [232, 25] on span "Customers" at bounding box center [225, 28] width 50 height 11
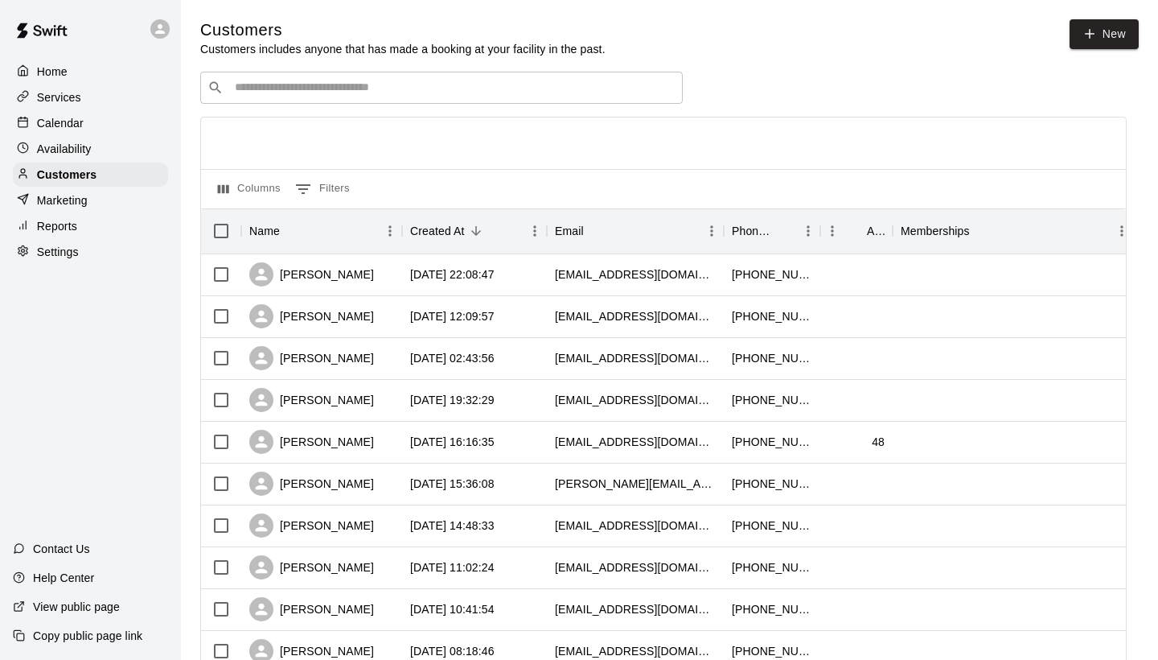
click at [281, 90] on input "Search customers by name or email" at bounding box center [453, 88] width 446 height 16
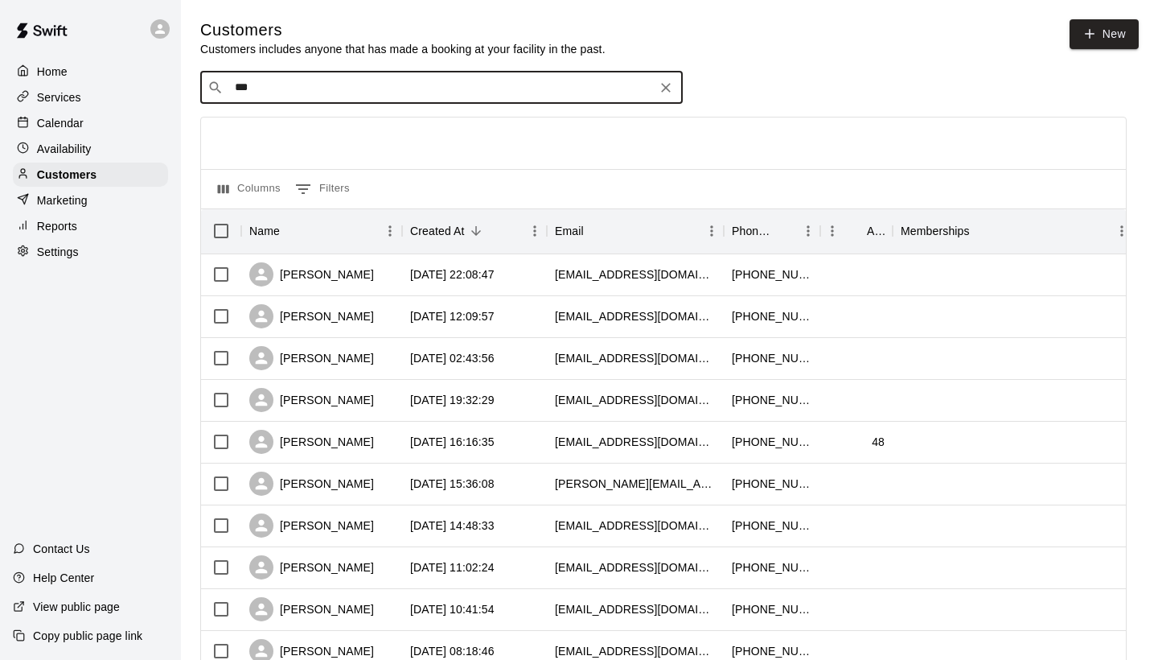
type input "***"
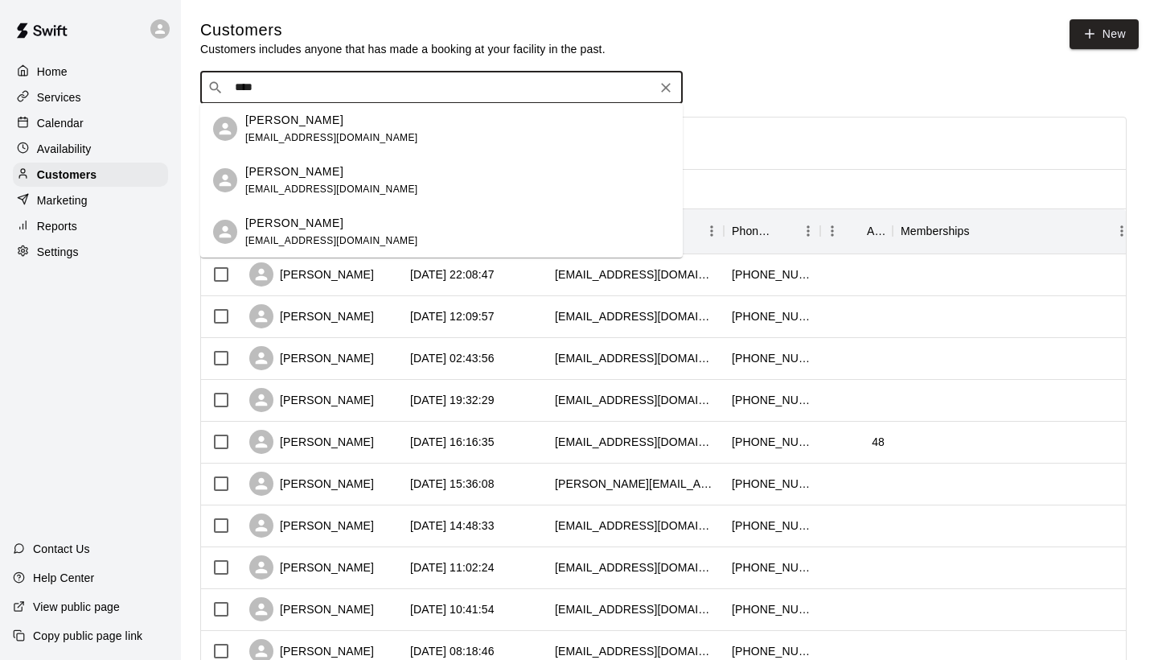
click at [273, 175] on p "[PERSON_NAME]" at bounding box center [294, 171] width 98 height 17
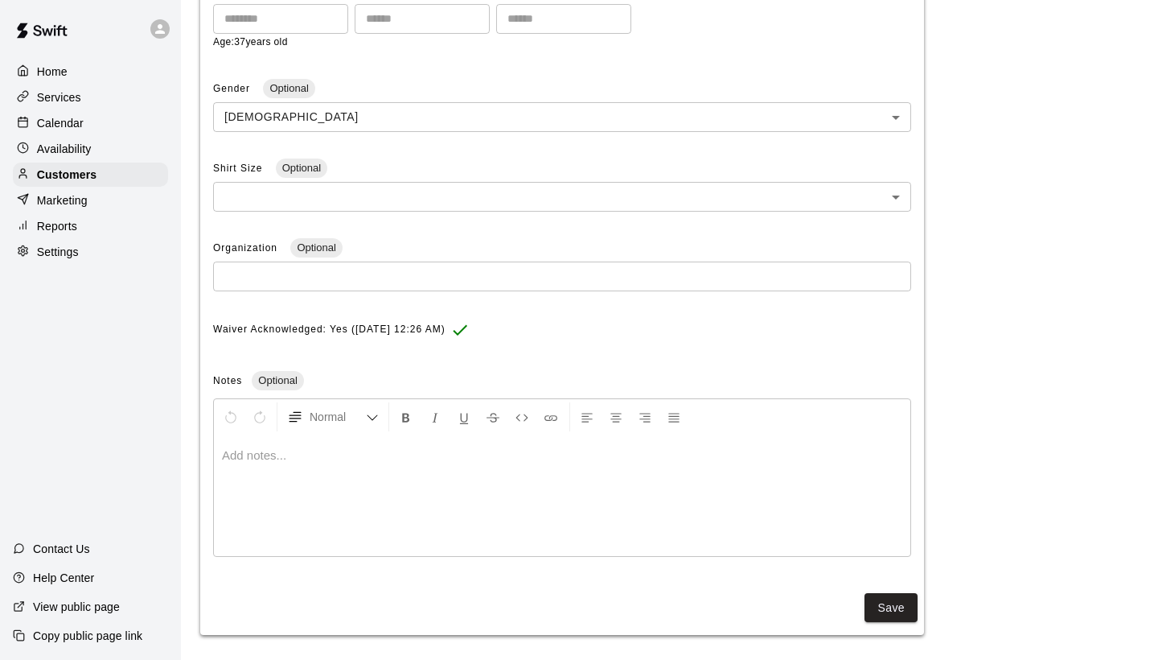
scroll to position [420, 0]
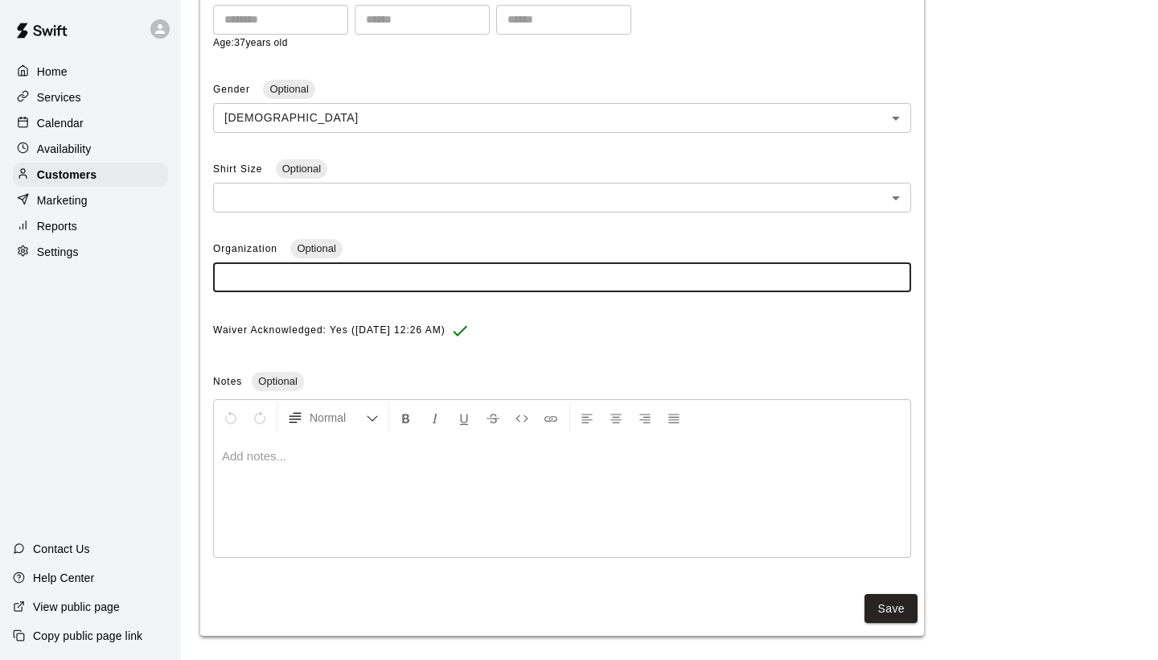
paste input "**********"
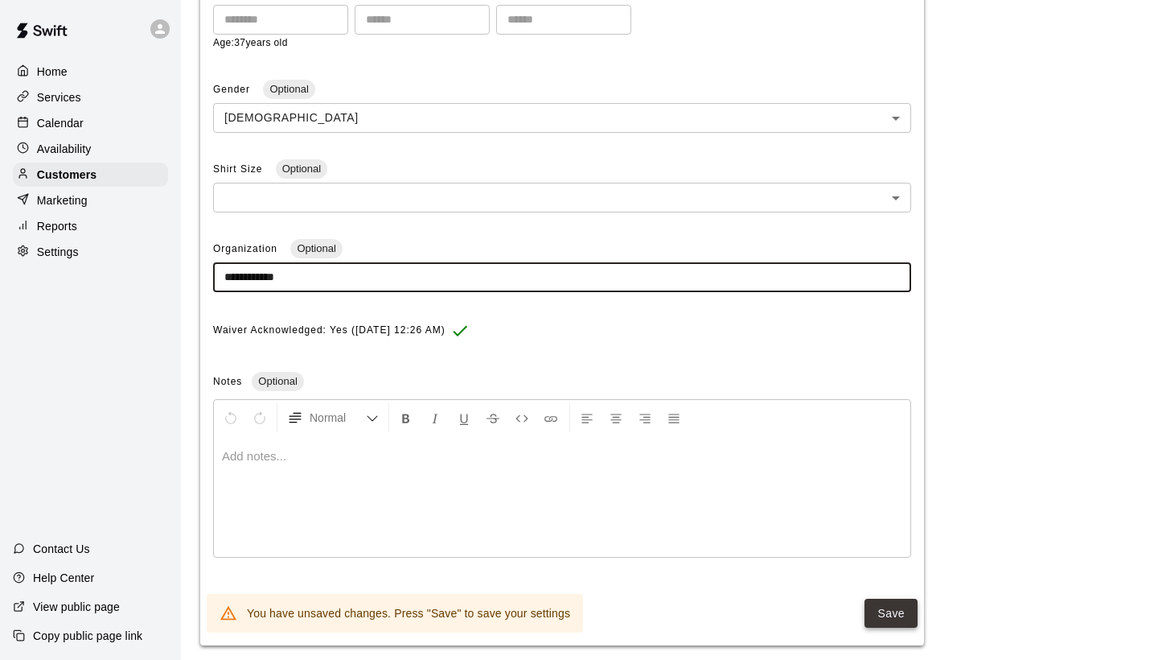
type input "**********"
click at [887, 600] on button "Save" at bounding box center [891, 613] width 53 height 30
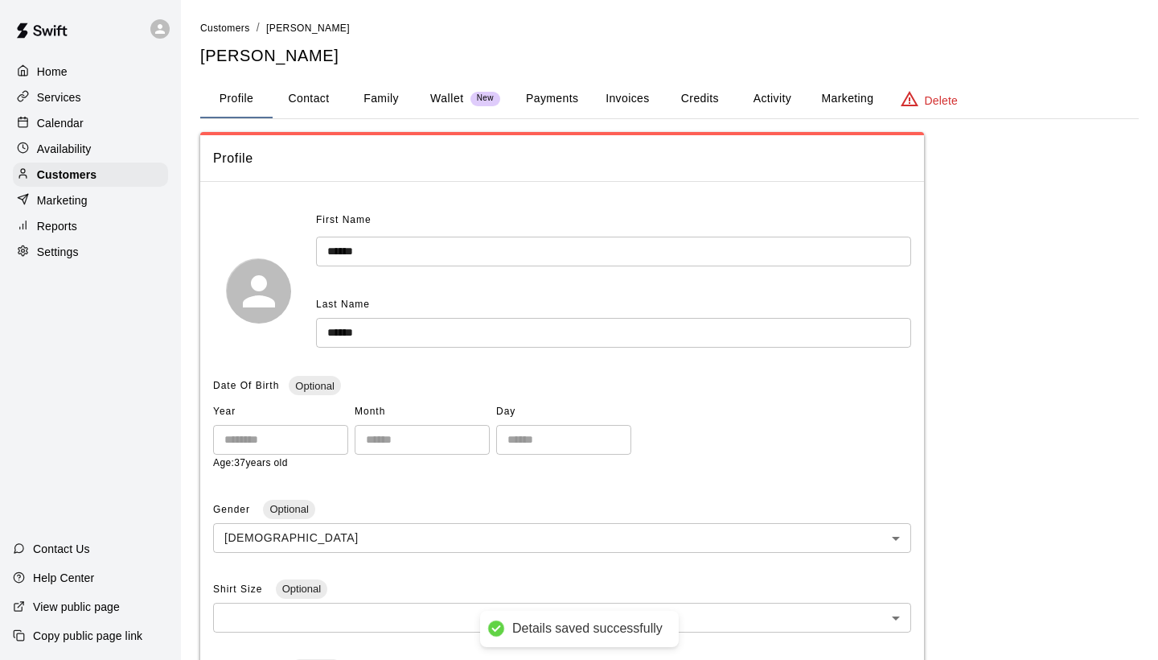
scroll to position [0, 0]
click at [229, 31] on span "Customers" at bounding box center [225, 28] width 50 height 11
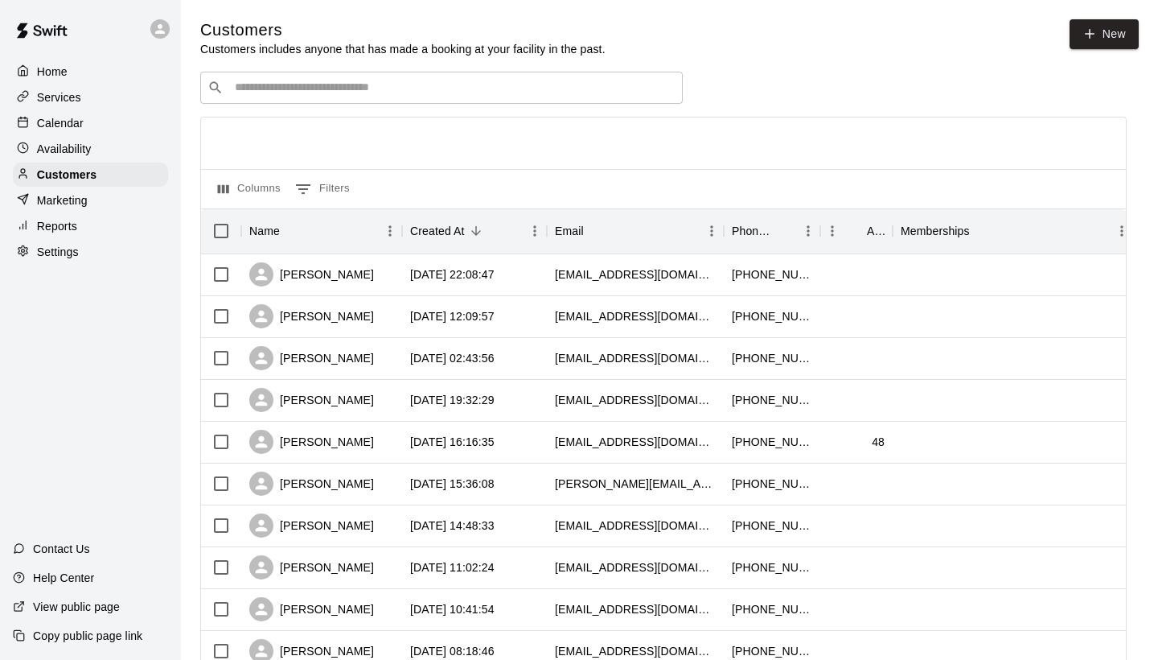
click at [238, 84] on input "Search customers by name or email" at bounding box center [453, 88] width 446 height 16
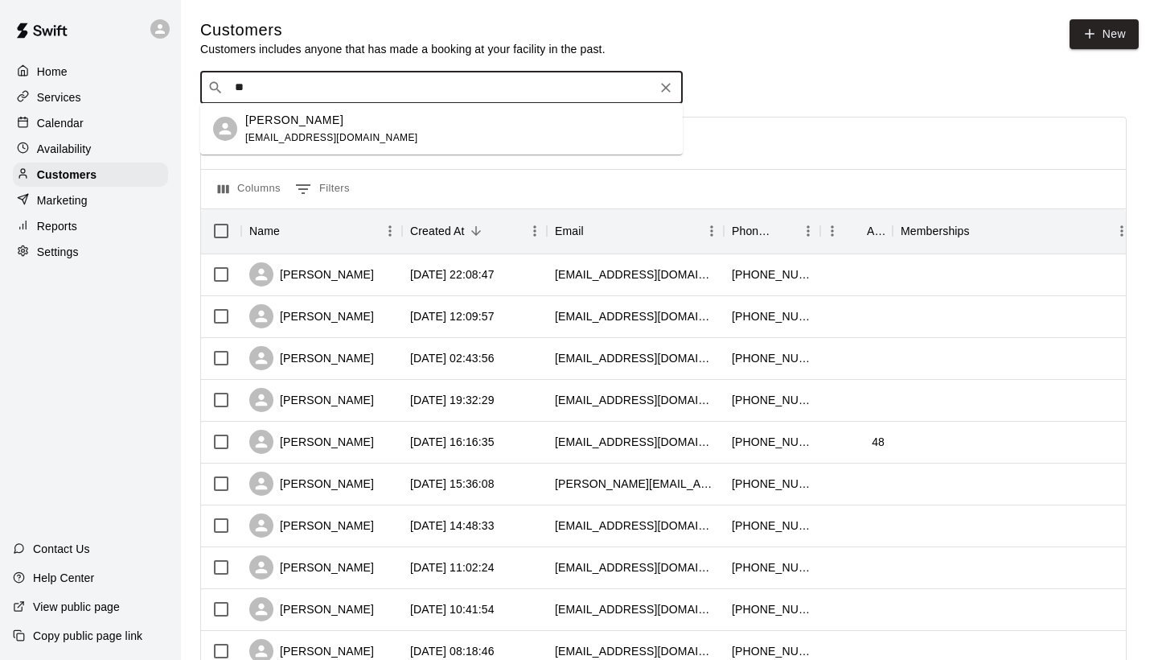
type input "***"
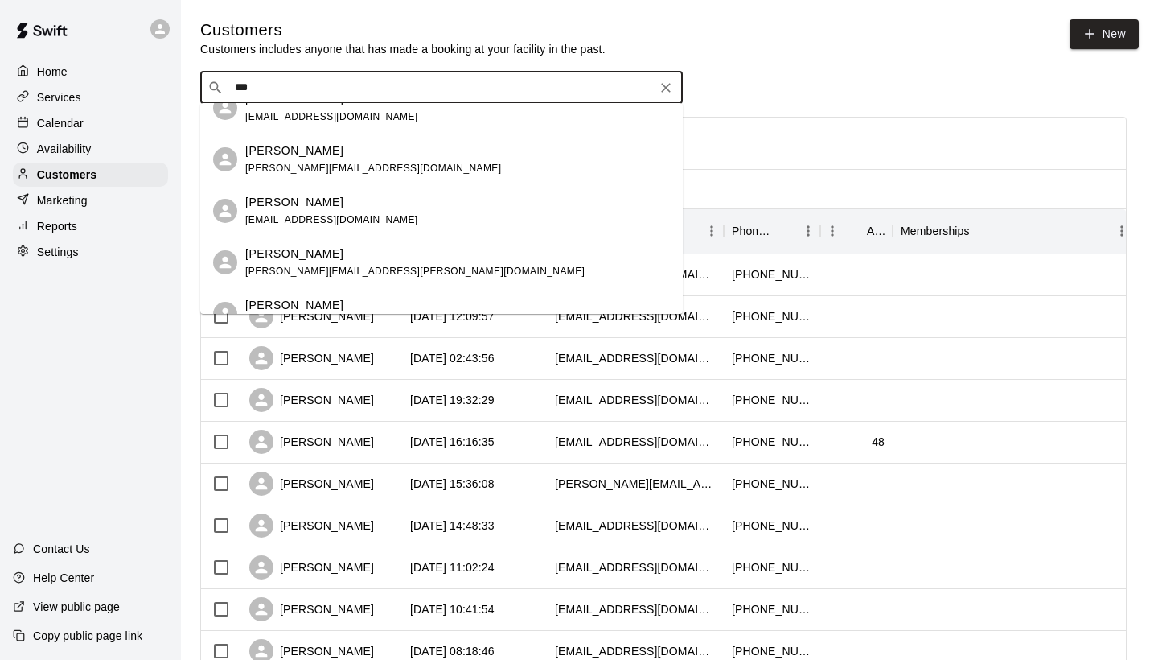
scroll to position [228, 0]
click at [274, 209] on p "[PERSON_NAME]" at bounding box center [294, 201] width 98 height 17
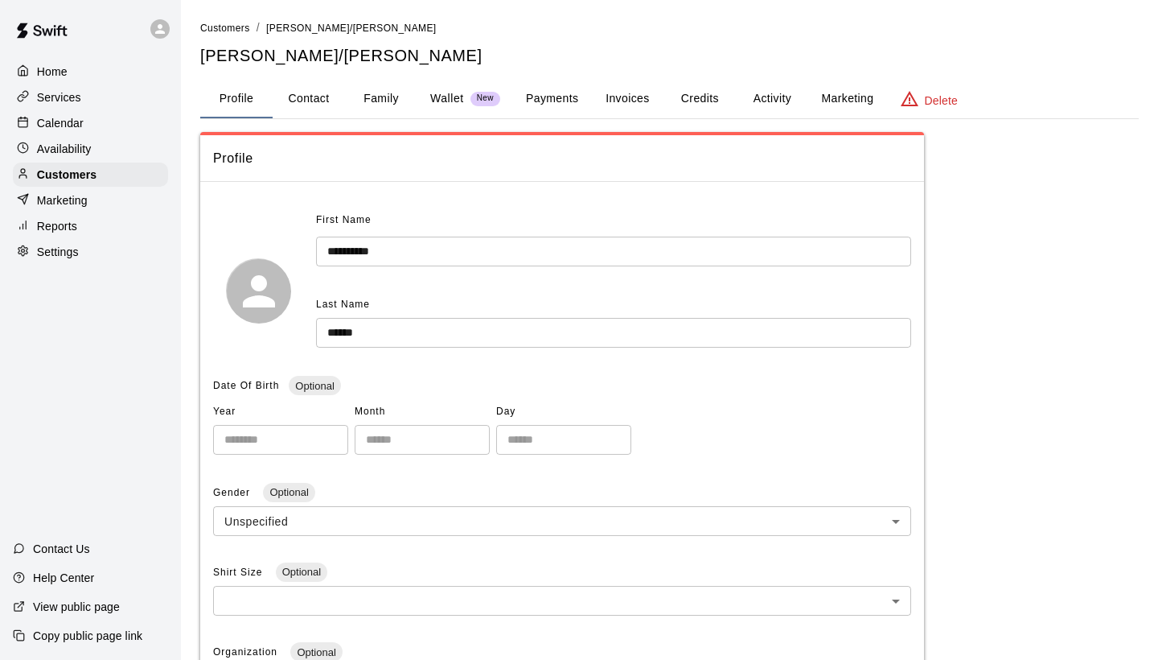
click at [387, 95] on button "Family" at bounding box center [381, 99] width 72 height 39
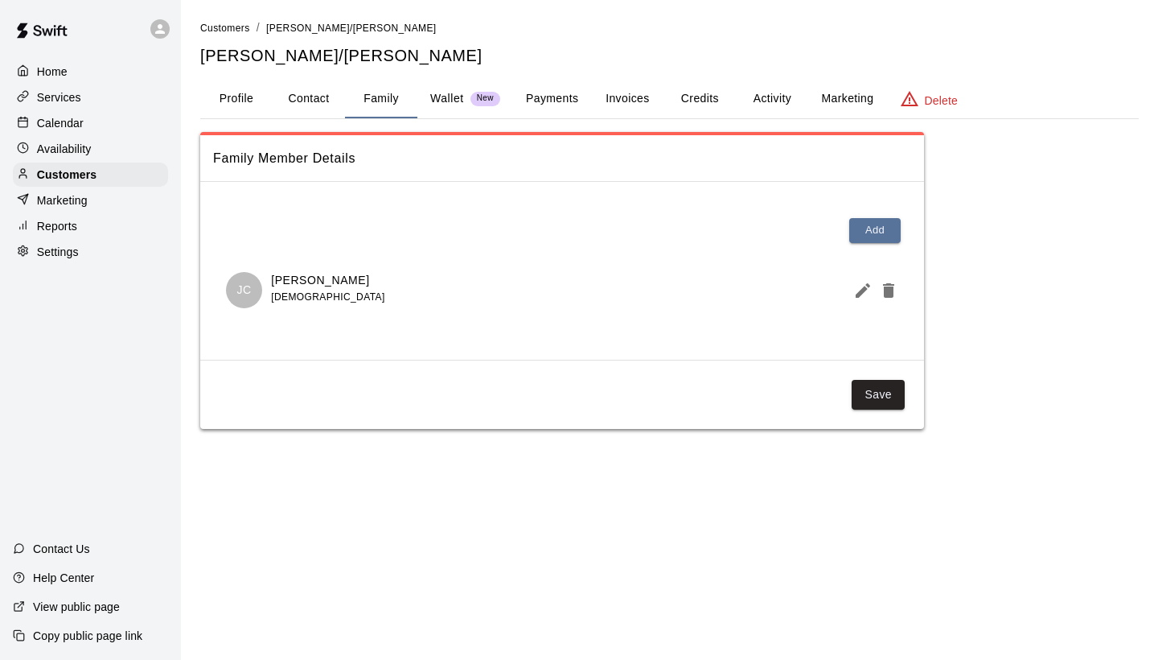
click at [244, 100] on button "Profile" at bounding box center [236, 99] width 72 height 39
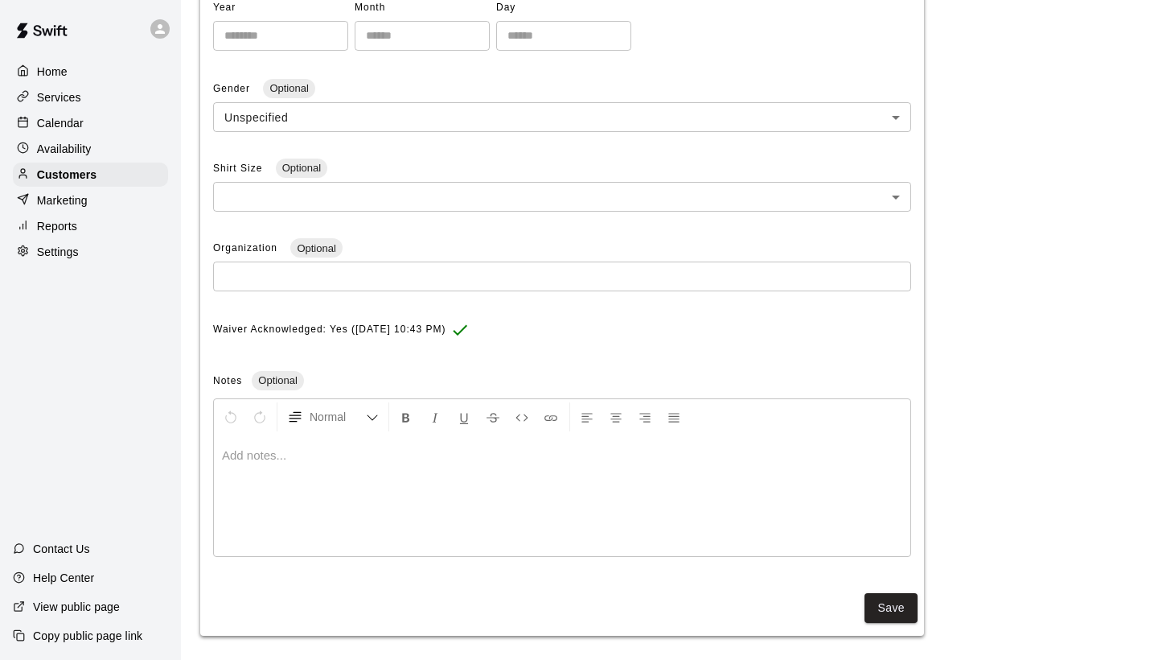
scroll to position [403, 0]
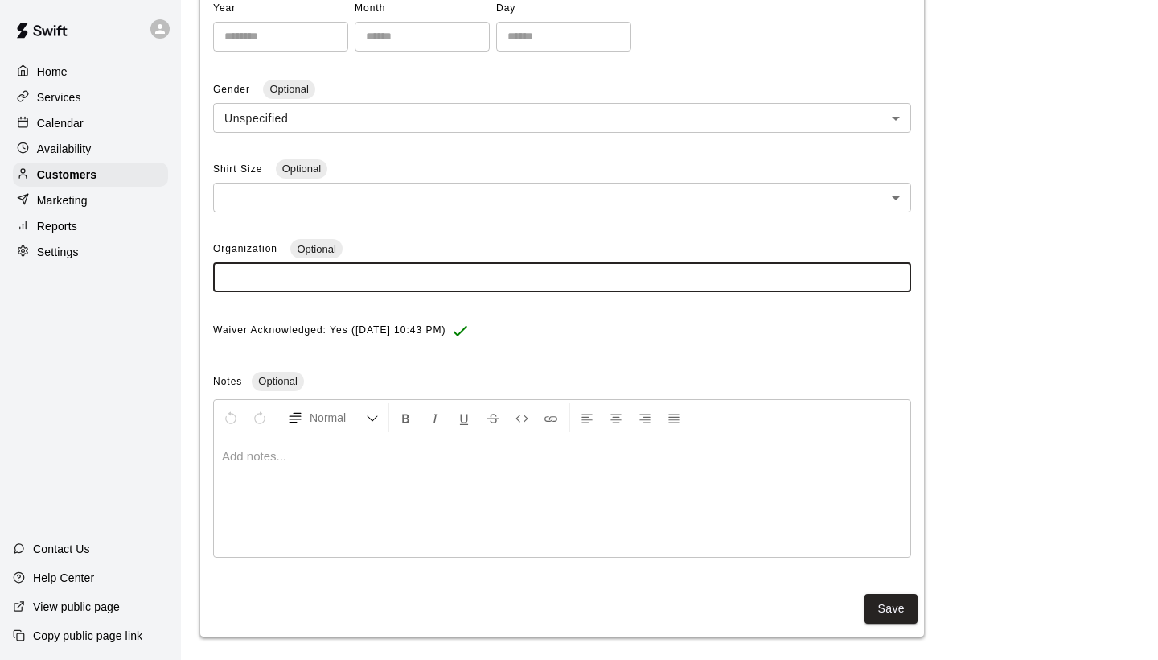
paste input "**********"
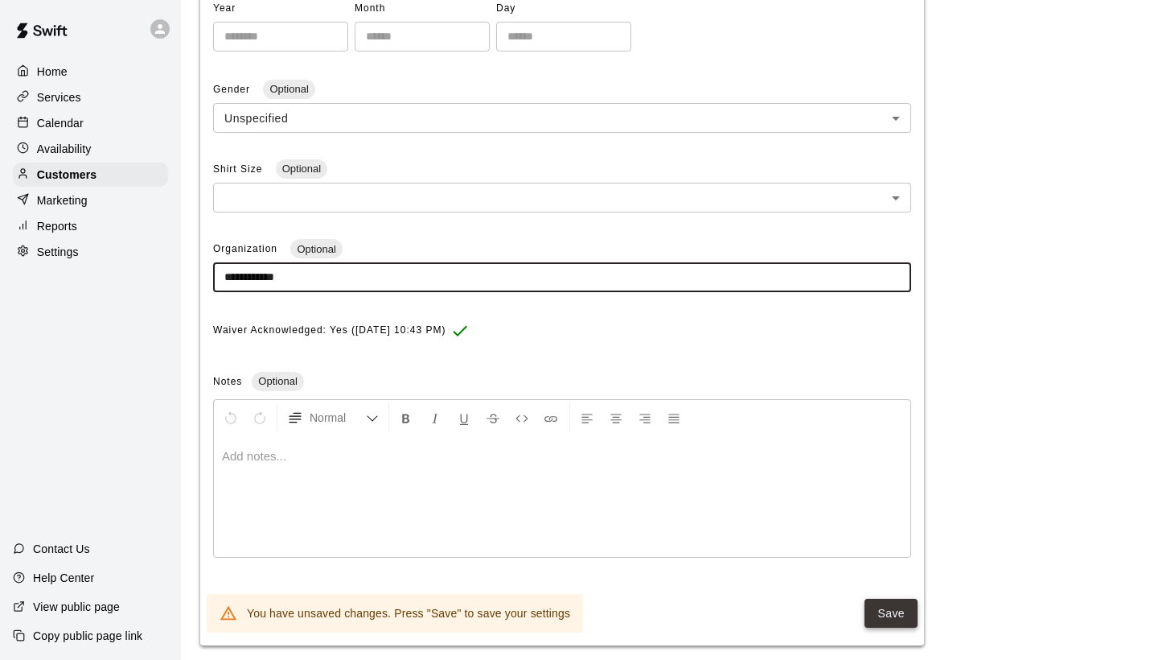
type input "**********"
click at [882, 611] on button "Save" at bounding box center [891, 613] width 53 height 30
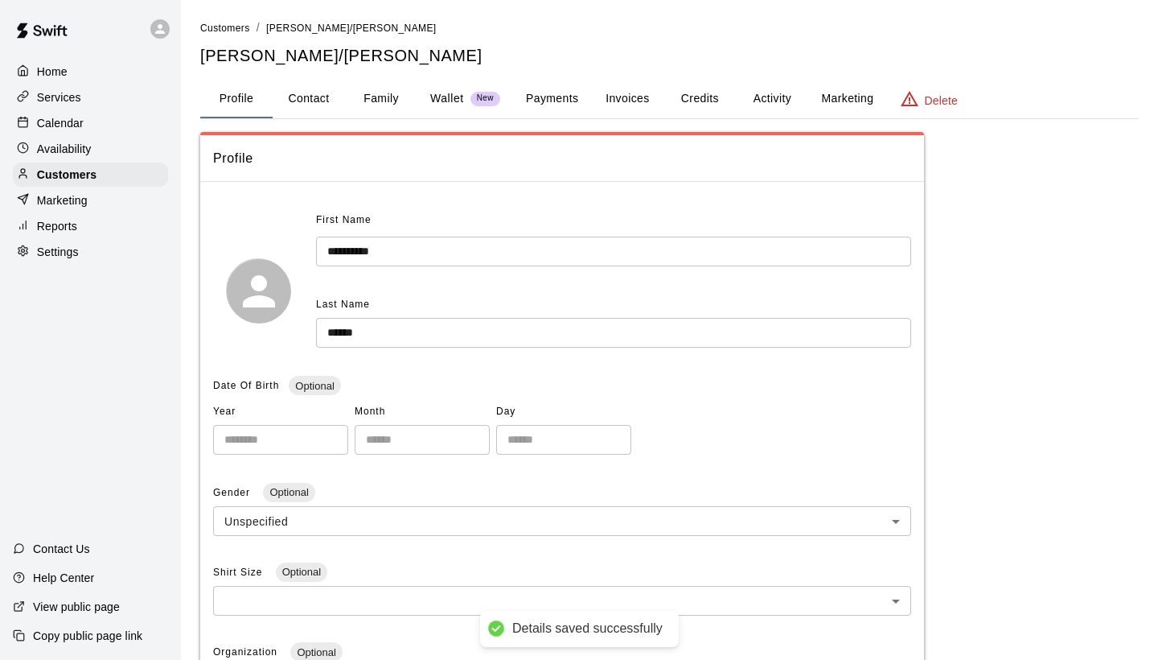
scroll to position [0, 0]
click at [214, 28] on span "Customers" at bounding box center [225, 28] width 50 height 11
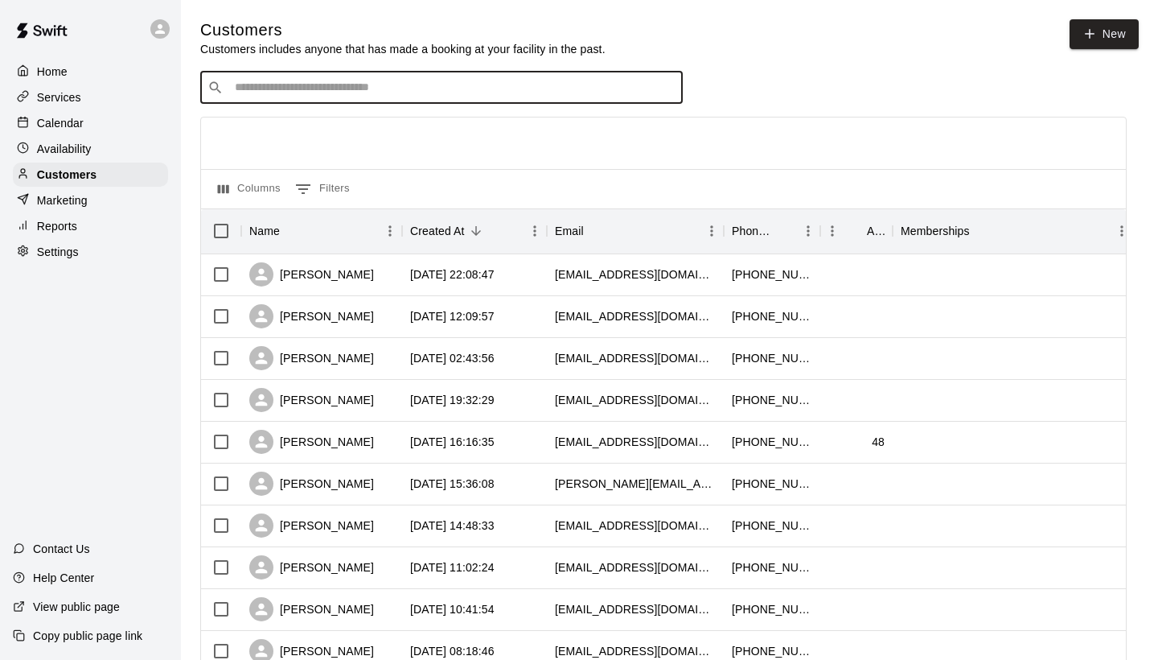
click at [261, 88] on input "Search customers by name or email" at bounding box center [453, 88] width 446 height 16
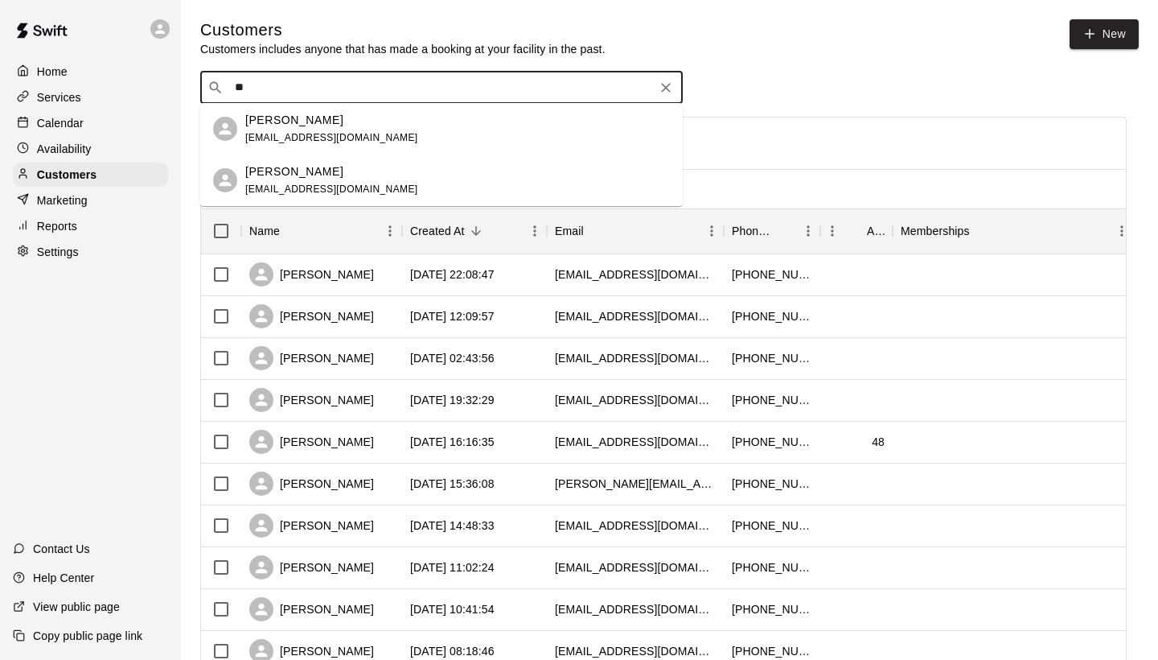
type input "*"
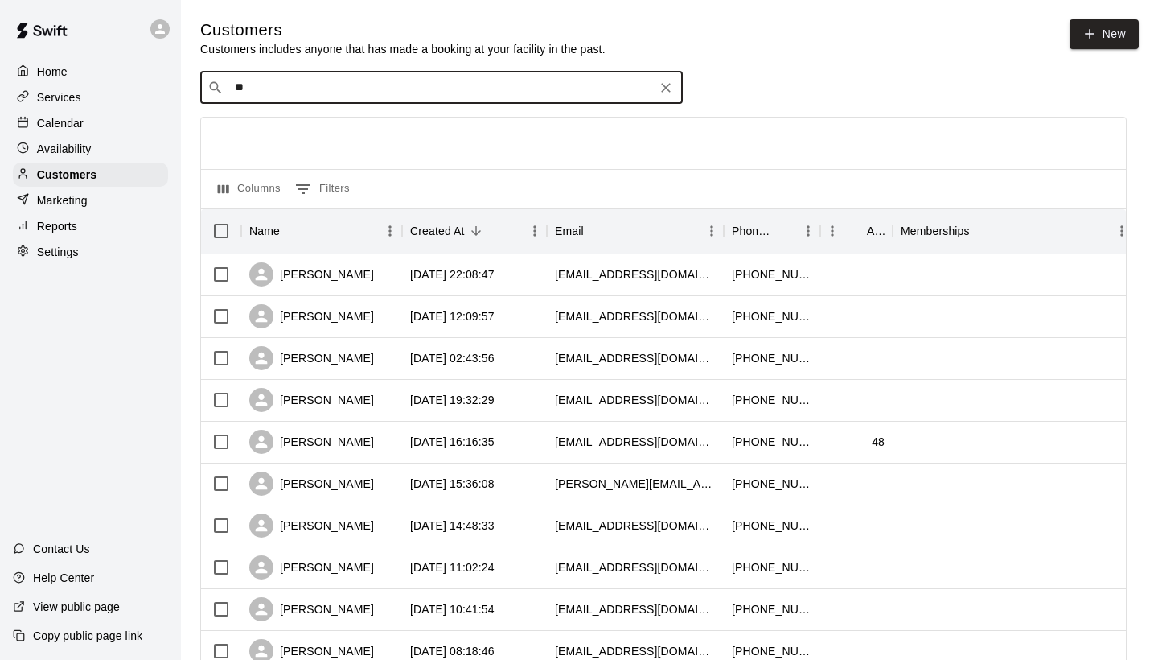
type input "*"
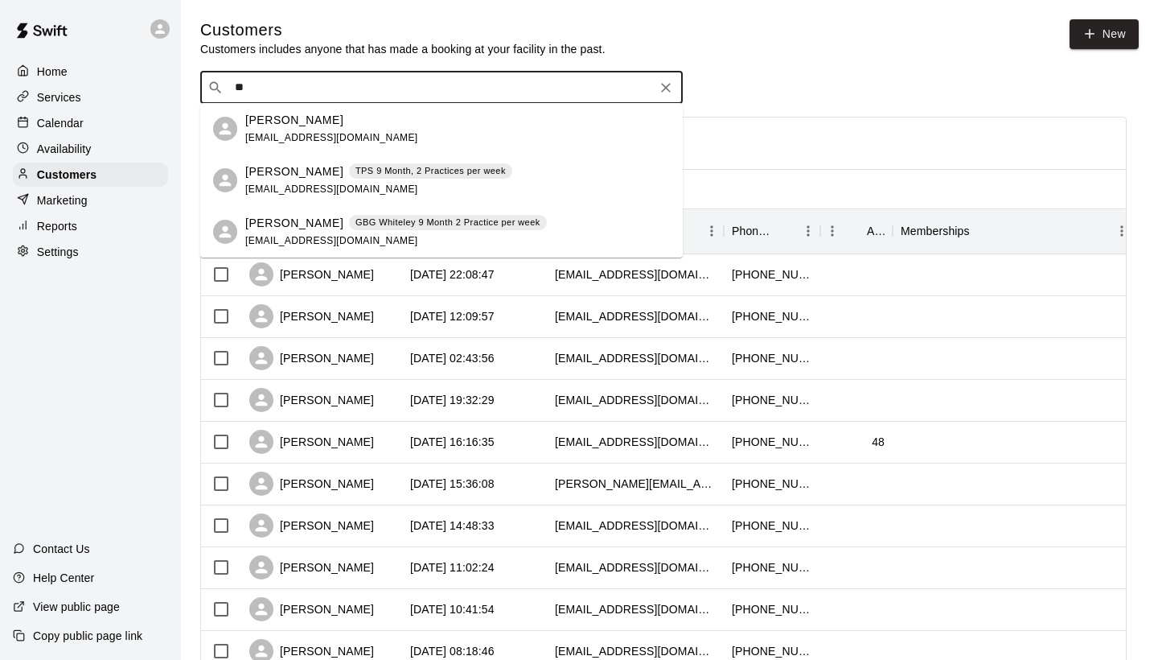
type input "*"
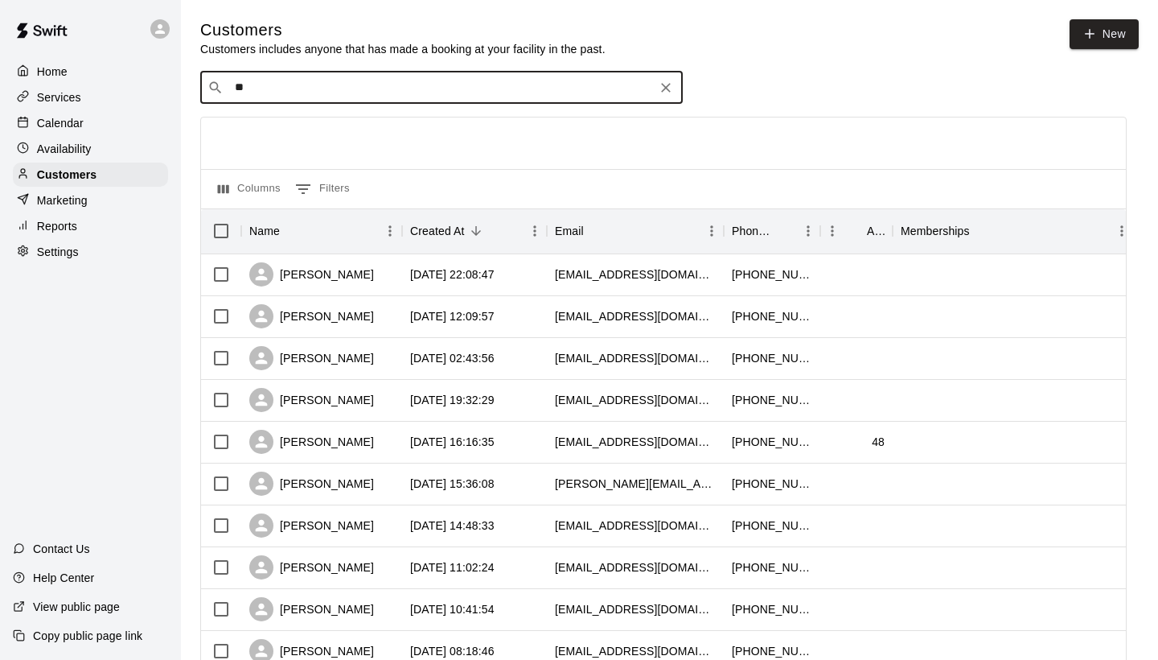
type input "*"
type input "****"
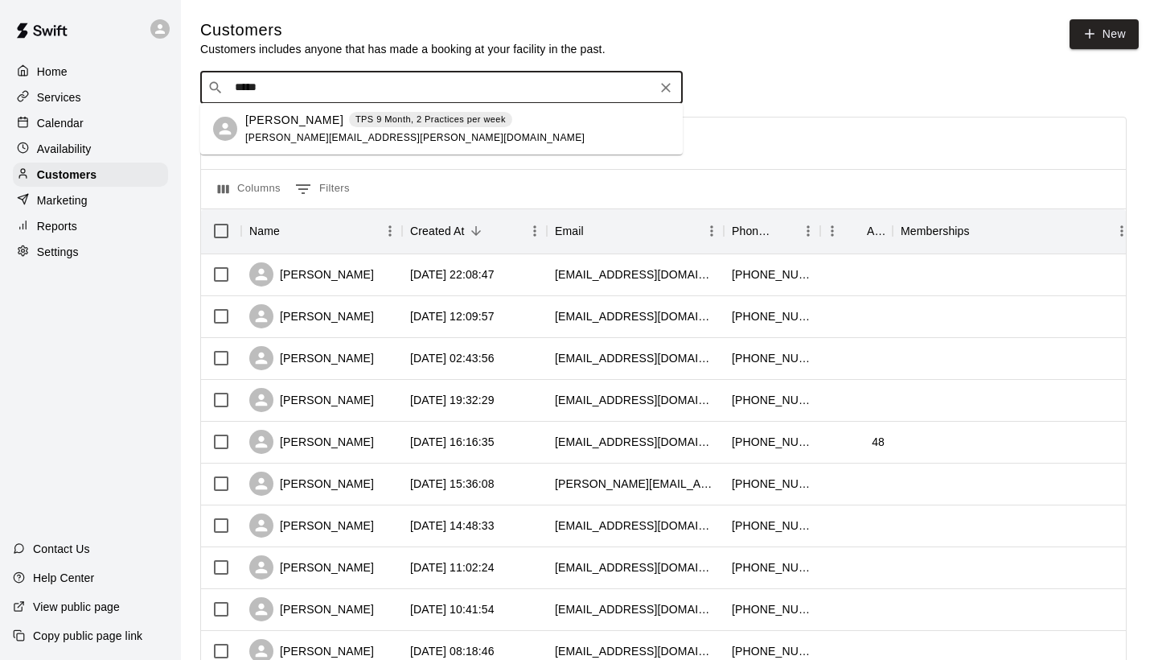
click at [389, 134] on div "[PERSON_NAME] TPS 9 Month, 2 Practices per week [PERSON_NAME][EMAIL_ADDRESS][PE…" at bounding box center [414, 129] width 339 height 35
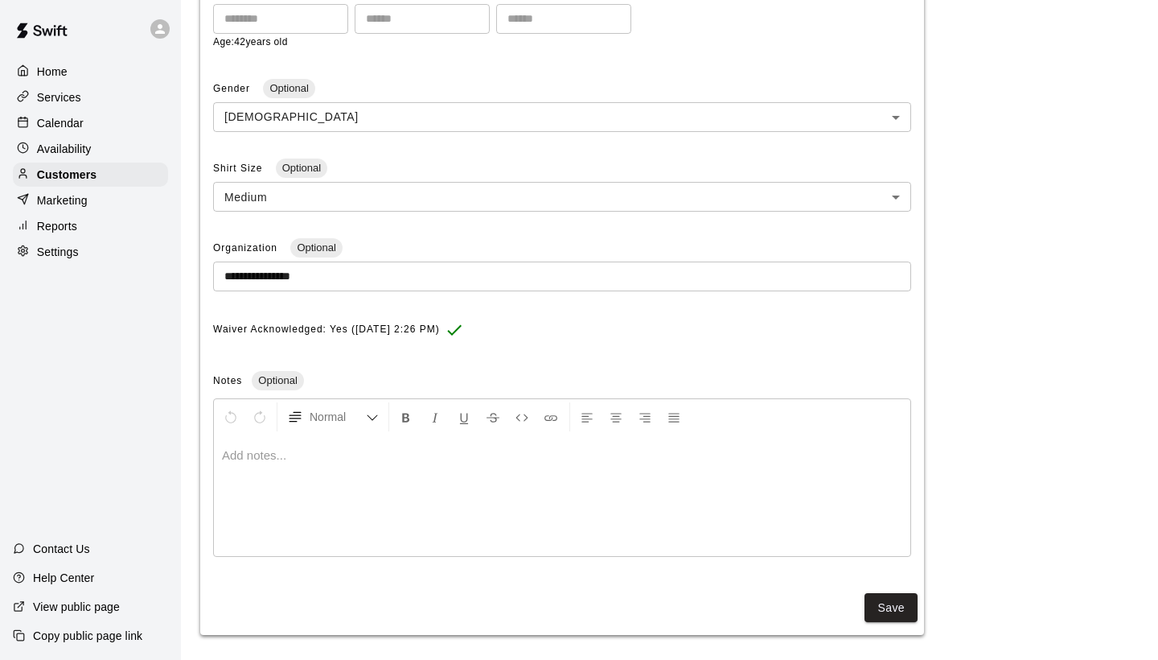
scroll to position [420, 0]
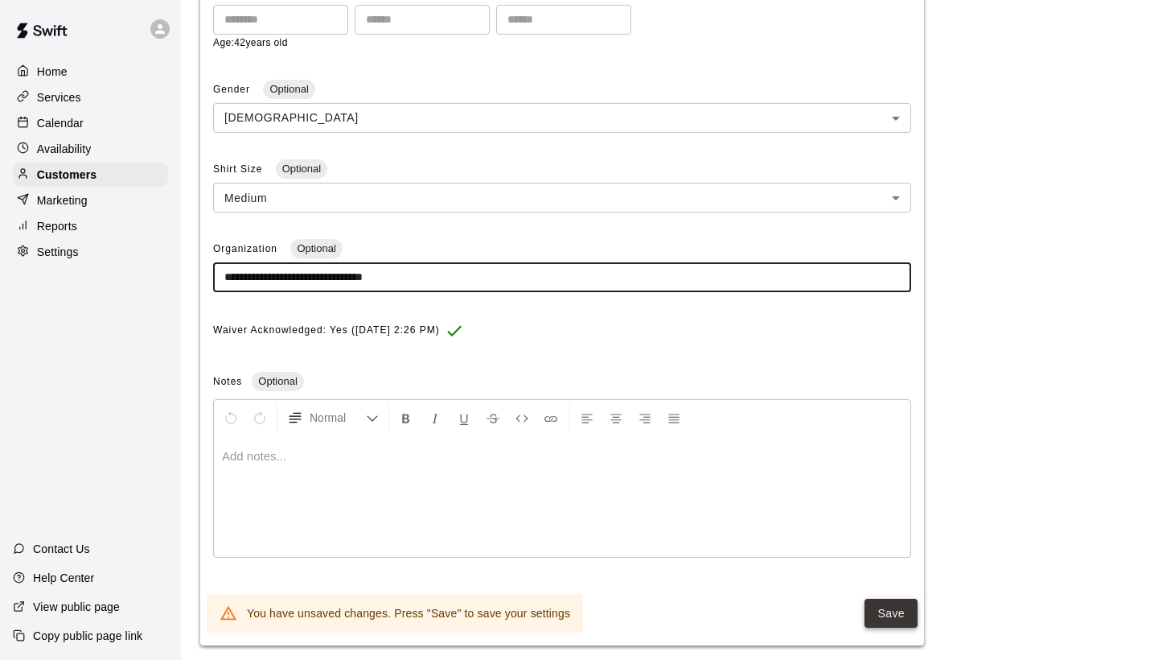
type input "**********"
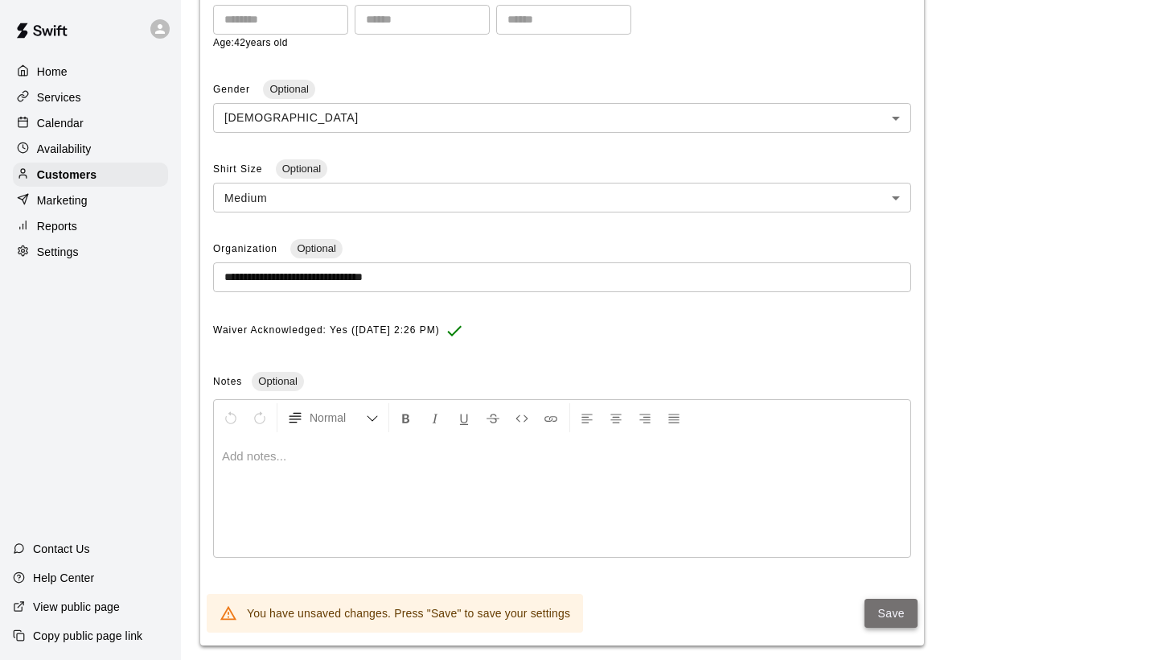
click at [897, 603] on button "Save" at bounding box center [891, 613] width 53 height 30
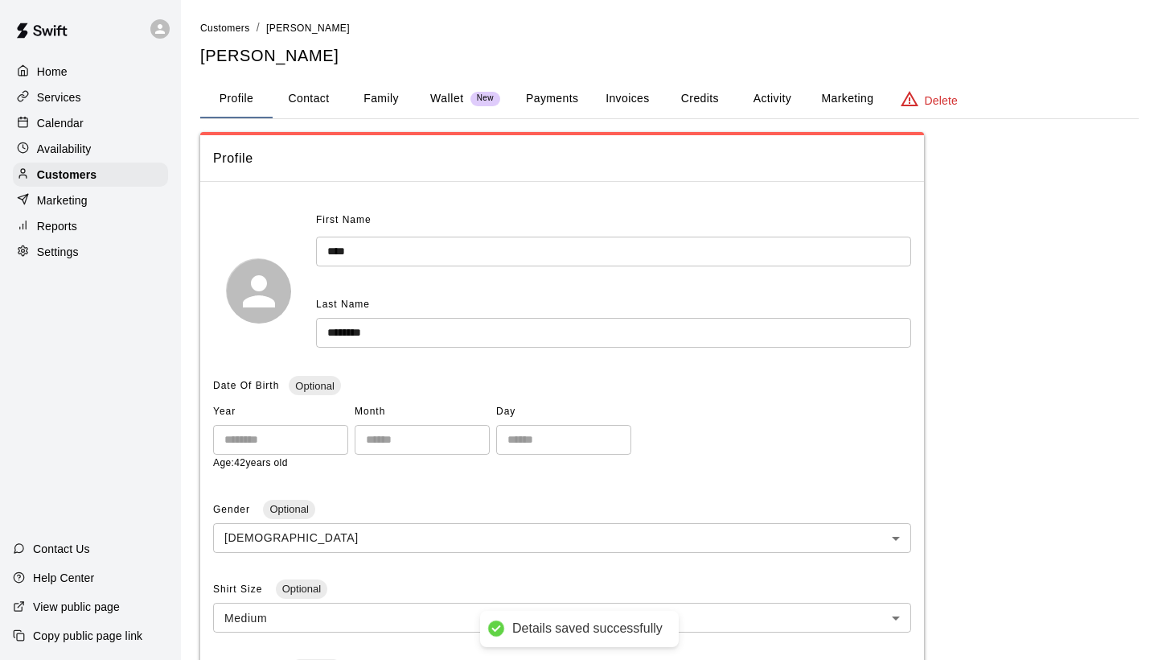
scroll to position [0, 0]
click at [216, 28] on span "Customers" at bounding box center [225, 28] width 50 height 11
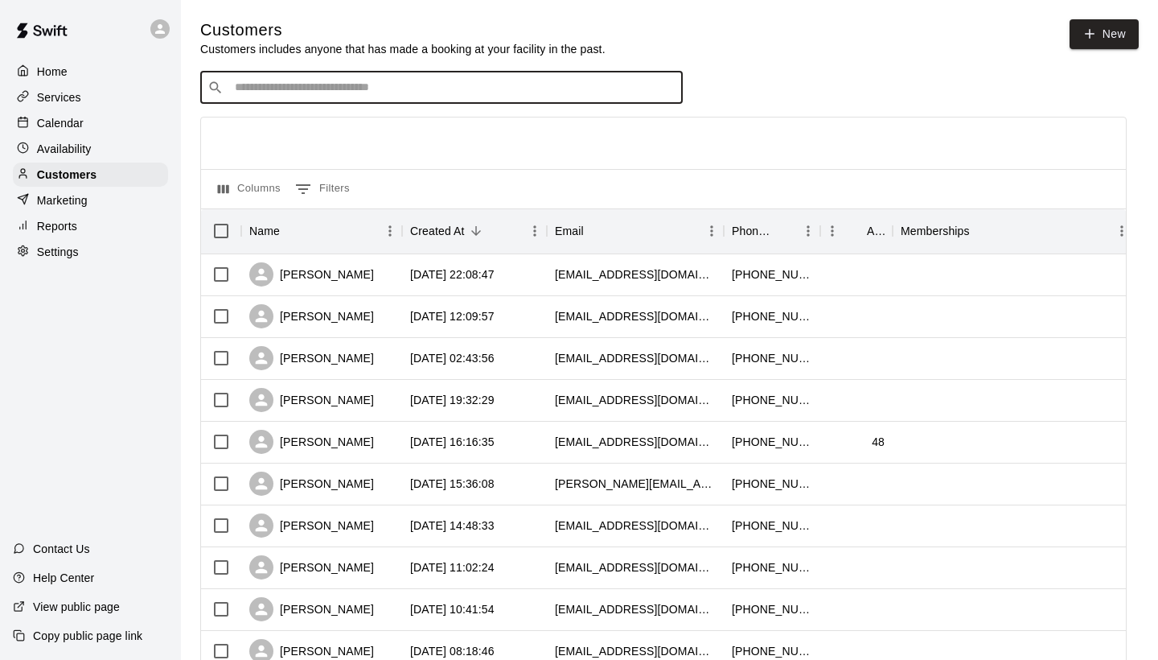
click at [326, 89] on input "Search customers by name or email" at bounding box center [453, 88] width 446 height 16
type input "******"
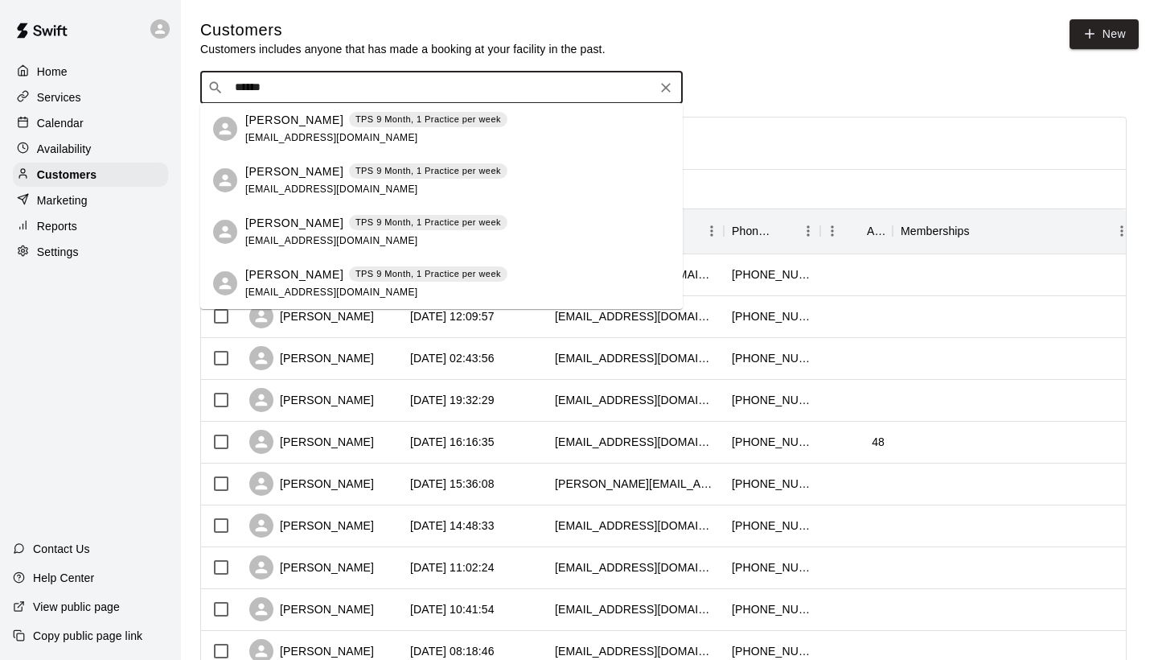
click at [300, 177] on p "[PERSON_NAME]" at bounding box center [294, 171] width 98 height 17
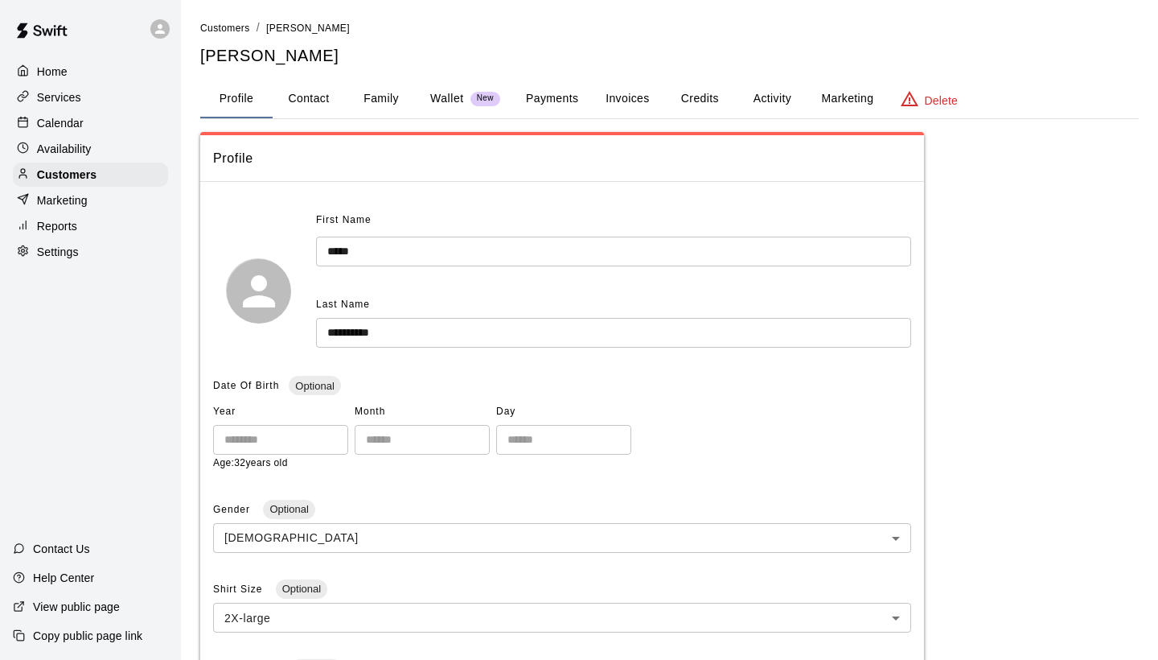
type input "**********"
click at [382, 97] on button "Family" at bounding box center [381, 99] width 72 height 39
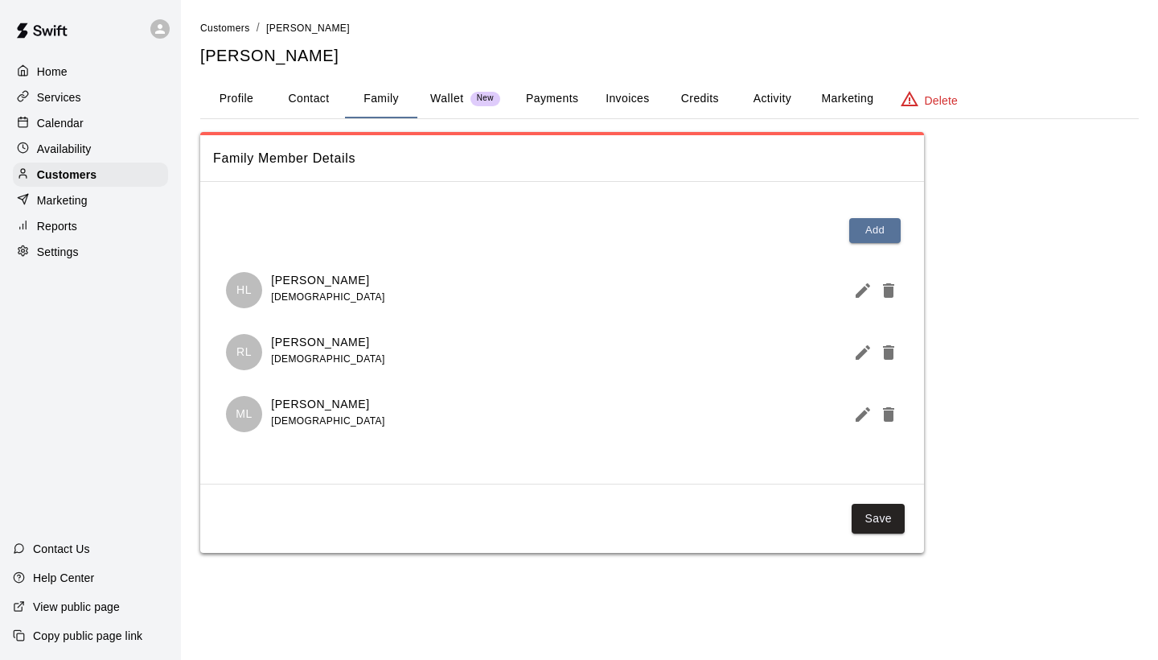
click at [242, 99] on button "Profile" at bounding box center [236, 99] width 72 height 39
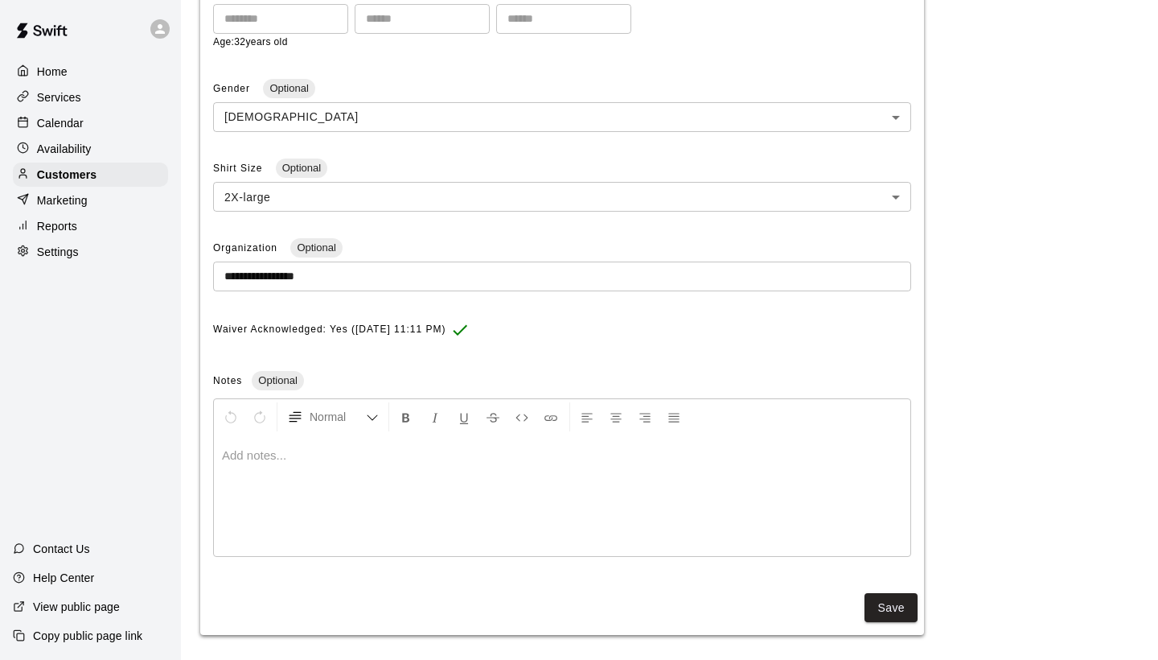
scroll to position [420, 0]
click at [890, 598] on button "Save" at bounding box center [891, 609] width 53 height 30
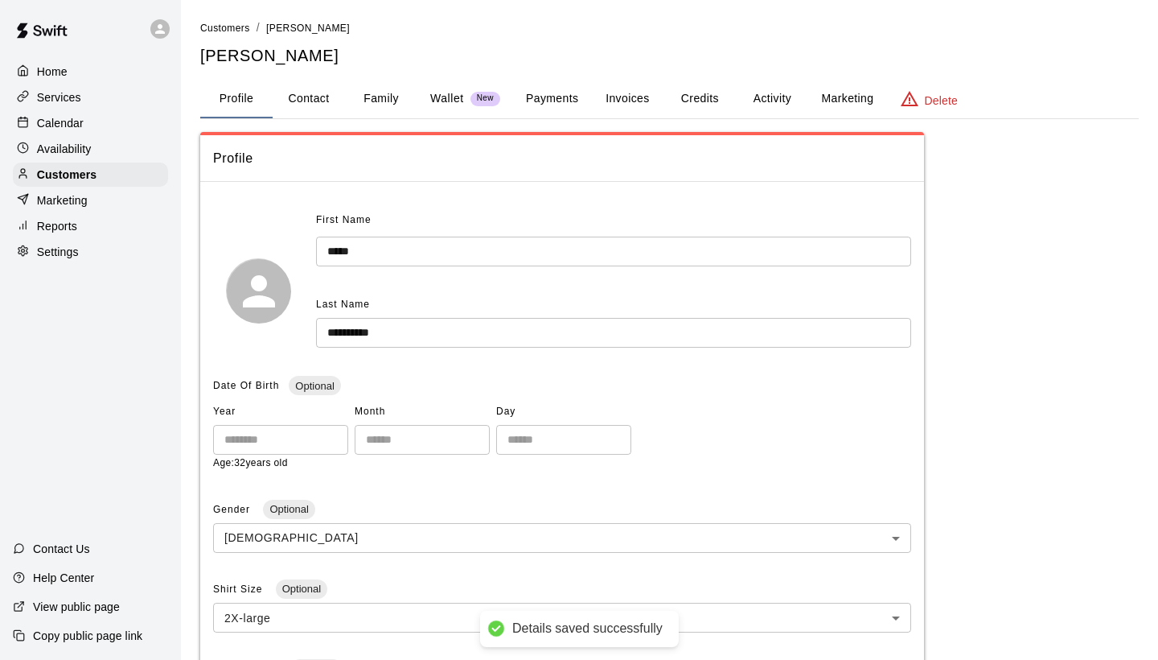
scroll to position [0, 0]
click at [221, 31] on span "Customers" at bounding box center [225, 28] width 50 height 11
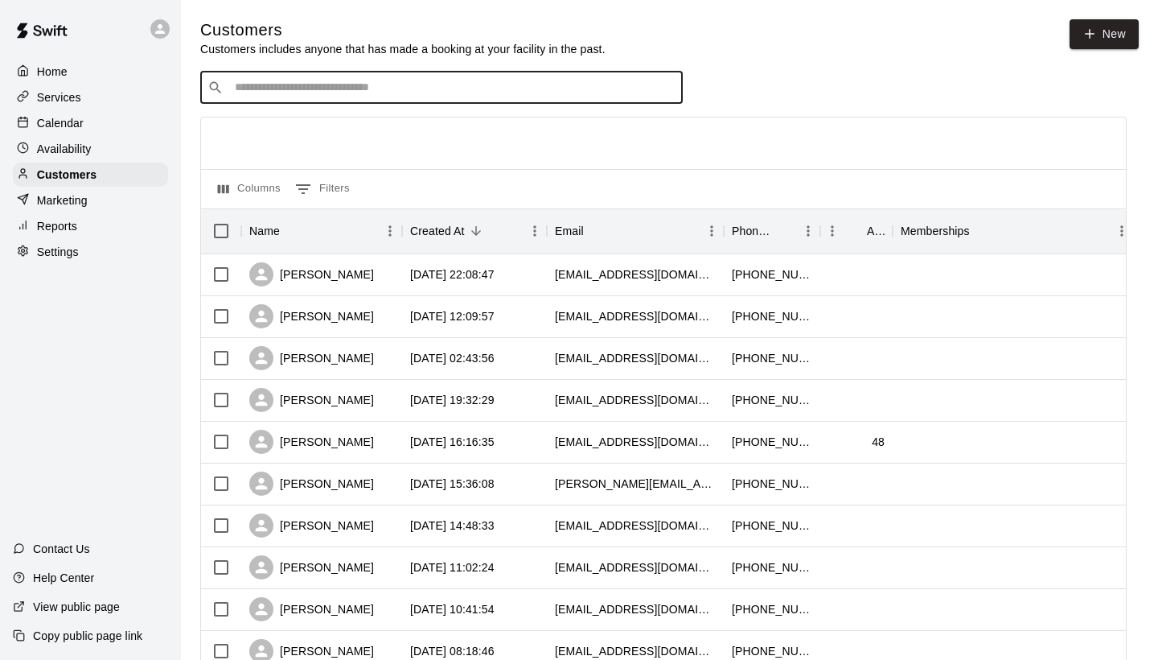
click at [251, 89] on input "Search customers by name or email" at bounding box center [453, 88] width 446 height 16
type input "*"
click at [255, 84] on input "Search customers by name or email" at bounding box center [453, 88] width 446 height 16
type input "*"
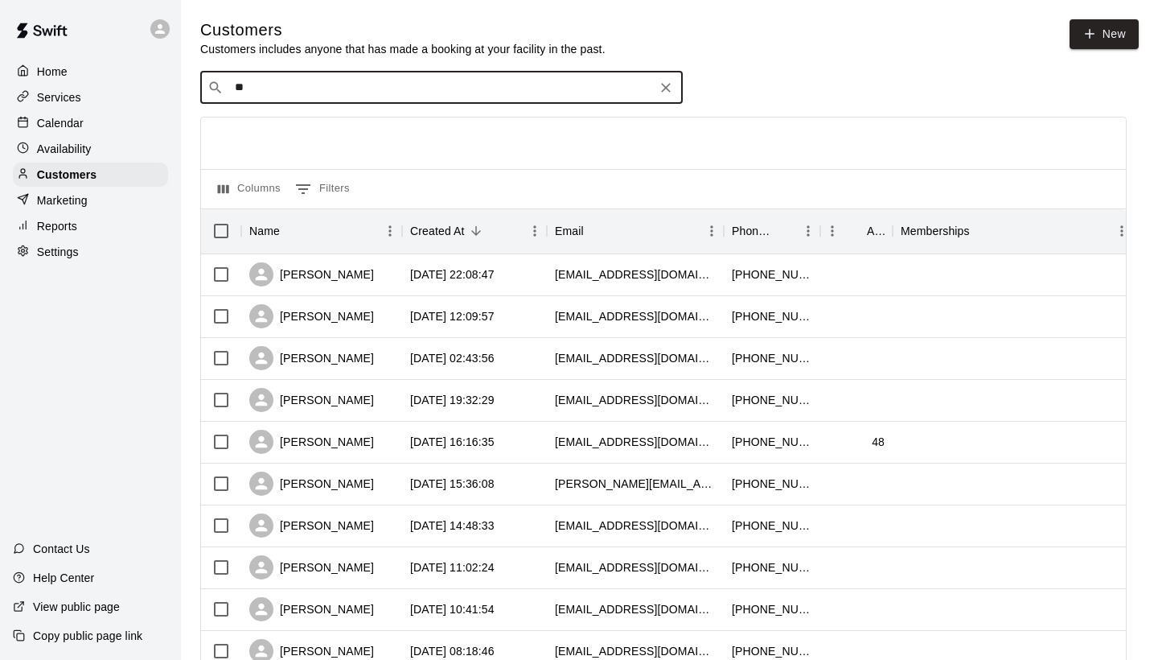
type input "*"
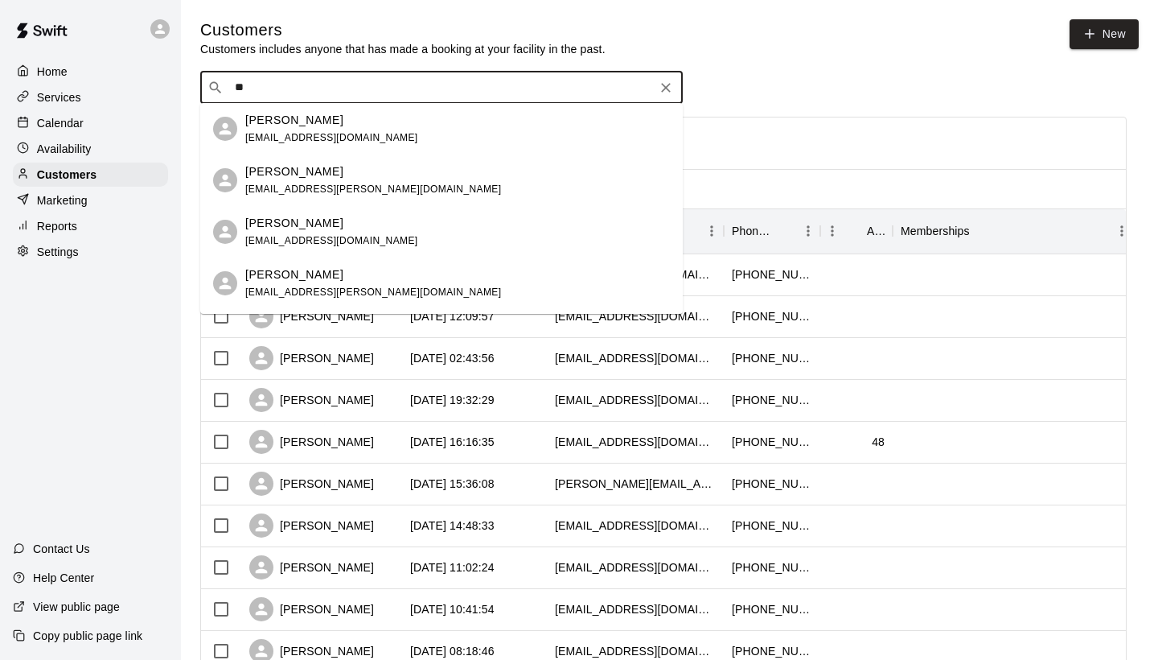
type input "*"
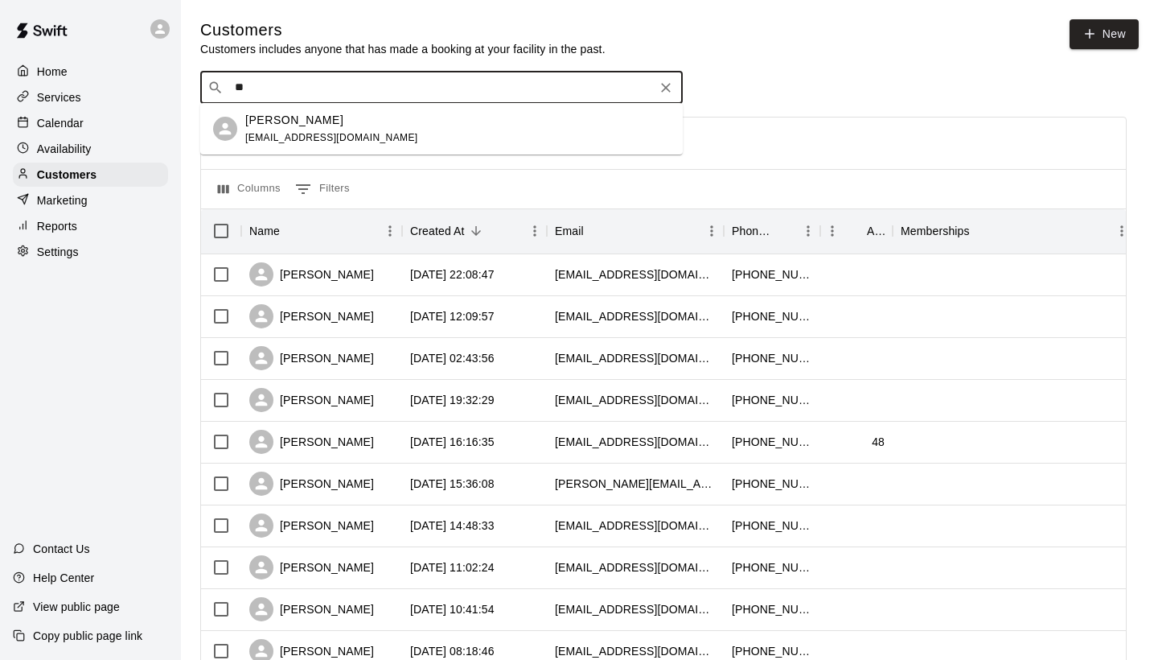
type input "*"
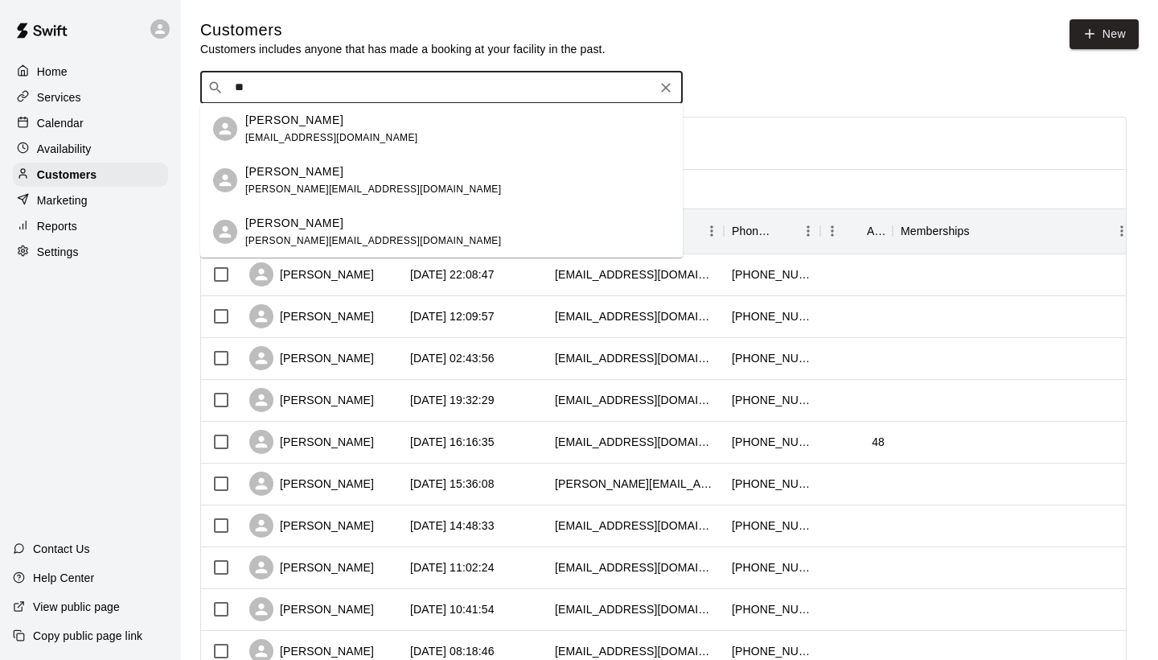
type input "*"
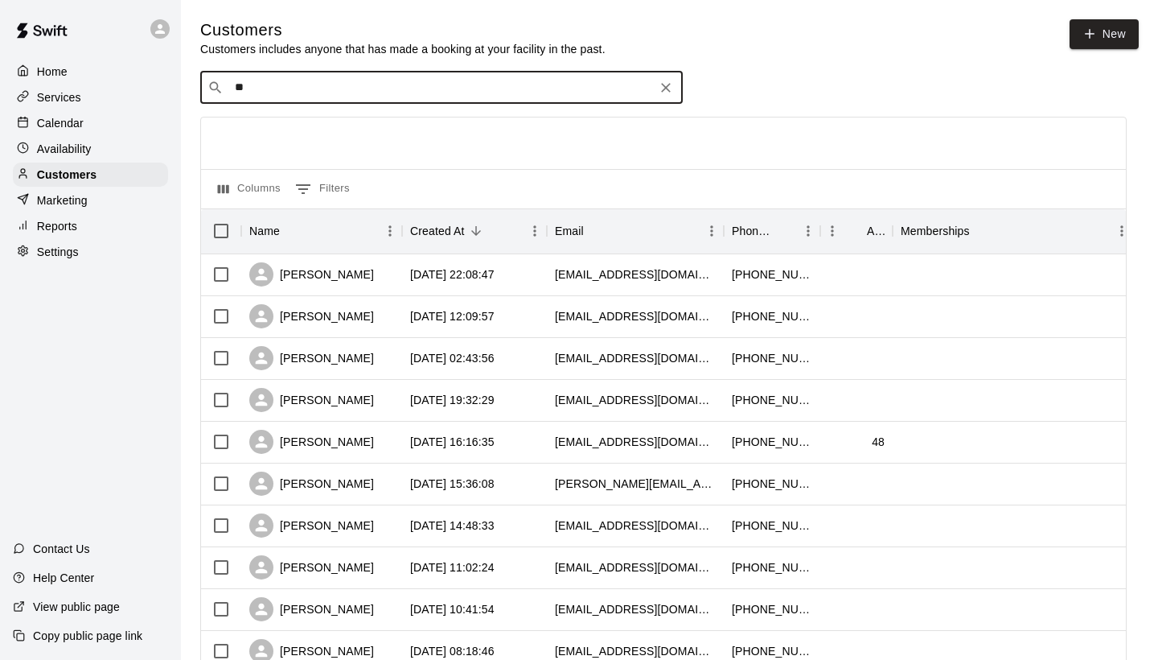
type input "*"
type input "***"
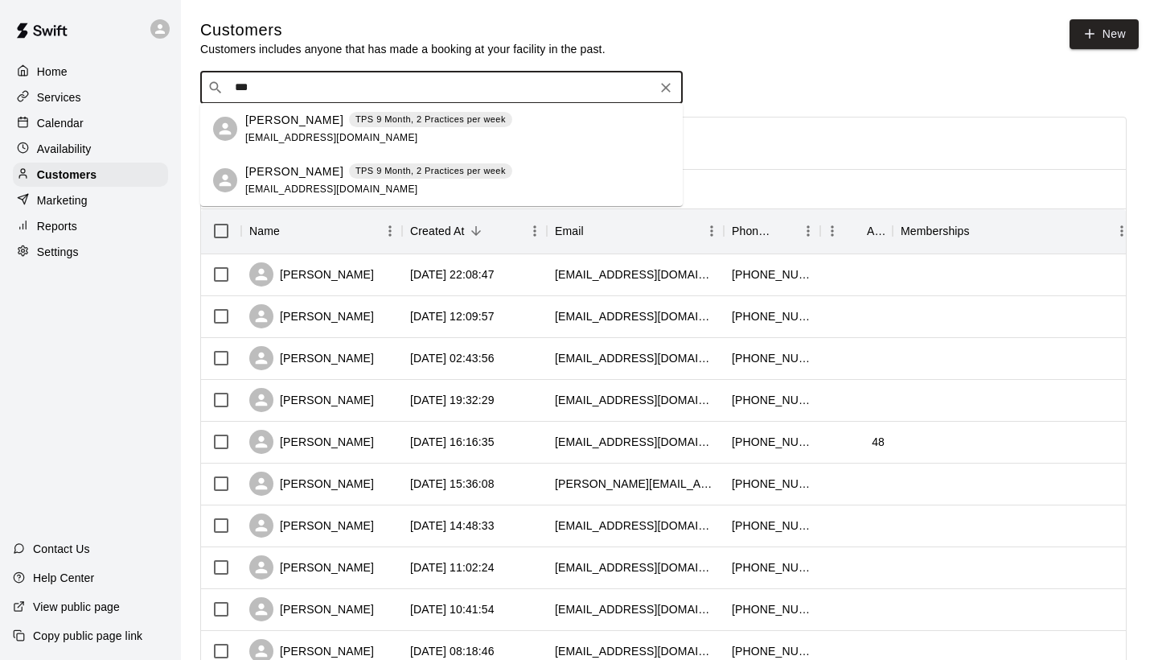
click at [288, 125] on p "[PERSON_NAME]" at bounding box center [294, 120] width 98 height 17
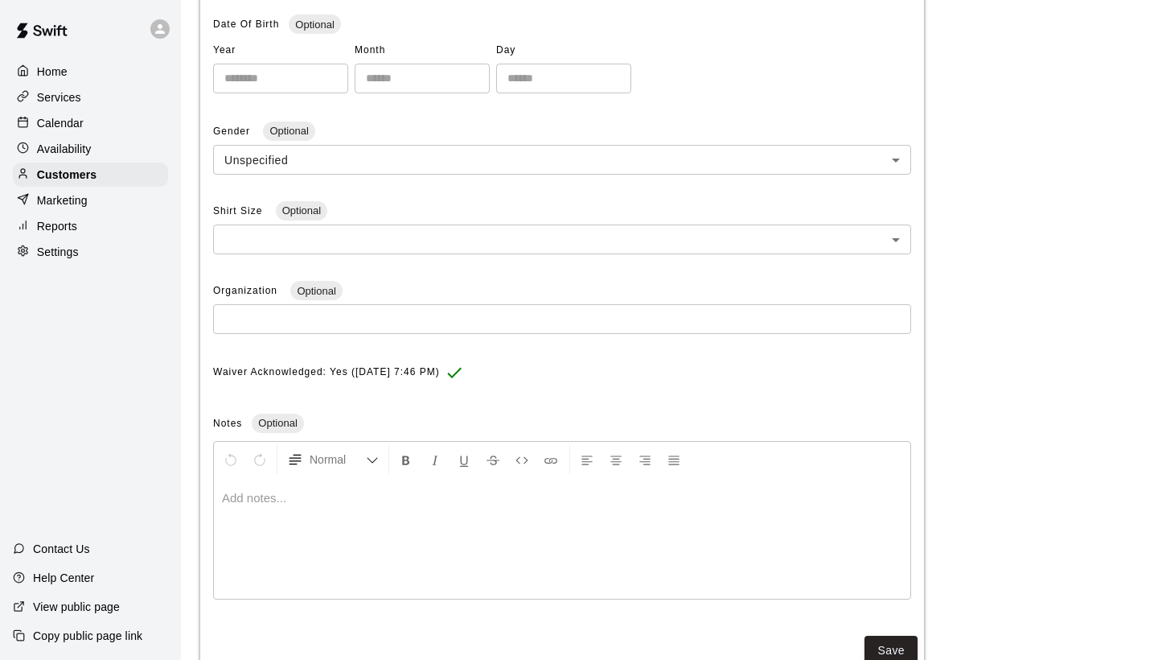
scroll to position [370, 0]
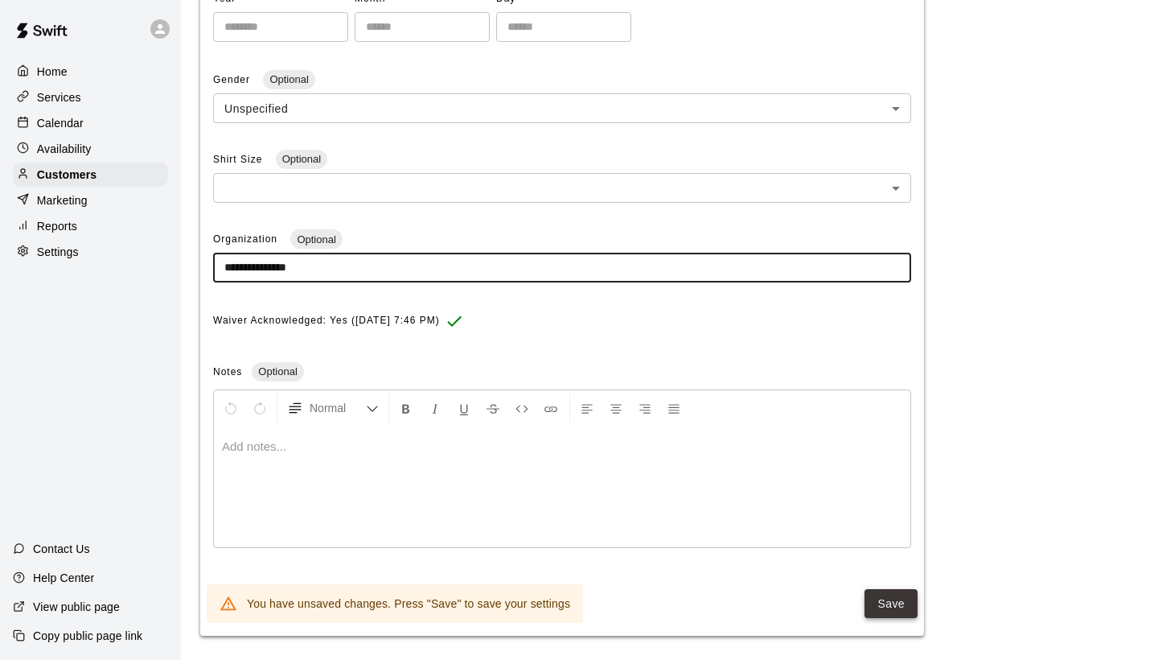
type input "**********"
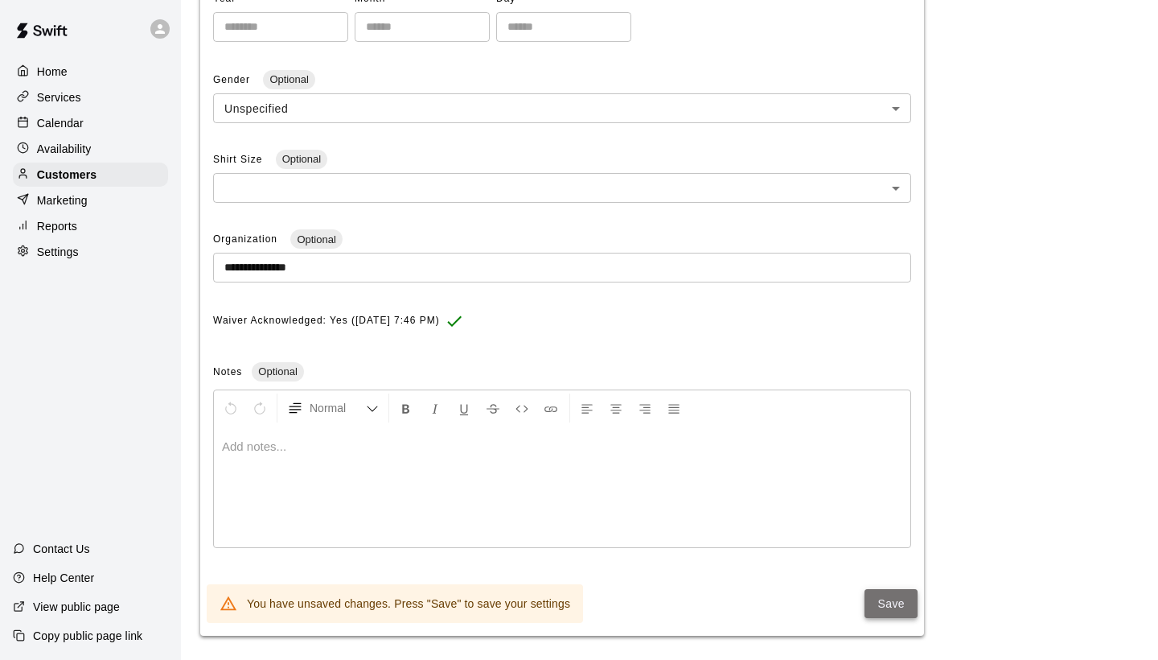
click at [885, 596] on button "Save" at bounding box center [891, 604] width 53 height 30
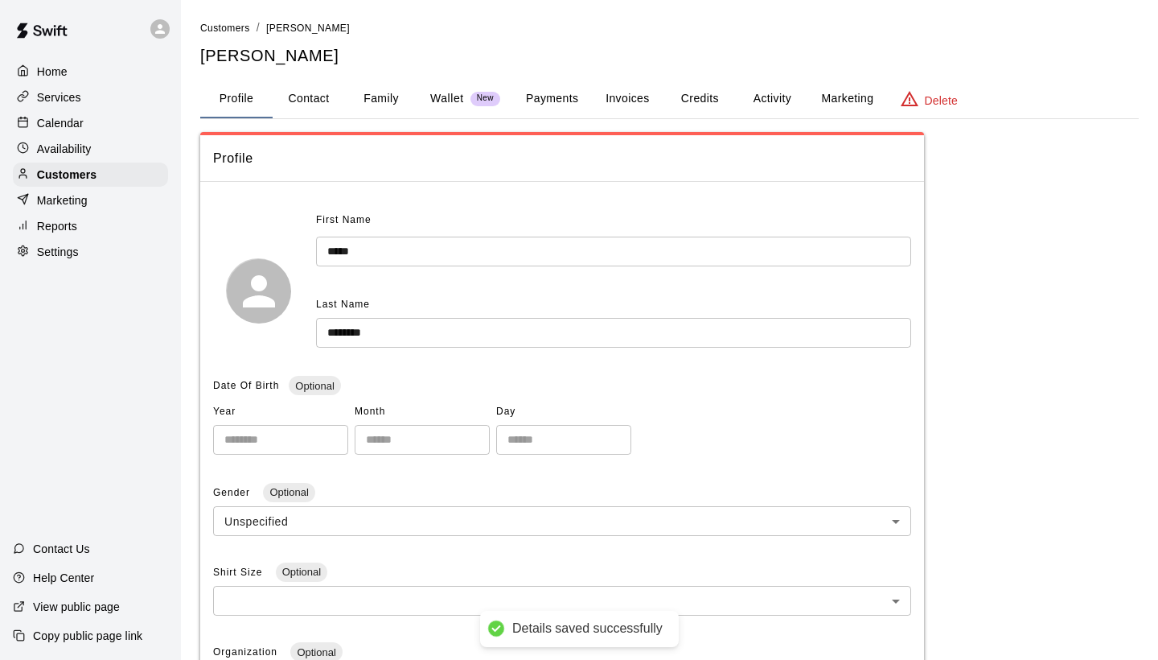
scroll to position [0, 0]
click at [232, 25] on span "Customers" at bounding box center [225, 28] width 50 height 11
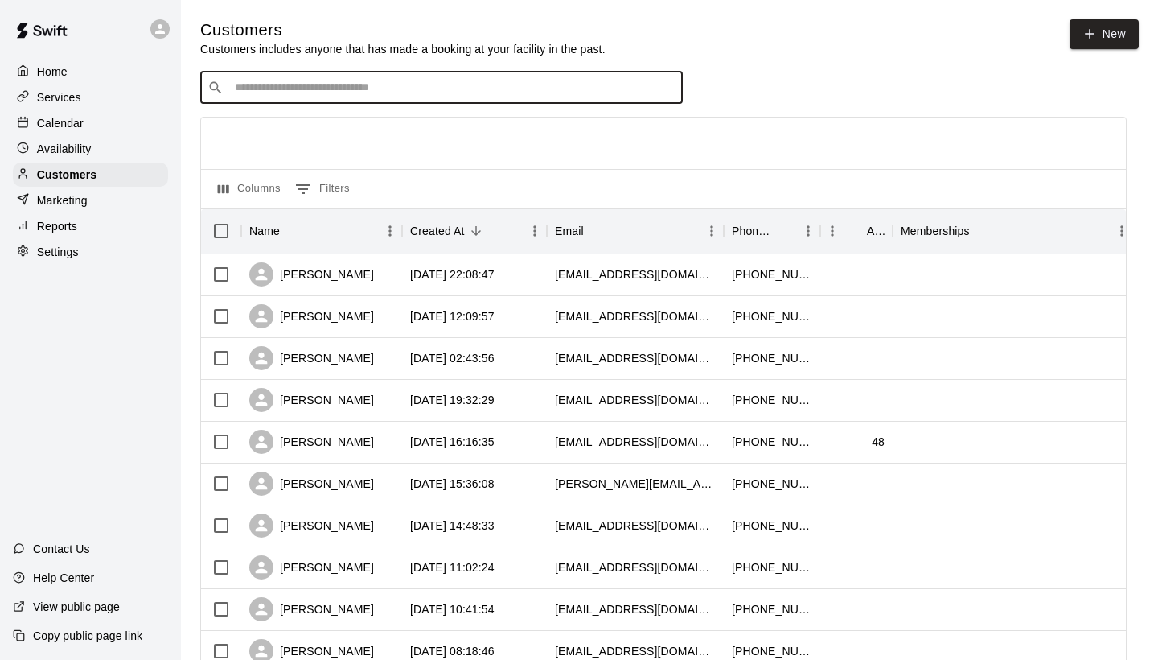
click at [251, 93] on input "Search customers by name or email" at bounding box center [453, 88] width 446 height 16
type input "****"
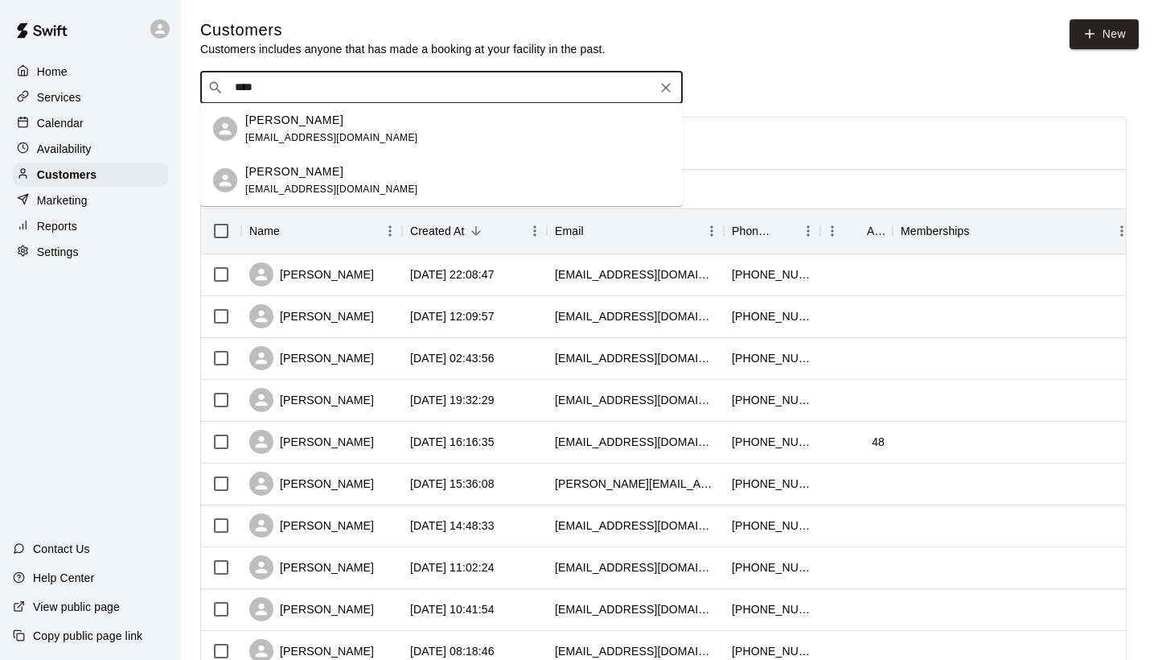
click at [258, 125] on p "[PERSON_NAME]" at bounding box center [294, 120] width 98 height 17
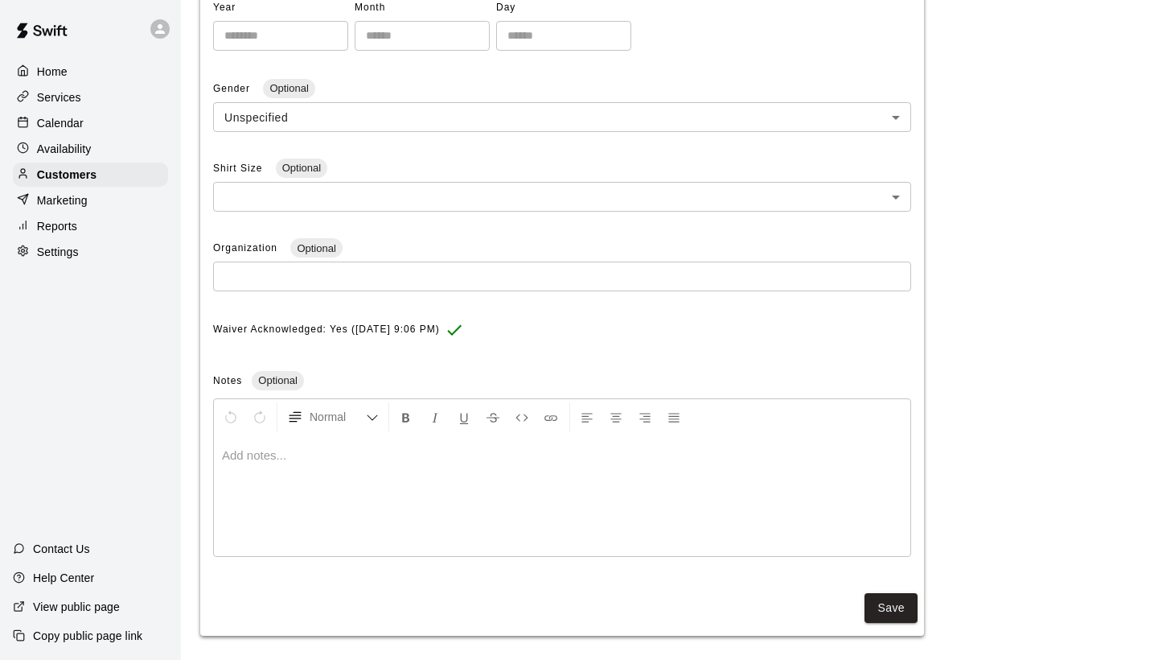
scroll to position [403, 0]
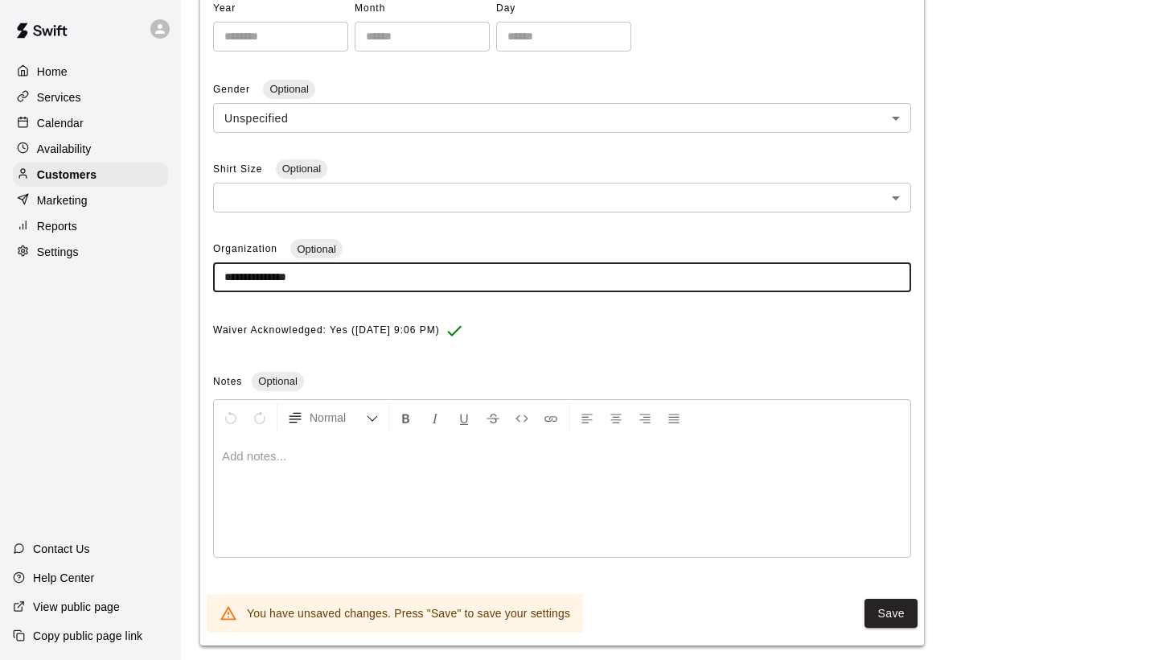
drag, startPoint x: 331, startPoint y: 269, endPoint x: 225, endPoint y: 269, distance: 106.2
click at [225, 269] on input "**********" at bounding box center [562, 277] width 698 height 30
type input "**********"
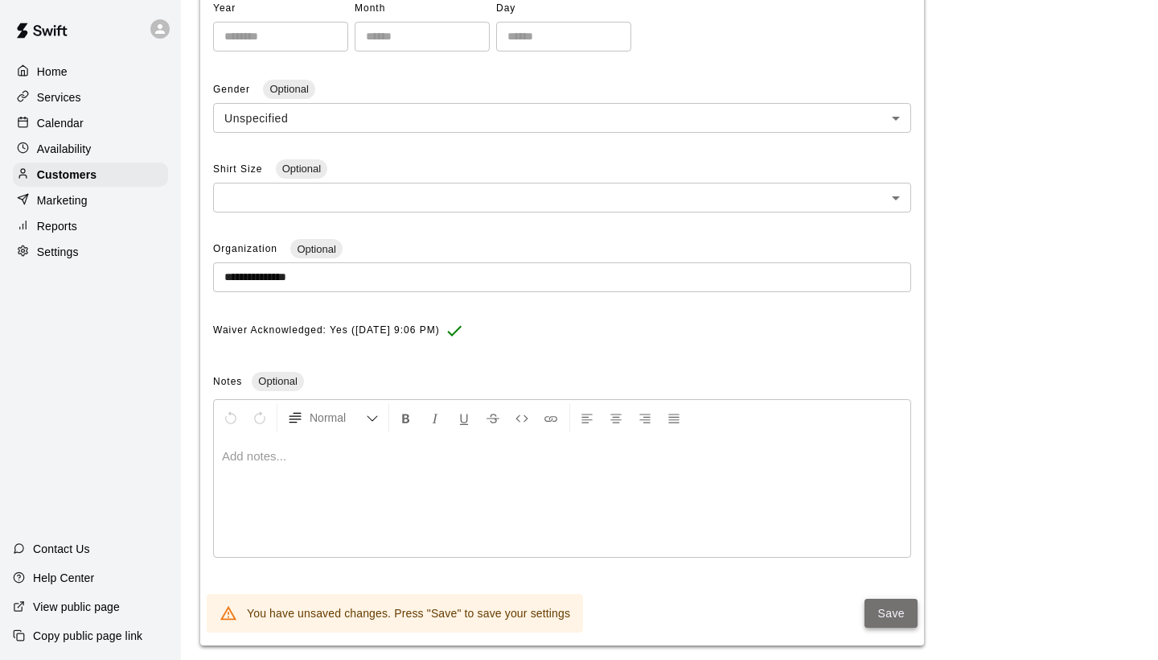
click at [903, 605] on button "Save" at bounding box center [891, 613] width 53 height 30
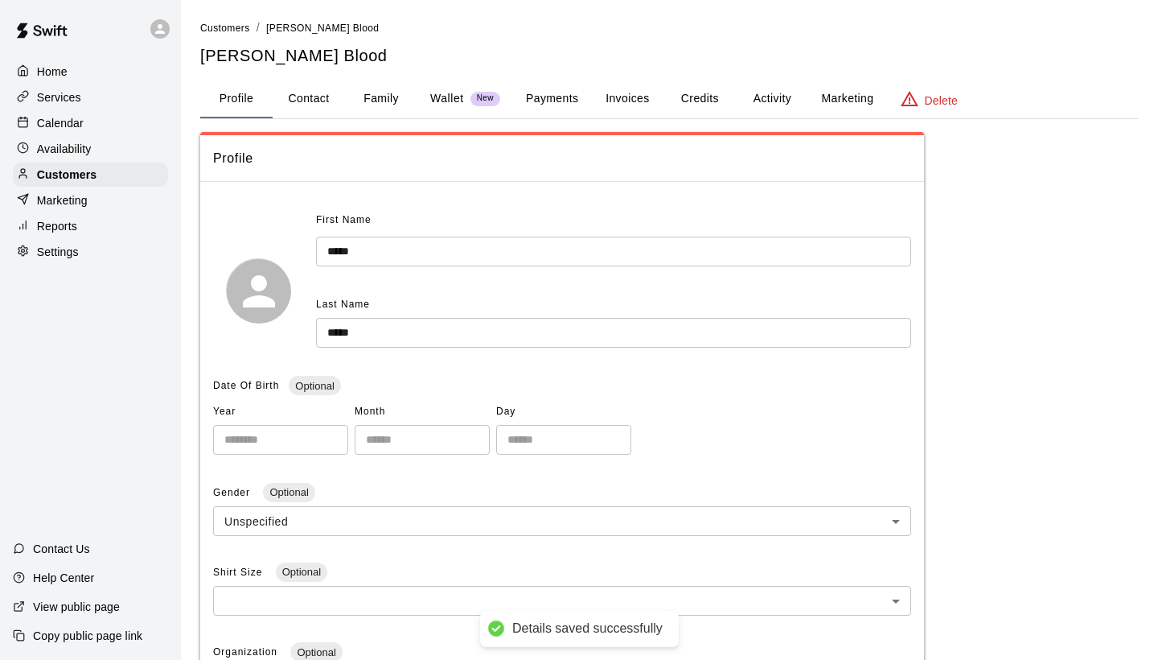
scroll to position [0, 0]
click at [232, 31] on span "Customers" at bounding box center [225, 28] width 50 height 11
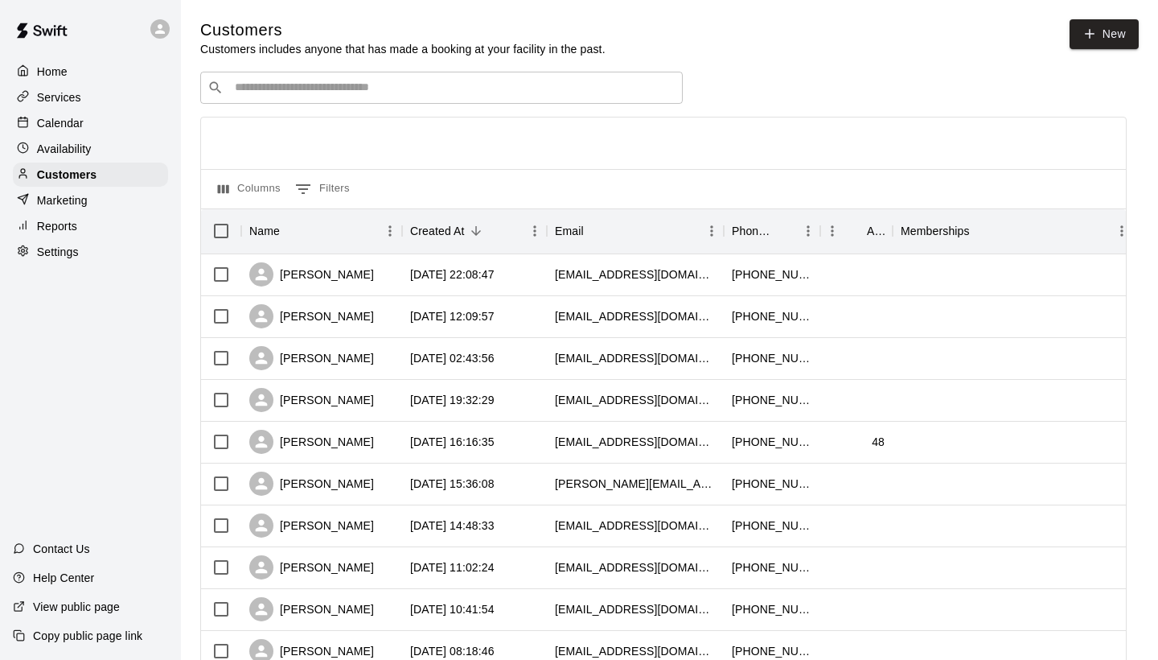
click at [249, 82] on input "Search customers by name or email" at bounding box center [453, 88] width 446 height 16
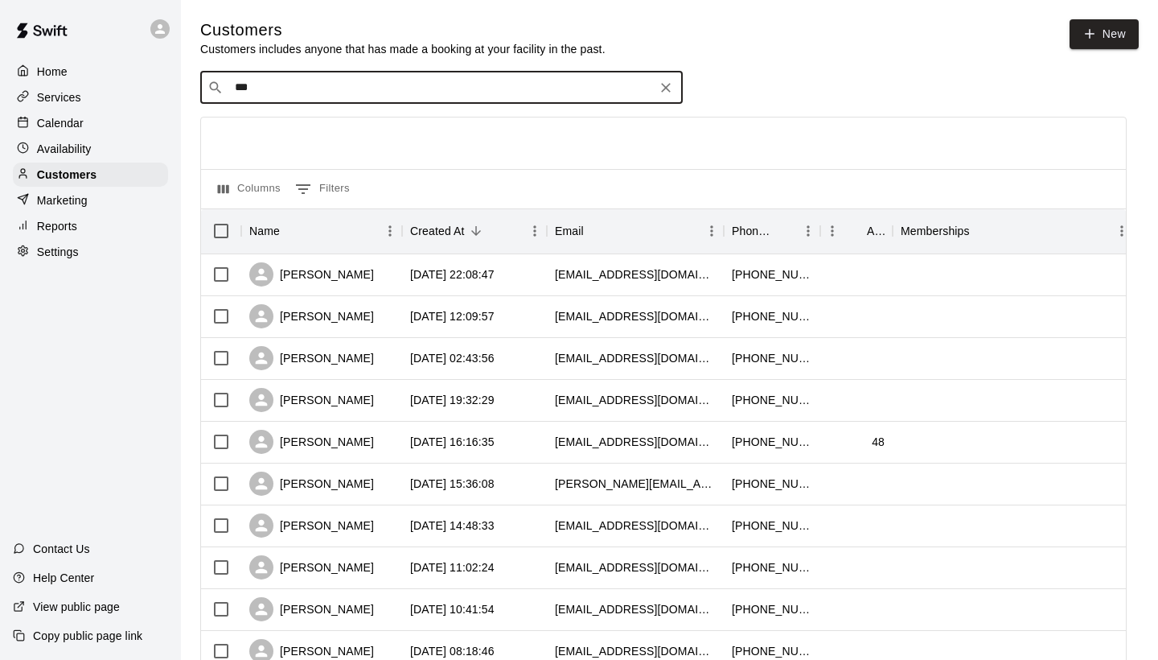
type input "****"
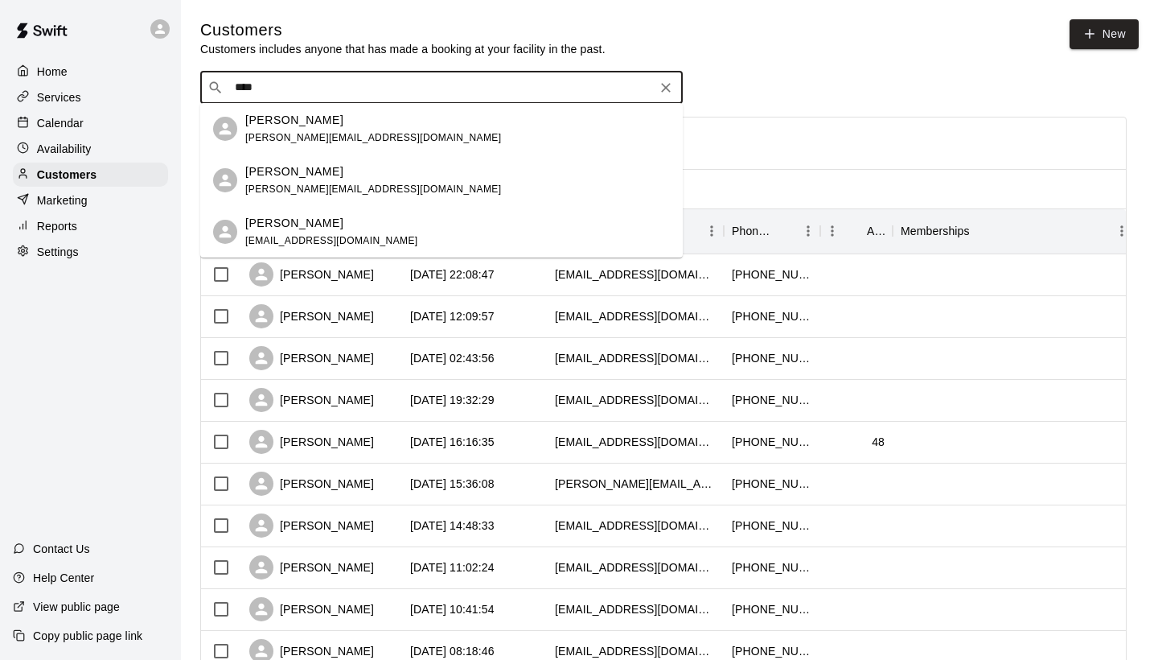
click at [280, 125] on p "[PERSON_NAME]" at bounding box center [294, 120] width 98 height 17
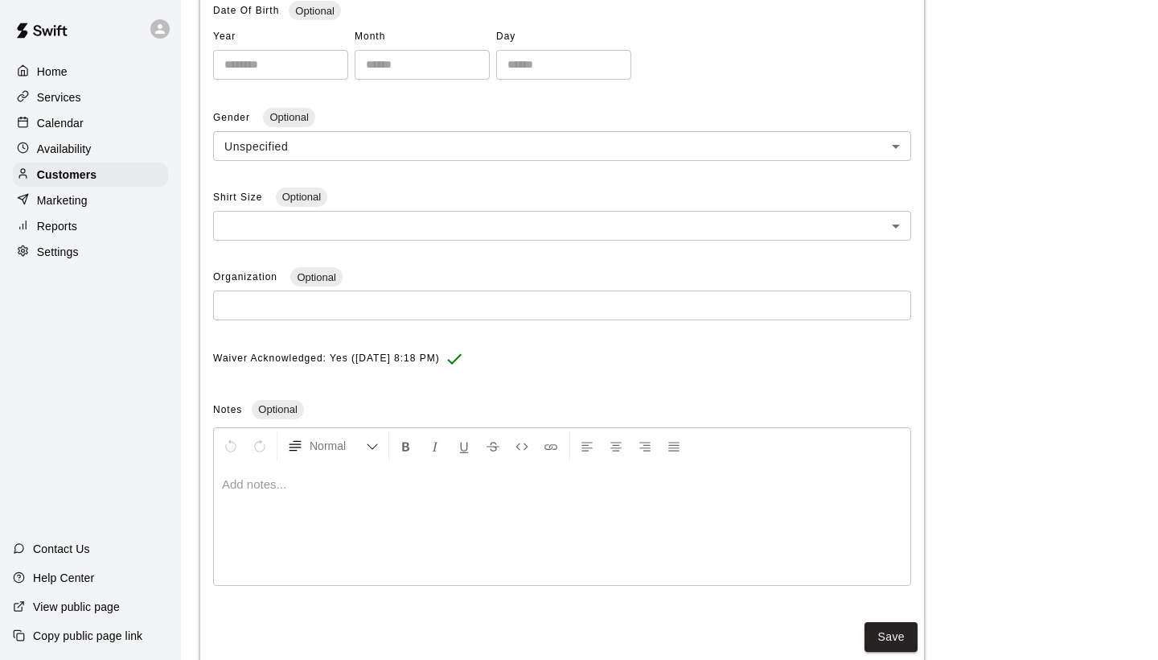
scroll to position [376, 0]
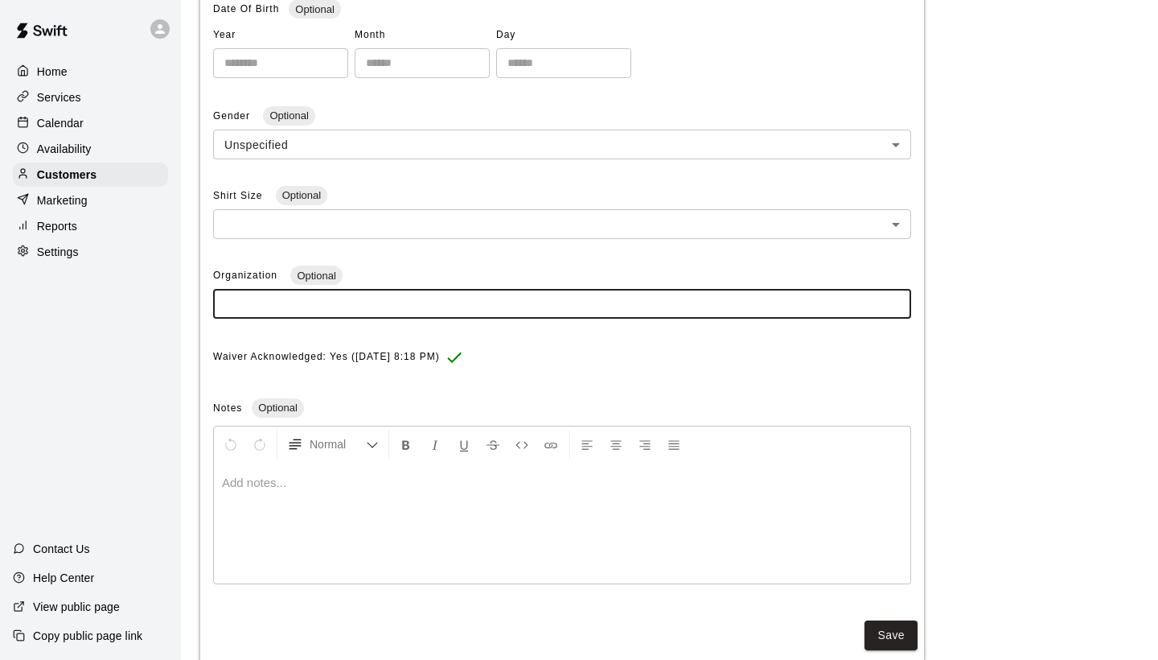
click at [269, 289] on input "text" at bounding box center [562, 304] width 698 height 30
paste input "**********"
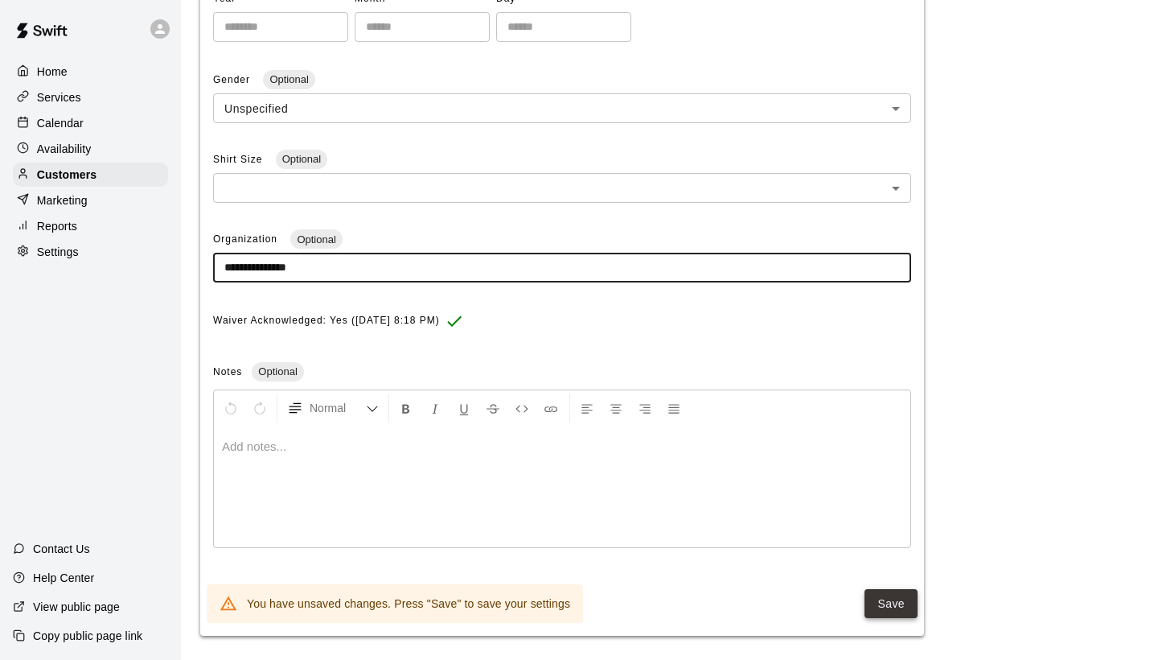
type input "**********"
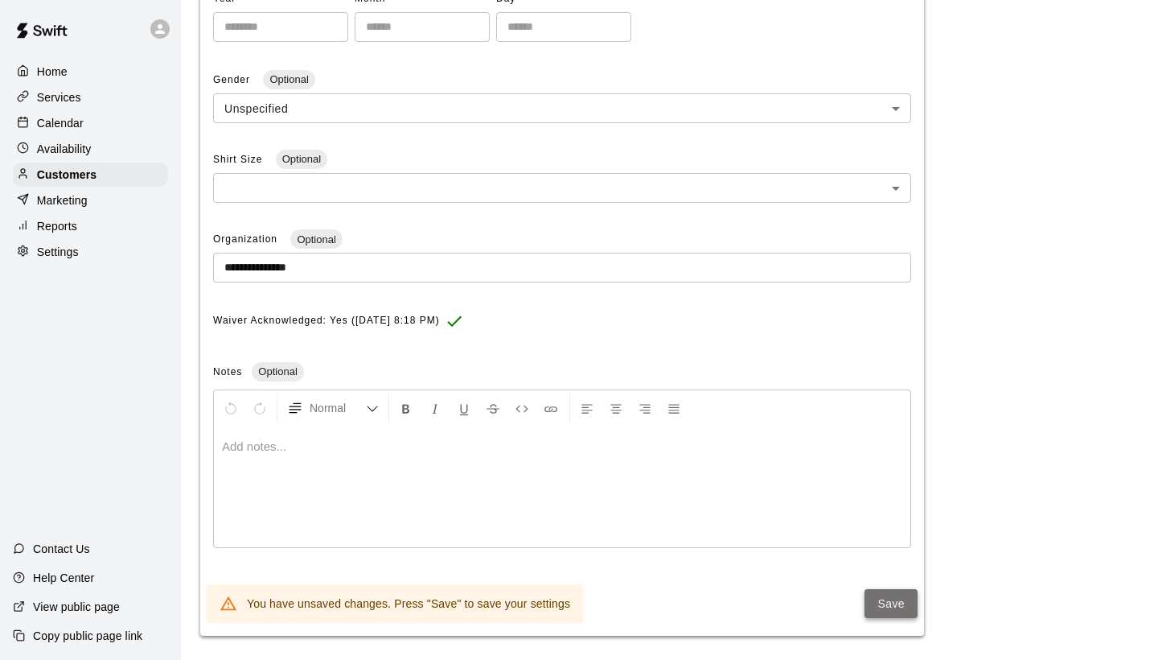
click at [889, 598] on button "Save" at bounding box center [891, 604] width 53 height 30
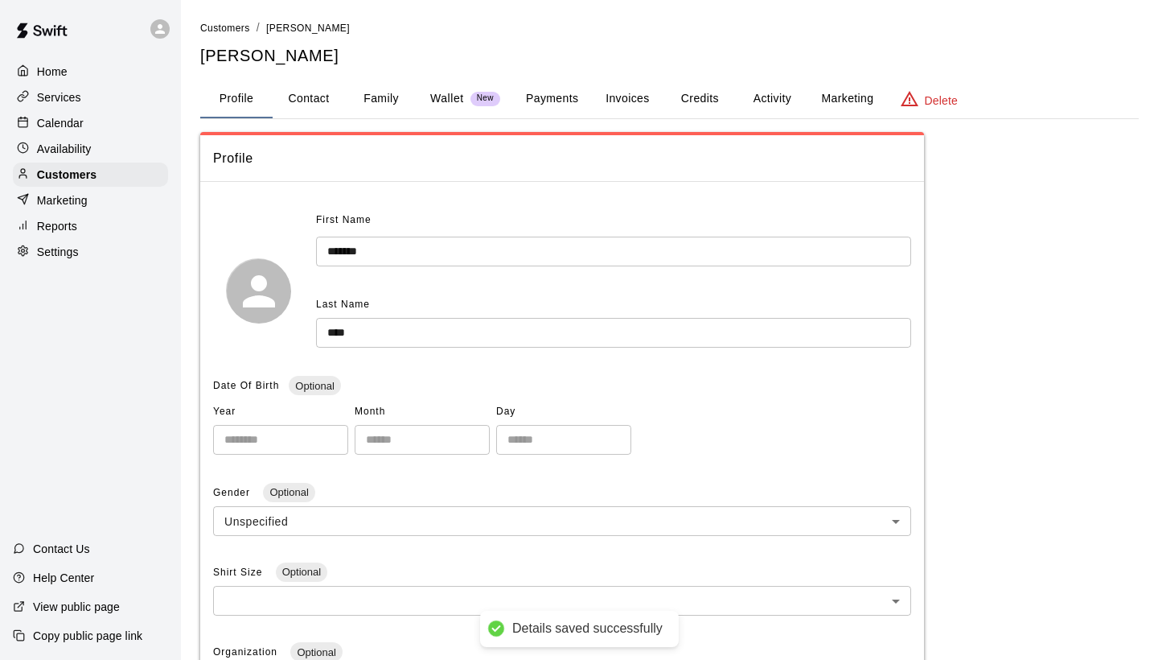
scroll to position [0, 0]
click at [235, 29] on span "Customers" at bounding box center [225, 28] width 50 height 11
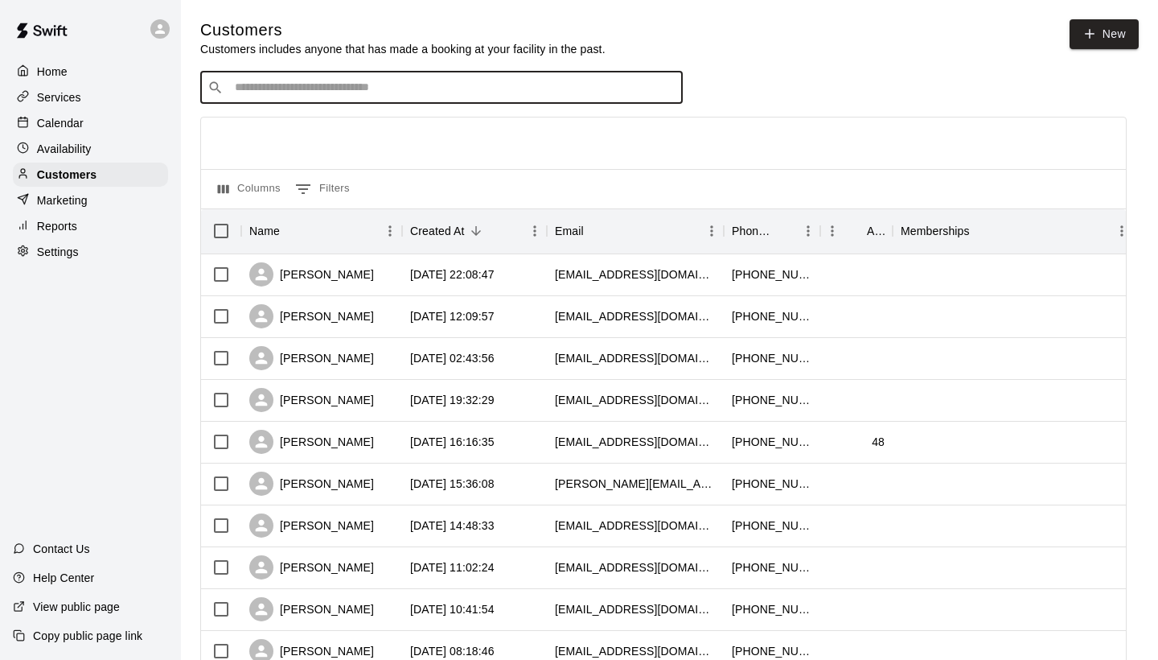
click at [256, 83] on input "Search customers by name or email" at bounding box center [453, 88] width 446 height 16
type input "*"
type input "*****"
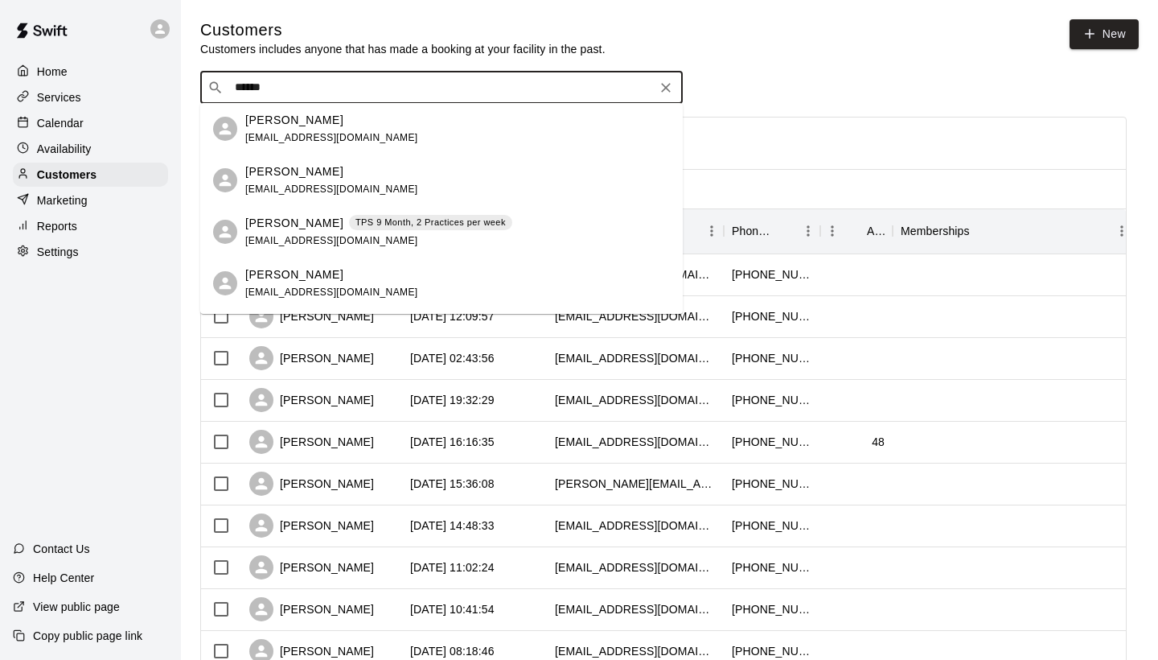
click at [280, 231] on p "[PERSON_NAME]" at bounding box center [294, 223] width 98 height 17
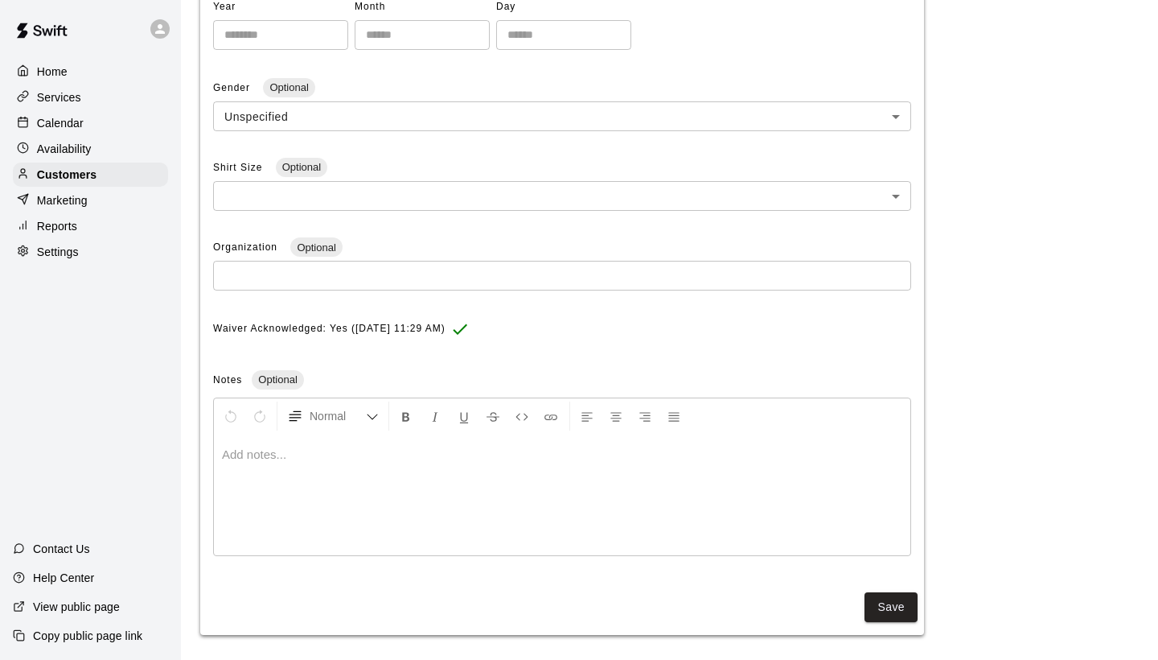
scroll to position [403, 0]
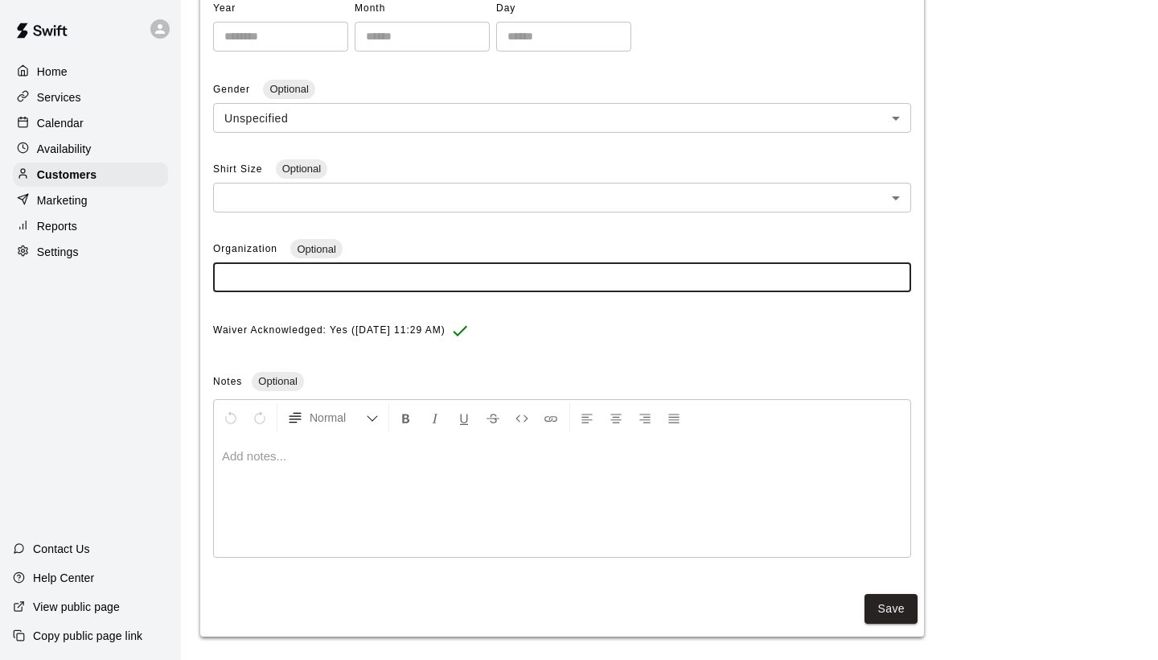
paste input "**********"
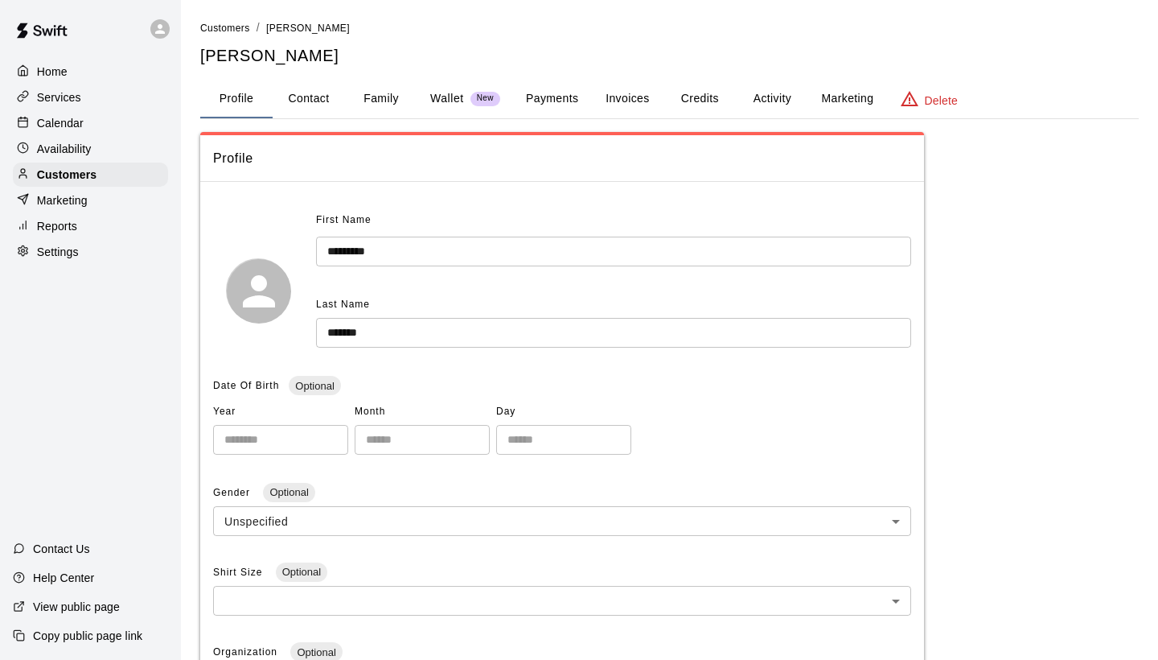
scroll to position [0, 0]
type input "**********"
click at [379, 99] on button "Family" at bounding box center [381, 99] width 72 height 39
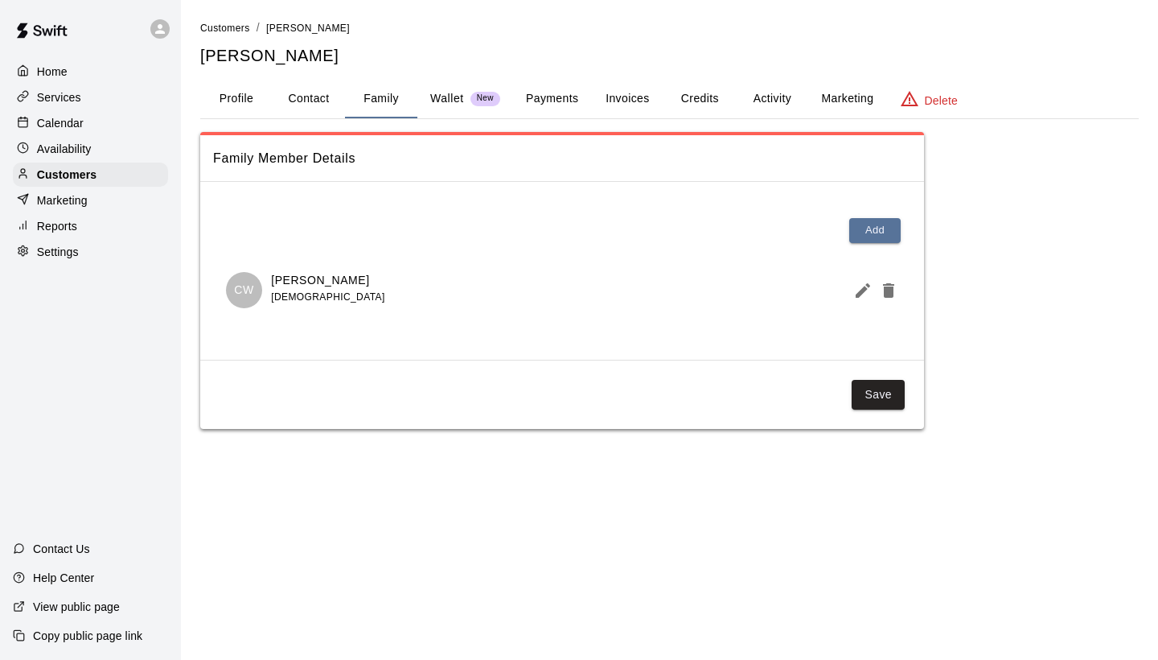
click at [239, 93] on button "Profile" at bounding box center [236, 99] width 72 height 39
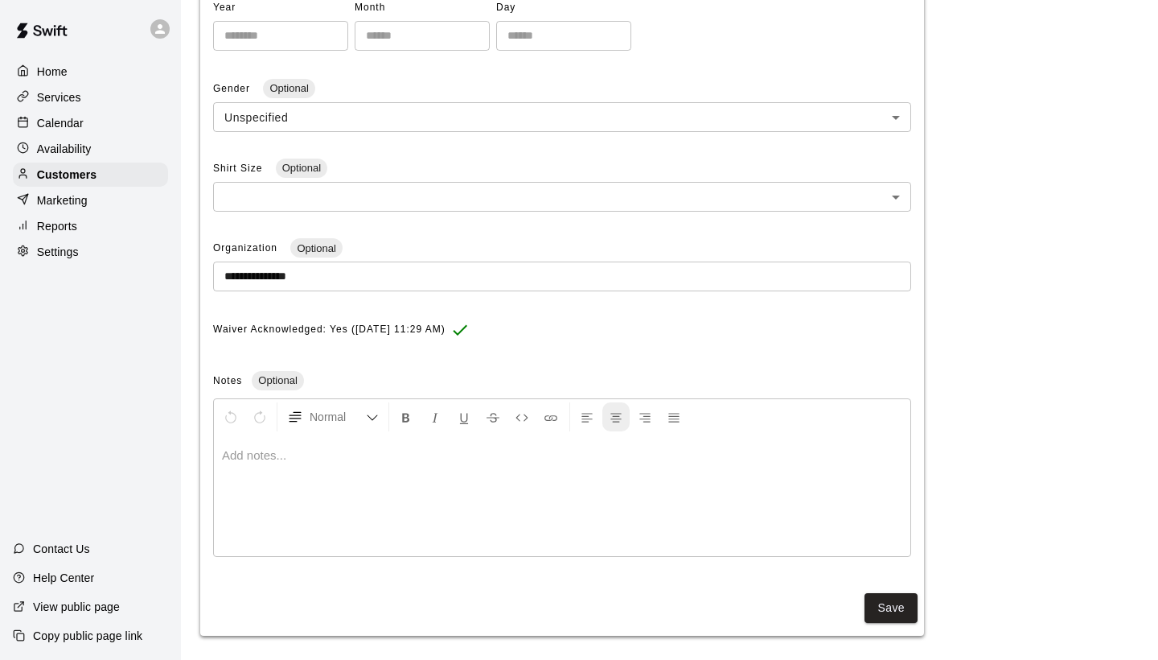
scroll to position [403, 0]
click at [896, 603] on button "Save" at bounding box center [891, 609] width 53 height 30
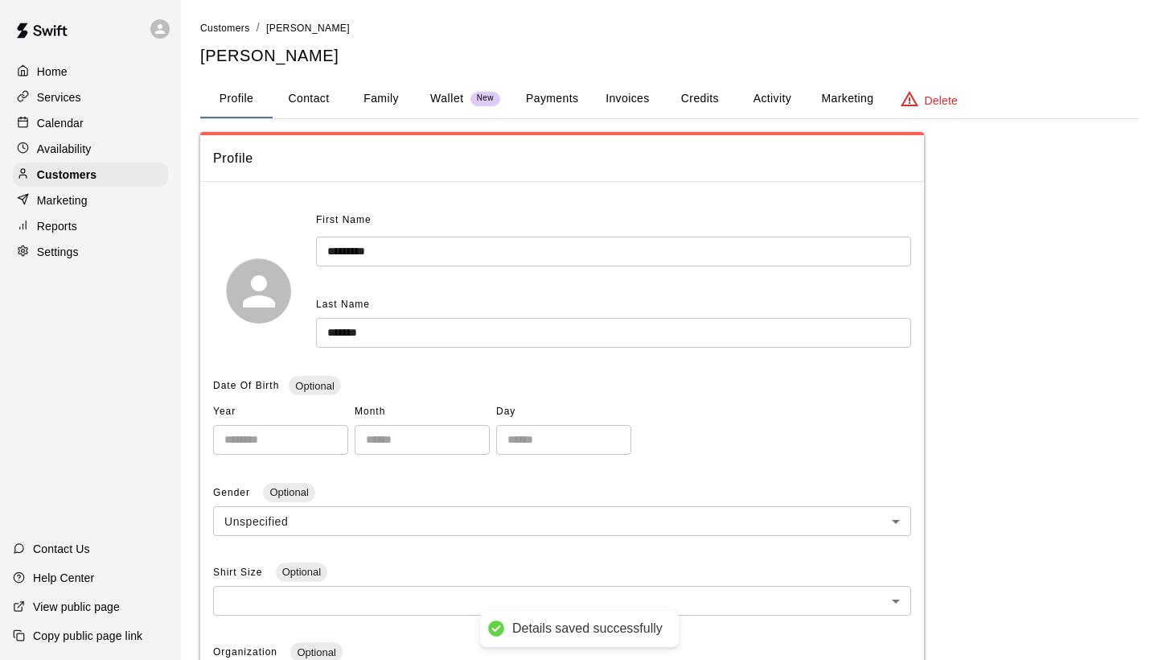
scroll to position [0, 0]
click at [226, 26] on span "Customers" at bounding box center [225, 28] width 50 height 11
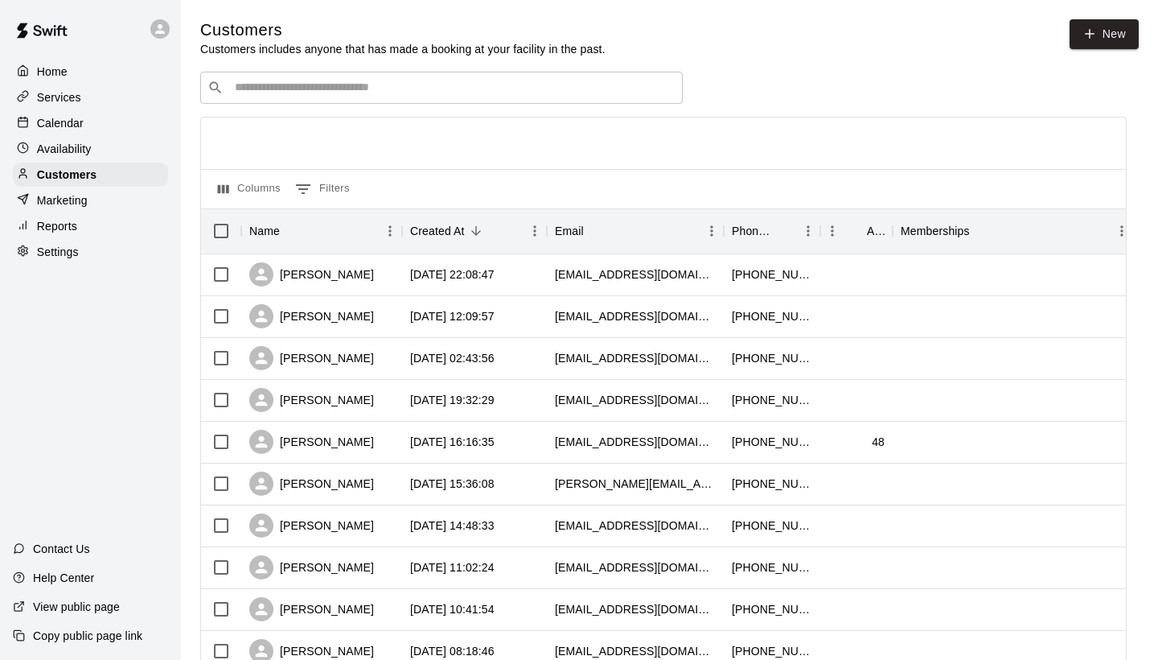
click at [280, 73] on div "​ ​" at bounding box center [441, 88] width 483 height 32
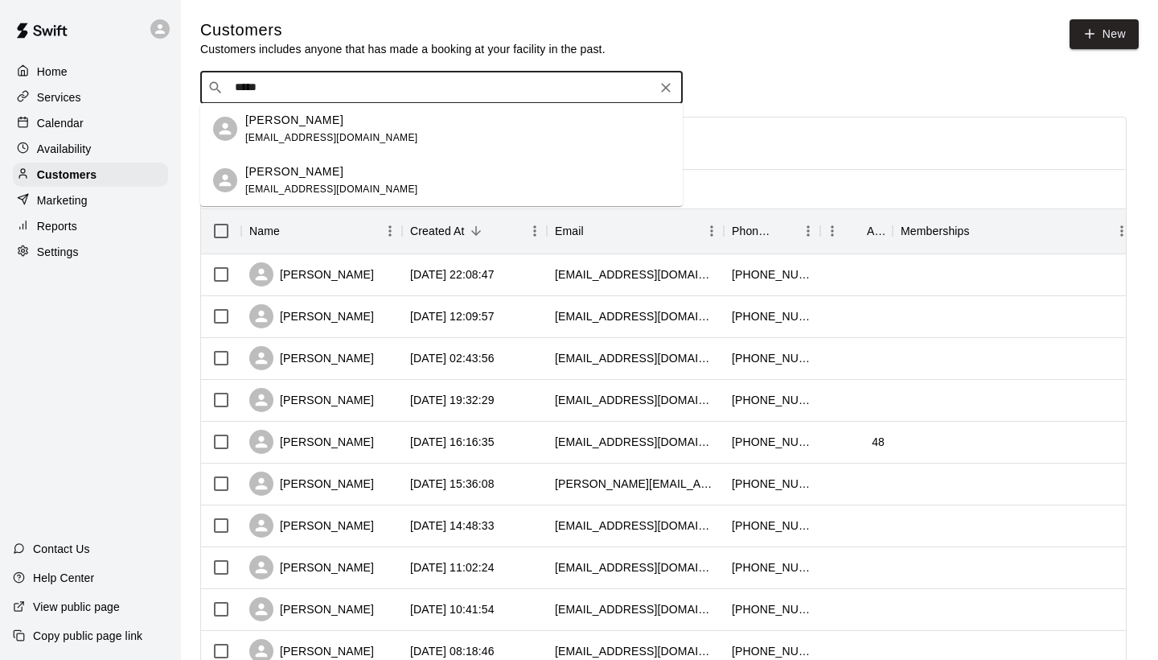
click at [298, 173] on p "[PERSON_NAME]" at bounding box center [294, 171] width 98 height 17
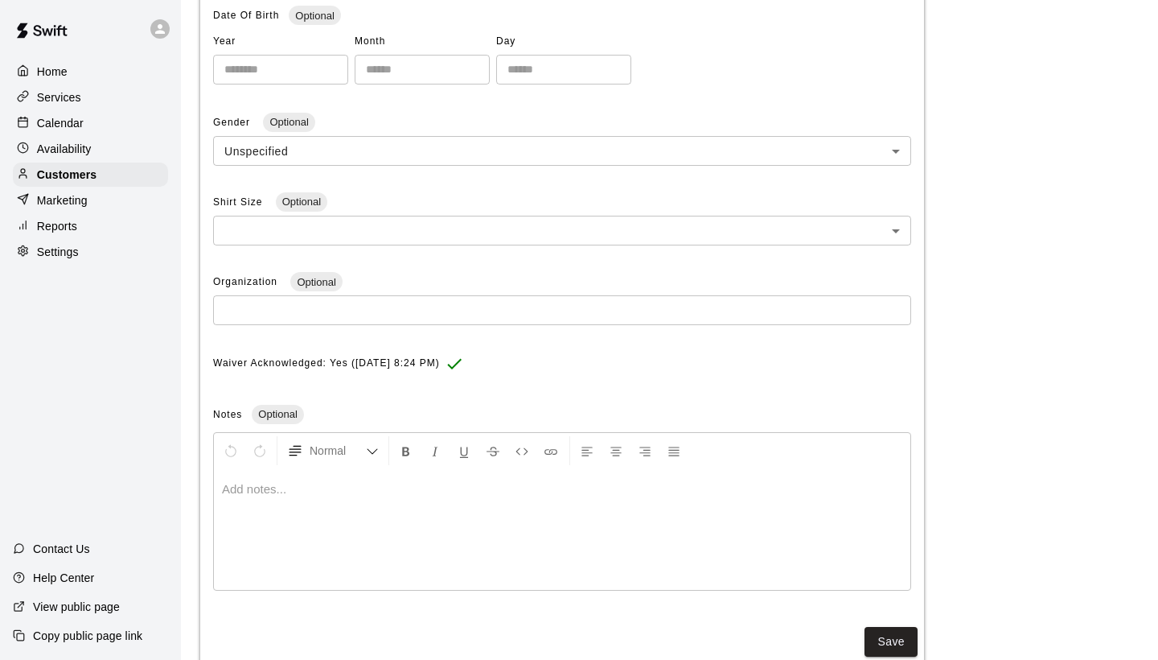
scroll to position [396, 0]
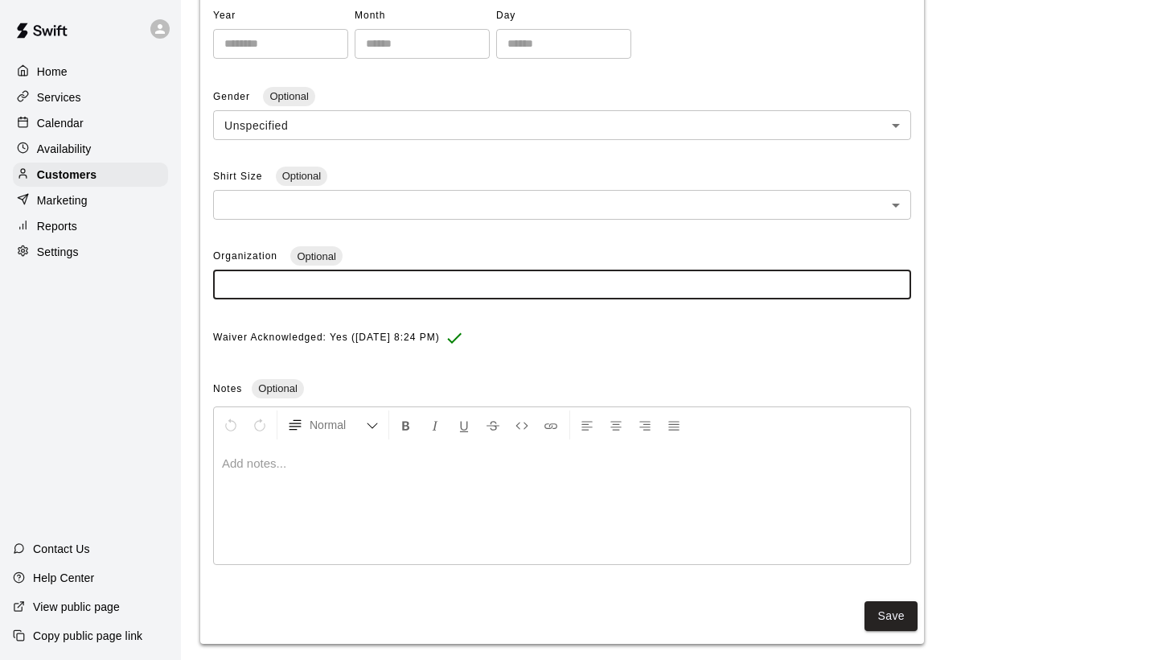
paste input "**********"
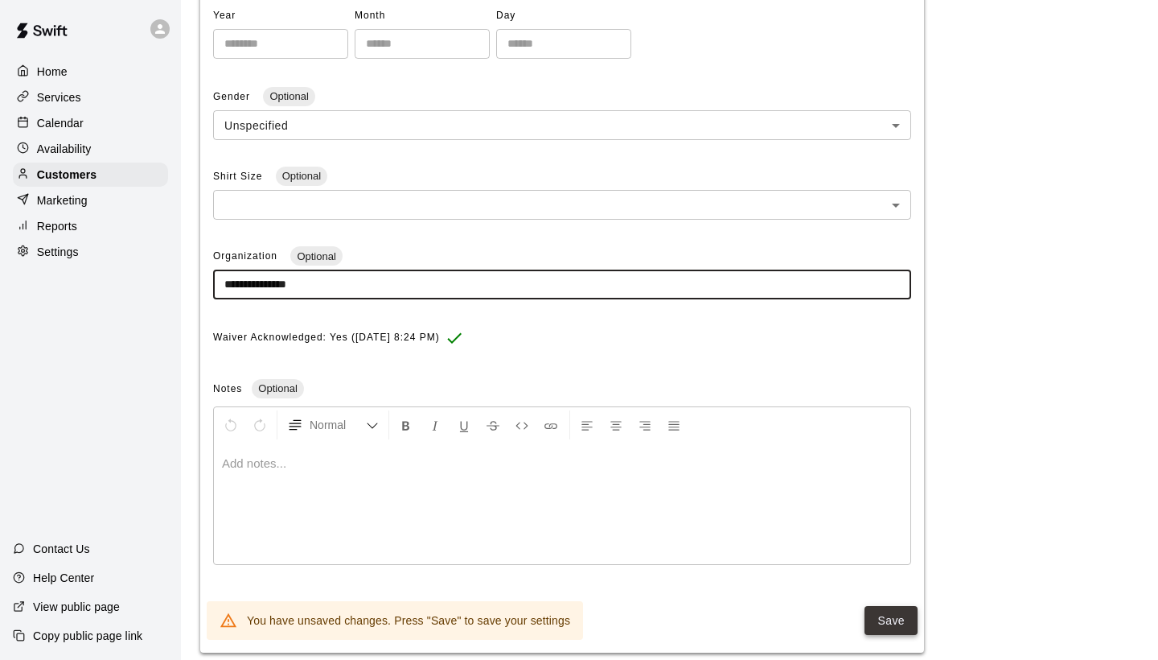
click at [889, 611] on button "Save" at bounding box center [891, 621] width 53 height 30
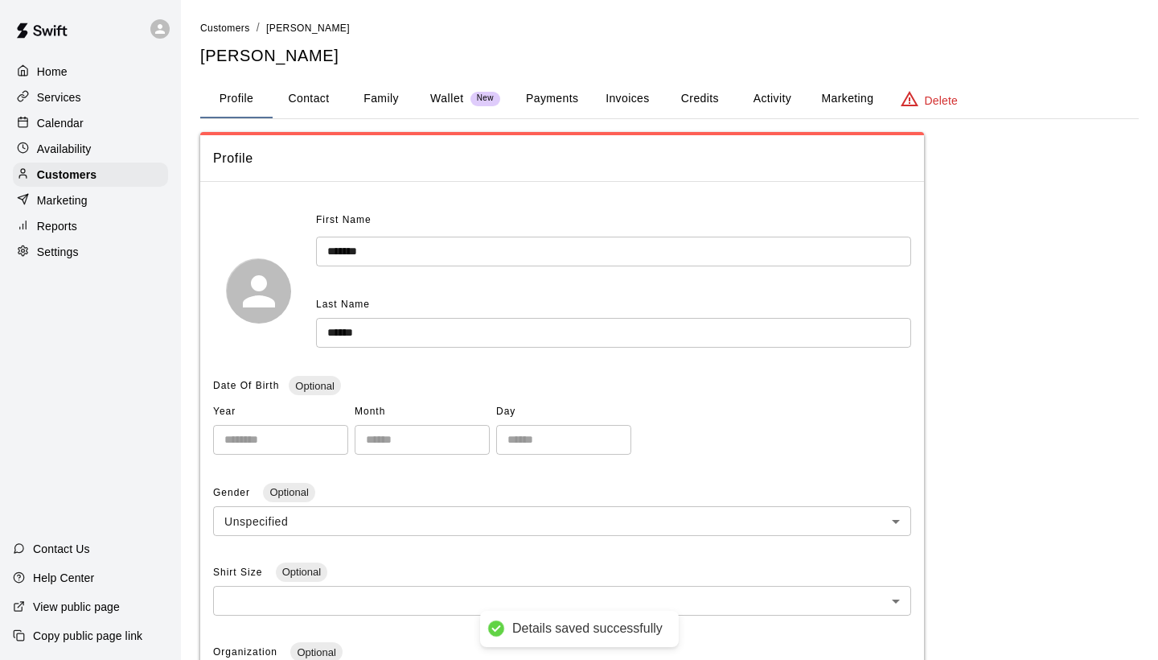
scroll to position [0, 0]
click at [221, 27] on span "Customers" at bounding box center [225, 28] width 50 height 11
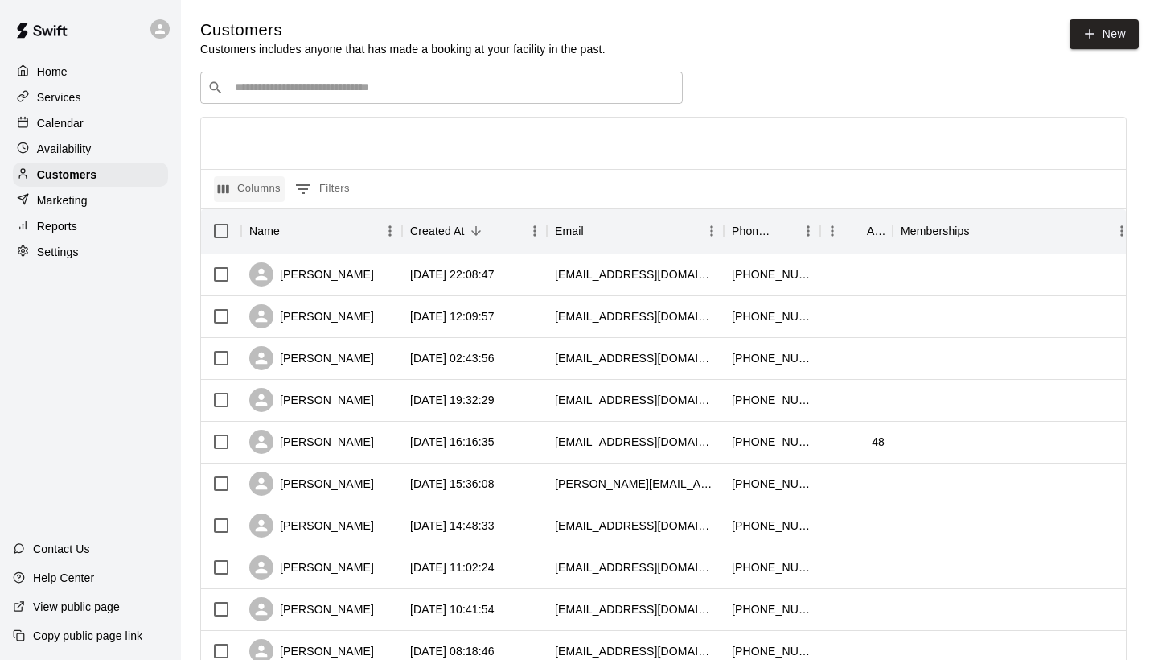
click at [258, 187] on button "Columns" at bounding box center [249, 189] width 71 height 26
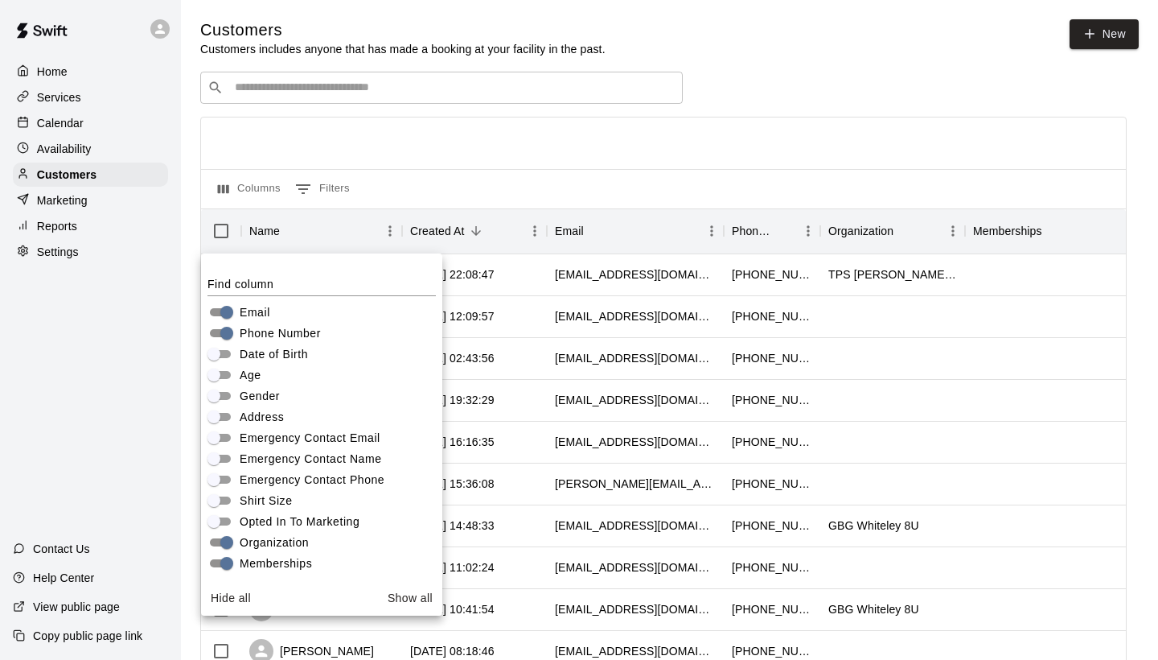
click at [787, 125] on div at bounding box center [663, 142] width 925 height 51
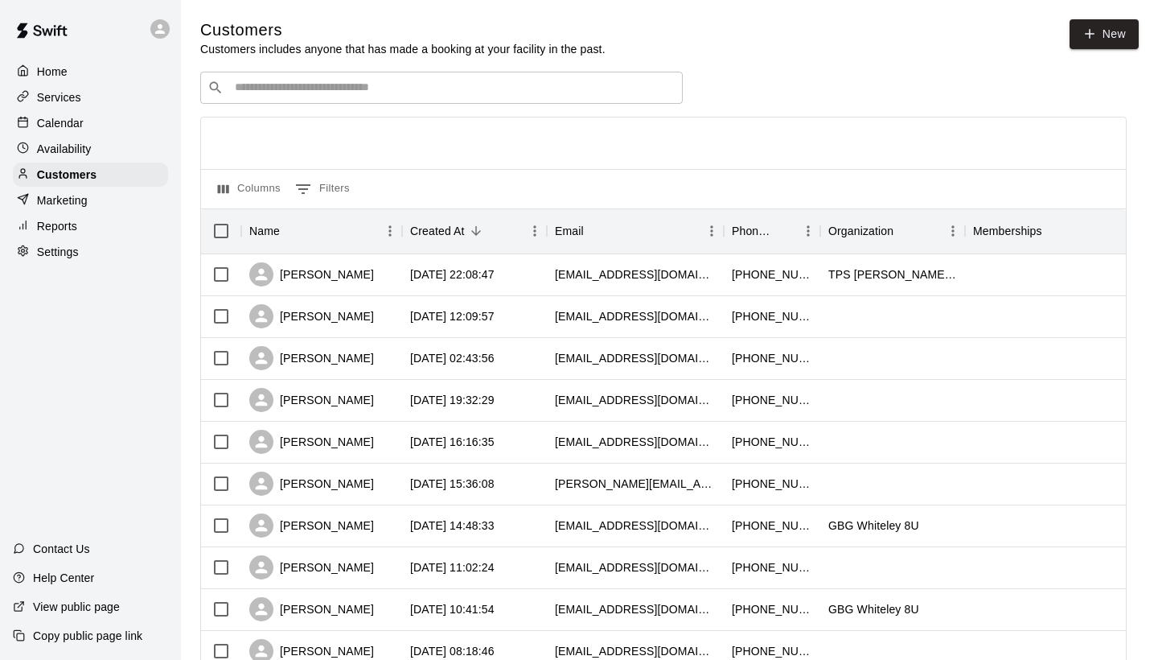
click at [385, 88] on input "Search customers by name or email" at bounding box center [453, 88] width 446 height 16
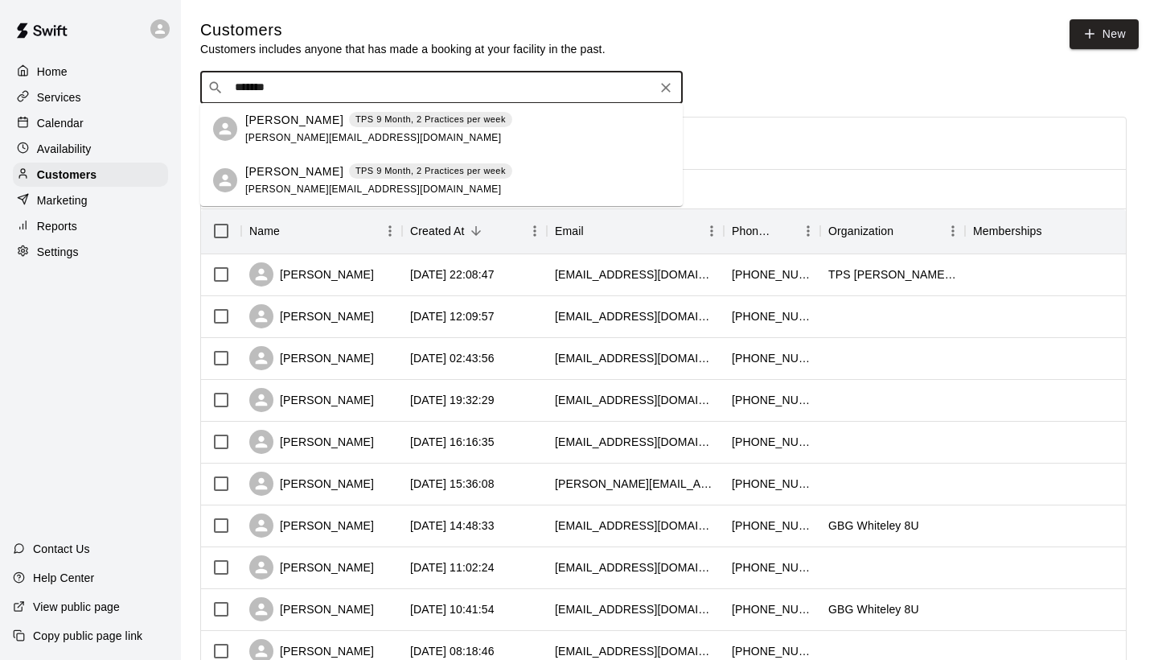
click at [314, 132] on span "[PERSON_NAME][EMAIL_ADDRESS][DOMAIN_NAME]" at bounding box center [373, 137] width 256 height 11
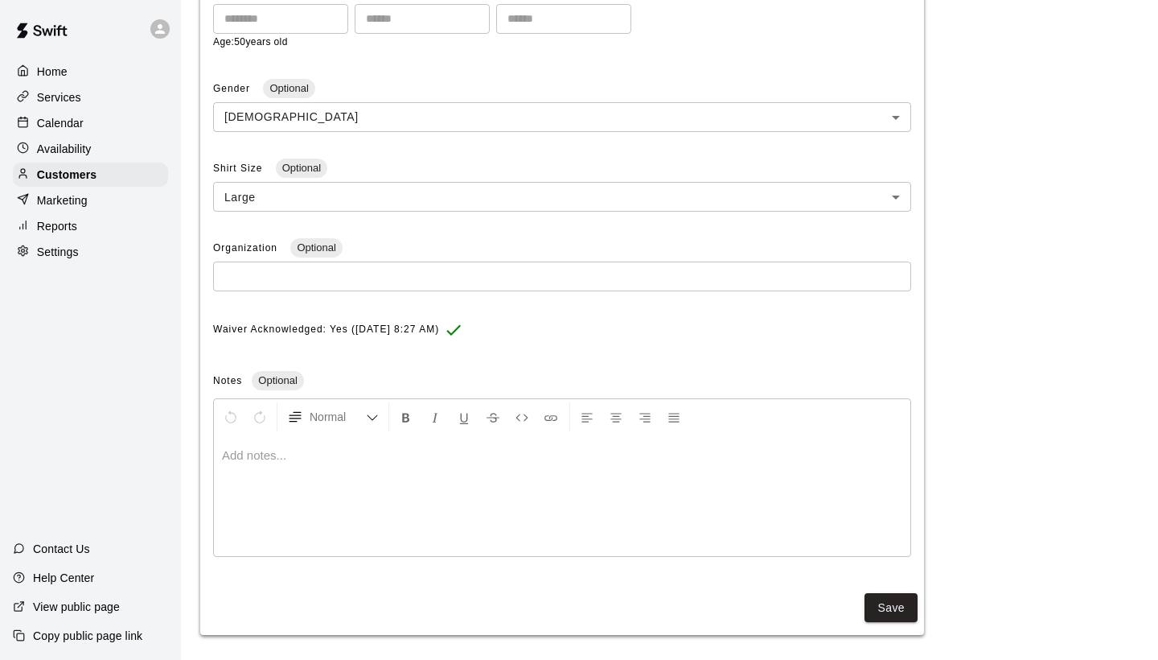
scroll to position [420, 0]
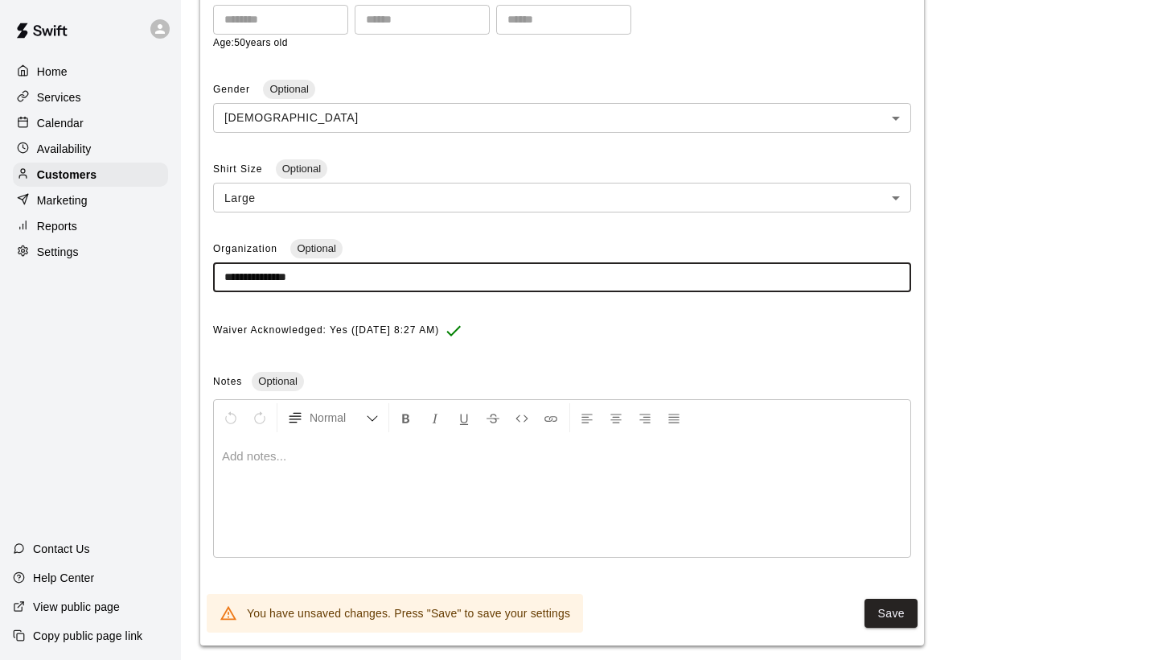
drag, startPoint x: 336, startPoint y: 268, endPoint x: 223, endPoint y: 271, distance: 113.5
click at [223, 271] on input "**********" at bounding box center [562, 277] width 698 height 30
click at [889, 601] on button "Save" at bounding box center [891, 613] width 53 height 30
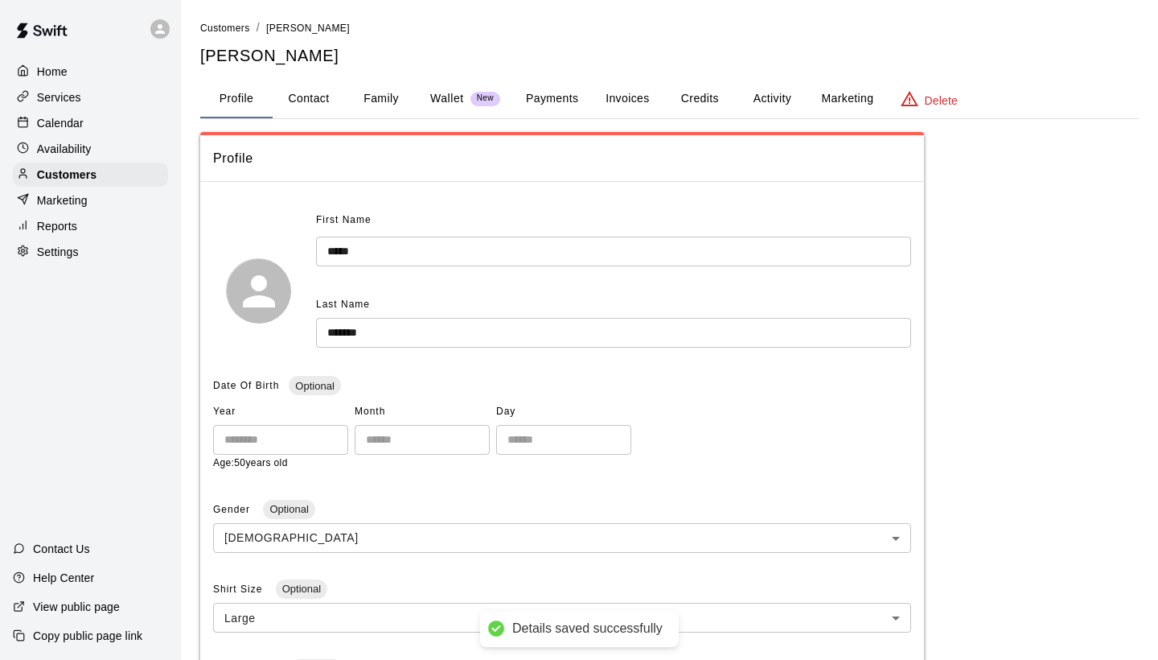
scroll to position [0, 0]
click at [230, 29] on span "Customers" at bounding box center [225, 28] width 50 height 11
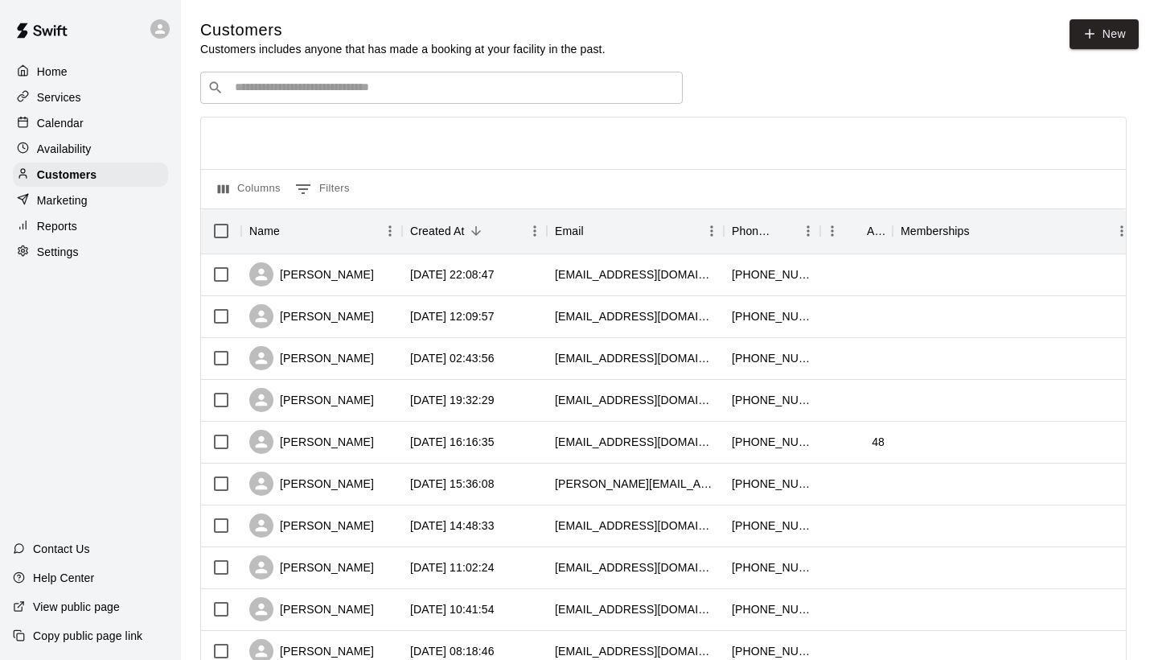
click at [330, 95] on input "Search customers by name or email" at bounding box center [453, 88] width 446 height 16
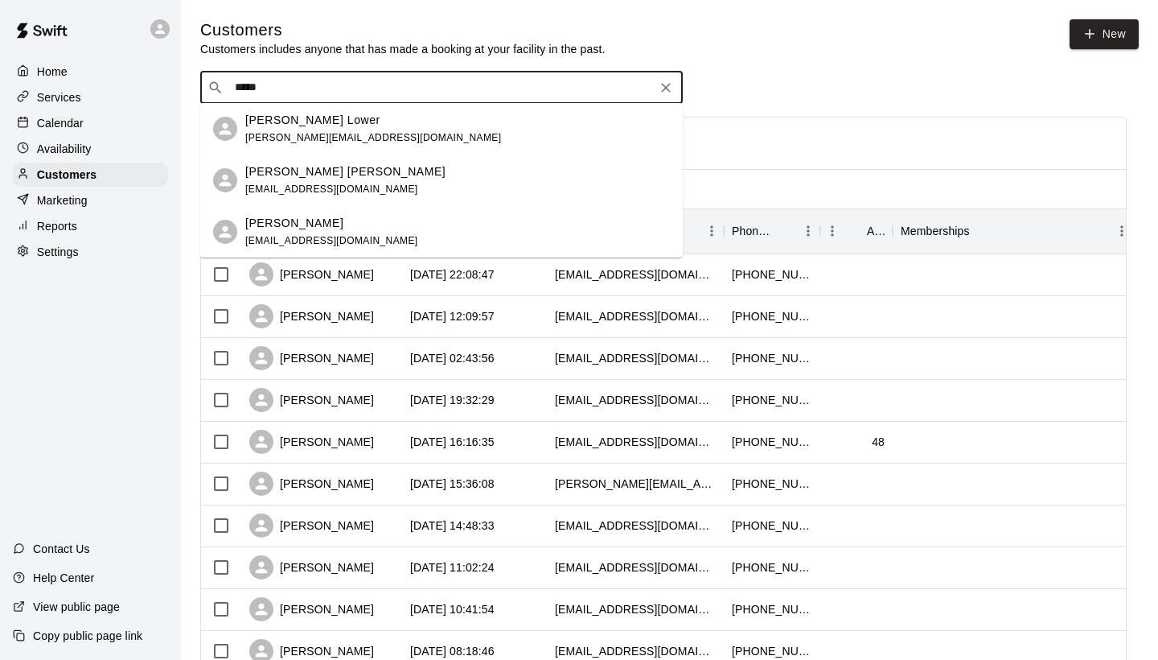
click at [313, 130] on div "[PERSON_NAME] Lower [PERSON_NAME][EMAIL_ADDRESS][DOMAIN_NAME]" at bounding box center [373, 129] width 256 height 35
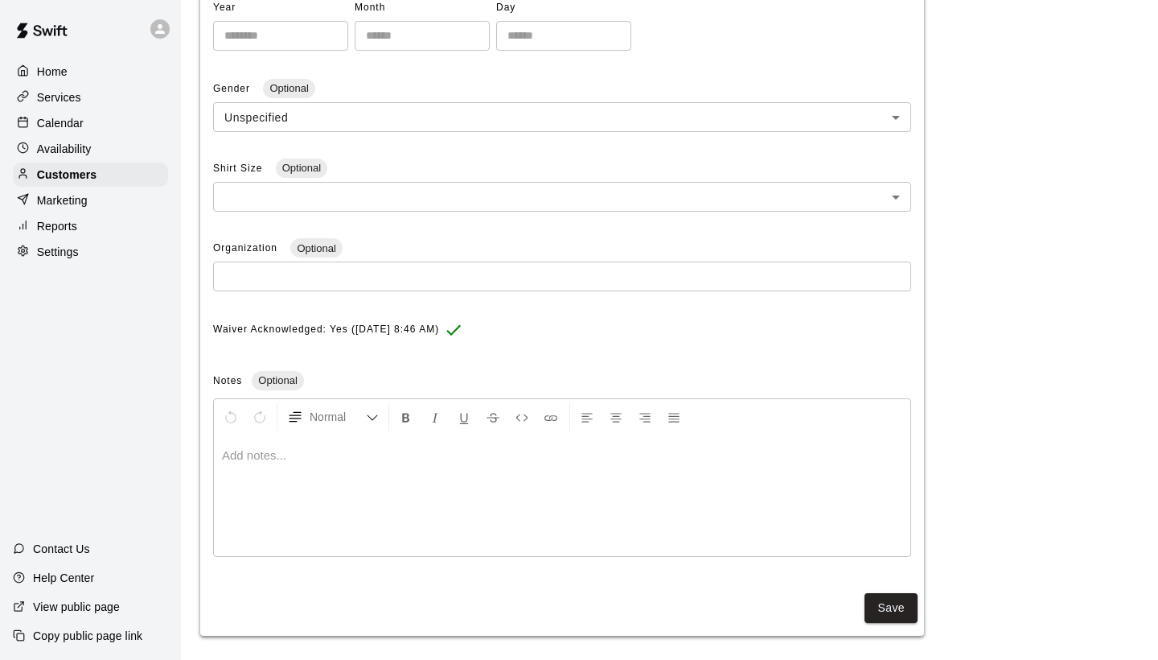
scroll to position [403, 0]
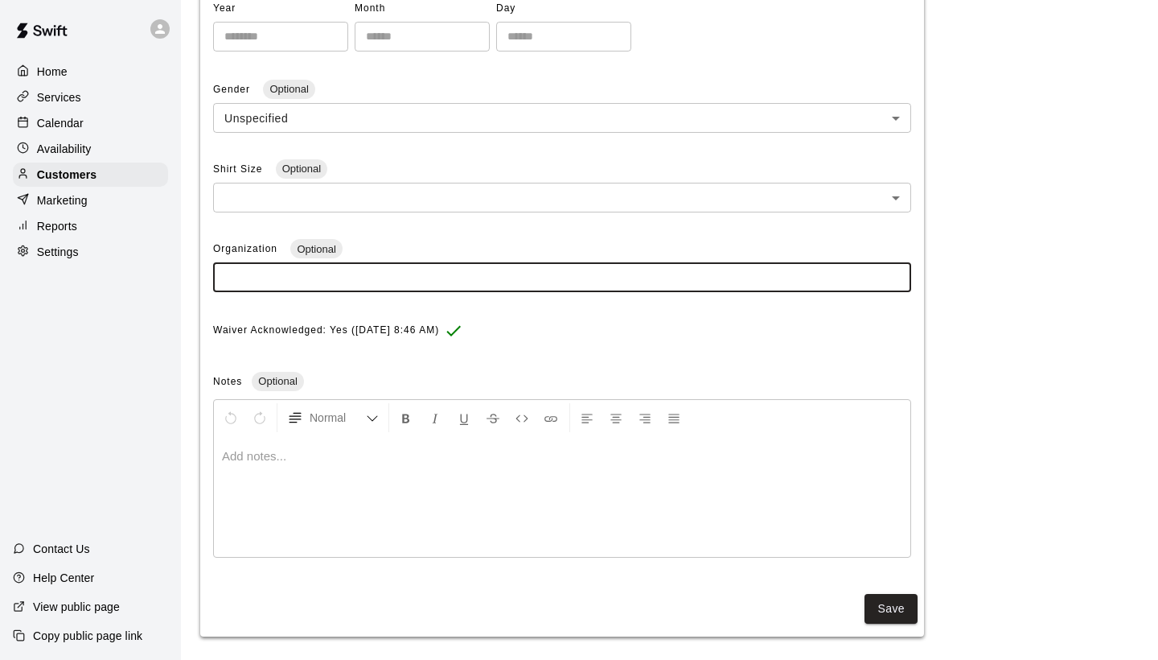
paste input "**********"
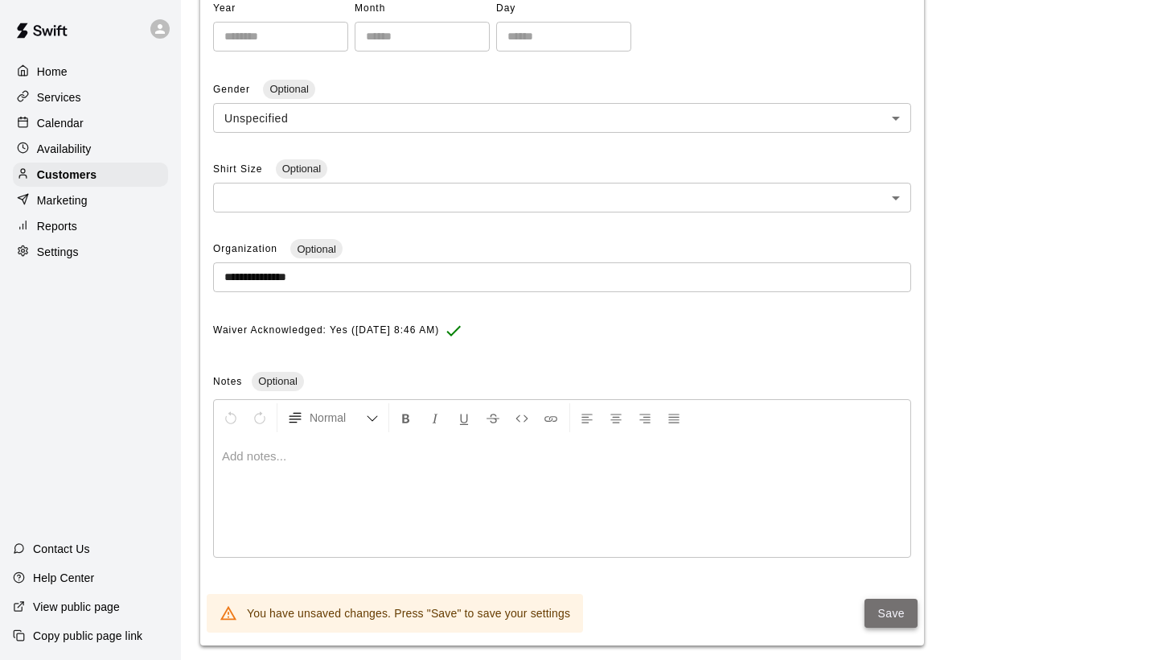
click at [882, 600] on button "Save" at bounding box center [891, 613] width 53 height 30
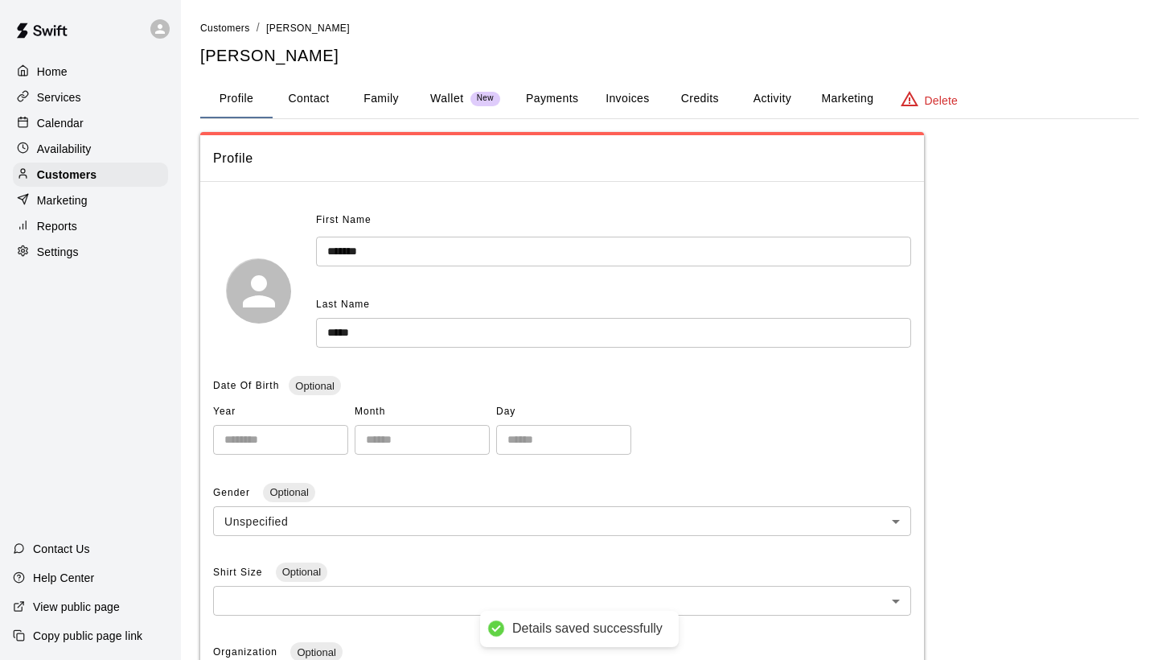
scroll to position [0, 0]
click at [234, 27] on span "Customers" at bounding box center [225, 28] width 50 height 11
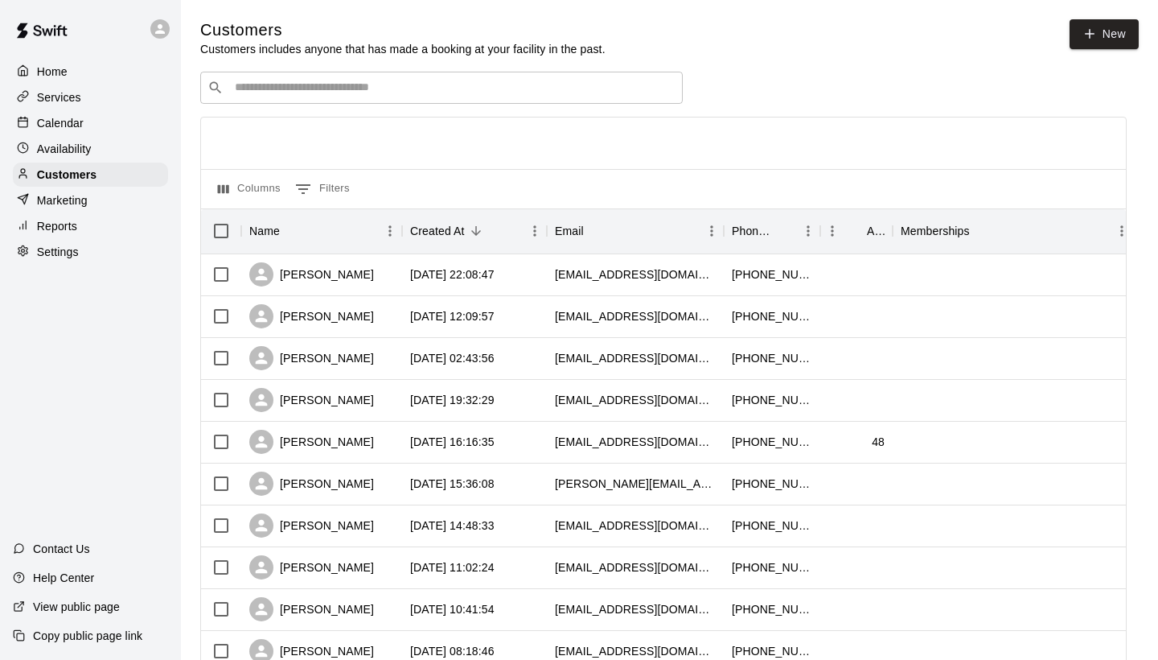
click at [265, 90] on input "Search customers by name or email" at bounding box center [453, 88] width 446 height 16
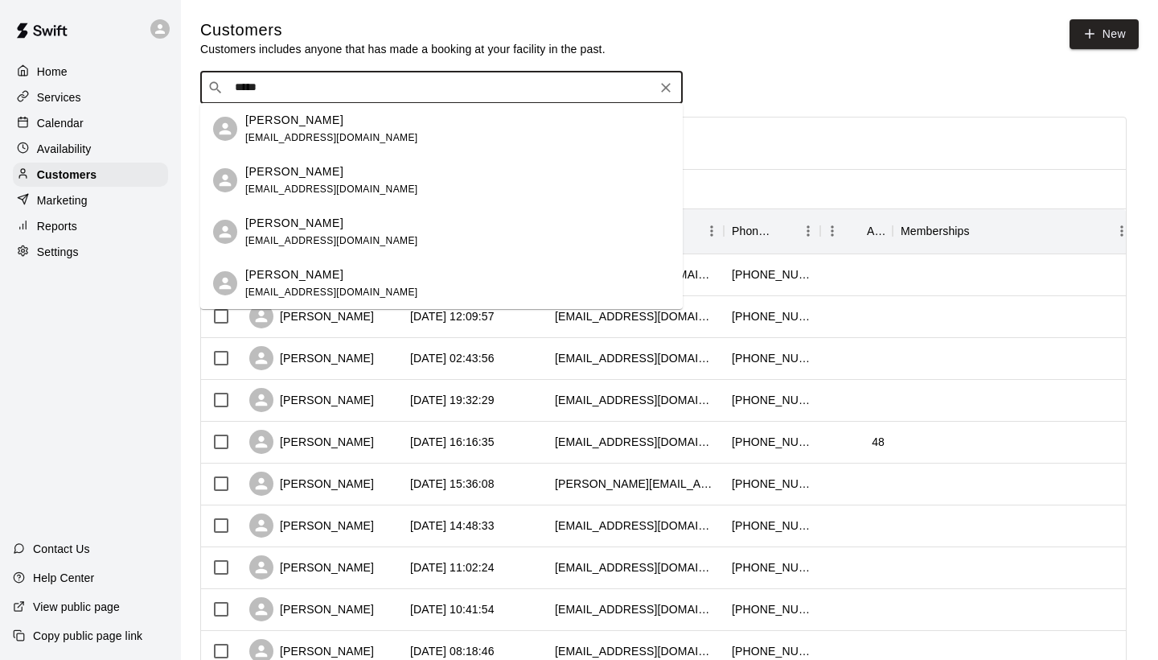
click at [281, 177] on p "[PERSON_NAME]" at bounding box center [294, 171] width 98 height 17
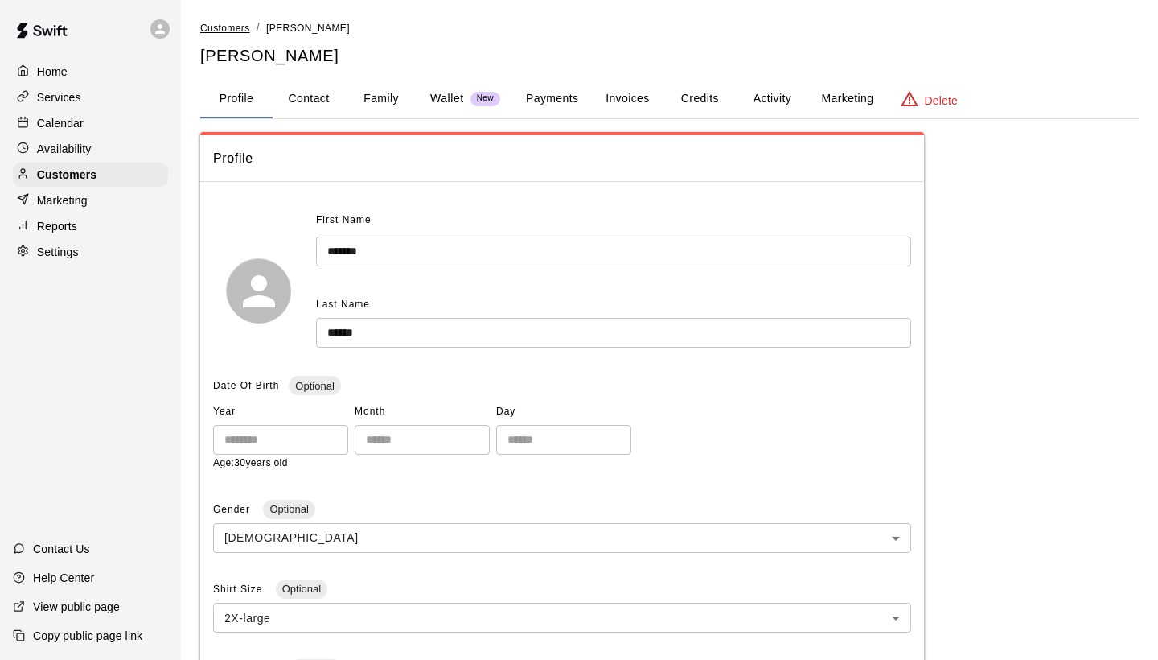
click at [232, 26] on span "Customers" at bounding box center [225, 28] width 50 height 11
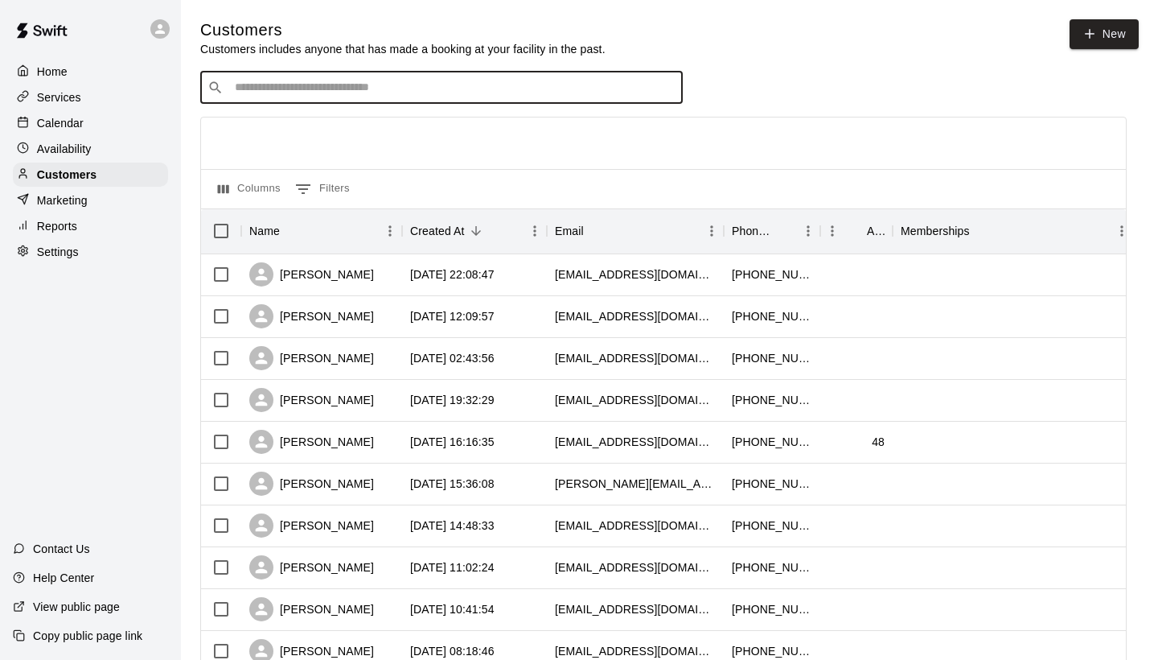
click at [250, 88] on input "Search customers by name or email" at bounding box center [453, 88] width 446 height 16
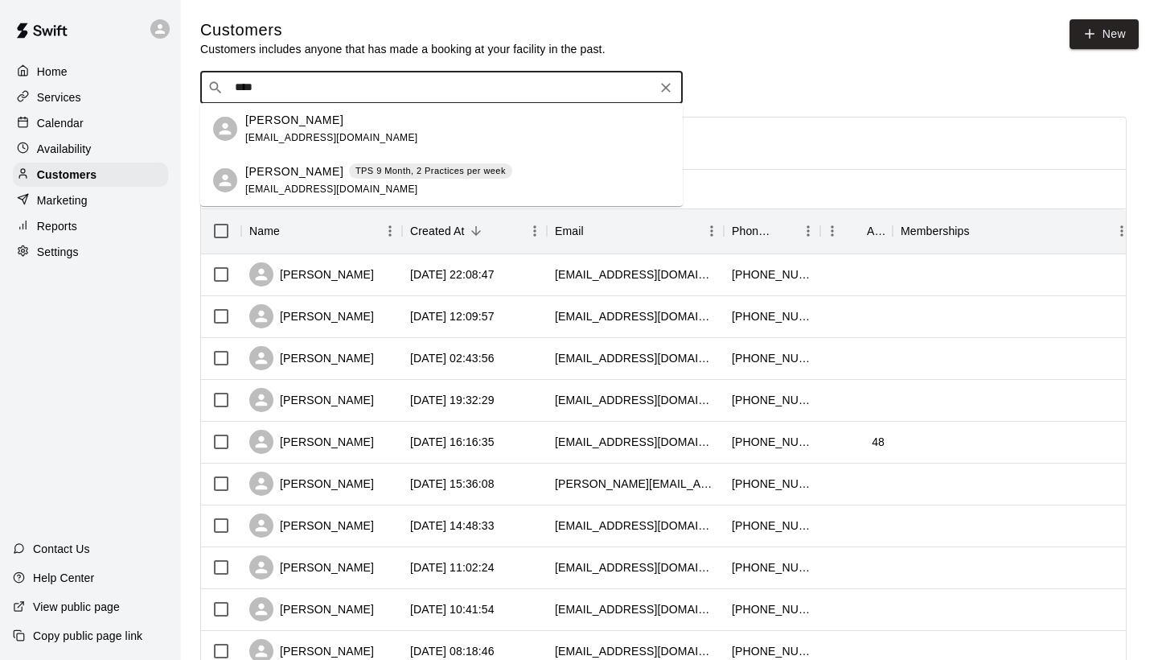
click at [259, 121] on p "[PERSON_NAME]" at bounding box center [294, 120] width 98 height 17
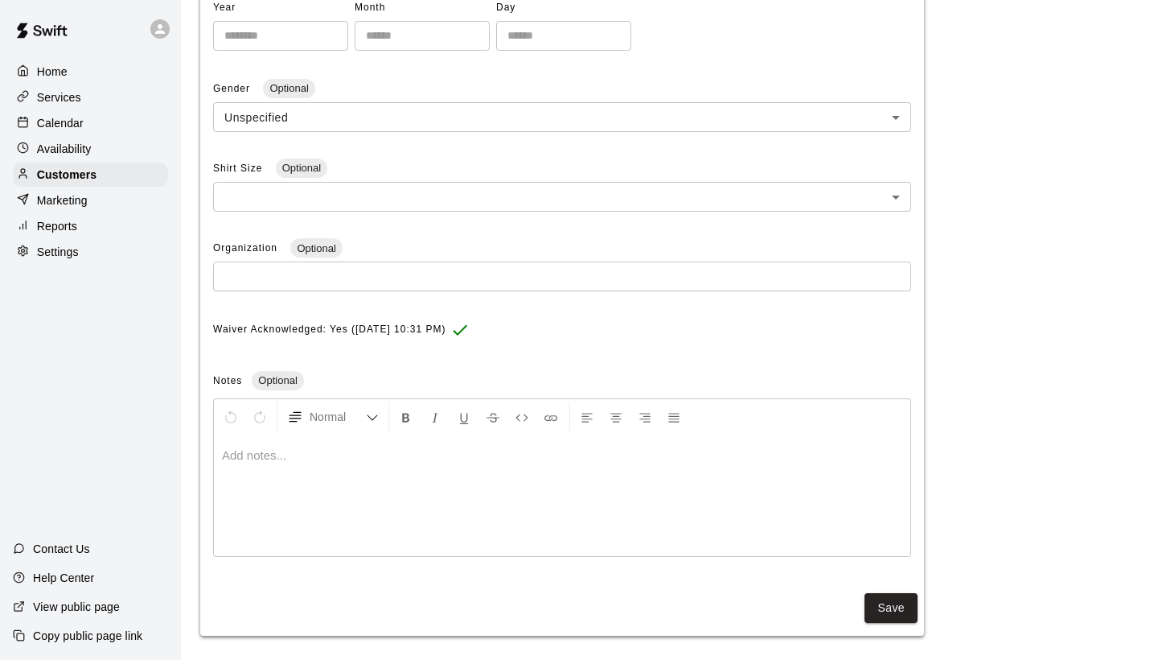
scroll to position [403, 0]
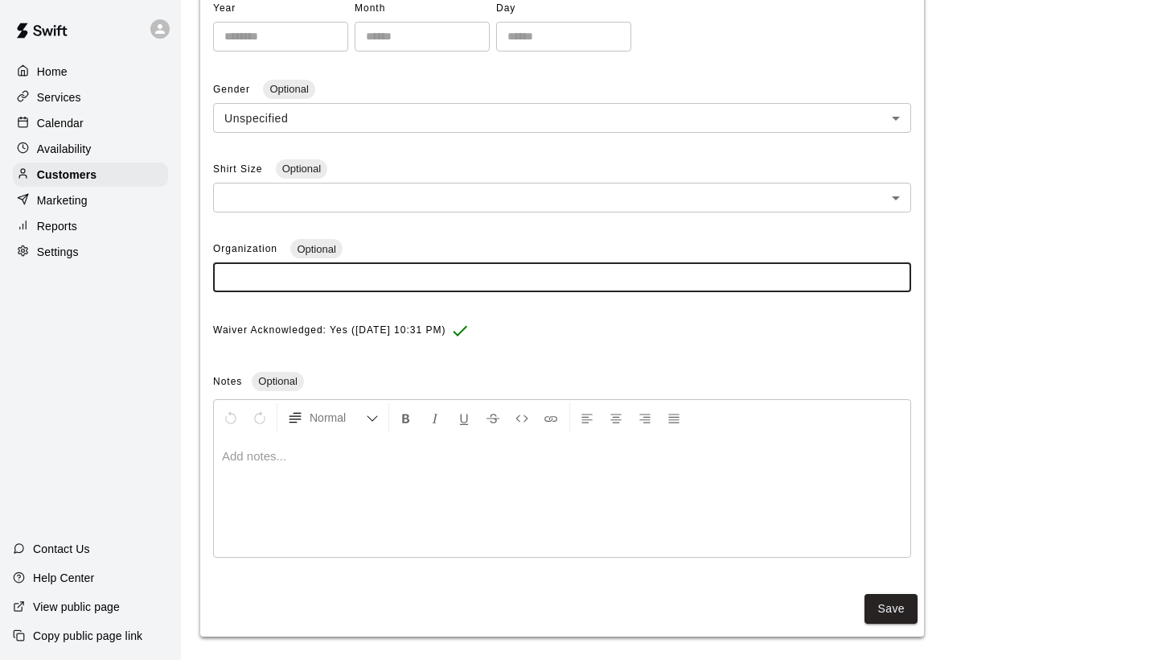
paste input "**********"
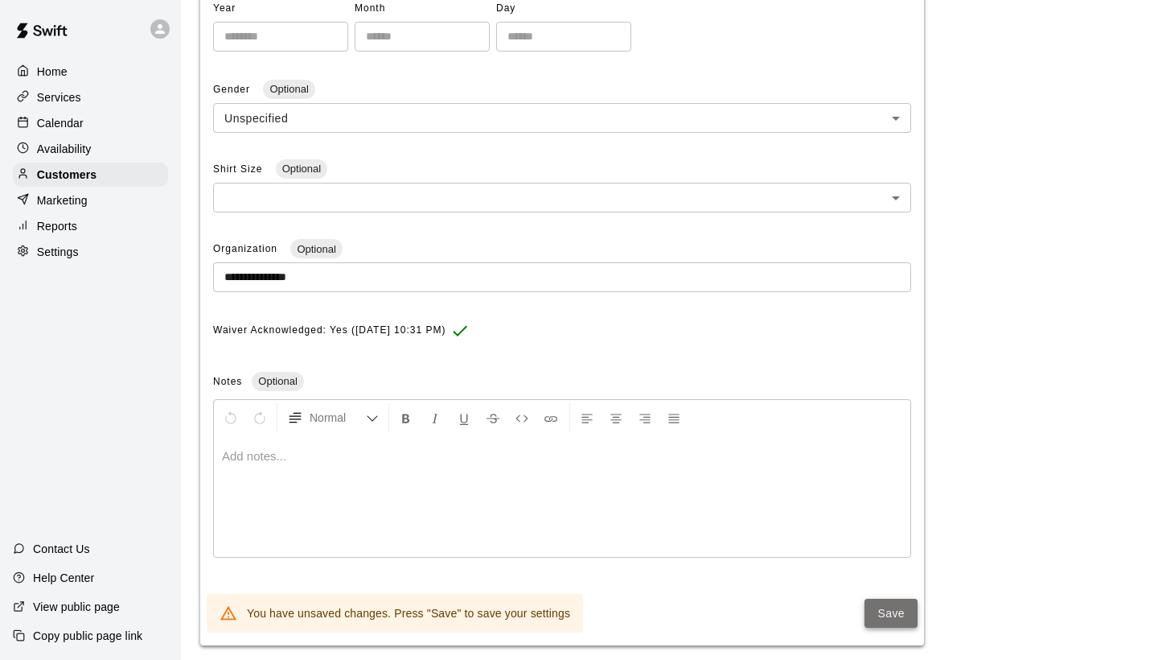
click at [880, 600] on button "Save" at bounding box center [891, 613] width 53 height 30
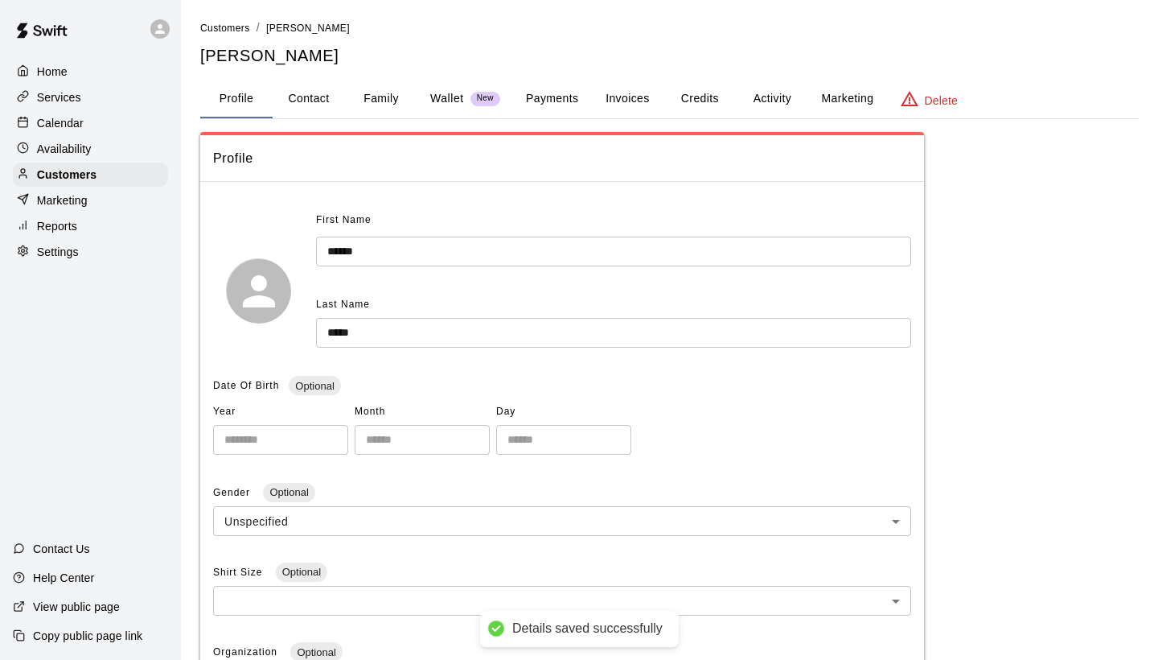
scroll to position [0, 0]
click at [232, 28] on span "Customers" at bounding box center [225, 28] width 50 height 11
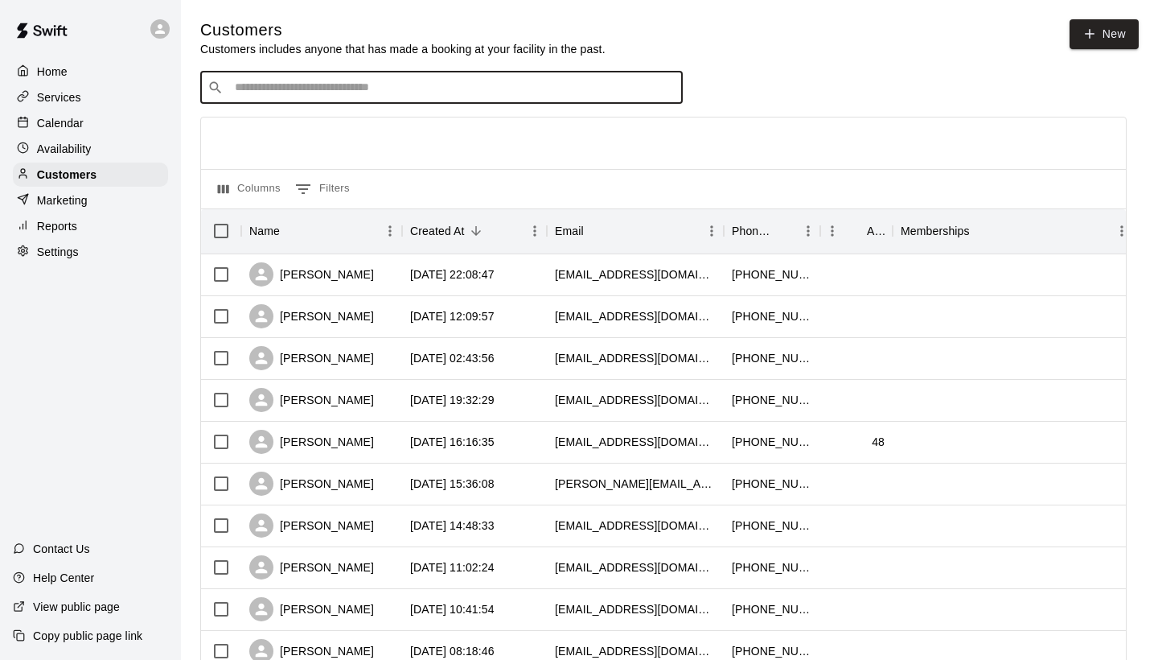
click at [271, 94] on input "Search customers by name or email" at bounding box center [453, 88] width 446 height 16
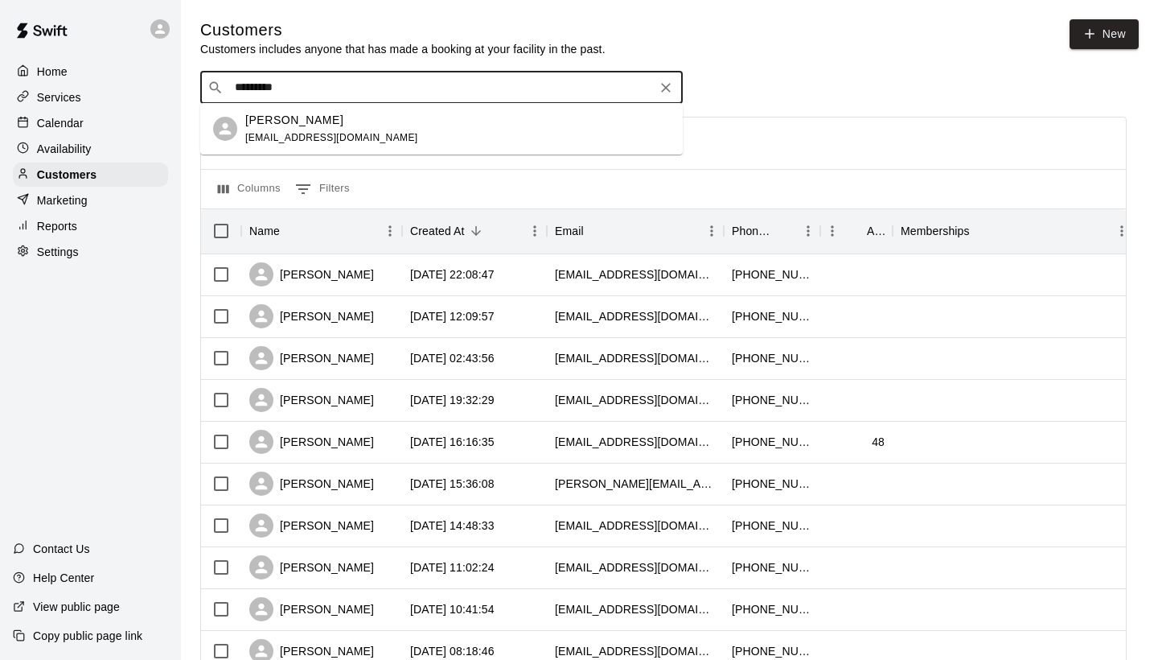
click at [264, 128] on p "[PERSON_NAME]" at bounding box center [294, 120] width 98 height 17
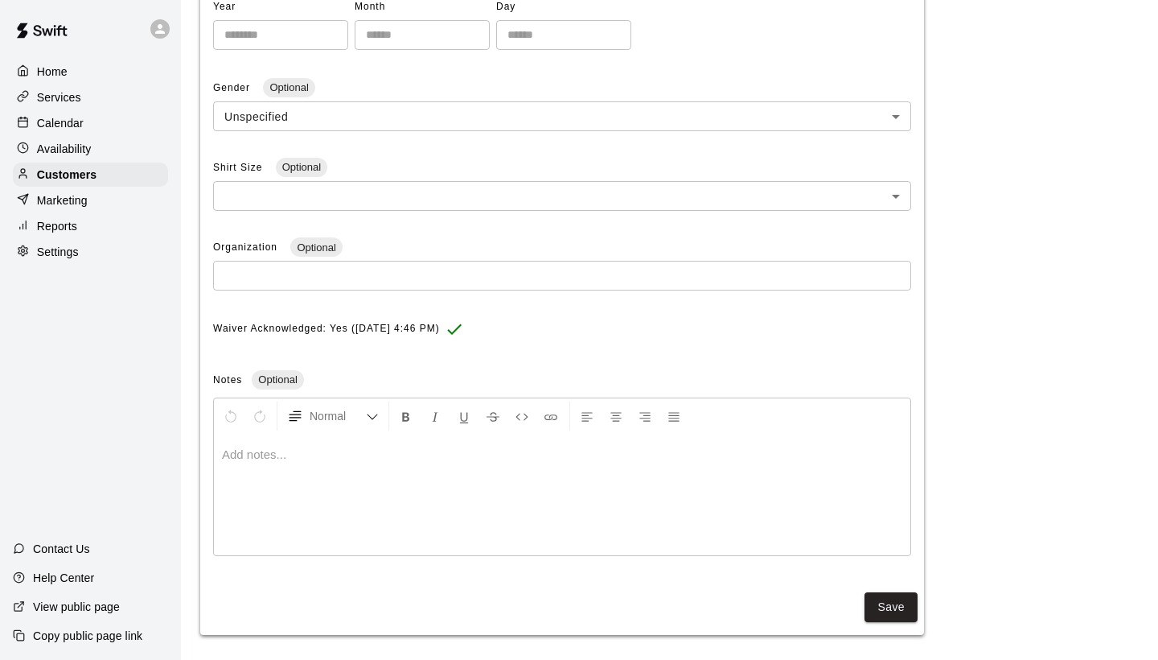
scroll to position [403, 0]
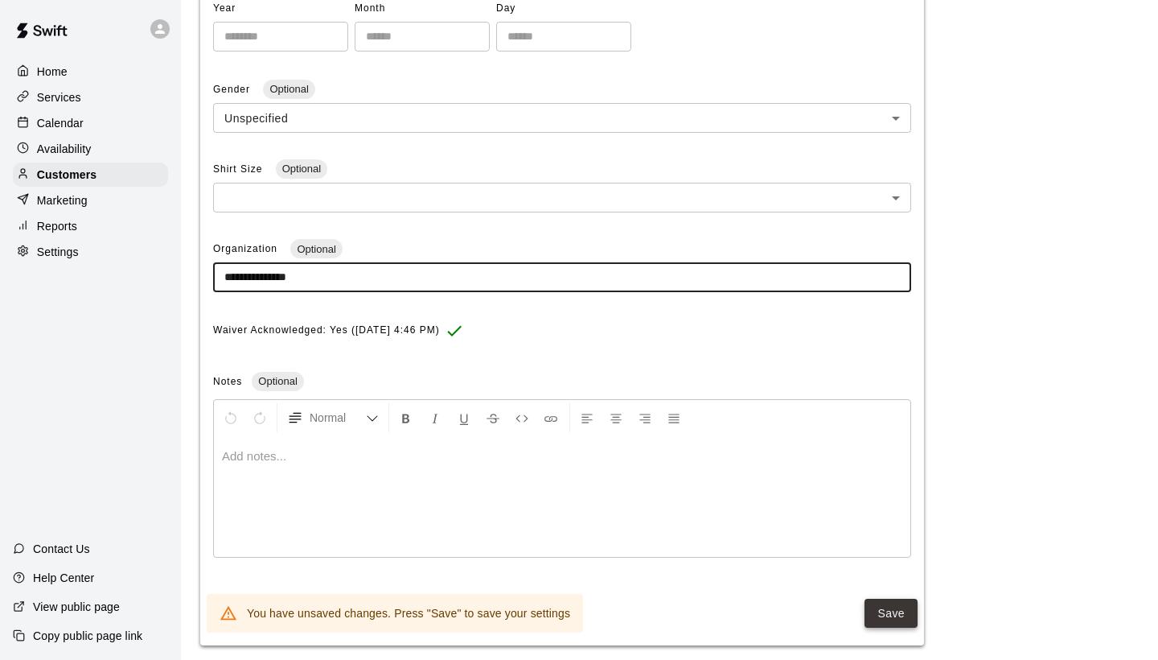
click at [885, 598] on button "Save" at bounding box center [891, 613] width 53 height 30
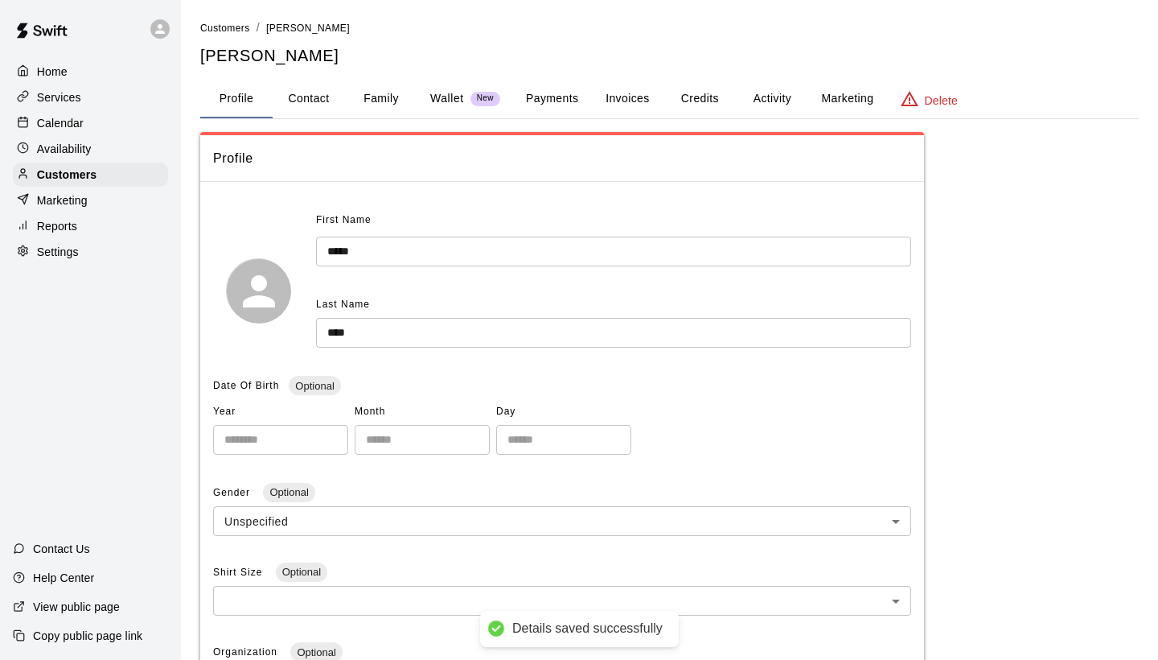
scroll to position [0, 0]
click at [236, 27] on span "Customers" at bounding box center [225, 28] width 50 height 11
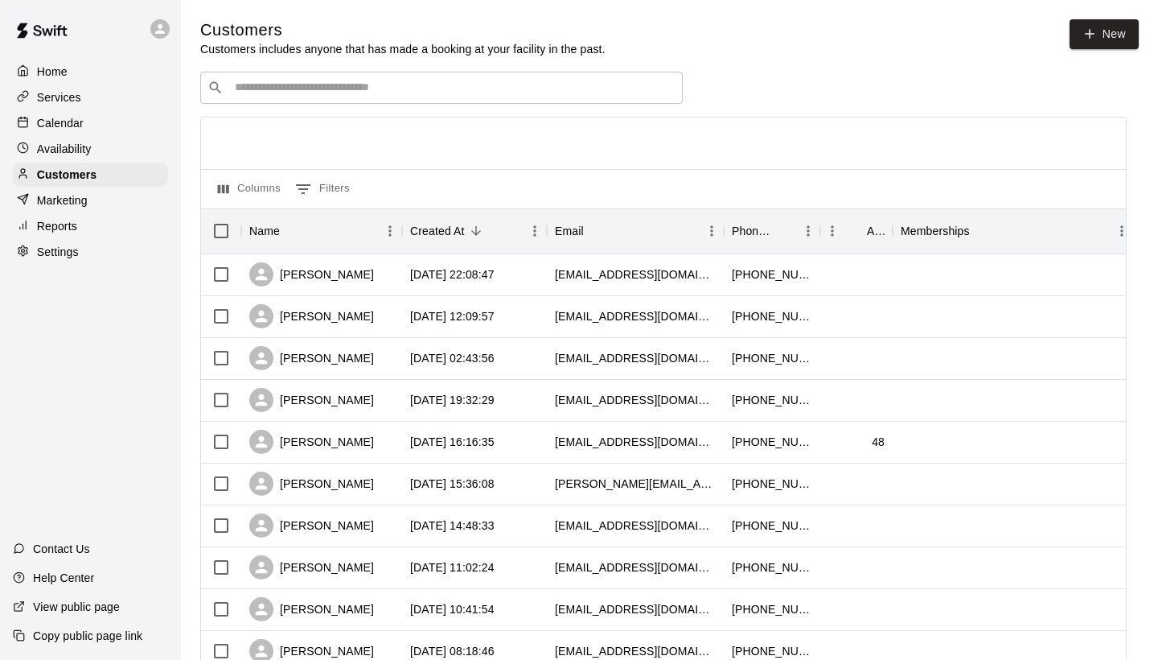
click at [298, 95] on input "Search customers by name or email" at bounding box center [453, 88] width 446 height 16
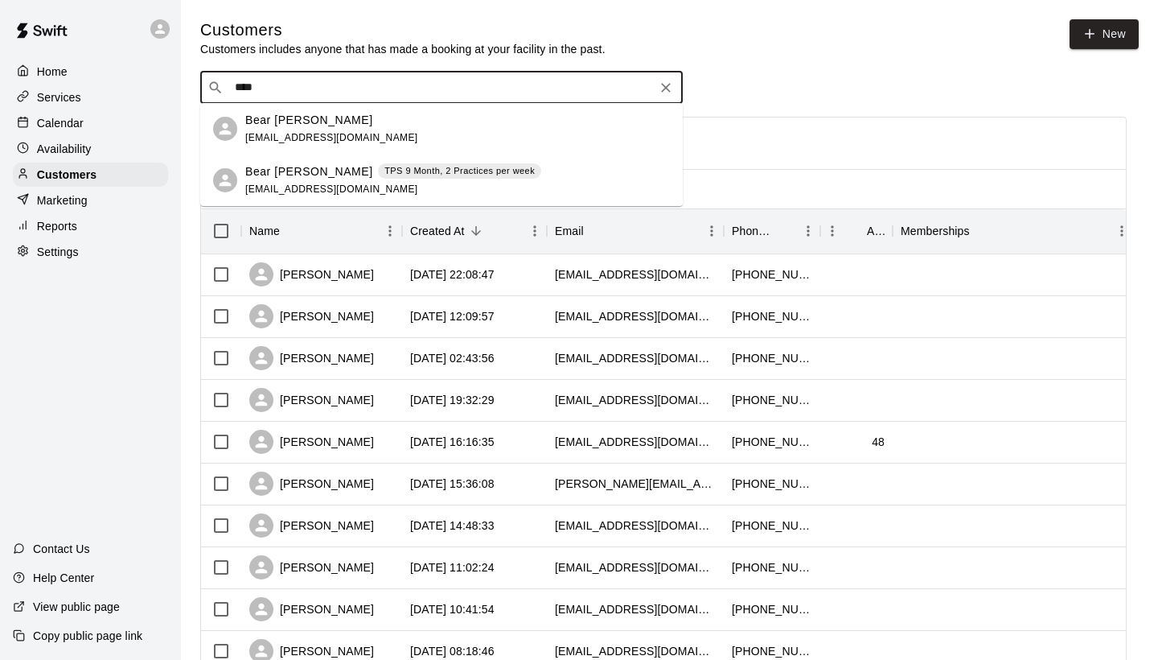
click at [290, 173] on p "Bear [PERSON_NAME]" at bounding box center [309, 171] width 128 height 17
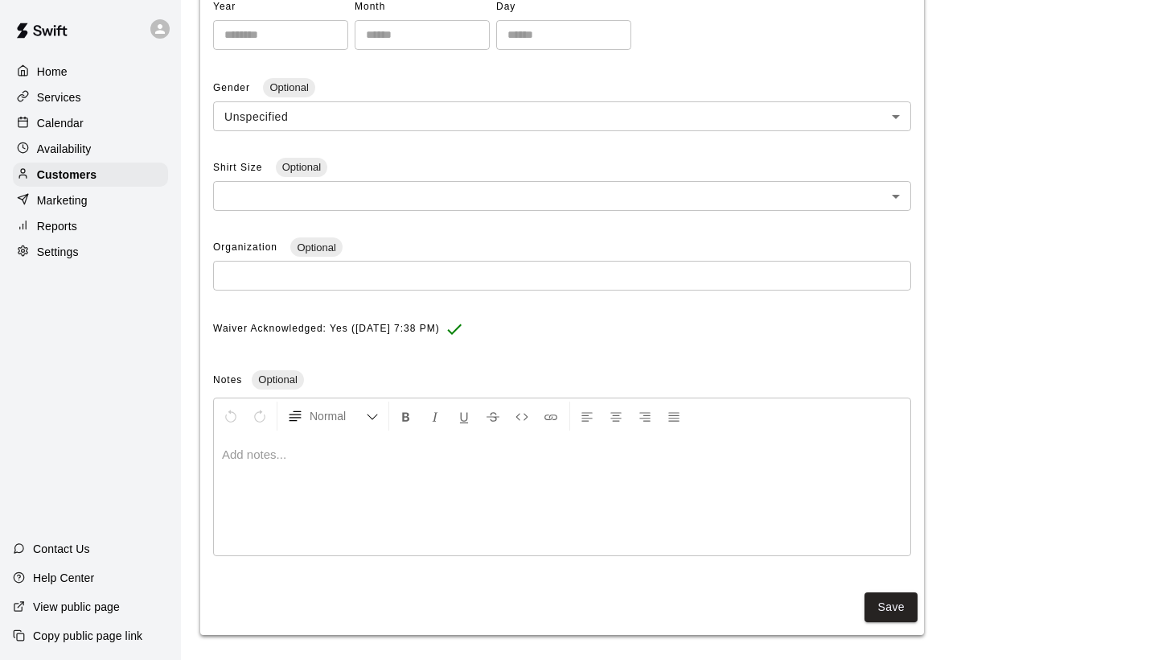
scroll to position [403, 0]
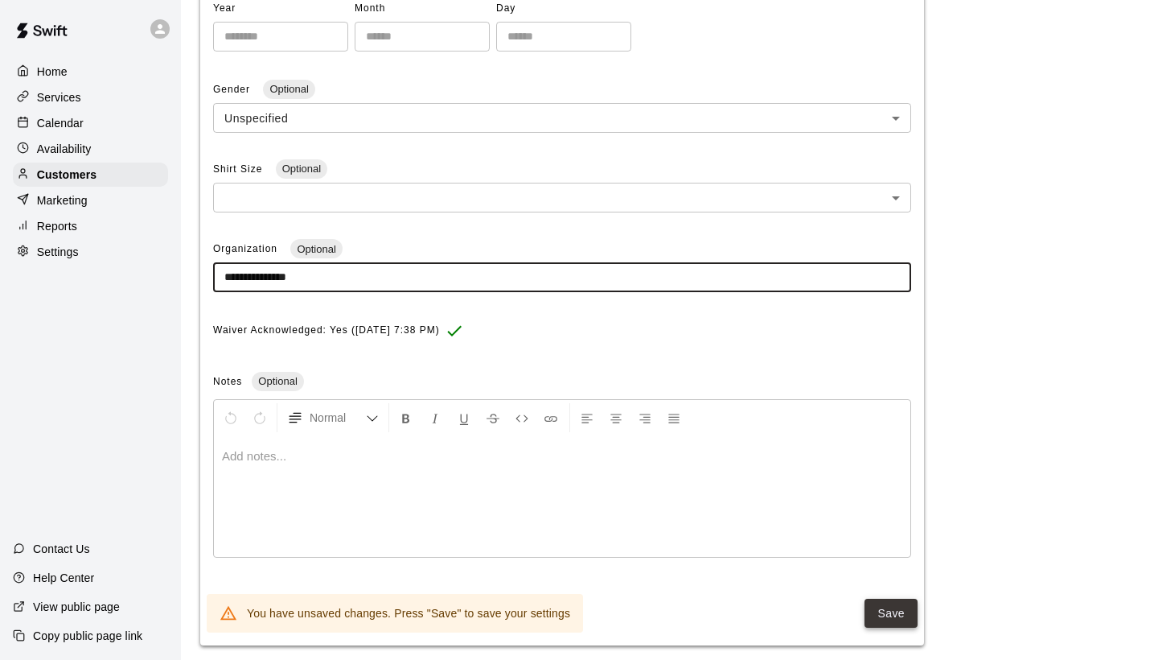
click at [886, 607] on button "Save" at bounding box center [891, 613] width 53 height 30
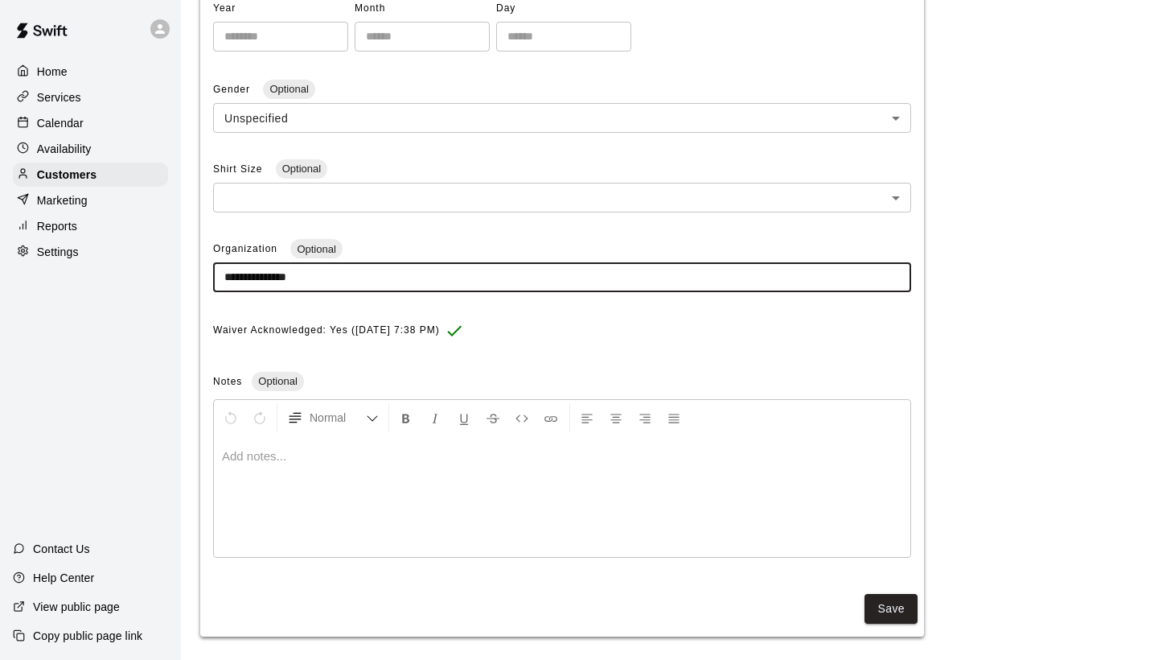
drag, startPoint x: 348, startPoint y: 273, endPoint x: 220, endPoint y: 262, distance: 127.5
click at [220, 262] on input "**********" at bounding box center [562, 277] width 698 height 30
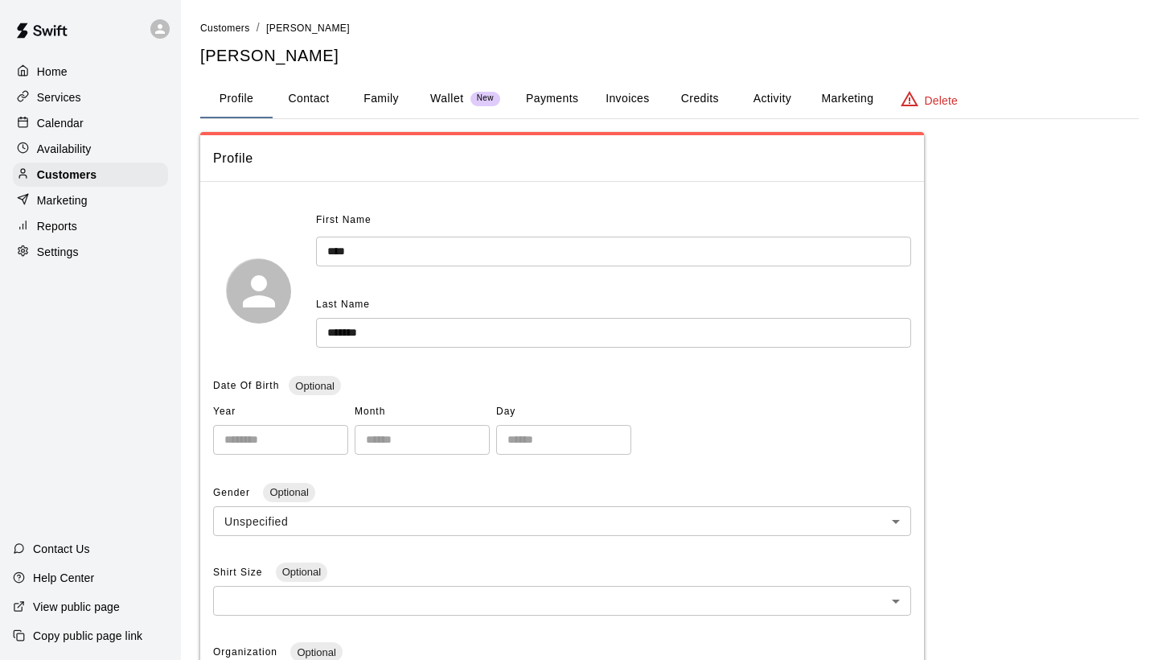
scroll to position [0, 0]
click at [226, 25] on span "Customers" at bounding box center [225, 28] width 50 height 11
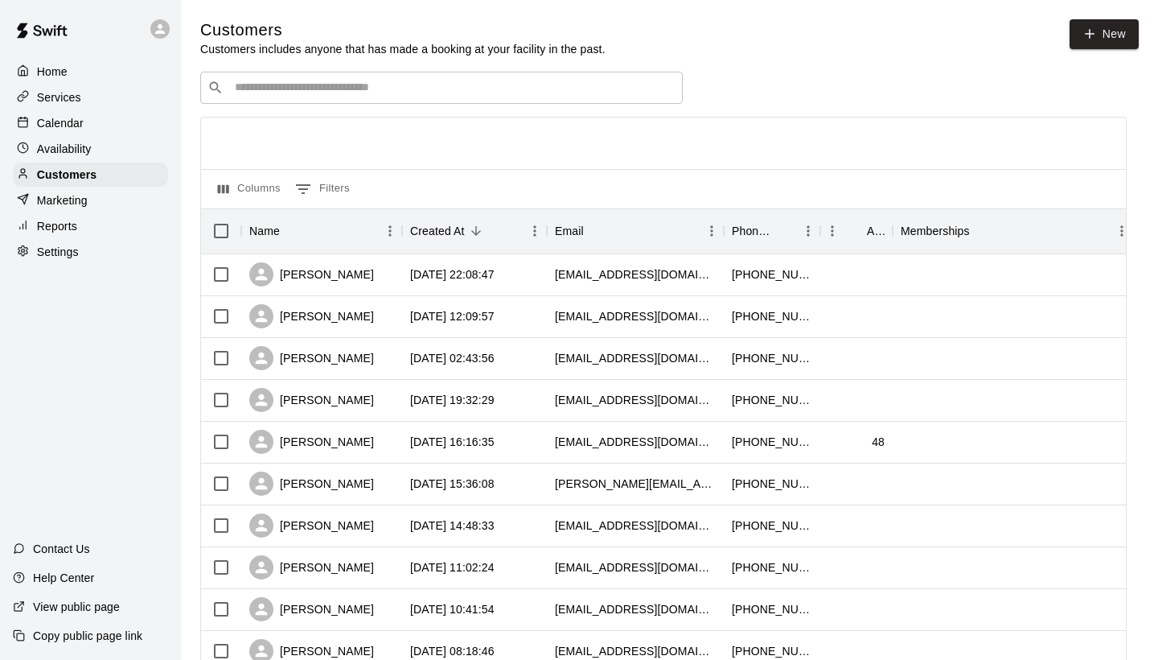
click at [249, 89] on input "Search customers by name or email" at bounding box center [453, 88] width 446 height 16
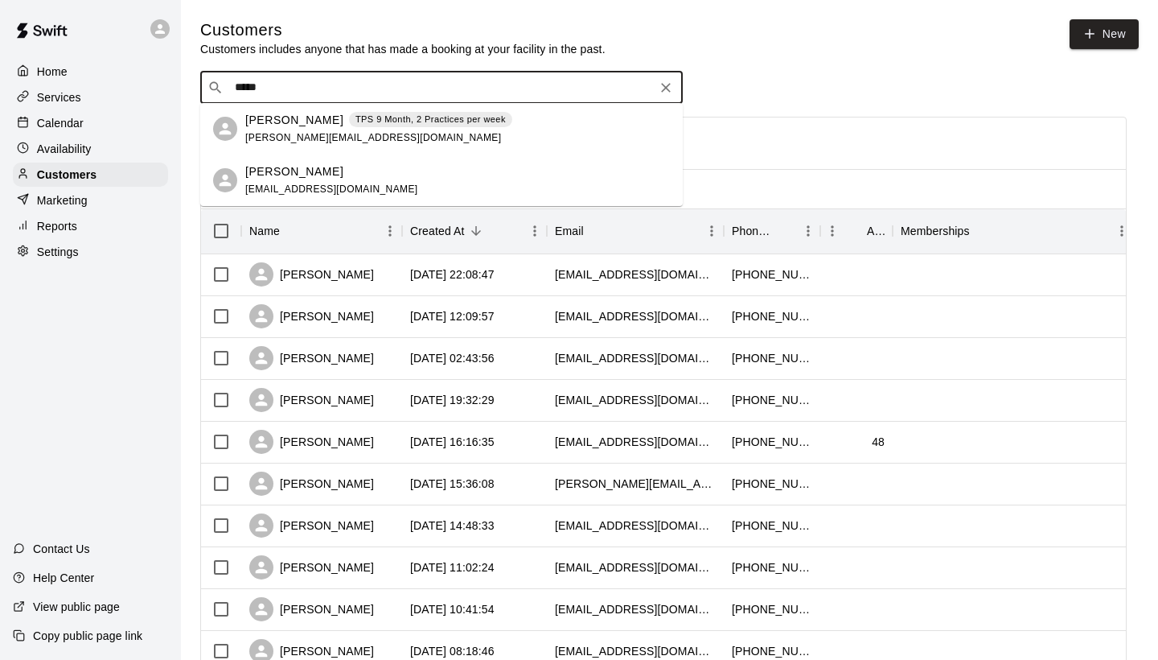
click at [279, 130] on div "[PERSON_NAME] TPS 9 Month, 2 Practices per week [PERSON_NAME][EMAIL_ADDRESS][DO…" at bounding box center [378, 129] width 267 height 35
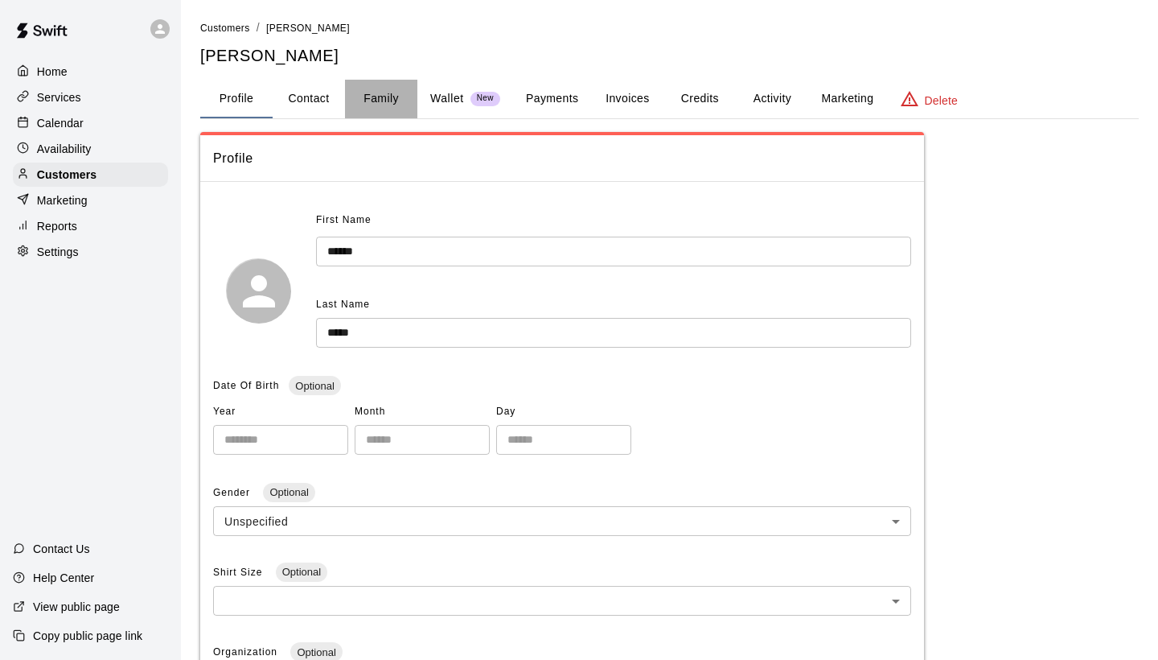
click at [379, 98] on button "Family" at bounding box center [381, 99] width 72 height 39
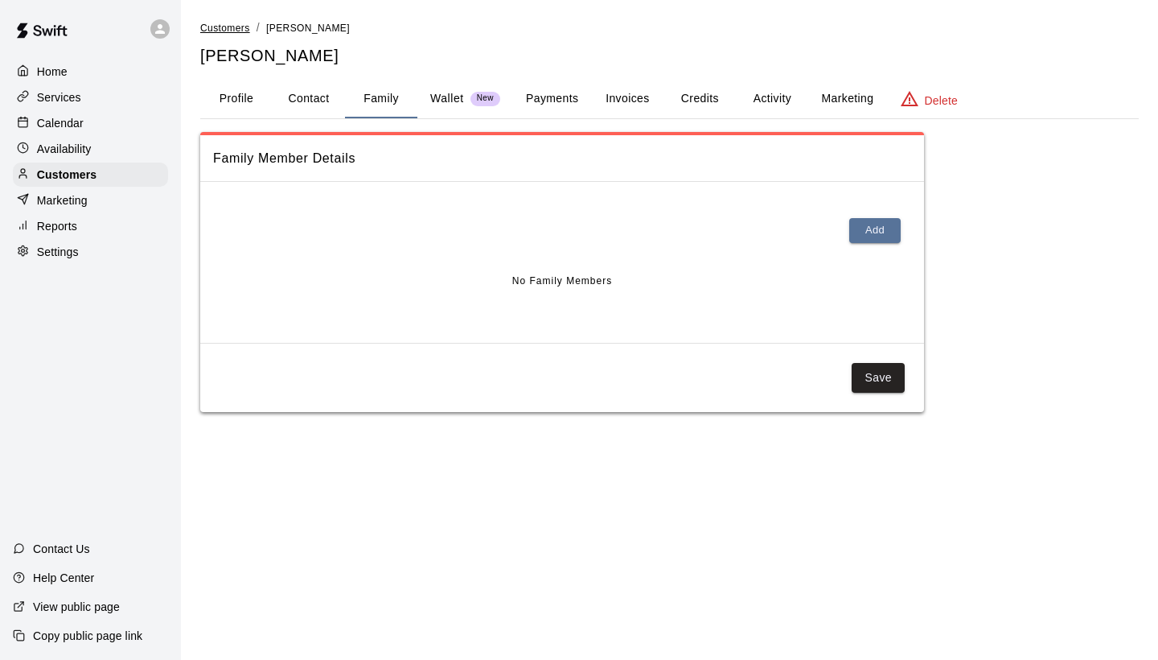
click at [220, 27] on span "Customers" at bounding box center [225, 28] width 50 height 11
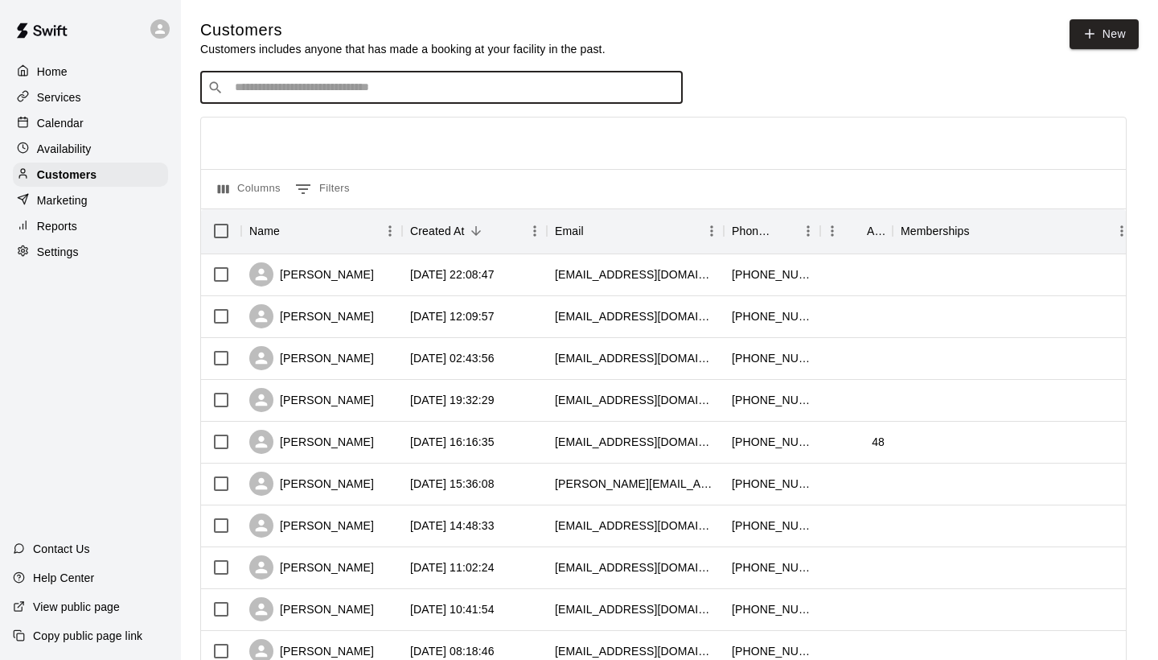
click at [272, 91] on input "Search customers by name or email" at bounding box center [453, 88] width 446 height 16
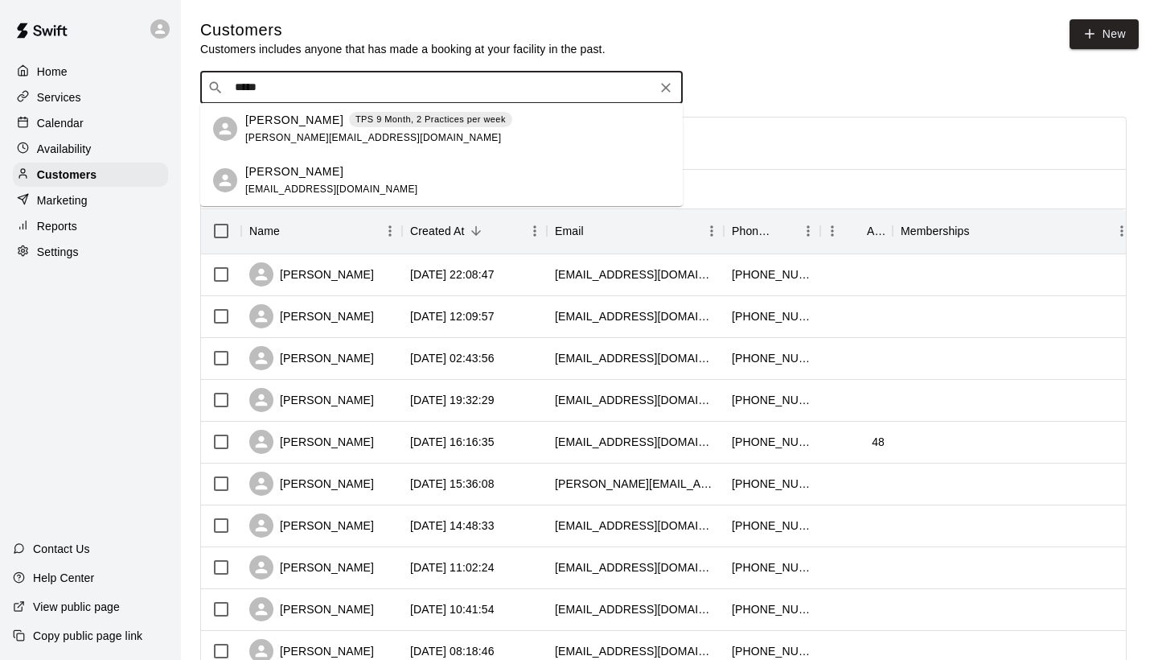
click at [279, 175] on p "[PERSON_NAME]" at bounding box center [294, 171] width 98 height 17
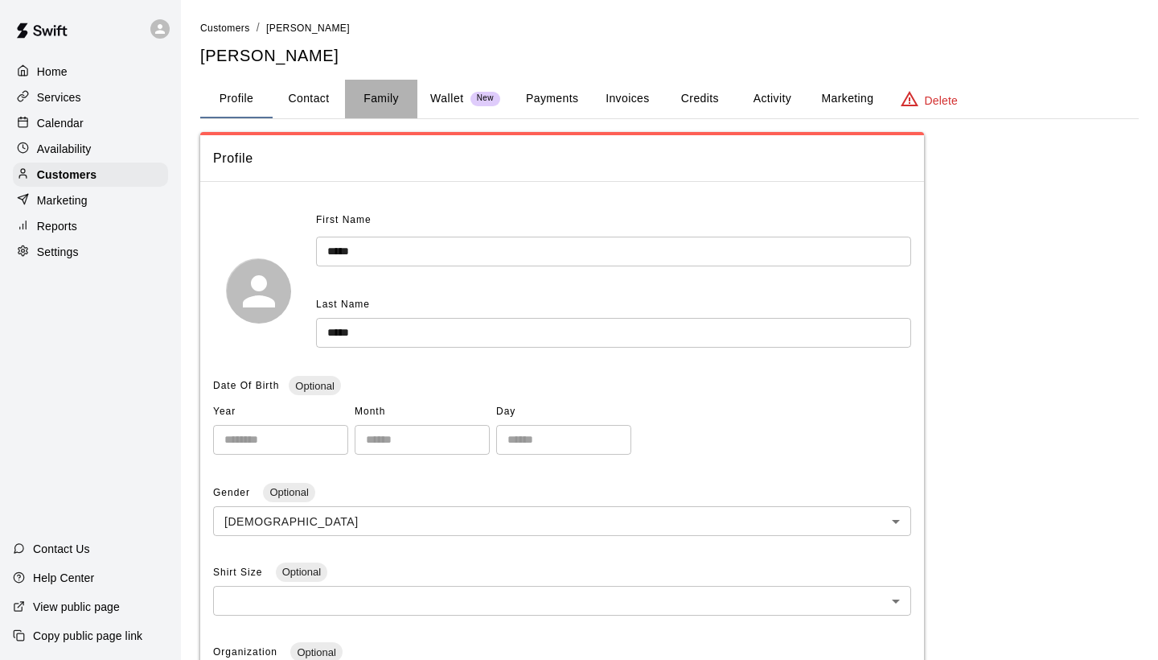
click at [381, 96] on button "Family" at bounding box center [381, 99] width 72 height 39
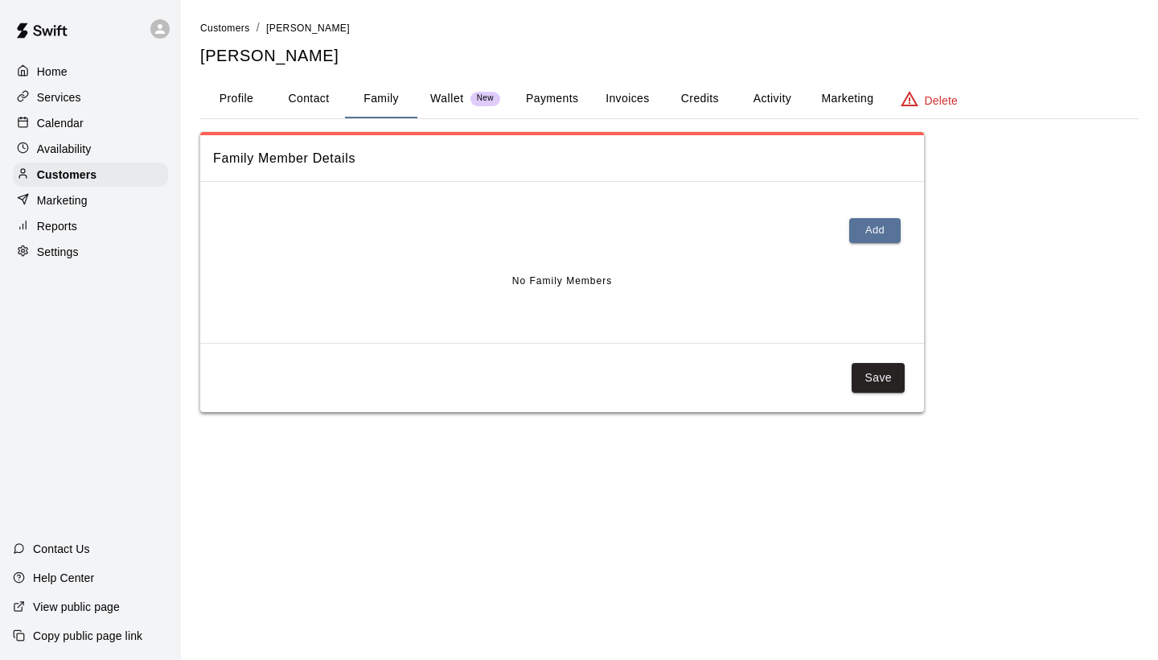
click at [244, 99] on button "Profile" at bounding box center [236, 99] width 72 height 39
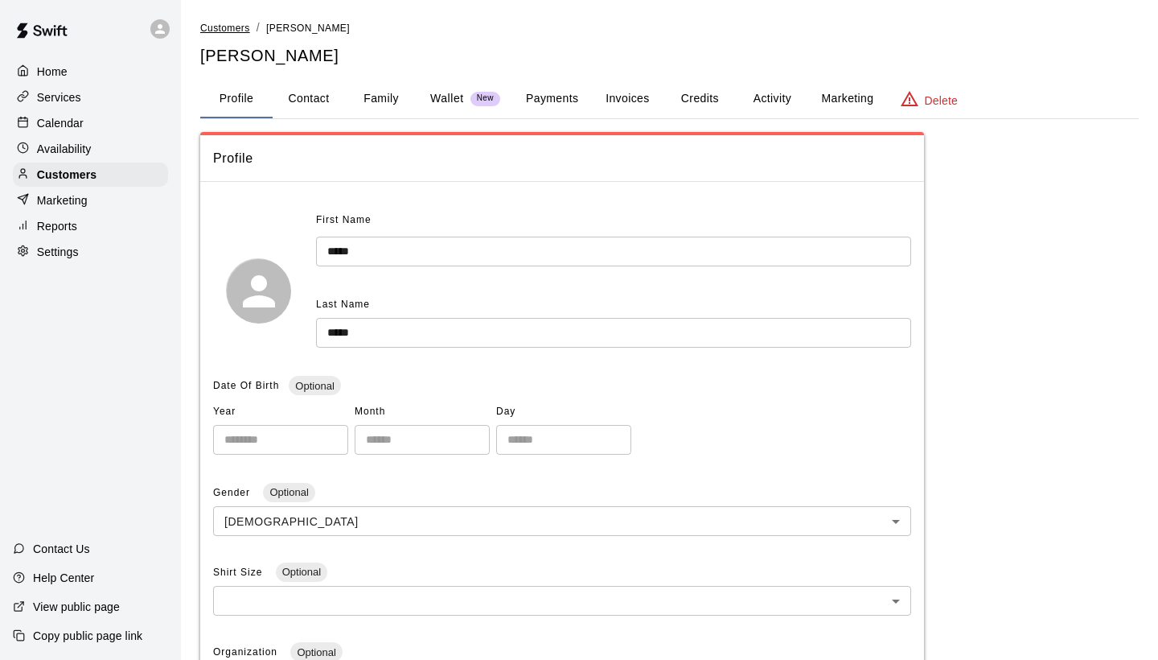
click at [236, 27] on span "Customers" at bounding box center [225, 28] width 50 height 11
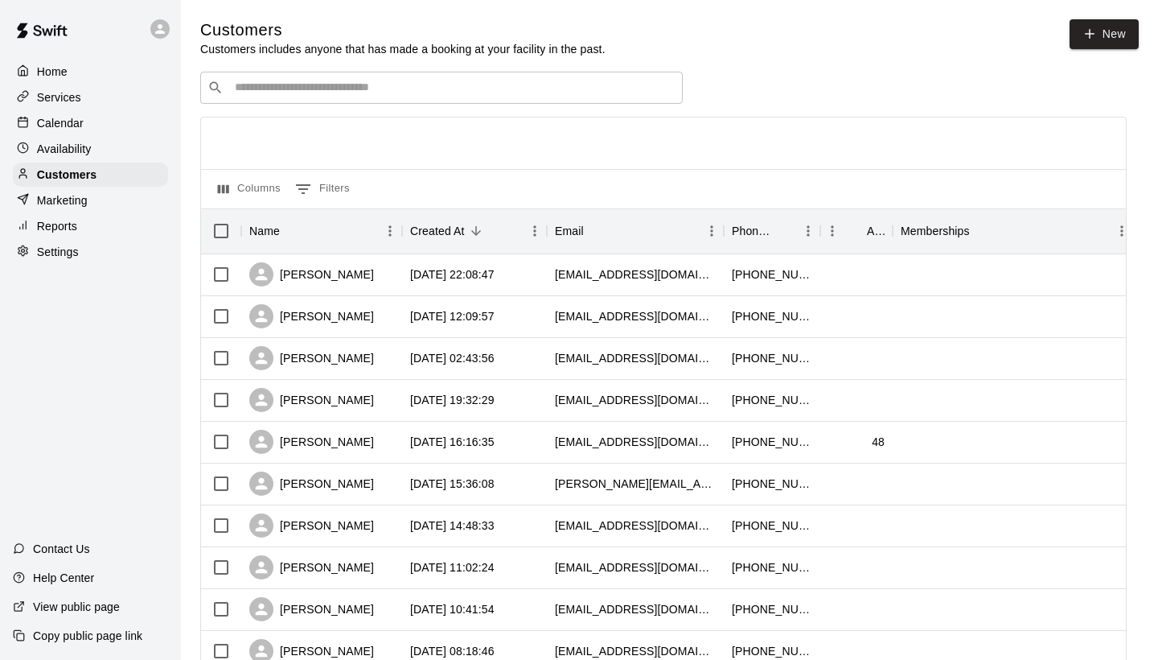
click at [259, 95] on input "Search customers by name or email" at bounding box center [453, 88] width 446 height 16
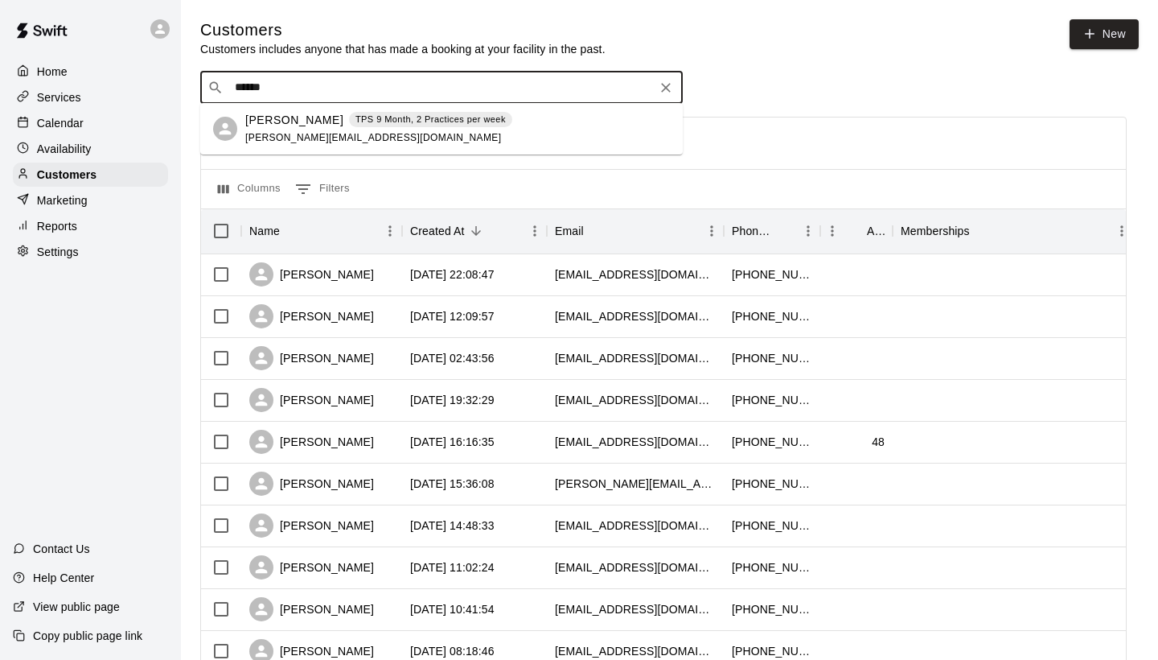
click at [267, 128] on p "[PERSON_NAME]" at bounding box center [294, 120] width 98 height 17
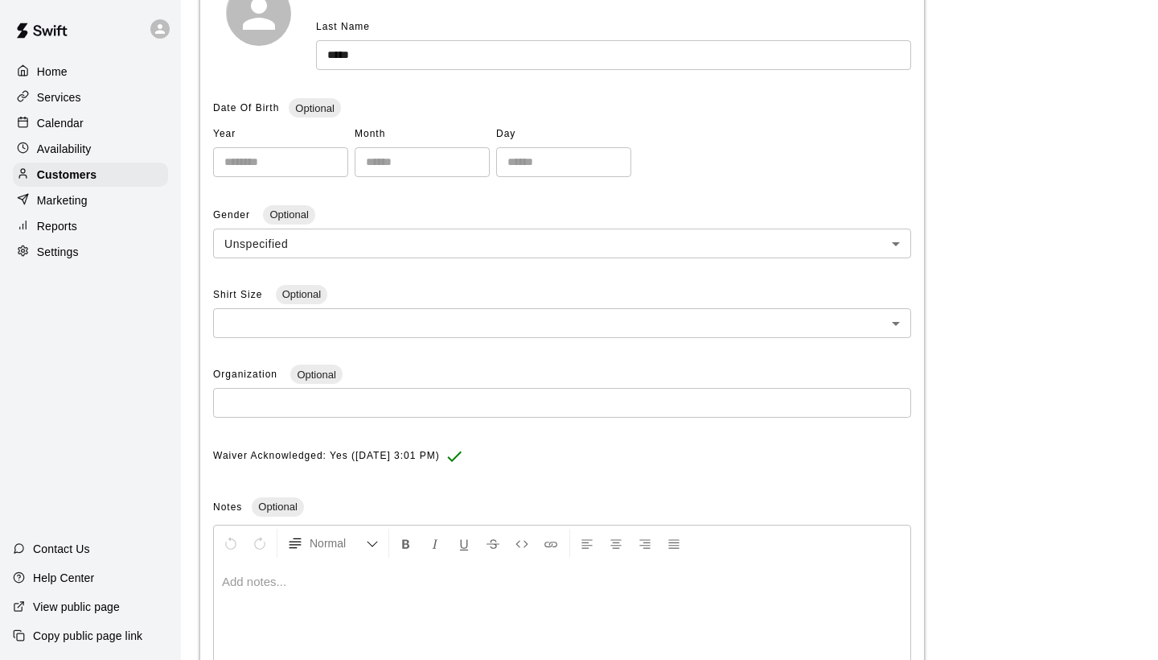
scroll to position [293, 0]
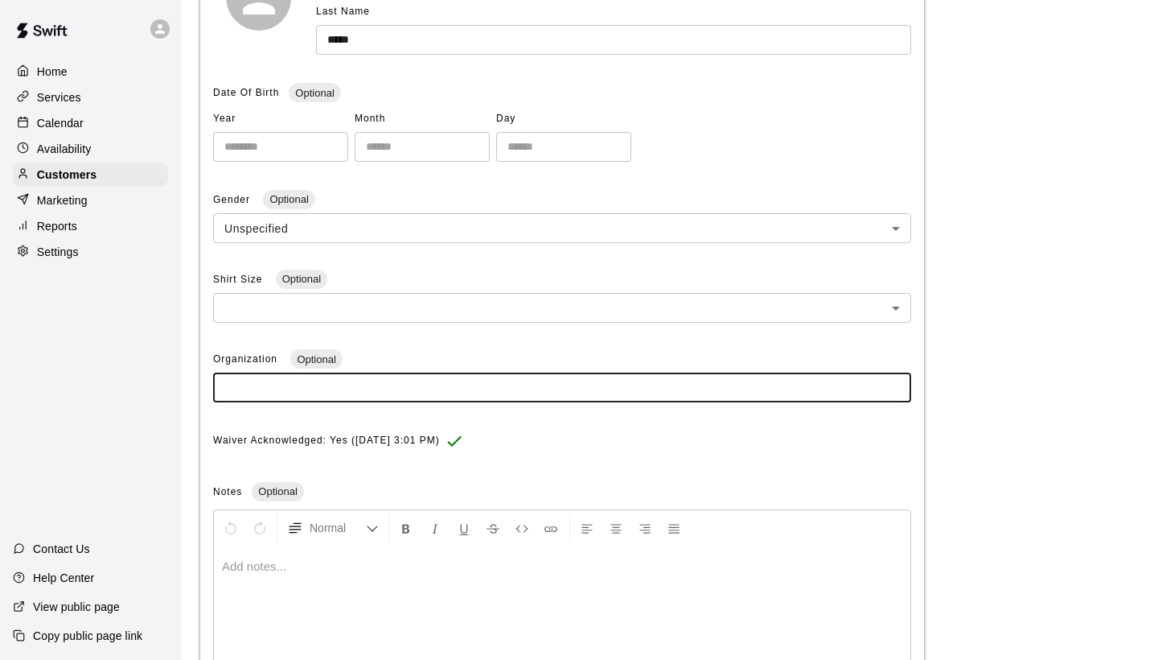
paste input "**********"
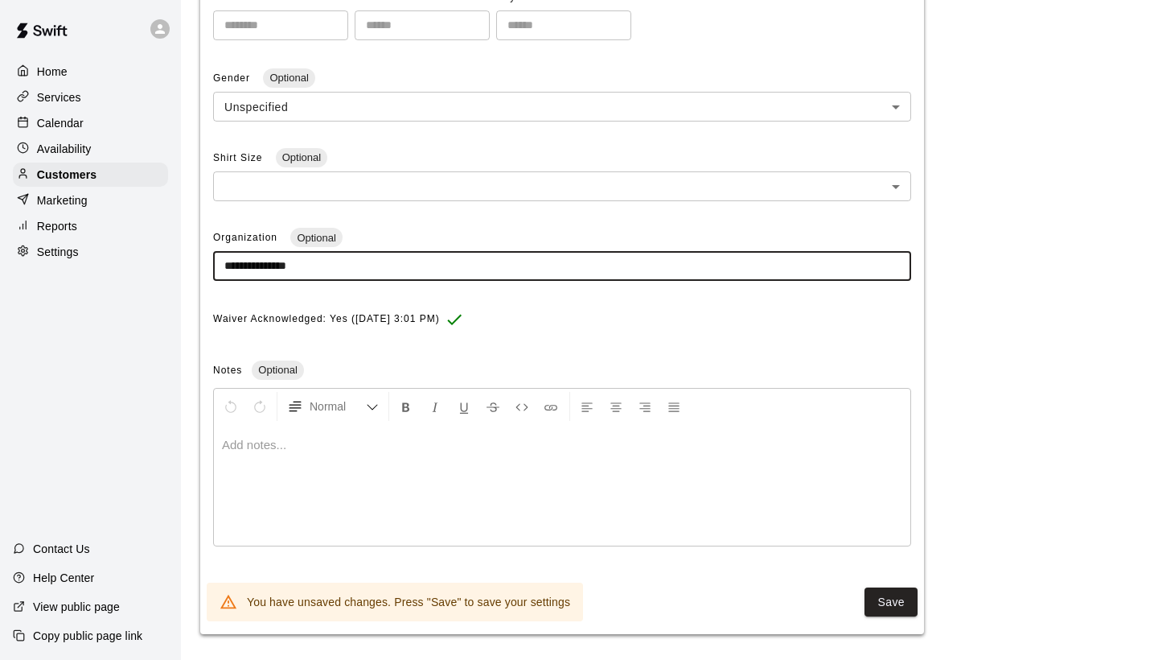
scroll to position [413, 0]
click at [886, 594] on button "Save" at bounding box center [891, 604] width 53 height 30
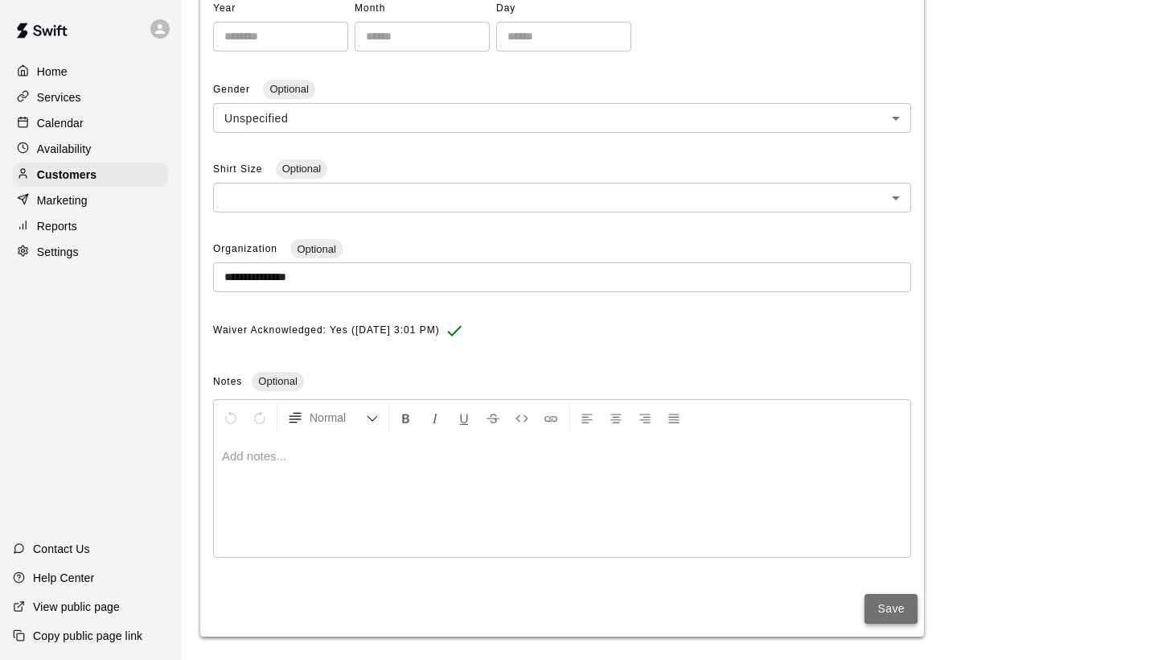
click at [890, 604] on button "Save" at bounding box center [891, 609] width 53 height 30
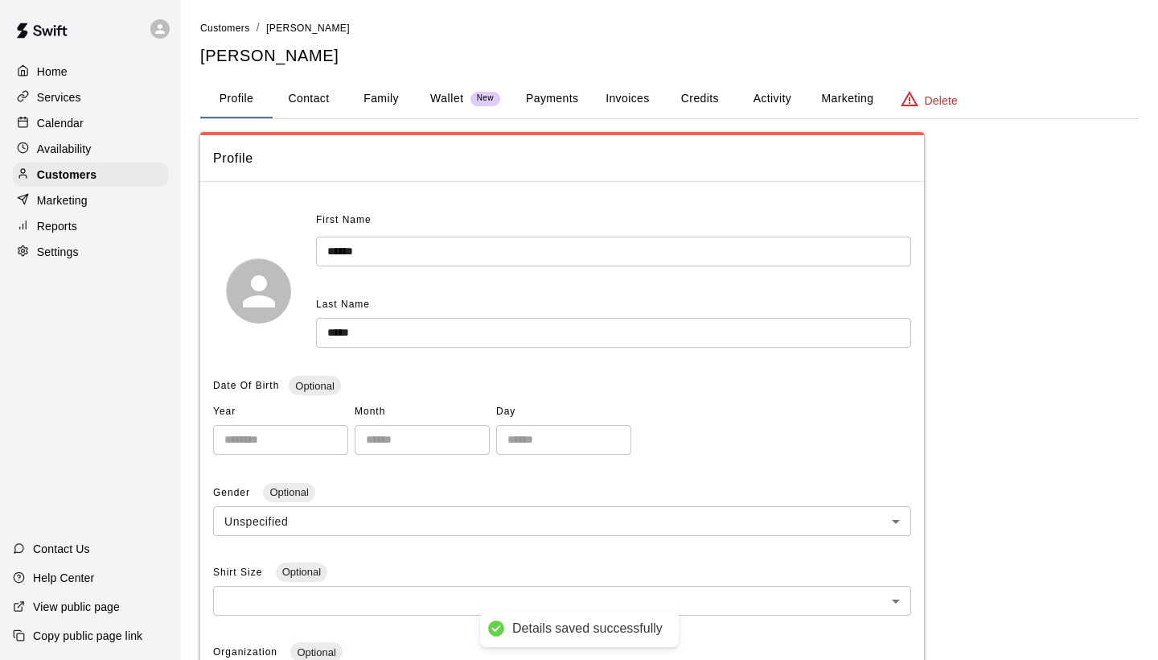
scroll to position [0, 0]
click at [232, 31] on span "Customers" at bounding box center [225, 28] width 50 height 11
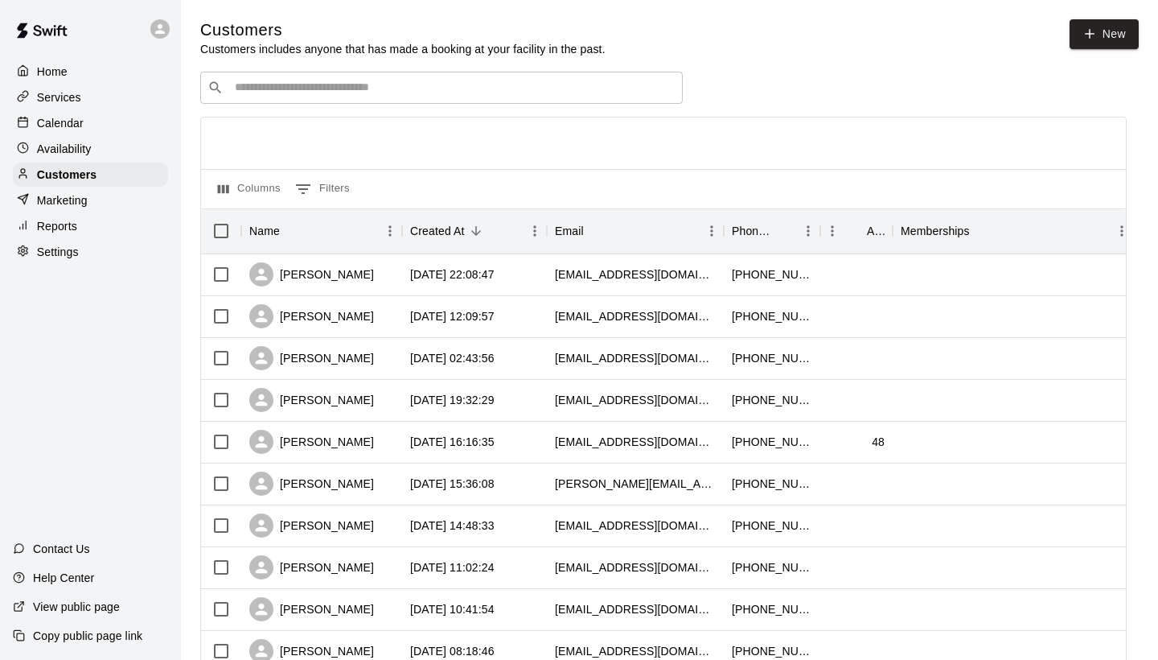
click at [261, 92] on input "Search customers by name or email" at bounding box center [453, 88] width 446 height 16
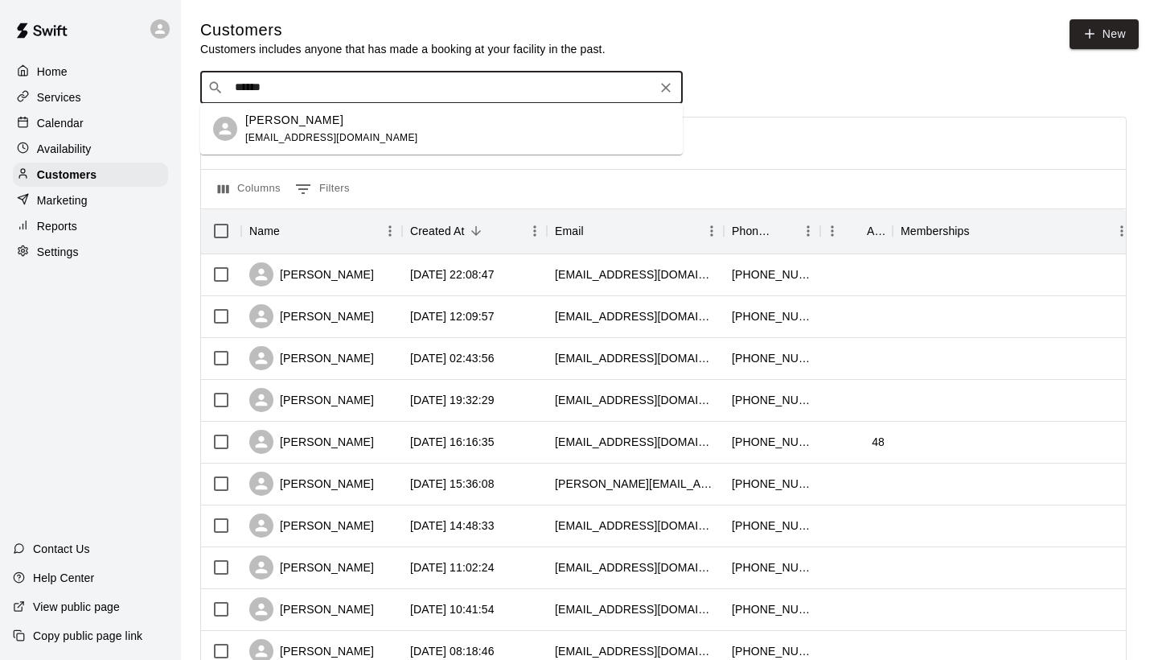
click at [267, 135] on span "[EMAIL_ADDRESS][DOMAIN_NAME]" at bounding box center [331, 137] width 173 height 11
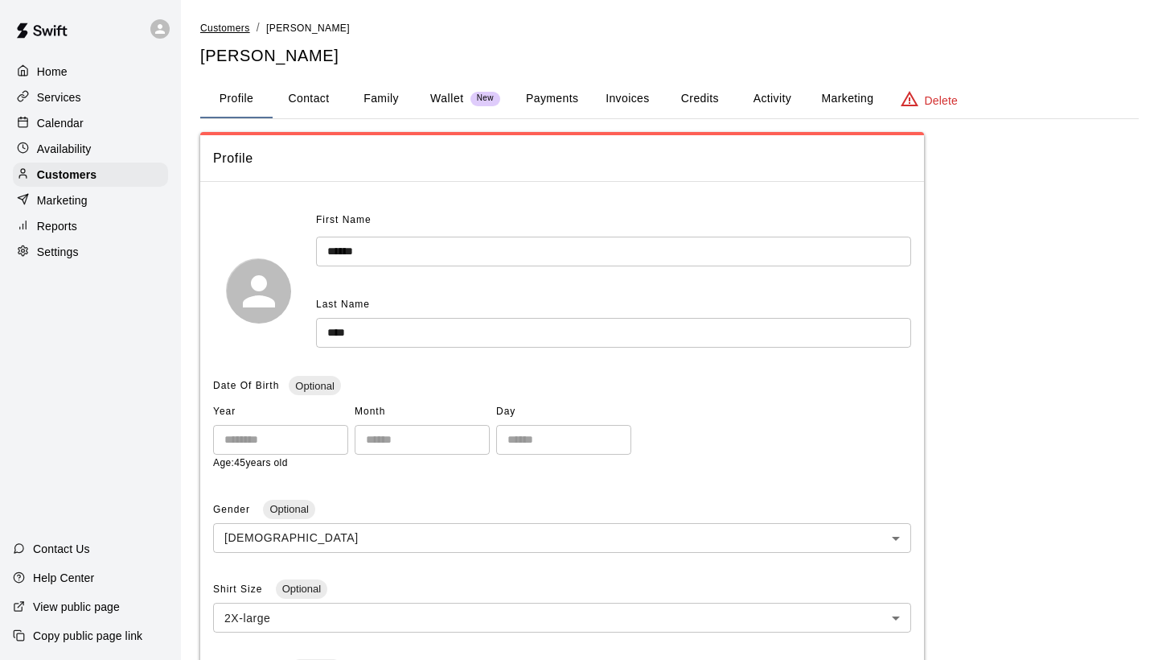
click at [231, 30] on span "Customers" at bounding box center [225, 28] width 50 height 11
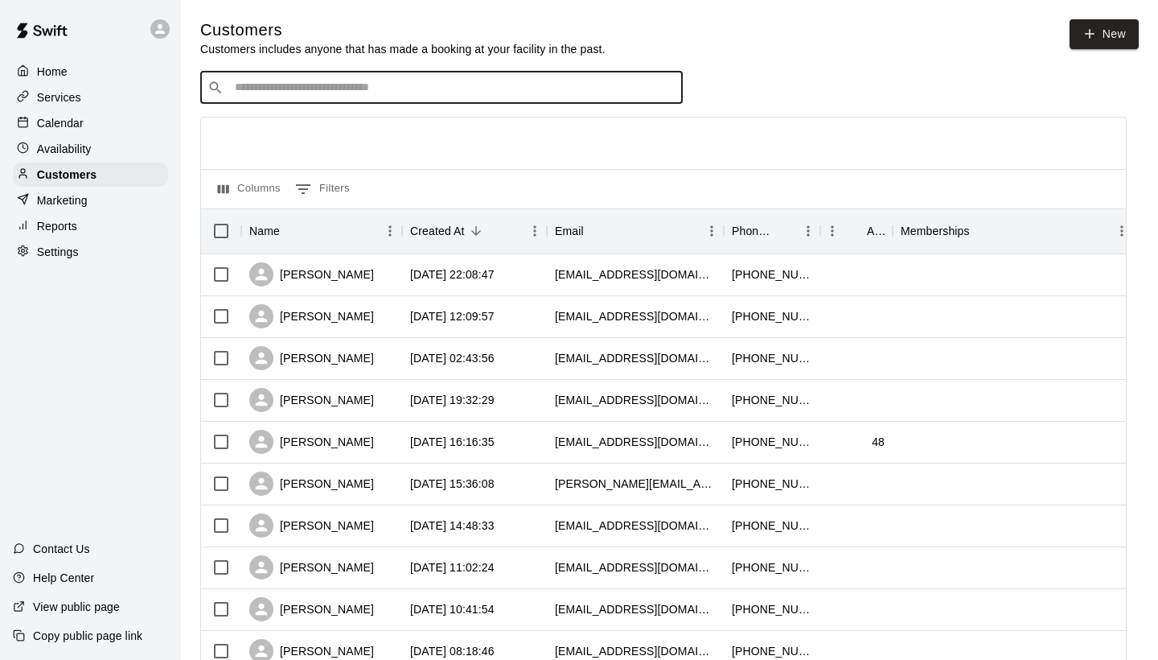
click at [238, 90] on input "Search customers by name or email" at bounding box center [453, 88] width 446 height 16
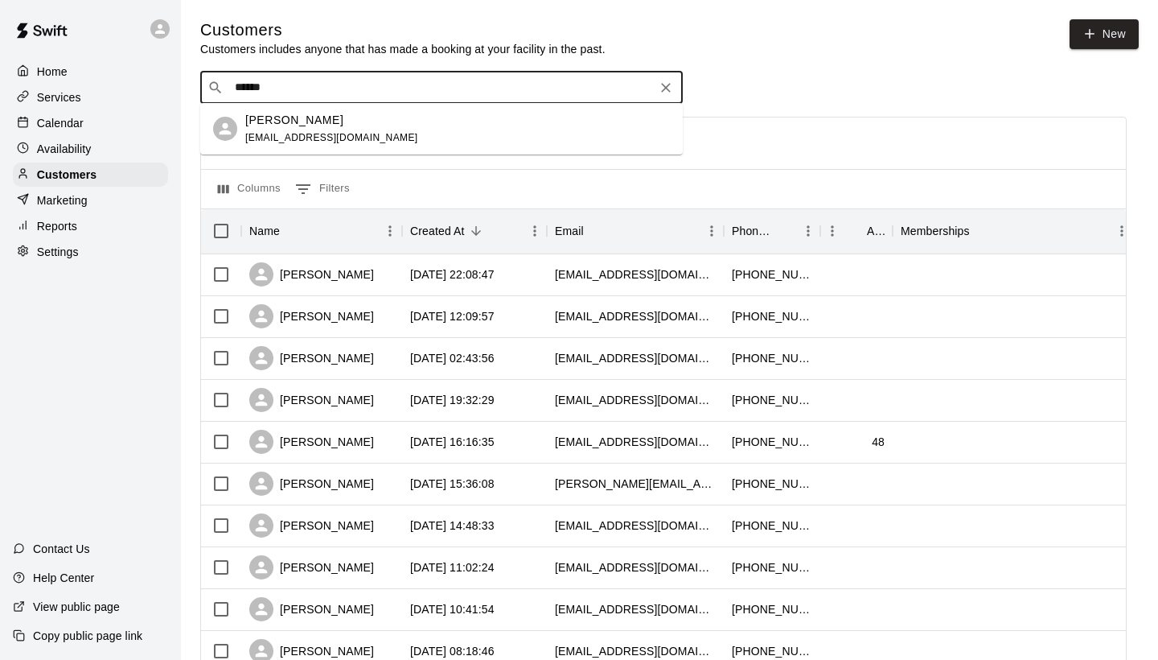
click at [266, 123] on p "[PERSON_NAME]" at bounding box center [294, 120] width 98 height 17
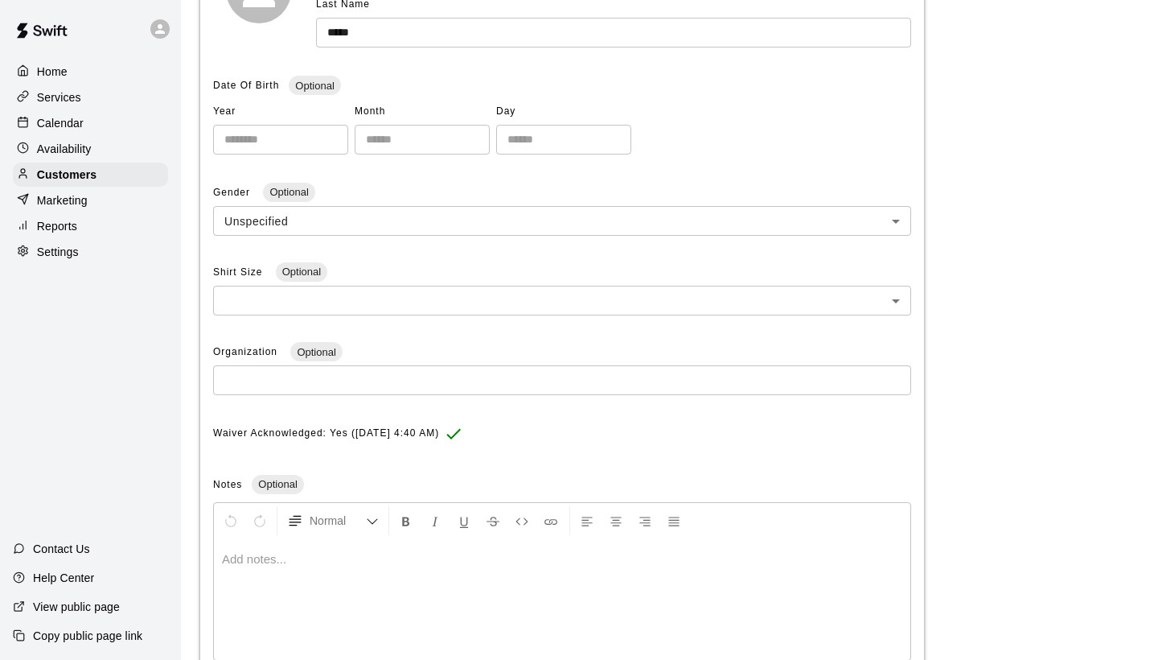
scroll to position [341, 0]
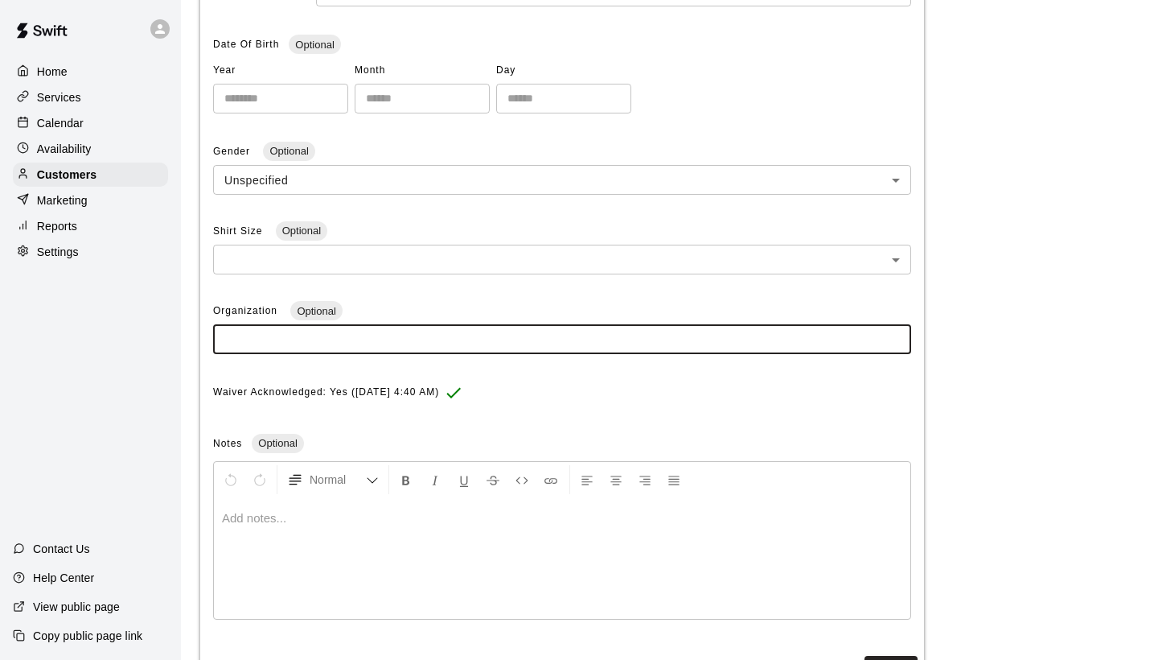
paste input "**********"
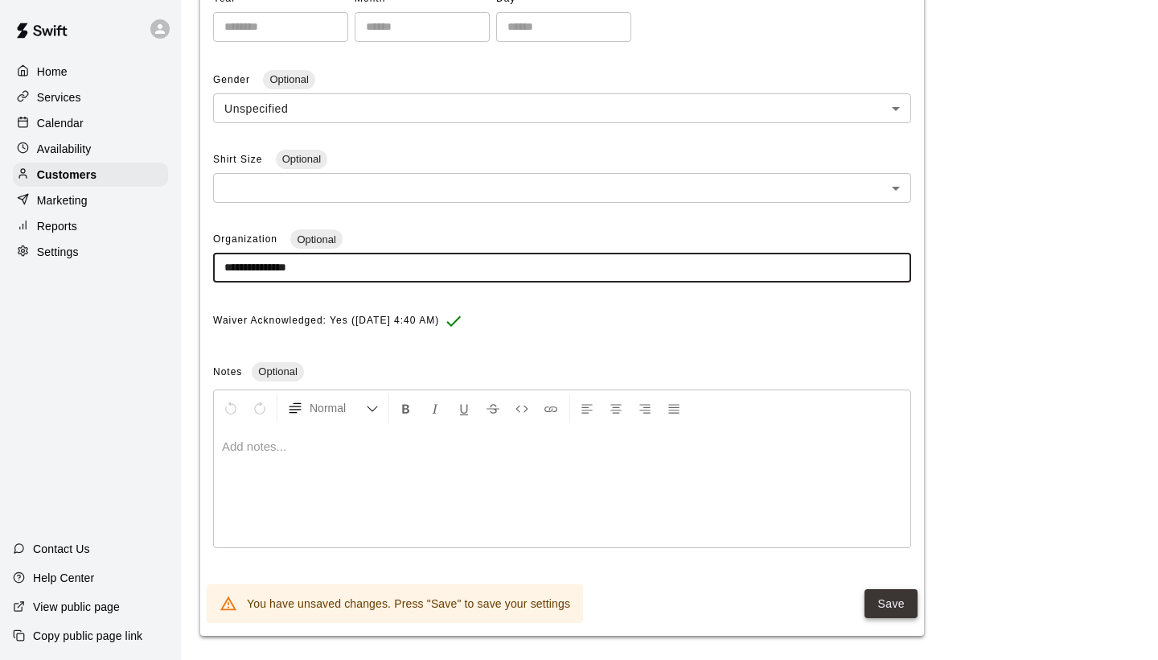
click at [883, 592] on button "Save" at bounding box center [891, 604] width 53 height 30
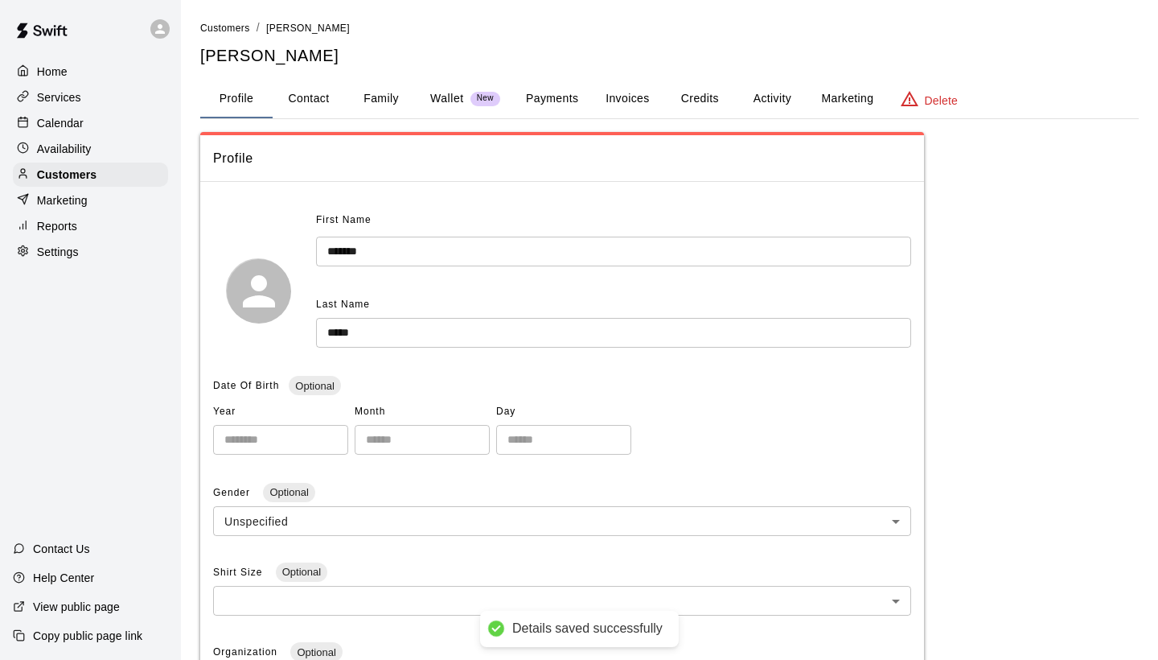
scroll to position [0, 0]
click at [229, 32] on span "Customers" at bounding box center [225, 28] width 50 height 11
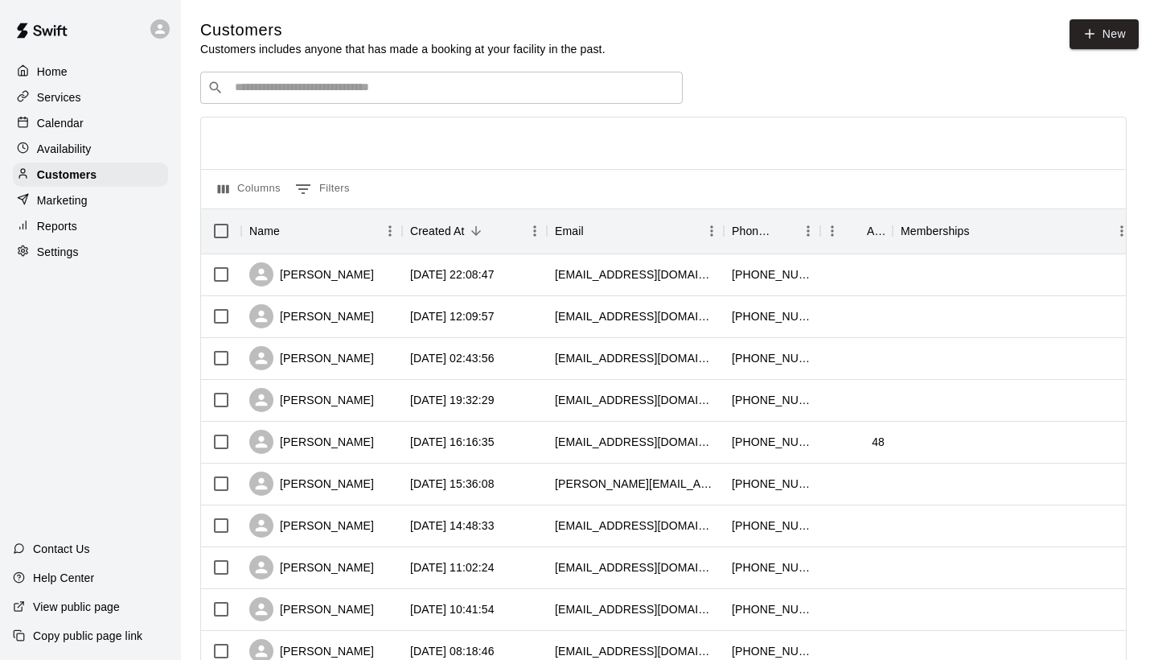
click at [256, 92] on input "Search customers by name or email" at bounding box center [453, 88] width 446 height 16
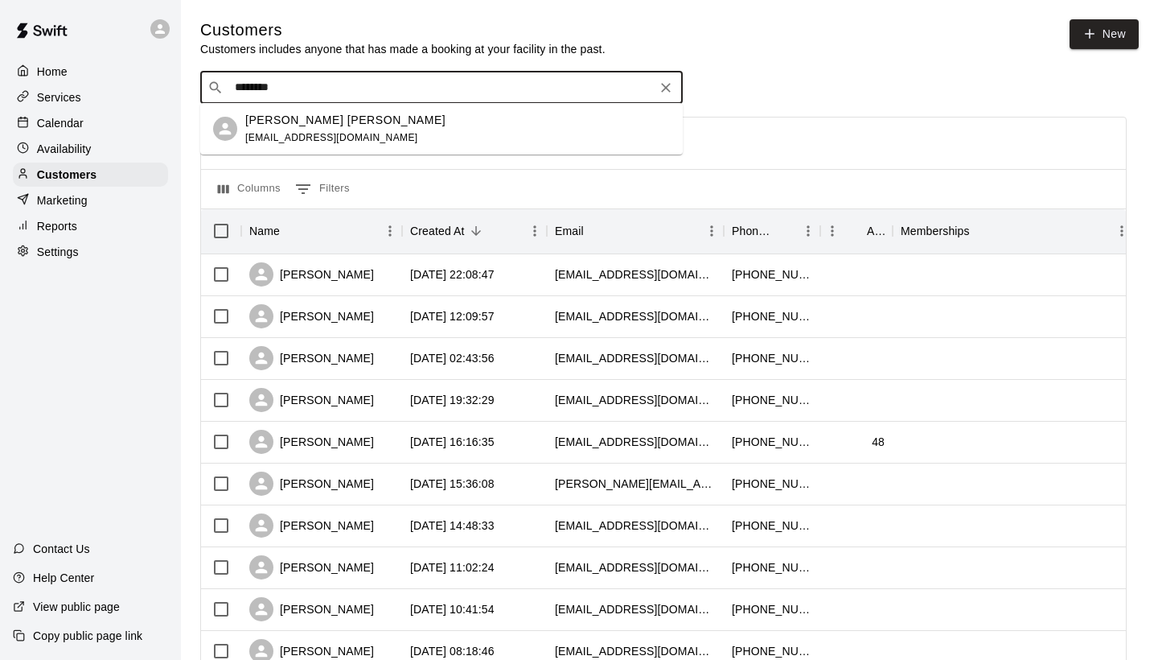
click at [268, 123] on p "[PERSON_NAME] [PERSON_NAME]" at bounding box center [345, 120] width 200 height 17
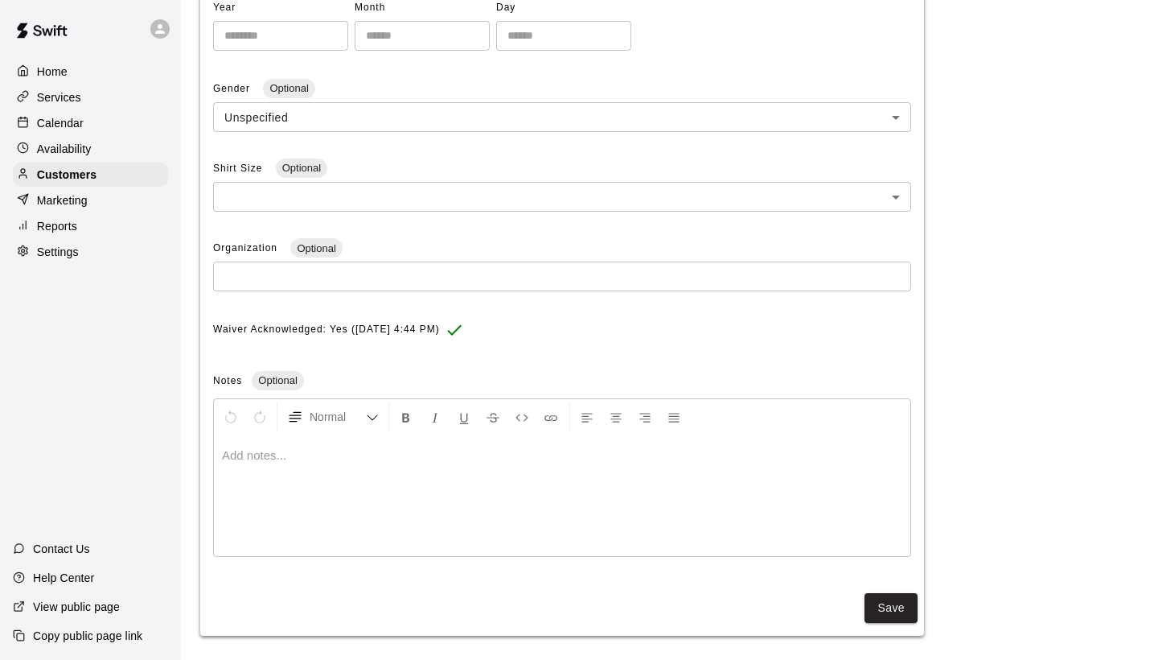
scroll to position [403, 0]
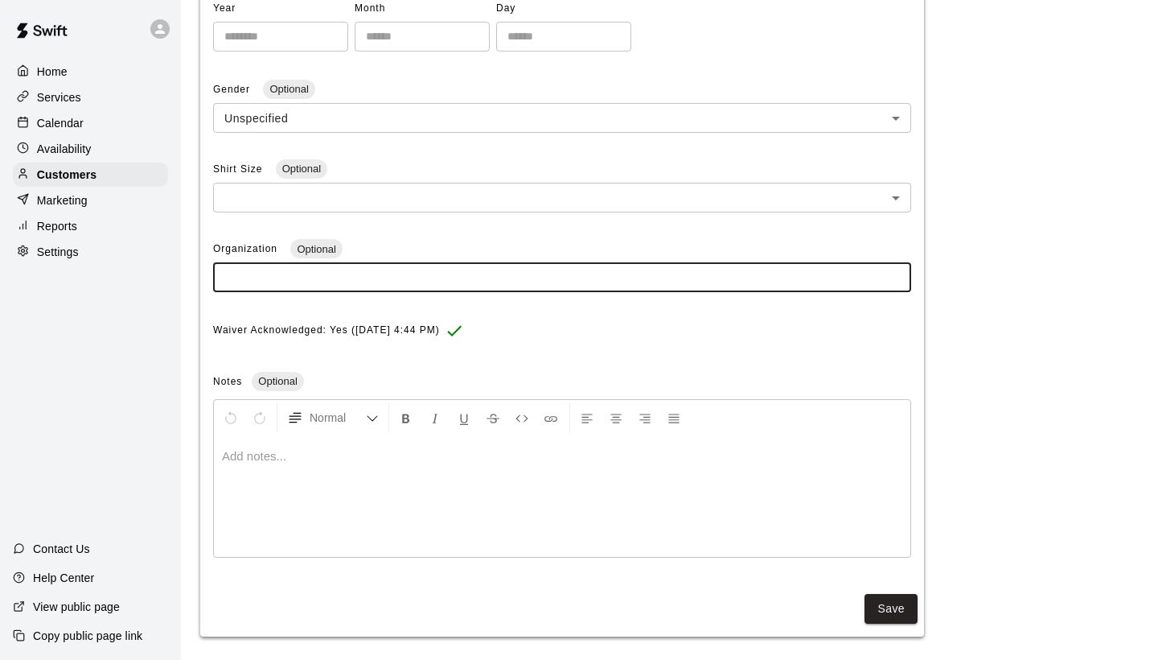
paste input "**********"
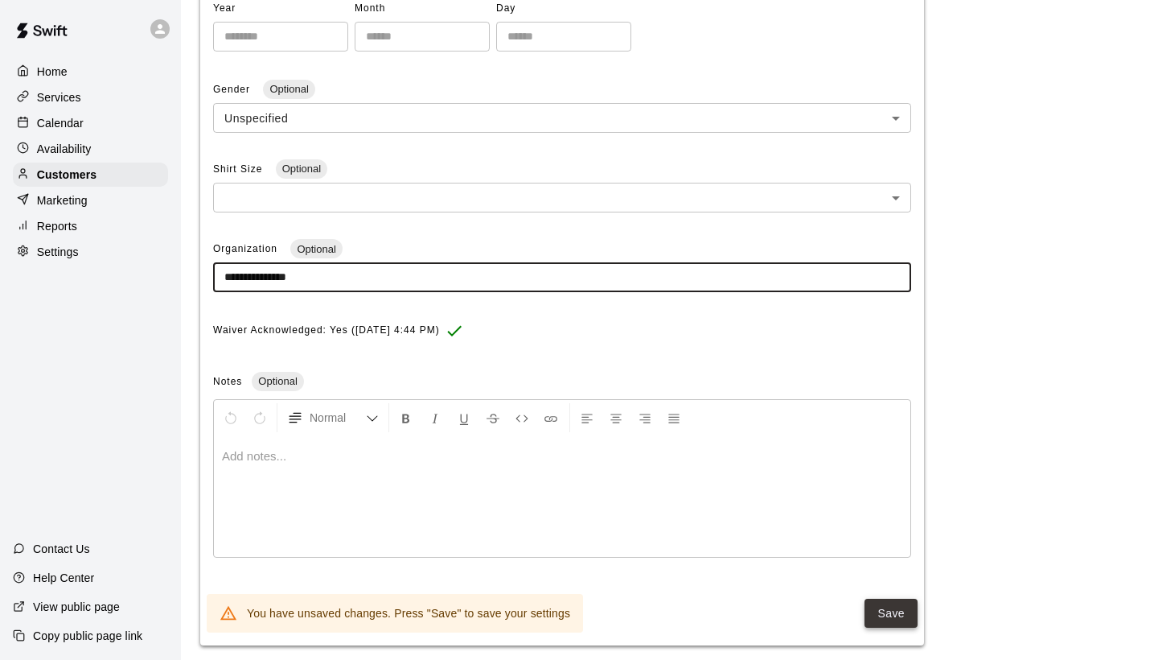
click at [883, 601] on button "Save" at bounding box center [891, 613] width 53 height 30
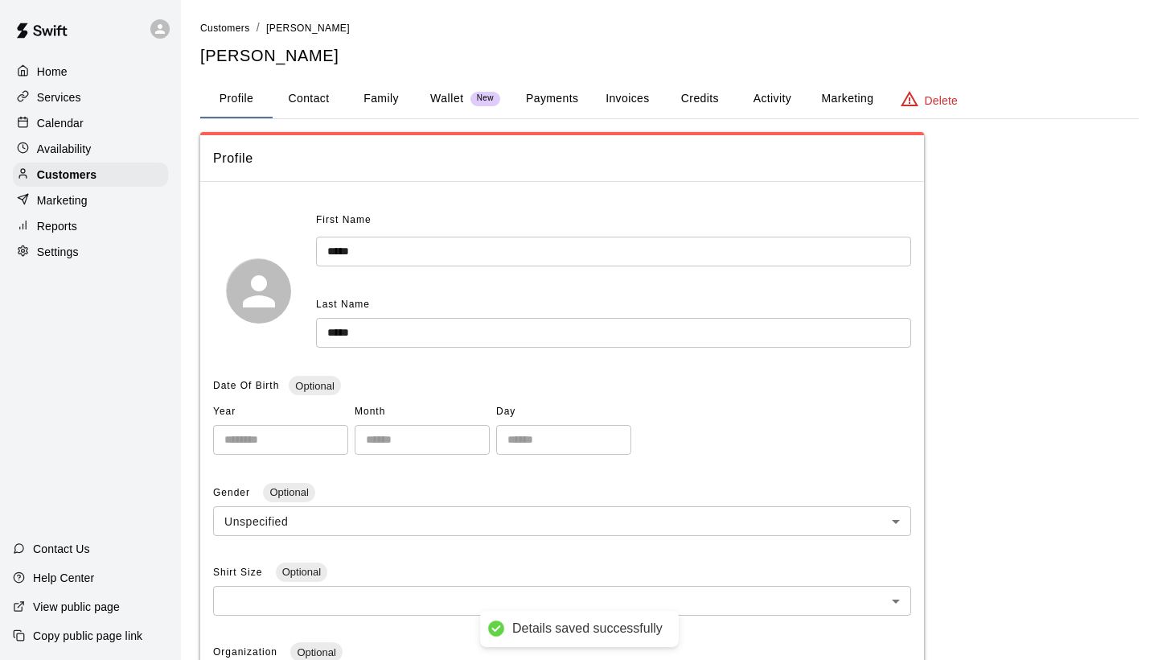
scroll to position [0, 0]
click at [221, 29] on span "Customers" at bounding box center [225, 28] width 50 height 11
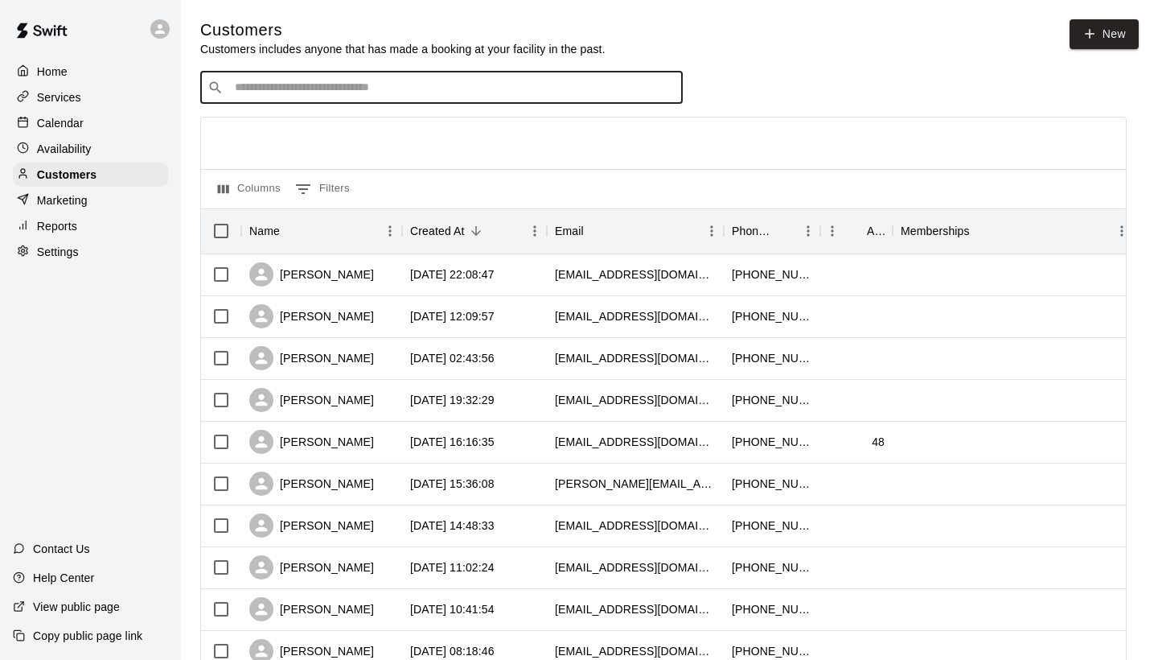
click at [253, 88] on input "Search customers by name or email" at bounding box center [453, 88] width 446 height 16
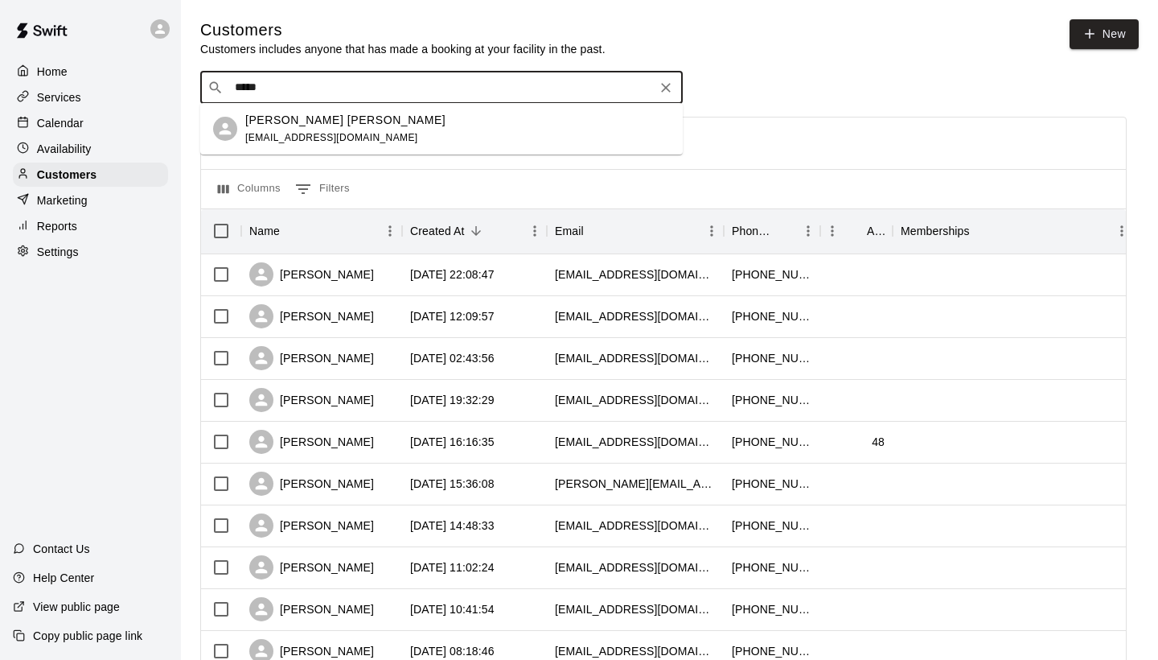
click at [256, 129] on div "[PERSON_NAME] [PERSON_NAME] [PERSON_NAME][EMAIL_ADDRESS][DOMAIN_NAME]" at bounding box center [345, 129] width 200 height 35
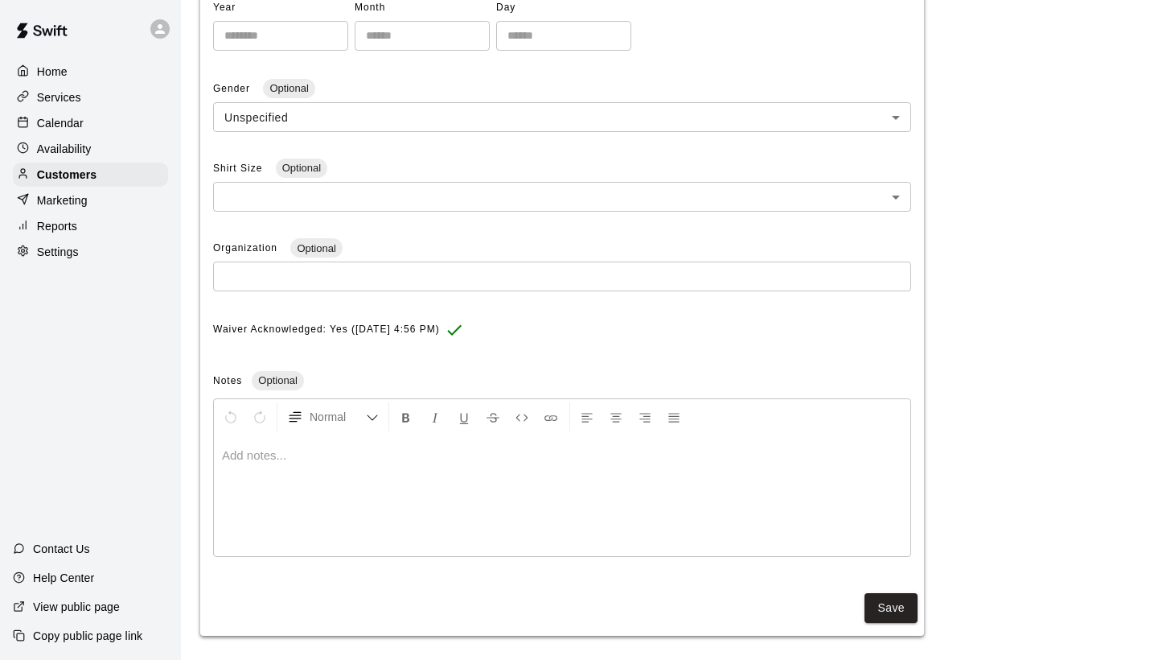
scroll to position [403, 0]
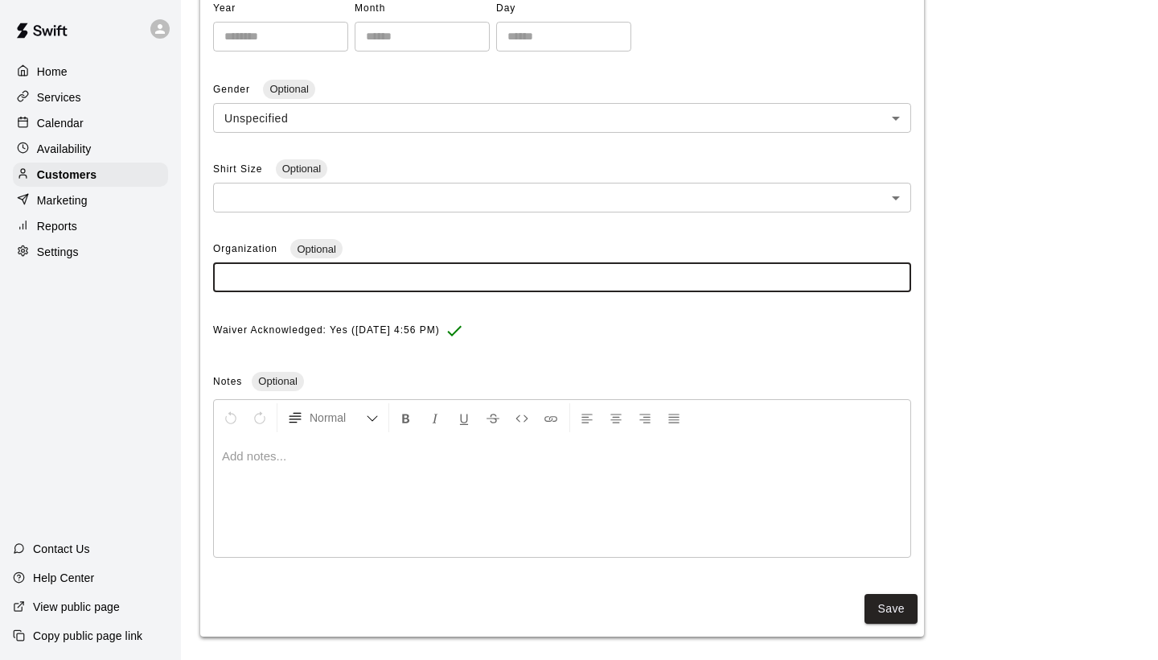
paste input "**********"
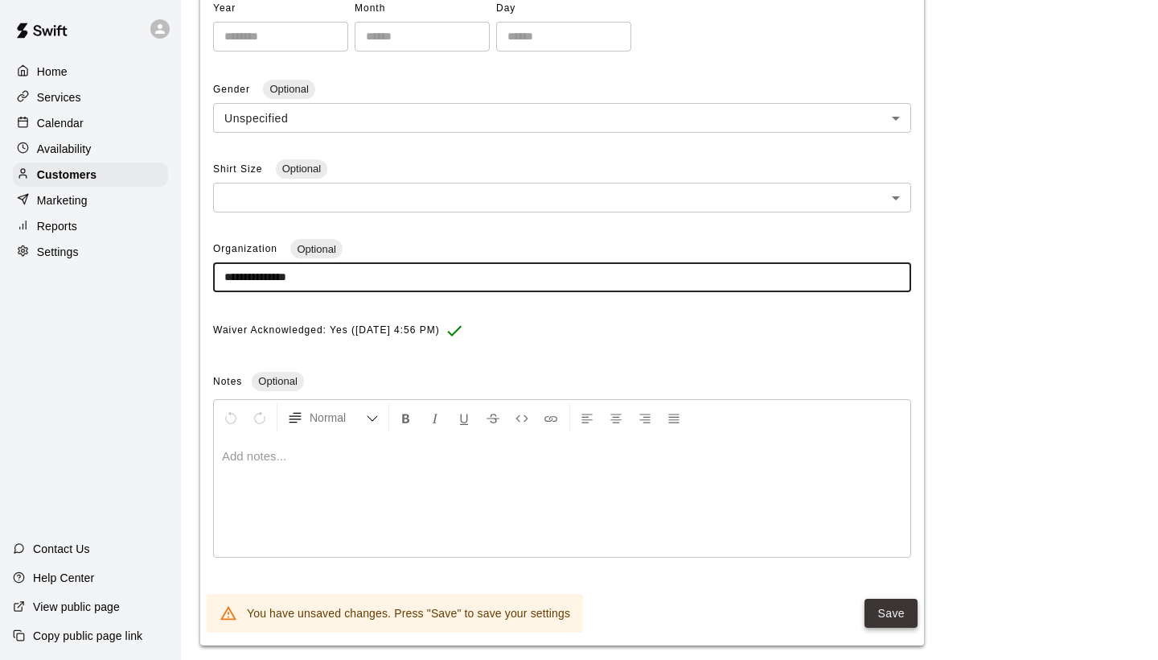
click at [891, 600] on button "Save" at bounding box center [891, 613] width 53 height 30
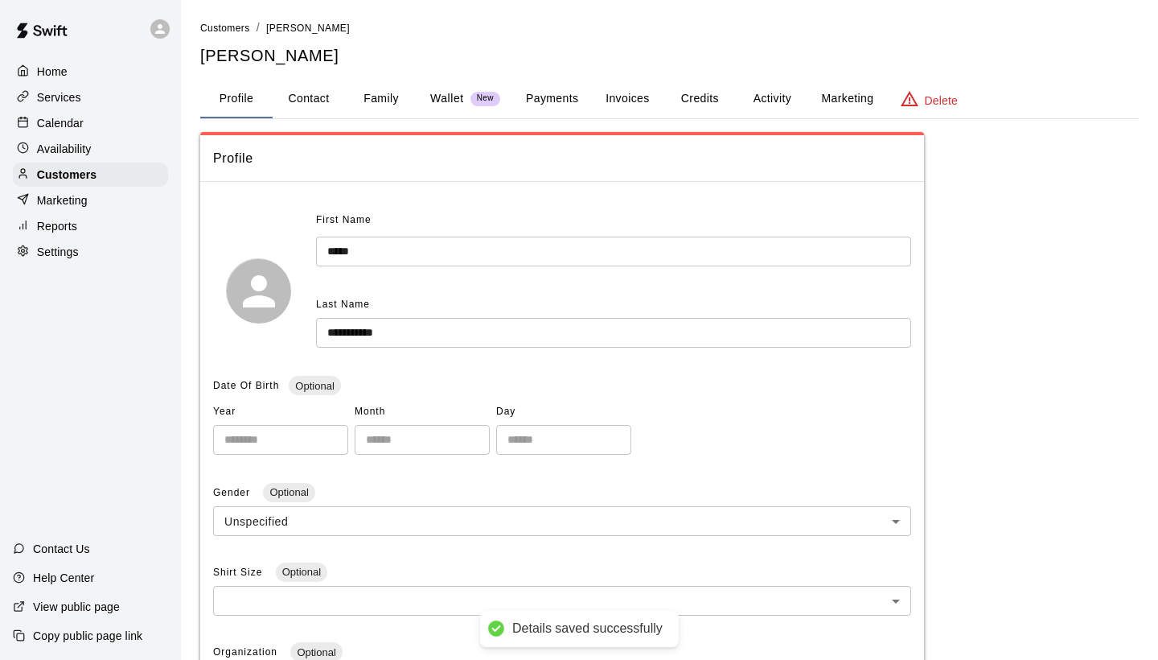
scroll to position [0, 0]
click at [236, 26] on span "Customers" at bounding box center [225, 28] width 50 height 11
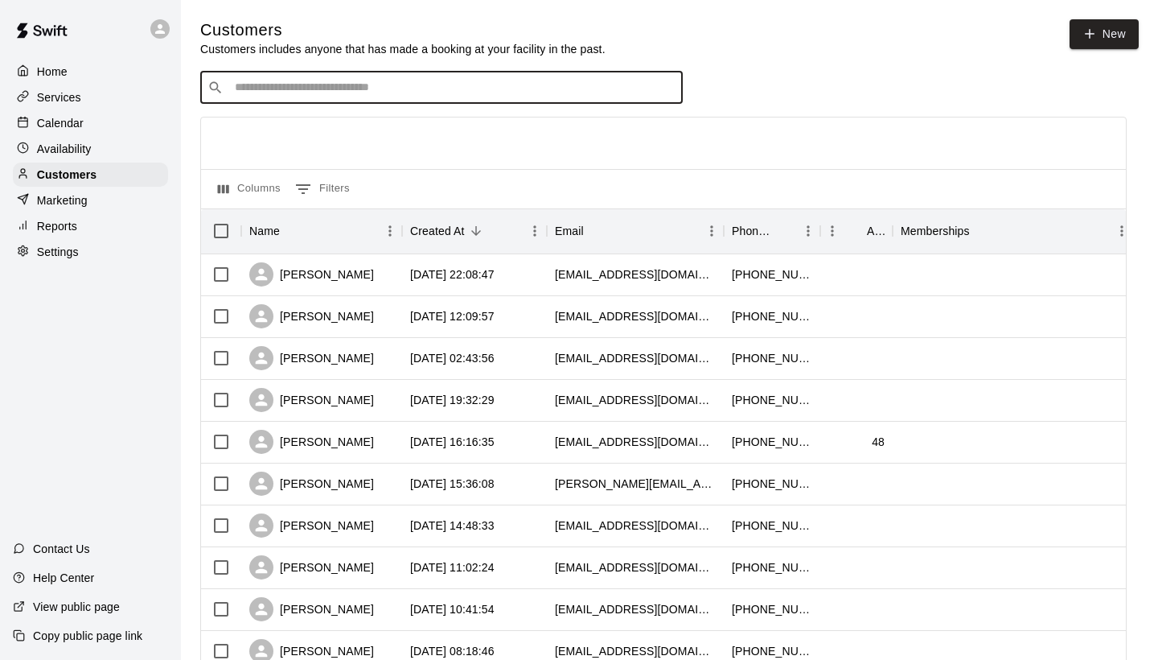
click at [262, 88] on input "Search customers by name or email" at bounding box center [453, 88] width 446 height 16
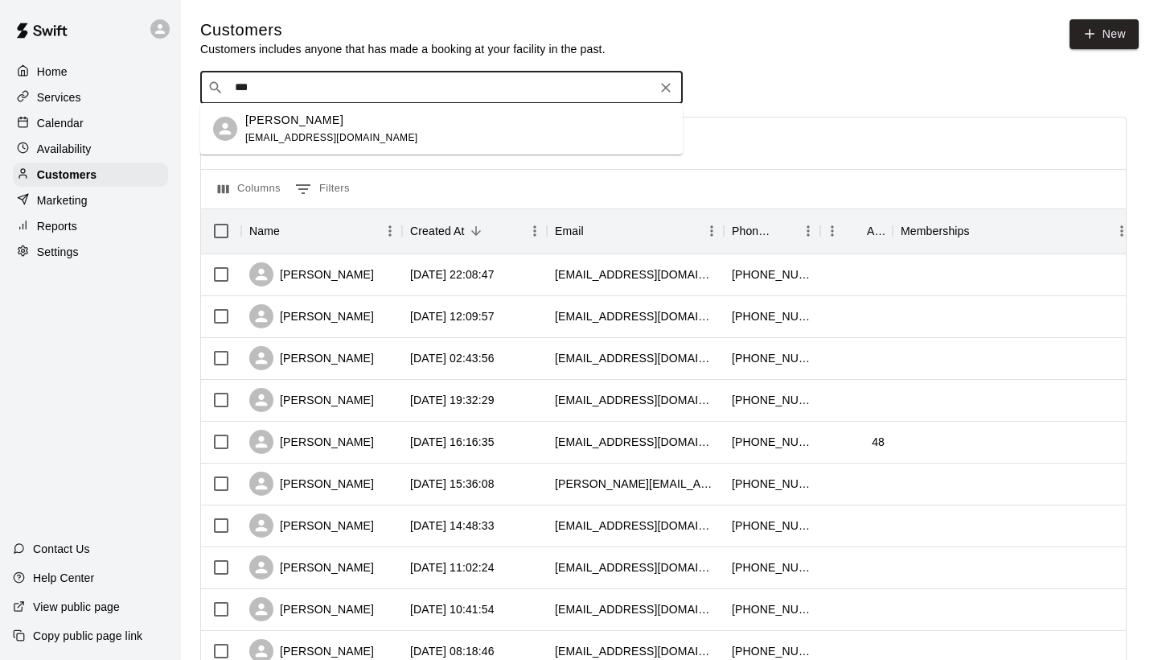
click at [272, 125] on p "[PERSON_NAME]" at bounding box center [294, 120] width 98 height 17
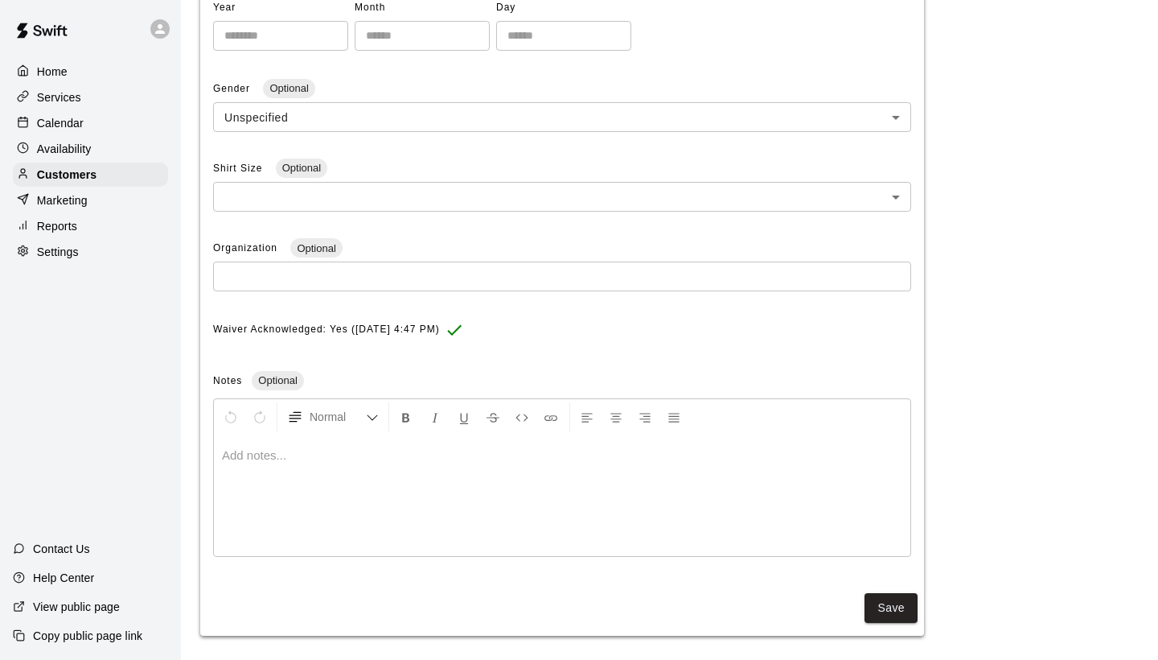
scroll to position [403, 0]
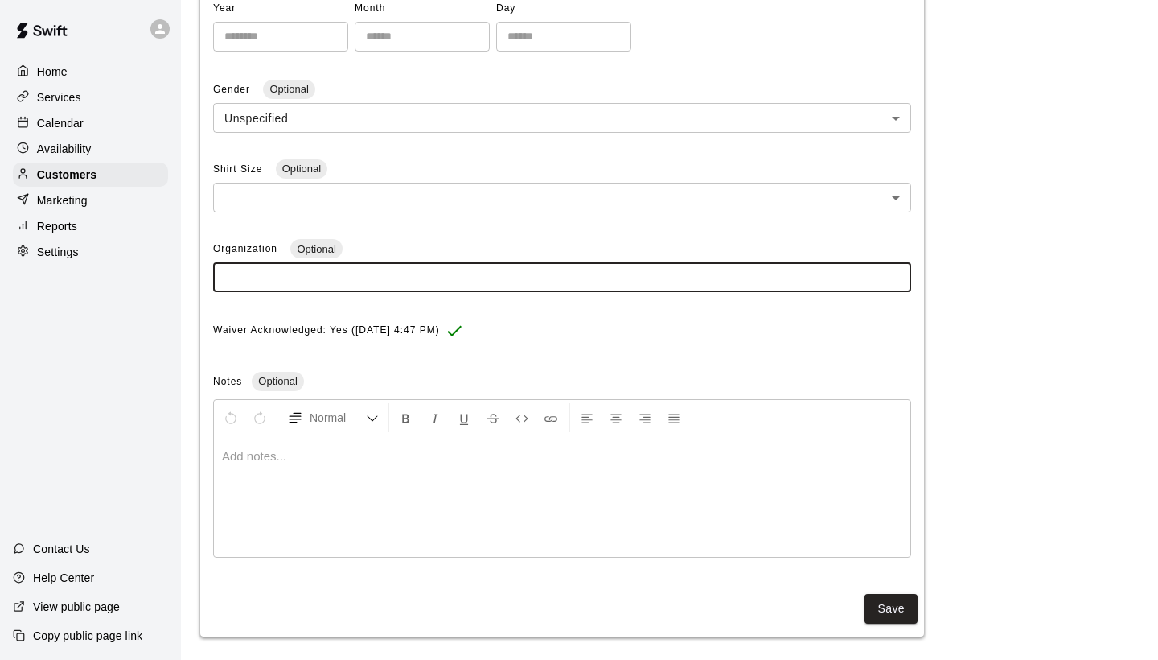
paste input "**********"
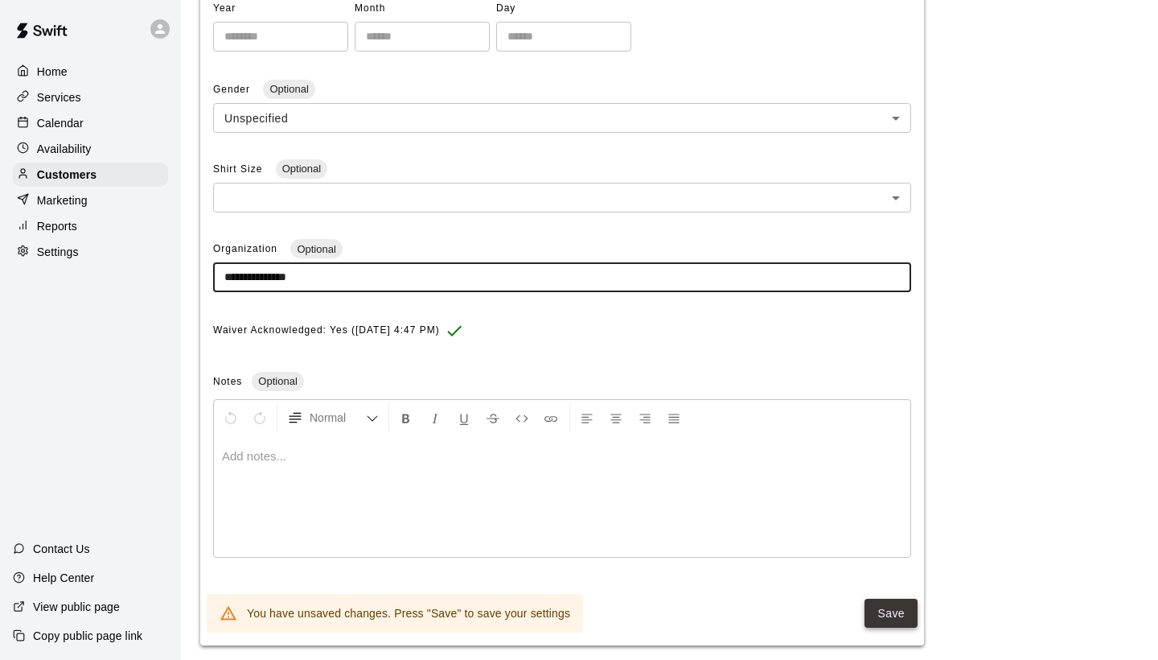
click at [892, 609] on button "Save" at bounding box center [891, 613] width 53 height 30
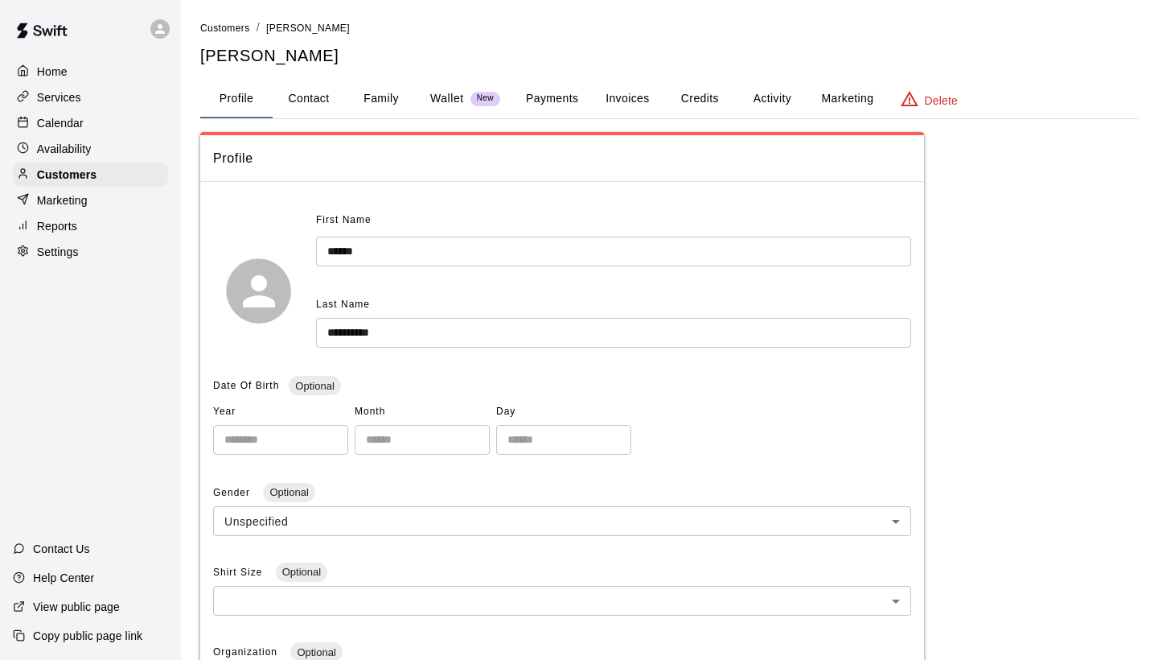
scroll to position [0, 0]
click at [223, 29] on span "Customers" at bounding box center [225, 28] width 50 height 11
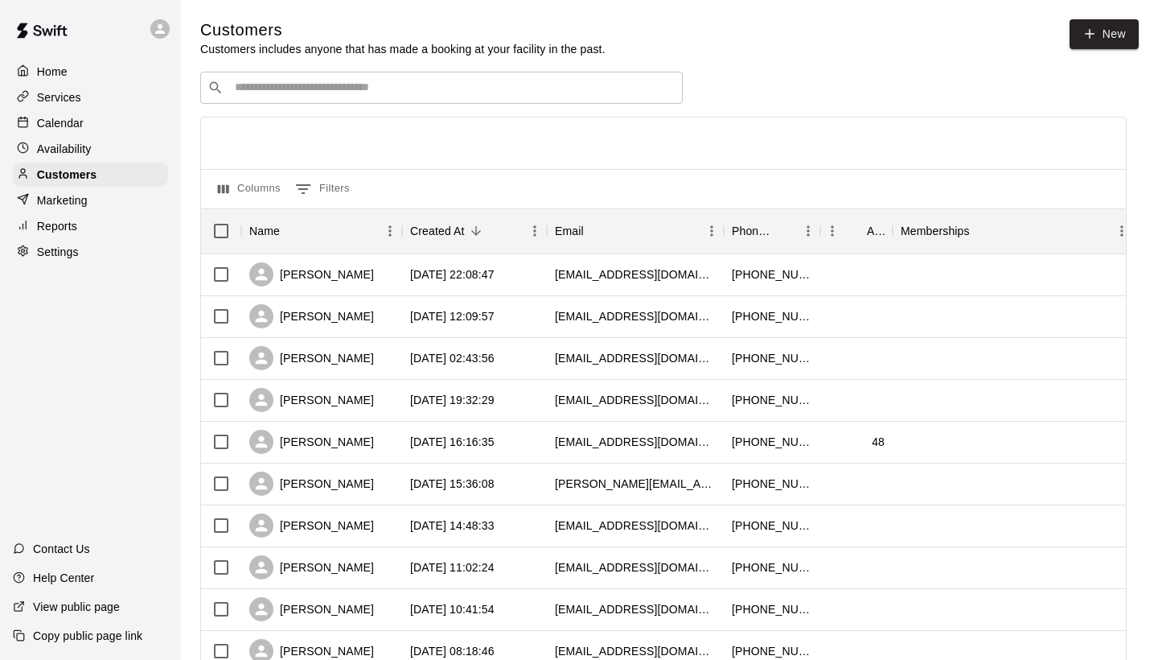
click at [294, 87] on input "Search customers by name or email" at bounding box center [453, 88] width 446 height 16
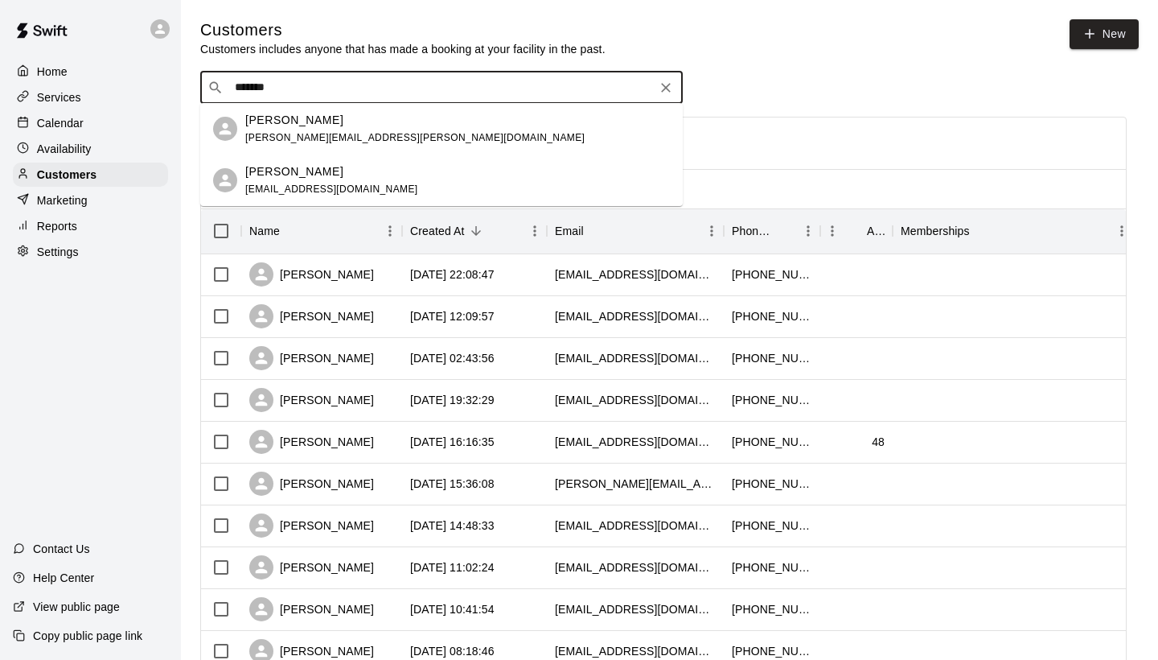
click at [290, 138] on span "[PERSON_NAME][EMAIL_ADDRESS][PERSON_NAME][DOMAIN_NAME]" at bounding box center [414, 137] width 339 height 11
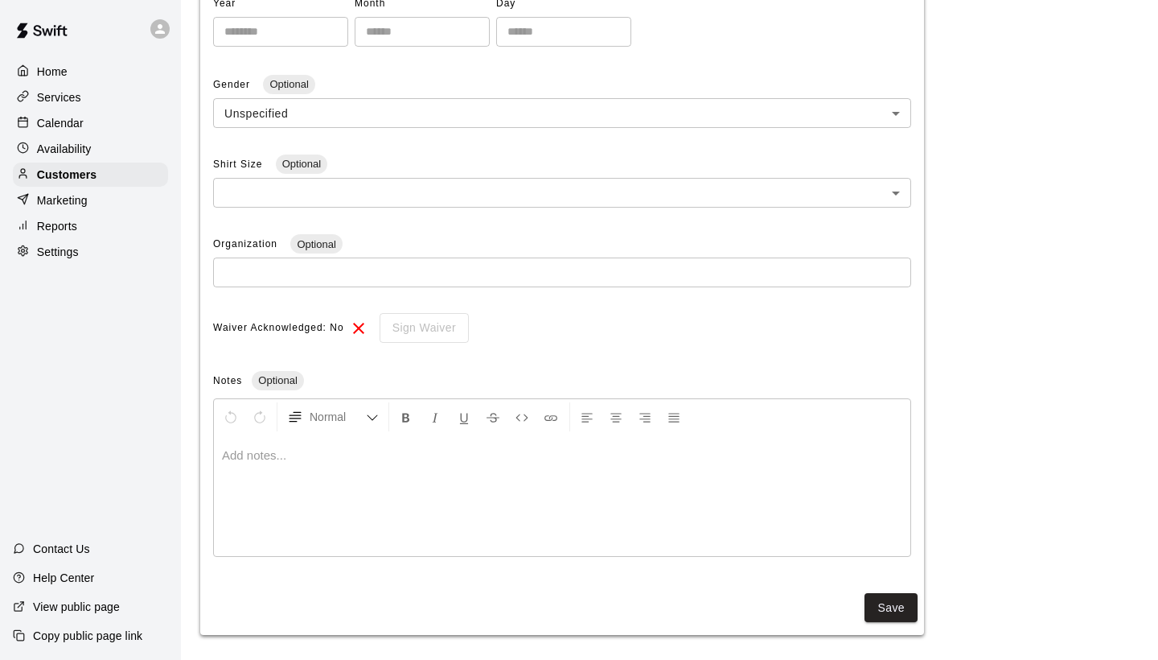
scroll to position [407, 0]
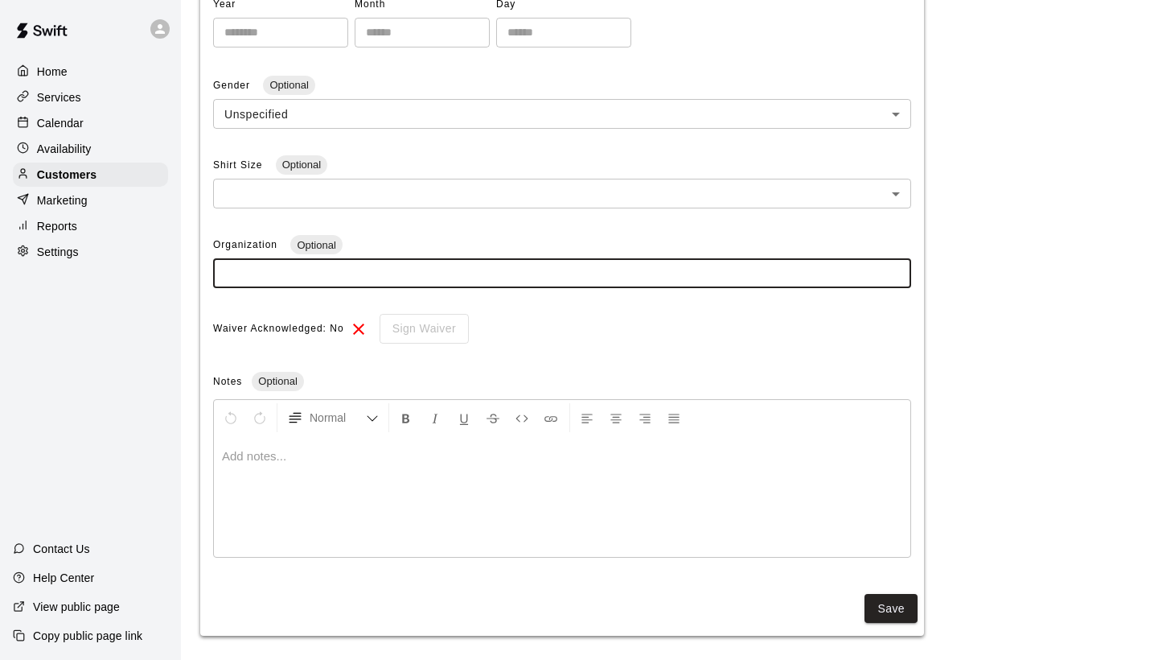
paste input "**********"
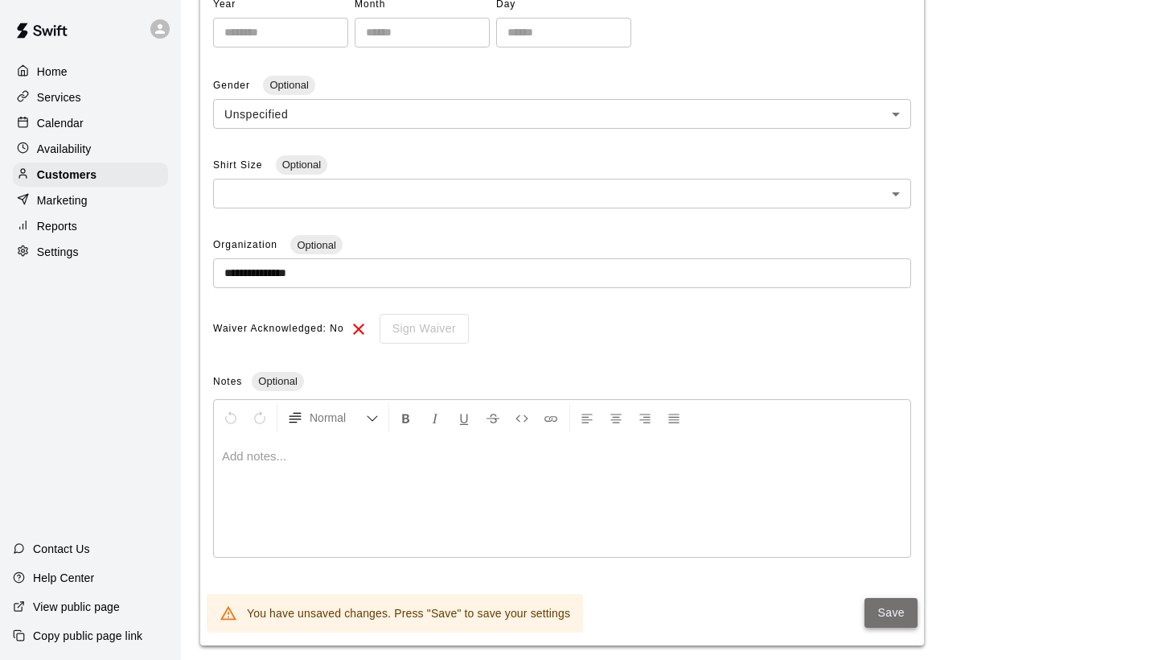
click at [891, 605] on button "Save" at bounding box center [891, 613] width 53 height 30
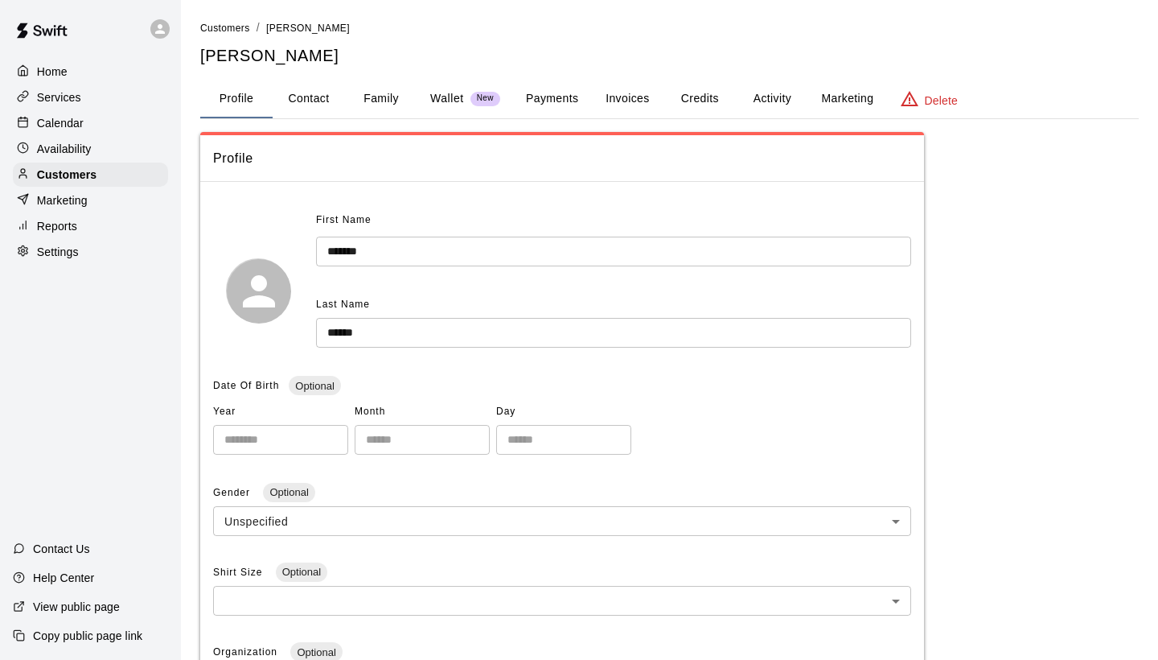
scroll to position [0, 0]
click at [320, 96] on button "Contact" at bounding box center [309, 99] width 72 height 39
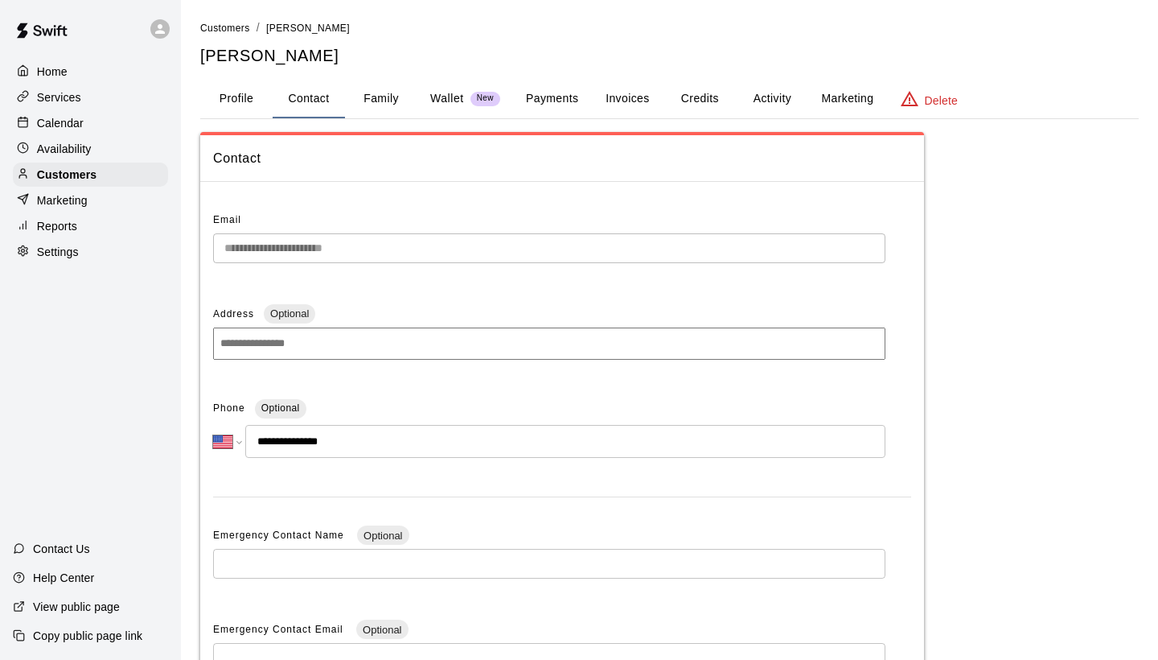
click at [382, 102] on button "Family" at bounding box center [381, 99] width 72 height 39
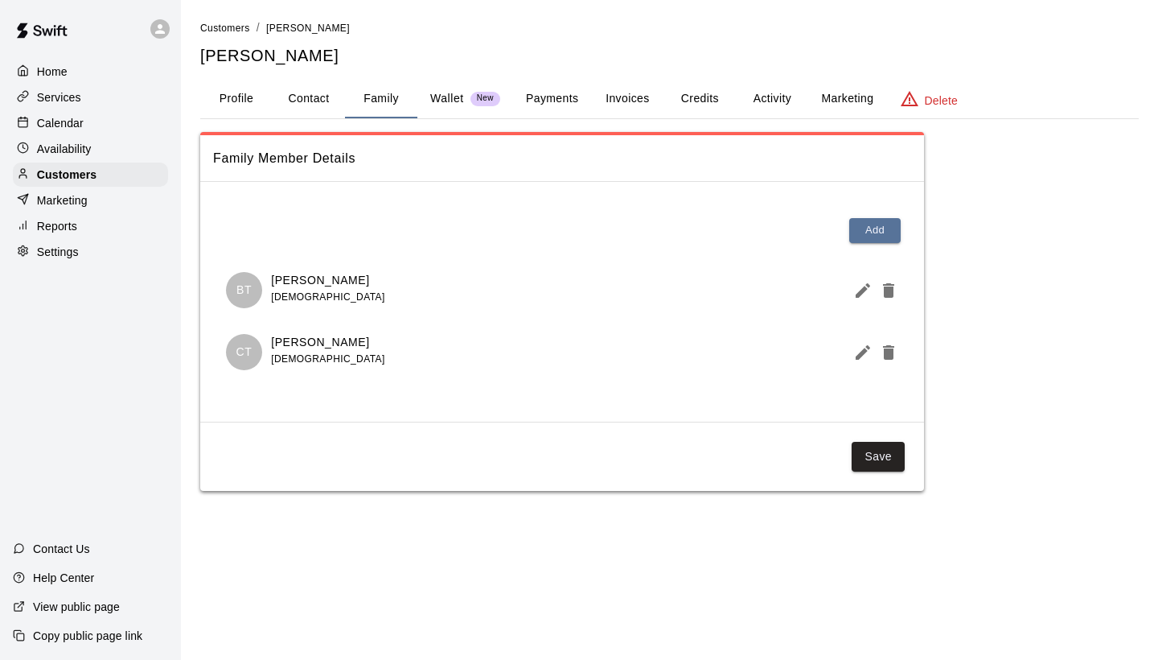
click at [237, 99] on button "Profile" at bounding box center [236, 99] width 72 height 39
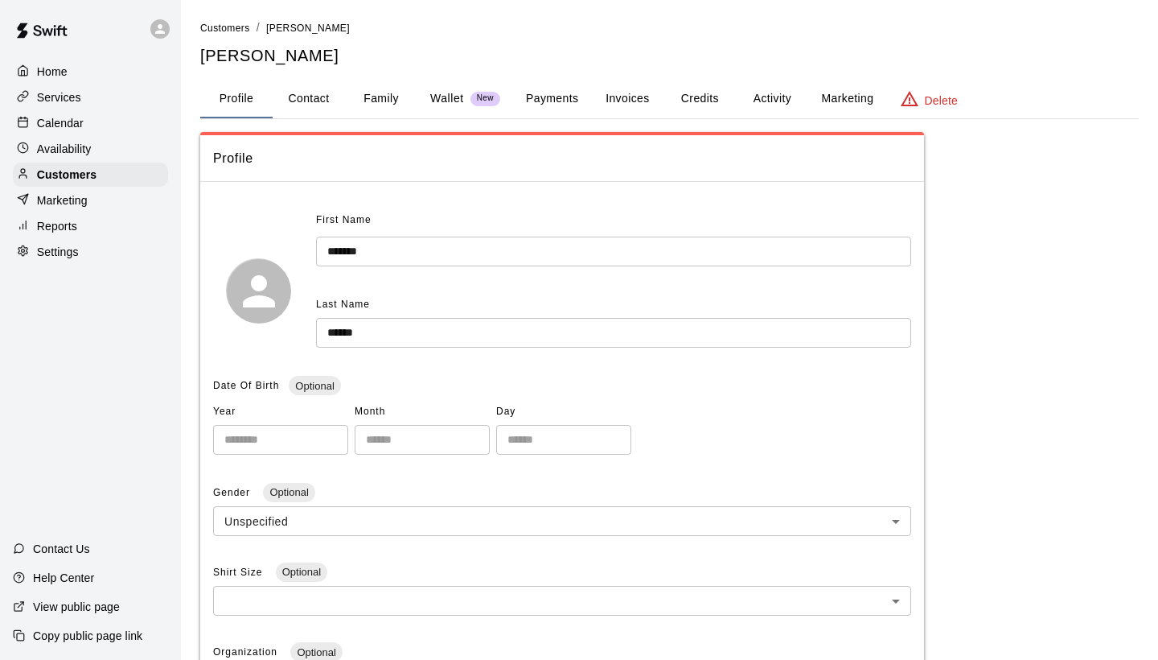
click at [232, 99] on button "Profile" at bounding box center [236, 99] width 72 height 39
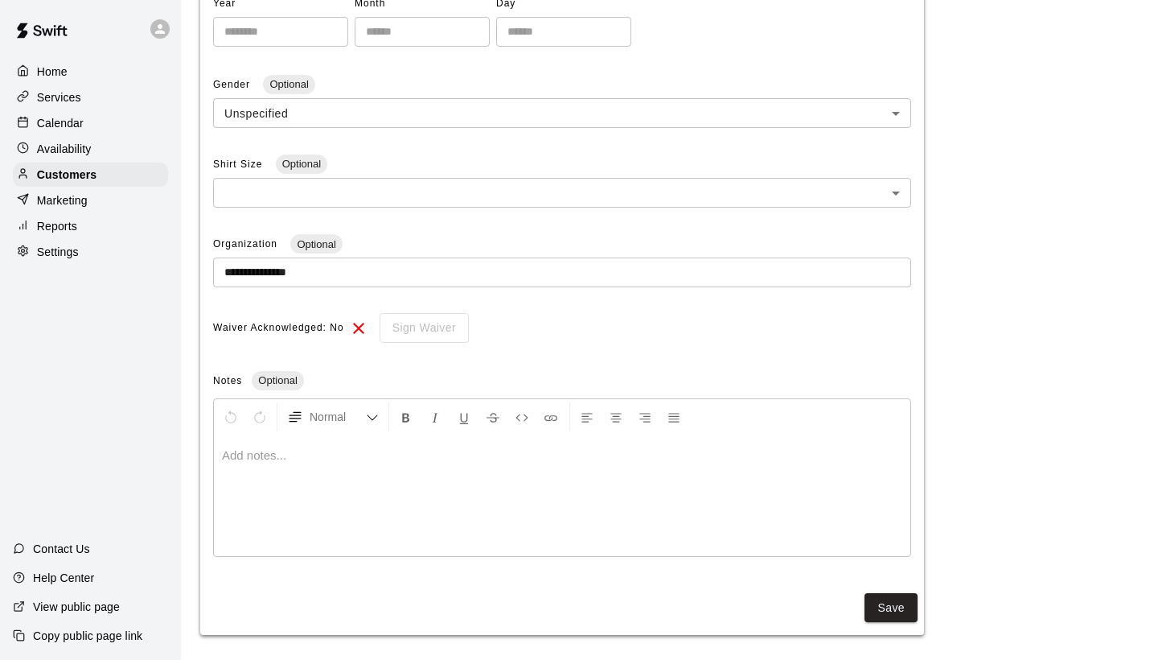
scroll to position [407, 0]
click at [67, 251] on p "Settings" at bounding box center [58, 252] width 42 height 16
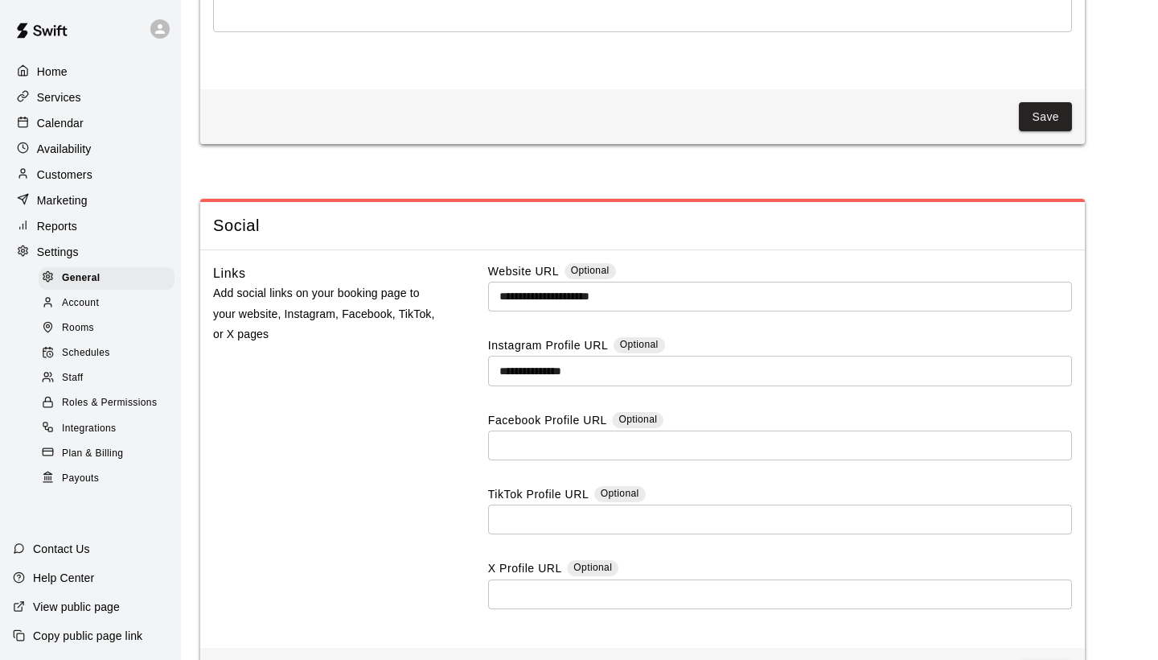
scroll to position [3905, 0]
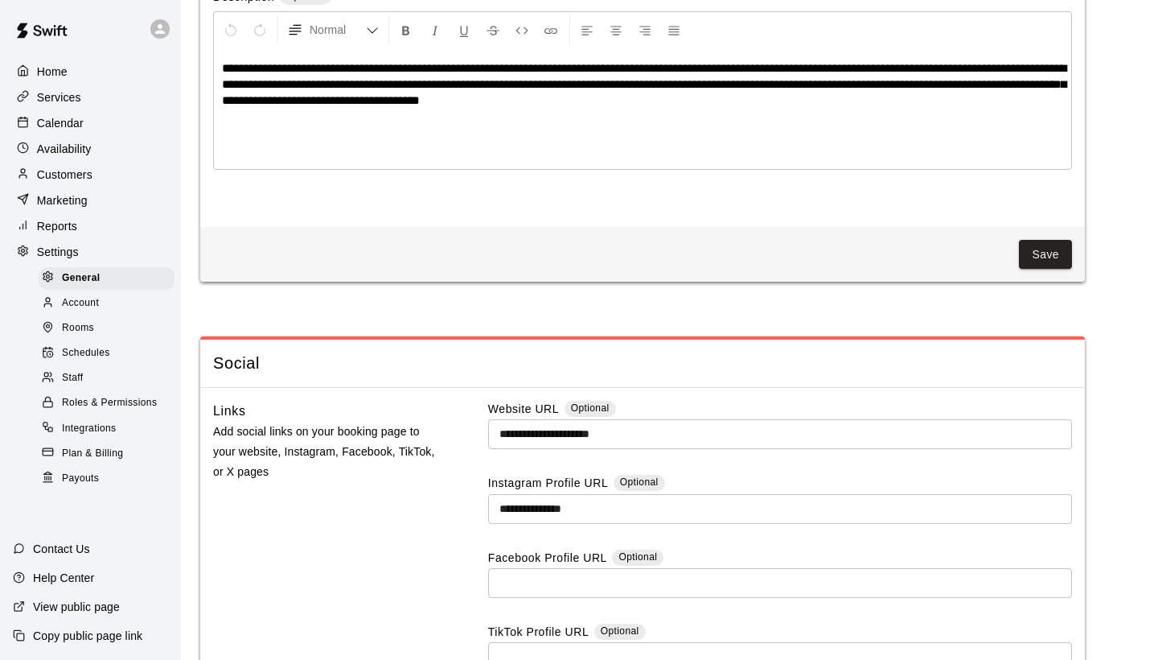
click at [110, 424] on span "Integrations" at bounding box center [89, 429] width 55 height 16
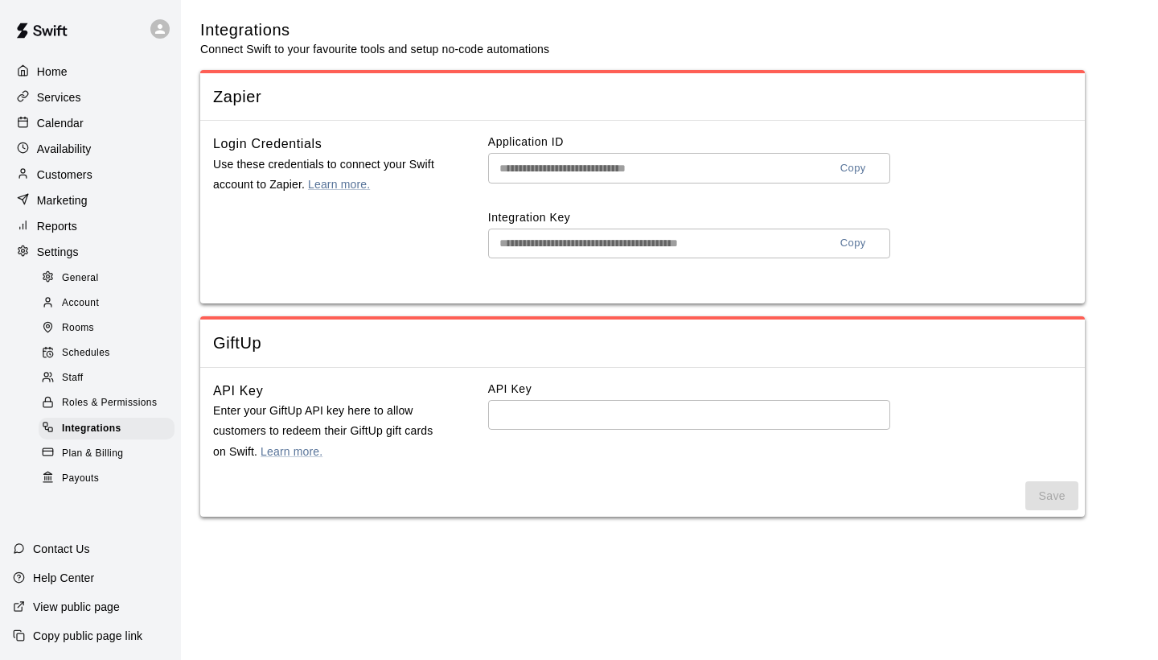
click at [81, 275] on span "General" at bounding box center [80, 278] width 37 height 16
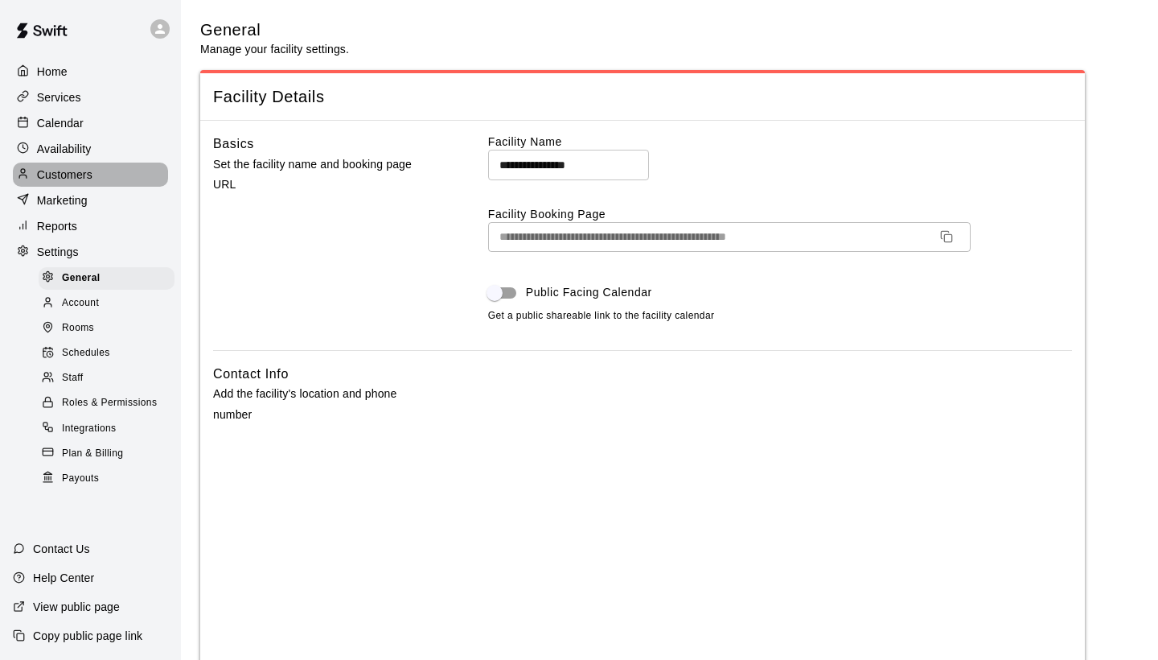
click at [76, 177] on p "Customers" at bounding box center [65, 175] width 56 height 16
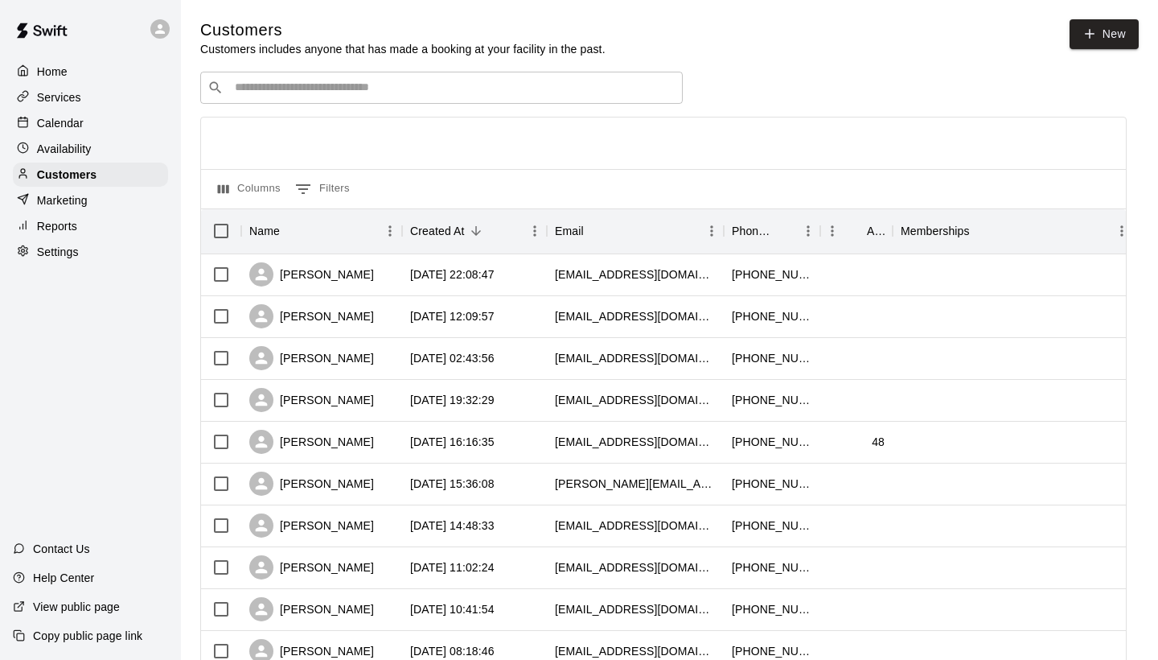
click at [276, 76] on div "​ ​" at bounding box center [441, 88] width 483 height 32
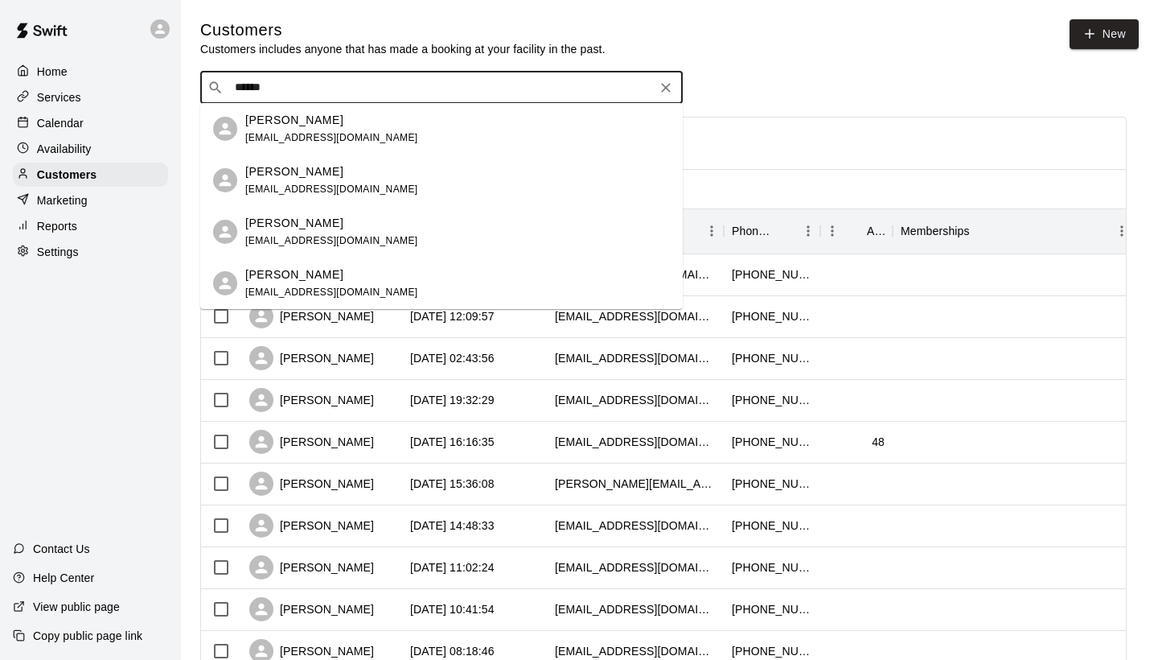
click at [300, 224] on p "[PERSON_NAME]" at bounding box center [294, 223] width 98 height 17
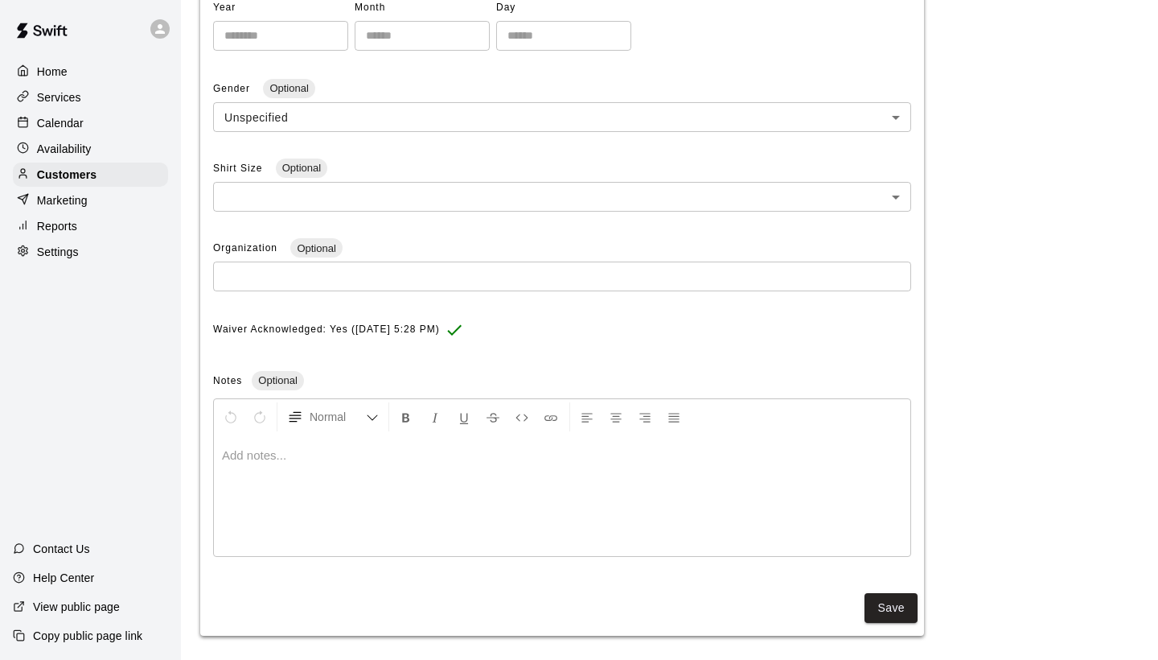
scroll to position [403, 0]
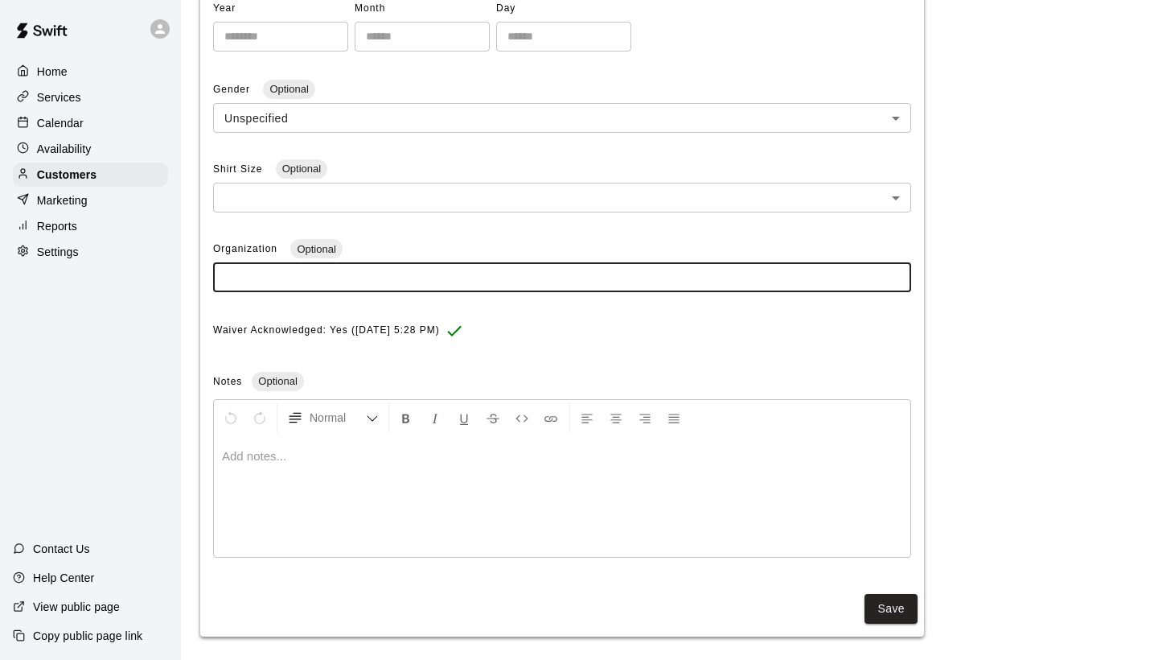
paste input "**********"
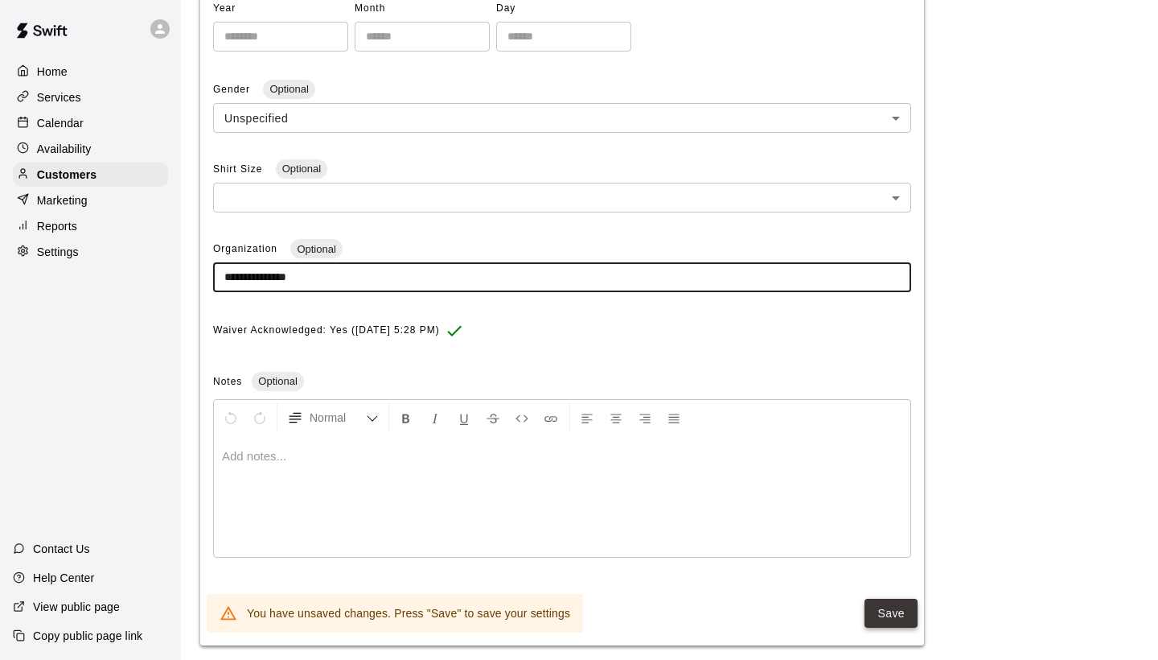
click at [886, 603] on button "Save" at bounding box center [891, 613] width 53 height 30
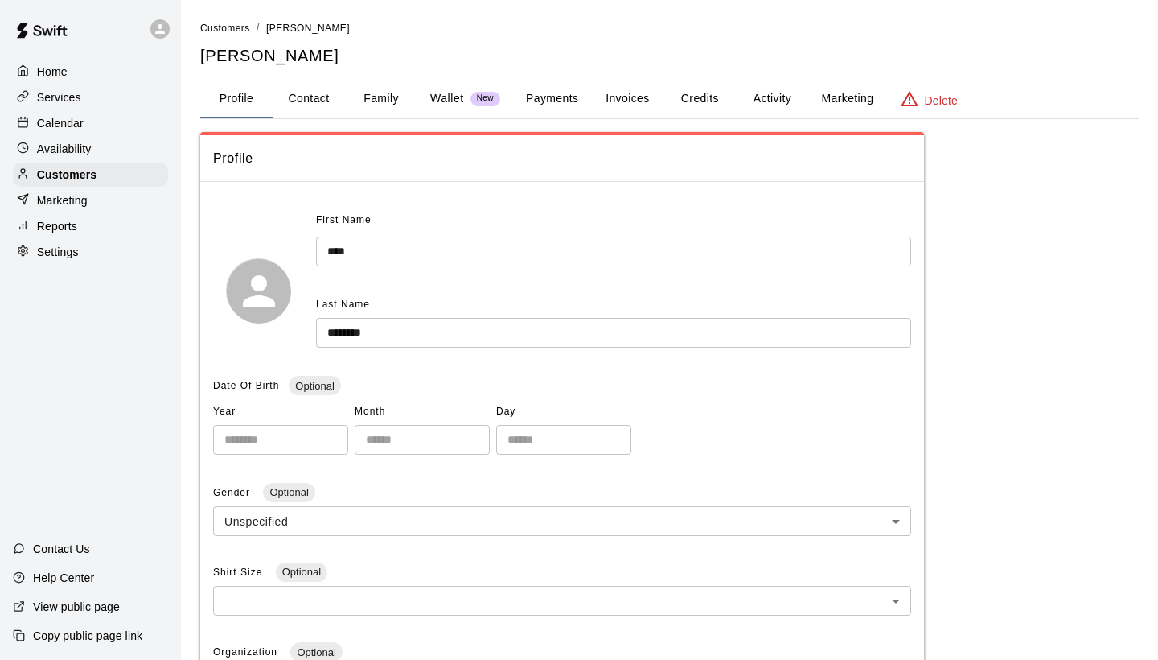
scroll to position [0, 0]
click at [234, 25] on span "Customers" at bounding box center [225, 28] width 50 height 11
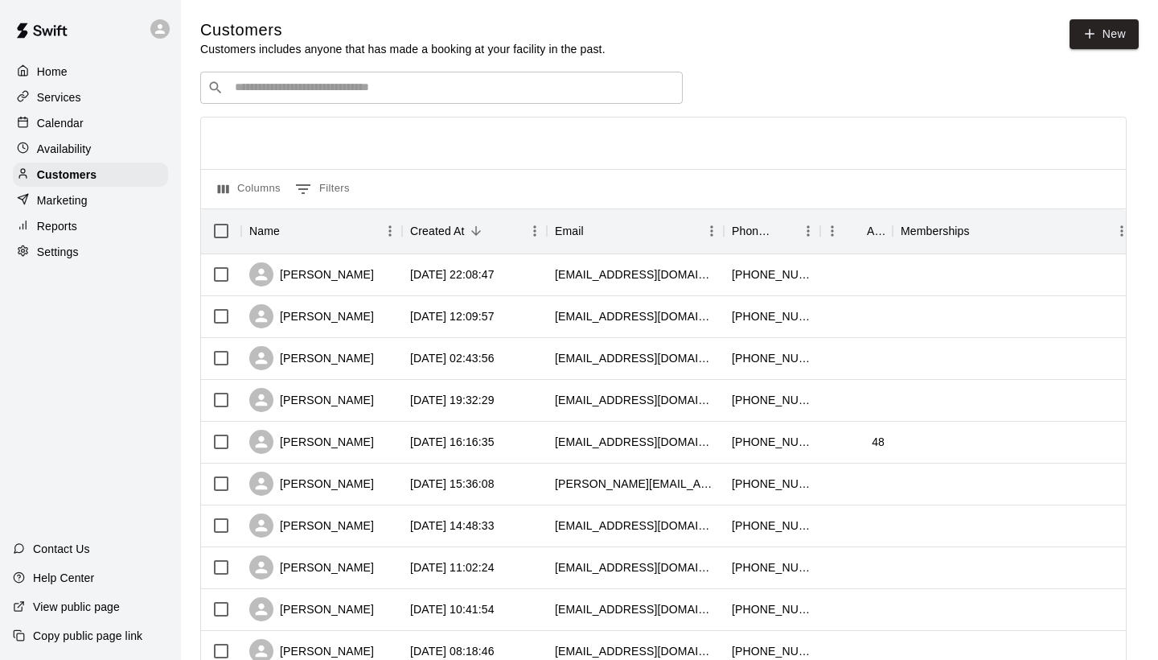
click at [254, 95] on input "Search customers by name or email" at bounding box center [453, 88] width 446 height 16
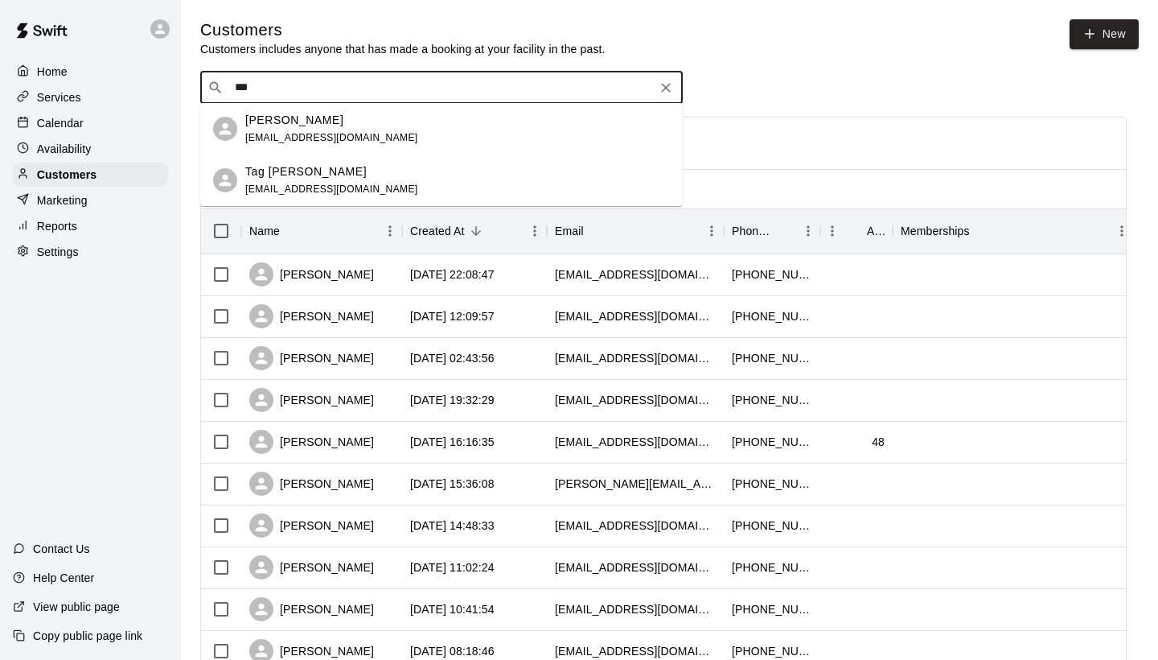
click at [272, 170] on p "Tag [PERSON_NAME]" at bounding box center [305, 171] width 121 height 17
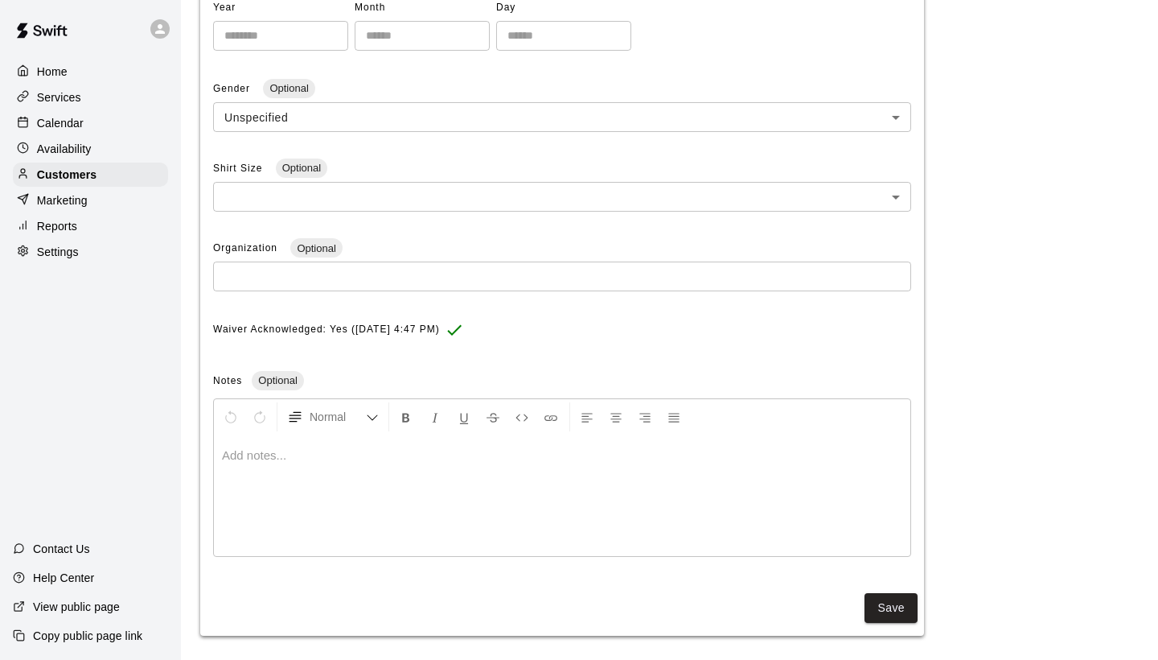
scroll to position [403, 0]
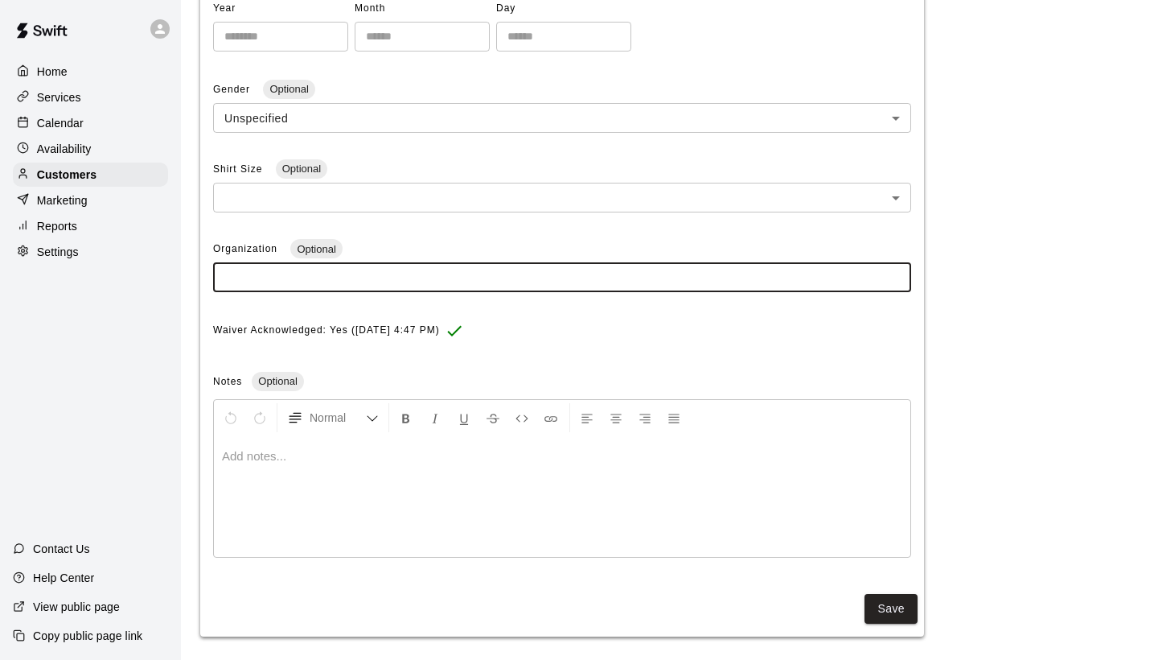
paste input "**********"
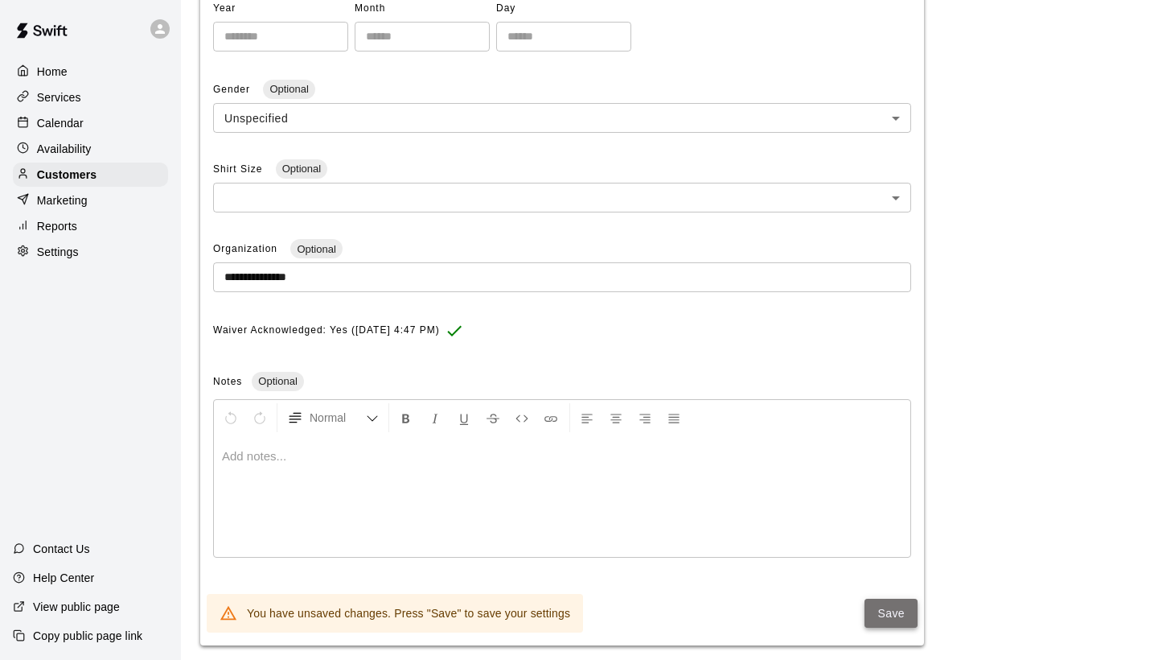
click at [899, 607] on button "Save" at bounding box center [891, 613] width 53 height 30
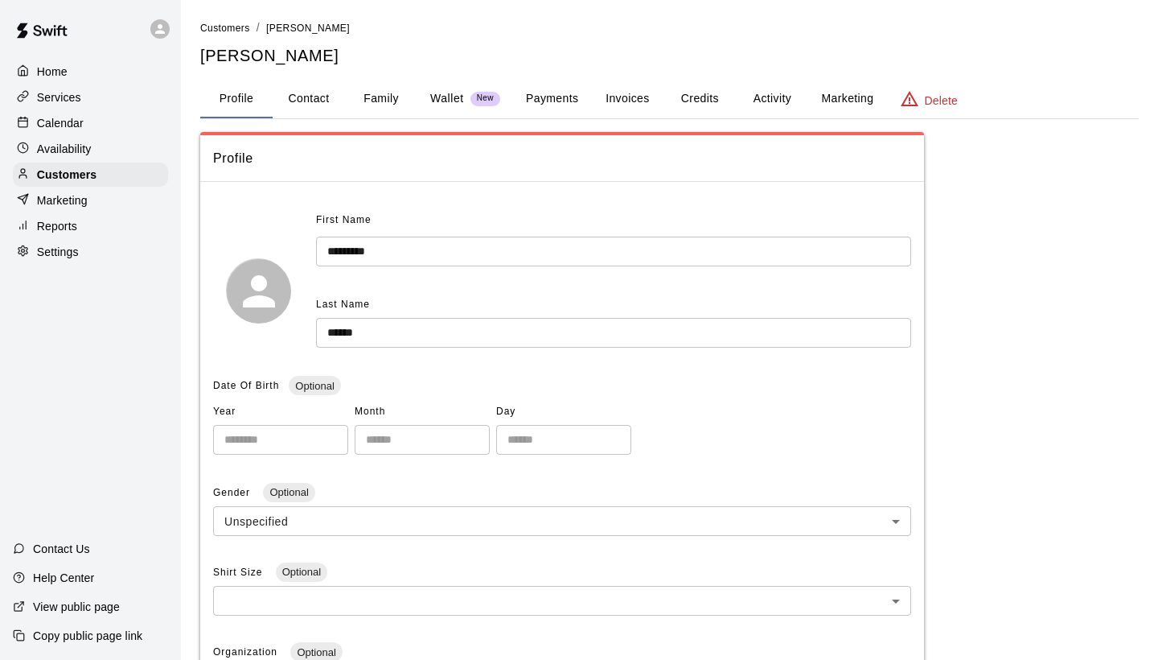
scroll to position [0, 0]
click at [233, 31] on span "Customers" at bounding box center [225, 28] width 50 height 11
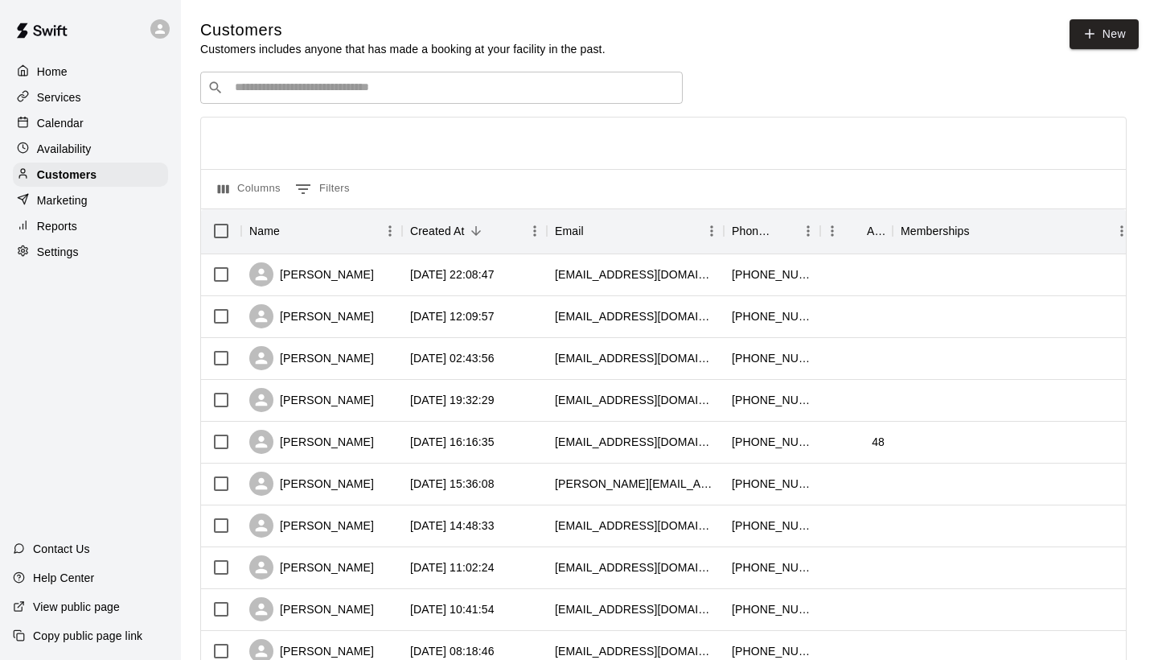
click at [246, 84] on input "Search customers by name or email" at bounding box center [453, 88] width 446 height 16
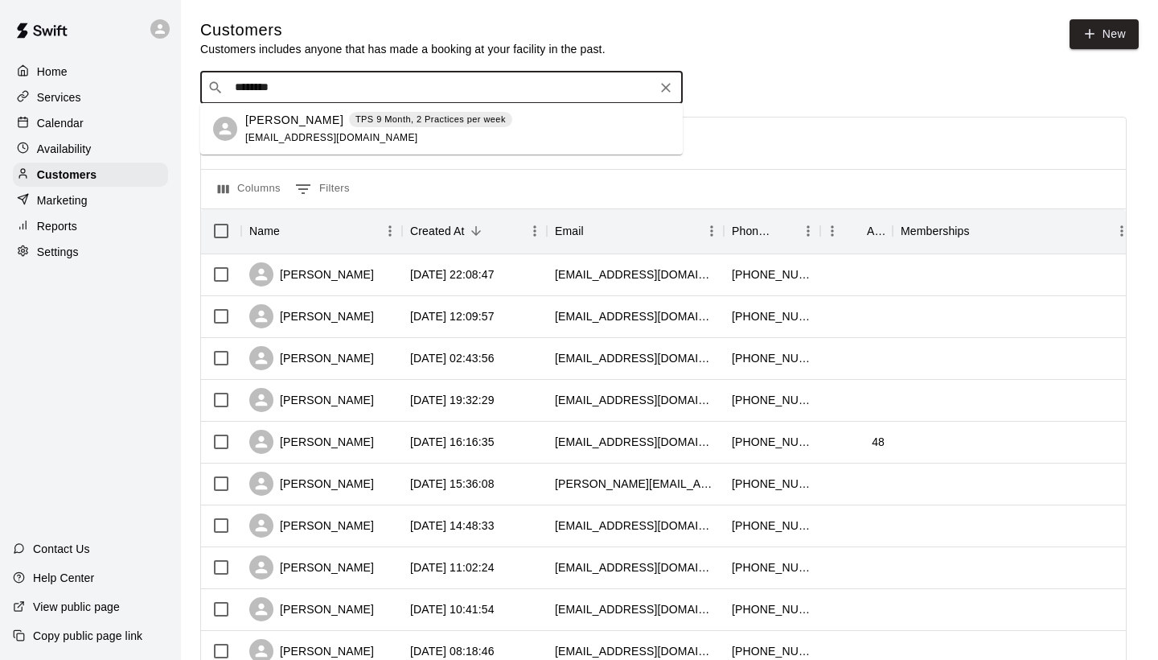
click at [255, 128] on p "[PERSON_NAME]" at bounding box center [294, 120] width 98 height 17
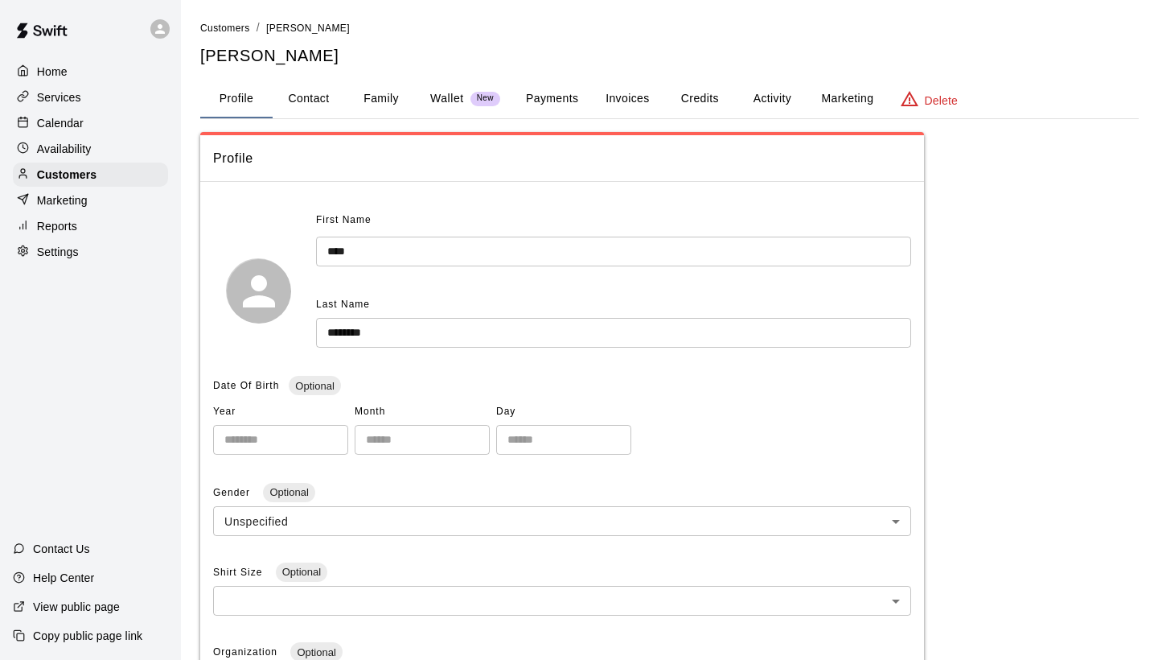
click at [372, 97] on button "Family" at bounding box center [381, 99] width 72 height 39
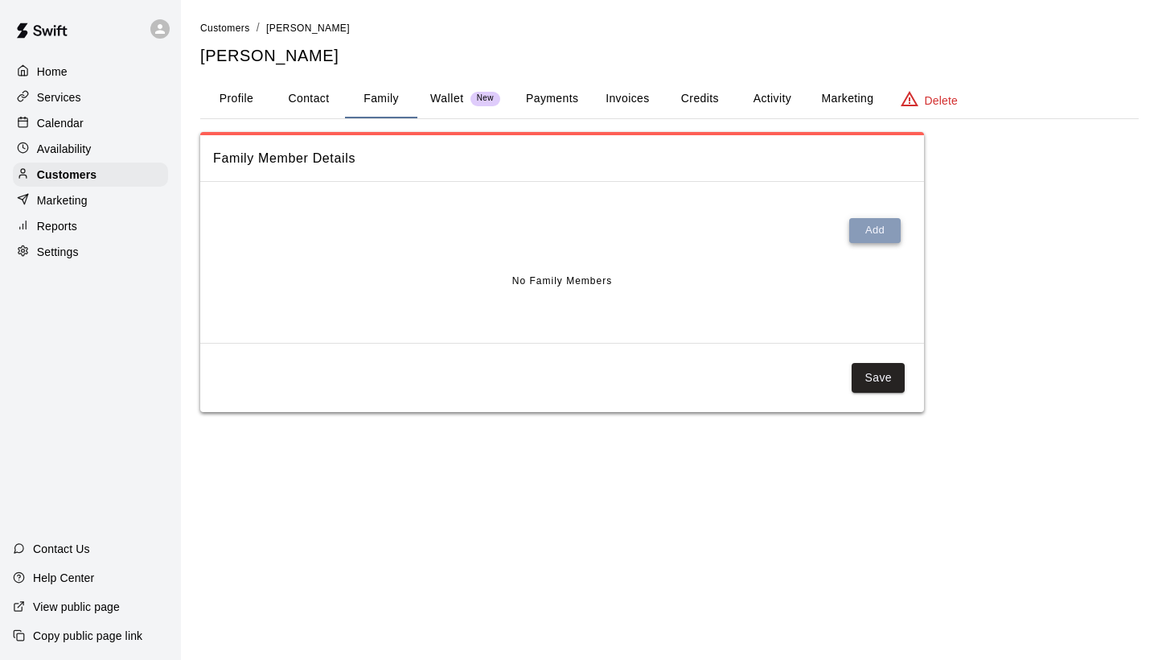
click at [873, 234] on button "Add" at bounding box center [874, 230] width 51 height 25
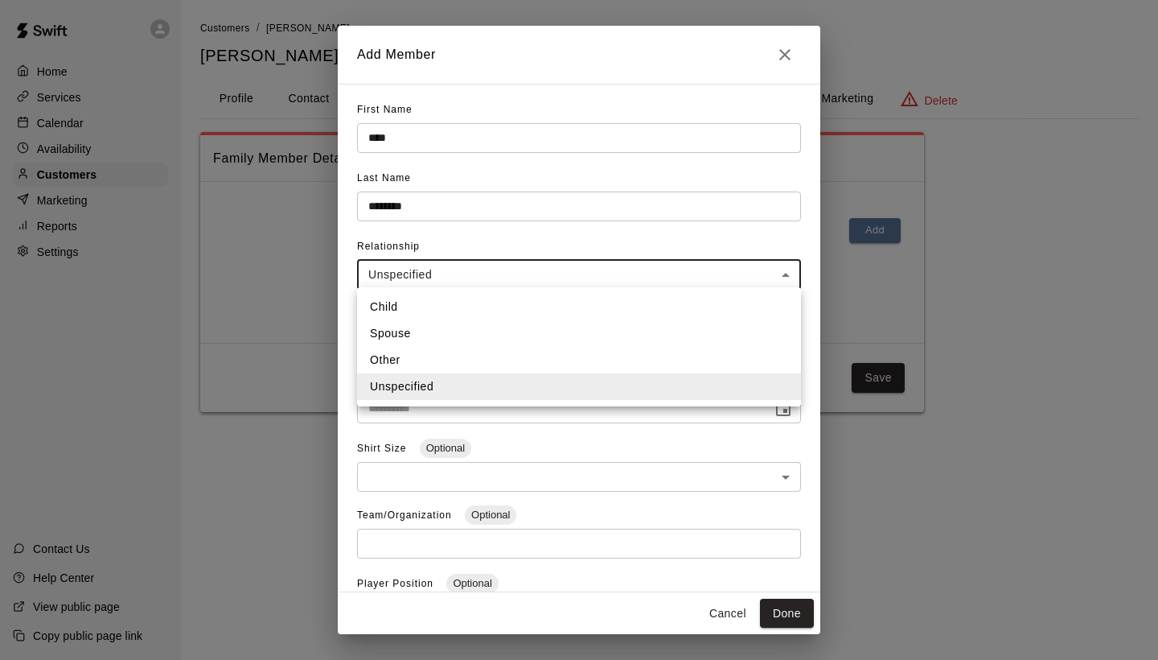
click at [784, 275] on body "**********" at bounding box center [579, 222] width 1158 height 444
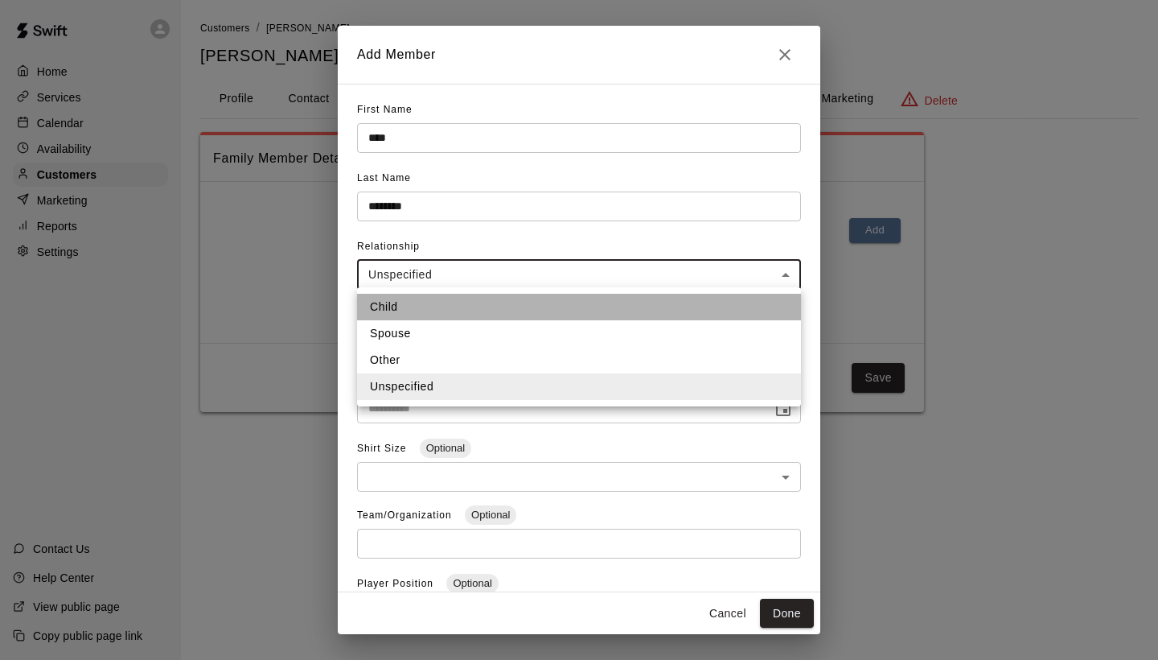
click at [634, 314] on li "Child" at bounding box center [579, 307] width 444 height 27
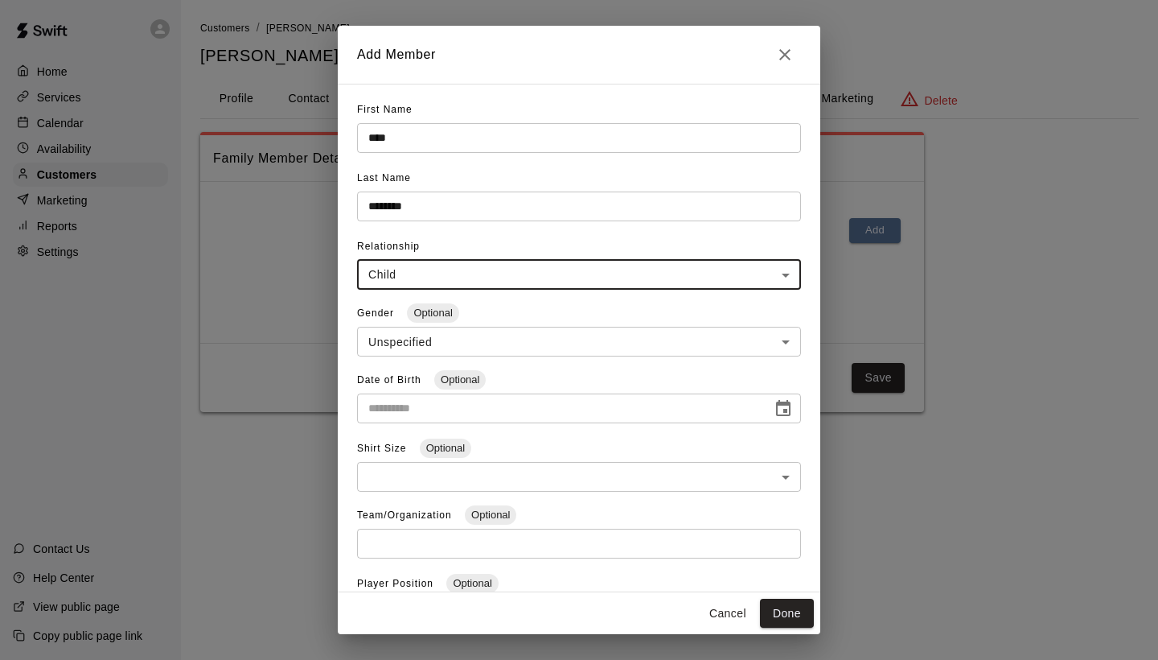
click at [783, 334] on body "**********" at bounding box center [579, 222] width 1158 height 444
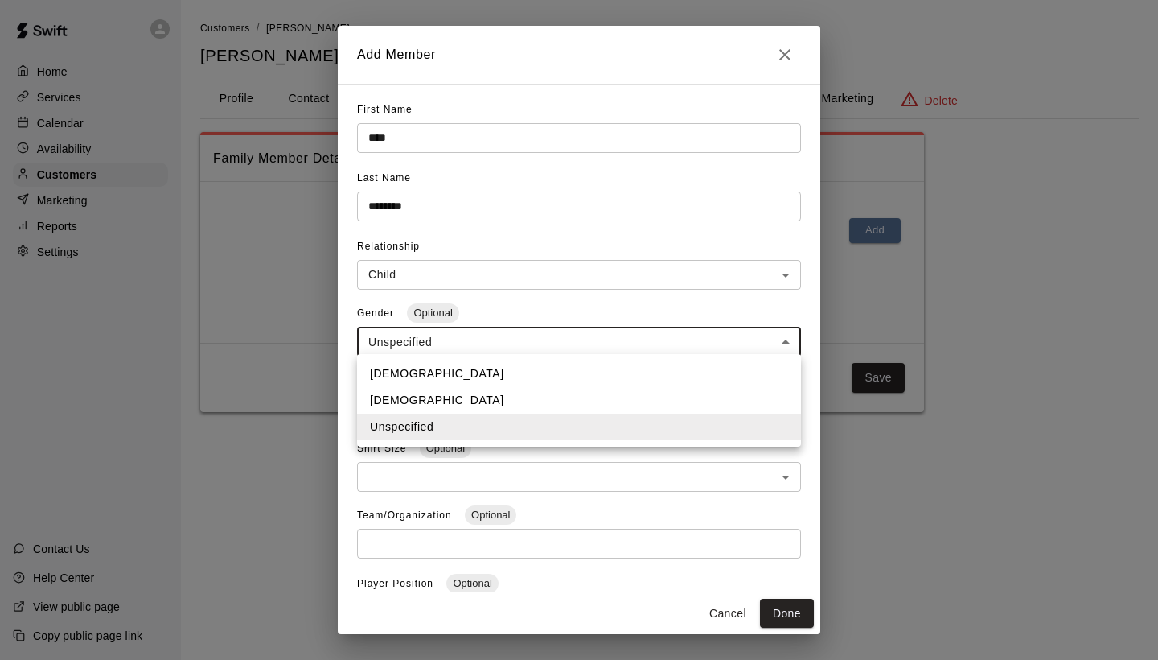
click at [696, 372] on li "[DEMOGRAPHIC_DATA]" at bounding box center [579, 373] width 444 height 27
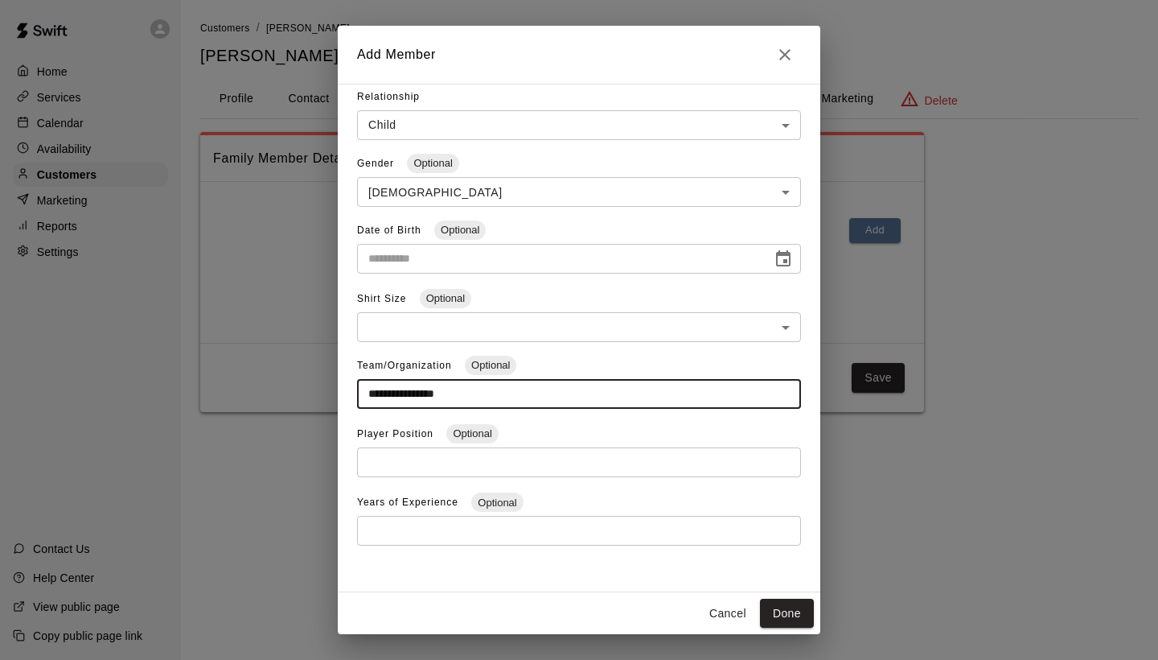
scroll to position [149, 0]
click at [793, 613] on button "Done" at bounding box center [787, 613] width 54 height 30
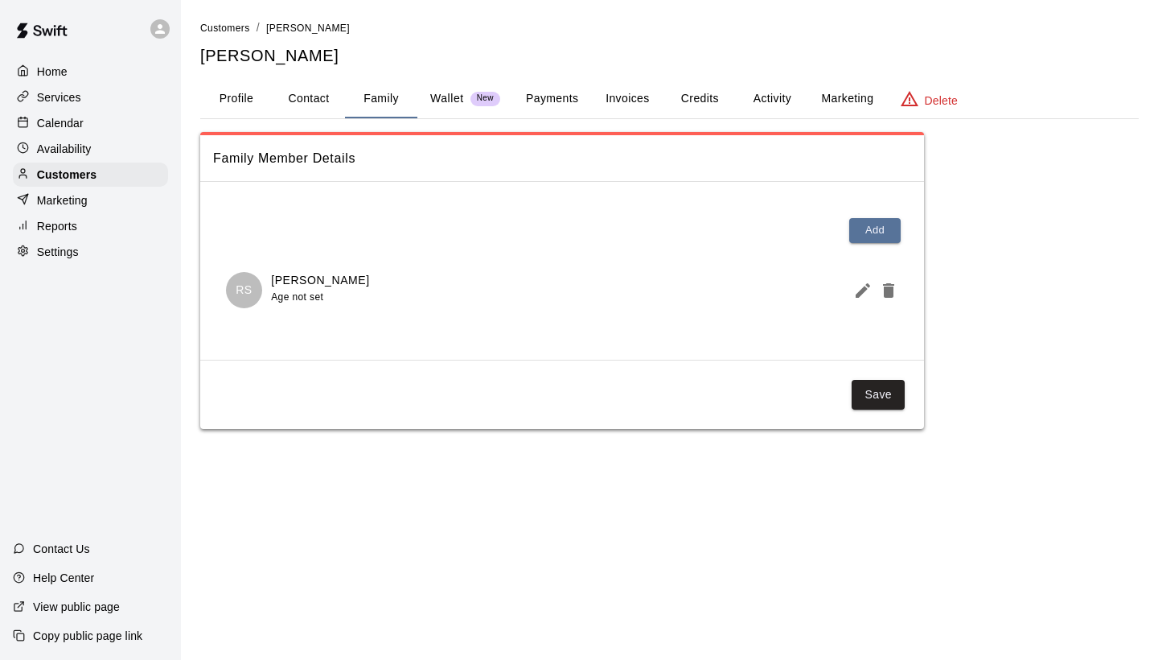
click at [235, 97] on button "Profile" at bounding box center [236, 99] width 72 height 39
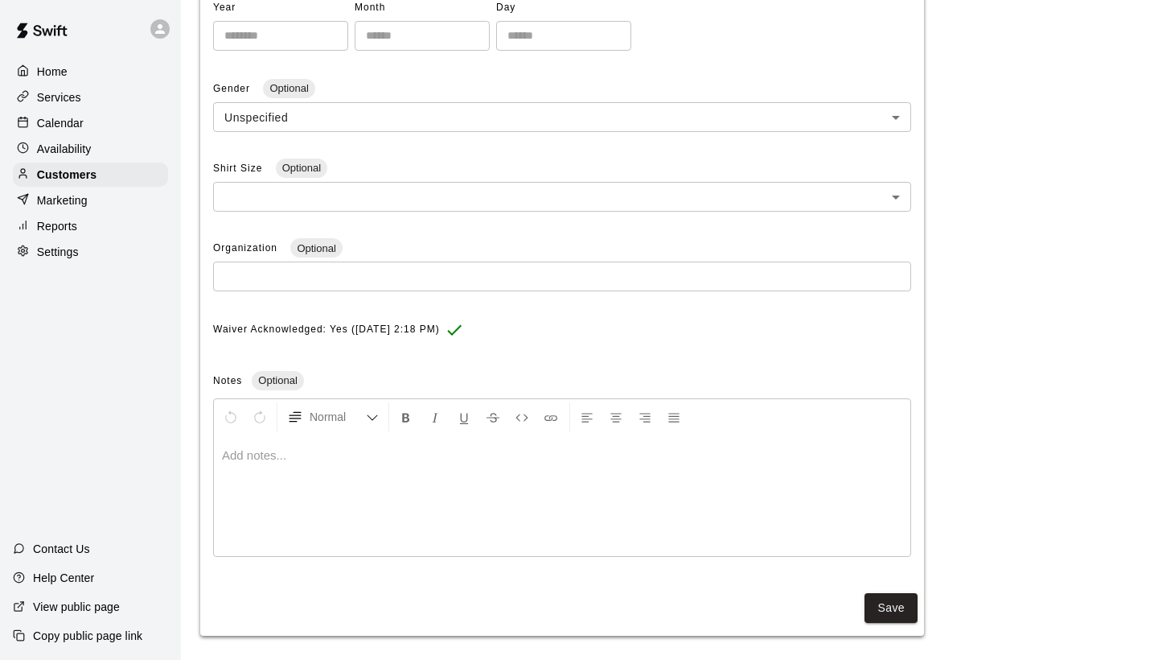
scroll to position [403, 0]
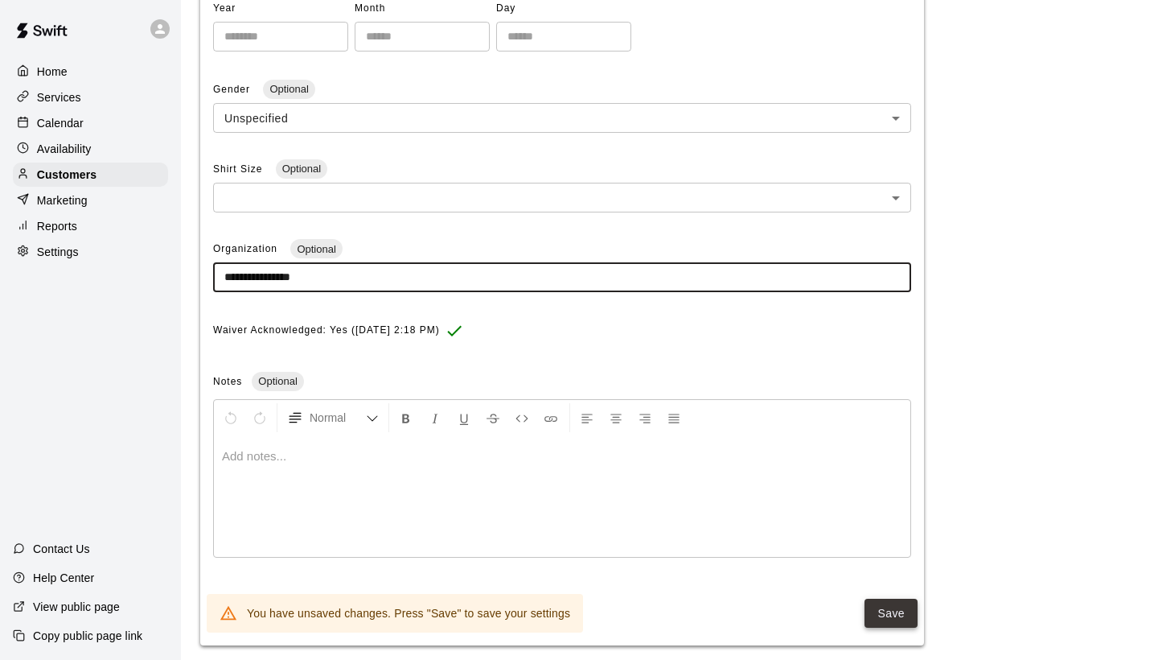
click at [888, 605] on button "Save" at bounding box center [891, 613] width 53 height 30
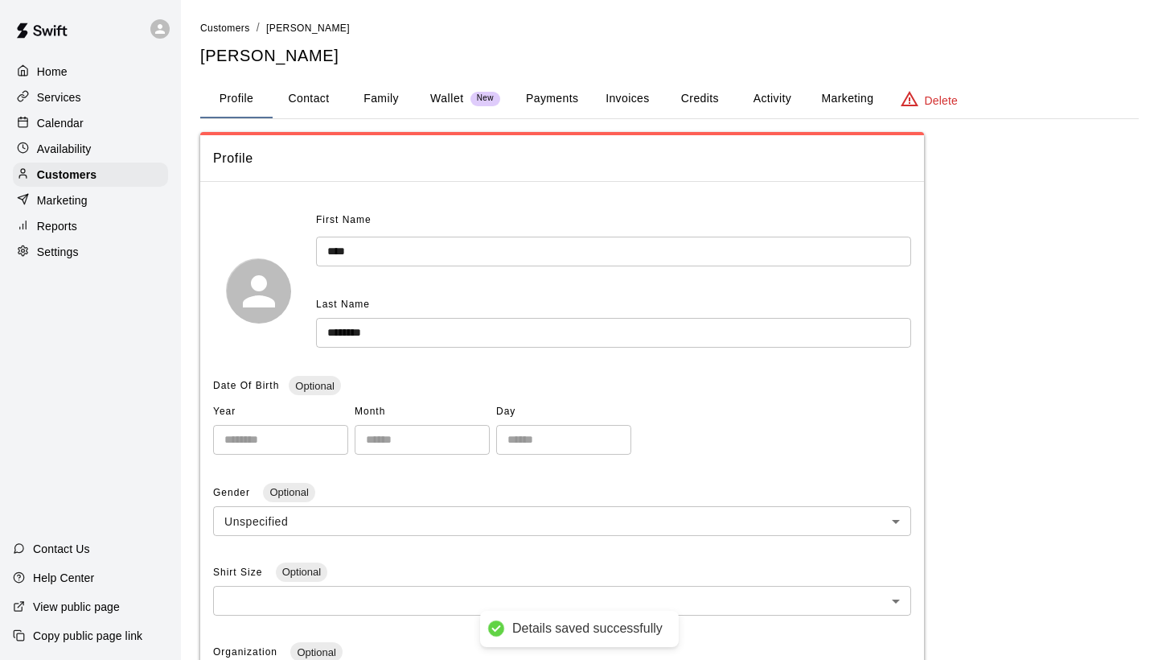
scroll to position [0, 0]
click at [237, 97] on button "Profile" at bounding box center [236, 99] width 72 height 39
click at [212, 28] on span "Customers" at bounding box center [225, 28] width 50 height 11
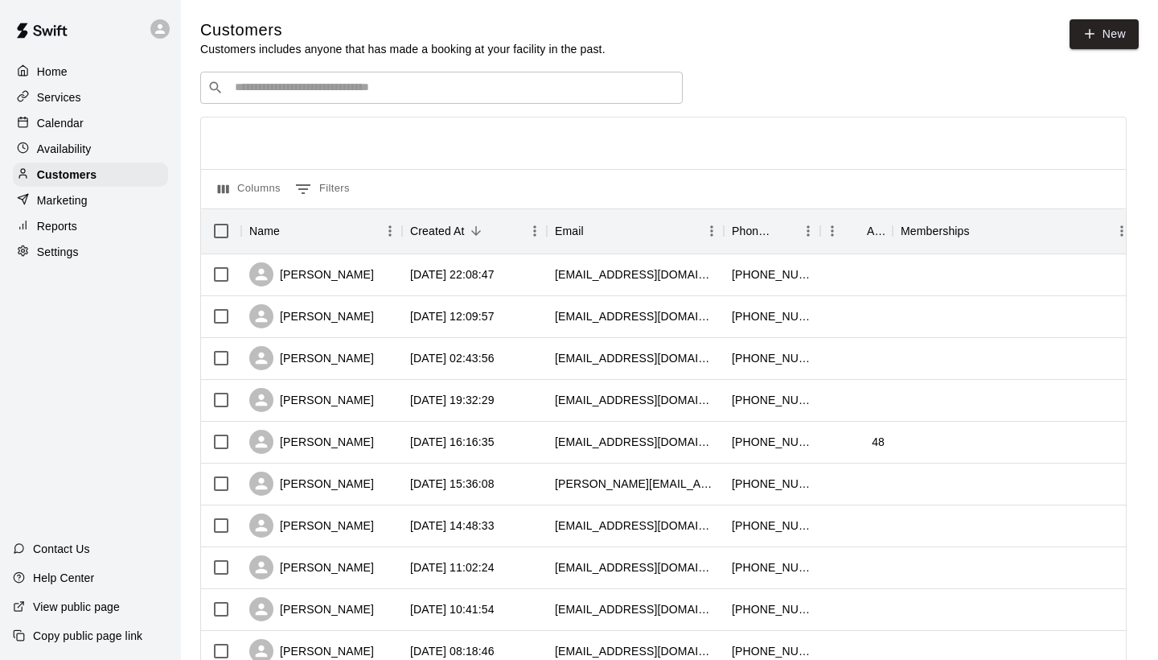
click at [282, 80] on input "Search customers by name or email" at bounding box center [453, 88] width 446 height 16
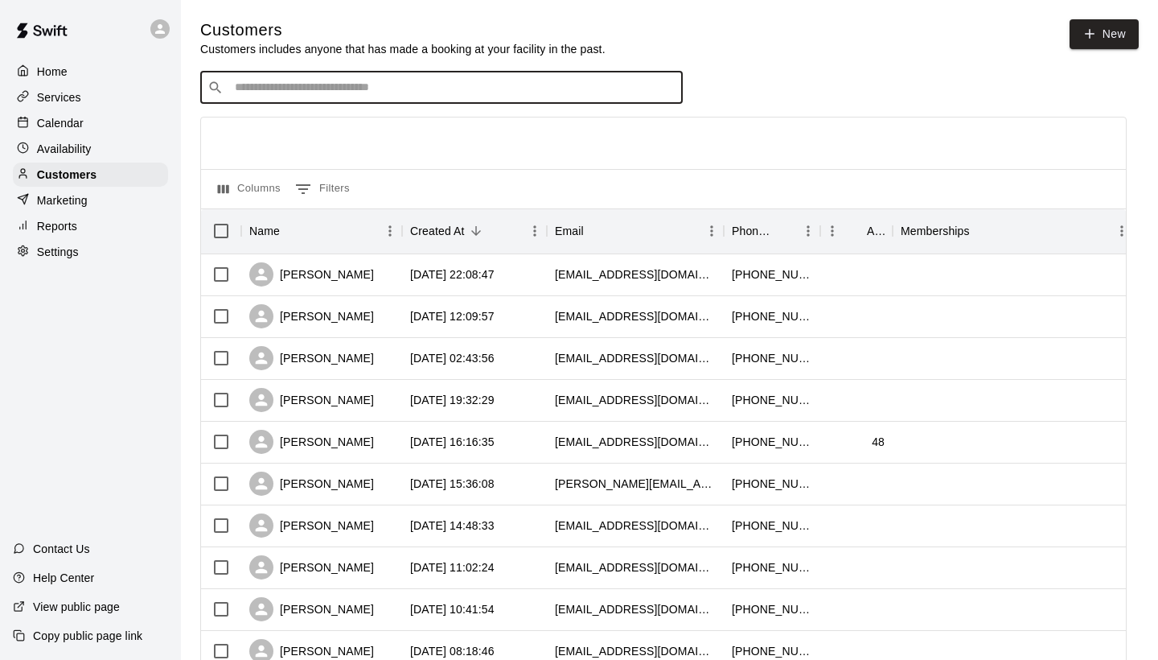
click at [723, 101] on div "​ ​" at bounding box center [663, 88] width 927 height 32
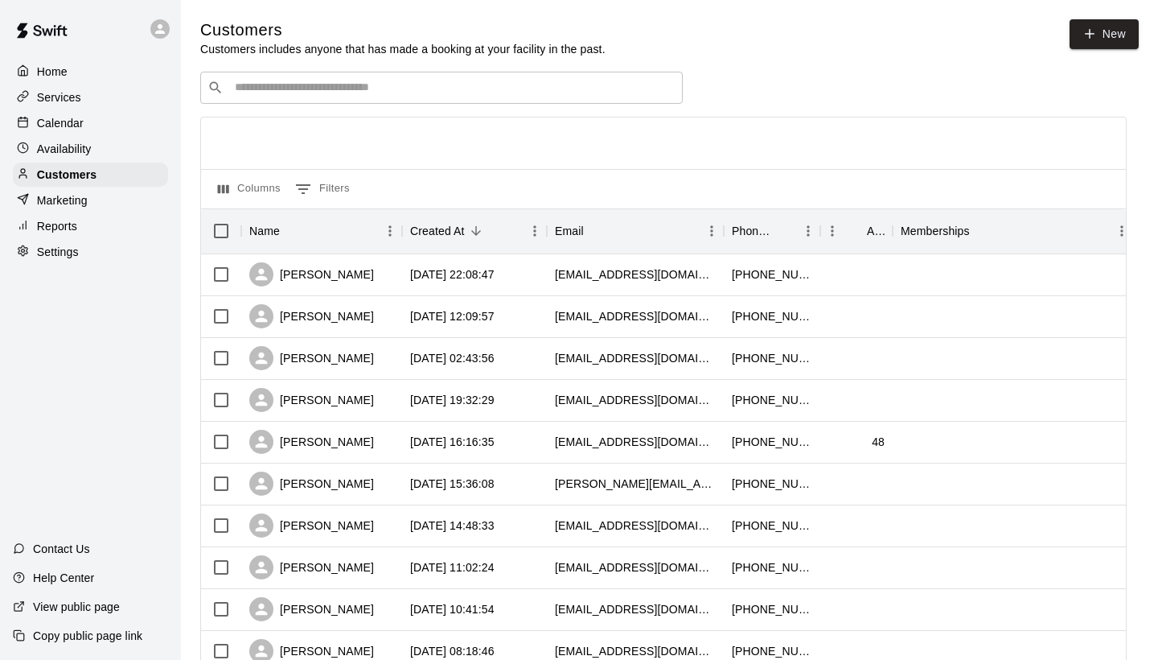
click at [748, 101] on div "​ ​" at bounding box center [663, 88] width 927 height 32
click at [723, 129] on div at bounding box center [663, 142] width 925 height 51
click at [278, 81] on input "Search customers by name or email" at bounding box center [453, 88] width 446 height 16
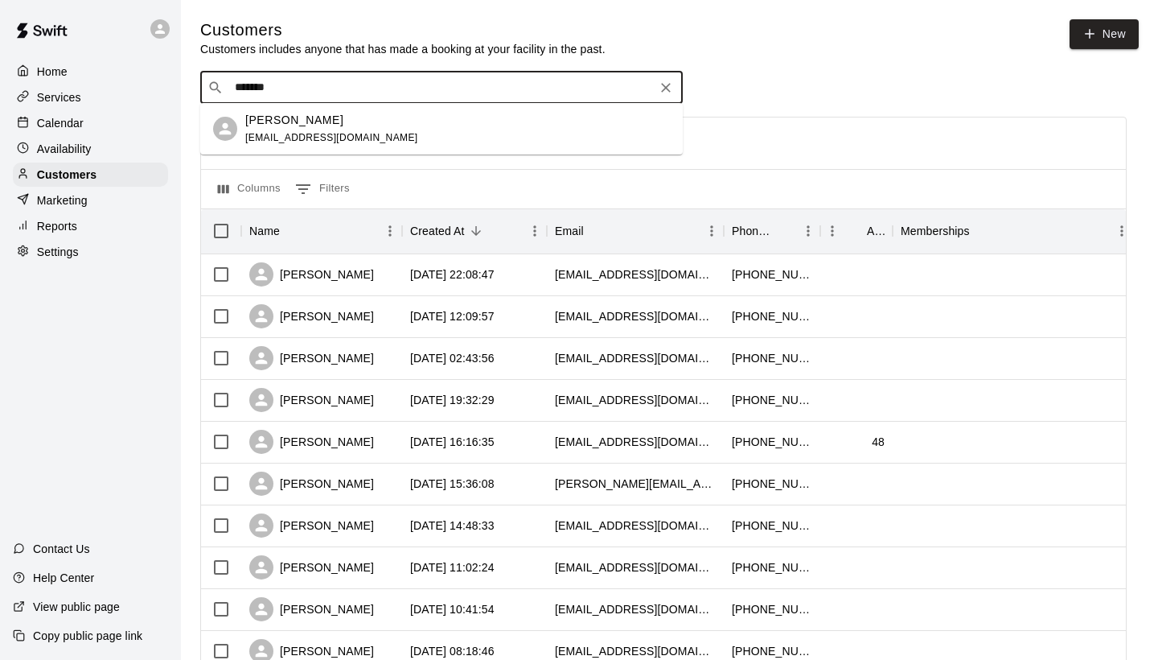
click at [350, 118] on div "[PERSON_NAME]" at bounding box center [331, 120] width 173 height 17
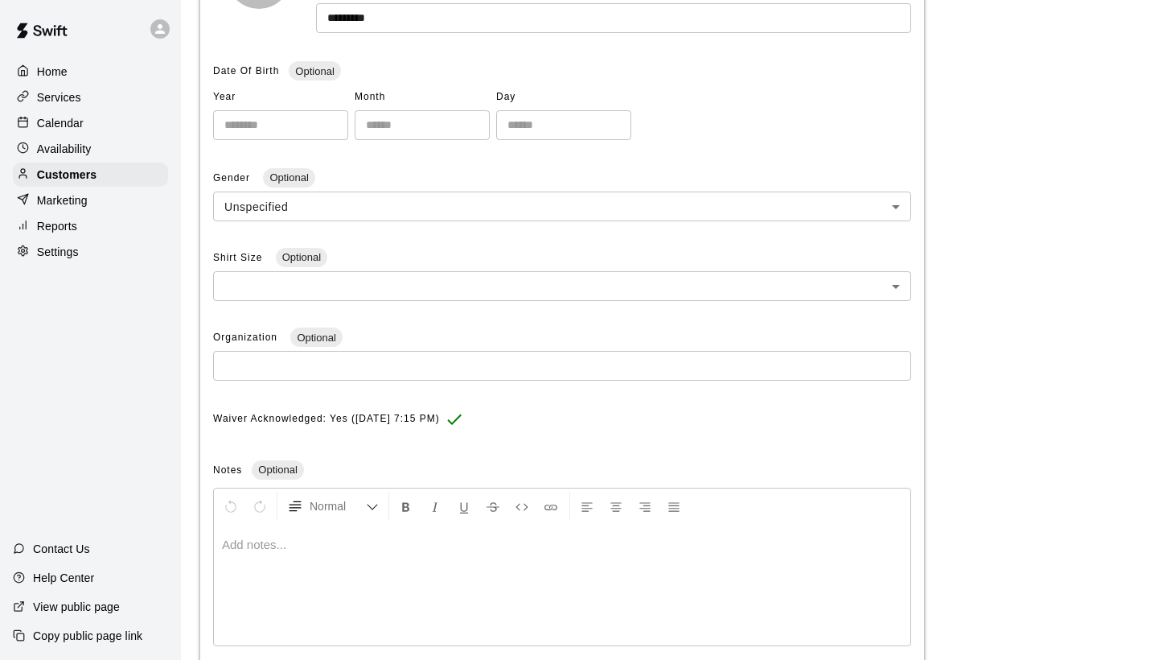
scroll to position [325, 0]
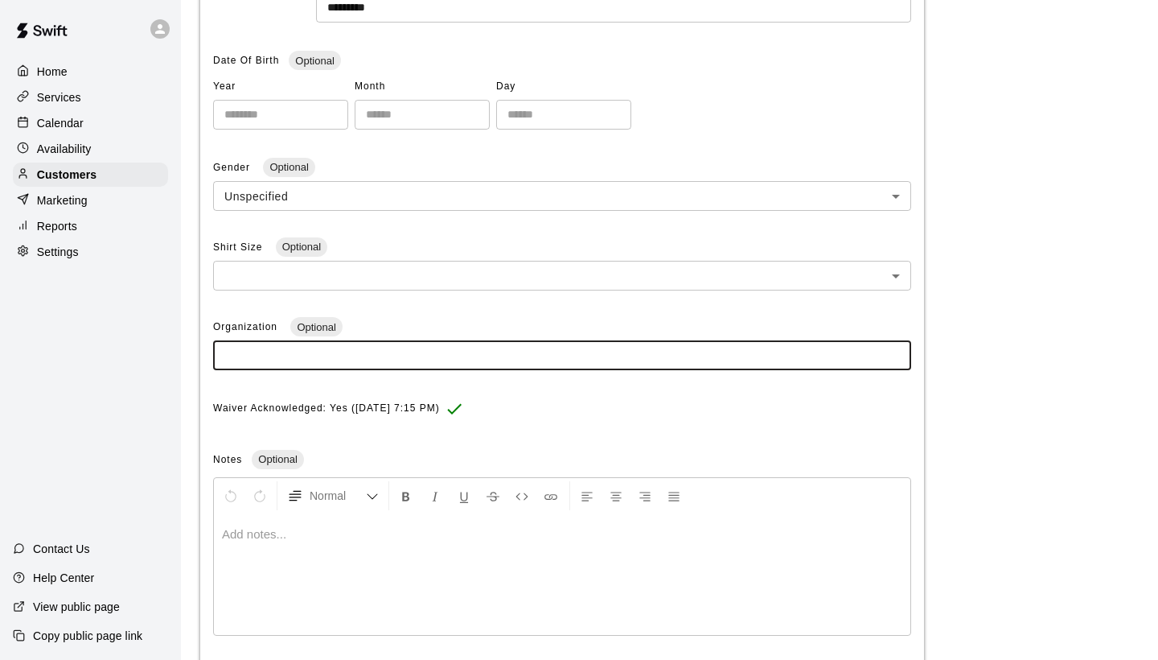
paste input "**********"
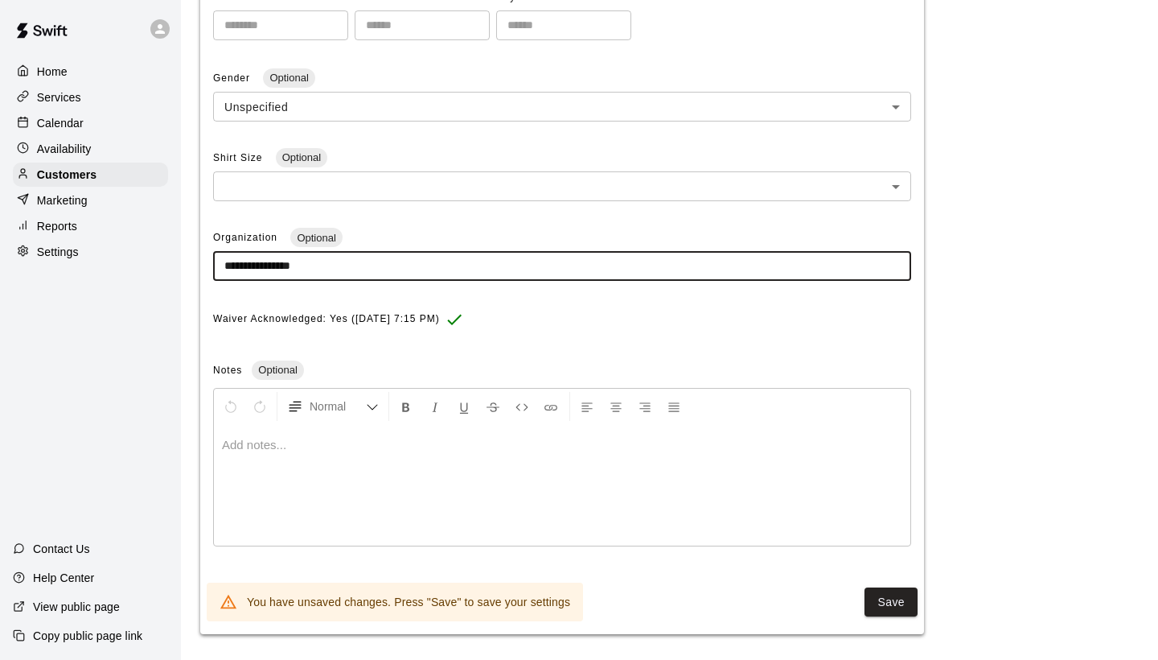
scroll to position [413, 0]
drag, startPoint x: 335, startPoint y: 261, endPoint x: 221, endPoint y: 257, distance: 113.5
click at [221, 257] on input "**********" at bounding box center [562, 268] width 698 height 30
click at [889, 593] on button "Save" at bounding box center [891, 604] width 53 height 30
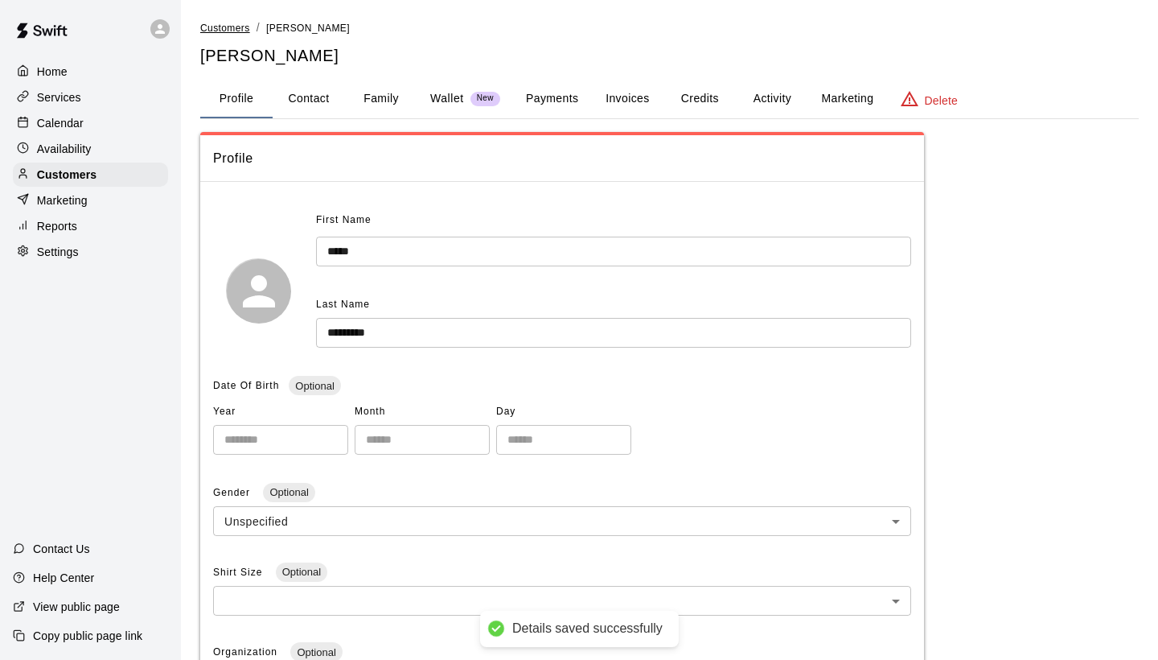
scroll to position [0, 0]
click at [224, 27] on span "Customers" at bounding box center [225, 28] width 50 height 11
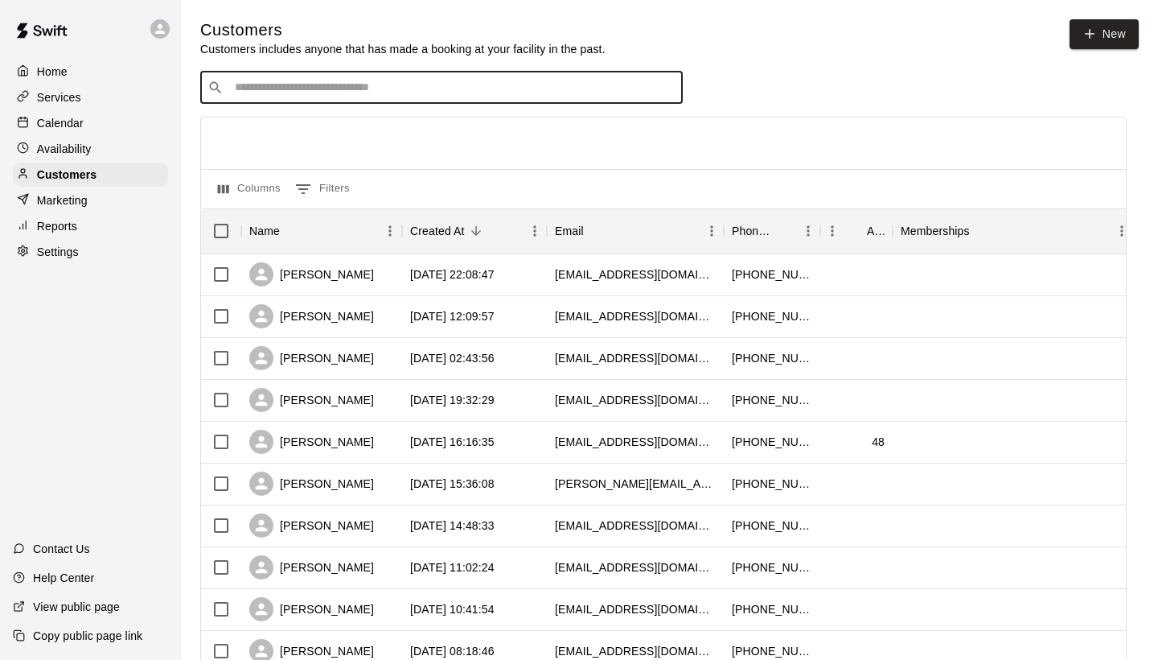
click at [251, 90] on input "Search customers by name or email" at bounding box center [453, 88] width 446 height 16
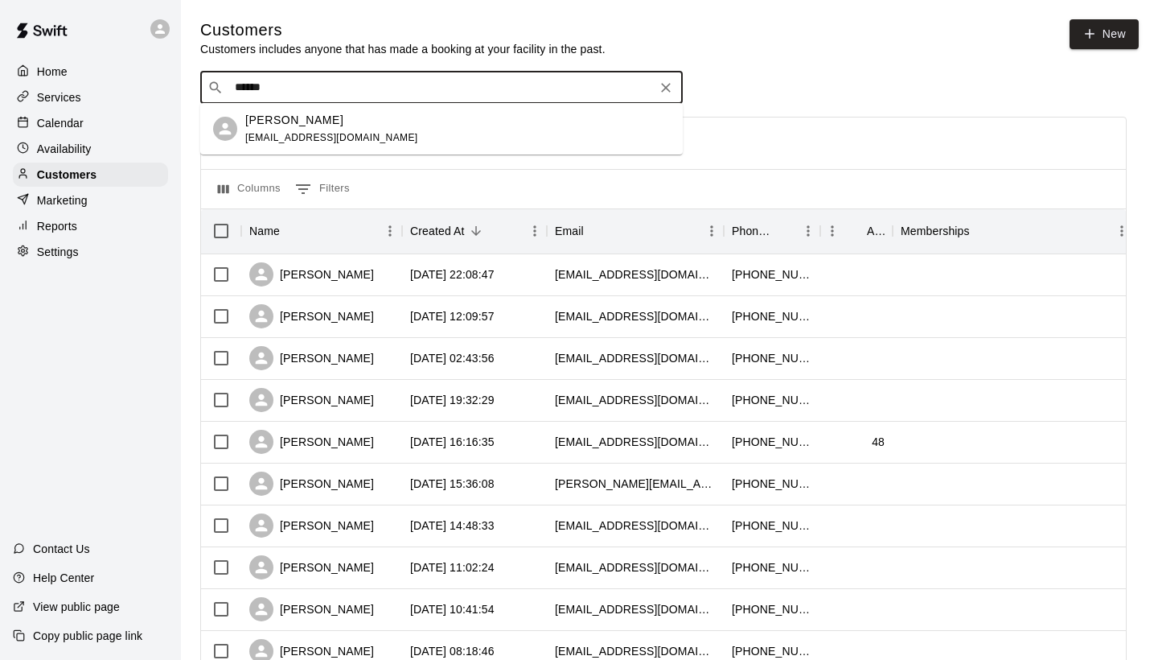
click at [261, 137] on span "[EMAIL_ADDRESS][DOMAIN_NAME]" at bounding box center [331, 137] width 173 height 11
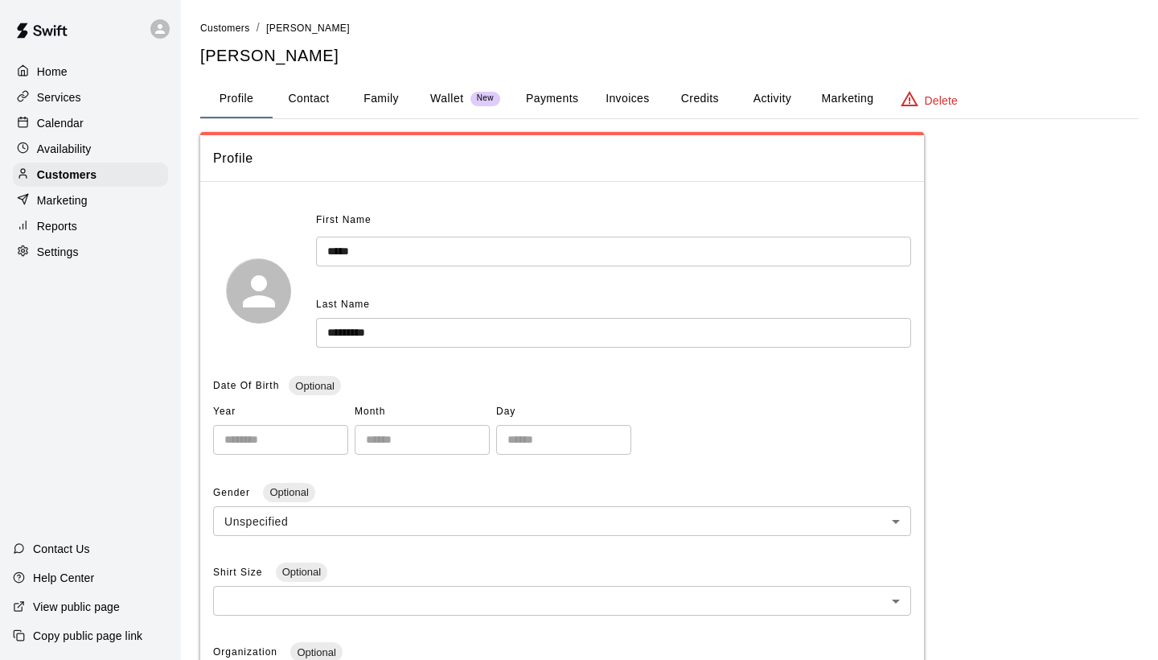
click at [389, 97] on button "Family" at bounding box center [381, 99] width 72 height 39
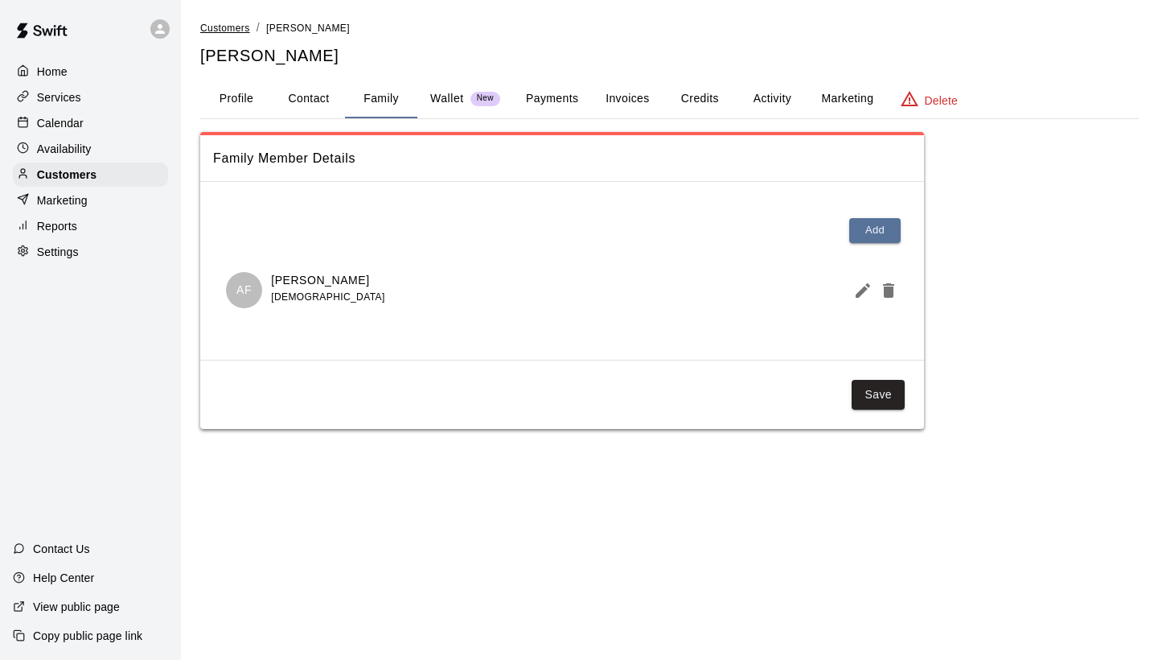
click at [227, 30] on span "Customers" at bounding box center [225, 28] width 50 height 11
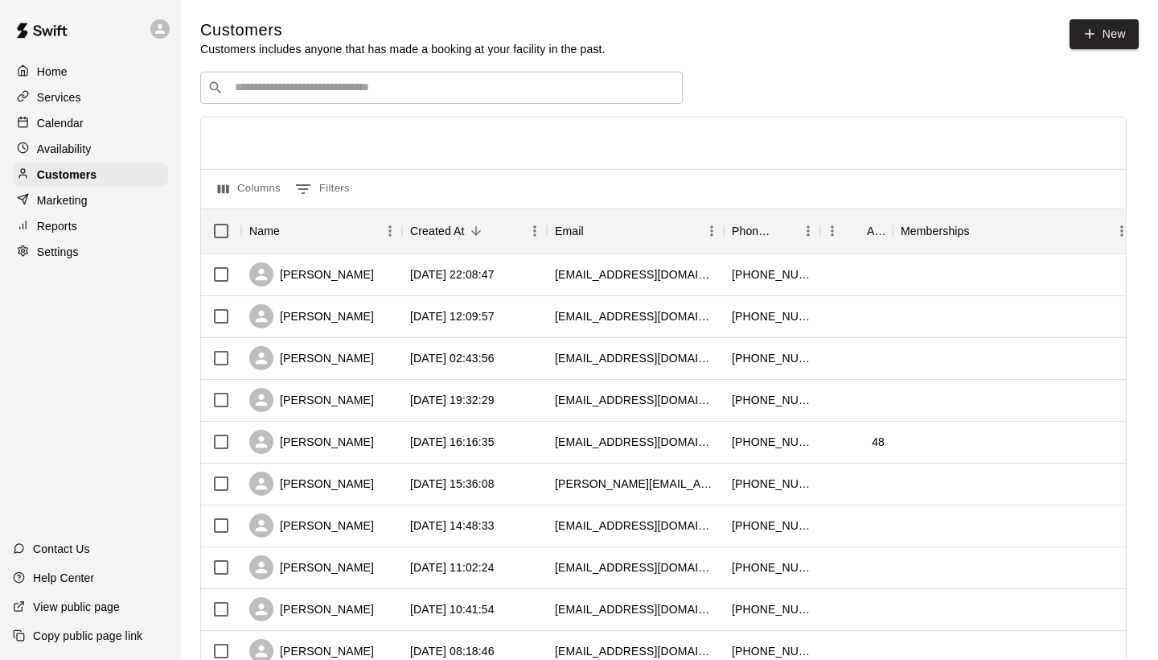
click at [247, 84] on input "Search customers by name or email" at bounding box center [453, 88] width 446 height 16
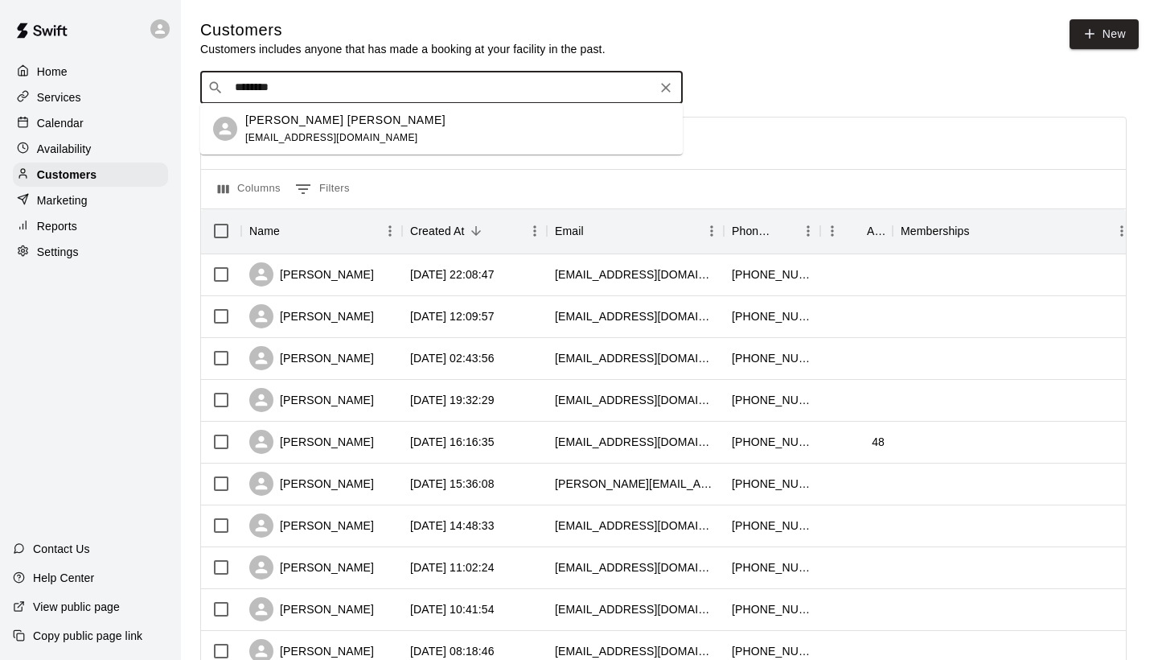
click at [300, 128] on p "[PERSON_NAME] [PERSON_NAME]" at bounding box center [345, 120] width 200 height 17
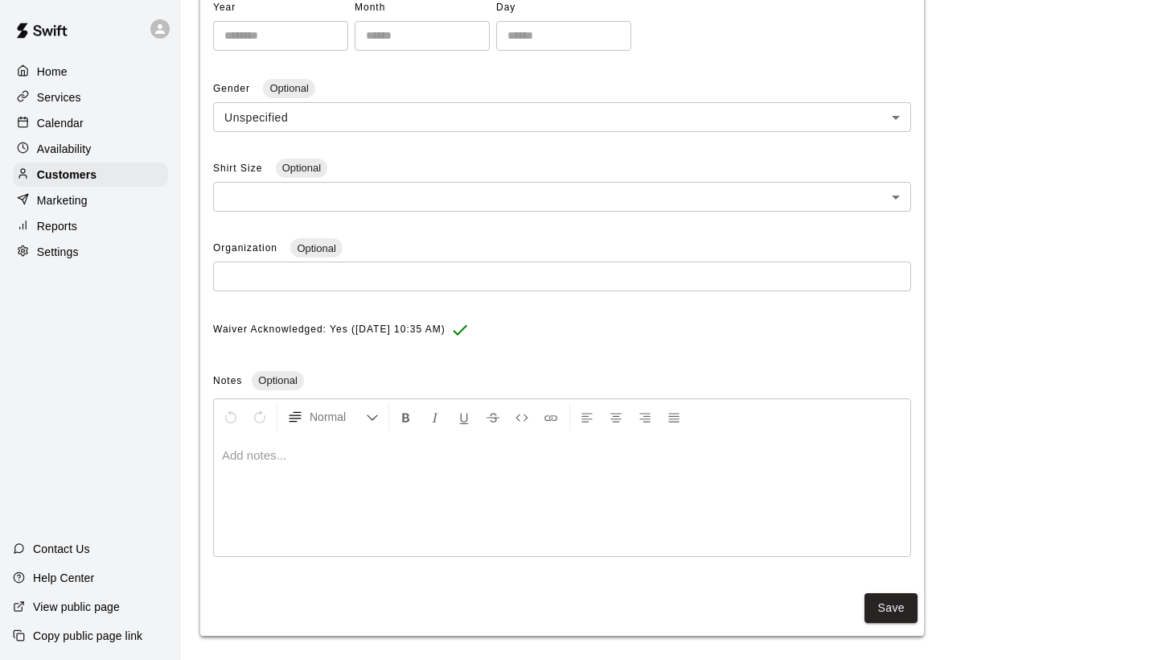
scroll to position [403, 0]
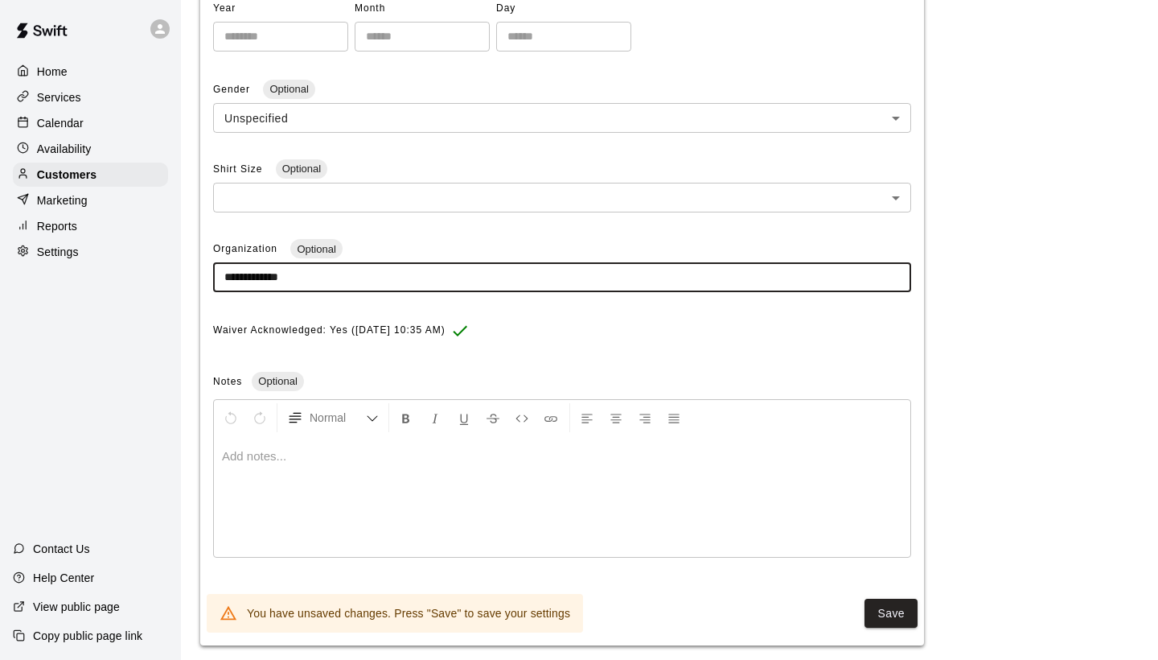
drag, startPoint x: 325, startPoint y: 268, endPoint x: 218, endPoint y: 270, distance: 107.0
click at [218, 270] on input "**********" at bounding box center [562, 277] width 698 height 30
click at [886, 601] on button "Save" at bounding box center [891, 613] width 53 height 30
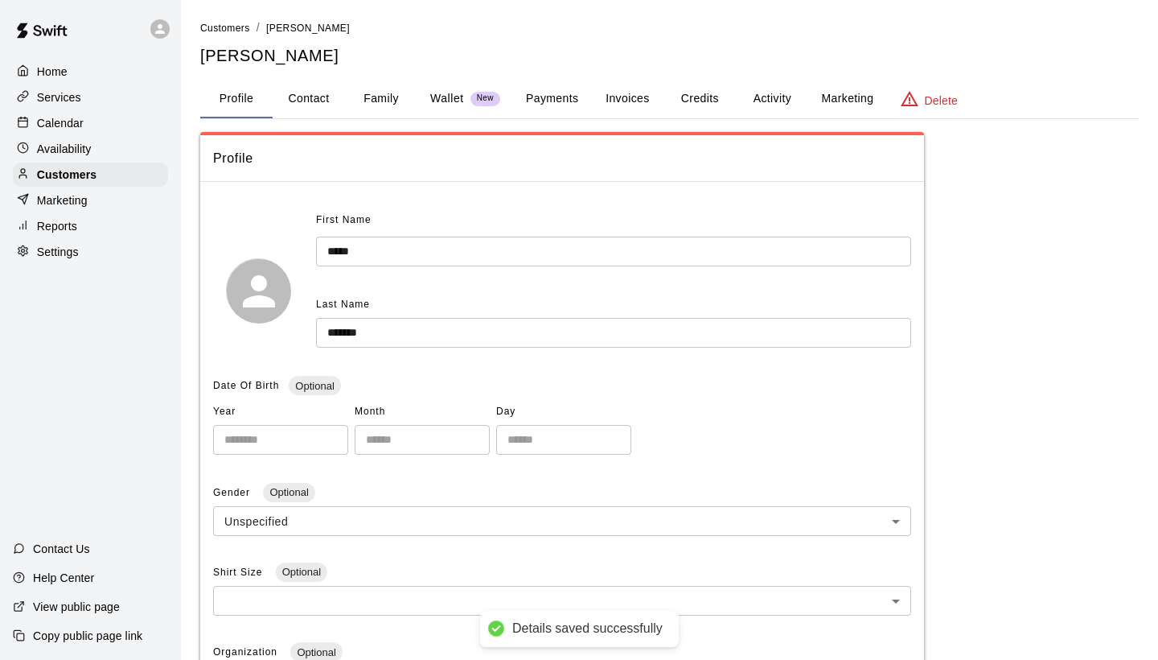
scroll to position [0, 0]
click at [221, 31] on span "Customers" at bounding box center [225, 28] width 50 height 11
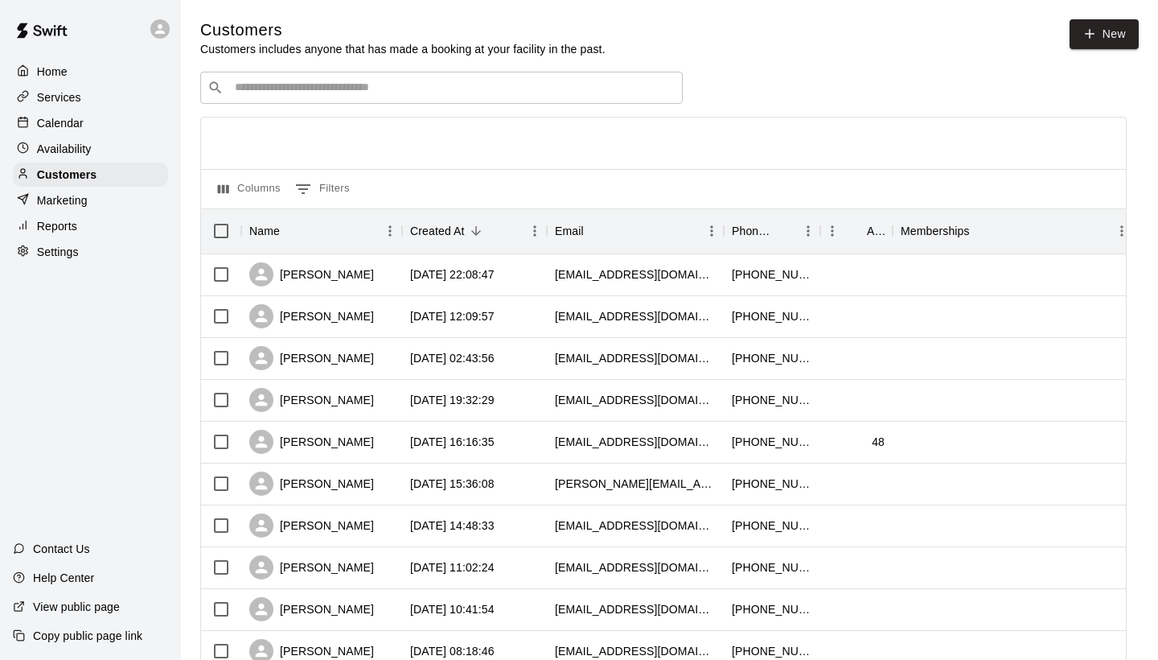
click at [250, 93] on input "Search customers by name or email" at bounding box center [453, 88] width 446 height 16
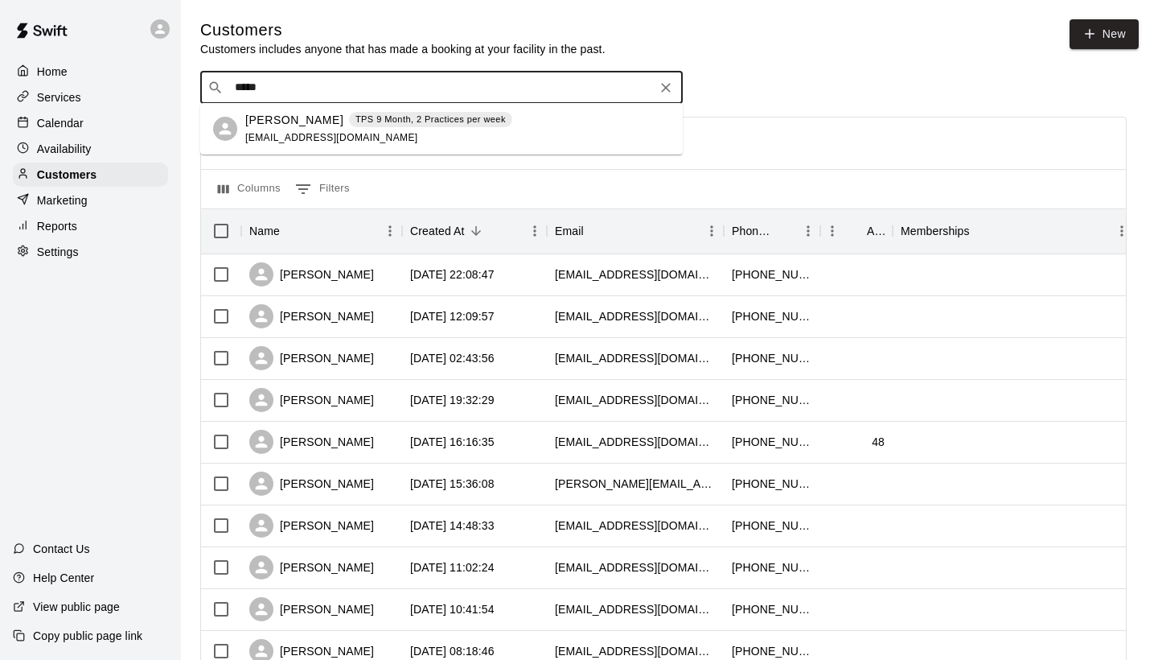
click at [262, 129] on div "[PERSON_NAME] TPS 9 Month, 2 Practices per week [EMAIL_ADDRESS][DOMAIN_NAME]" at bounding box center [378, 129] width 267 height 35
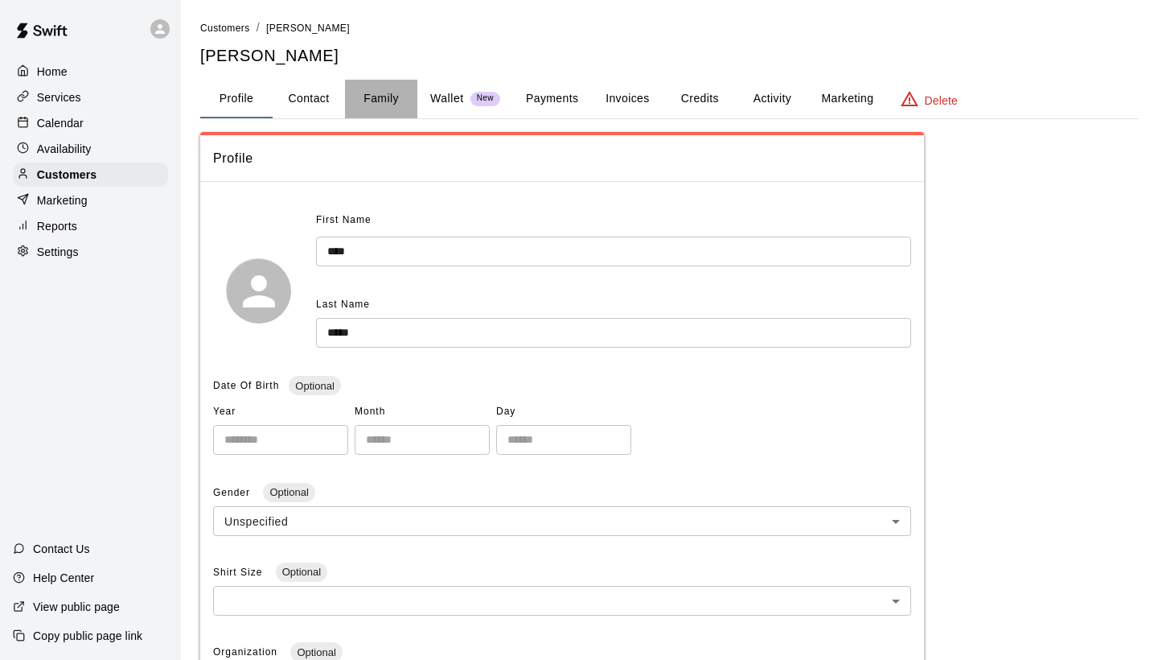
click at [384, 101] on button "Family" at bounding box center [381, 99] width 72 height 39
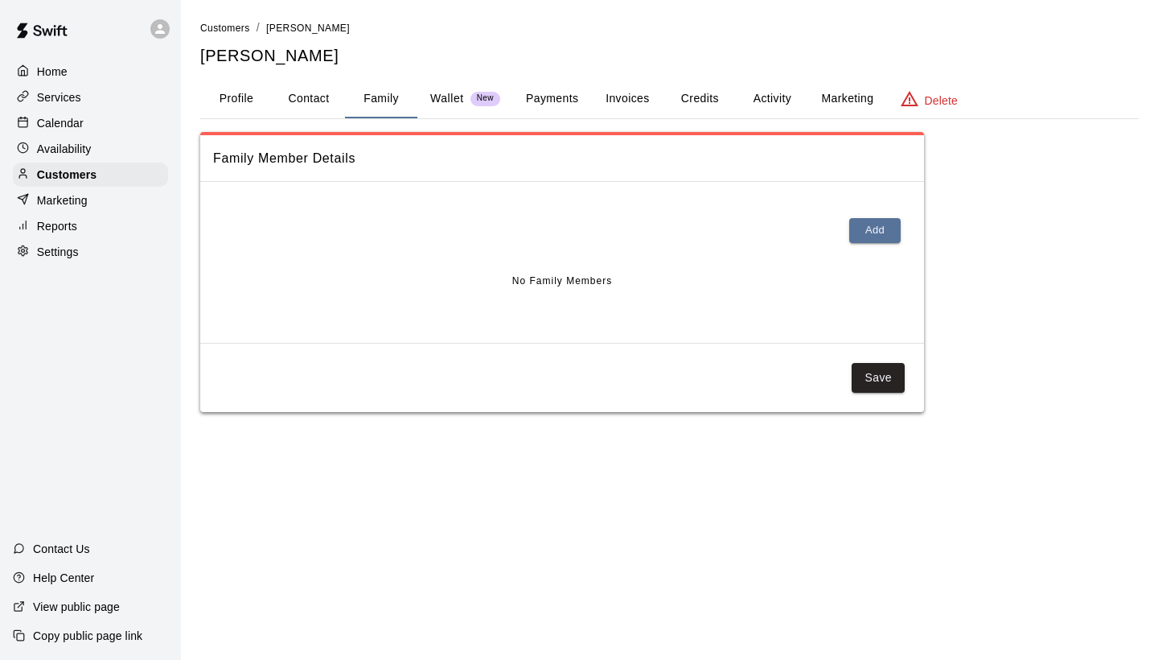
click at [241, 97] on button "Profile" at bounding box center [236, 99] width 72 height 39
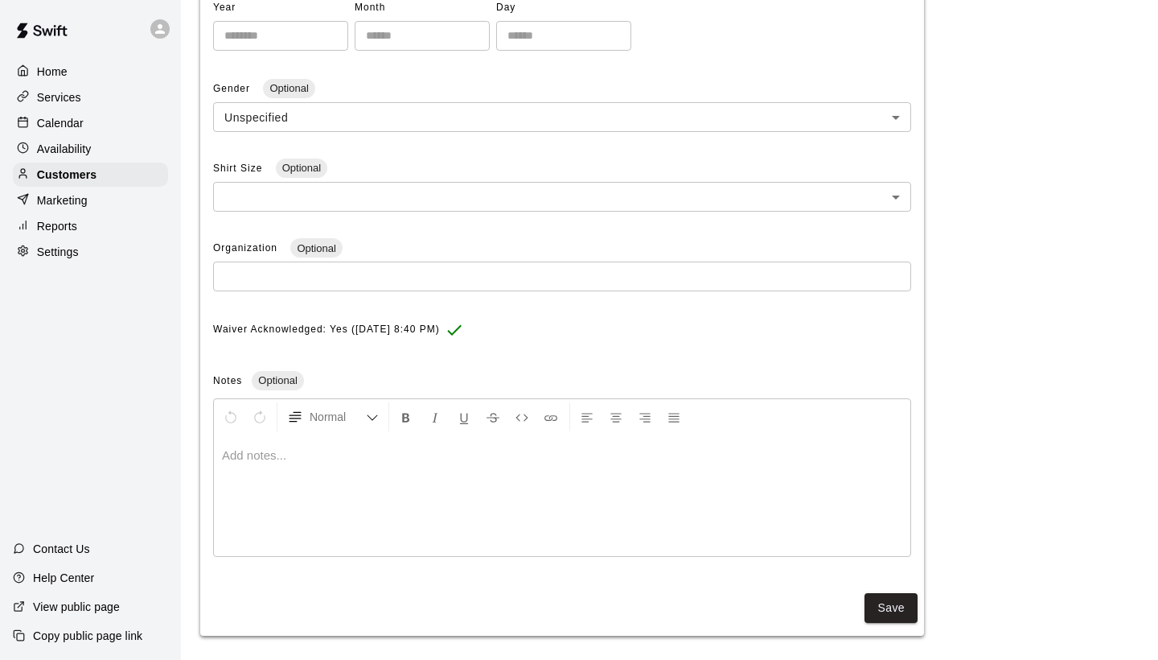
scroll to position [403, 0]
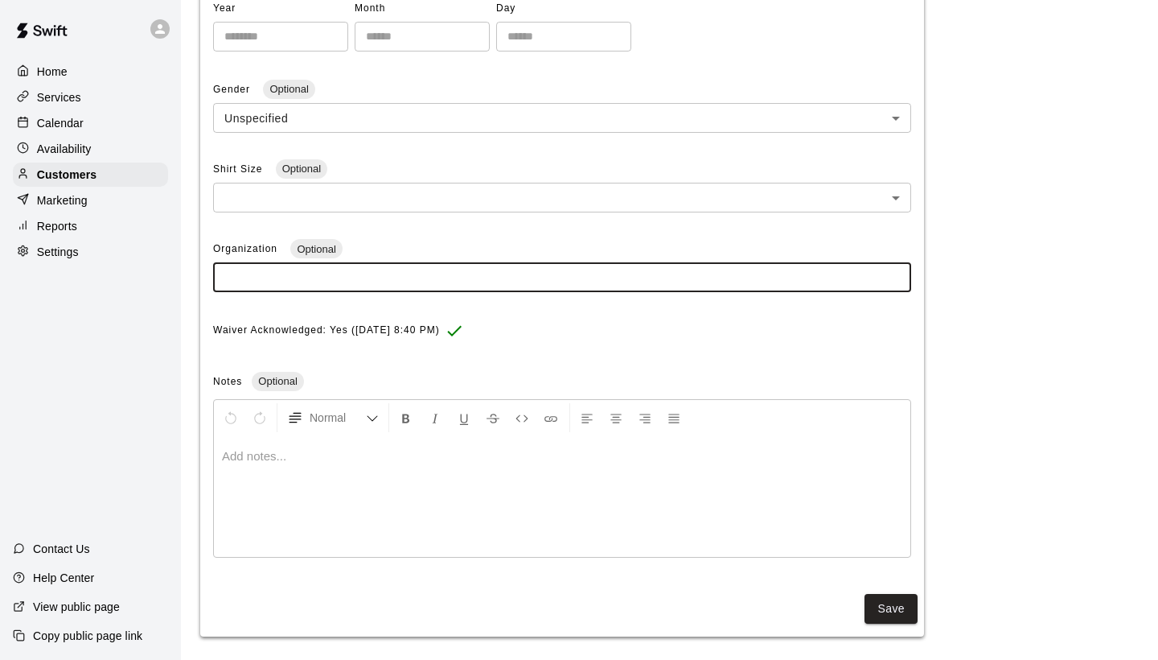
paste input "**********"
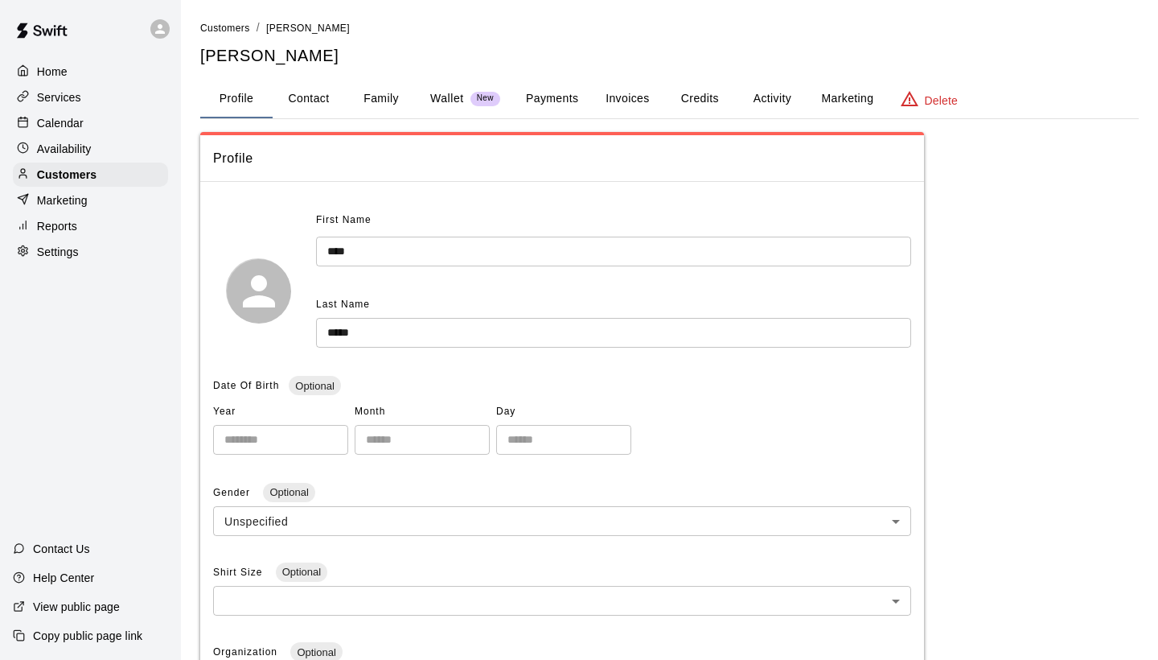
scroll to position [0, 0]
click at [385, 97] on button "Family" at bounding box center [381, 99] width 72 height 39
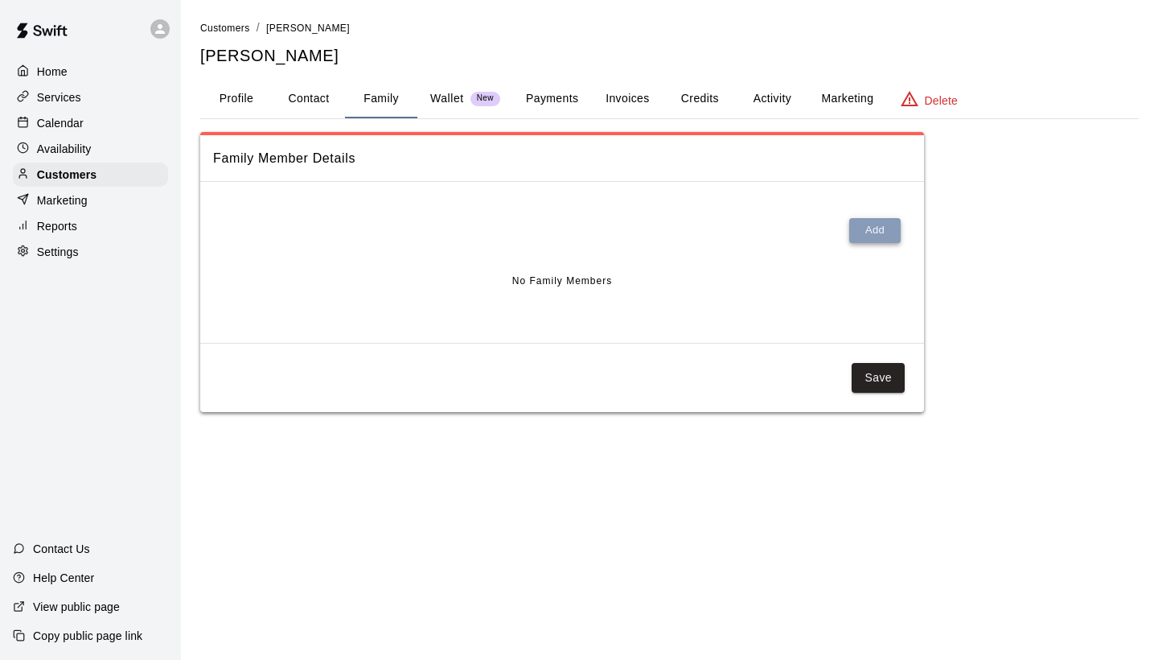
click at [865, 228] on button "Add" at bounding box center [874, 230] width 51 height 25
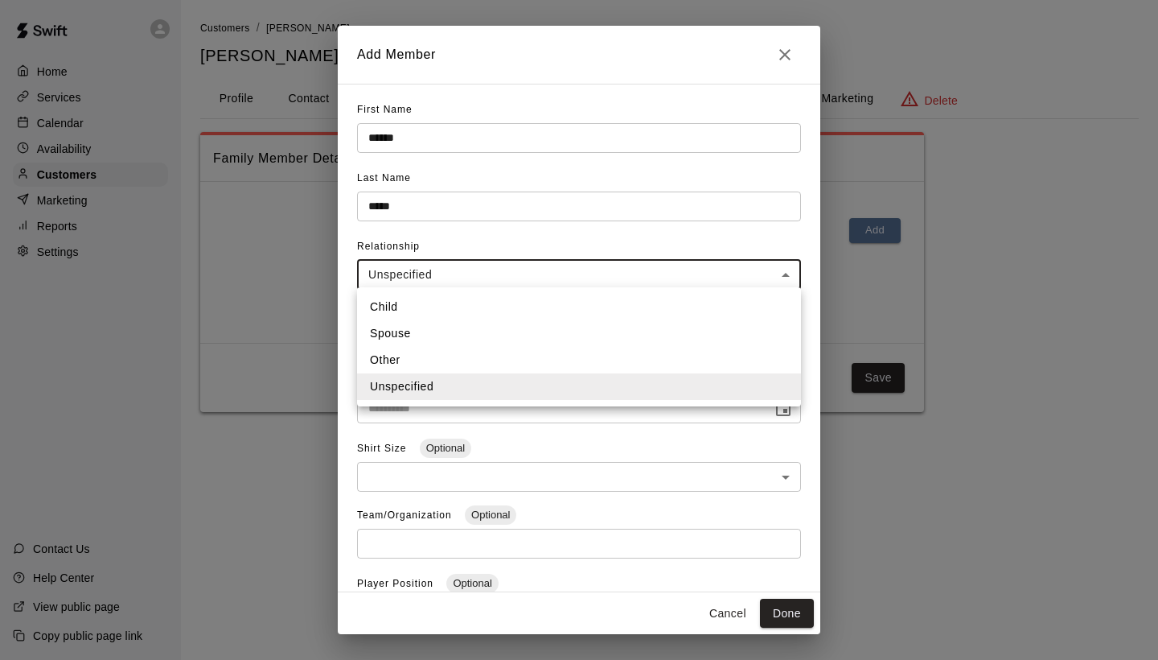
click at [782, 272] on body "**********" at bounding box center [579, 222] width 1158 height 444
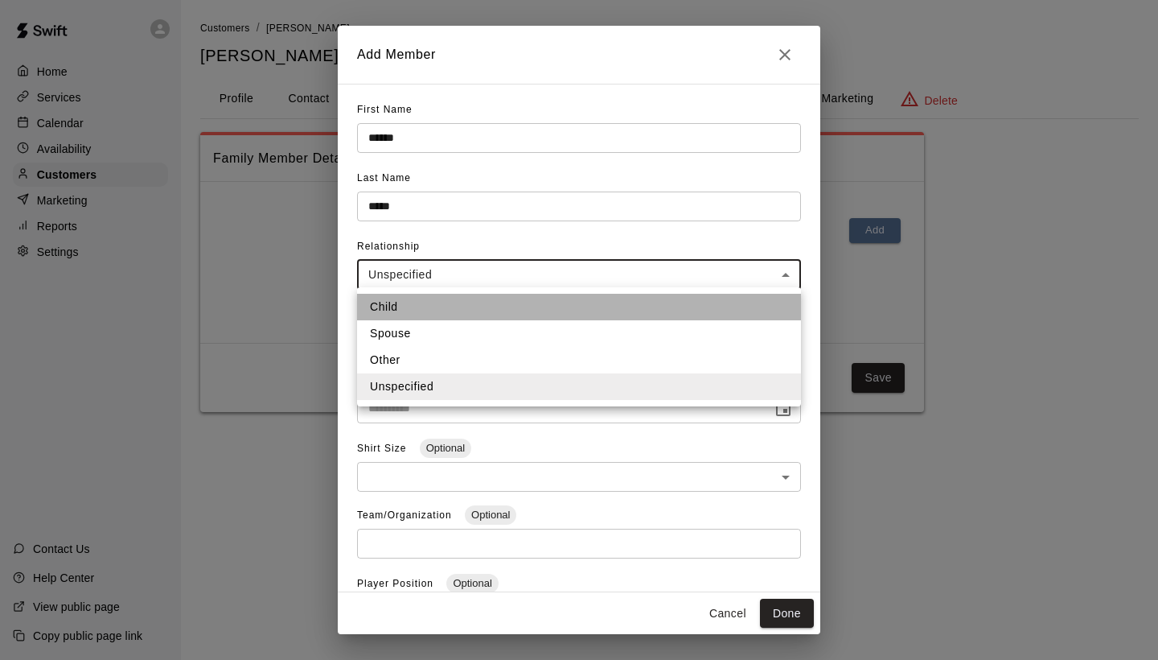
click at [664, 308] on li "Child" at bounding box center [579, 307] width 444 height 27
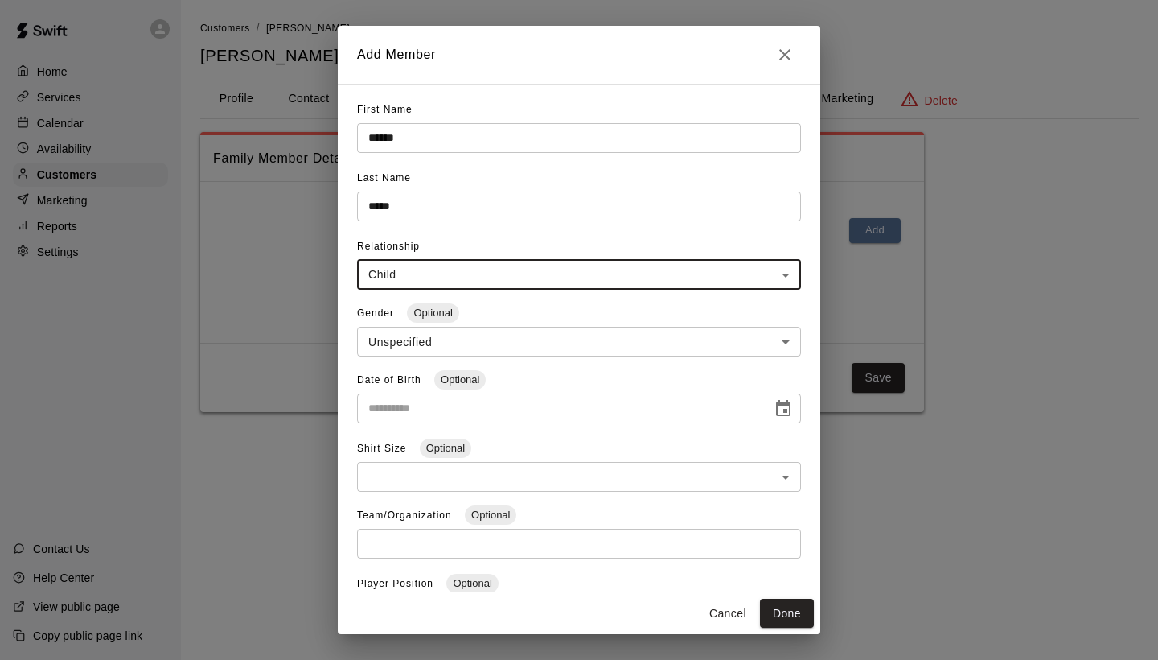
click at [788, 333] on body "**********" at bounding box center [579, 222] width 1158 height 444
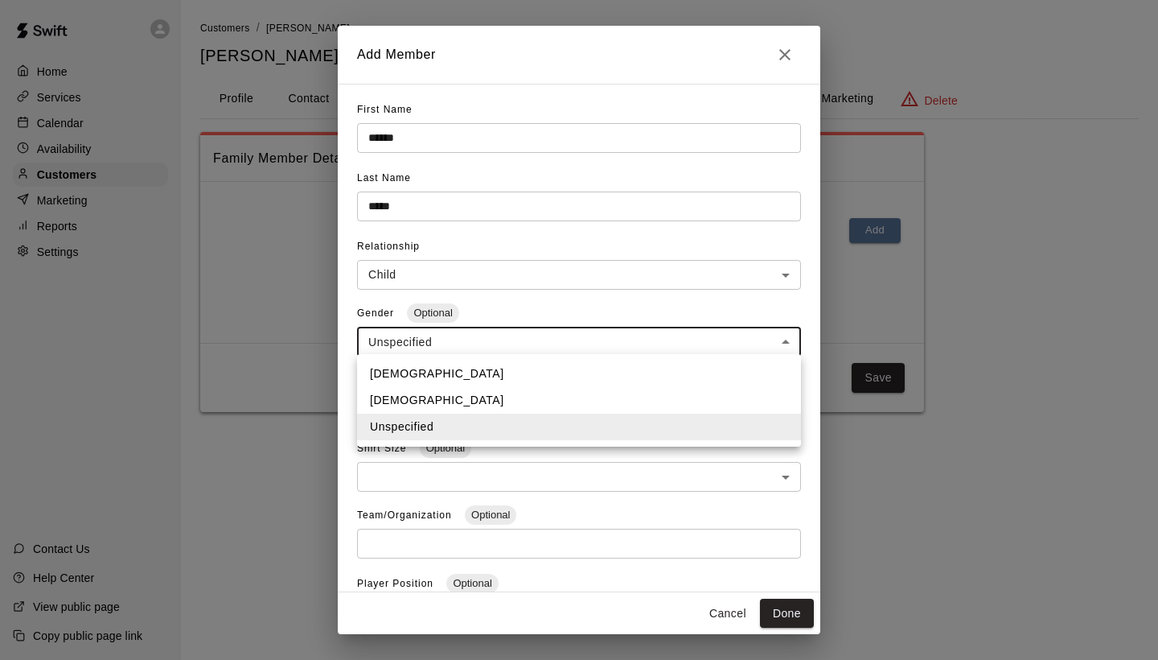
click at [693, 381] on li "[DEMOGRAPHIC_DATA]" at bounding box center [579, 373] width 444 height 27
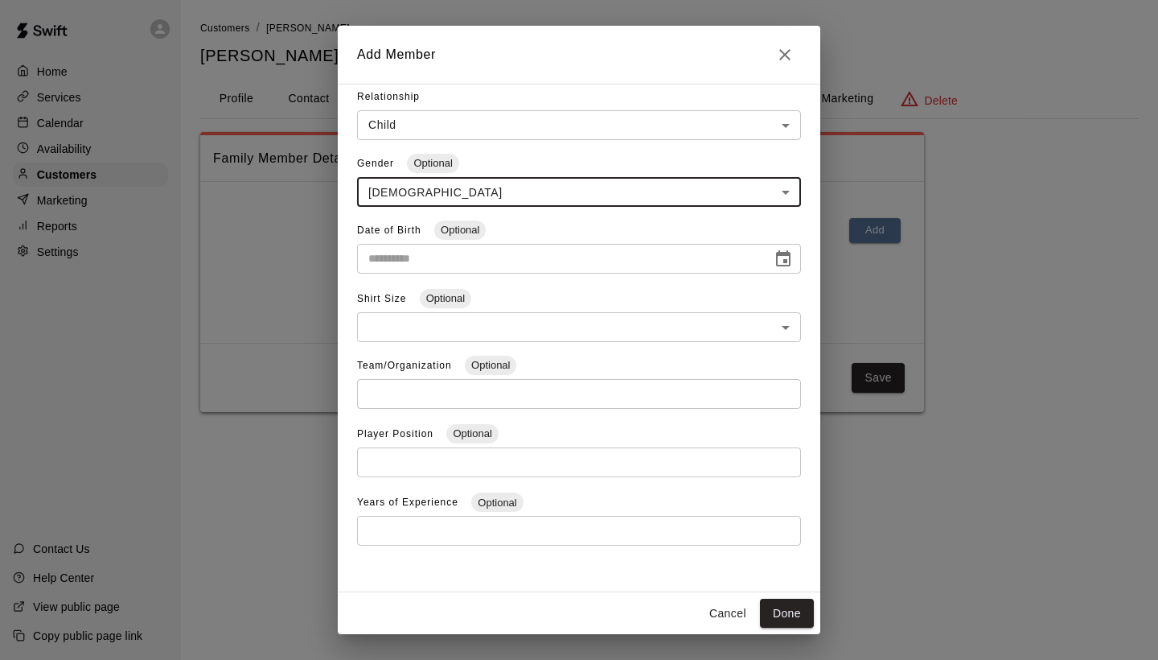
scroll to position [149, 0]
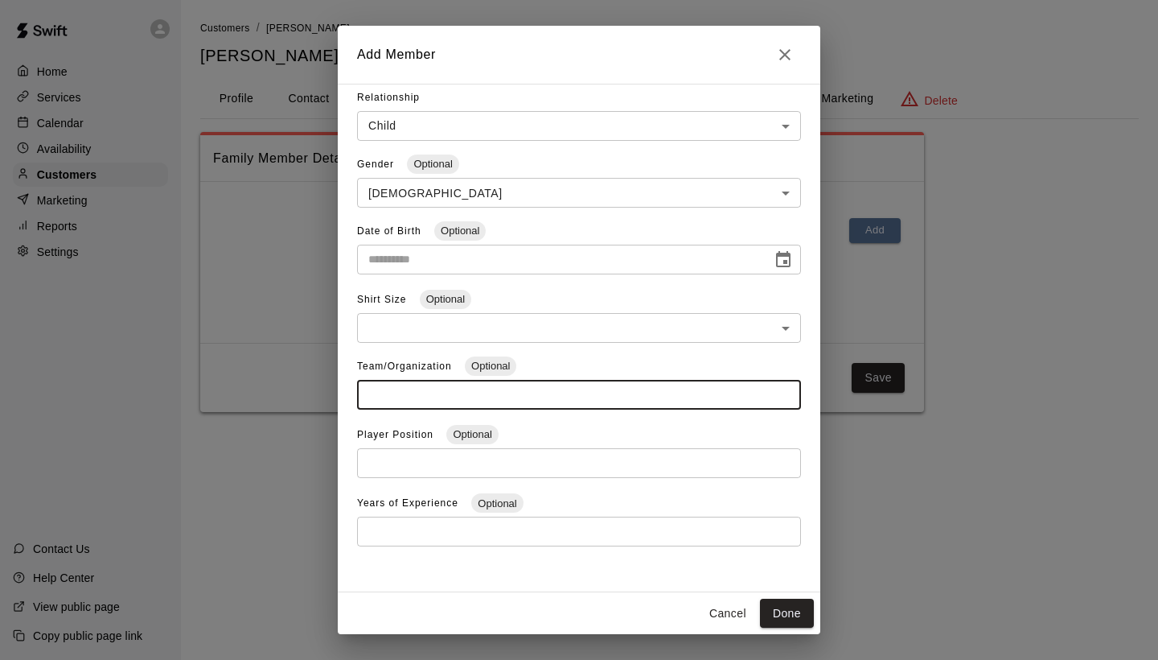
paste input "**********"
click at [786, 393] on input "**********" at bounding box center [579, 395] width 444 height 30
click at [792, 608] on button "Done" at bounding box center [787, 613] width 54 height 30
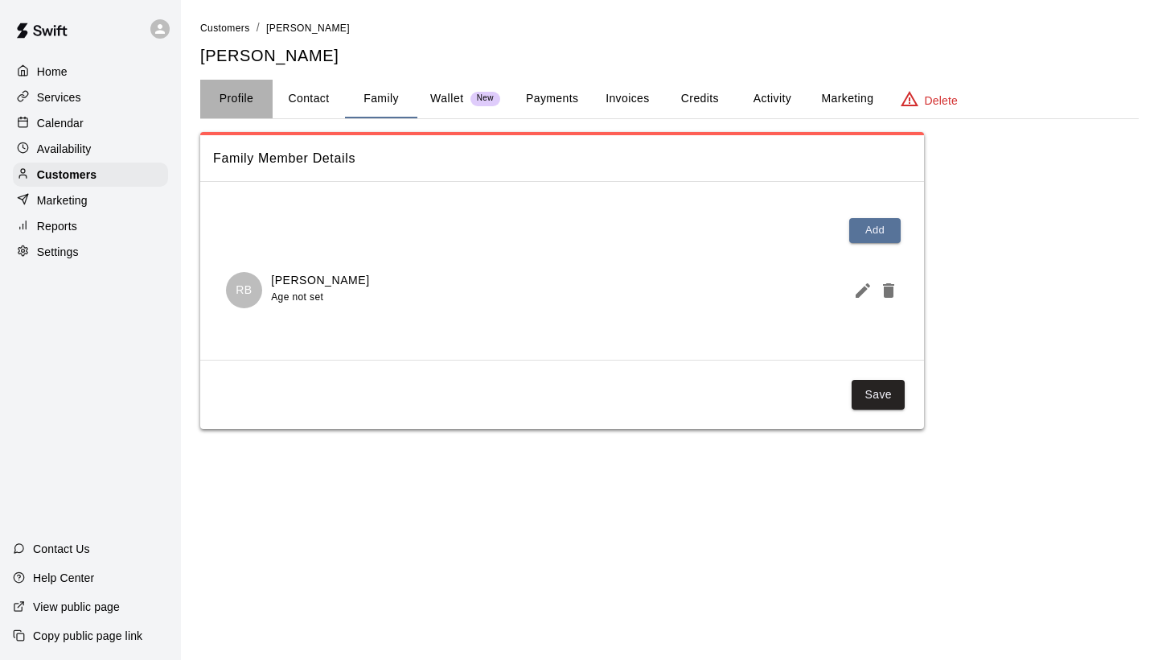
click at [224, 97] on button "Profile" at bounding box center [236, 99] width 72 height 39
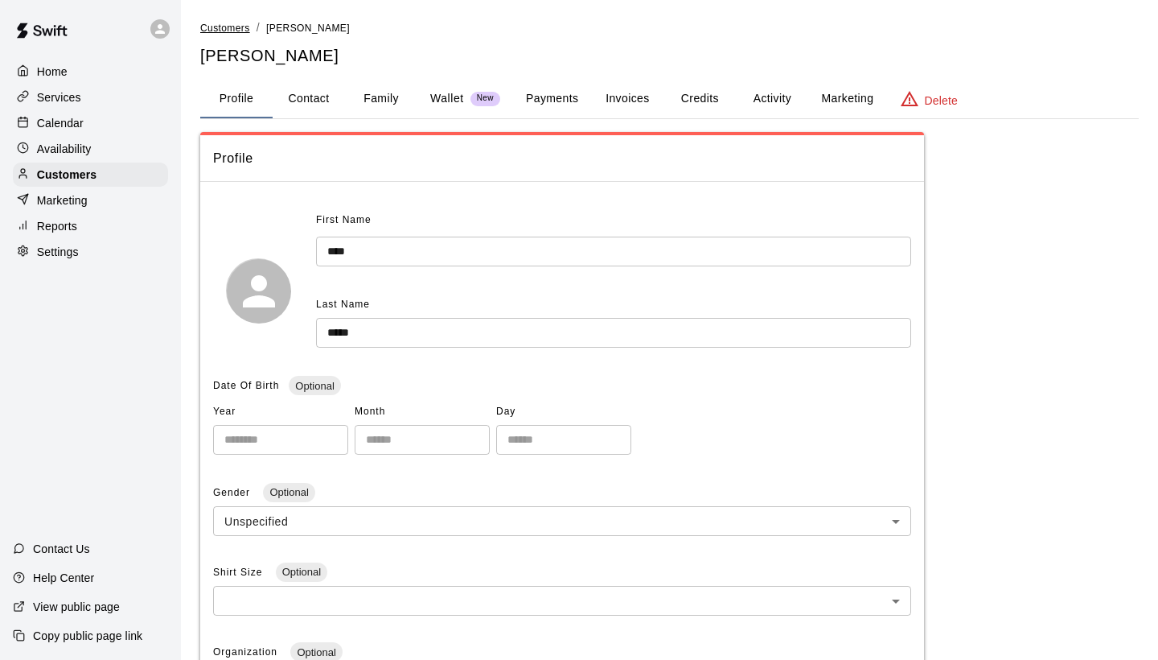
click at [216, 31] on span "Customers" at bounding box center [225, 28] width 50 height 11
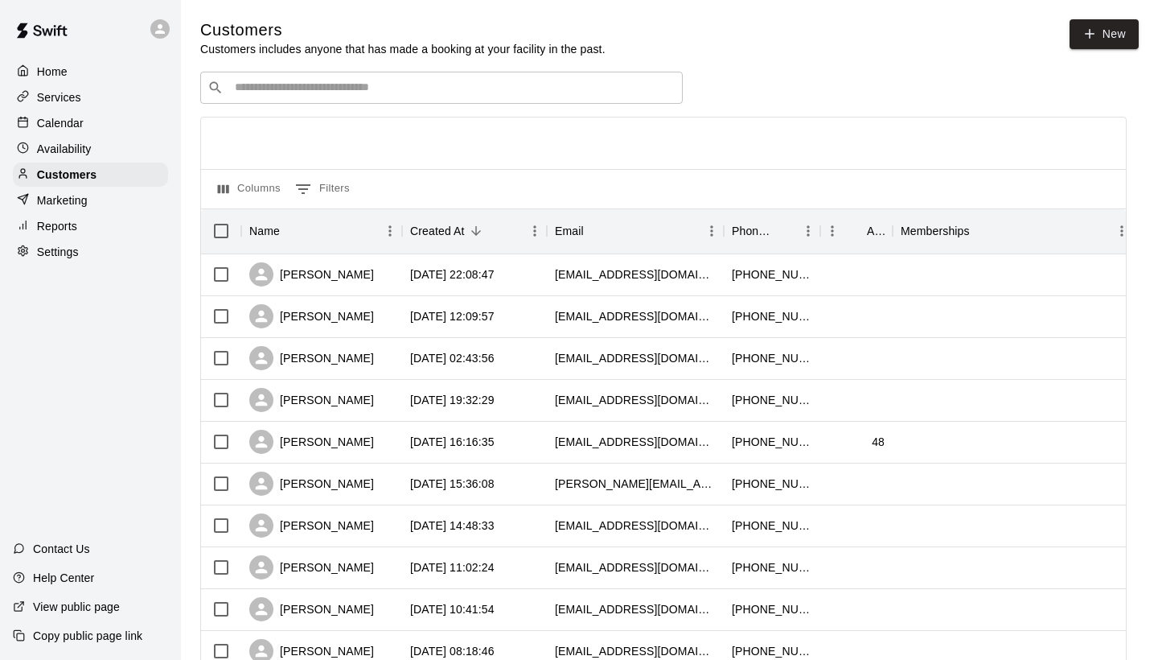
click at [268, 87] on input "Search customers by name or email" at bounding box center [453, 88] width 446 height 16
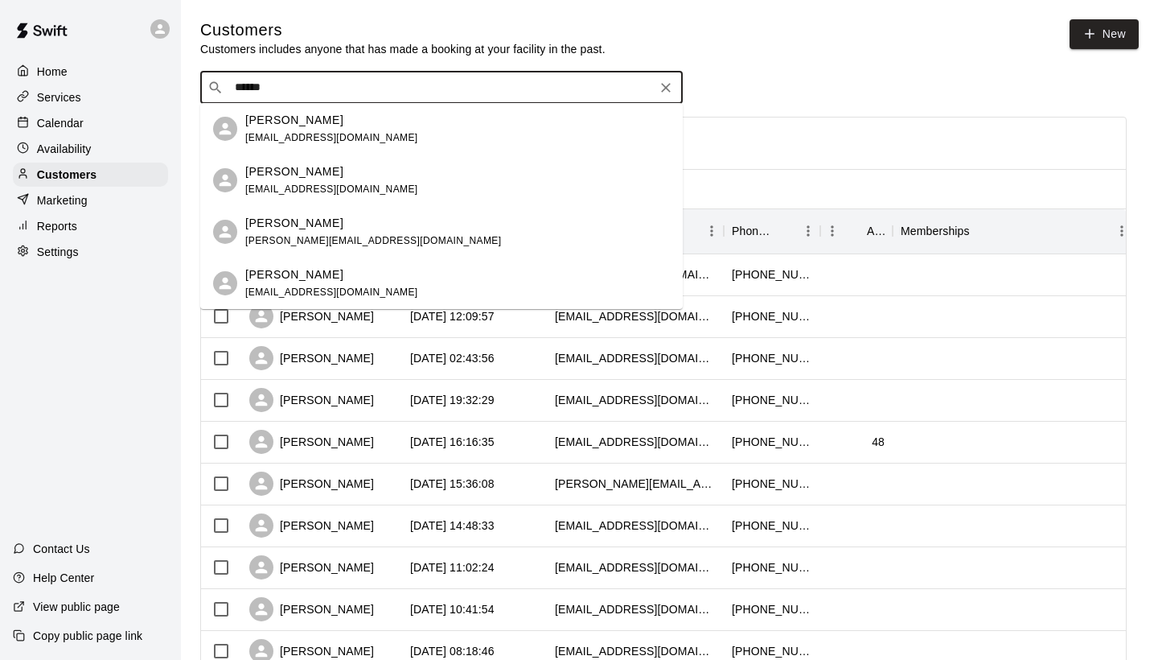
click at [278, 124] on p "[PERSON_NAME]" at bounding box center [294, 120] width 98 height 17
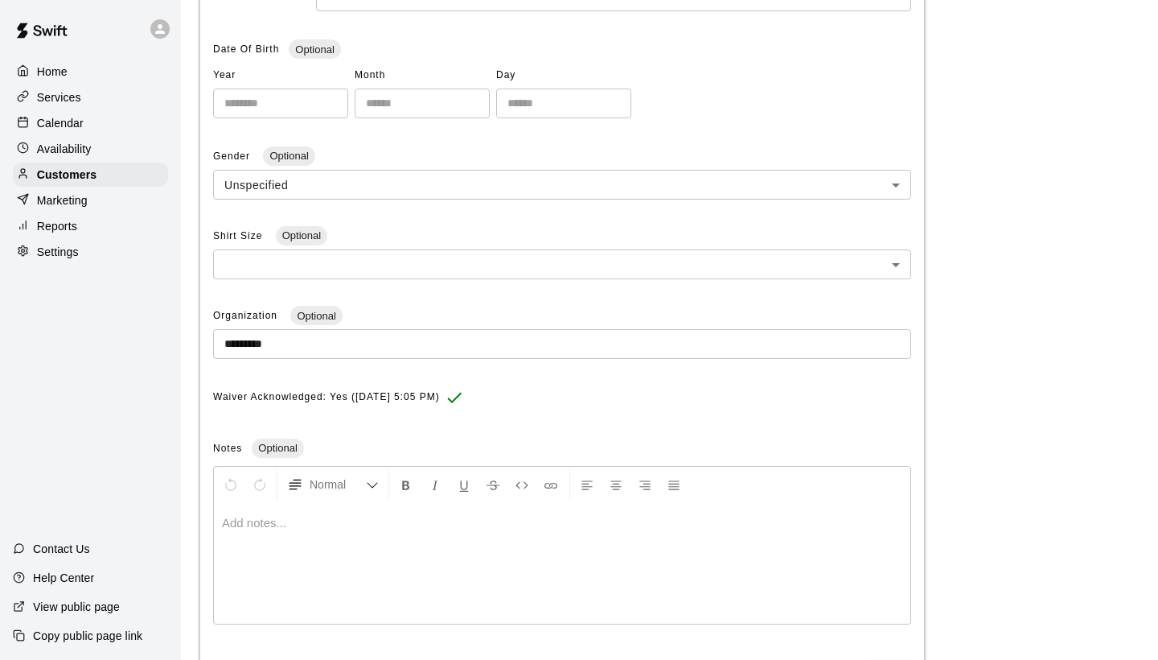
scroll to position [332, 0]
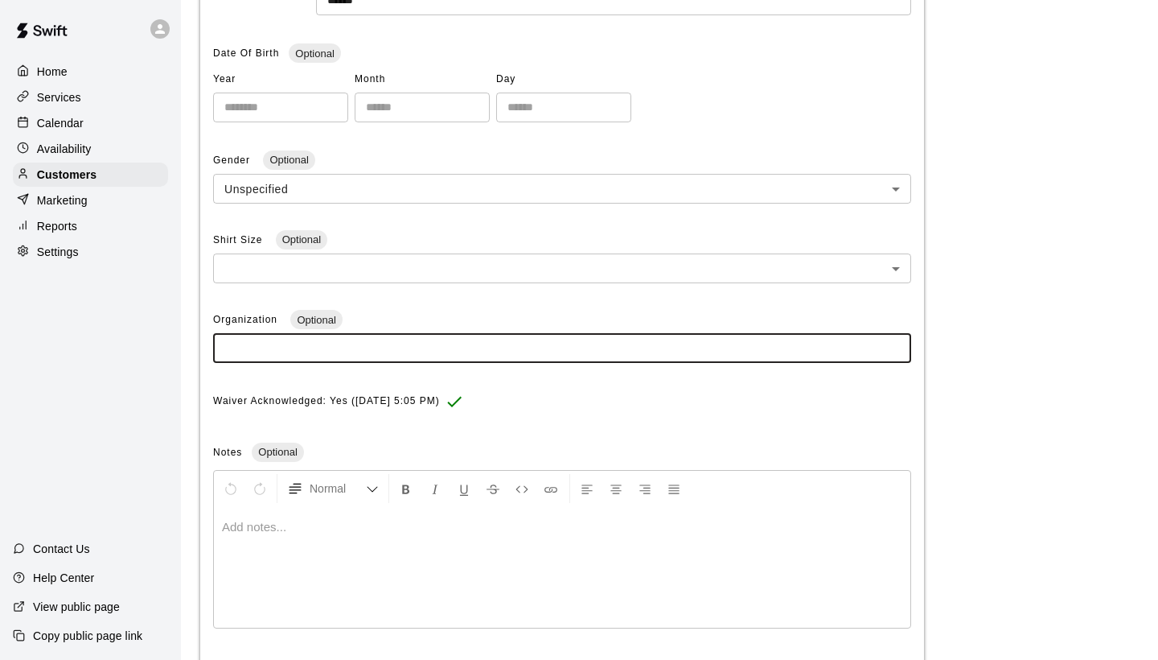
paste input "**********"
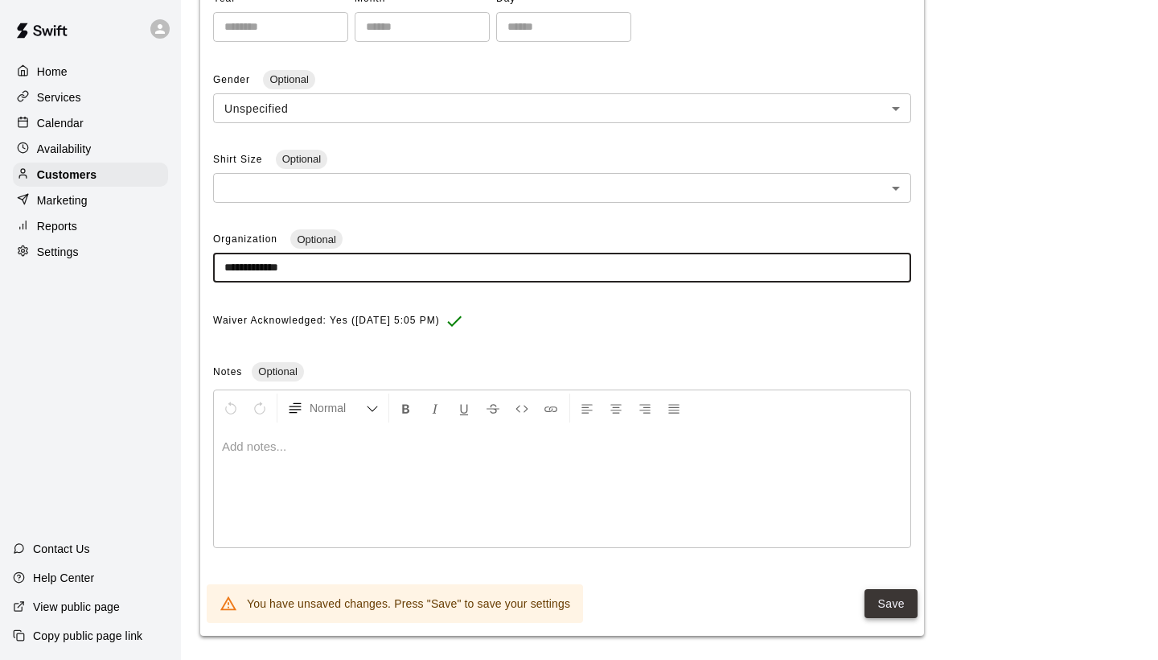
click at [882, 593] on button "Save" at bounding box center [891, 604] width 53 height 30
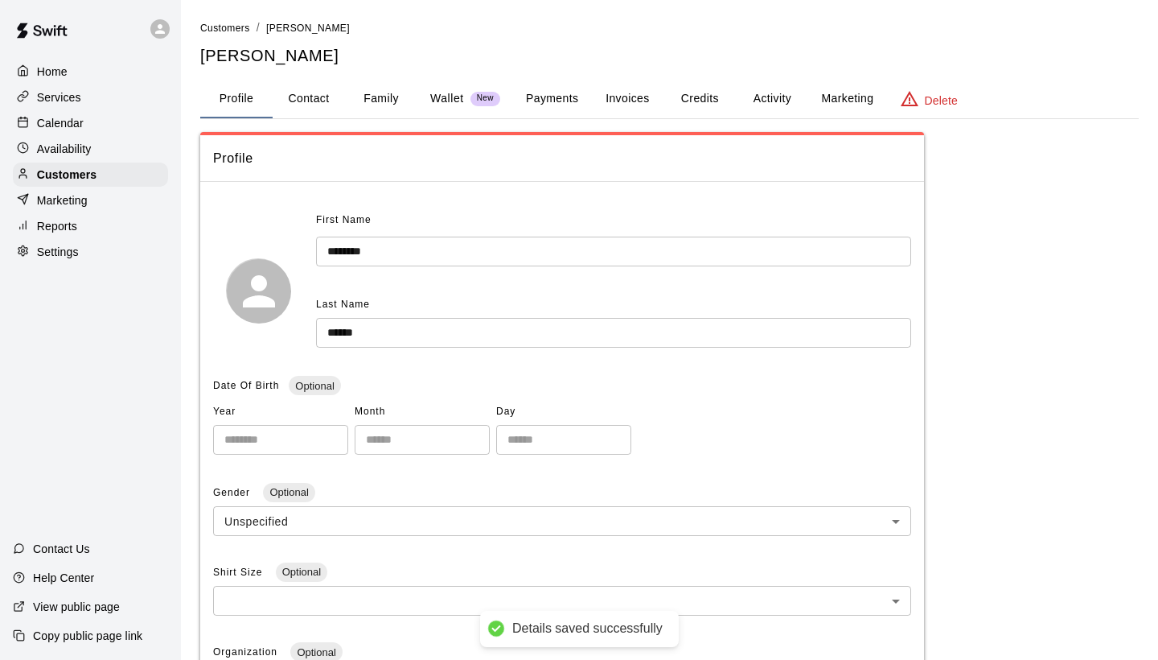
scroll to position [0, 0]
click at [221, 28] on span "Customers" at bounding box center [225, 28] width 50 height 11
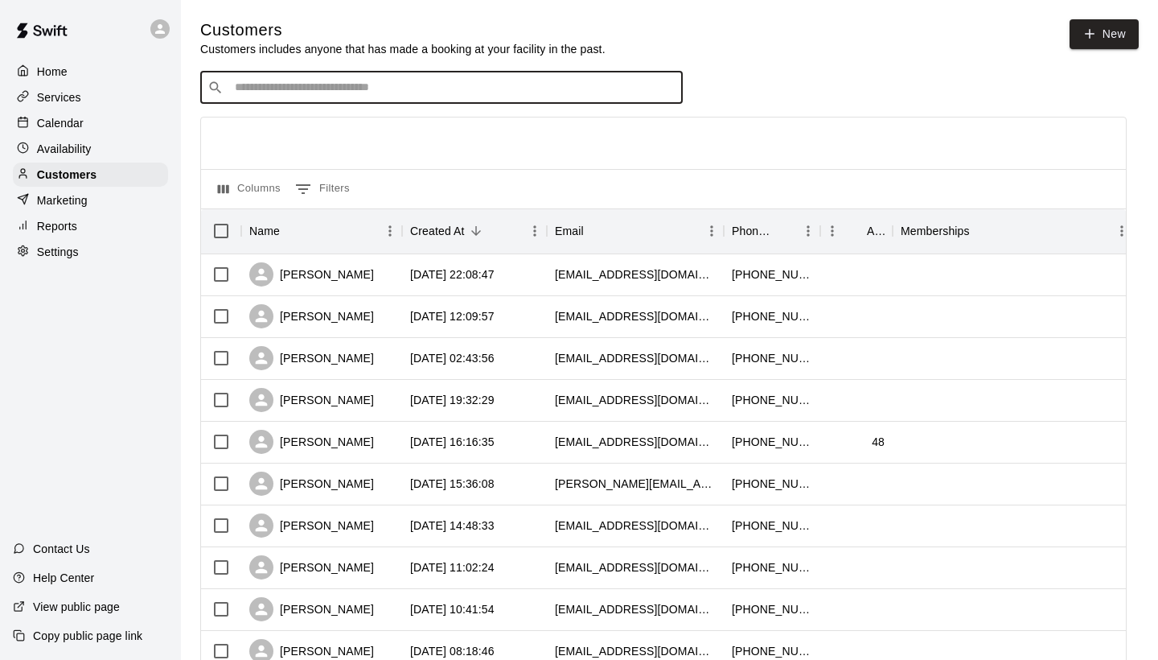
click at [273, 90] on input "Search customers by name or email" at bounding box center [453, 88] width 446 height 16
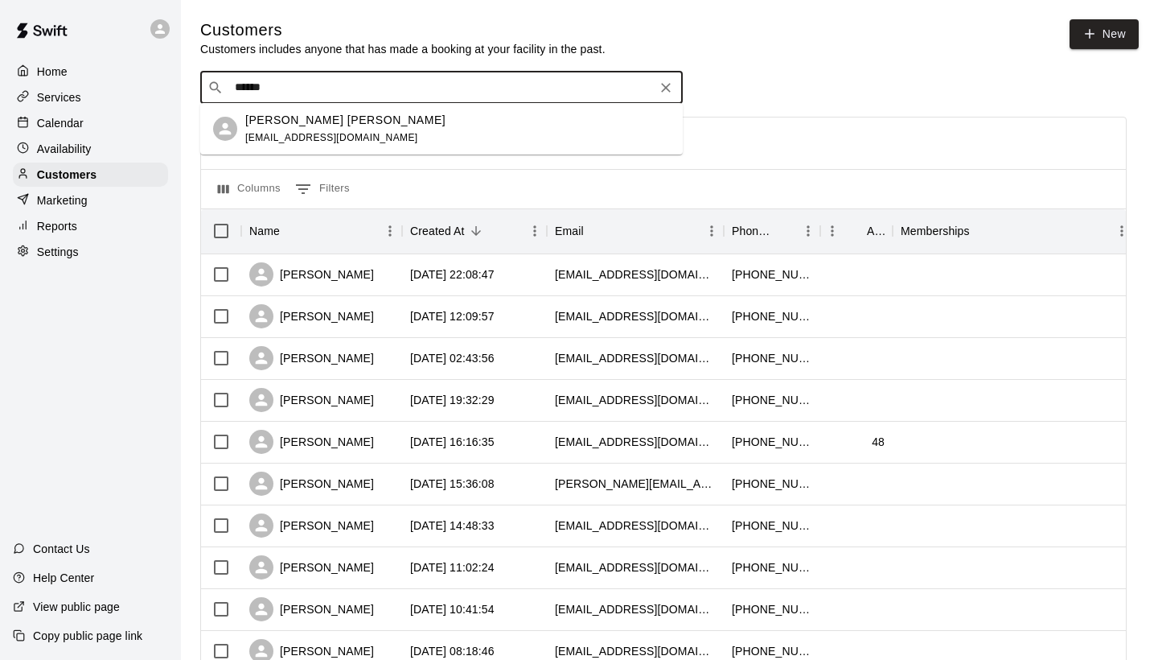
click at [280, 127] on p "[PERSON_NAME] [PERSON_NAME]" at bounding box center [345, 120] width 200 height 17
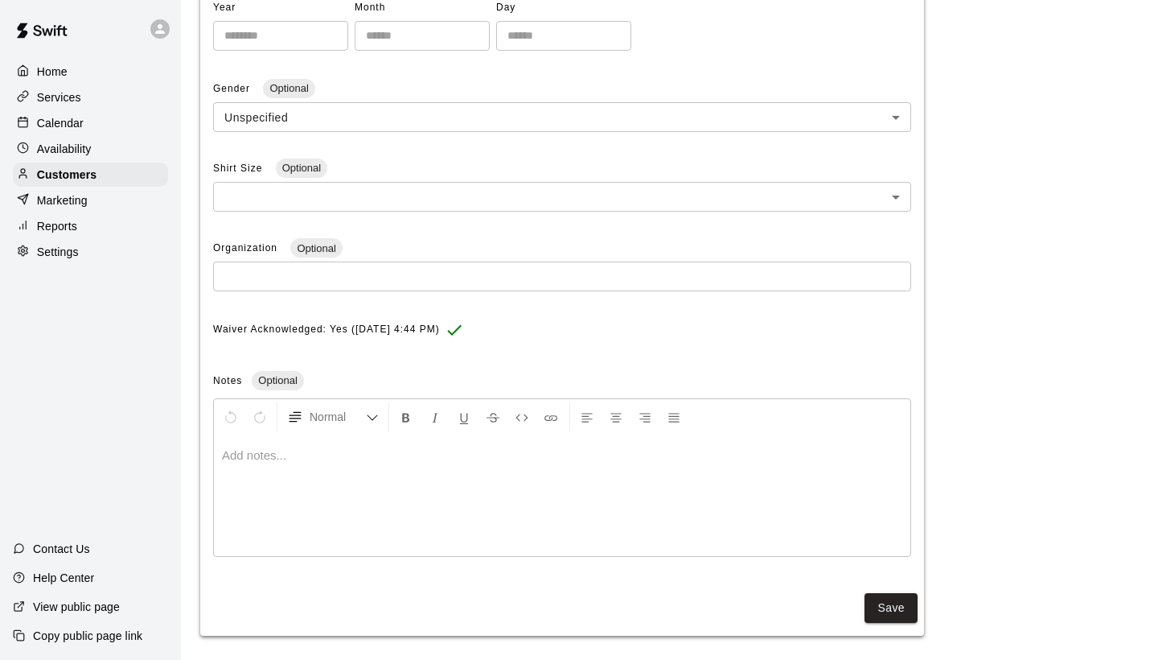
scroll to position [403, 0]
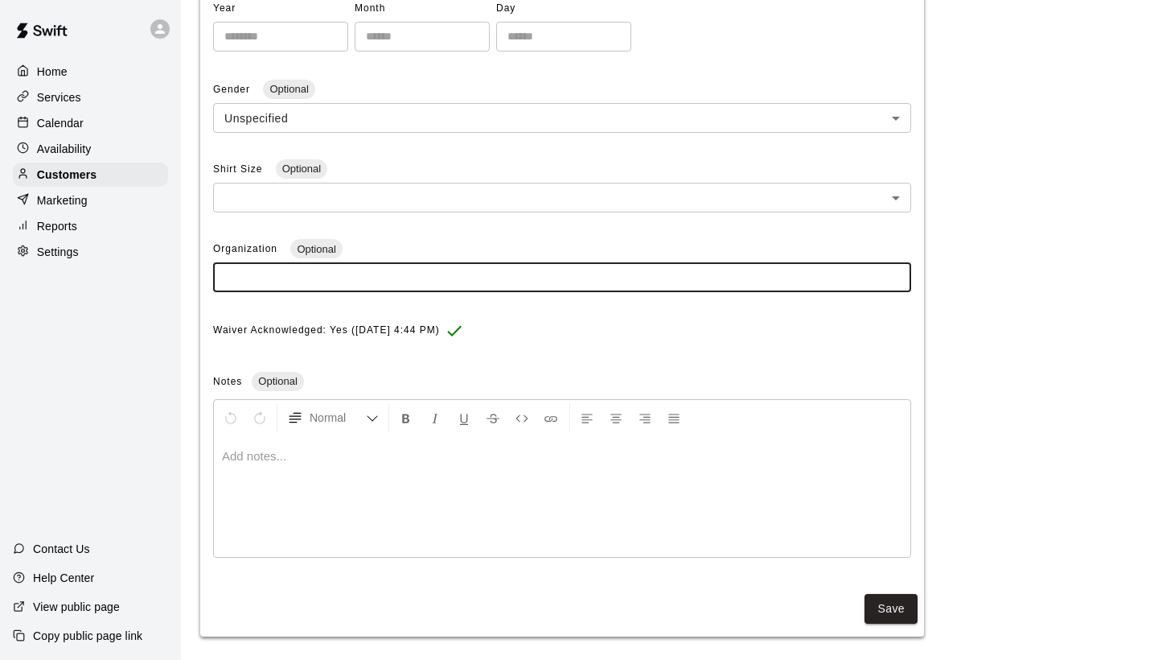
paste input "**********"
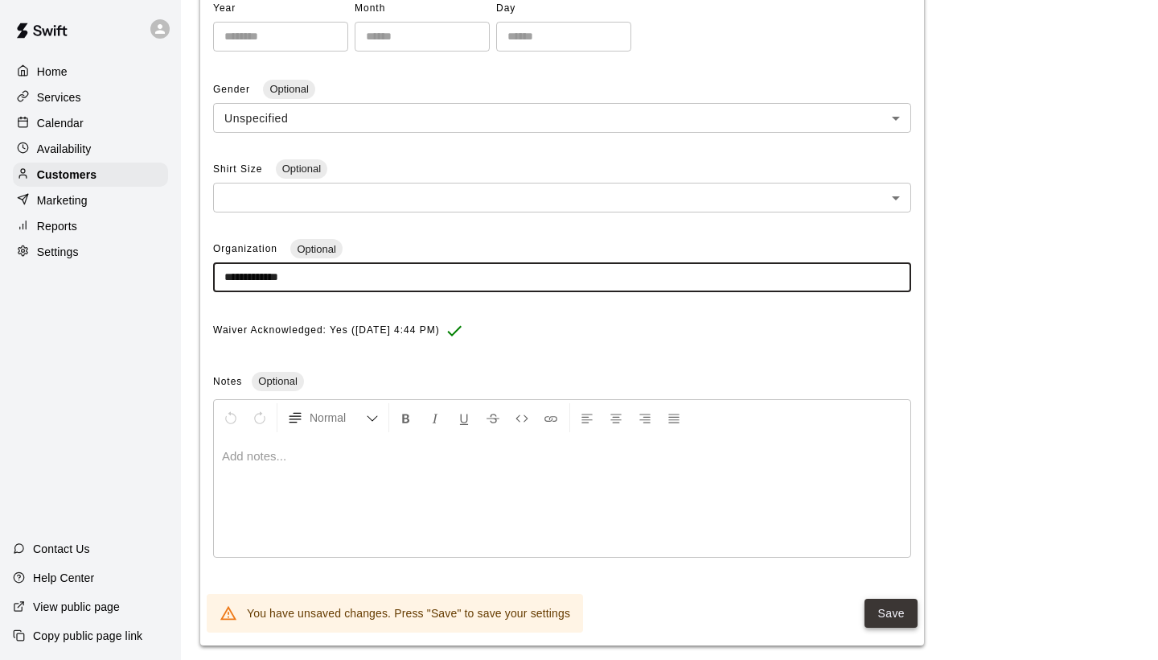
click at [887, 604] on button "Save" at bounding box center [891, 613] width 53 height 30
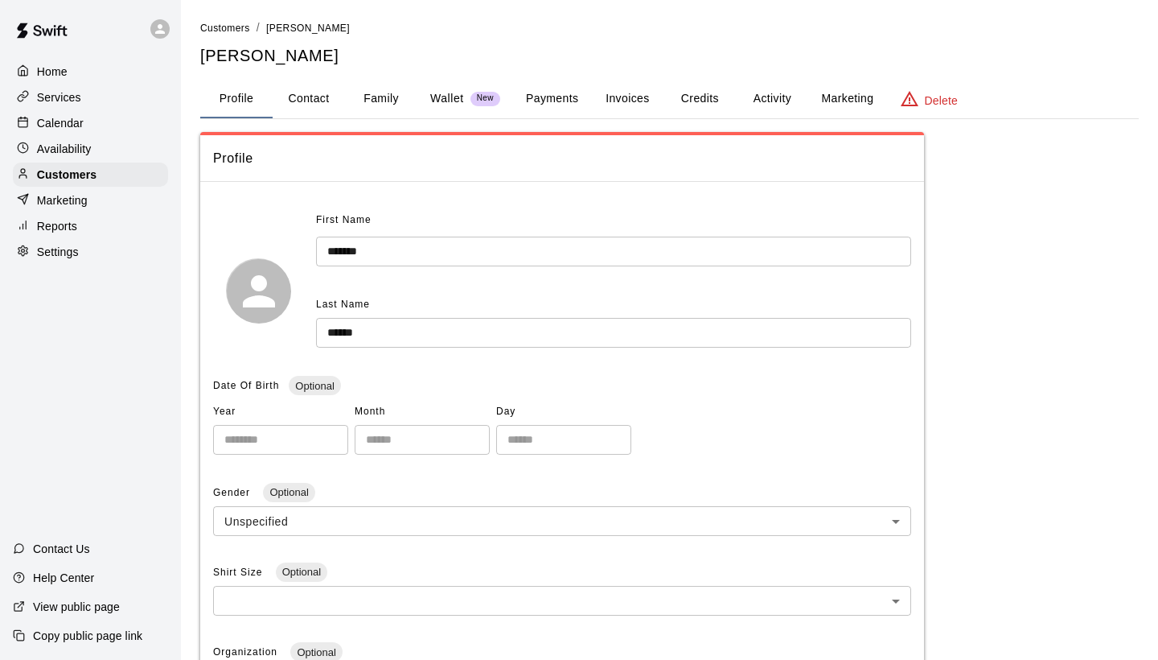
scroll to position [0, 0]
click at [232, 31] on span "Customers" at bounding box center [225, 28] width 50 height 11
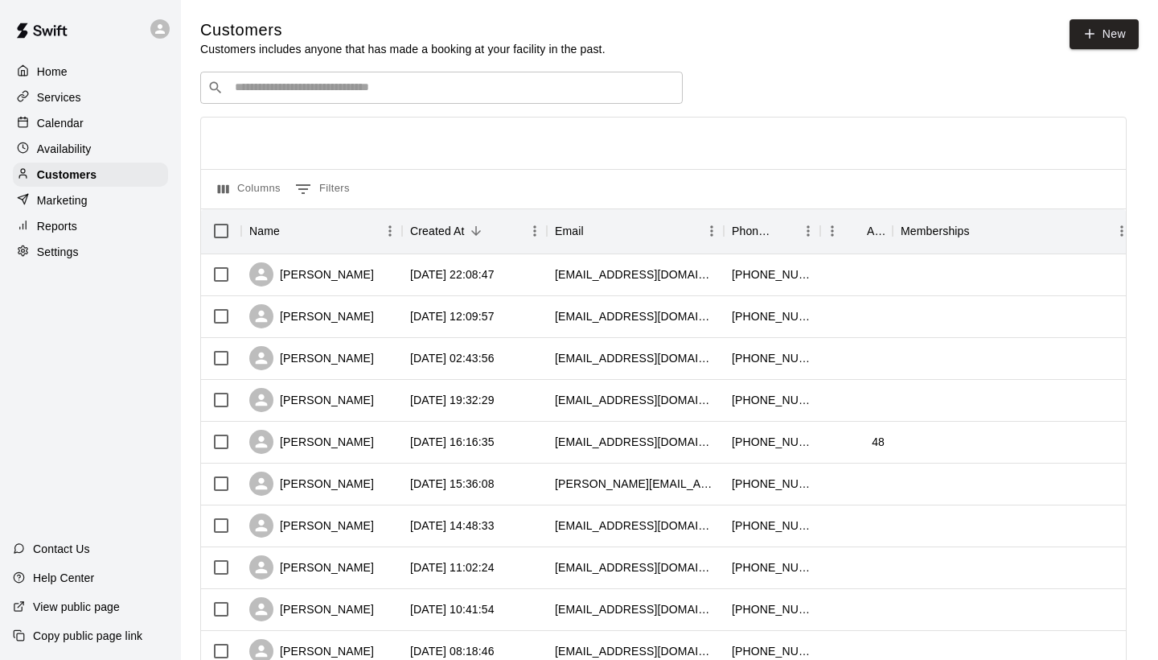
click at [249, 88] on input "Search customers by name or email" at bounding box center [453, 88] width 446 height 16
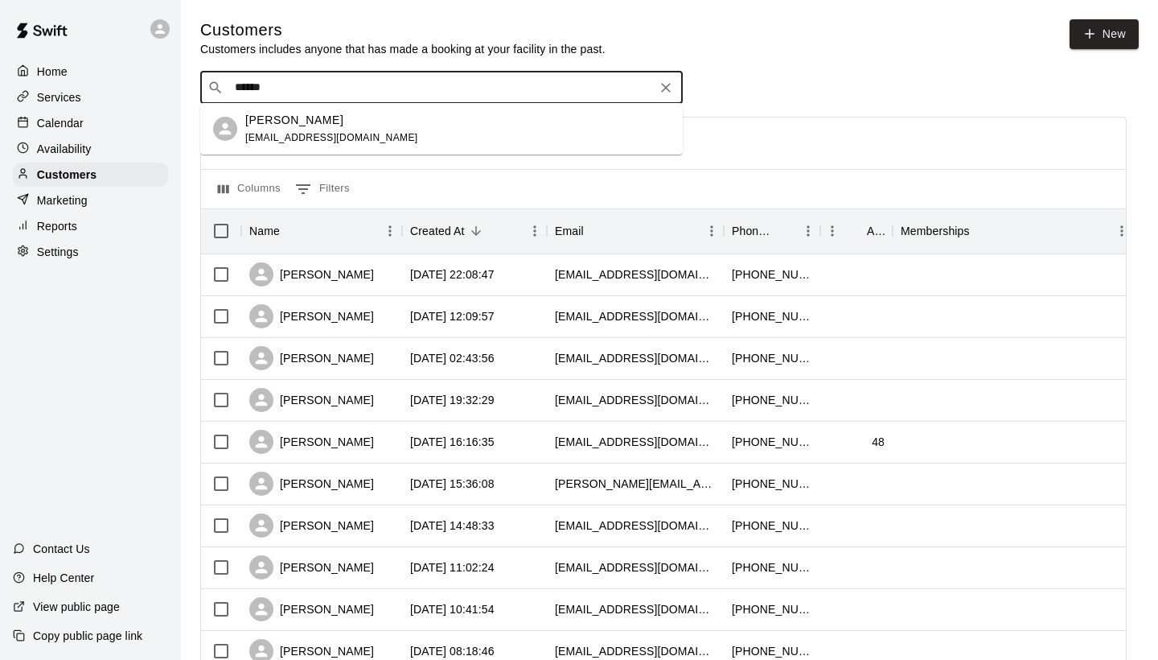
click at [471, 130] on div "[PERSON_NAME] [PERSON_NAME][EMAIL_ADDRESS][DOMAIN_NAME]" at bounding box center [457, 129] width 425 height 35
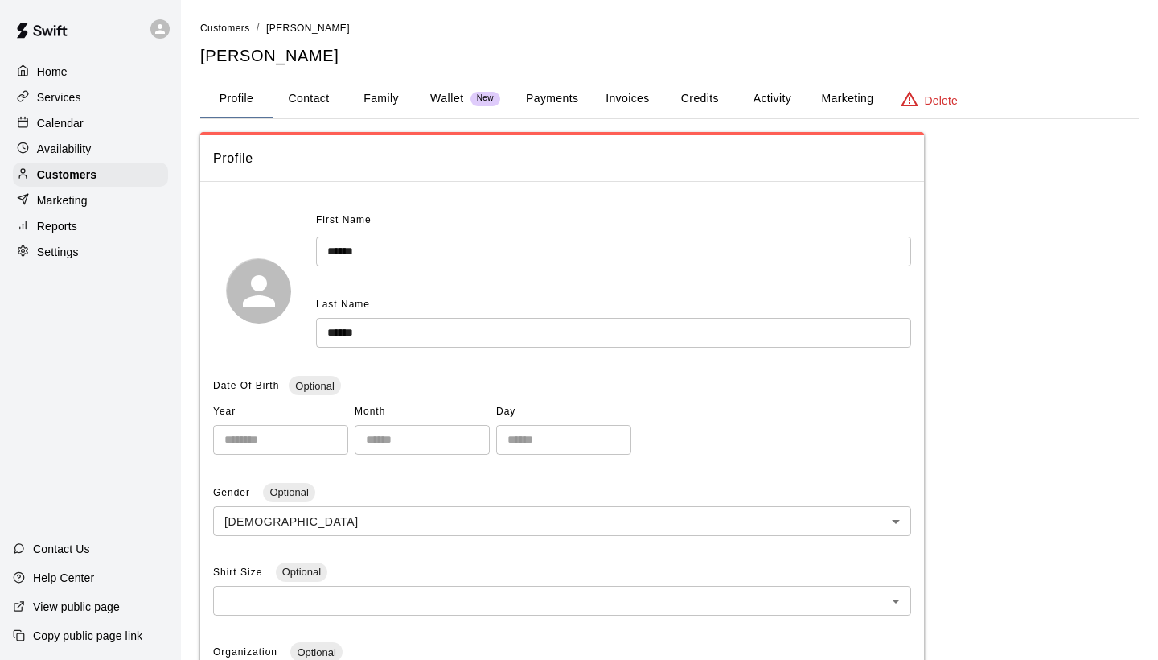
click at [381, 93] on button "Family" at bounding box center [381, 99] width 72 height 39
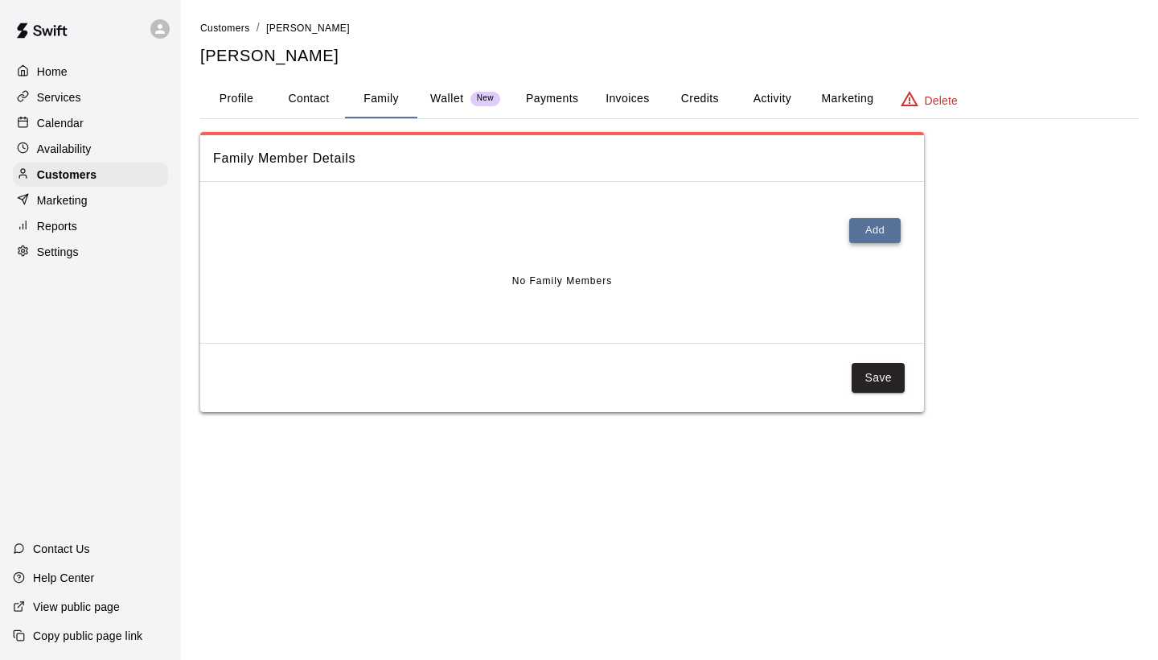
click at [863, 227] on button "Add" at bounding box center [874, 230] width 51 height 25
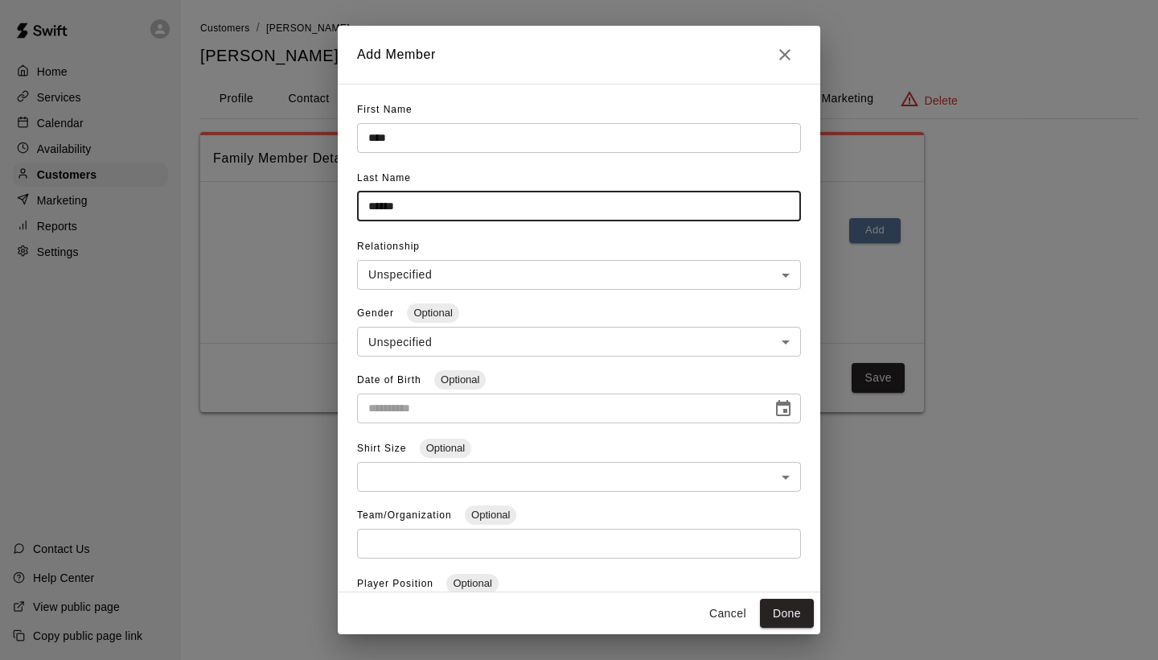
click at [786, 272] on body "**********" at bounding box center [579, 222] width 1158 height 444
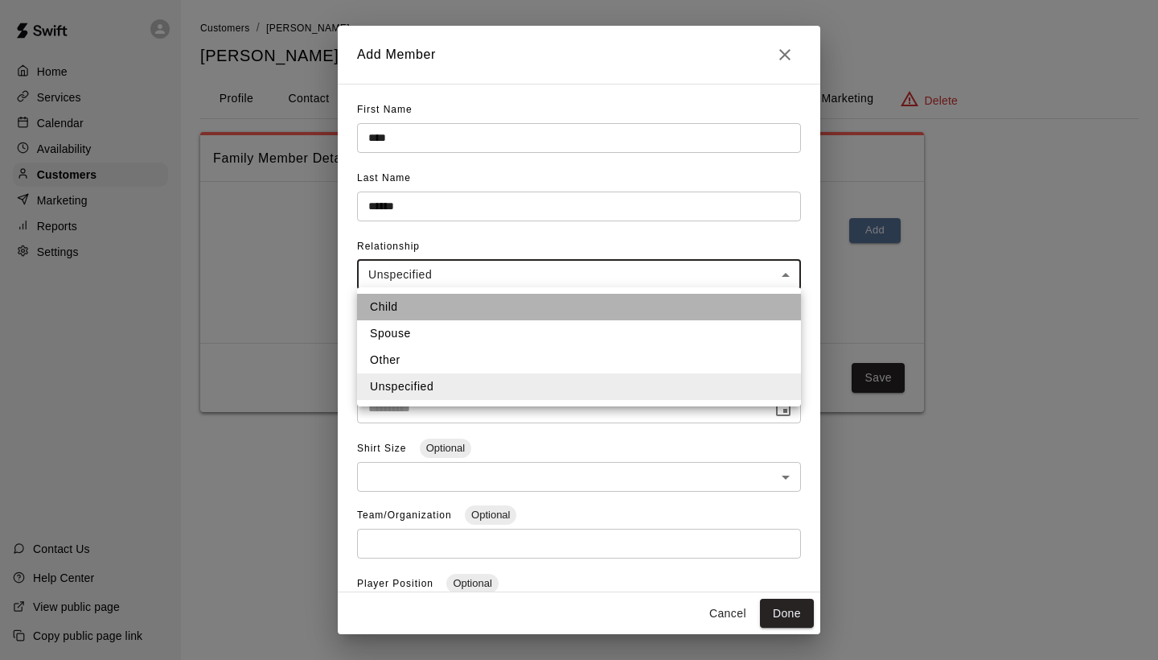
click at [651, 313] on li "Child" at bounding box center [579, 307] width 444 height 27
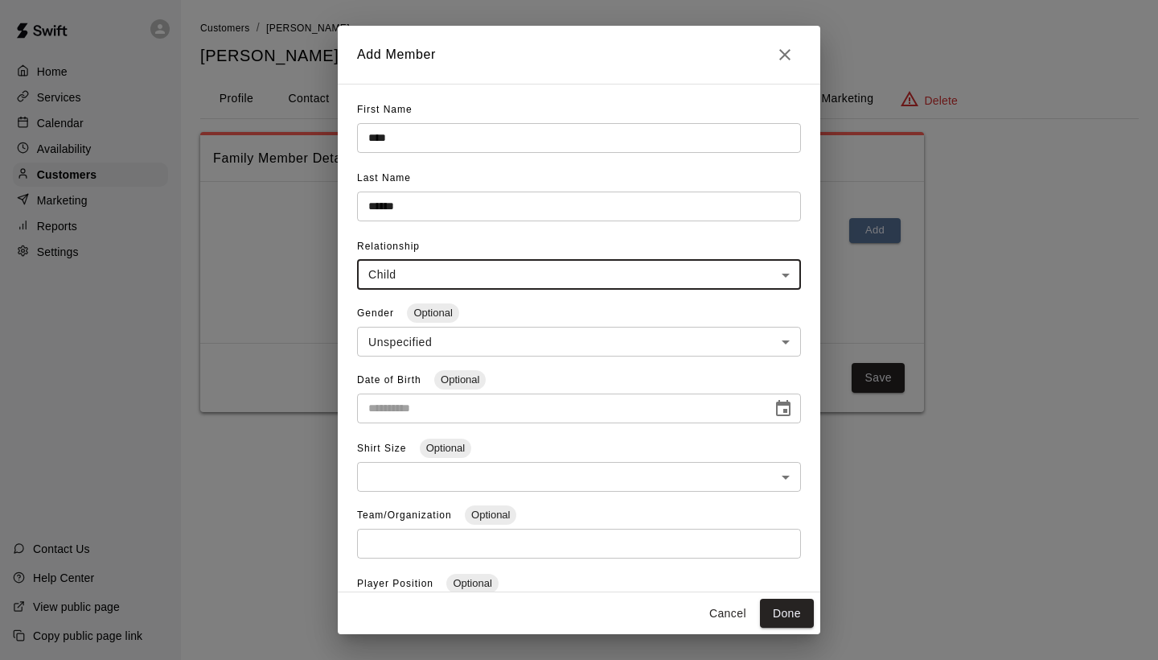
click at [784, 340] on body "**********" at bounding box center [579, 222] width 1158 height 444
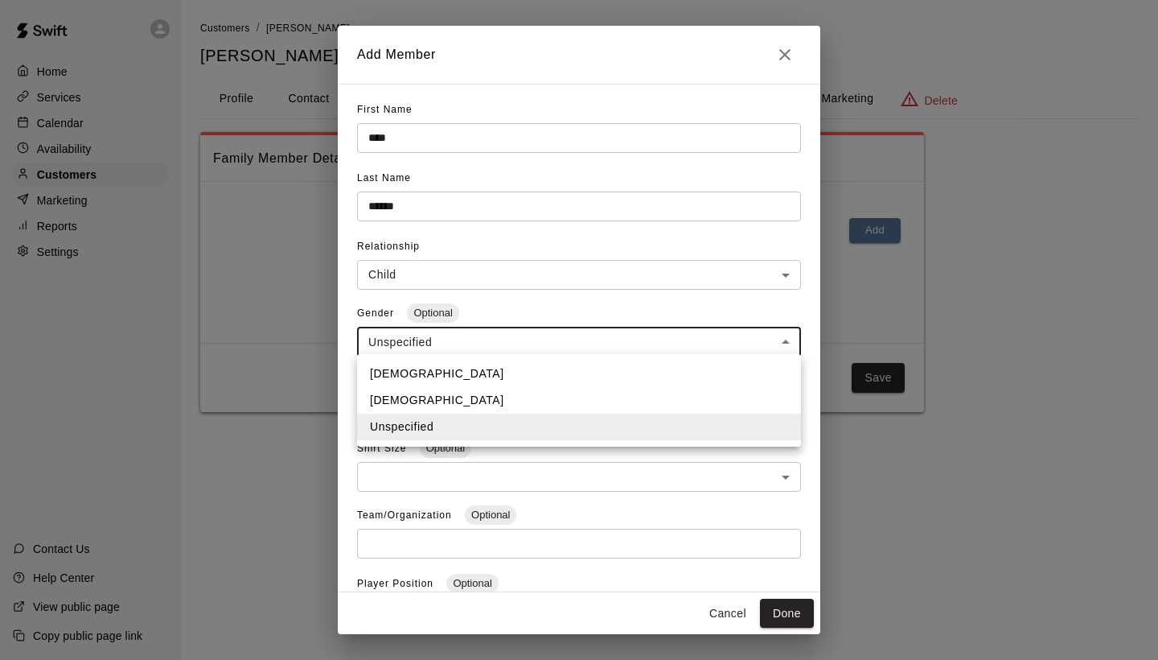
click at [688, 374] on li "[DEMOGRAPHIC_DATA]" at bounding box center [579, 373] width 444 height 27
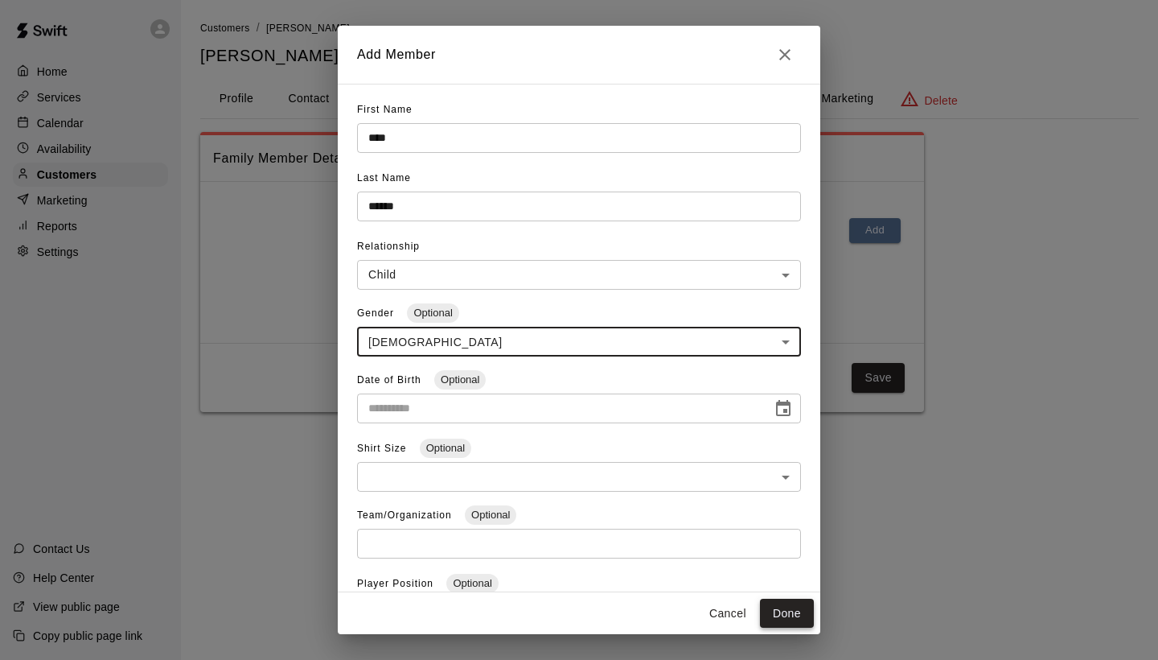
click at [779, 607] on button "Done" at bounding box center [787, 613] width 54 height 30
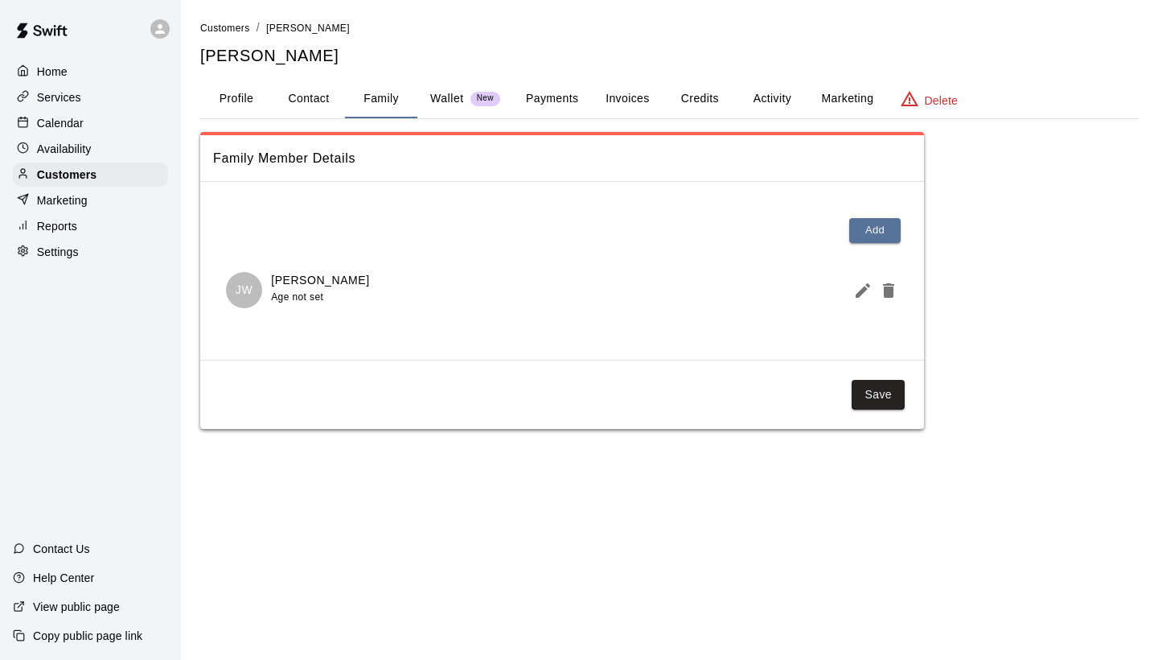
click at [240, 97] on button "Profile" at bounding box center [236, 99] width 72 height 39
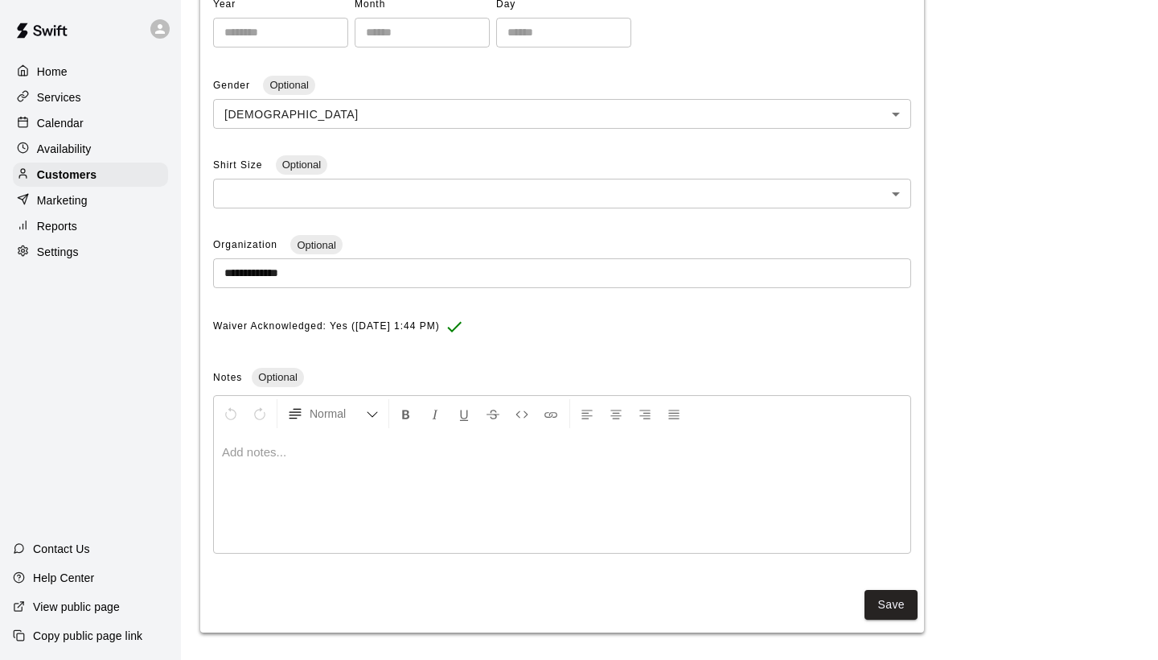
scroll to position [403, 0]
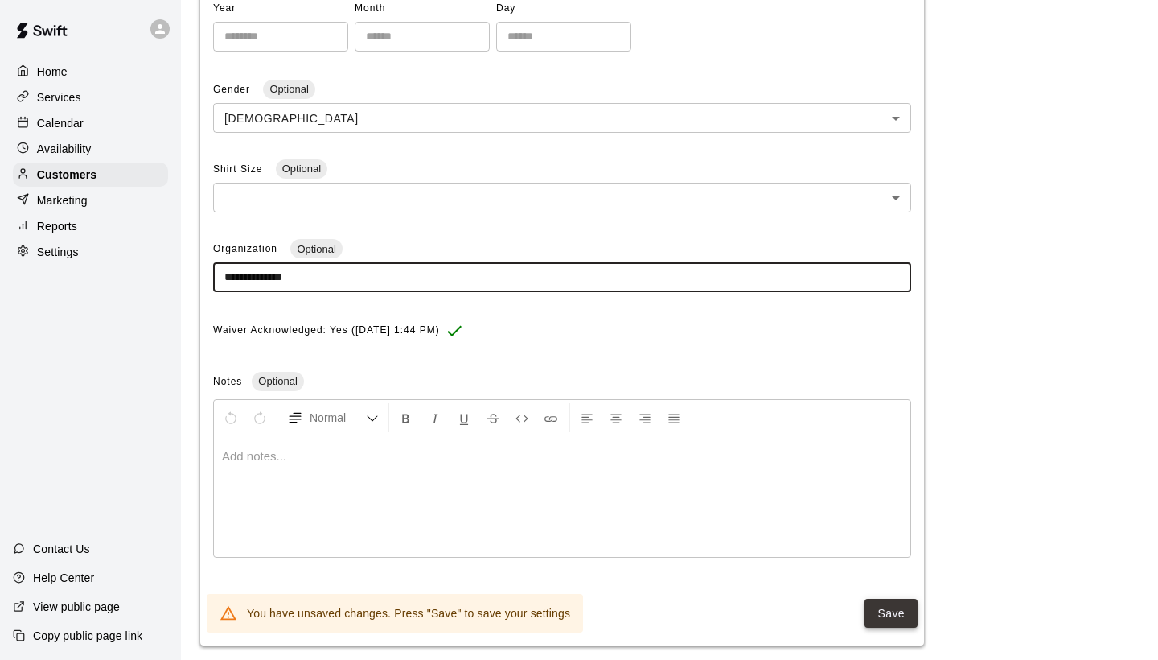
click at [896, 604] on button "Save" at bounding box center [891, 613] width 53 height 30
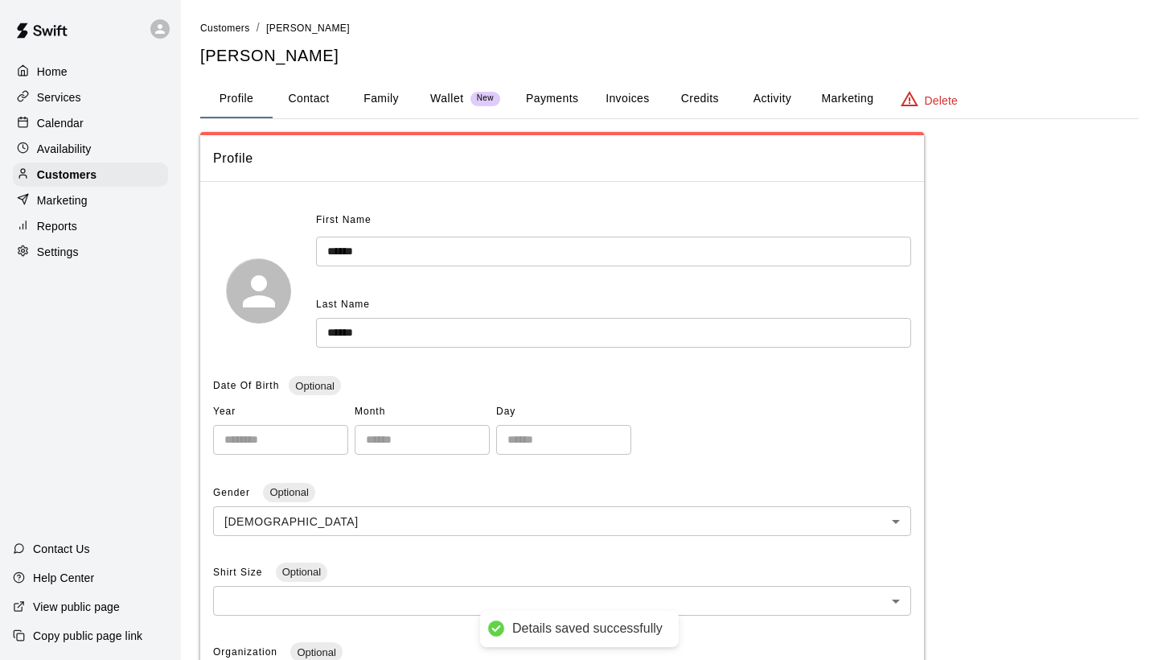
scroll to position [0, 0]
click at [234, 23] on span "Customers" at bounding box center [225, 28] width 50 height 11
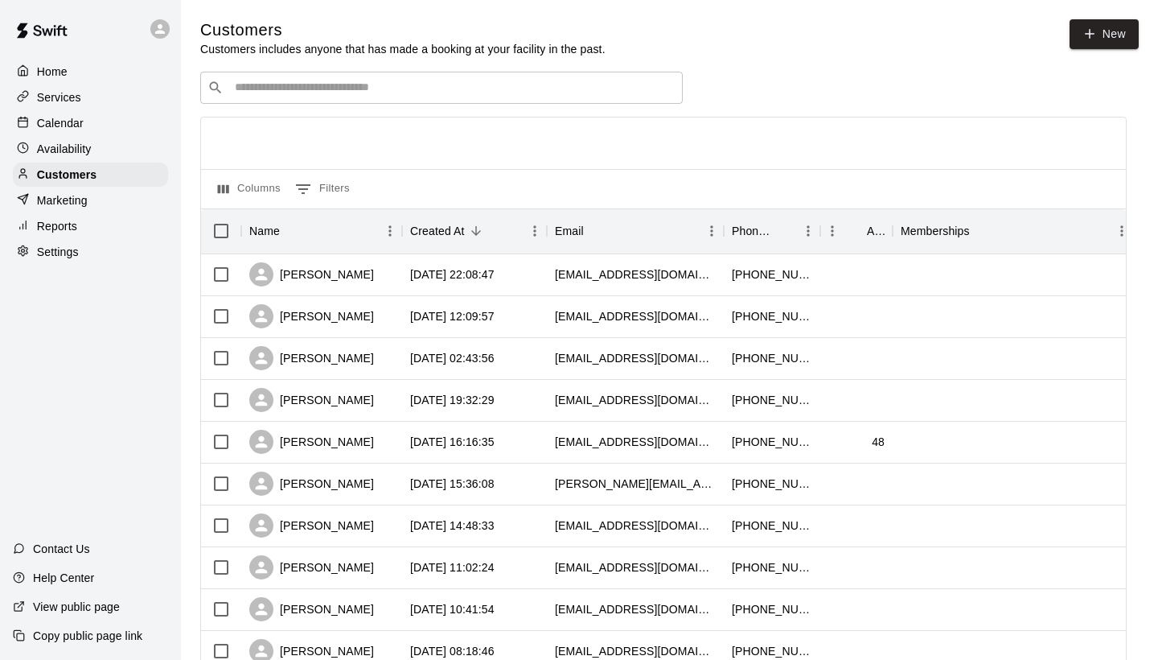
click at [276, 93] on input "Search customers by name or email" at bounding box center [453, 88] width 446 height 16
